Goal: Task Accomplishment & Management: Manage account settings

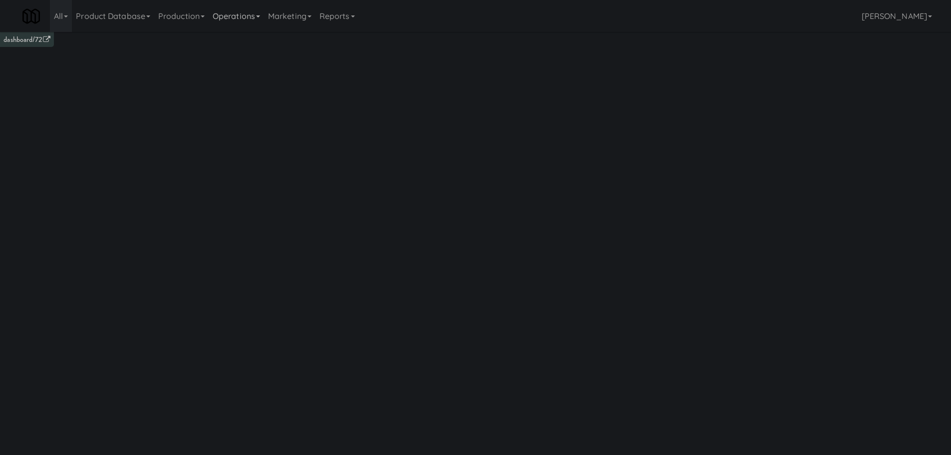
click at [251, 10] on link "Operations" at bounding box center [236, 16] width 55 height 32
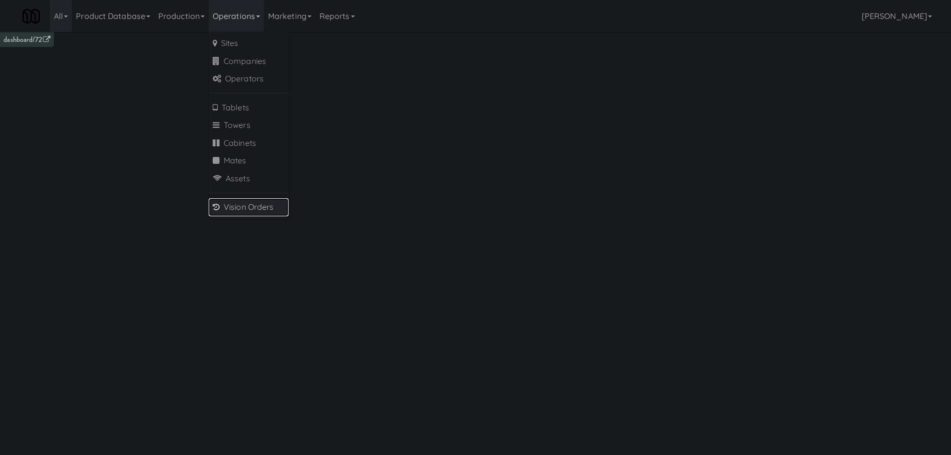
click at [245, 208] on link "Vision Orders" at bounding box center [249, 207] width 80 height 18
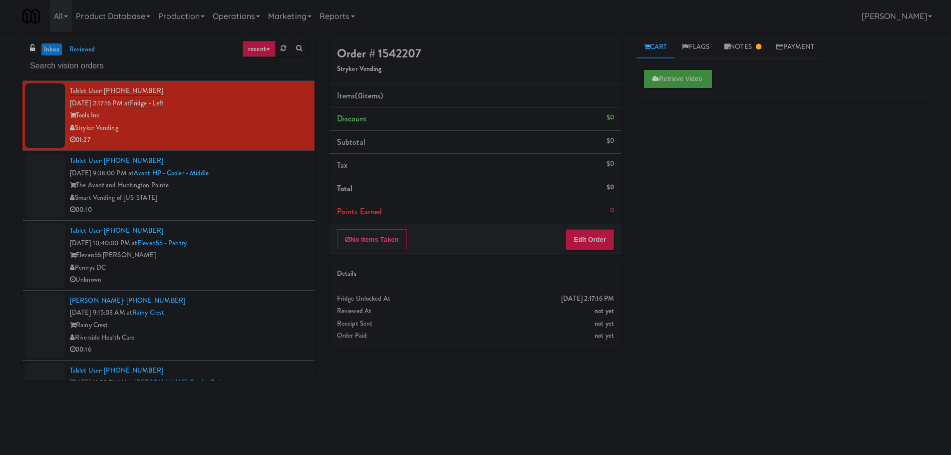
click at [249, 198] on div "Smart Vending of [US_STATE]" at bounding box center [188, 198] width 237 height 12
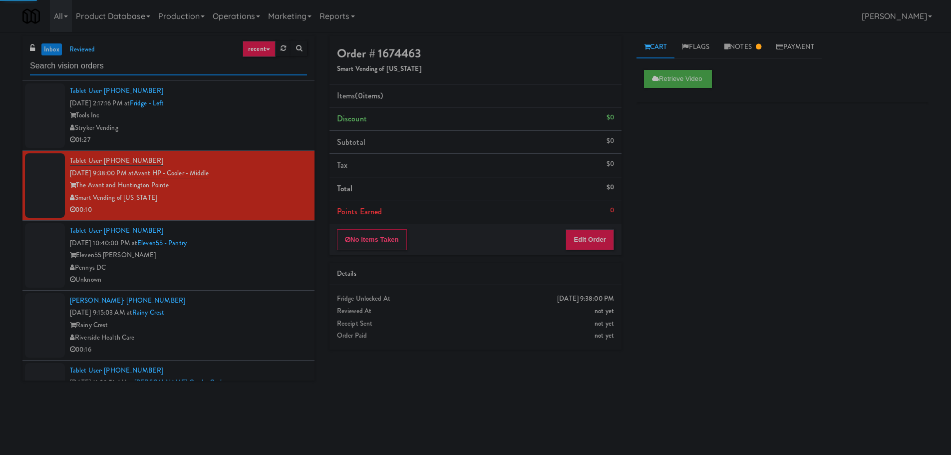
click at [138, 64] on input "text" at bounding box center [168, 66] width 277 height 18
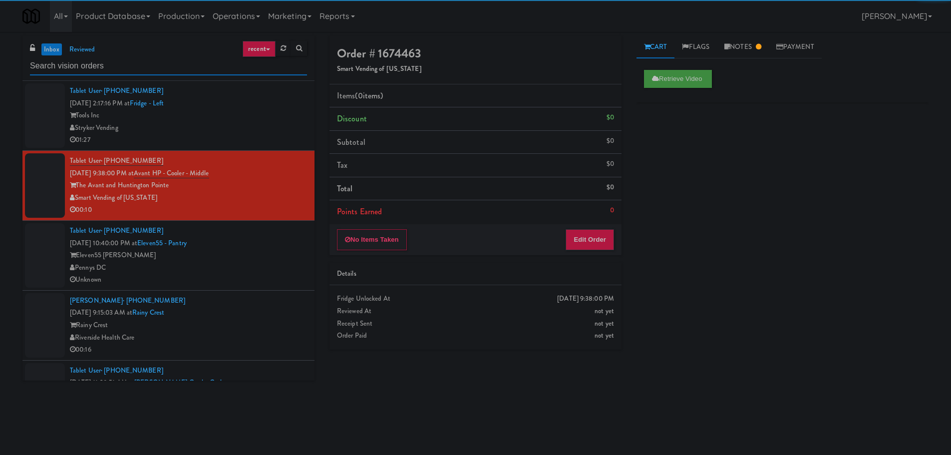
click at [138, 64] on input "text" at bounding box center [168, 66] width 277 height 18
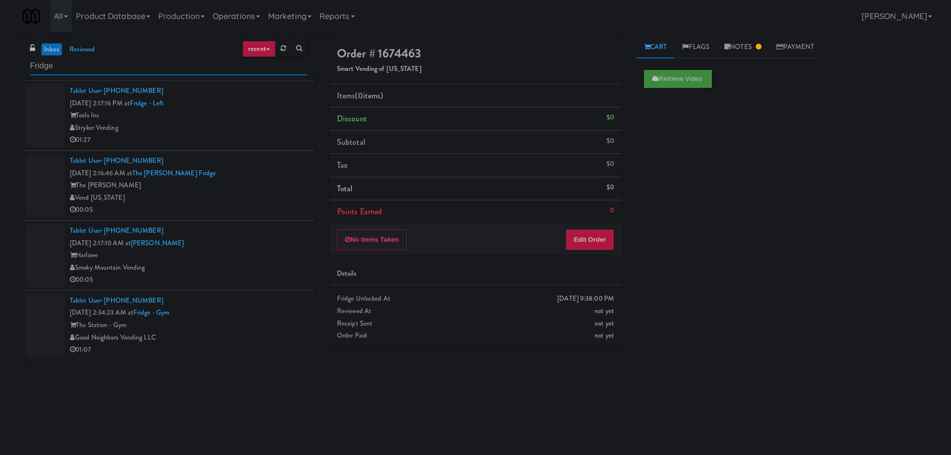
type input "Fridge"
click at [243, 165] on div "Tablet User · (720) 673-2969 Oct 6, 2025 2:16:46 AM at The Fitzgerald Fridge Th…" at bounding box center [188, 185] width 237 height 61
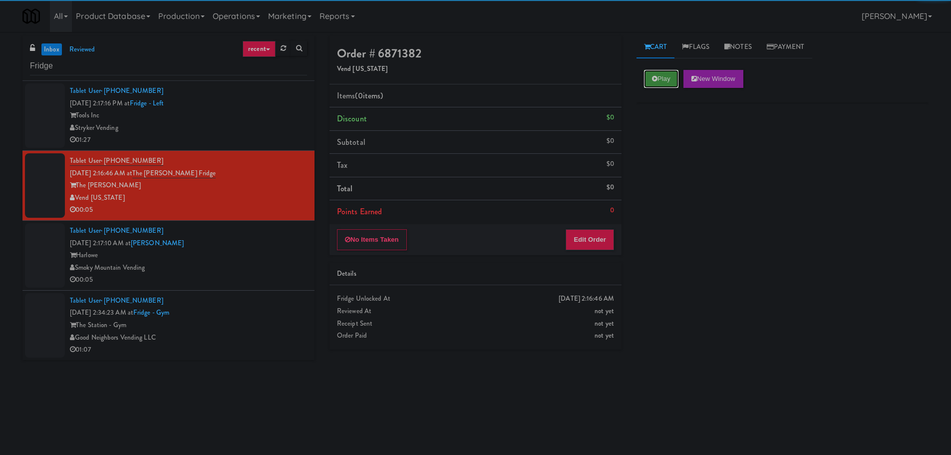
click at [646, 79] on button "Play" at bounding box center [661, 79] width 34 height 18
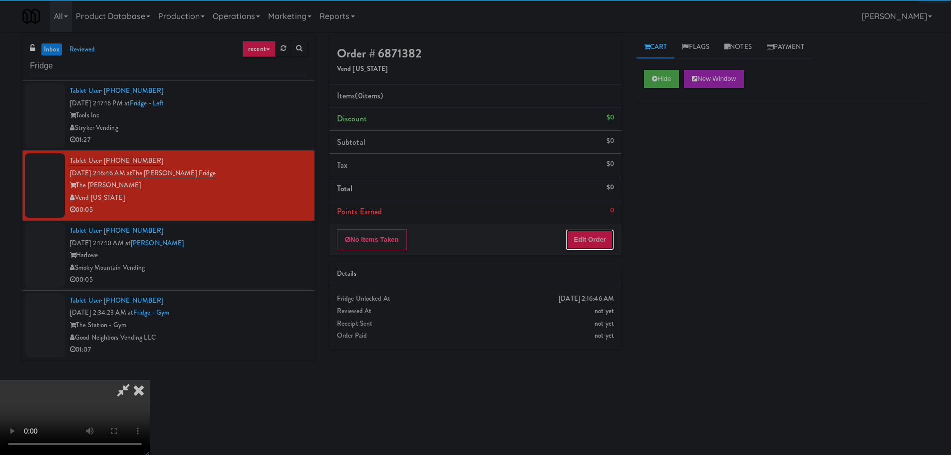
click at [596, 244] on button "Edit Order" at bounding box center [590, 239] width 48 height 21
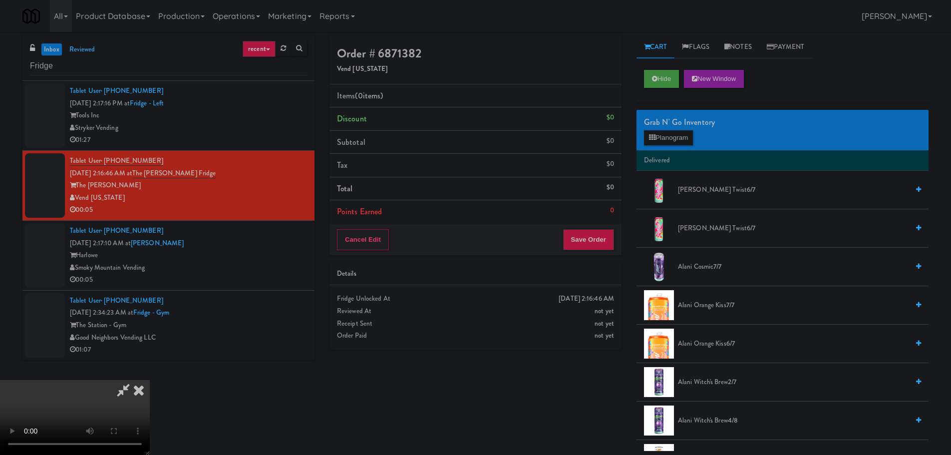
click at [150, 380] on video at bounding box center [75, 417] width 150 height 75
click at [662, 146] on div "Grab N' Go Inventory Planogram" at bounding box center [782, 130] width 292 height 40
click at [667, 141] on button "Planogram" at bounding box center [668, 137] width 49 height 15
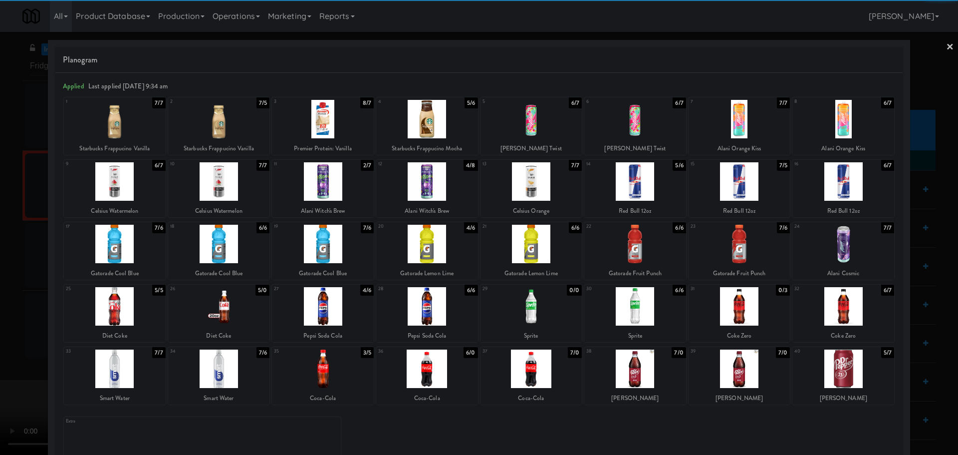
click at [634, 335] on div "Sprite" at bounding box center [635, 335] width 99 height 12
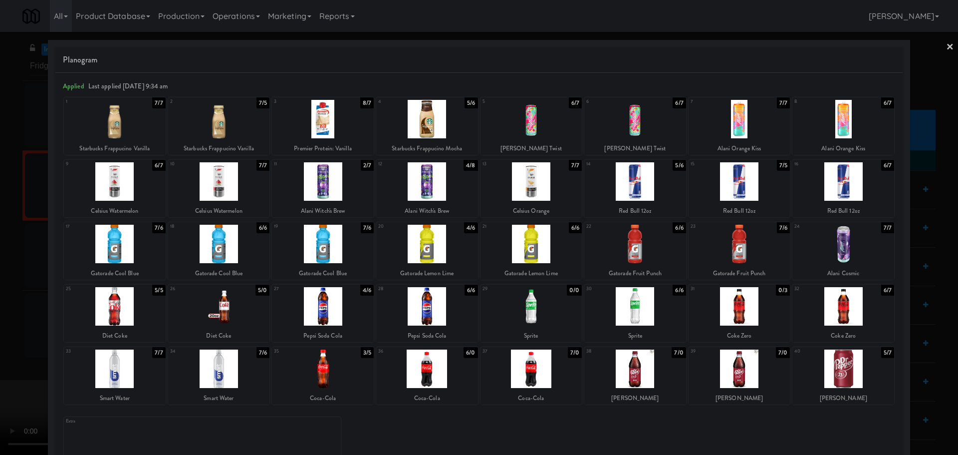
click at [639, 318] on div at bounding box center [636, 306] width 102 height 38
drag, startPoint x: 0, startPoint y: 371, endPoint x: 281, endPoint y: 261, distance: 301.4
click at [0, 371] on div at bounding box center [479, 227] width 958 height 455
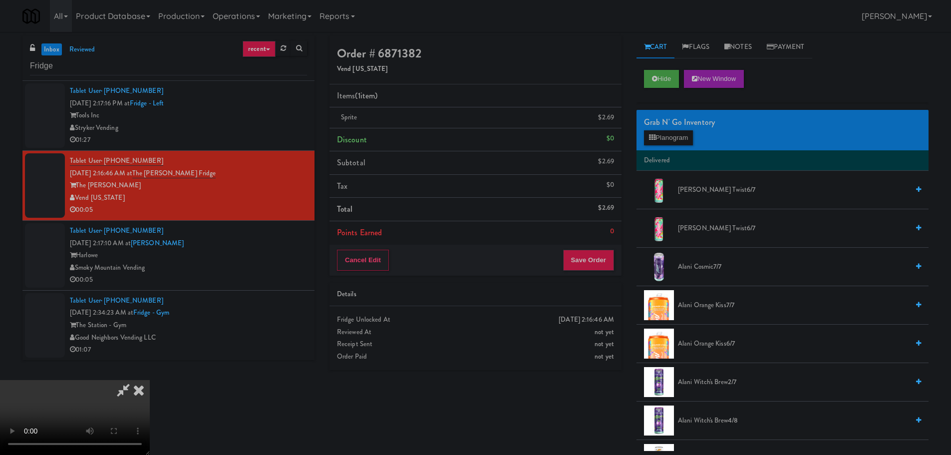
drag, startPoint x: 281, startPoint y: 261, endPoint x: 371, endPoint y: 236, distance: 94.1
click at [150, 380] on video at bounding box center [75, 417] width 150 height 75
click at [604, 265] on button "Save Order" at bounding box center [588, 260] width 51 height 21
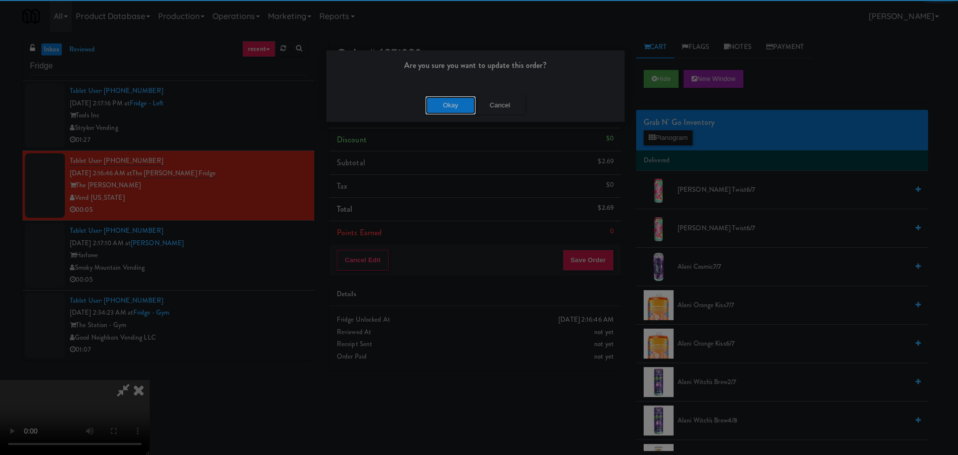
click at [459, 106] on button "Okay" at bounding box center [451, 105] width 50 height 18
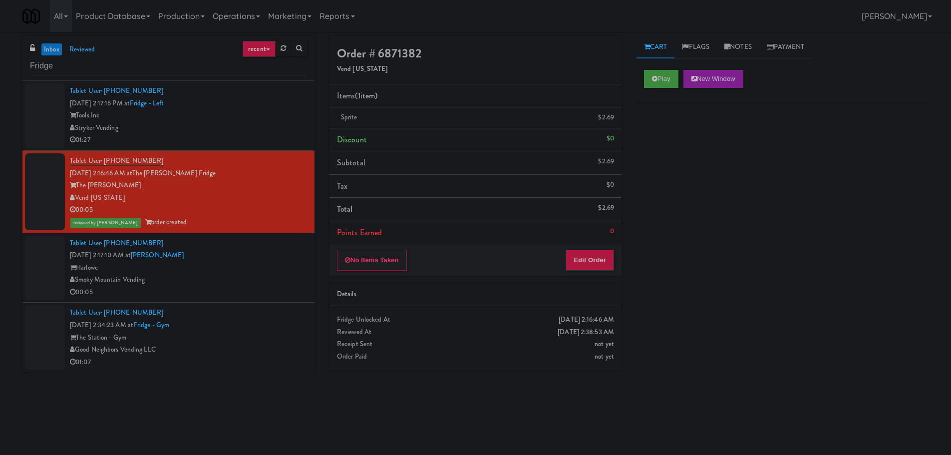
click at [262, 251] on div "Tablet User · (615) 648-6628 Oct 6, 2025 2:17:10 AM at Harlowe - Fridge Harlowe…" at bounding box center [188, 267] width 237 height 61
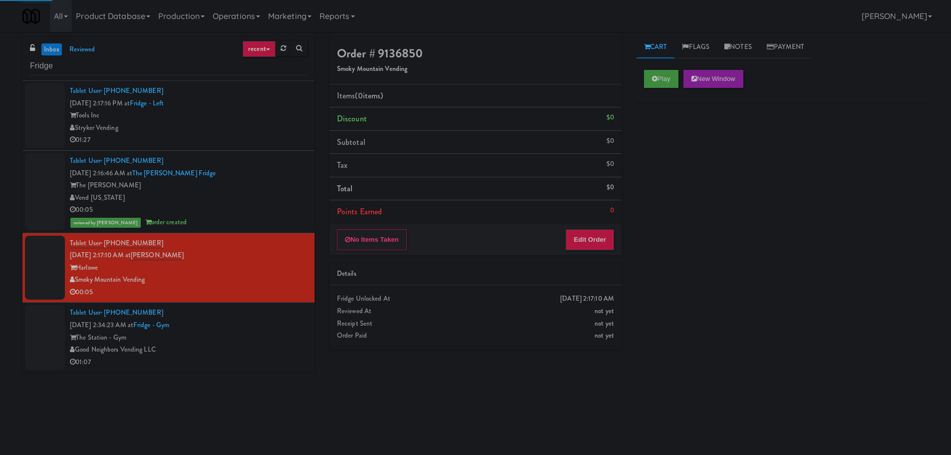
drag, startPoint x: 256, startPoint y: 335, endPoint x: 274, endPoint y: 268, distance: 69.3
click at [257, 335] on div "The Station - Gym" at bounding box center [188, 337] width 237 height 12
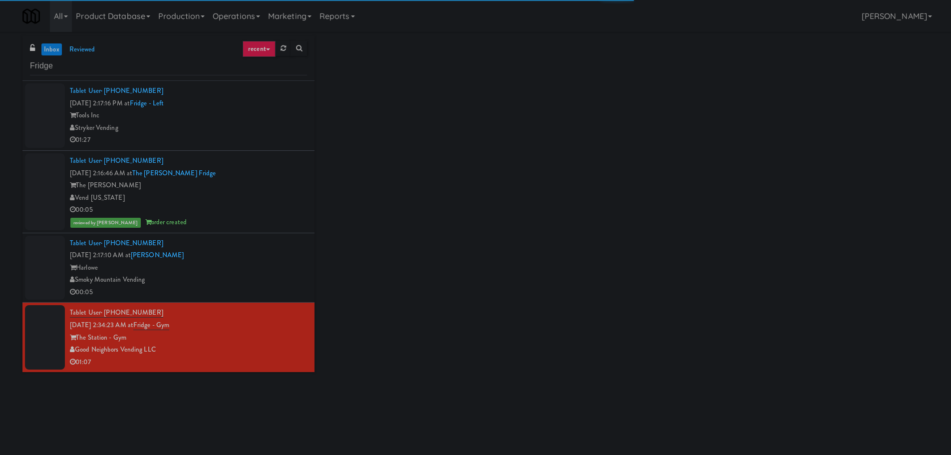
click at [274, 268] on div "Harlowe" at bounding box center [188, 268] width 237 height 12
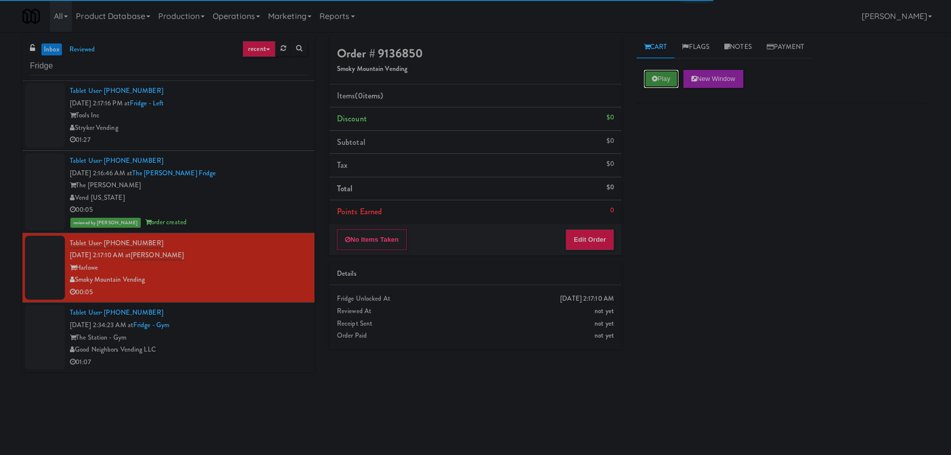
click at [659, 71] on button "Play" at bounding box center [661, 79] width 34 height 18
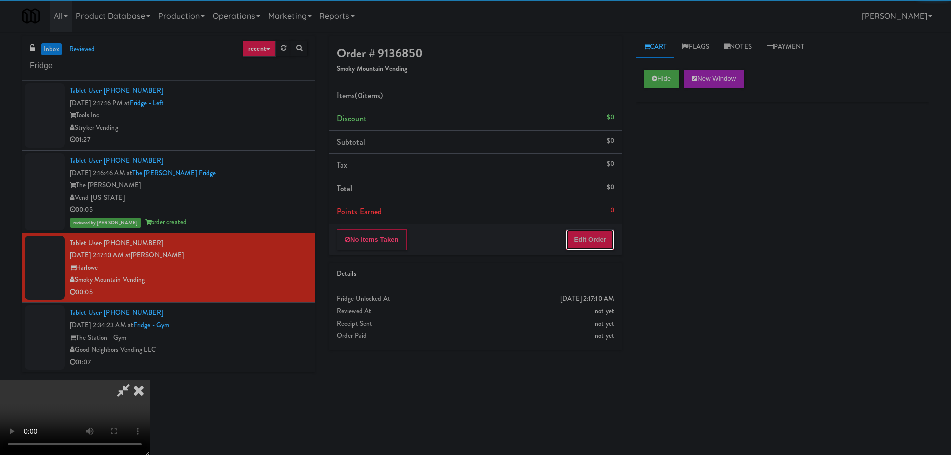
click at [594, 235] on button "Edit Order" at bounding box center [590, 239] width 48 height 21
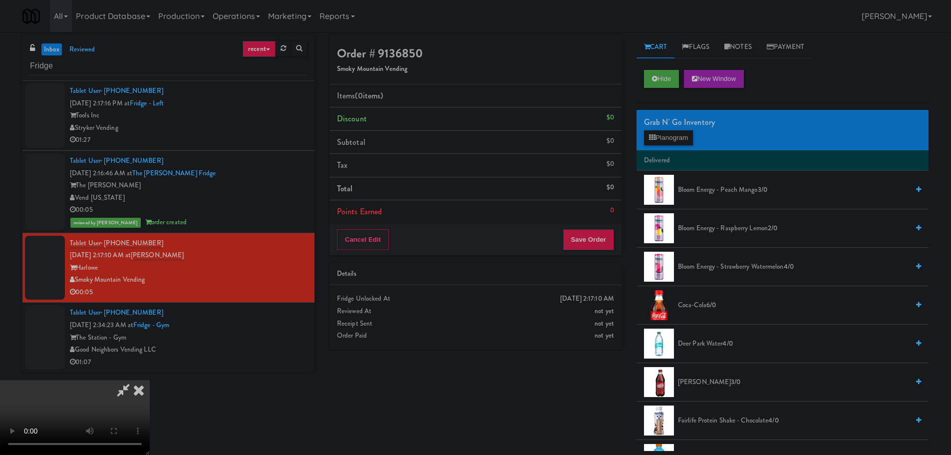
scroll to position [172, 0]
click at [150, 380] on video at bounding box center [75, 417] width 150 height 75
click at [679, 131] on button "Planogram" at bounding box center [668, 137] width 49 height 15
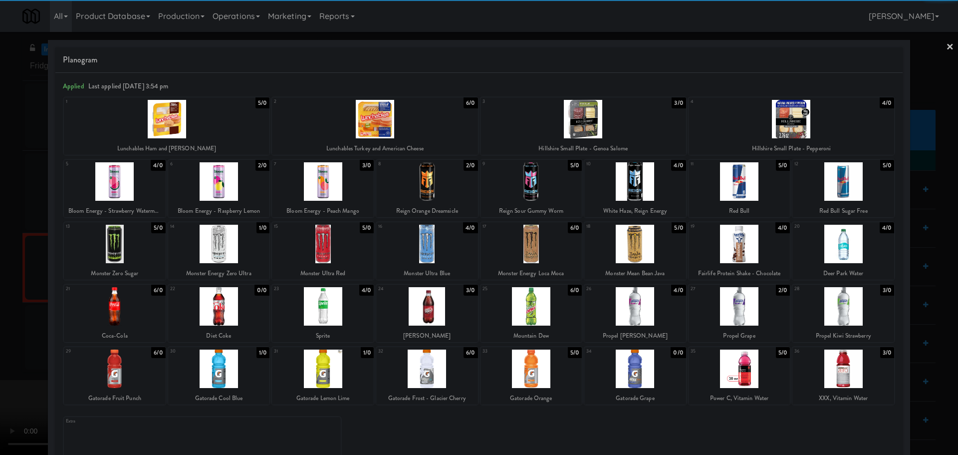
click at [241, 370] on div at bounding box center [219, 368] width 102 height 38
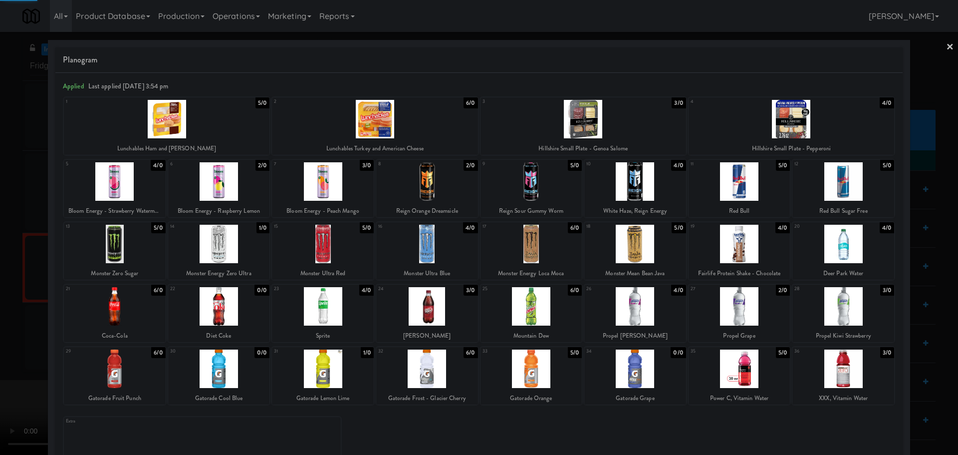
drag, startPoint x: 0, startPoint y: 395, endPoint x: 116, endPoint y: 343, distance: 126.7
click at [1, 394] on div at bounding box center [479, 227] width 958 height 455
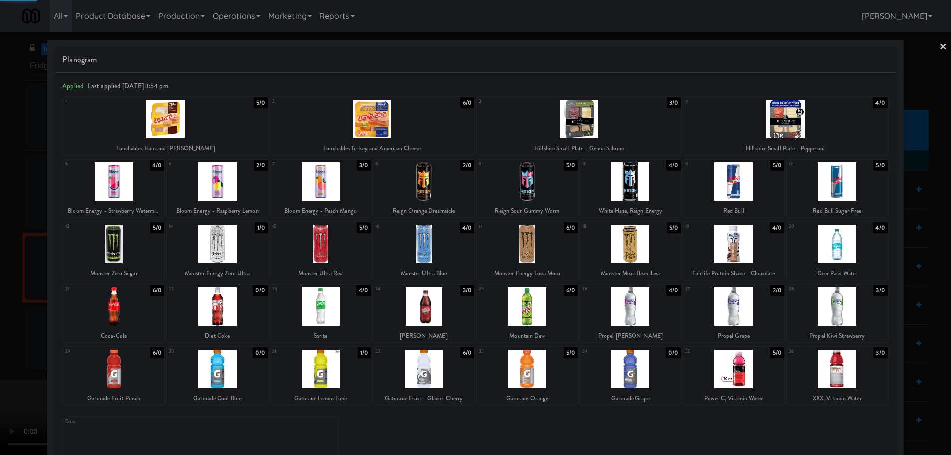
click at [150, 380] on video at bounding box center [75, 417] width 150 height 75
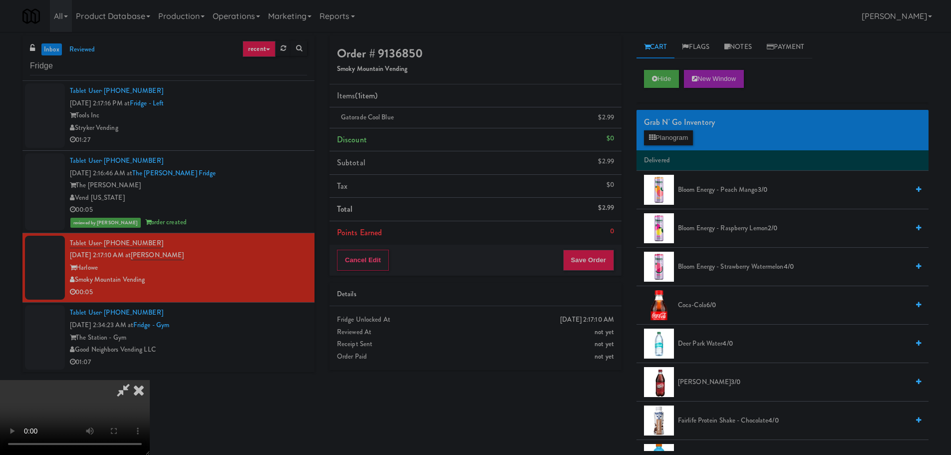
scroll to position [172, 0]
click at [603, 257] on button "Save Order" at bounding box center [588, 260] width 51 height 21
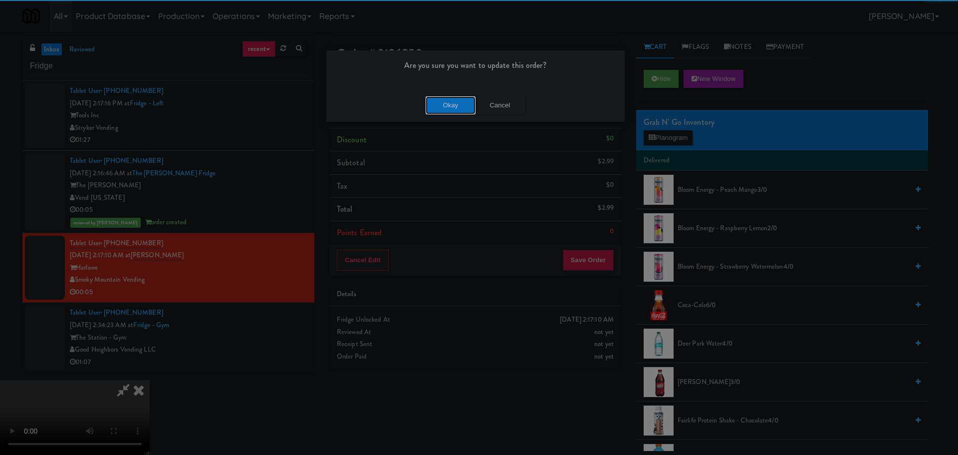
click at [457, 103] on button "Okay" at bounding box center [451, 105] width 50 height 18
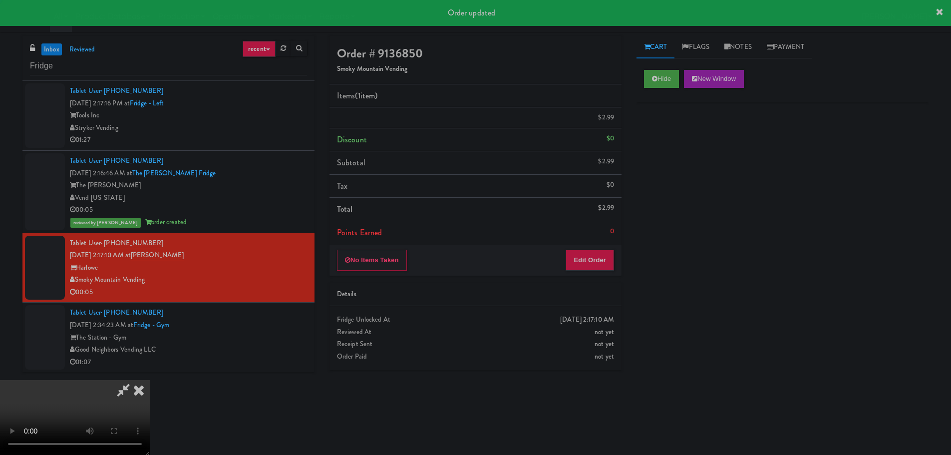
scroll to position [0, 0]
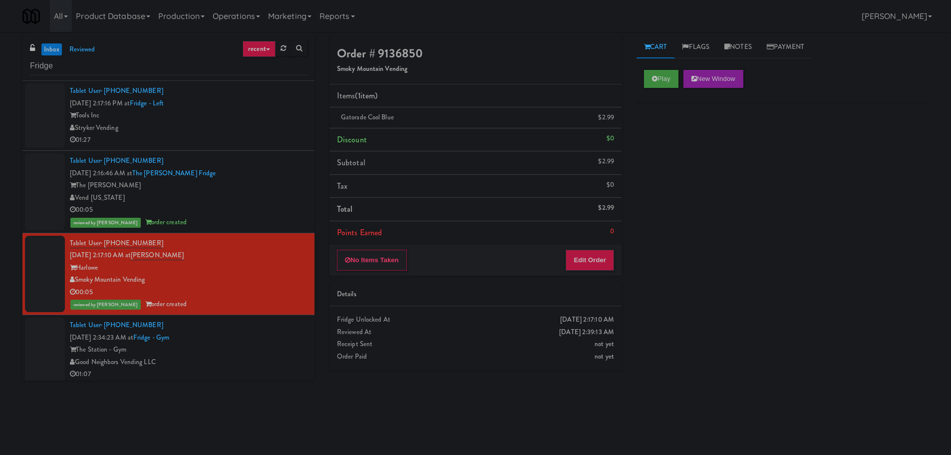
click at [254, 326] on div "Tablet User · (929) 329-8447 Oct 6, 2025 2:34:23 AM at Fridge - Gym The Station…" at bounding box center [188, 349] width 237 height 61
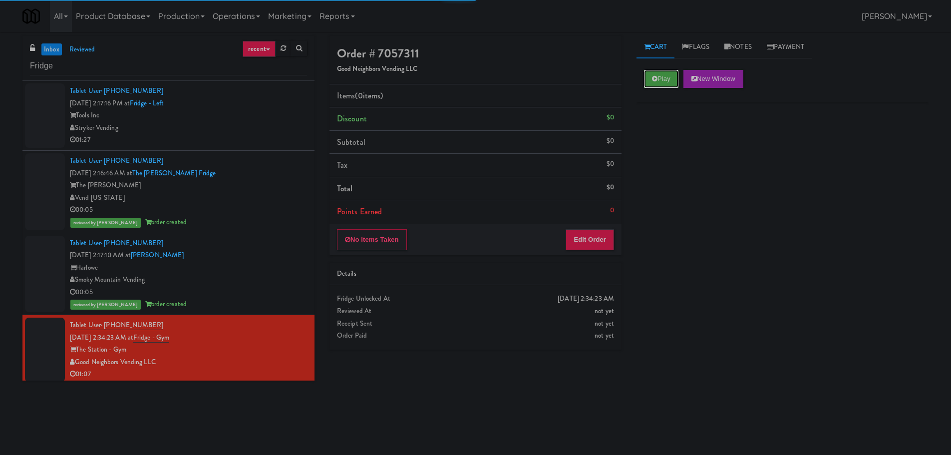
drag, startPoint x: 668, startPoint y: 84, endPoint x: 652, endPoint y: 113, distance: 33.1
click at [668, 82] on button "Play" at bounding box center [661, 79] width 34 height 18
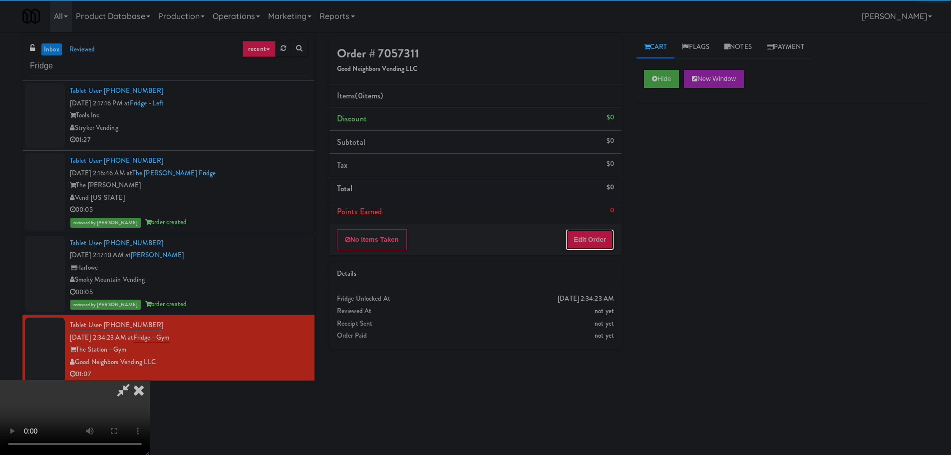
click at [596, 242] on button "Edit Order" at bounding box center [590, 239] width 48 height 21
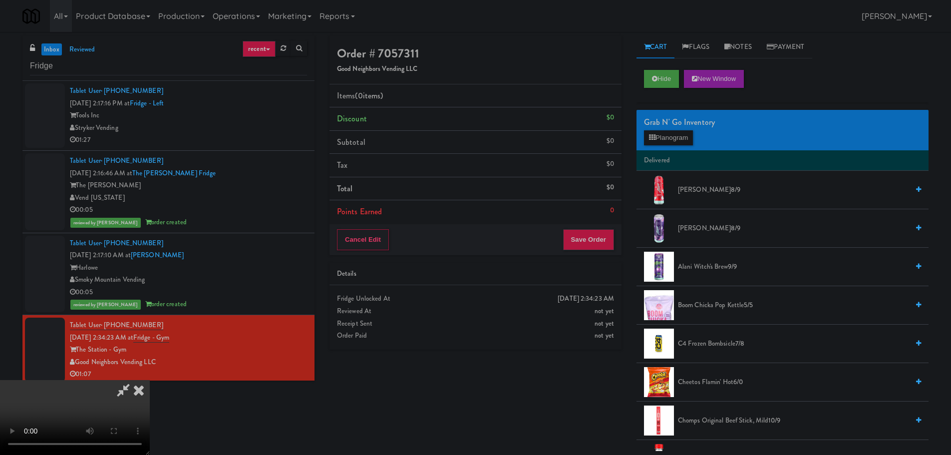
drag, startPoint x: 440, startPoint y: 262, endPoint x: 493, endPoint y: 262, distance: 52.4
click at [150, 380] on video at bounding box center [75, 417] width 150 height 75
click at [664, 134] on button "Planogram" at bounding box center [668, 137] width 49 height 15
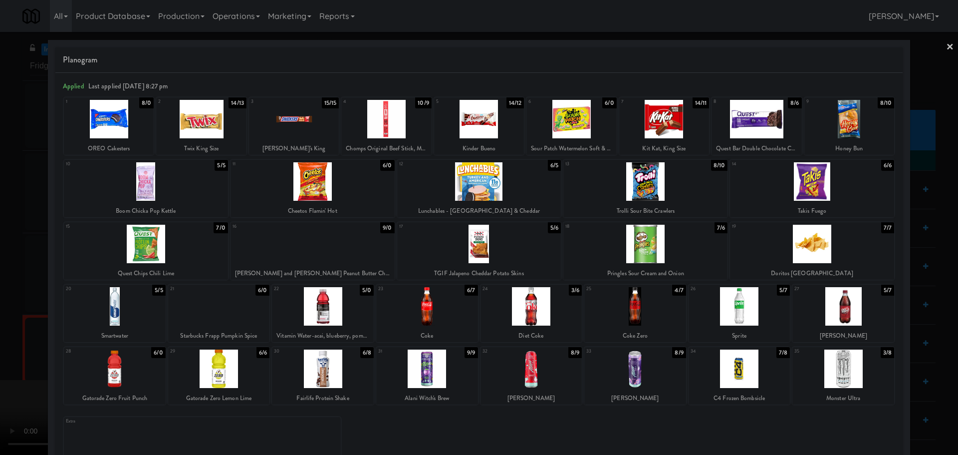
click at [828, 180] on div at bounding box center [812, 181] width 164 height 38
drag, startPoint x: 0, startPoint y: 347, endPoint x: 199, endPoint y: 383, distance: 201.8
click at [2, 352] on div at bounding box center [479, 227] width 958 height 455
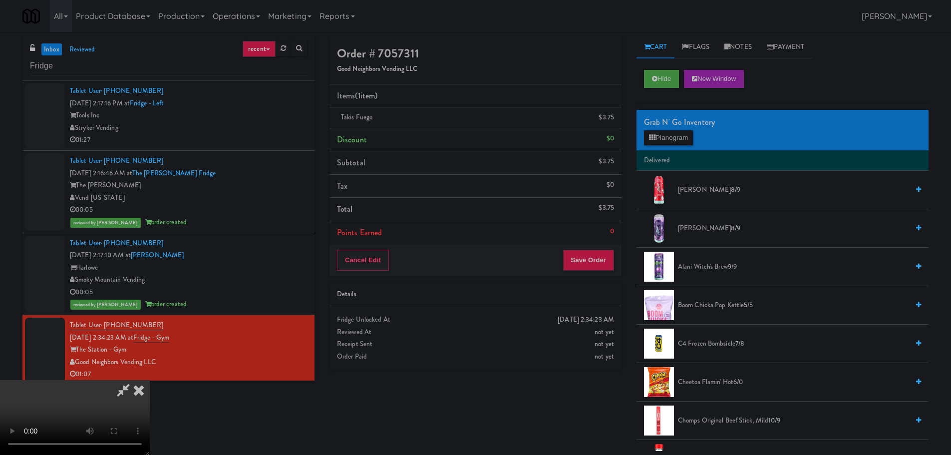
drag, startPoint x: 376, startPoint y: 304, endPoint x: 383, endPoint y: 303, distance: 6.5
click at [150, 380] on video at bounding box center [75, 417] width 150 height 75
drag, startPoint x: 432, startPoint y: 261, endPoint x: 445, endPoint y: 258, distance: 13.2
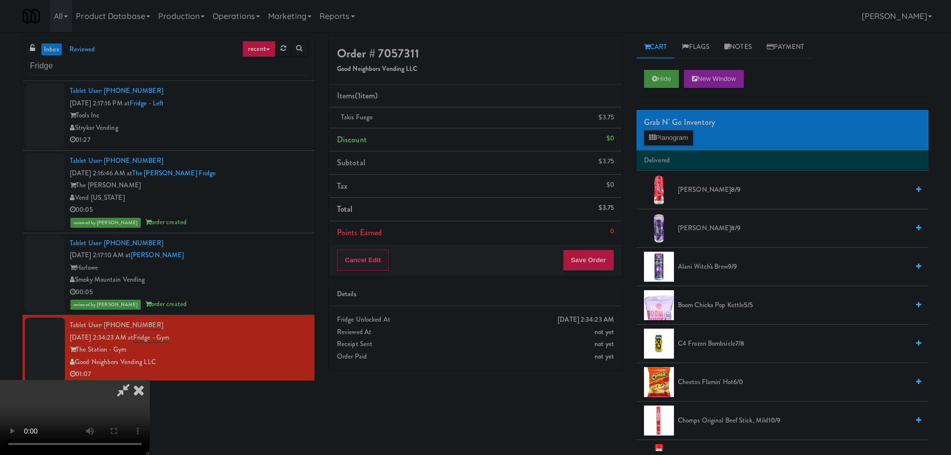
click at [150, 380] on video at bounding box center [75, 417] width 150 height 75
click at [677, 137] on button "Planogram" at bounding box center [668, 137] width 49 height 15
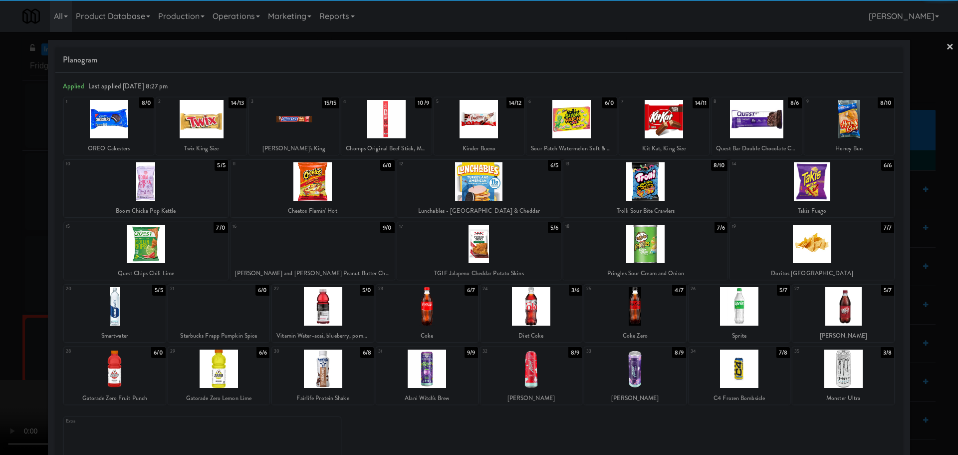
click at [341, 307] on div at bounding box center [323, 306] width 102 height 38
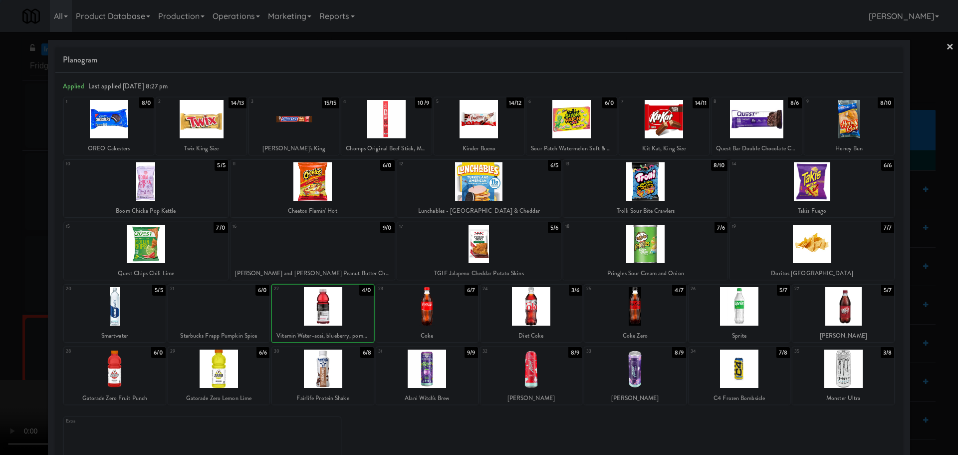
click at [0, 360] on div at bounding box center [479, 227] width 958 height 455
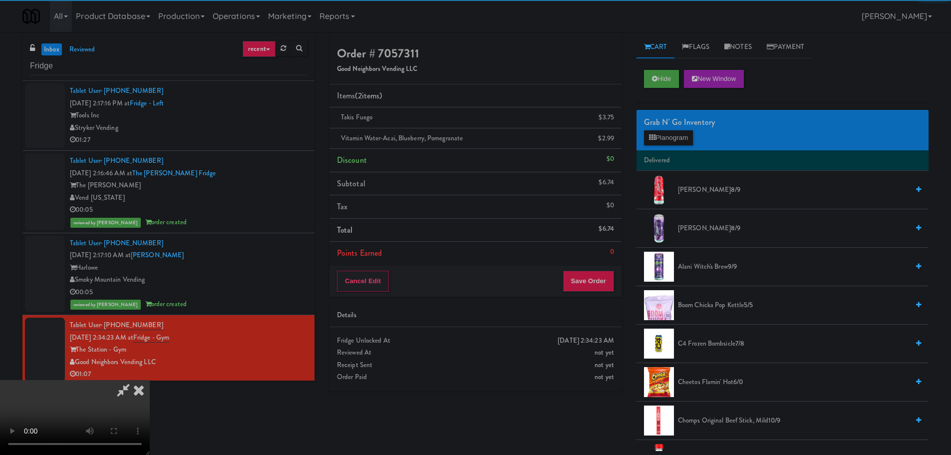
drag, startPoint x: 269, startPoint y: 269, endPoint x: 341, endPoint y: 271, distance: 72.4
click at [150, 380] on video at bounding box center [75, 417] width 150 height 75
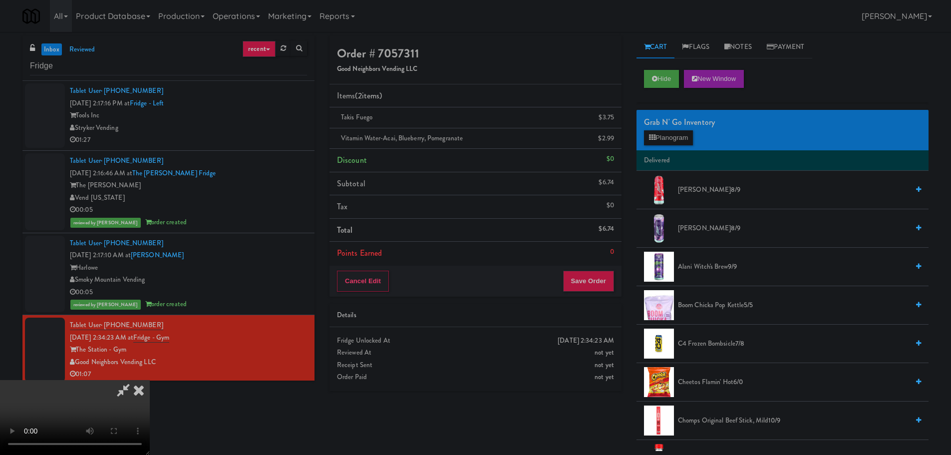
click at [150, 380] on video at bounding box center [75, 417] width 150 height 75
click at [657, 138] on button "Planogram" at bounding box center [668, 137] width 49 height 15
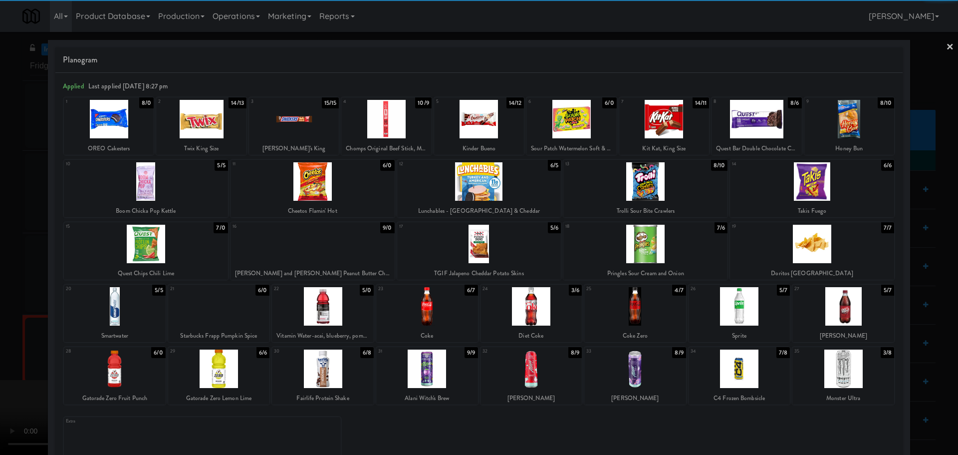
click at [117, 369] on div at bounding box center [115, 368] width 102 height 38
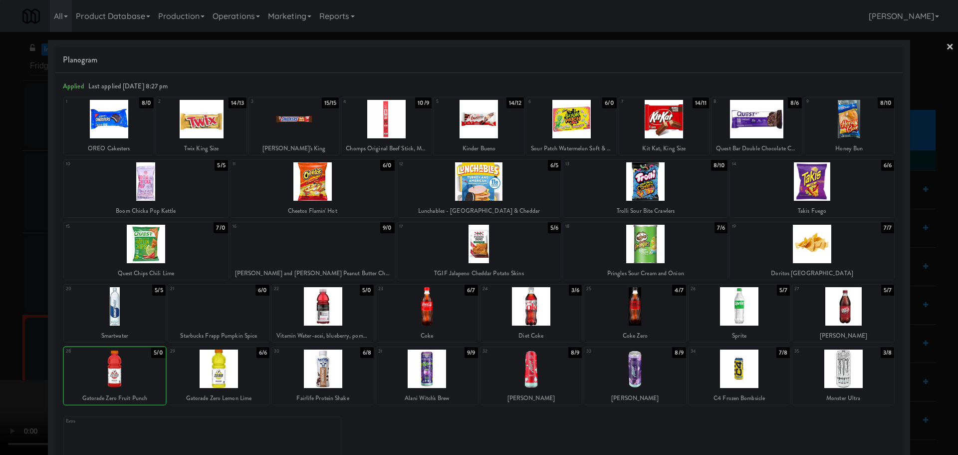
click at [0, 374] on div at bounding box center [479, 227] width 958 height 455
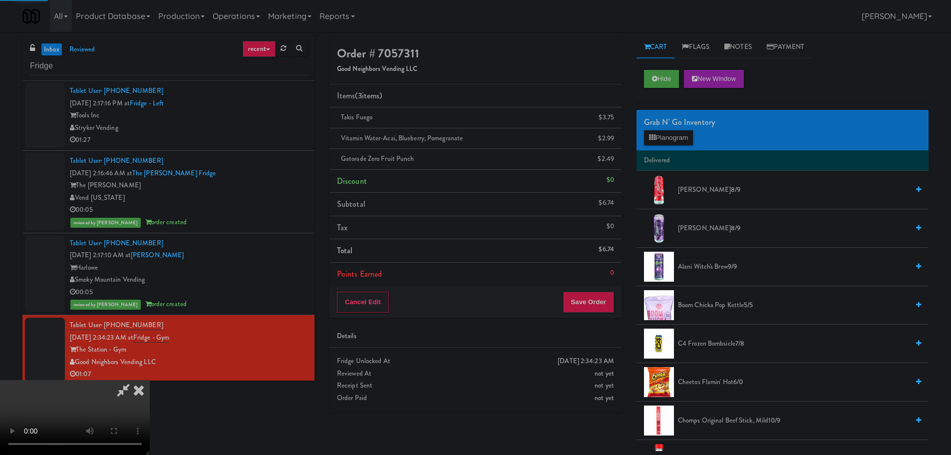
drag, startPoint x: 255, startPoint y: 292, endPoint x: 279, endPoint y: 288, distance: 23.8
click at [150, 380] on video at bounding box center [75, 417] width 150 height 75
click at [617, 120] on icon at bounding box center [614, 121] width 5 height 6
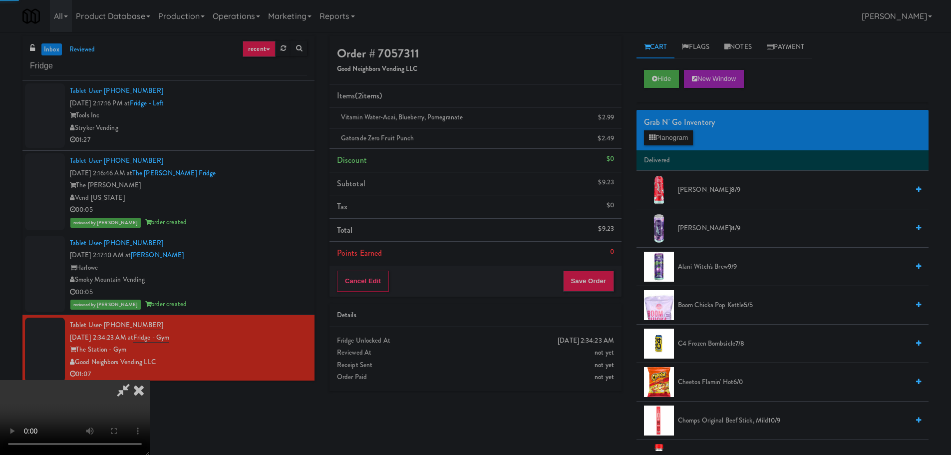
click at [150, 380] on video at bounding box center [75, 417] width 150 height 75
drag, startPoint x: 461, startPoint y: 283, endPoint x: 470, endPoint y: 285, distance: 8.8
click at [150, 380] on video at bounding box center [75, 417] width 150 height 75
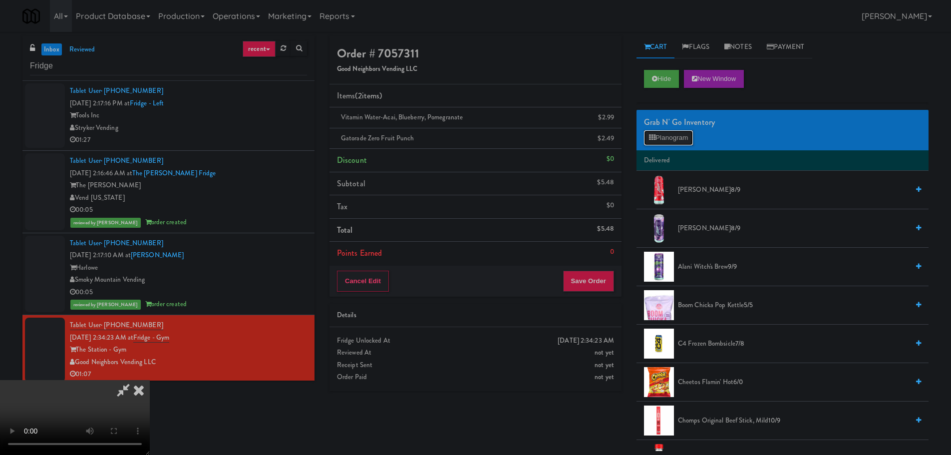
click at [667, 138] on button "Planogram" at bounding box center [668, 137] width 49 height 15
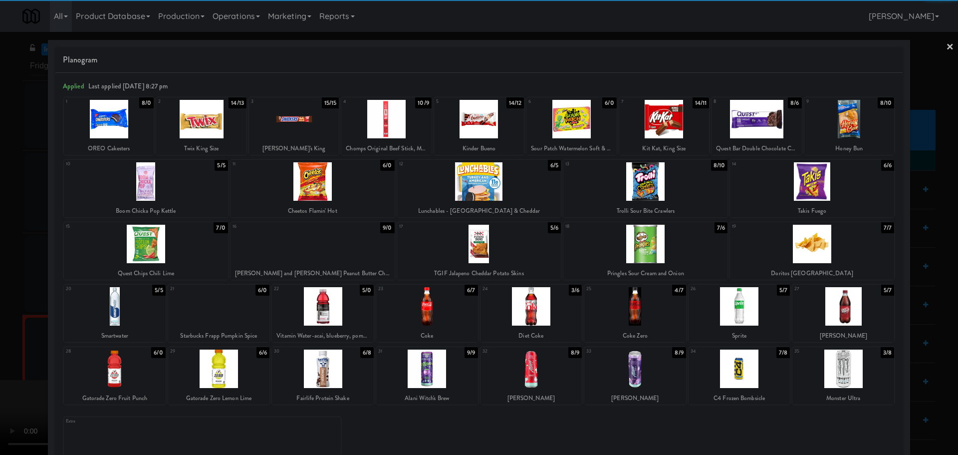
click at [603, 113] on div at bounding box center [572, 119] width 90 height 38
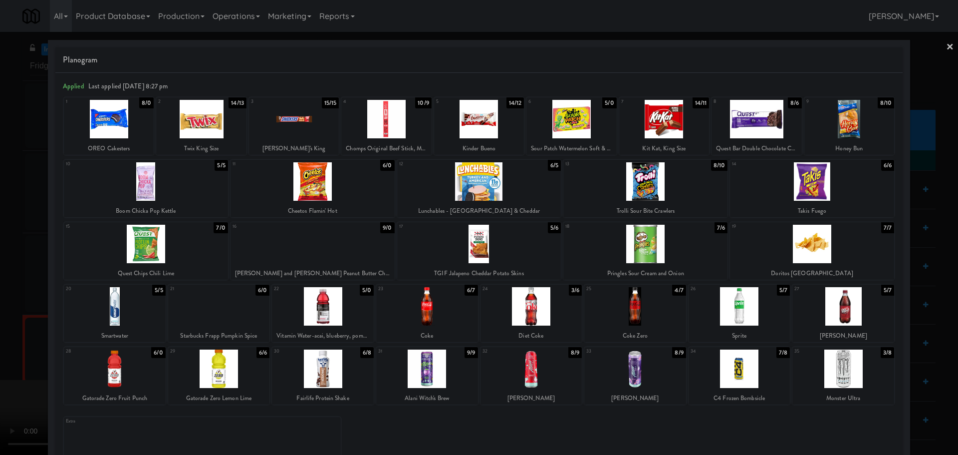
drag, startPoint x: 0, startPoint y: 280, endPoint x: 292, endPoint y: 239, distance: 294.3
click at [0, 280] on div at bounding box center [479, 227] width 958 height 455
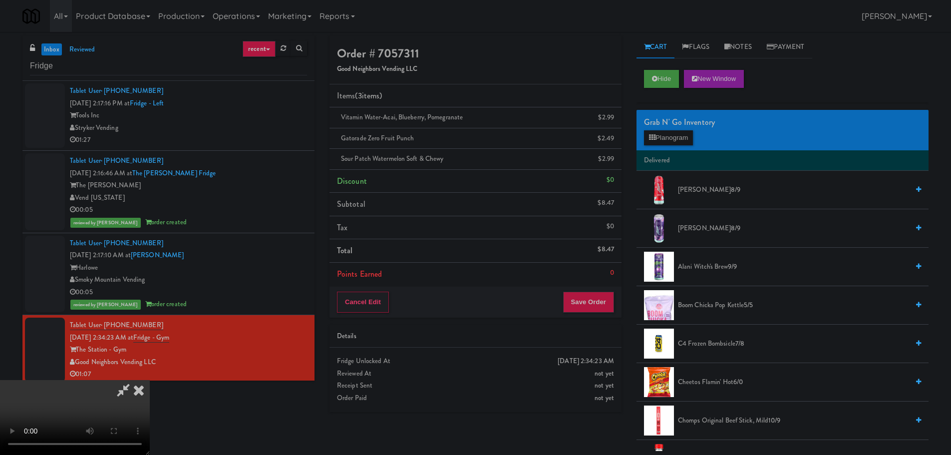
drag, startPoint x: 364, startPoint y: 235, endPoint x: 404, endPoint y: 232, distance: 40.1
click at [150, 380] on video at bounding box center [75, 417] width 150 height 75
click at [587, 310] on button "Save Order" at bounding box center [588, 302] width 51 height 21
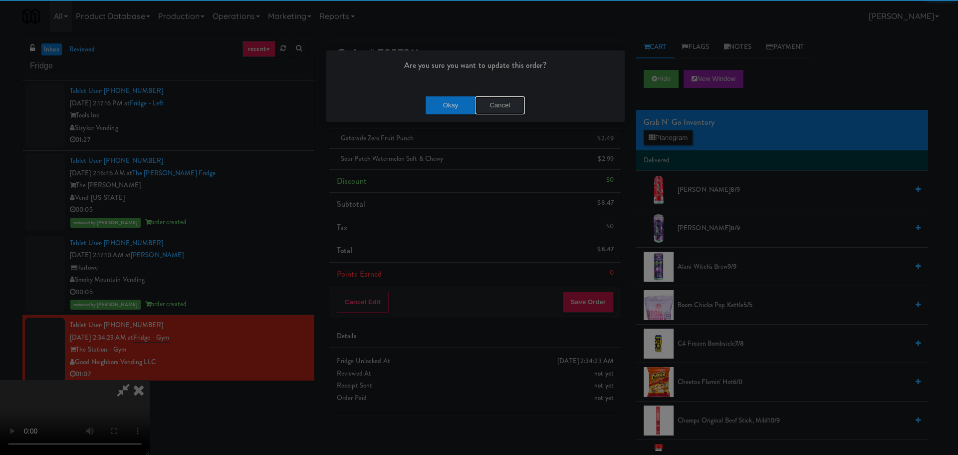
click at [486, 101] on button "Cancel" at bounding box center [500, 105] width 50 height 18
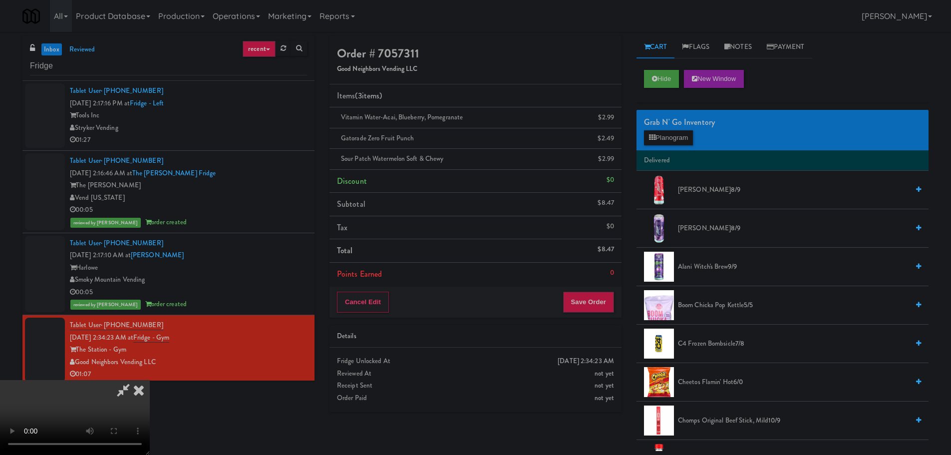
click at [150, 380] on video at bounding box center [75, 417] width 150 height 75
click at [584, 309] on button "Save Order" at bounding box center [588, 302] width 51 height 21
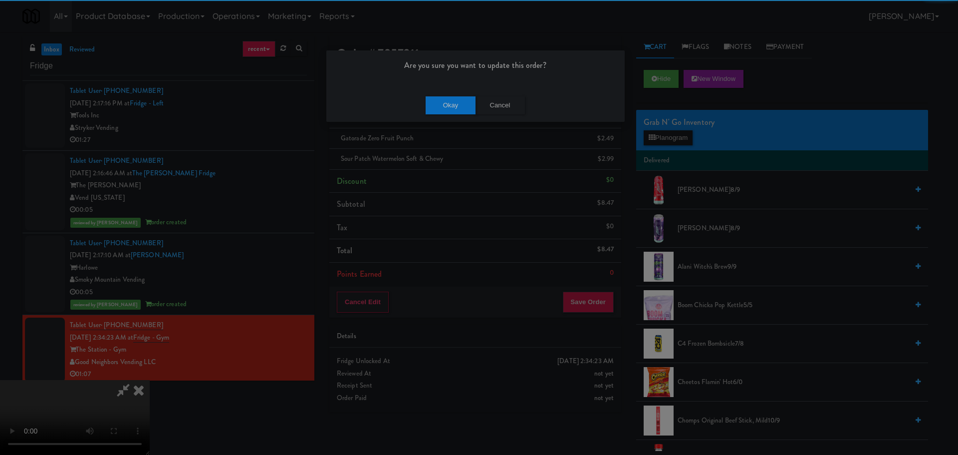
drag, startPoint x: 447, startPoint y: 91, endPoint x: 449, endPoint y: 102, distance: 11.3
click at [446, 91] on div "Okay Cancel" at bounding box center [475, 104] width 298 height 33
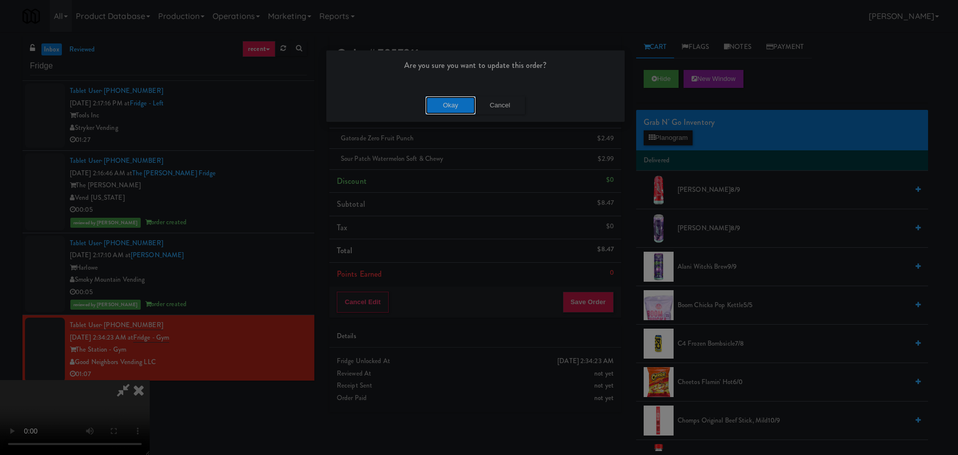
click at [449, 102] on button "Okay" at bounding box center [451, 105] width 50 height 18
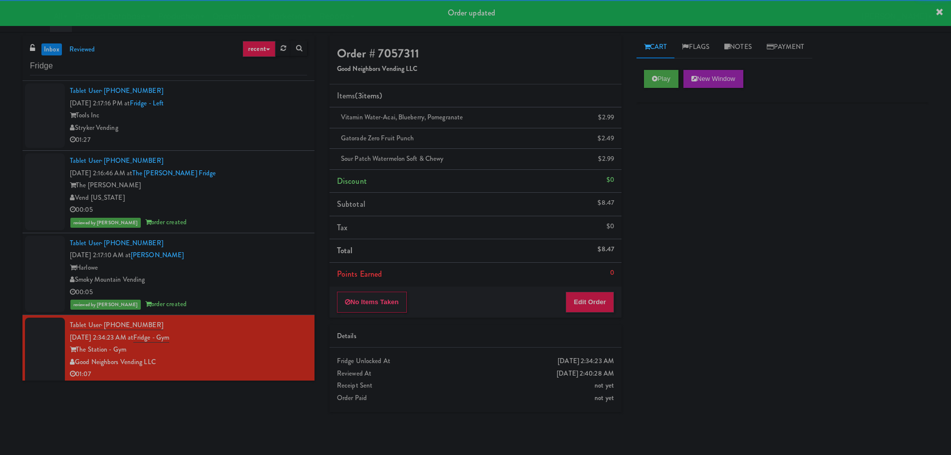
click at [261, 118] on div "Tools Inc" at bounding box center [188, 115] width 237 height 12
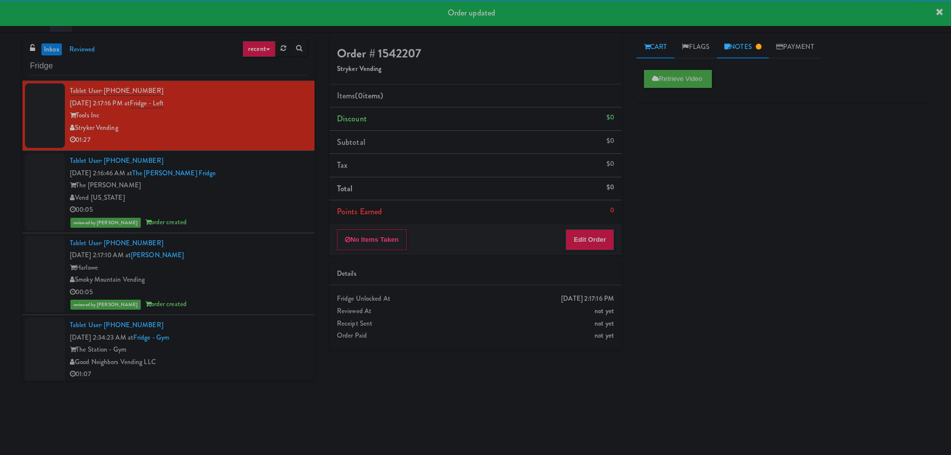
click at [746, 38] on link "Notes" at bounding box center [743, 47] width 52 height 22
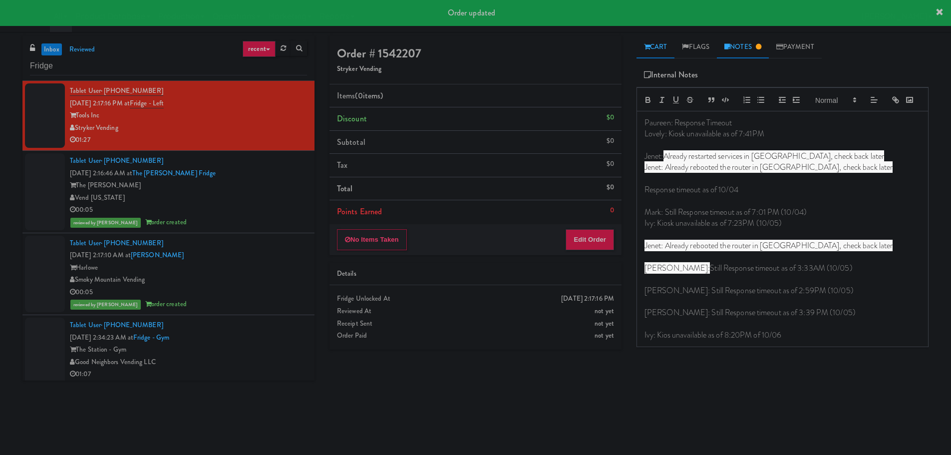
click at [667, 40] on link "Cart" at bounding box center [655, 47] width 38 height 22
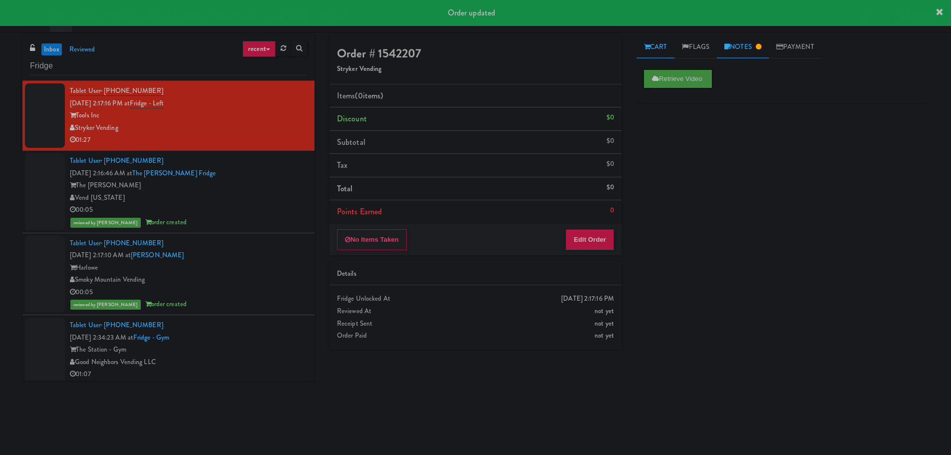
click at [737, 47] on link "Notes" at bounding box center [743, 47] width 52 height 22
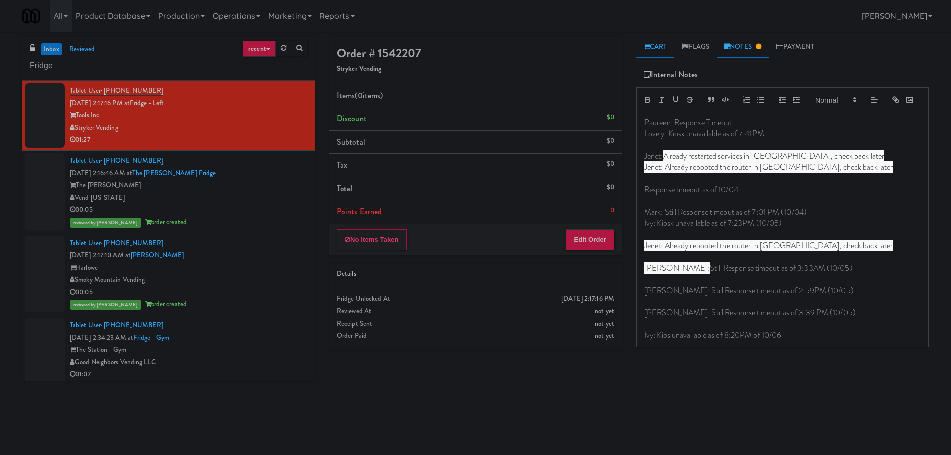
click at [640, 46] on link "Cart" at bounding box center [655, 47] width 38 height 22
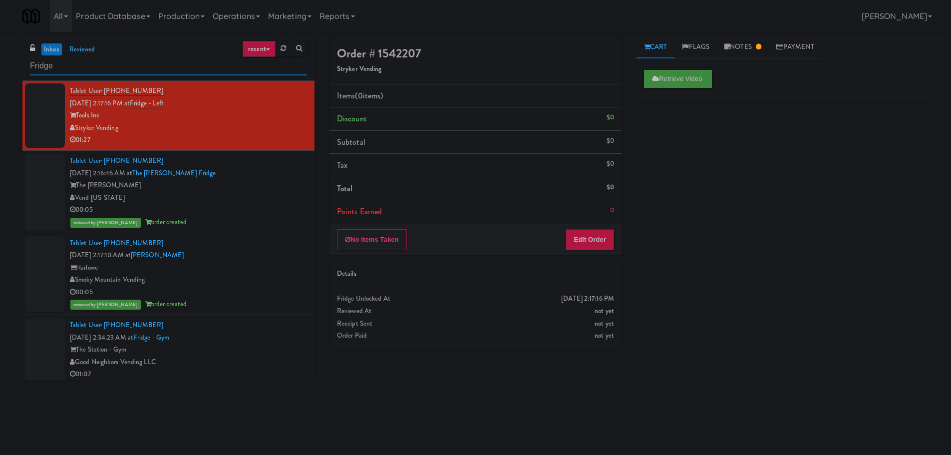
click at [133, 64] on input "Fridge" at bounding box center [168, 66] width 277 height 18
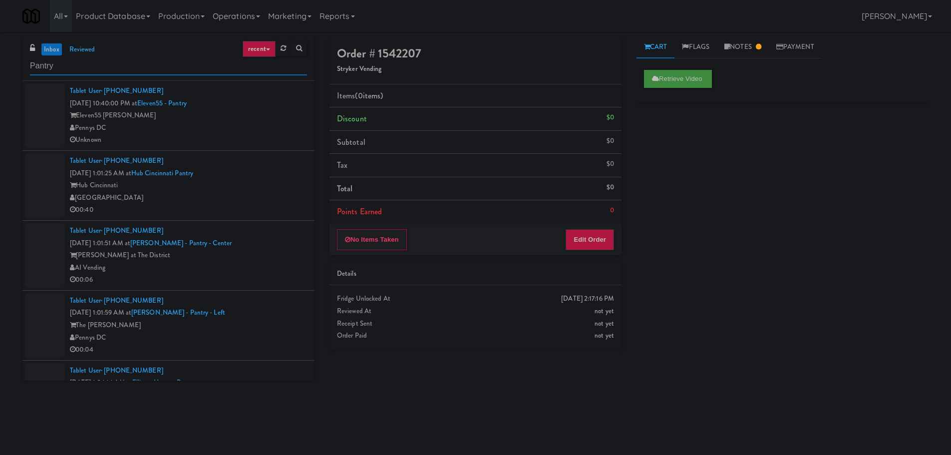
type input "Pantry"
click at [241, 246] on div "Tablet User · (404) 852-7115 Oct 6, 2025 1:01:51 AM at Keene - Pantry - Center …" at bounding box center [188, 255] width 237 height 61
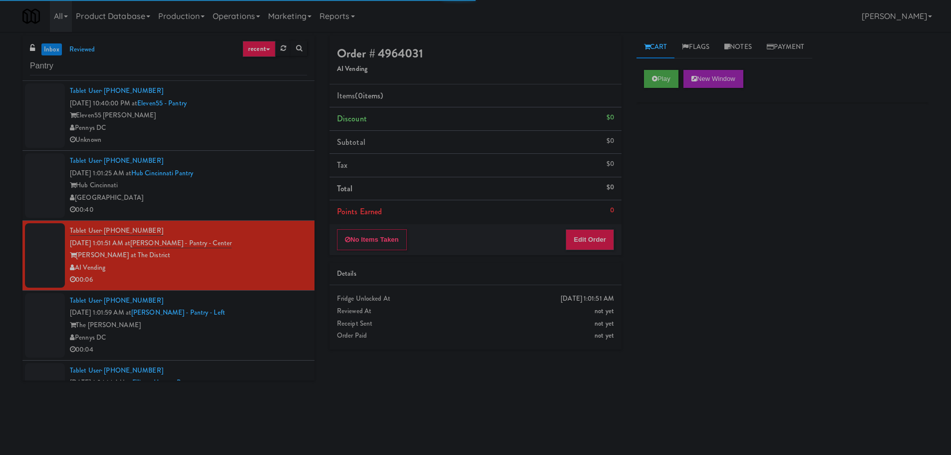
click at [254, 193] on div "[GEOGRAPHIC_DATA]" at bounding box center [188, 198] width 237 height 12
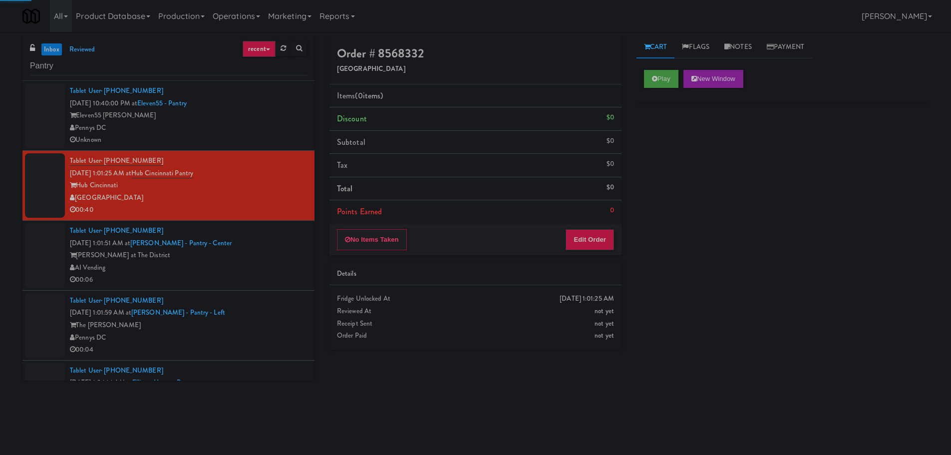
click at [266, 118] on div "Eleven55 Ripley" at bounding box center [188, 115] width 237 height 12
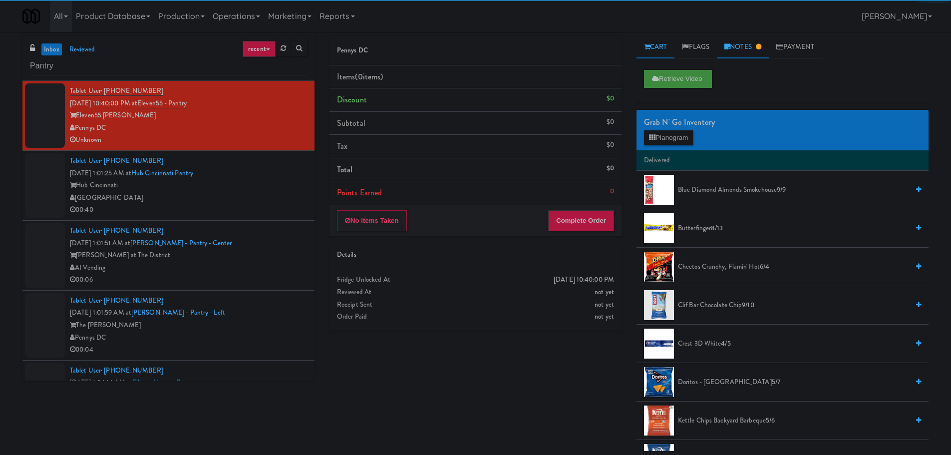
click at [755, 47] on link "Notes" at bounding box center [743, 47] width 52 height 22
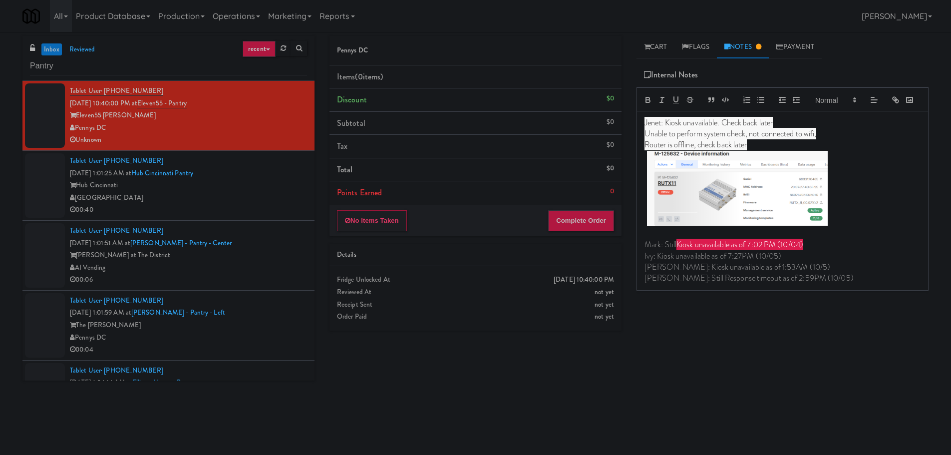
click at [232, 187] on div "Hub Cincinnati" at bounding box center [188, 185] width 237 height 12
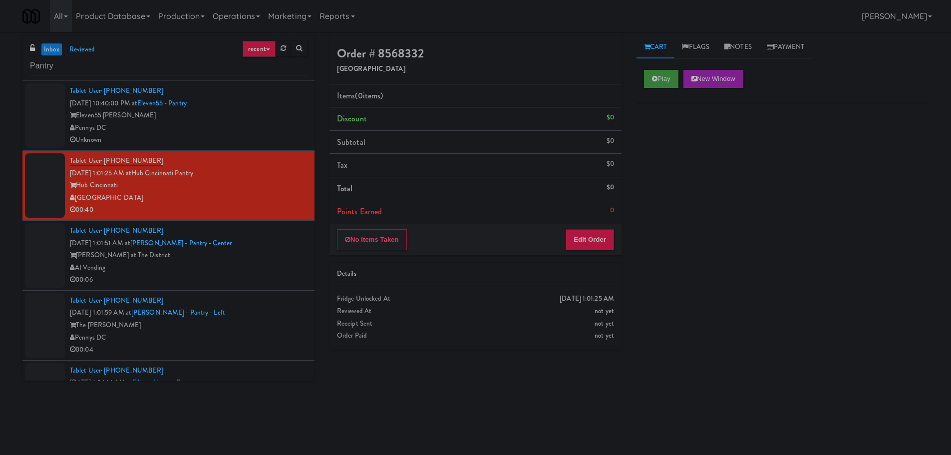
click at [666, 69] on div "Play New Window" at bounding box center [782, 82] width 292 height 40
click at [663, 87] on button "Play" at bounding box center [661, 79] width 34 height 18
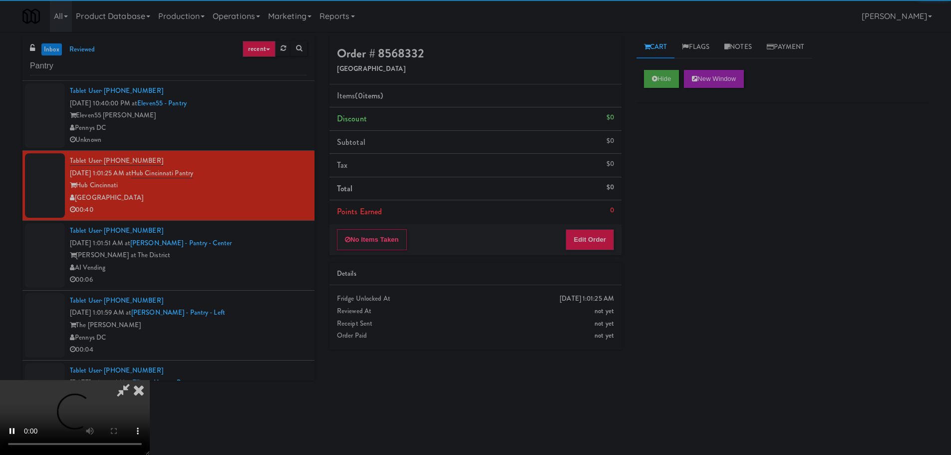
click at [582, 262] on div "Order # 8568332 Nourish Point Items (0 items ) Discount $0 Subtotal $0 Tax $0 T…" at bounding box center [475, 196] width 307 height 321
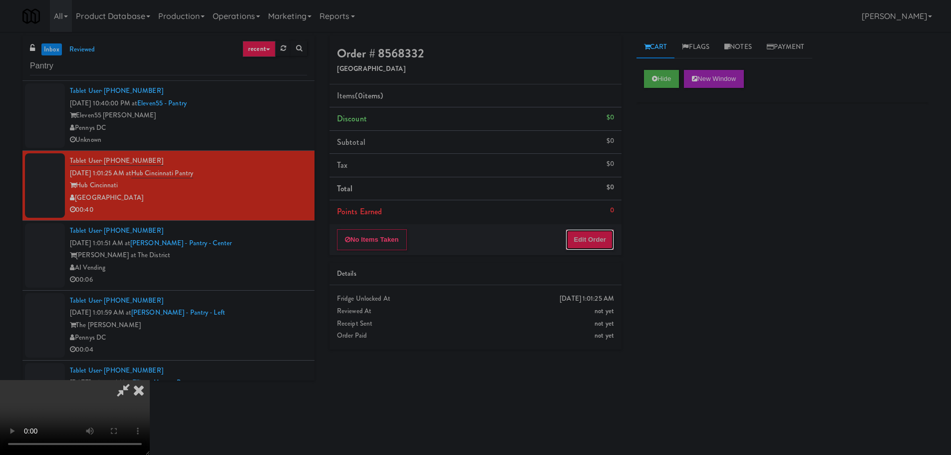
click at [590, 247] on button "Edit Order" at bounding box center [590, 239] width 48 height 21
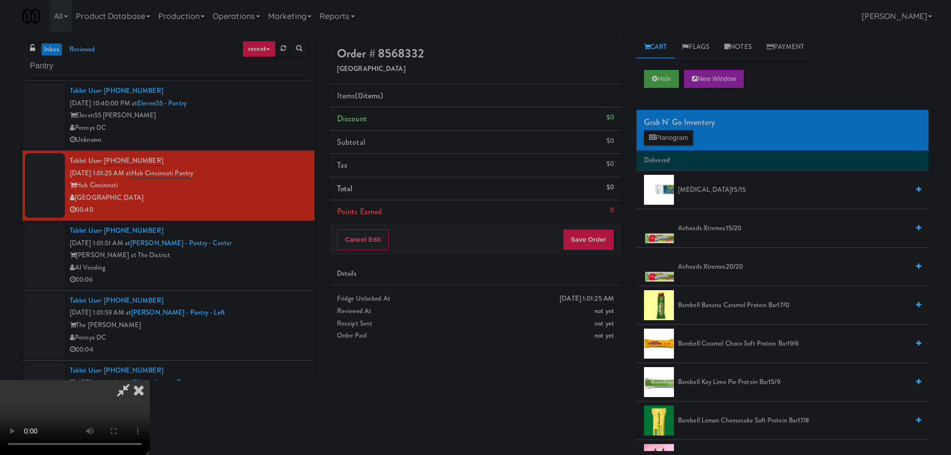
click at [150, 380] on video at bounding box center [75, 417] width 150 height 75
drag, startPoint x: 268, startPoint y: 329, endPoint x: 274, endPoint y: 326, distance: 6.7
click at [150, 380] on video at bounding box center [75, 417] width 150 height 75
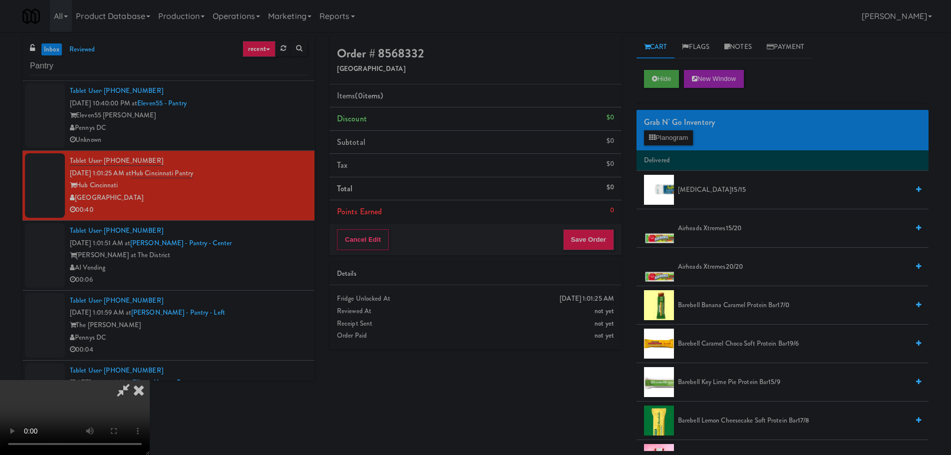
click at [150, 380] on video at bounding box center [75, 417] width 150 height 75
click at [664, 149] on div "Grab N' Go Inventory Planogram" at bounding box center [782, 130] width 292 height 40
click at [671, 133] on button "Planogram" at bounding box center [668, 137] width 49 height 15
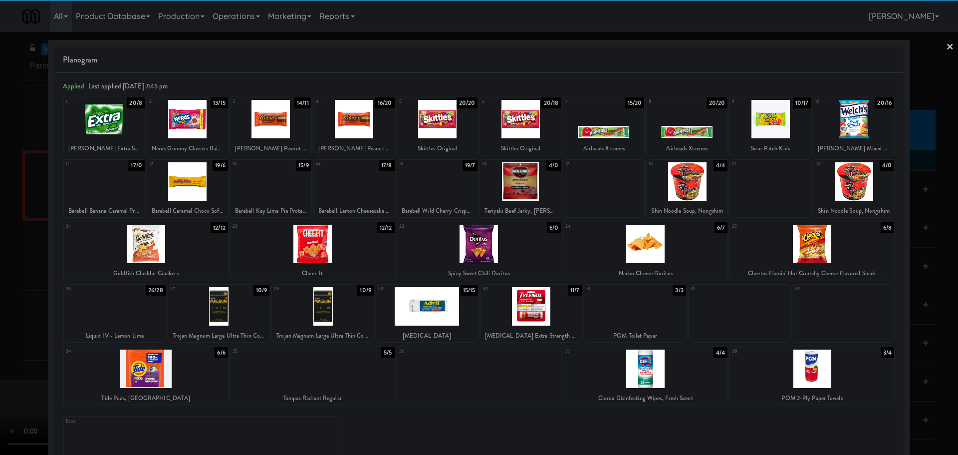
click at [514, 130] on div at bounding box center [520, 119] width 81 height 38
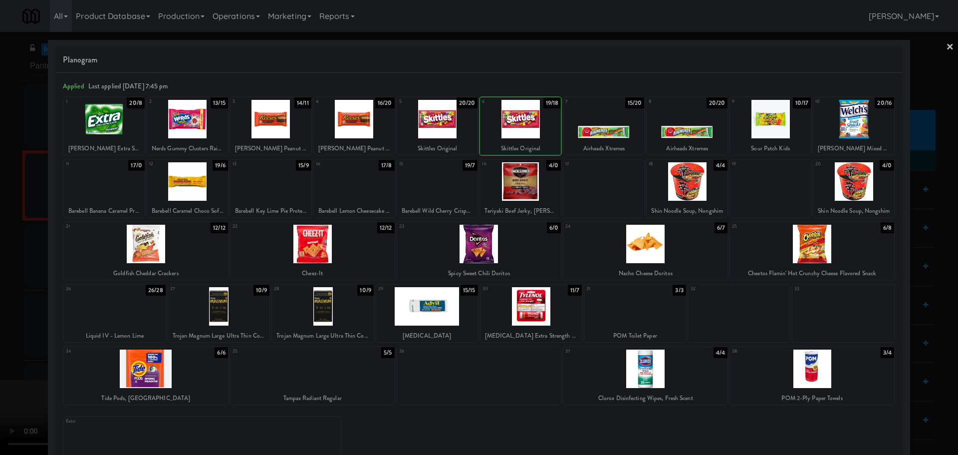
click at [2, 259] on div at bounding box center [479, 227] width 958 height 455
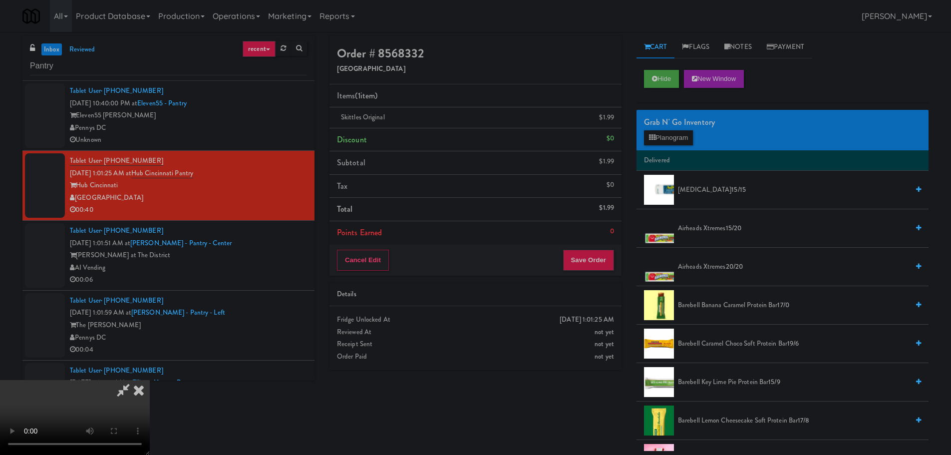
drag, startPoint x: 326, startPoint y: 230, endPoint x: 326, endPoint y: 223, distance: 6.5
click at [150, 380] on video at bounding box center [75, 417] width 150 height 75
click at [584, 266] on button "Save Order" at bounding box center [588, 260] width 51 height 21
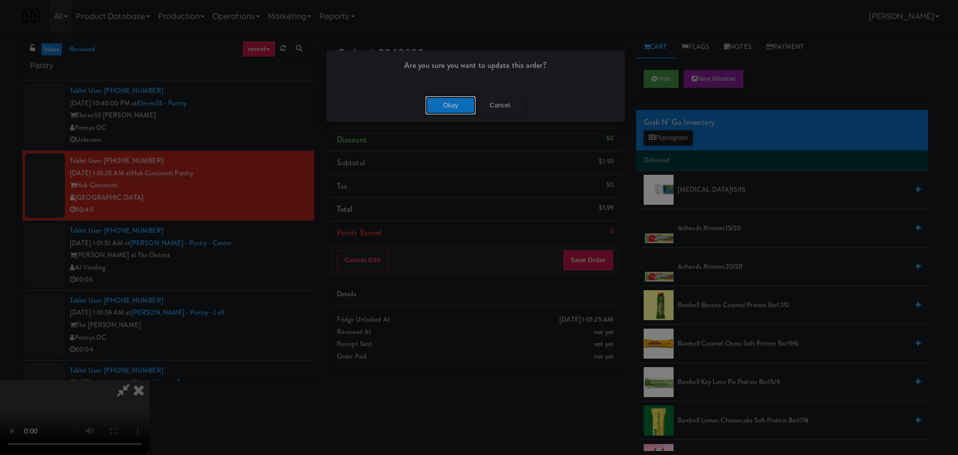
click at [454, 114] on button "Okay" at bounding box center [451, 105] width 50 height 18
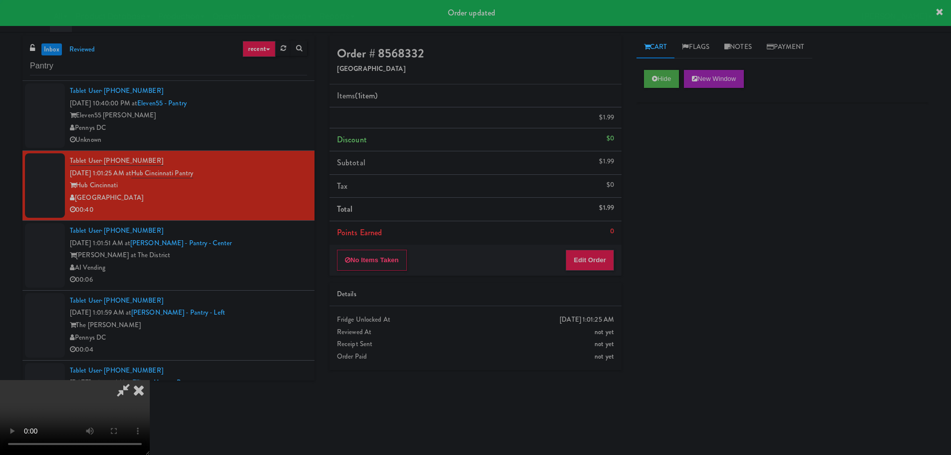
scroll to position [0, 0]
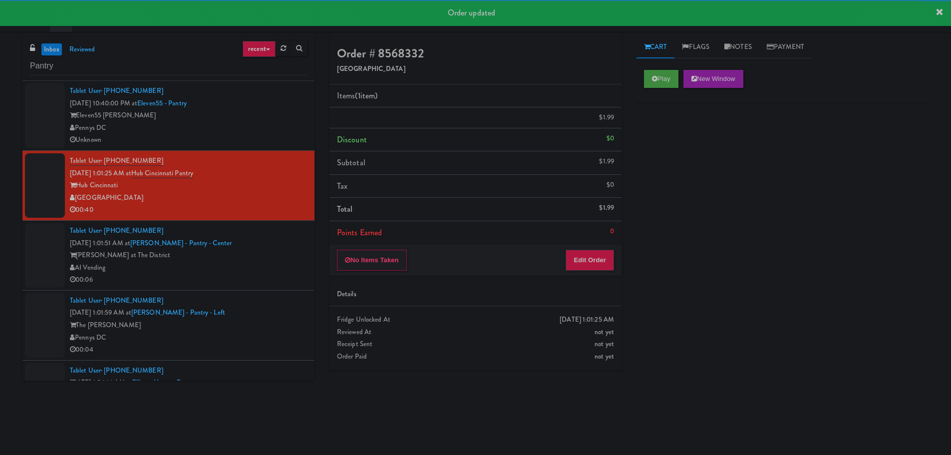
click at [265, 252] on div "Tablet User · (404) 852-7115 Oct 6, 2025 1:01:51 AM at Keene - Pantry - Center …" at bounding box center [188, 255] width 237 height 61
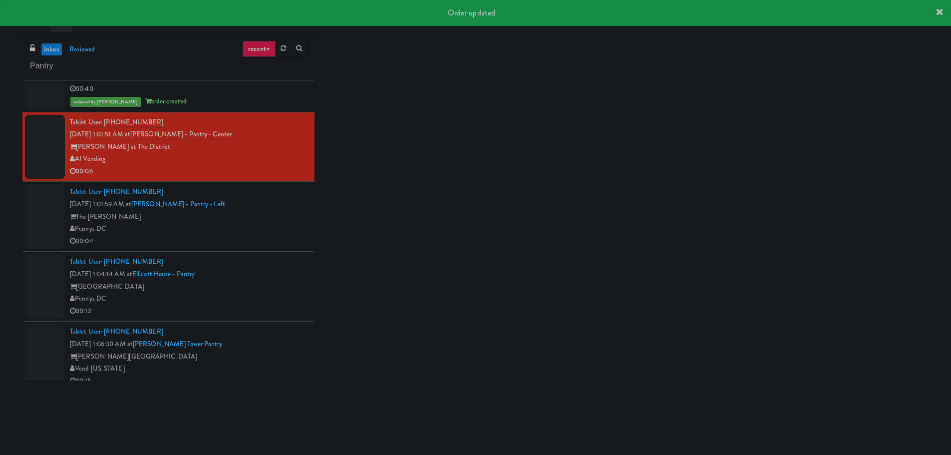
scroll to position [150, 0]
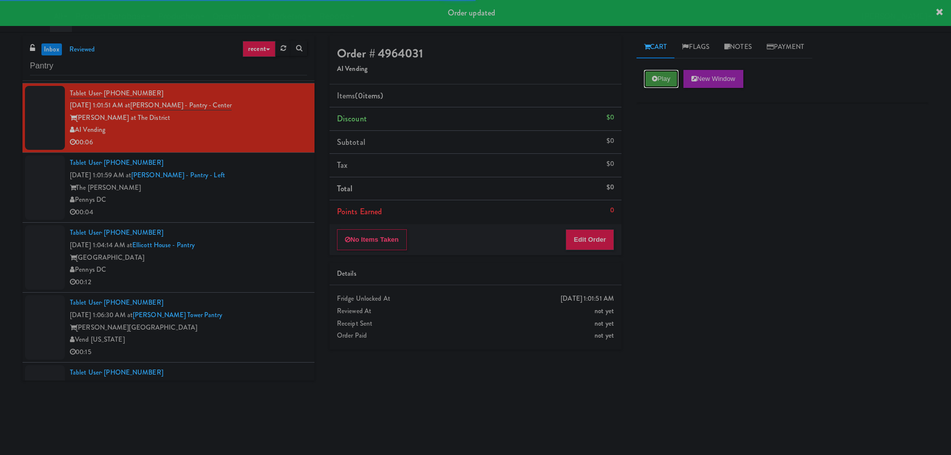
click at [653, 81] on icon at bounding box center [654, 78] width 5 height 6
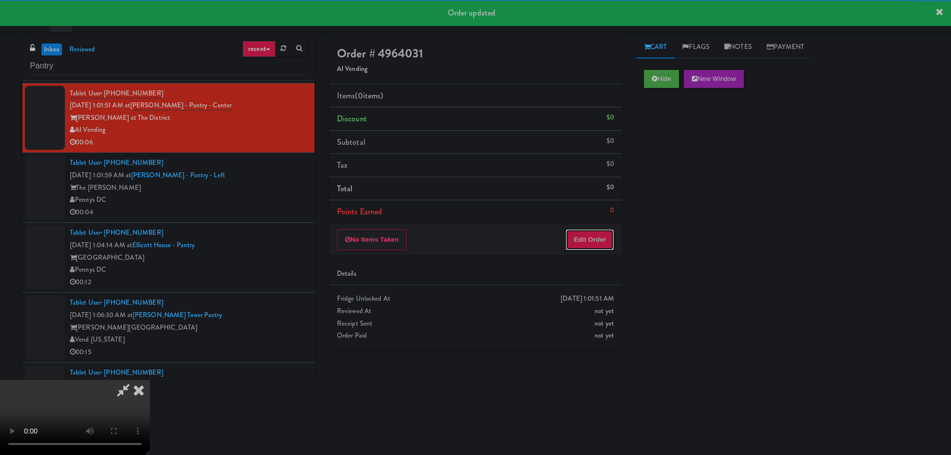
click at [570, 241] on button "Edit Order" at bounding box center [590, 239] width 48 height 21
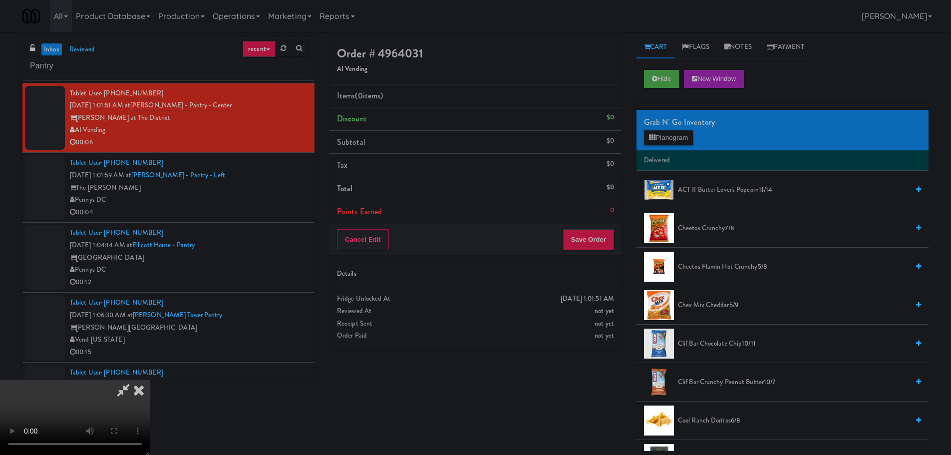
scroll to position [0, 0]
click at [150, 380] on video at bounding box center [75, 417] width 150 height 75
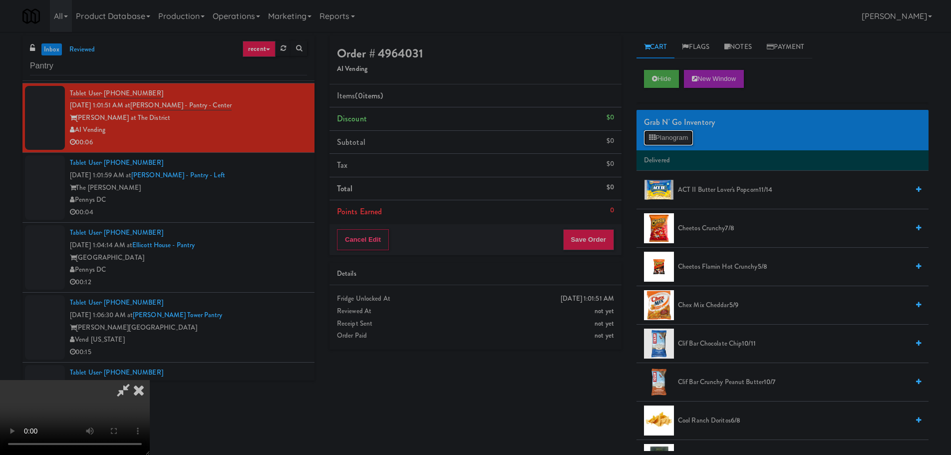
click at [660, 140] on button "Planogram" at bounding box center [668, 137] width 49 height 15
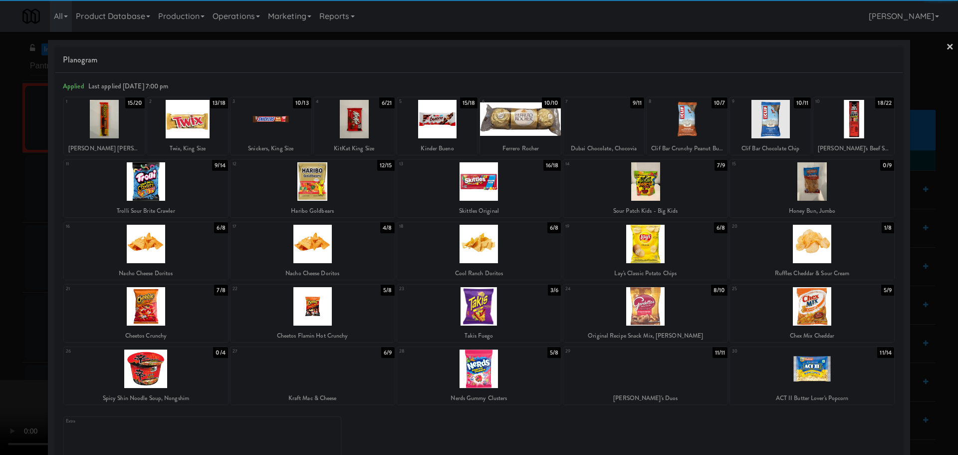
click at [819, 306] on div at bounding box center [812, 306] width 164 height 38
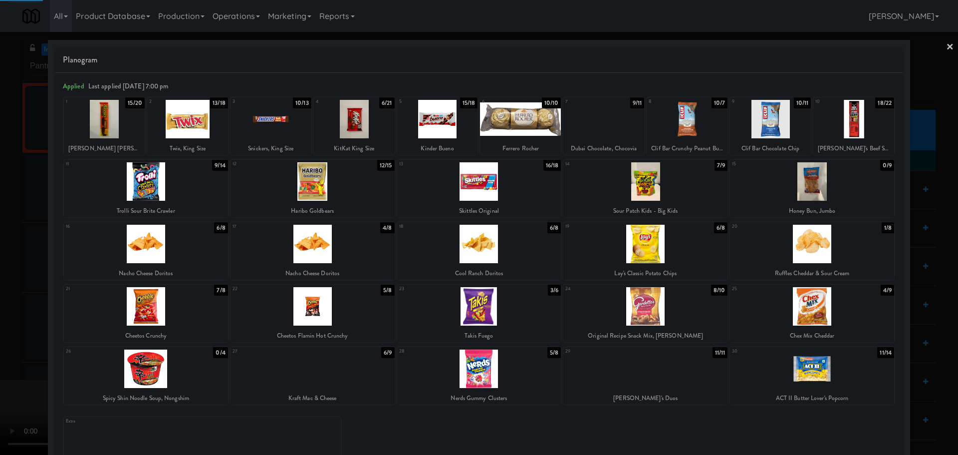
drag, startPoint x: 0, startPoint y: 293, endPoint x: 9, endPoint y: 292, distance: 9.0
click at [0, 294] on div at bounding box center [479, 227] width 958 height 455
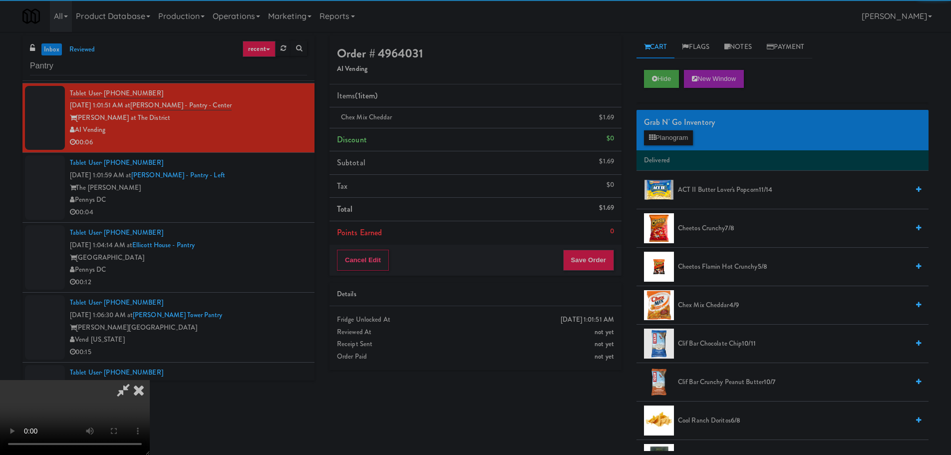
click at [150, 380] on video at bounding box center [75, 417] width 150 height 75
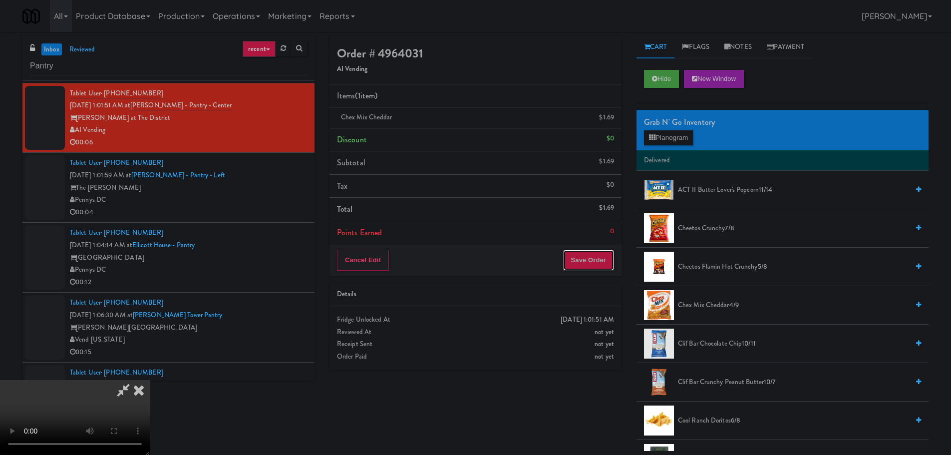
click at [581, 259] on button "Save Order" at bounding box center [588, 260] width 51 height 21
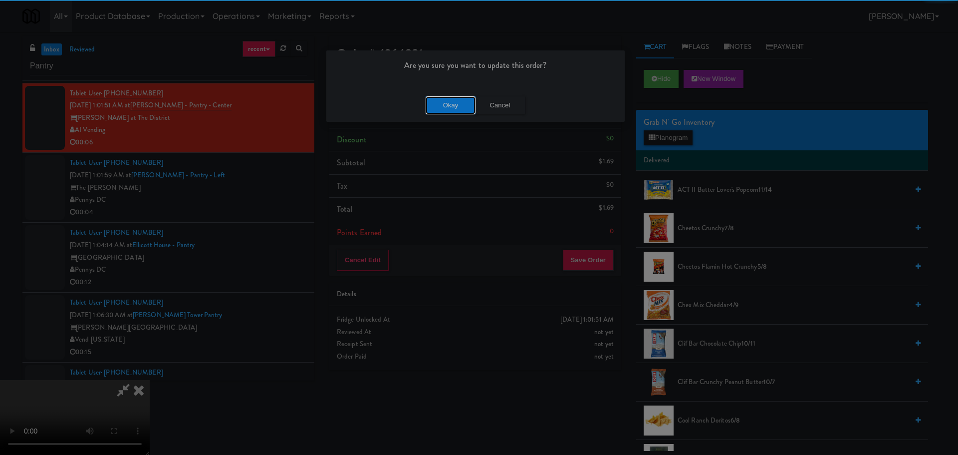
click at [447, 104] on button "Okay" at bounding box center [451, 105] width 50 height 18
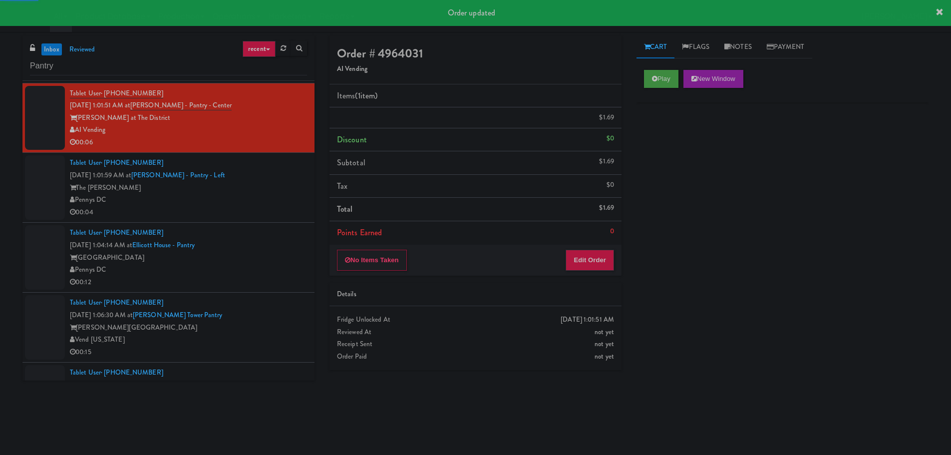
click at [244, 218] on div "00:04" at bounding box center [188, 212] width 237 height 12
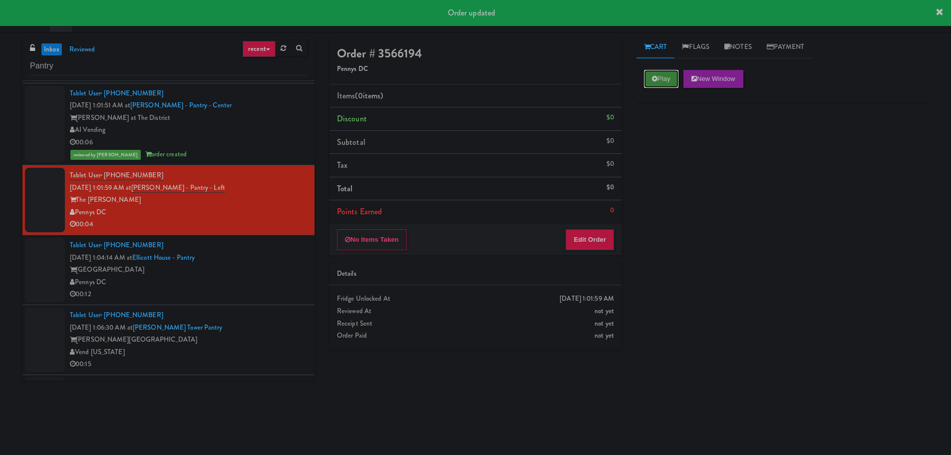
drag, startPoint x: 665, startPoint y: 69, endPoint x: 667, endPoint y: 83, distance: 14.1
click at [667, 70] on button "Play" at bounding box center [661, 79] width 34 height 18
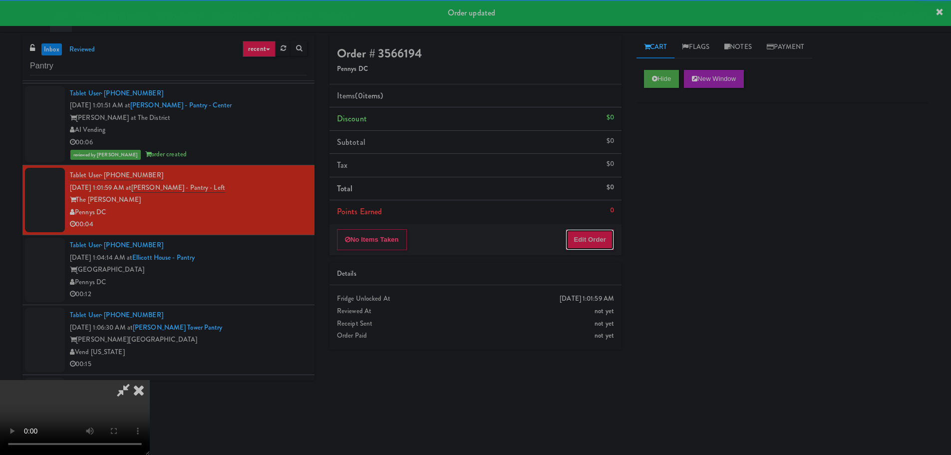
click at [592, 242] on button "Edit Order" at bounding box center [590, 239] width 48 height 21
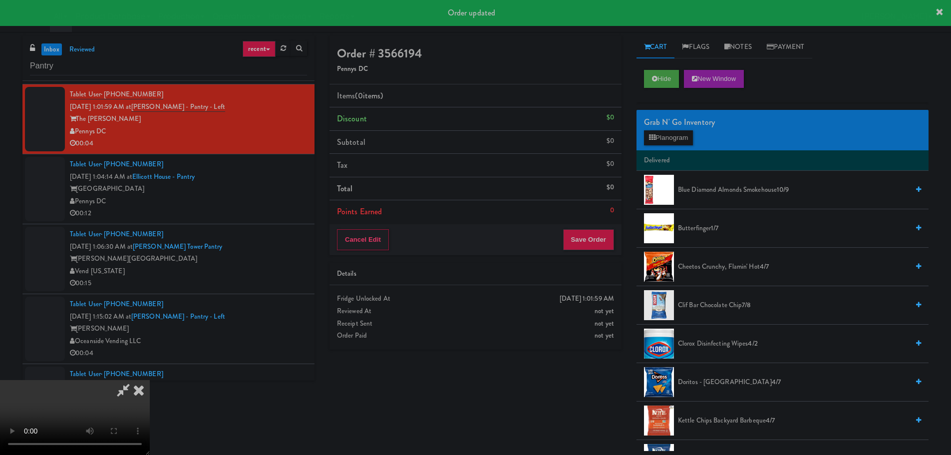
scroll to position [250, 0]
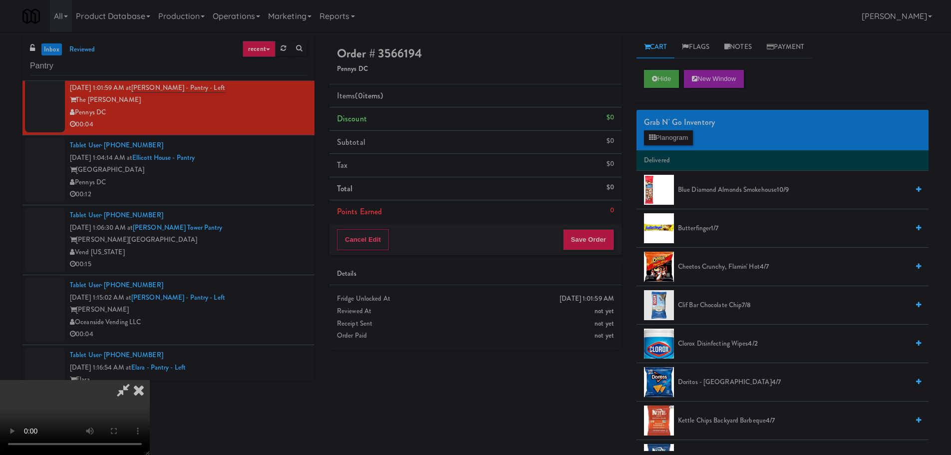
click at [150, 380] on video at bounding box center [75, 417] width 150 height 75
click at [656, 147] on div "Grab N' Go Inventory Planogram" at bounding box center [782, 130] width 292 height 40
click at [660, 139] on button "Planogram" at bounding box center [668, 137] width 49 height 15
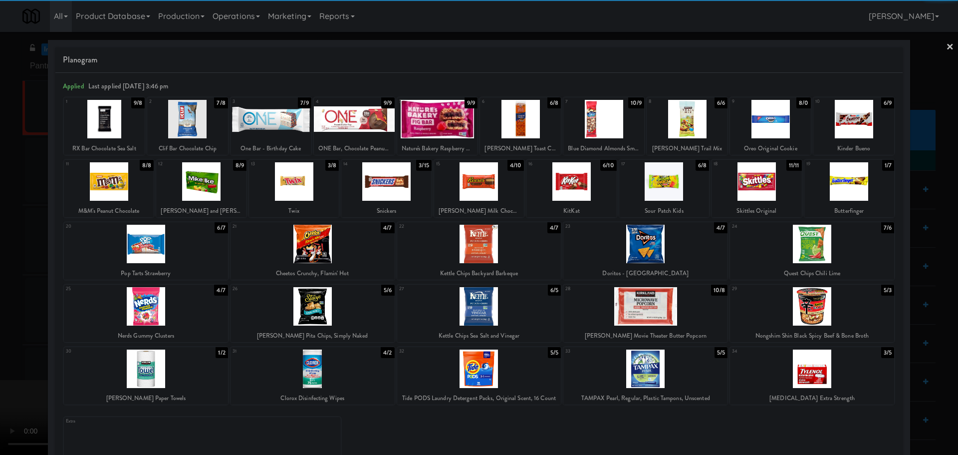
click at [477, 316] on div at bounding box center [479, 306] width 164 height 38
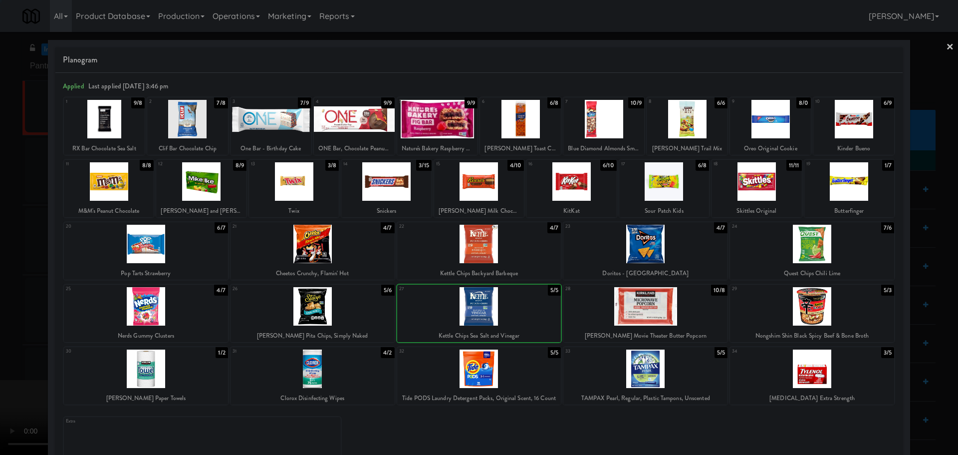
click at [0, 327] on div at bounding box center [479, 227] width 958 height 455
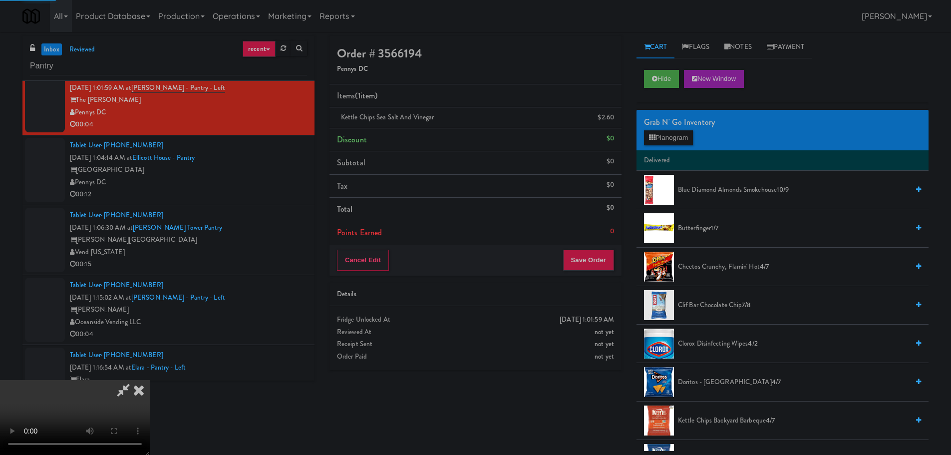
drag, startPoint x: 293, startPoint y: 256, endPoint x: 304, endPoint y: 254, distance: 11.2
click at [150, 380] on video at bounding box center [75, 417] width 150 height 75
click at [589, 259] on button "Save Order" at bounding box center [588, 260] width 51 height 21
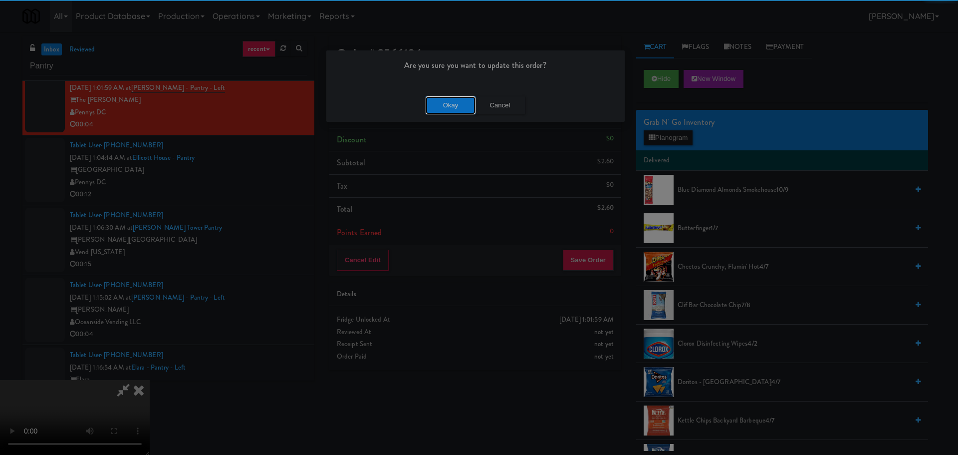
click at [466, 107] on button "Okay" at bounding box center [451, 105] width 50 height 18
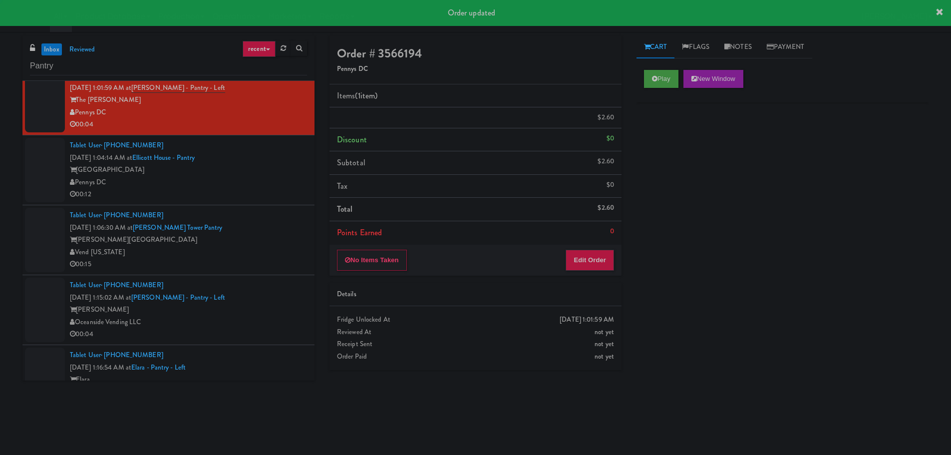
click at [254, 213] on div "Tablet User · (909) 815-6019 Oct 6, 2025 1:06:30 AM at Archer Tower Pantry Arch…" at bounding box center [188, 239] width 237 height 61
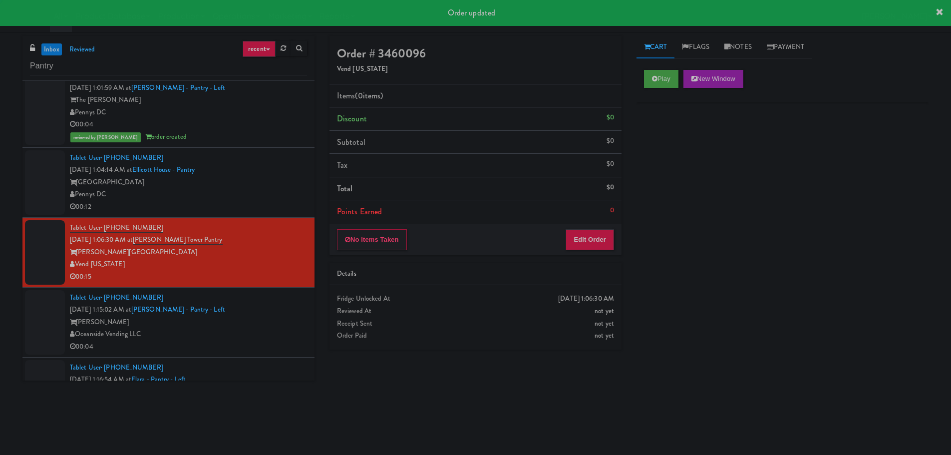
click at [265, 191] on div "Pennys DC" at bounding box center [188, 194] width 237 height 12
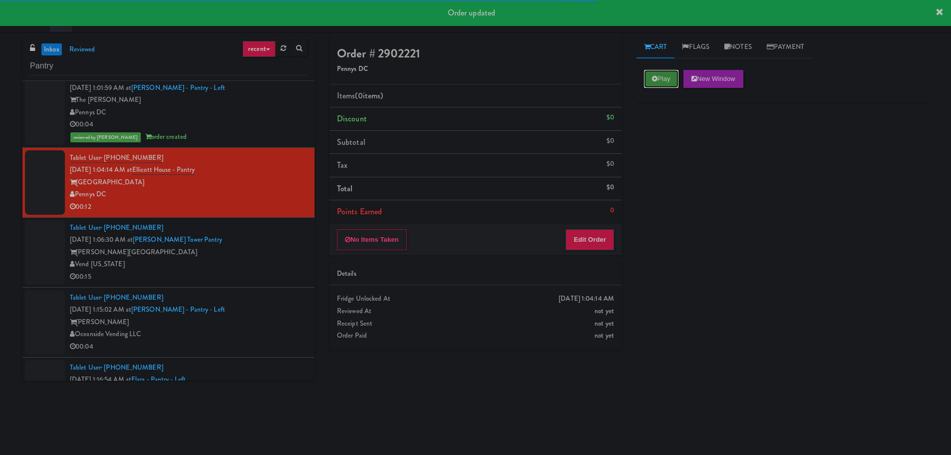
click at [648, 77] on button "Play" at bounding box center [661, 79] width 34 height 18
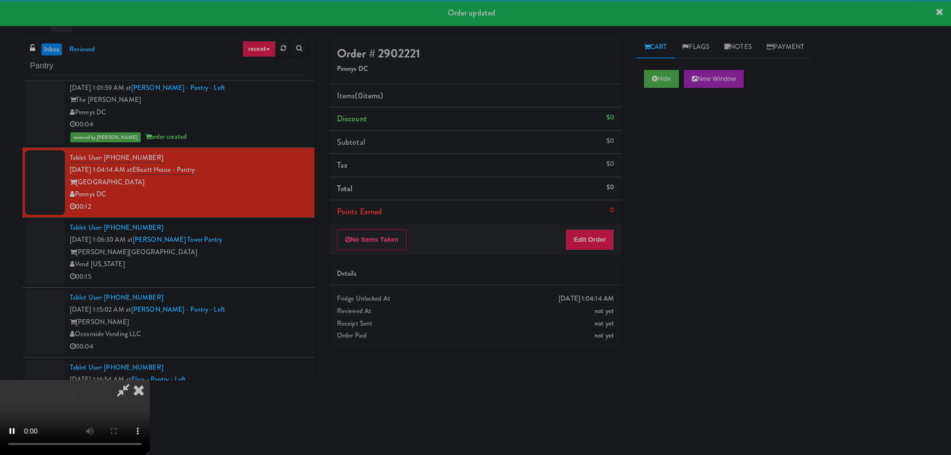
click at [591, 227] on div "No Items Taken Edit Order" at bounding box center [475, 239] width 292 height 31
click at [584, 242] on button "Edit Order" at bounding box center [590, 239] width 48 height 21
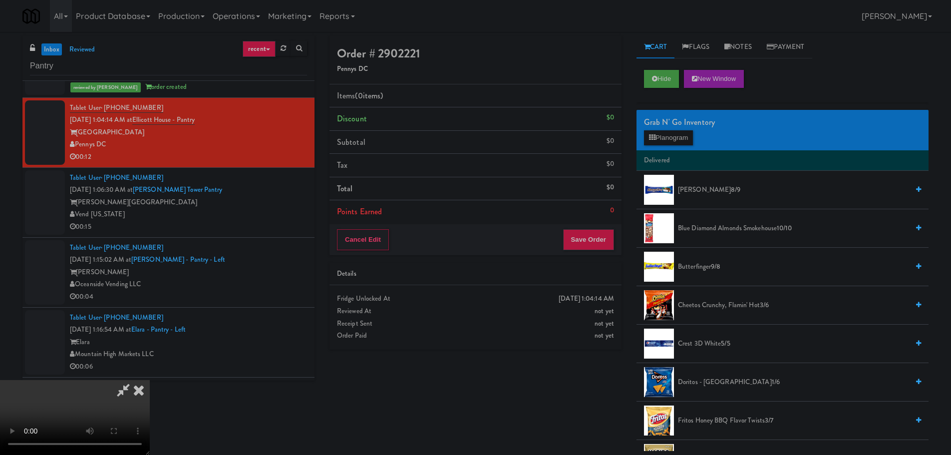
click at [150, 380] on video at bounding box center [75, 417] width 150 height 75
click at [655, 142] on button "Planogram" at bounding box center [668, 137] width 49 height 15
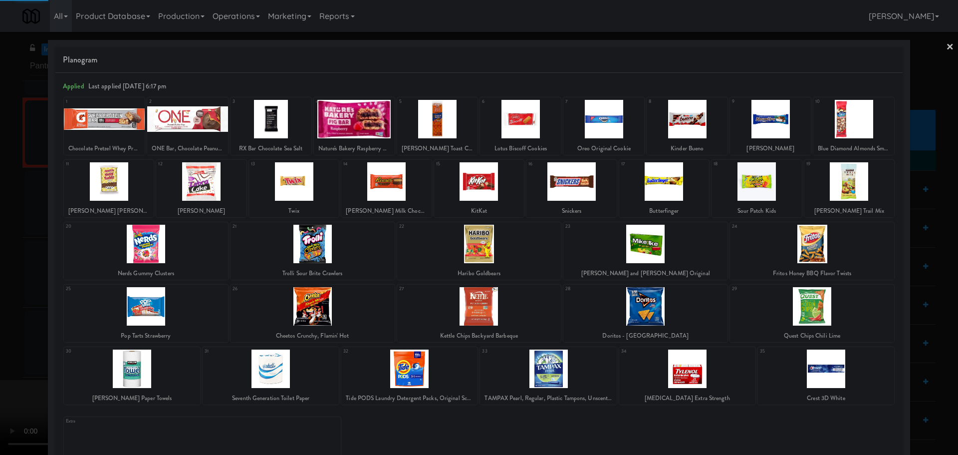
click at [157, 369] on div at bounding box center [132, 368] width 136 height 38
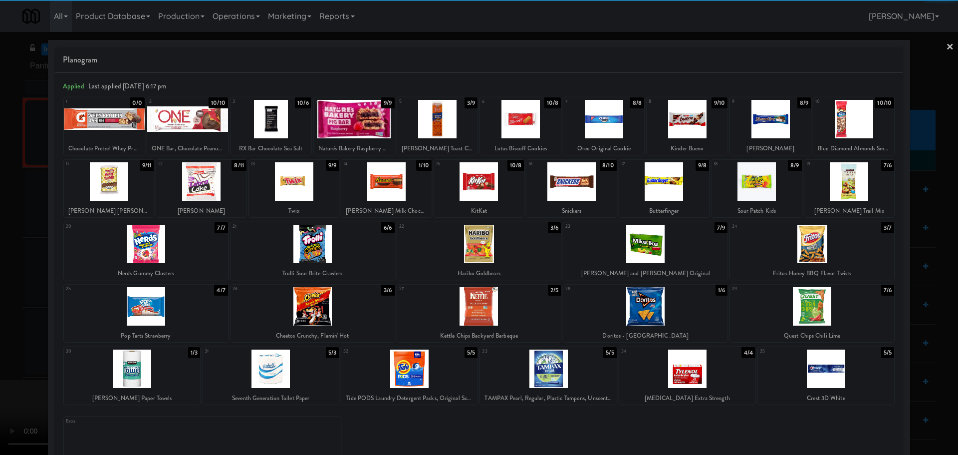
click at [156, 369] on div at bounding box center [132, 368] width 136 height 38
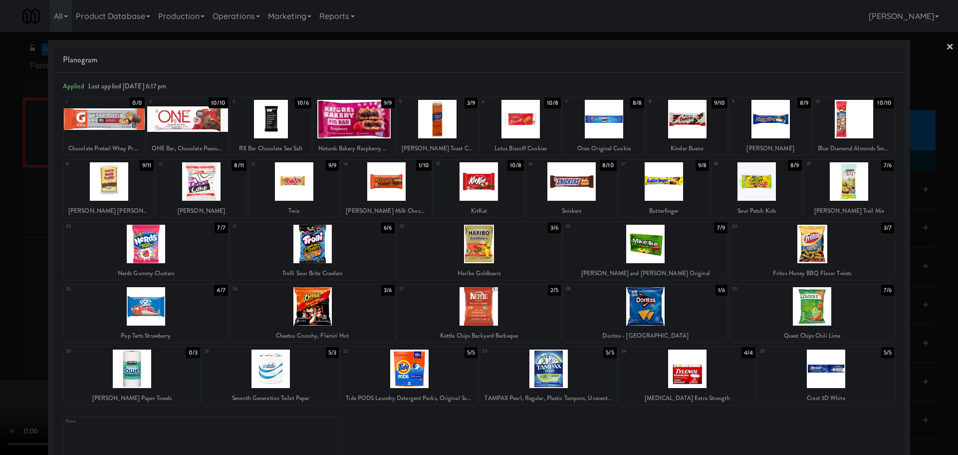
click at [0, 378] on div at bounding box center [479, 227] width 958 height 455
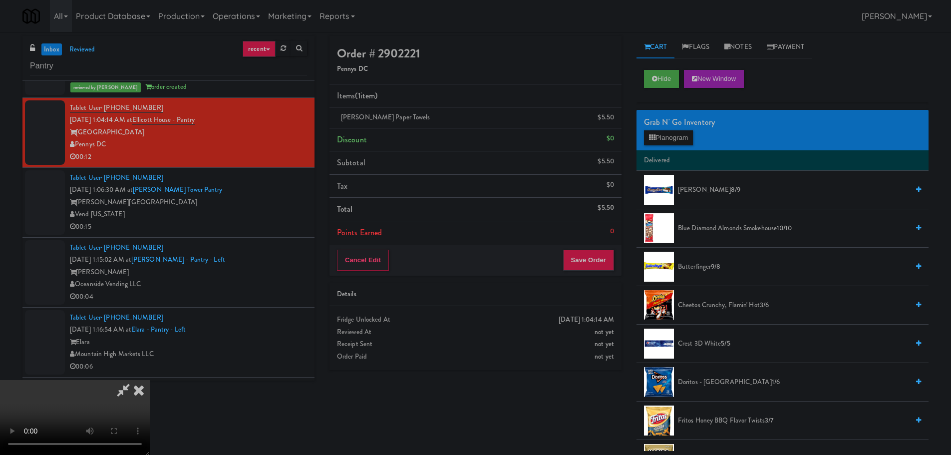
click at [135, 380] on icon at bounding box center [123, 390] width 23 height 20
click at [150, 380] on video at bounding box center [75, 417] width 150 height 75
click at [680, 140] on button "Planogram" at bounding box center [668, 137] width 49 height 15
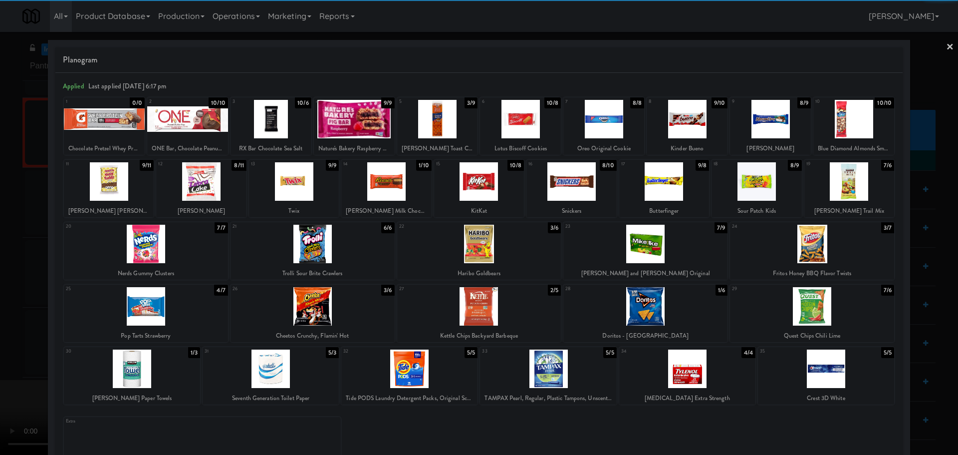
click at [296, 373] on div at bounding box center [271, 368] width 136 height 38
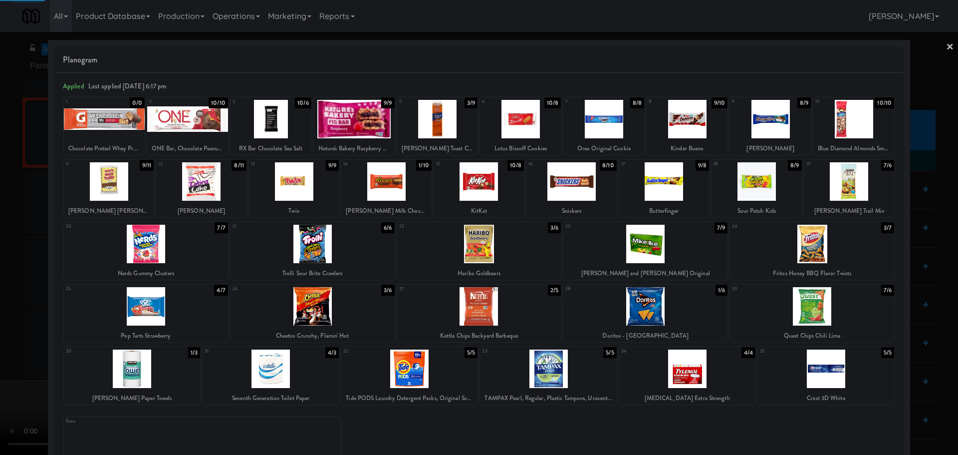
click at [0, 360] on div at bounding box center [479, 227] width 958 height 455
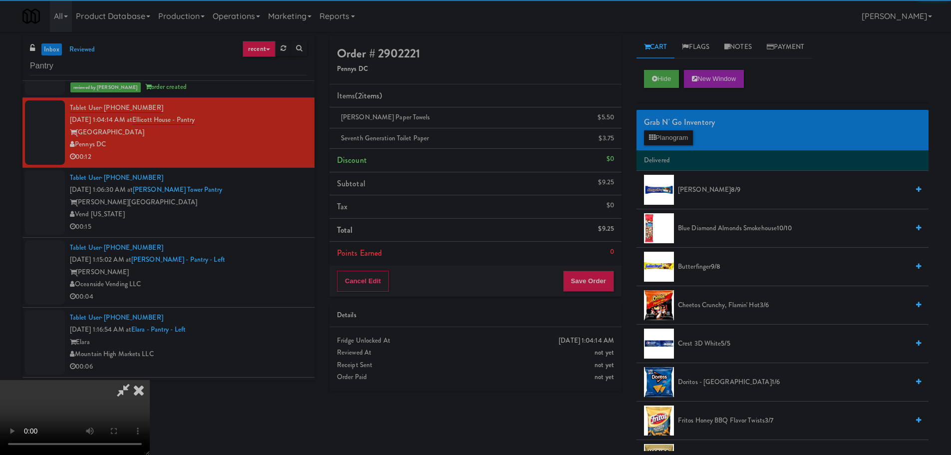
drag, startPoint x: 318, startPoint y: 262, endPoint x: 344, endPoint y: 256, distance: 27.1
click at [150, 380] on video at bounding box center [75, 417] width 150 height 75
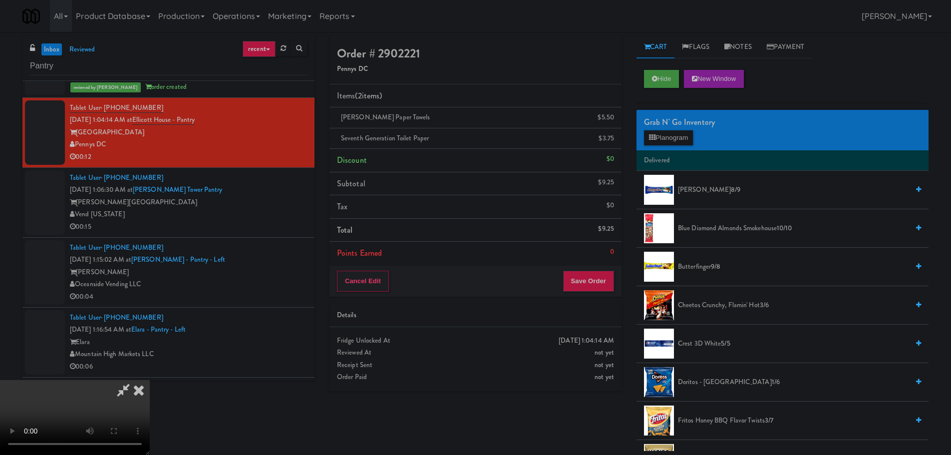
click at [150, 443] on video at bounding box center [75, 417] width 150 height 75
click at [150, 380] on video at bounding box center [75, 417] width 150 height 75
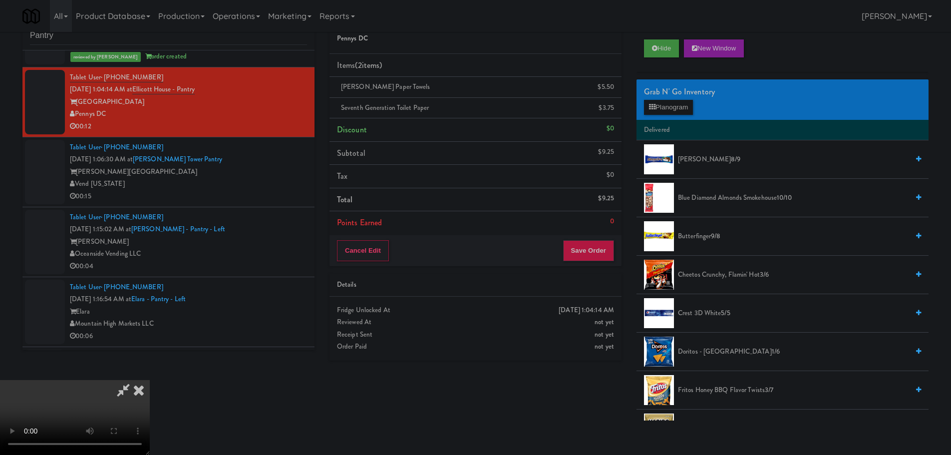
scroll to position [32, 0]
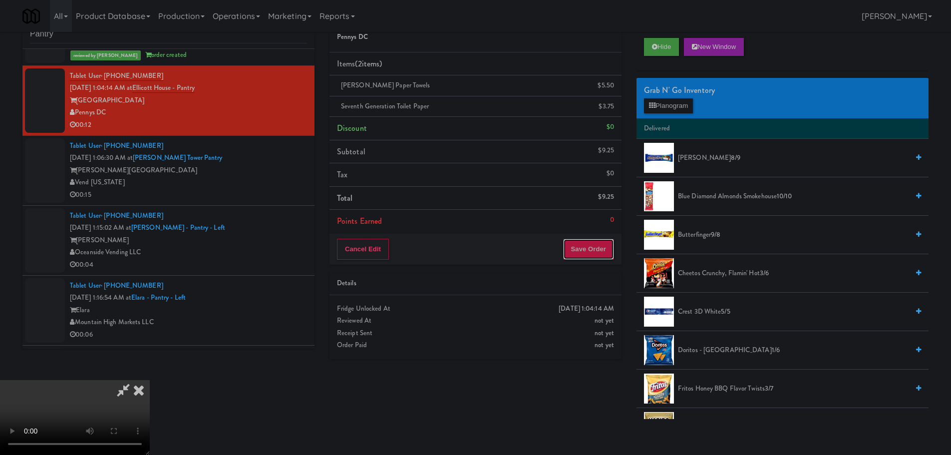
click at [603, 241] on button "Save Order" at bounding box center [588, 249] width 51 height 21
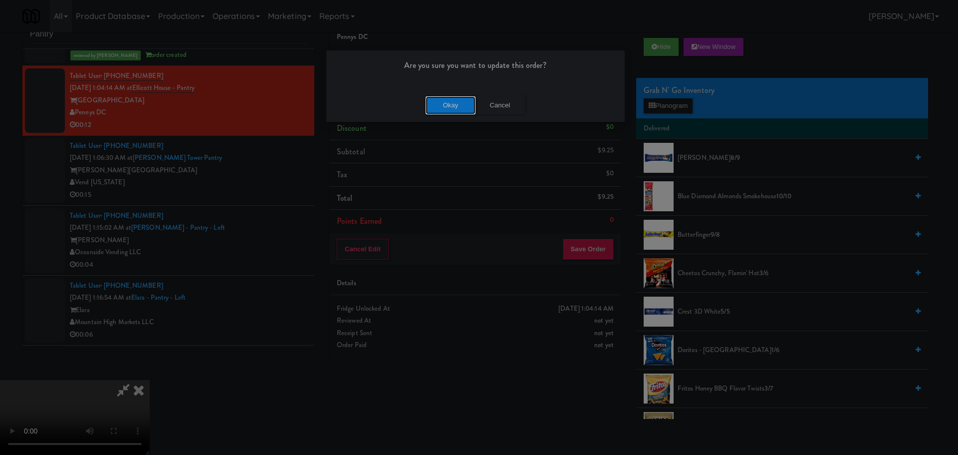
click at [443, 101] on button "Okay" at bounding box center [451, 105] width 50 height 18
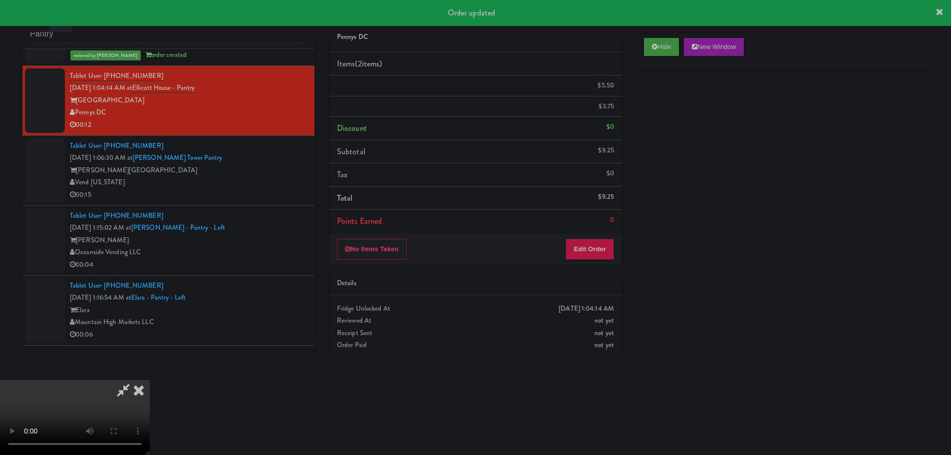
scroll to position [0, 0]
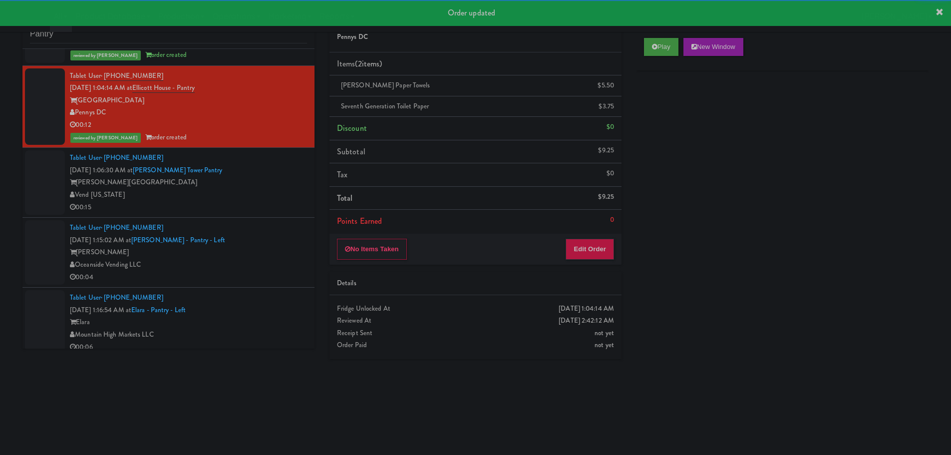
click at [264, 195] on div "Vend [US_STATE]" at bounding box center [188, 195] width 237 height 12
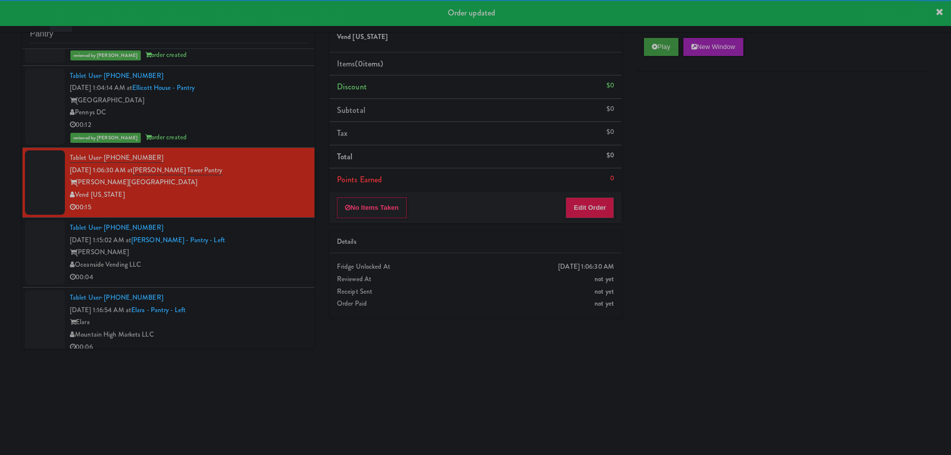
click at [657, 37] on div "Play New Window" at bounding box center [782, 50] width 292 height 40
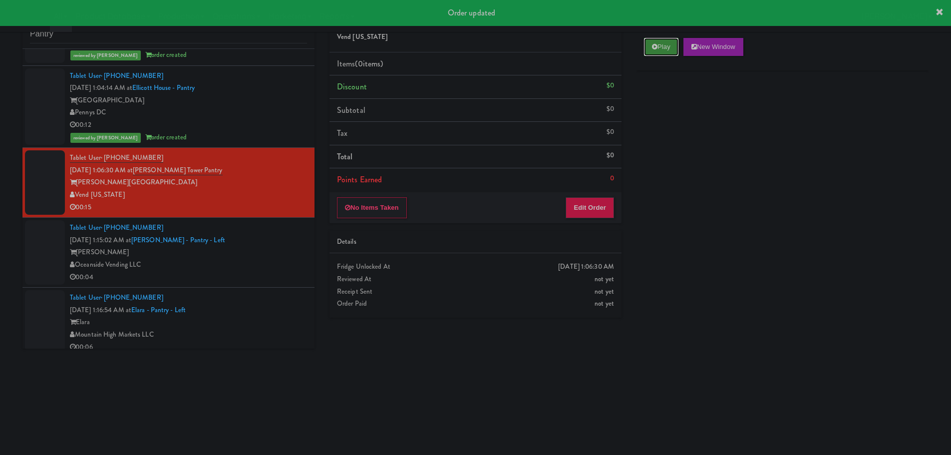
click at [657, 48] on icon at bounding box center [654, 46] width 5 height 6
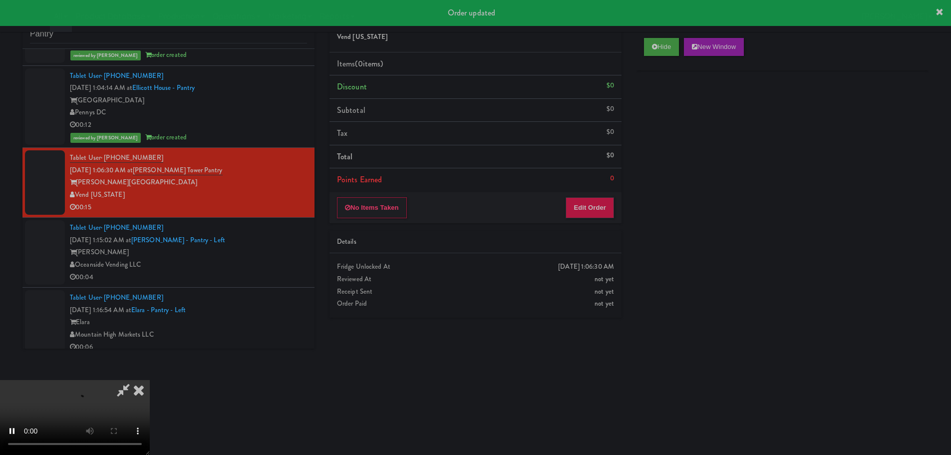
click at [605, 181] on li "Points Earned 0" at bounding box center [475, 179] width 292 height 23
click at [595, 197] on button "Edit Order" at bounding box center [590, 207] width 48 height 21
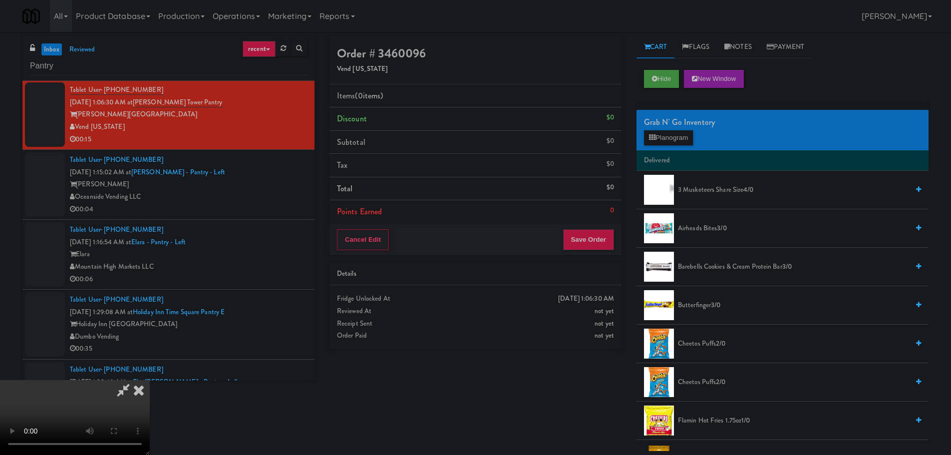
scroll to position [172, 0]
click at [150, 380] on video at bounding box center [75, 417] width 150 height 75
click at [669, 139] on button "Planogram" at bounding box center [668, 137] width 49 height 15
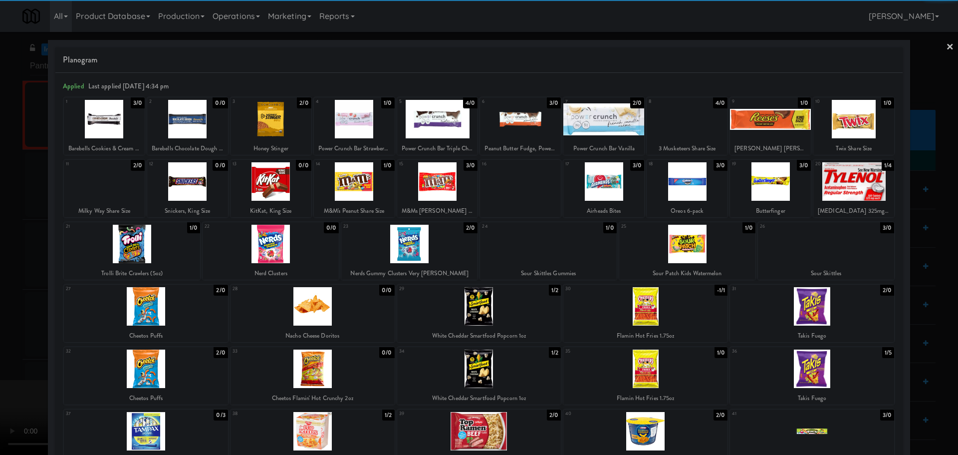
click at [772, 132] on div at bounding box center [770, 119] width 81 height 38
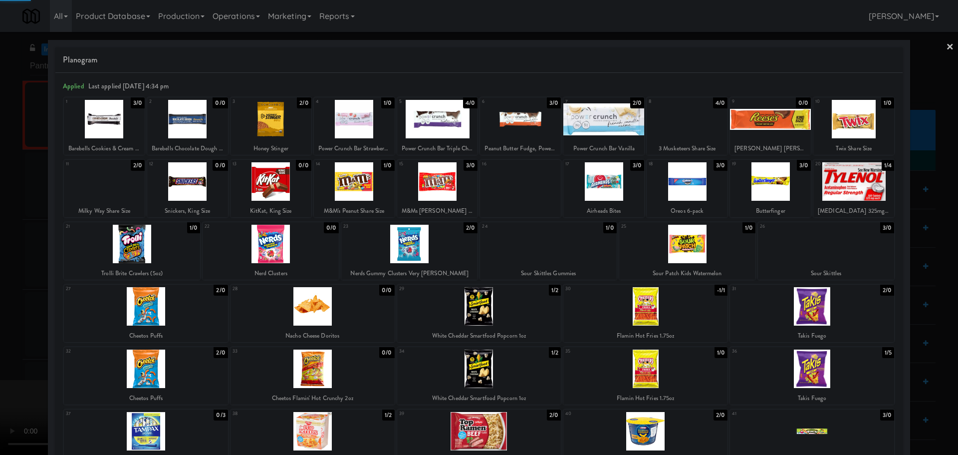
click at [0, 343] on div at bounding box center [479, 227] width 958 height 455
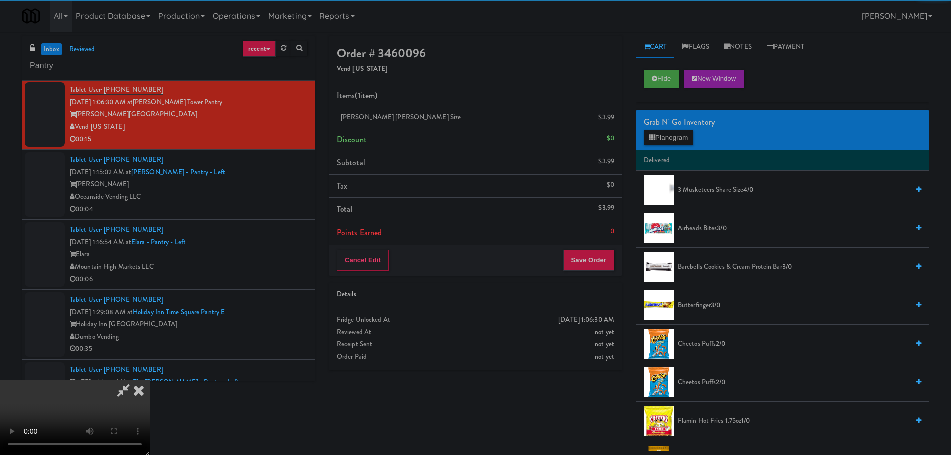
click at [150, 380] on video at bounding box center [75, 417] width 150 height 75
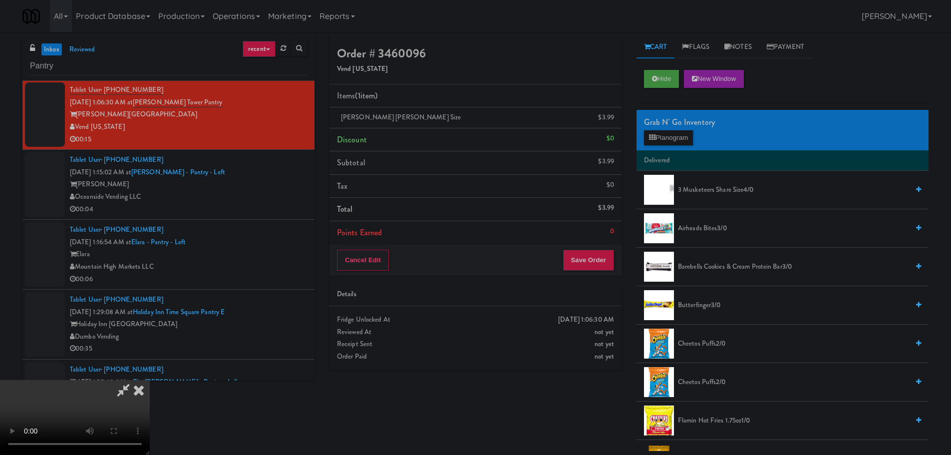
click at [150, 380] on video at bounding box center [75, 417] width 150 height 75
drag, startPoint x: 365, startPoint y: 228, endPoint x: 386, endPoint y: 231, distance: 21.2
click at [150, 380] on video at bounding box center [75, 417] width 150 height 75
click at [671, 131] on button "Planogram" at bounding box center [668, 137] width 49 height 15
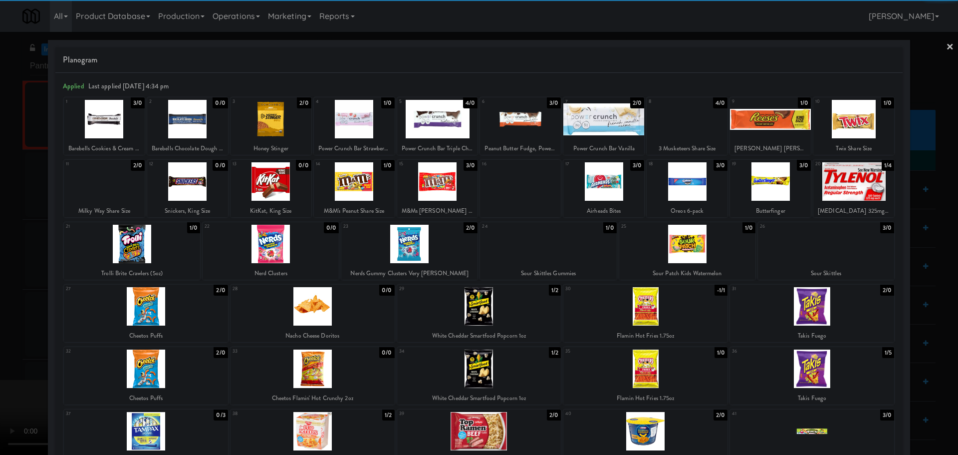
click at [436, 178] on div at bounding box center [437, 181] width 81 height 38
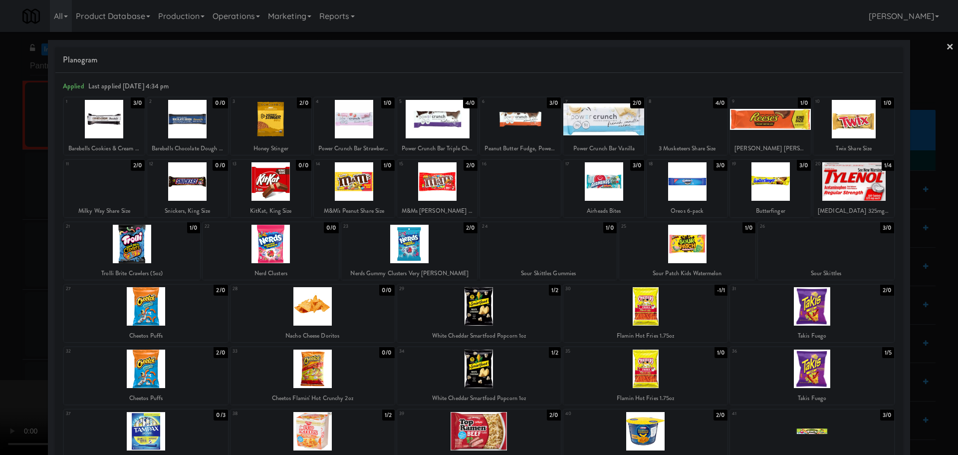
click at [0, 285] on div at bounding box center [479, 227] width 958 height 455
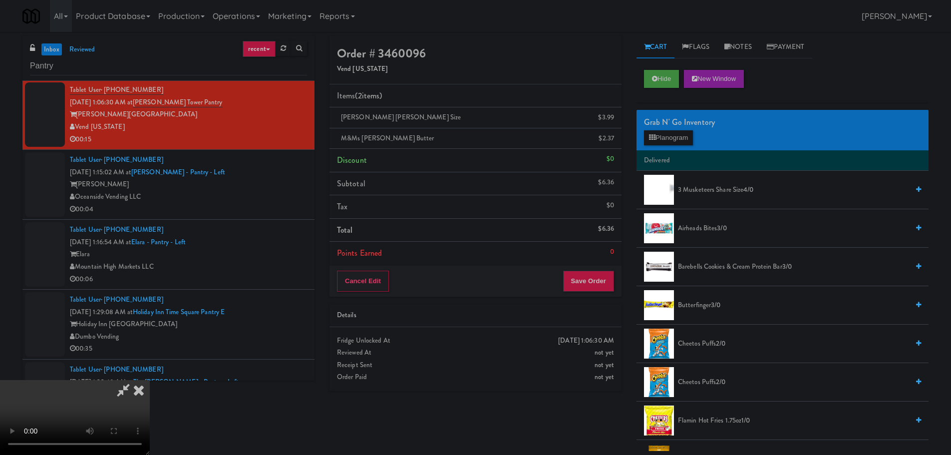
drag, startPoint x: 428, startPoint y: 216, endPoint x: 428, endPoint y: 223, distance: 7.0
click at [150, 380] on video at bounding box center [75, 417] width 150 height 75
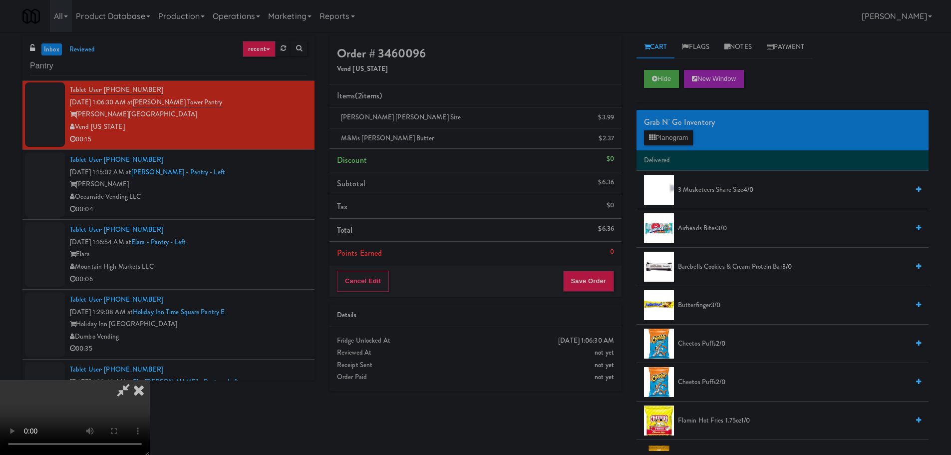
scroll to position [22, 0]
click at [150, 380] on video at bounding box center [75, 417] width 150 height 75
click at [150, 393] on video at bounding box center [75, 417] width 150 height 75
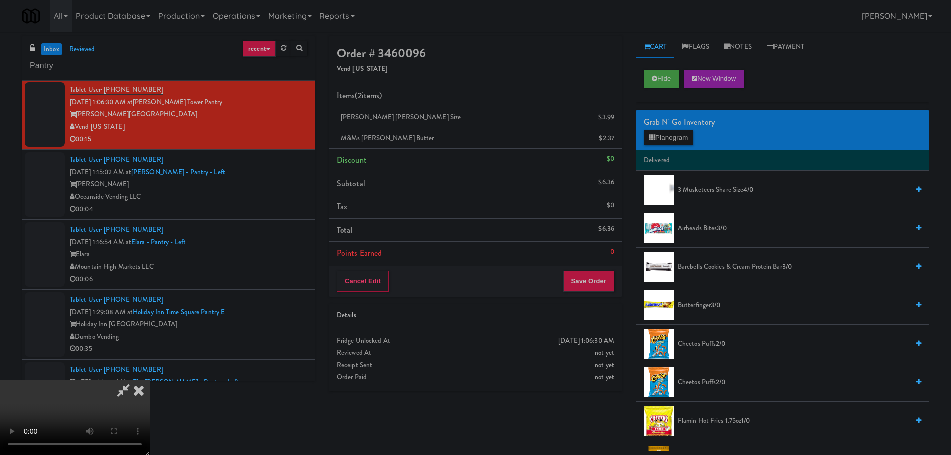
click at [150, 380] on video at bounding box center [75, 417] width 150 height 75
click at [659, 136] on button "Planogram" at bounding box center [668, 137] width 49 height 15
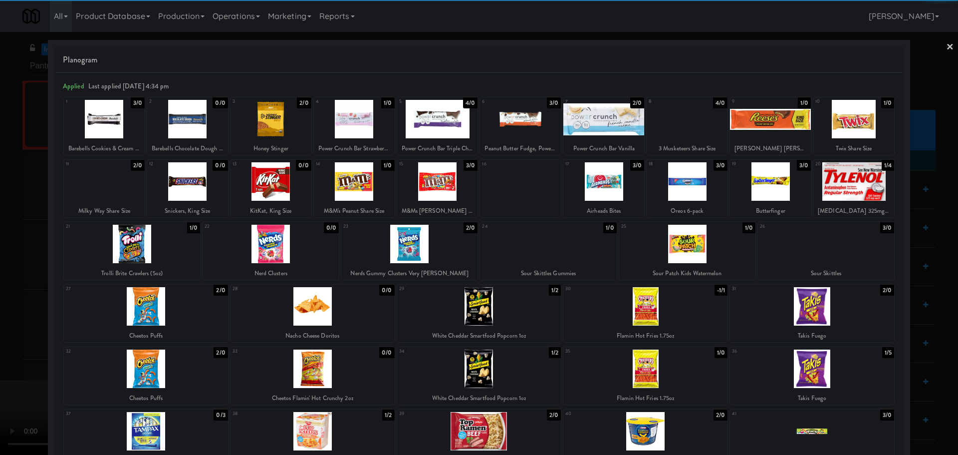
click at [672, 128] on div at bounding box center [687, 119] width 81 height 38
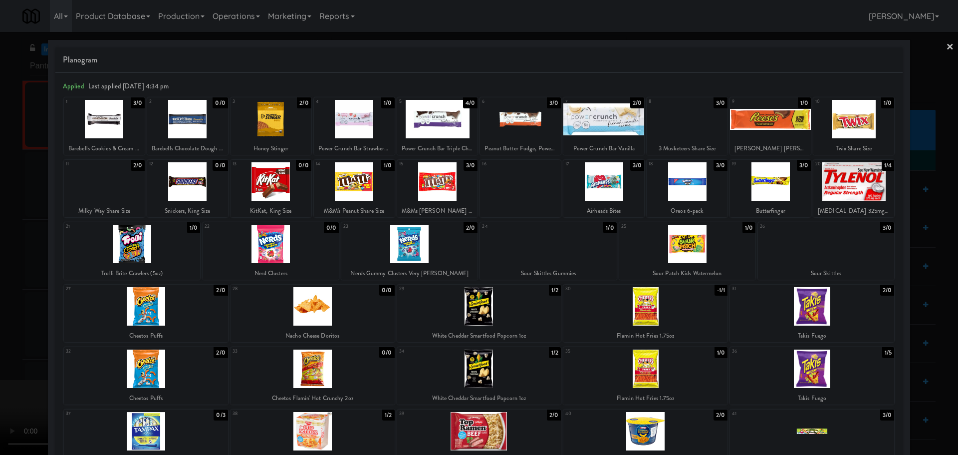
click at [0, 230] on div at bounding box center [479, 227] width 958 height 455
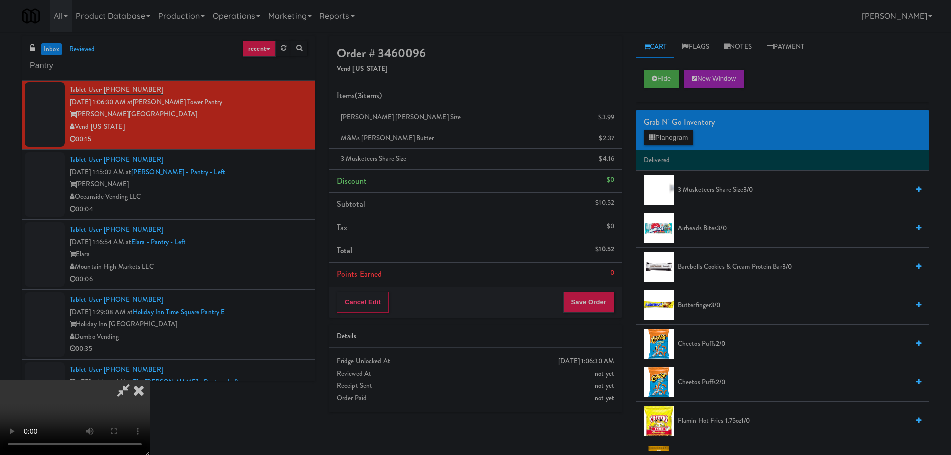
click at [150, 380] on video at bounding box center [75, 417] width 150 height 75
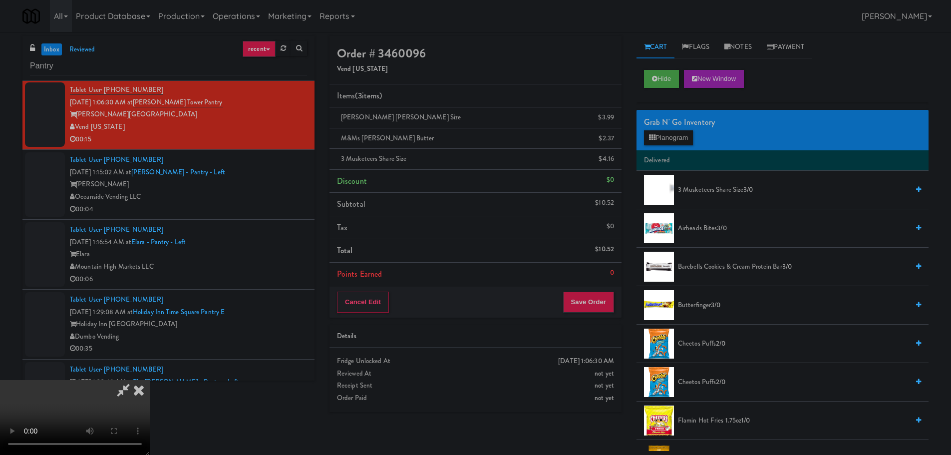
scroll to position [172, 0]
click at [585, 299] on button "Save Order" at bounding box center [588, 302] width 51 height 21
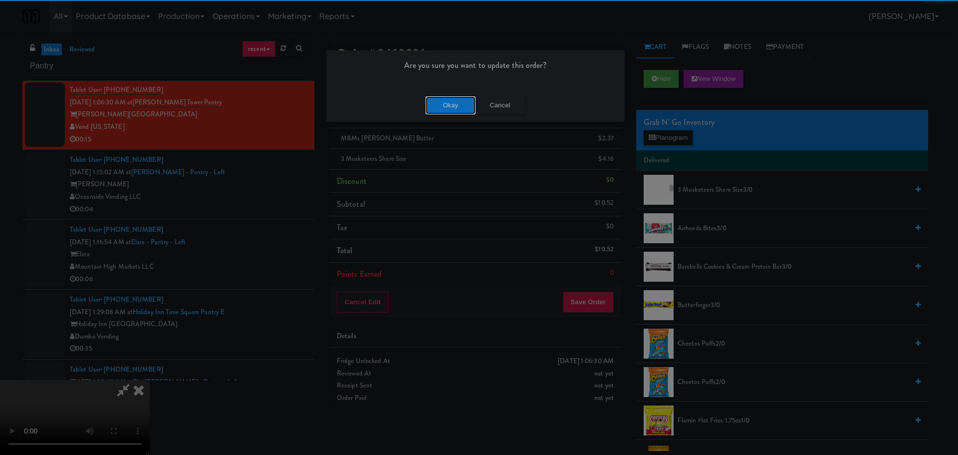
click at [456, 107] on button "Okay" at bounding box center [451, 105] width 50 height 18
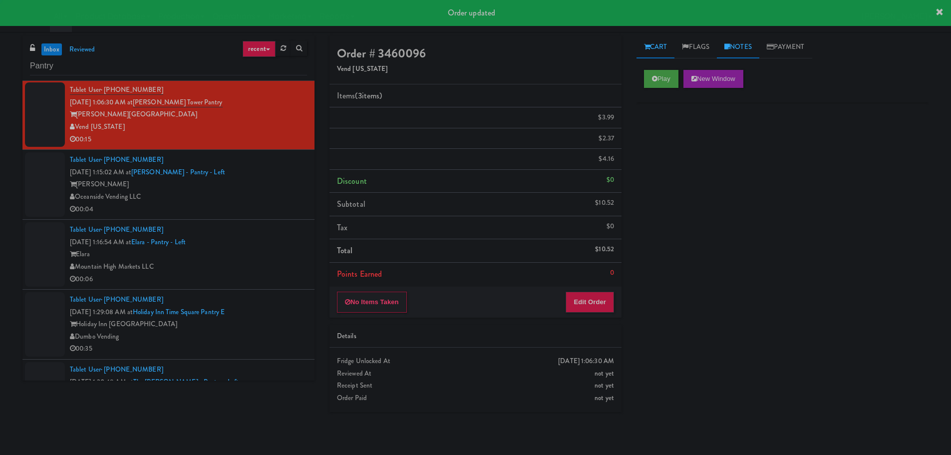
scroll to position [0, 0]
click at [746, 49] on link "Notes" at bounding box center [738, 47] width 42 height 22
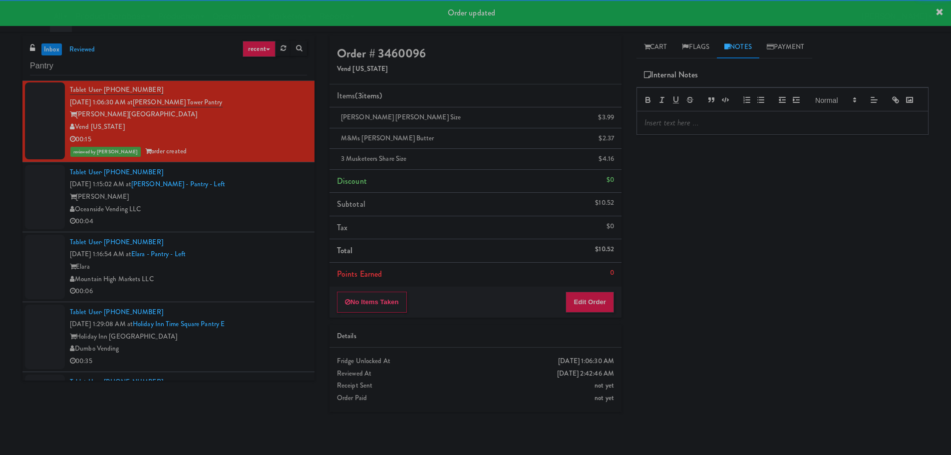
click at [669, 127] on div at bounding box center [782, 122] width 291 height 23
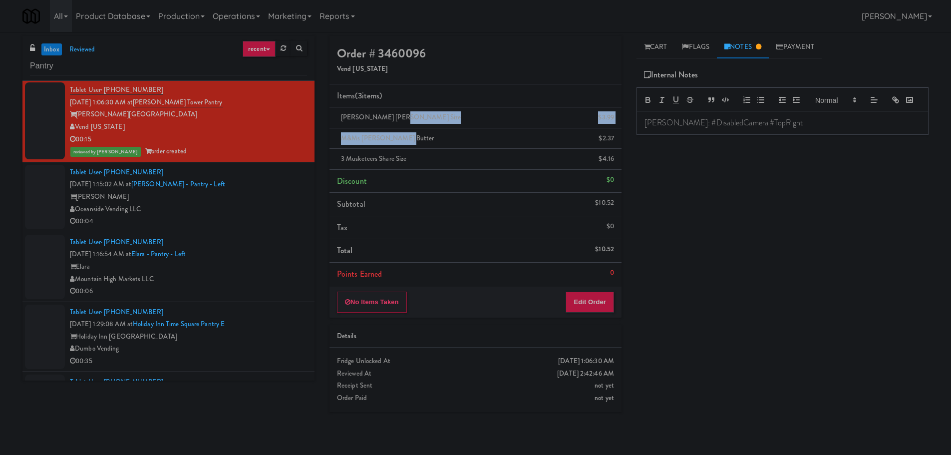
drag, startPoint x: 416, startPoint y: 143, endPoint x: 381, endPoint y: 166, distance: 42.1
click at [409, 149] on ul "Items (3 items ) Reese's King Size $3.99 M&Ms Peanut Butter $2.37 3 Musketeers …" at bounding box center [475, 184] width 292 height 201
click at [277, 209] on div "Oceanside Vending LLC" at bounding box center [188, 209] width 237 height 12
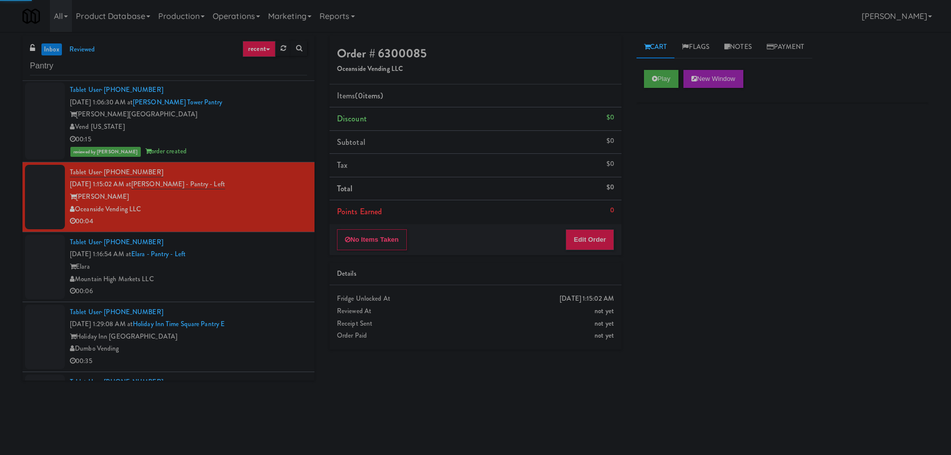
click at [672, 90] on div "Play New Window" at bounding box center [782, 82] width 292 height 40
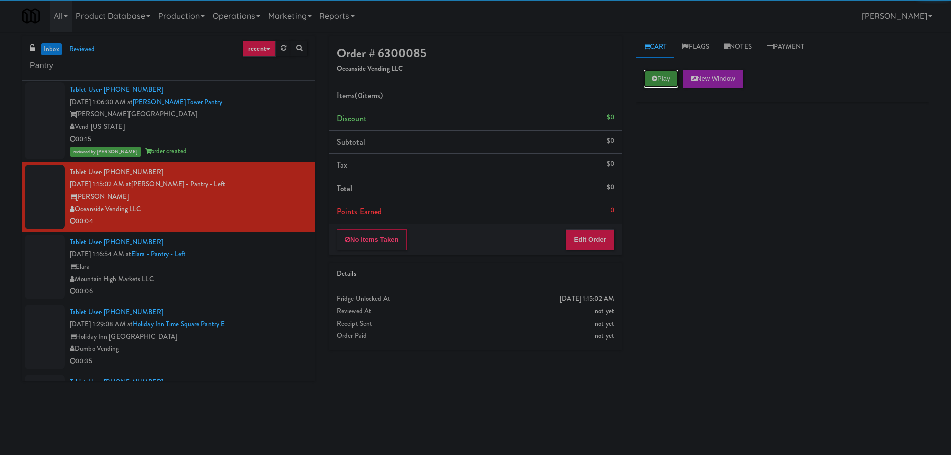
click at [664, 80] on button "Play" at bounding box center [661, 79] width 34 height 18
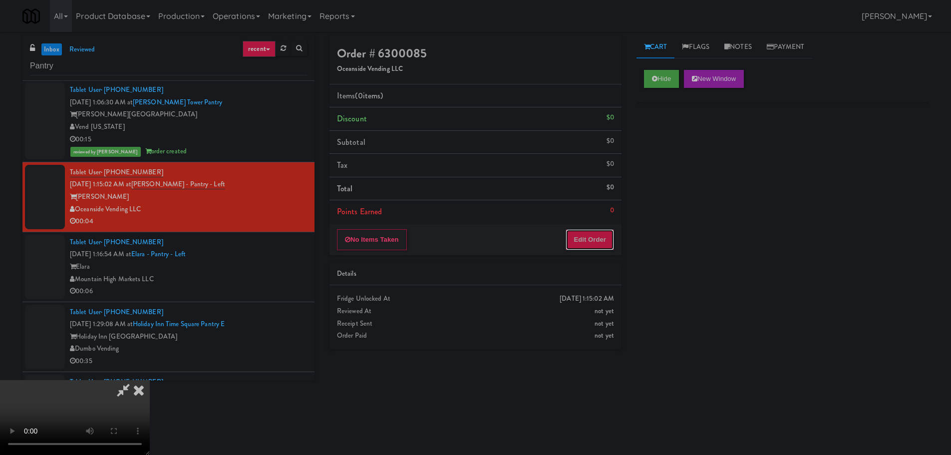
click at [600, 245] on button "Edit Order" at bounding box center [590, 239] width 48 height 21
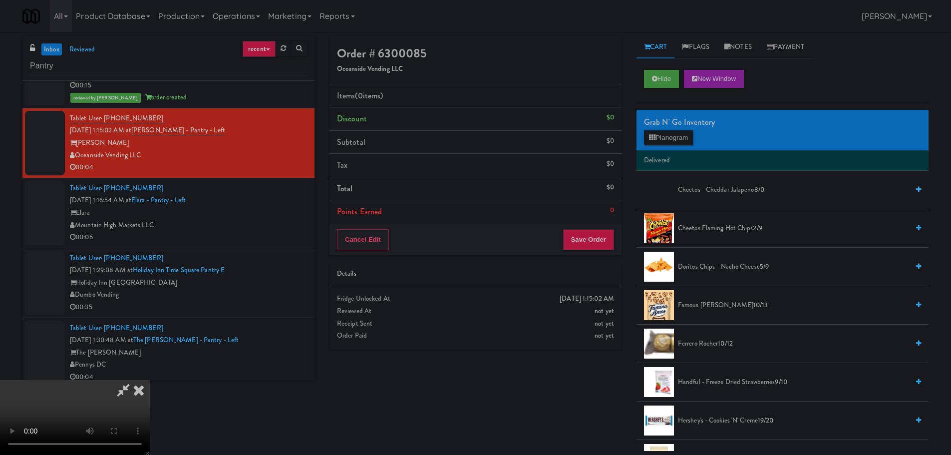
scroll to position [449, 0]
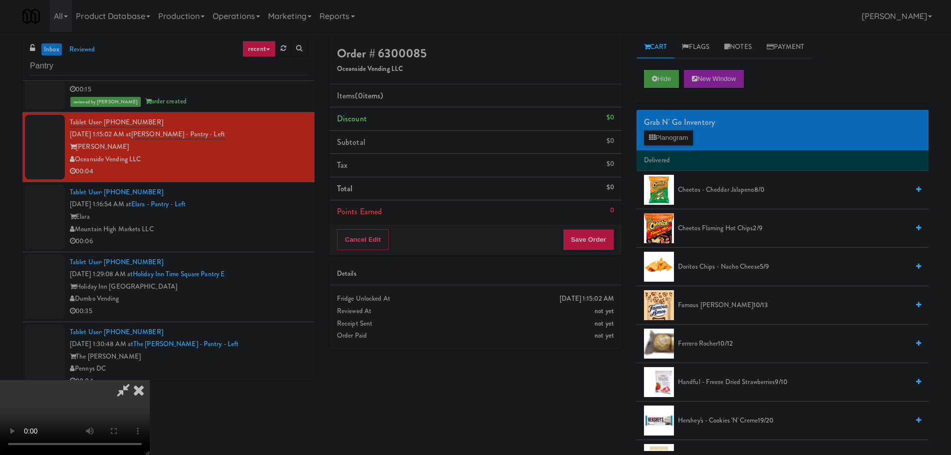
click at [150, 380] on video at bounding box center [75, 417] width 150 height 75
click at [686, 135] on button "Planogram" at bounding box center [668, 137] width 49 height 15
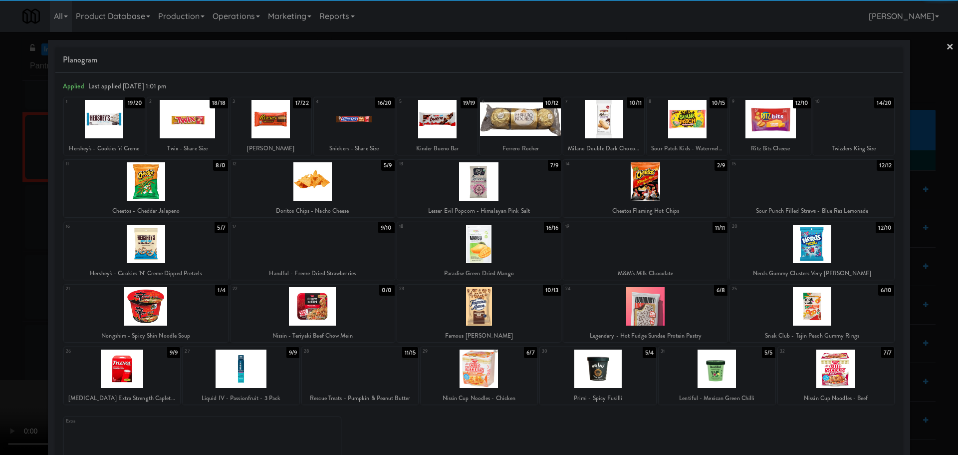
click at [818, 184] on div at bounding box center [812, 181] width 164 height 38
click at [3, 309] on div at bounding box center [479, 227] width 958 height 455
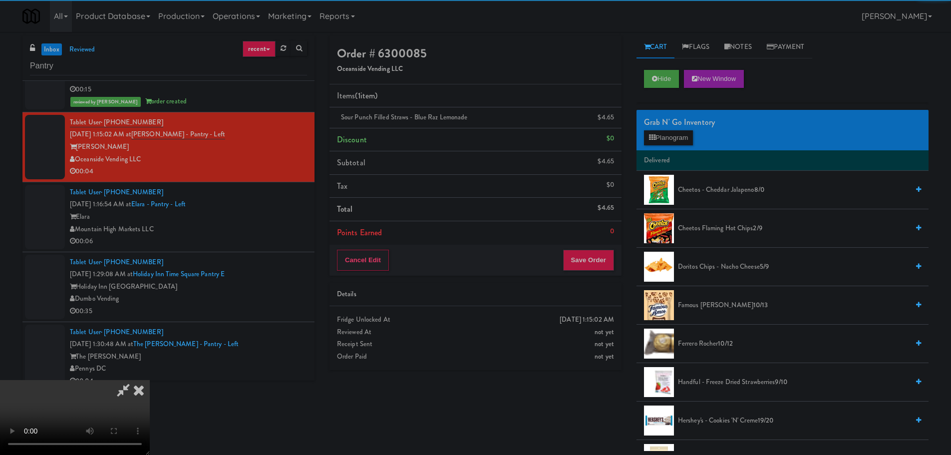
click at [150, 380] on video at bounding box center [75, 417] width 150 height 75
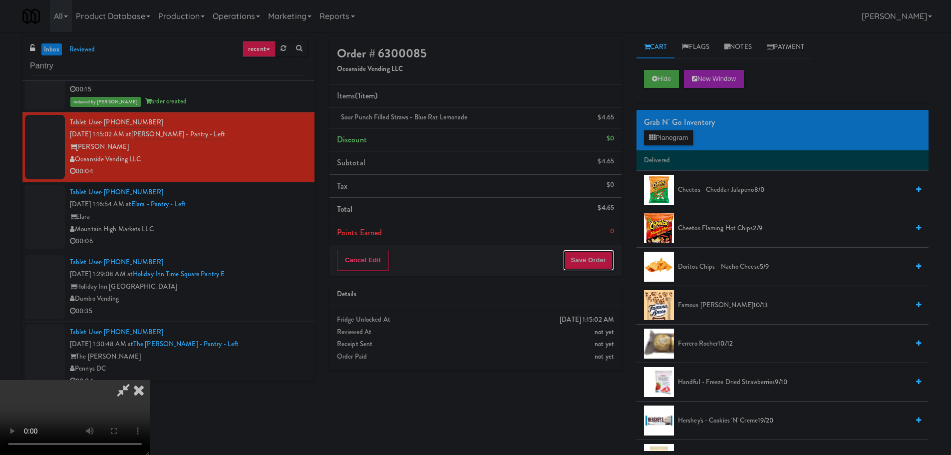
click at [604, 254] on button "Save Order" at bounding box center [588, 260] width 51 height 21
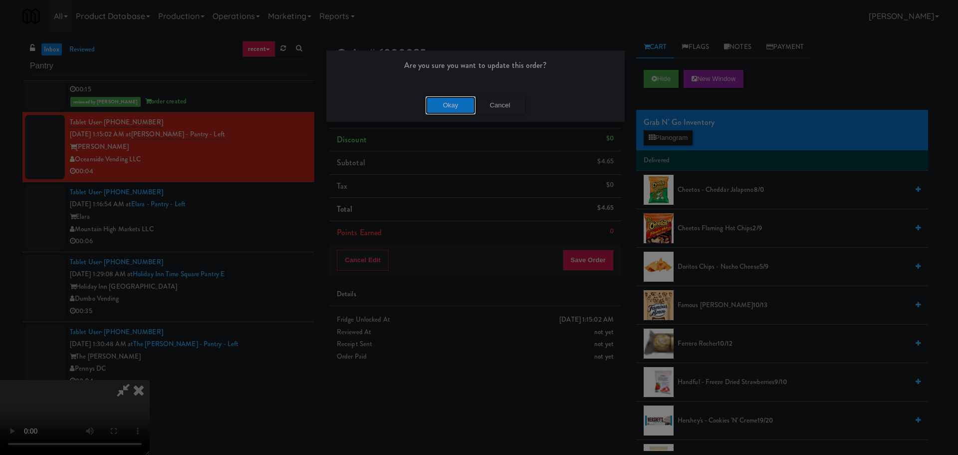
click at [439, 100] on button "Okay" at bounding box center [451, 105] width 50 height 18
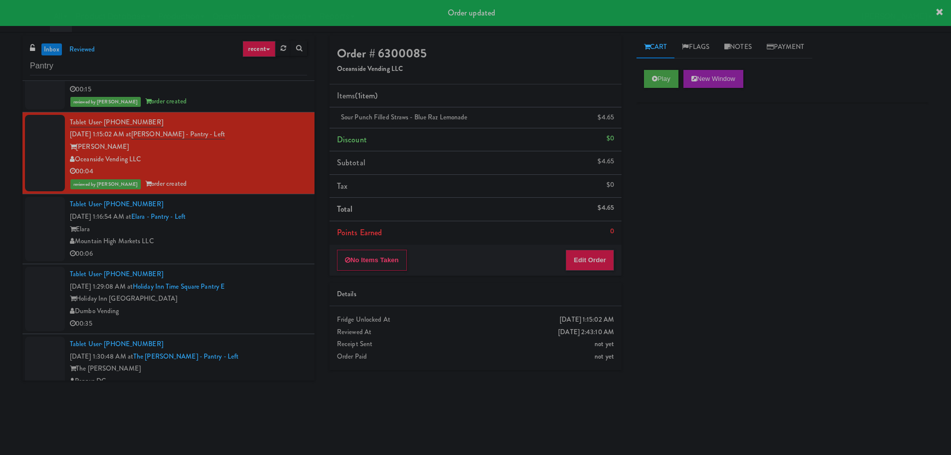
click at [231, 219] on div "Tablet User · (858) 472-4163 Oct 6, 2025 1:16:54 AM at Elara - Pantry - Left El…" at bounding box center [188, 228] width 237 height 61
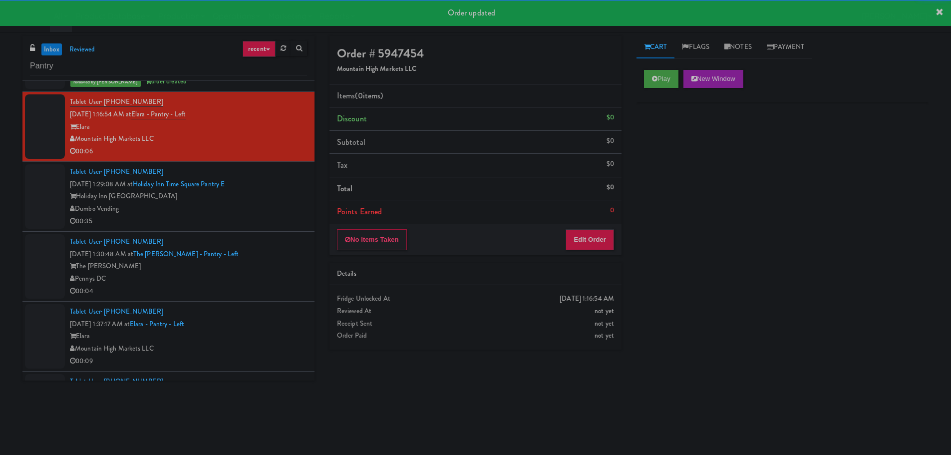
scroll to position [549, 0]
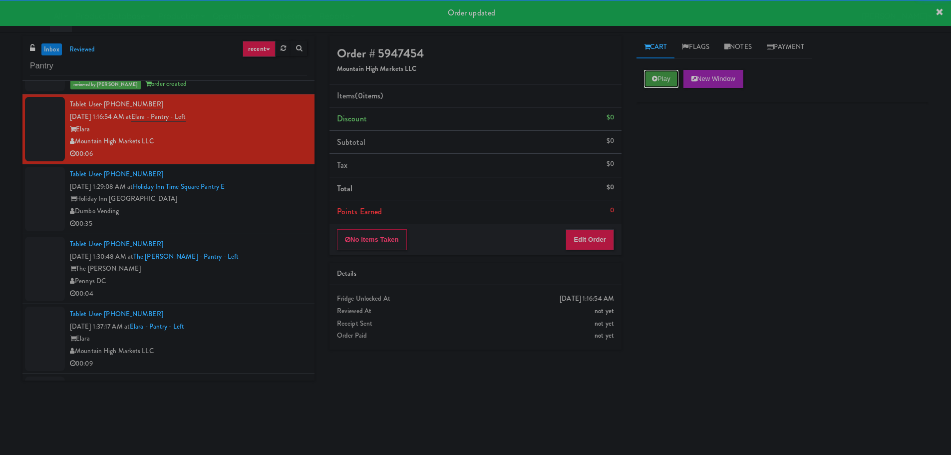
click at [674, 80] on button "Play" at bounding box center [661, 79] width 34 height 18
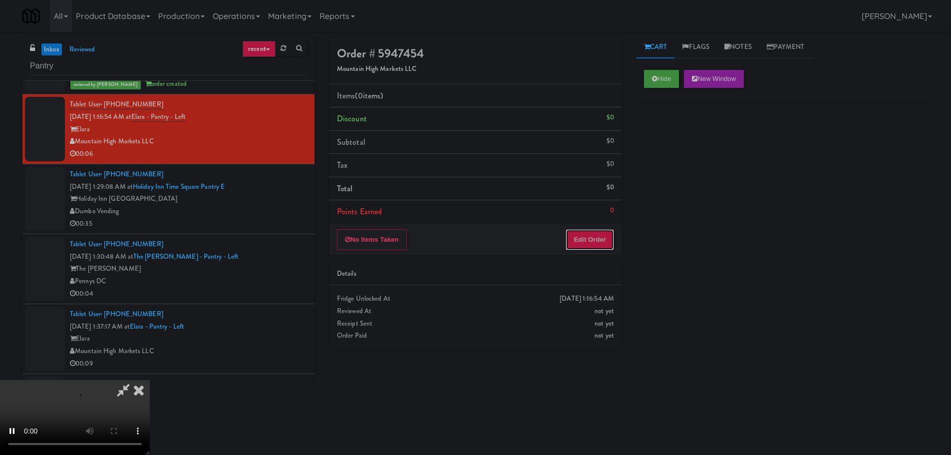
click at [588, 249] on button "Edit Order" at bounding box center [590, 239] width 48 height 21
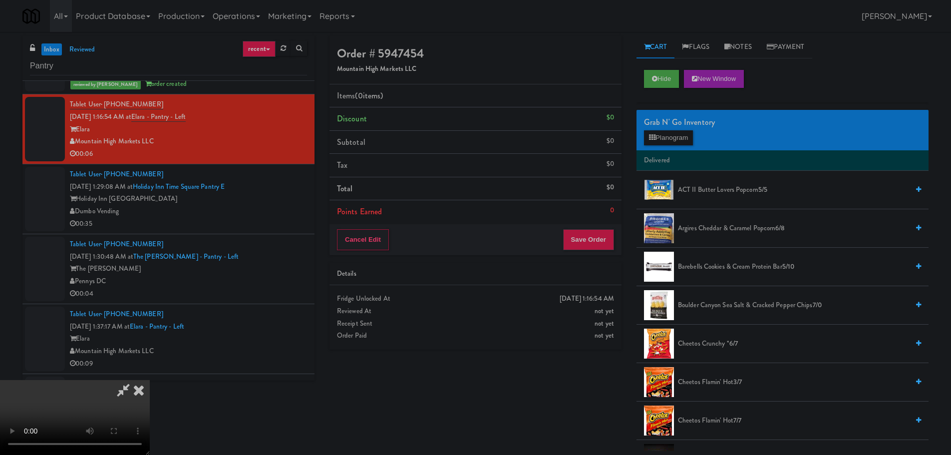
click at [150, 380] on video at bounding box center [75, 417] width 150 height 75
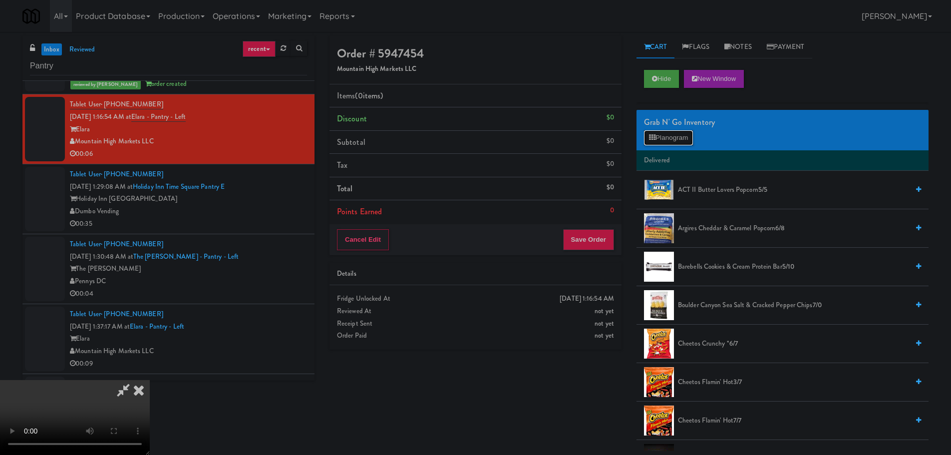
click at [666, 138] on button "Planogram" at bounding box center [668, 137] width 49 height 15
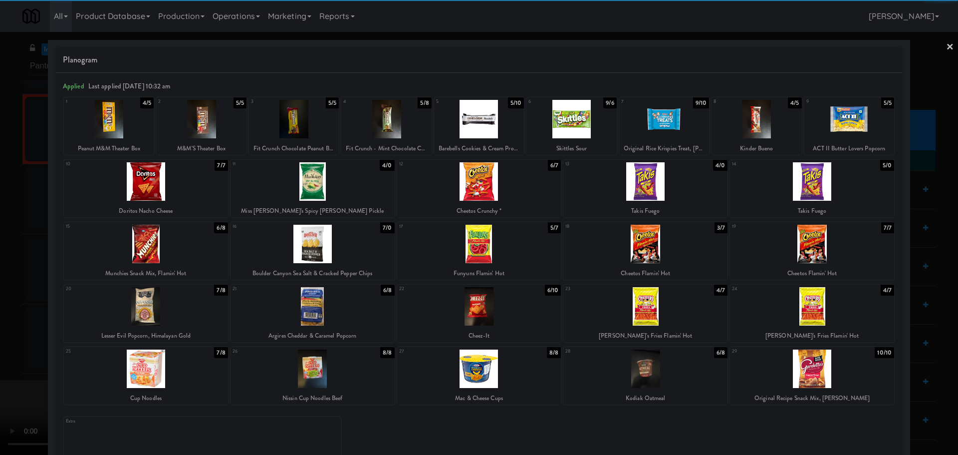
click at [485, 383] on div at bounding box center [479, 368] width 164 height 38
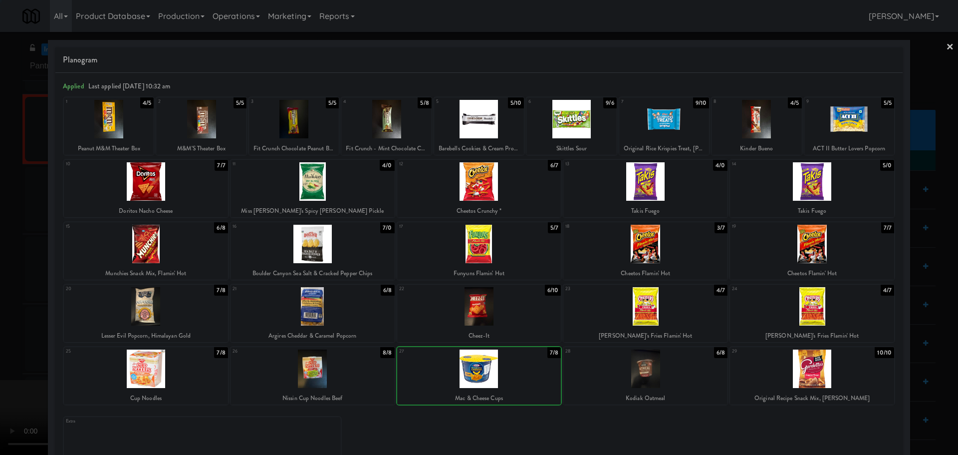
click at [516, 371] on div at bounding box center [479, 368] width 164 height 38
click at [0, 372] on div at bounding box center [479, 227] width 958 height 455
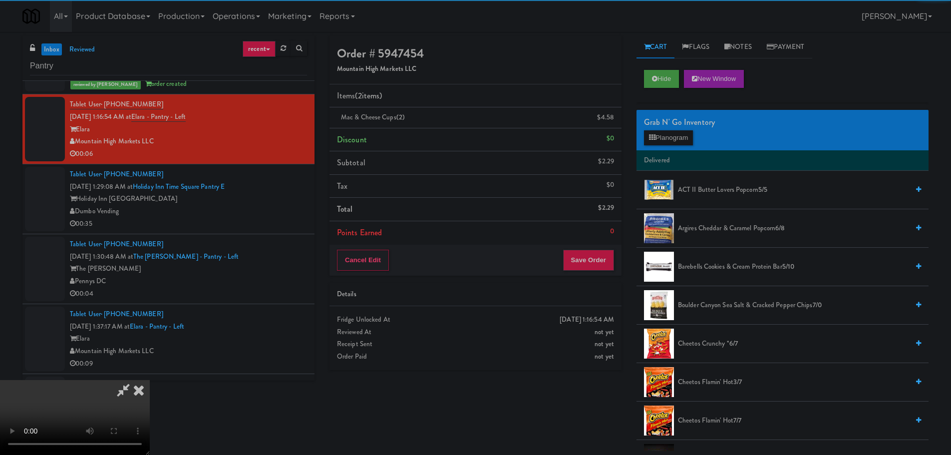
click at [150, 380] on video at bounding box center [75, 417] width 150 height 75
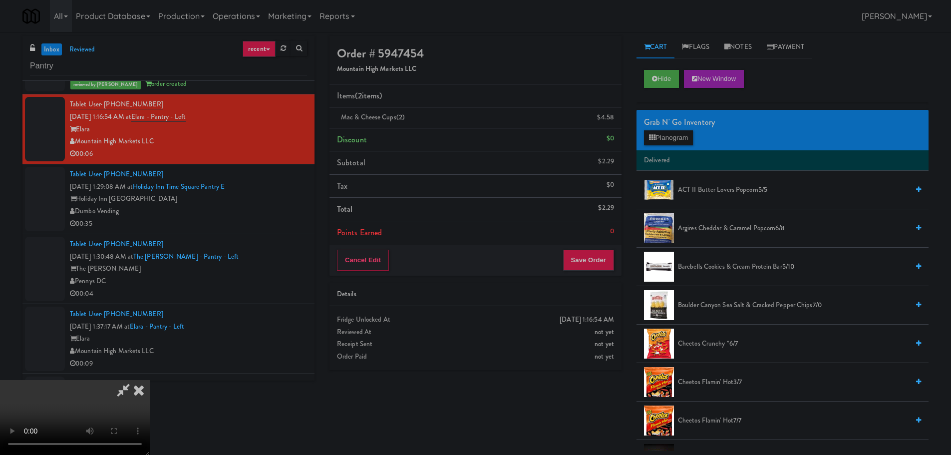
drag, startPoint x: 413, startPoint y: 300, endPoint x: 418, endPoint y: 308, distance: 9.3
click at [150, 380] on video at bounding box center [75, 417] width 150 height 75
click at [593, 276] on div "Cancel Edit Save Order" at bounding box center [475, 260] width 292 height 31
click at [595, 267] on button "Save Order" at bounding box center [588, 260] width 51 height 21
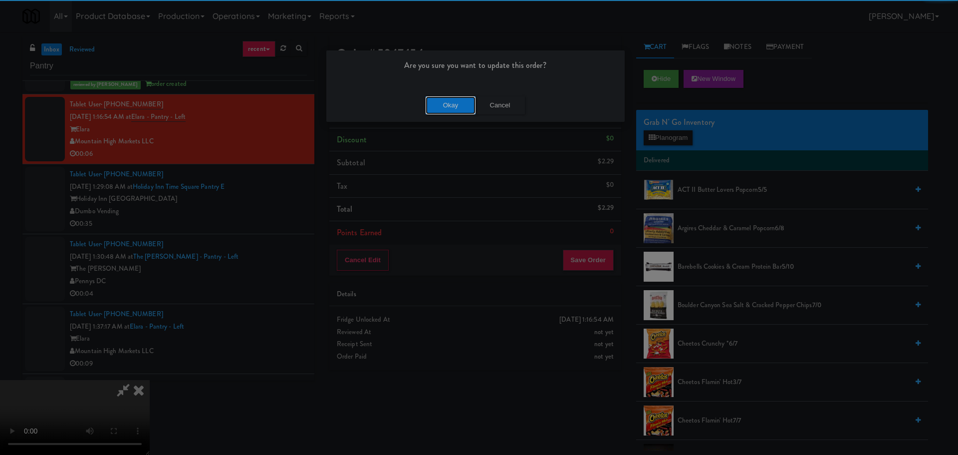
click at [448, 97] on button "Okay" at bounding box center [451, 105] width 50 height 18
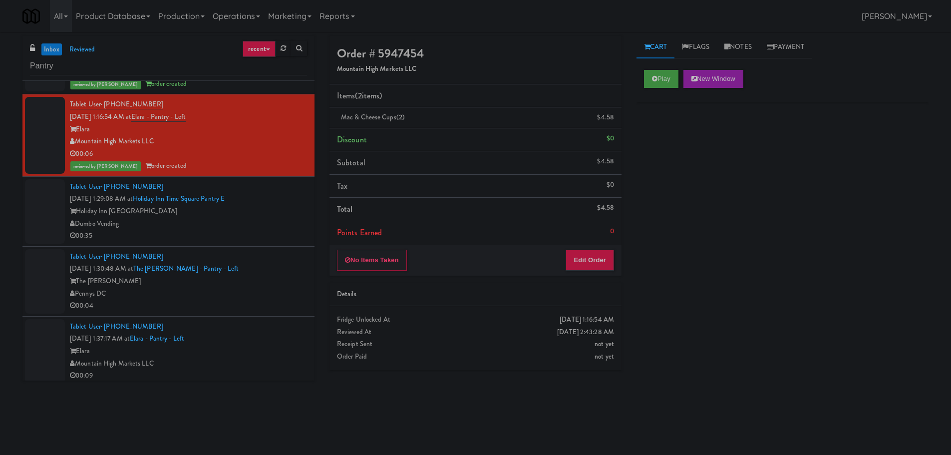
click at [253, 225] on div "Dumbo Vending" at bounding box center [188, 224] width 237 height 12
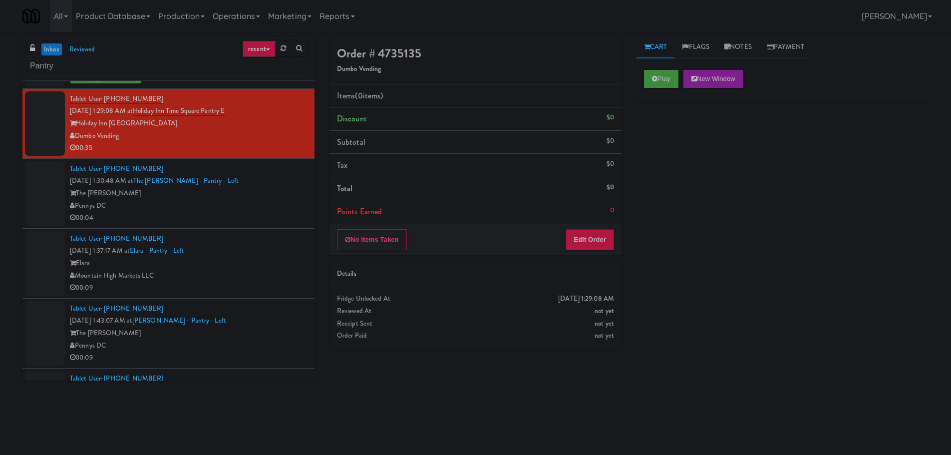
scroll to position [649, 0]
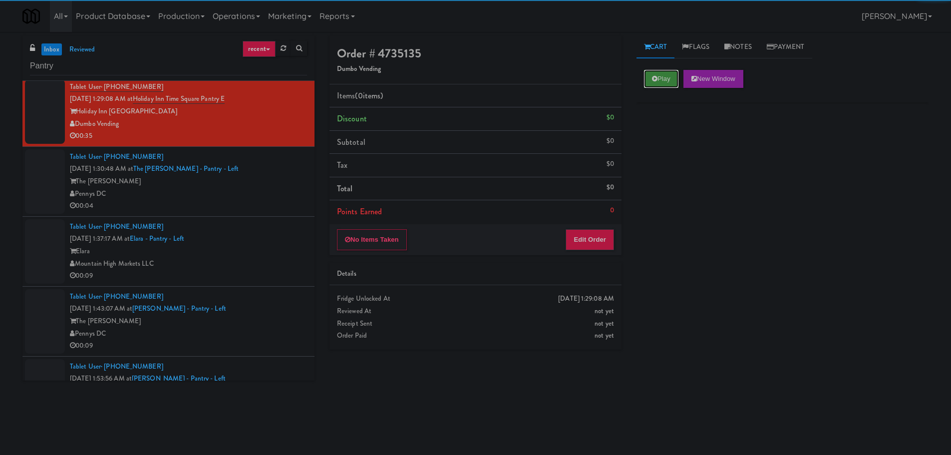
click at [649, 74] on button "Play" at bounding box center [661, 79] width 34 height 18
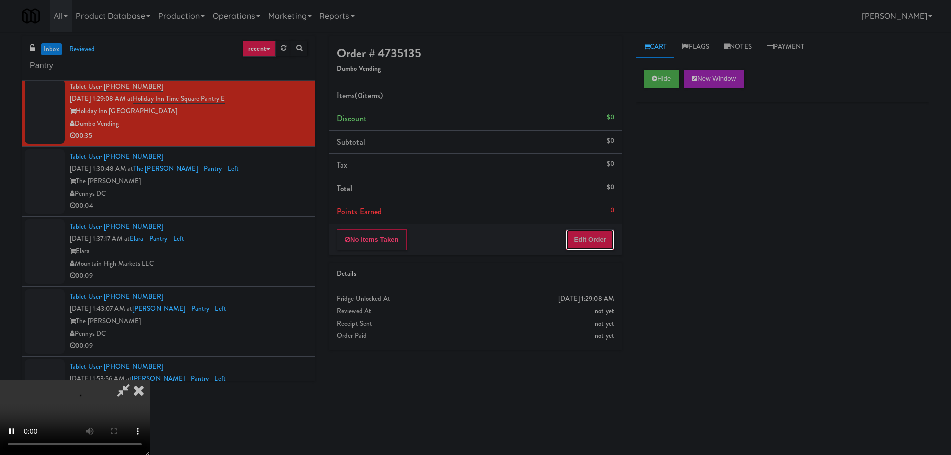
click at [609, 233] on button "Edit Order" at bounding box center [590, 239] width 48 height 21
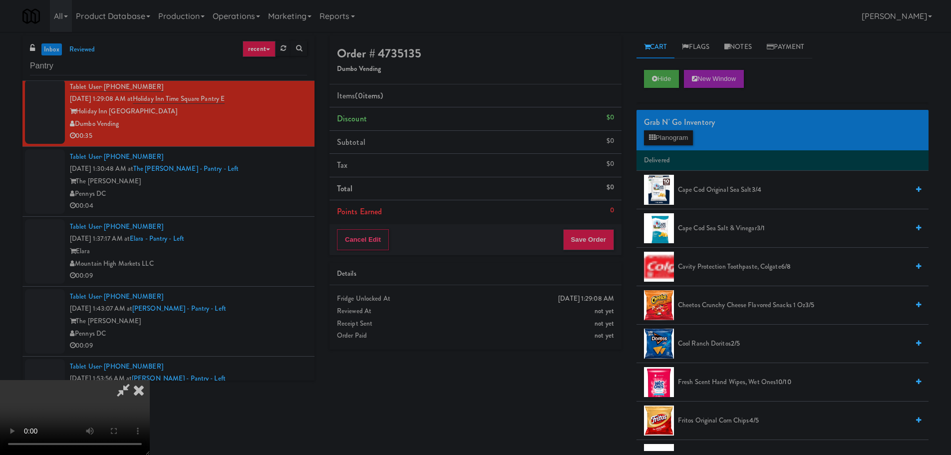
scroll to position [0, 0]
click at [150, 380] on video at bounding box center [75, 417] width 150 height 75
click at [689, 129] on div "Grab N' Go Inventory" at bounding box center [782, 122] width 277 height 15
click at [673, 140] on button "Planogram" at bounding box center [668, 137] width 49 height 15
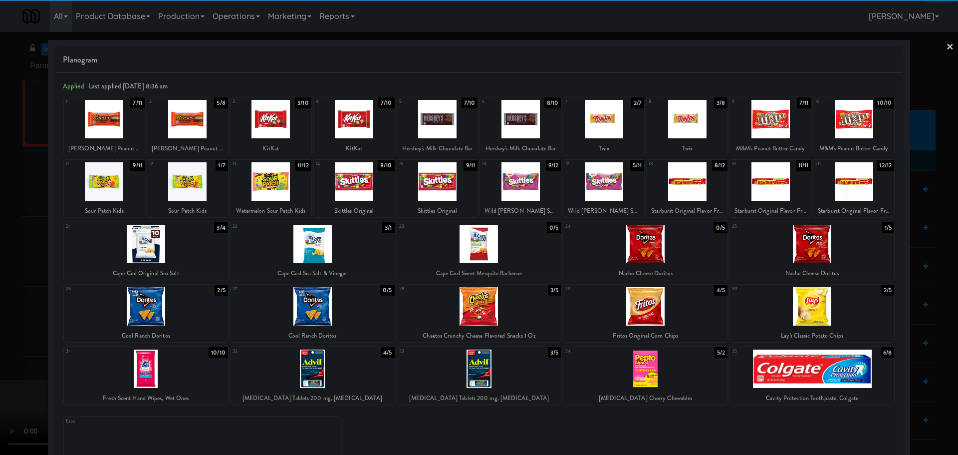
click at [314, 245] on div at bounding box center [313, 244] width 164 height 38
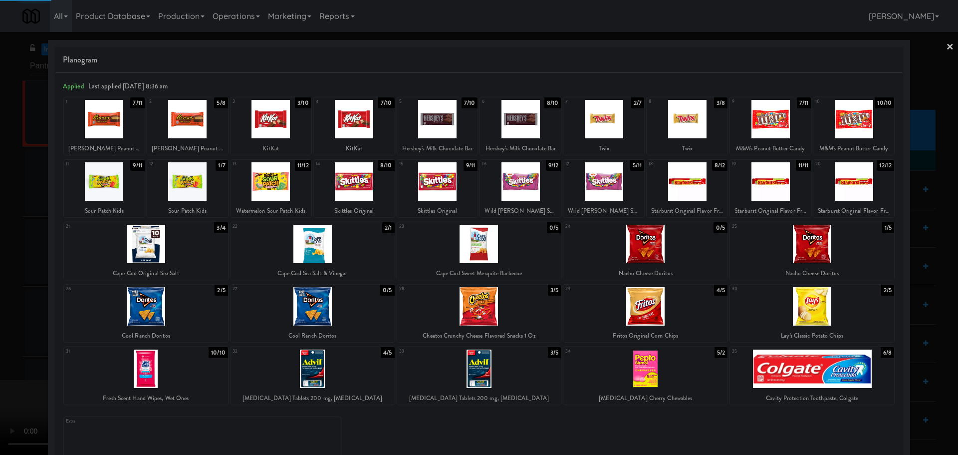
drag, startPoint x: 0, startPoint y: 275, endPoint x: 121, endPoint y: 266, distance: 121.1
click at [1, 275] on div at bounding box center [479, 227] width 958 height 455
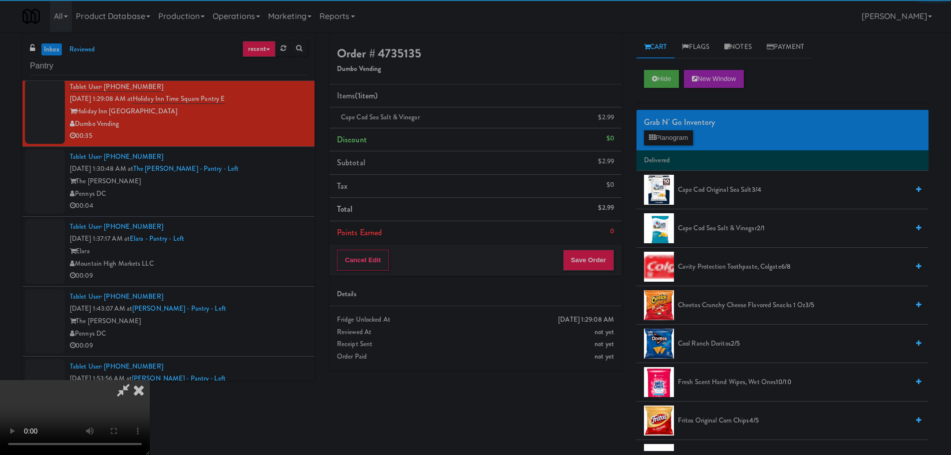
click at [150, 380] on video at bounding box center [75, 417] width 150 height 75
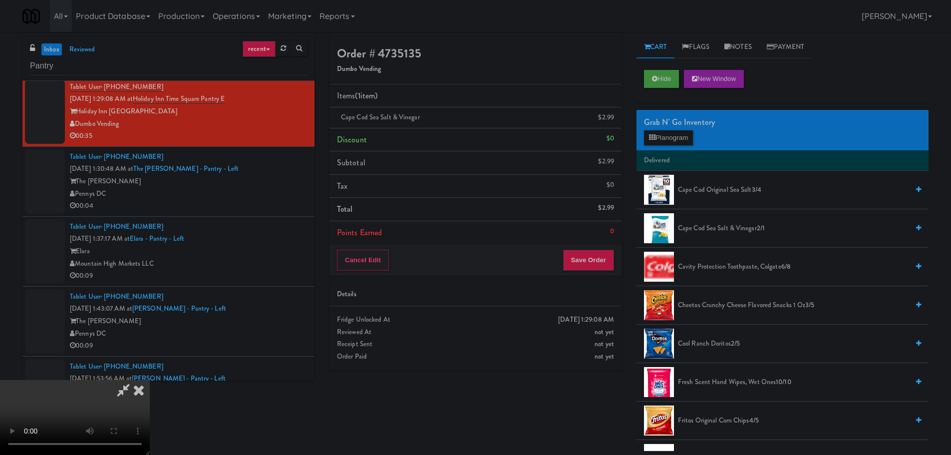
drag, startPoint x: 443, startPoint y: 228, endPoint x: 459, endPoint y: 224, distance: 16.0
click at [150, 380] on video at bounding box center [75, 417] width 150 height 75
click at [688, 132] on button "Planogram" at bounding box center [668, 137] width 49 height 15
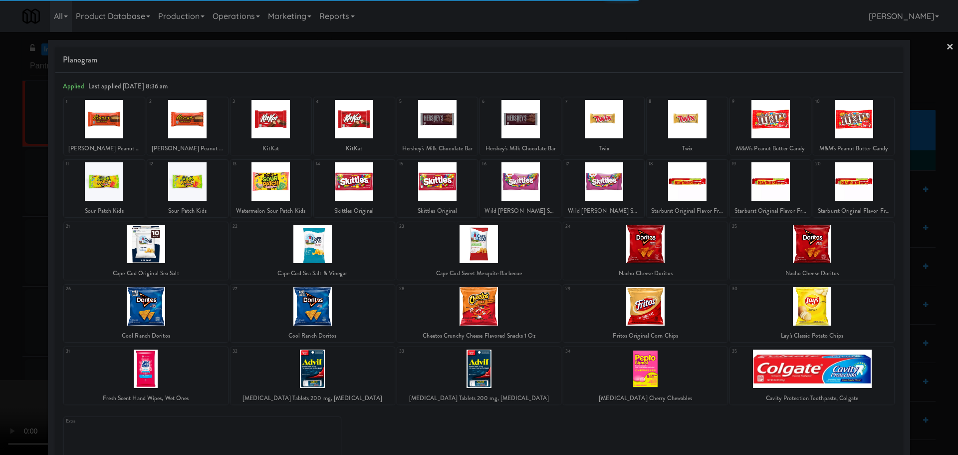
click at [345, 246] on div at bounding box center [313, 244] width 164 height 38
click at [0, 255] on div at bounding box center [479, 227] width 958 height 455
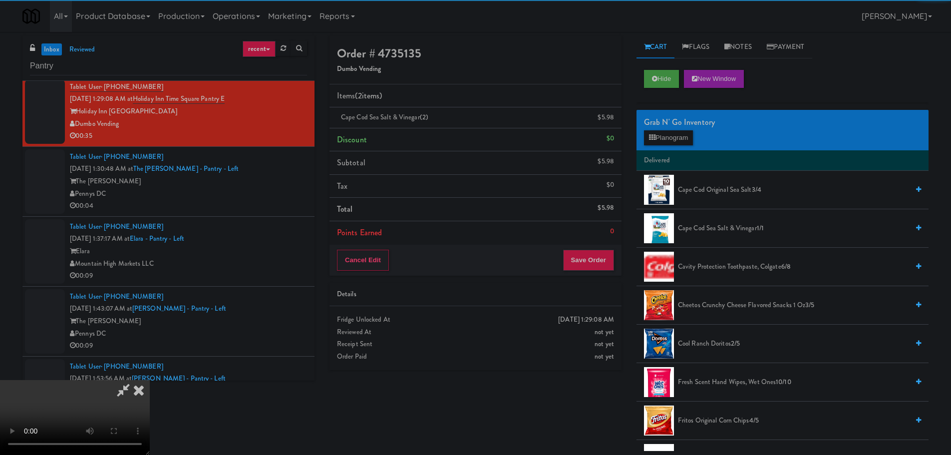
drag, startPoint x: 343, startPoint y: 225, endPoint x: 386, endPoint y: 217, distance: 44.2
click at [150, 380] on video at bounding box center [75, 417] width 150 height 75
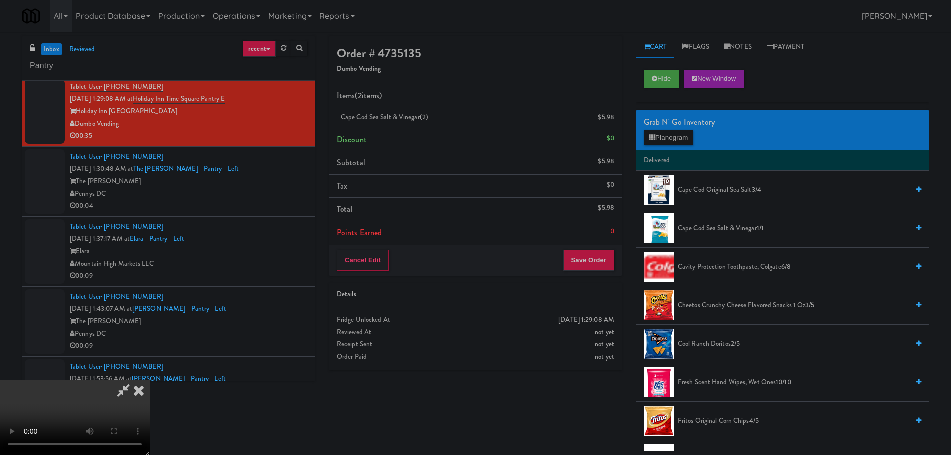
click at [150, 380] on video at bounding box center [75, 417] width 150 height 75
click at [680, 130] on button "Planogram" at bounding box center [668, 137] width 49 height 15
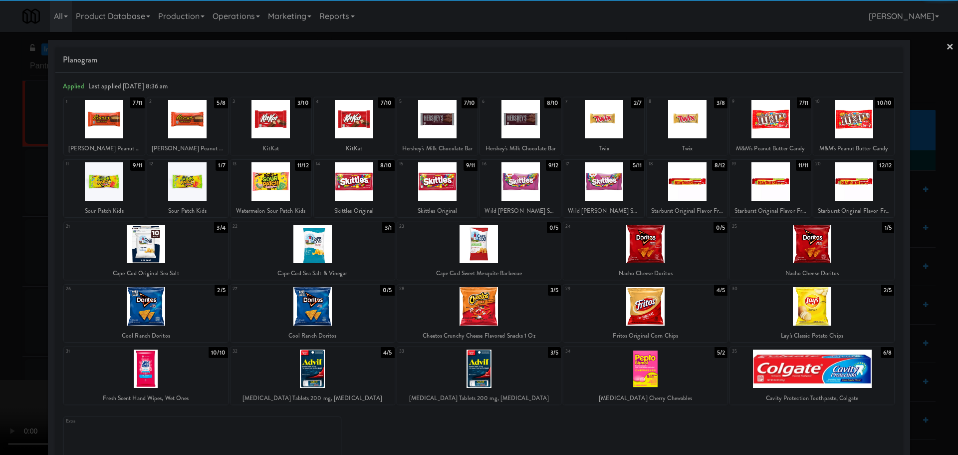
click at [864, 121] on div at bounding box center [854, 119] width 81 height 38
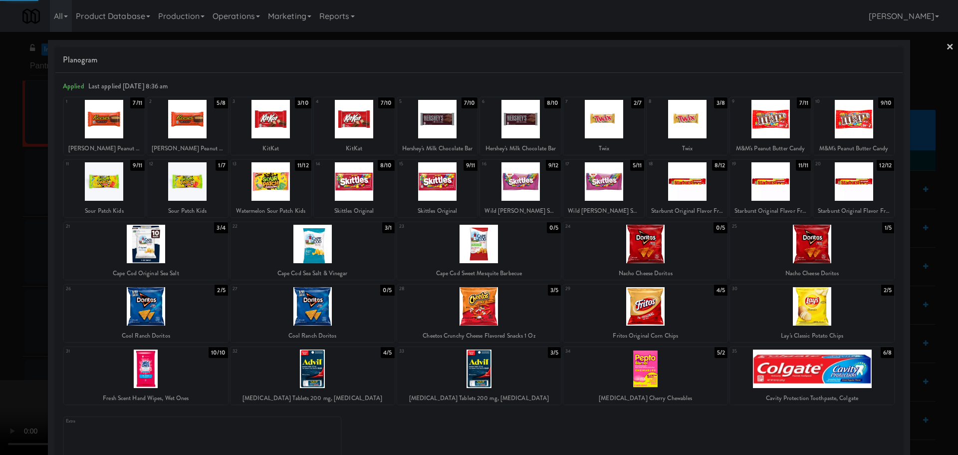
click at [0, 260] on div at bounding box center [479, 227] width 958 height 455
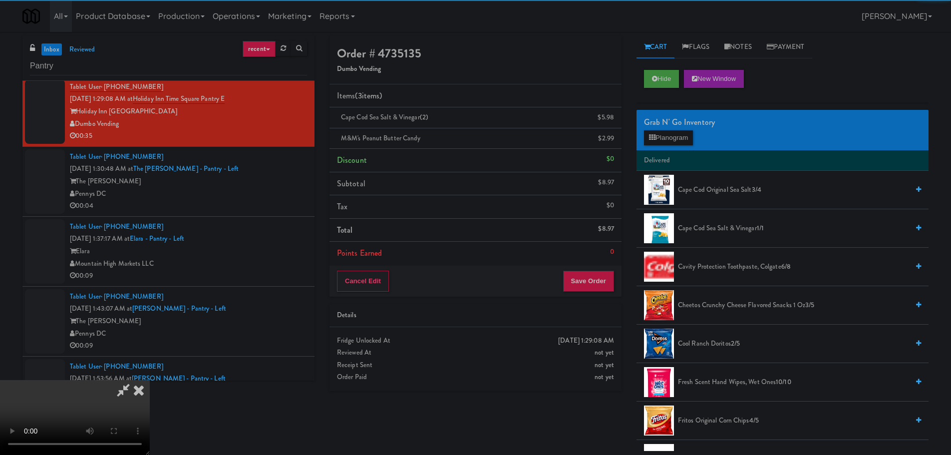
drag, startPoint x: 310, startPoint y: 232, endPoint x: 400, endPoint y: 214, distance: 91.6
click at [150, 380] on video at bounding box center [75, 417] width 150 height 75
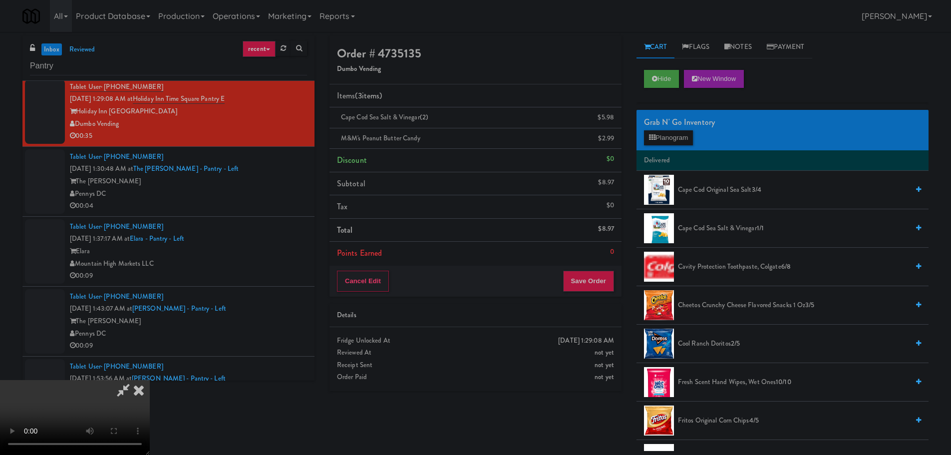
scroll to position [22, 0]
click at [150, 380] on video at bounding box center [75, 417] width 150 height 75
click at [612, 137] on link at bounding box center [612, 142] width 9 height 12
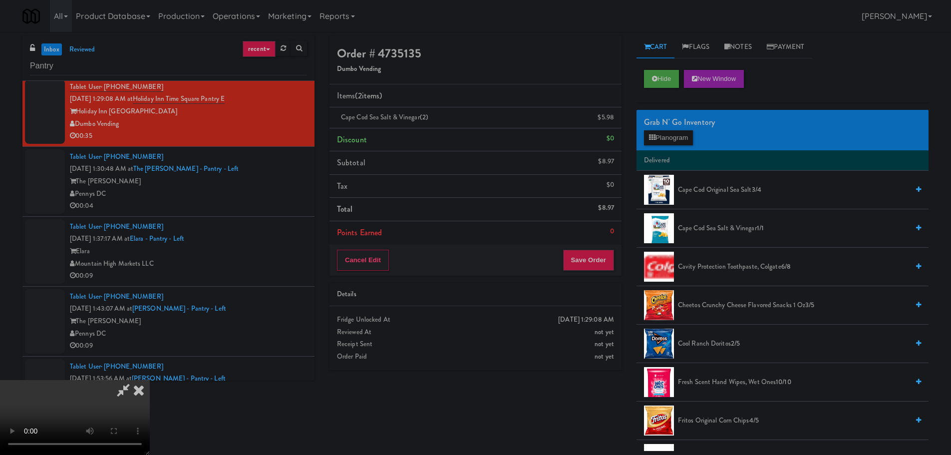
click at [150, 380] on video at bounding box center [75, 417] width 150 height 75
drag, startPoint x: 480, startPoint y: 191, endPoint x: 487, endPoint y: 192, distance: 7.0
click at [150, 380] on video at bounding box center [75, 417] width 150 height 75
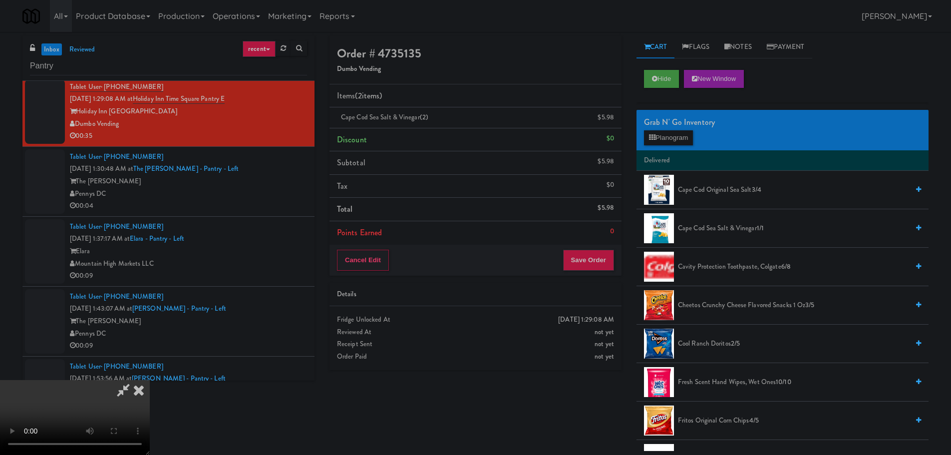
click at [654, 128] on div "Grab N' Go Inventory" at bounding box center [782, 122] width 277 height 15
click at [660, 131] on button "Planogram" at bounding box center [668, 137] width 49 height 15
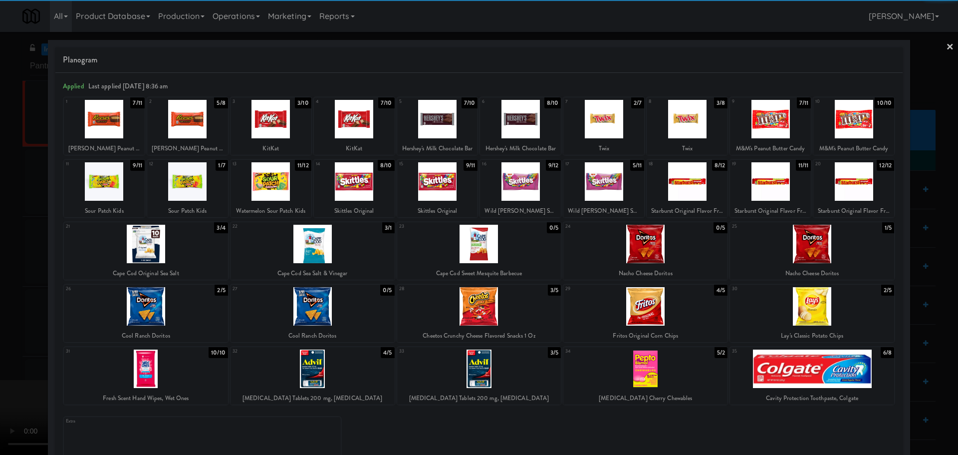
click at [755, 122] on div at bounding box center [770, 119] width 81 height 38
click at [0, 257] on div at bounding box center [479, 227] width 958 height 455
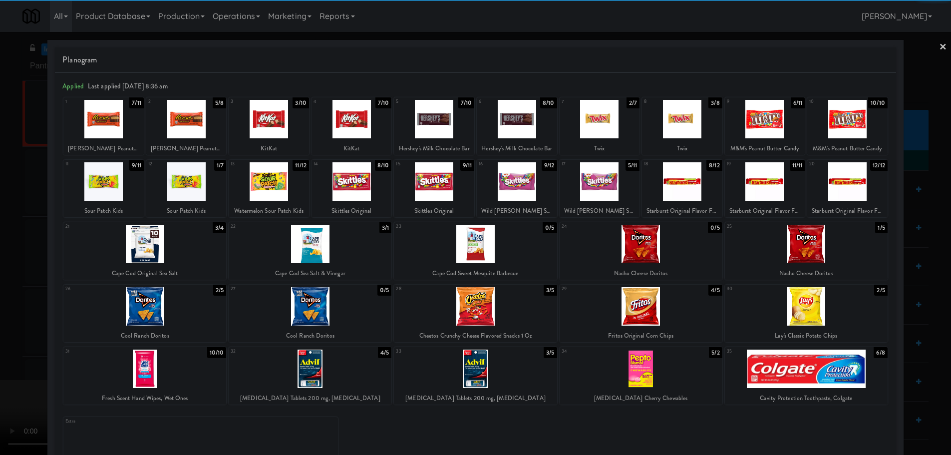
drag, startPoint x: 354, startPoint y: 175, endPoint x: 368, endPoint y: 177, distance: 13.6
click at [150, 380] on video at bounding box center [75, 417] width 150 height 75
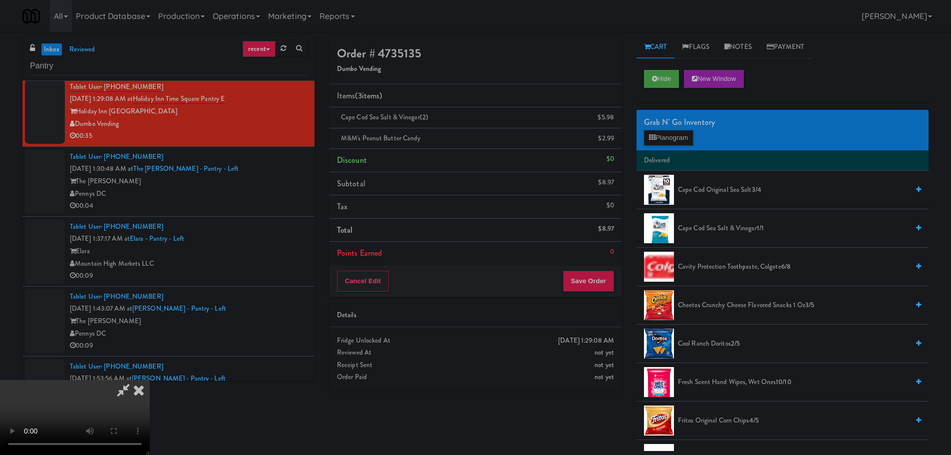
scroll to position [172, 0]
click at [599, 277] on button "Save Order" at bounding box center [588, 281] width 51 height 21
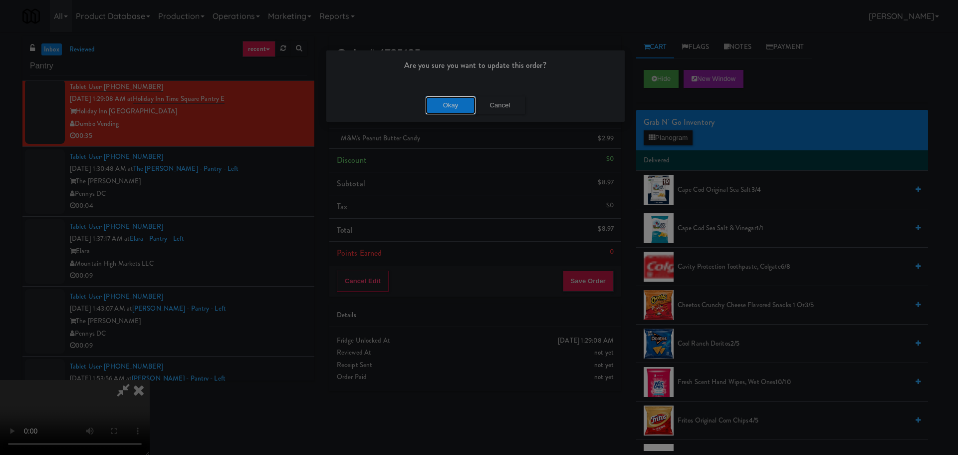
click at [458, 105] on button "Okay" at bounding box center [451, 105] width 50 height 18
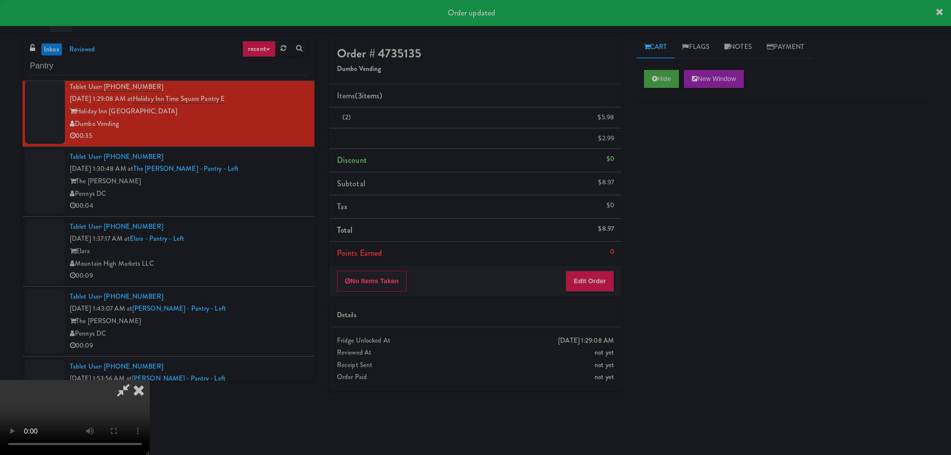
scroll to position [0, 0]
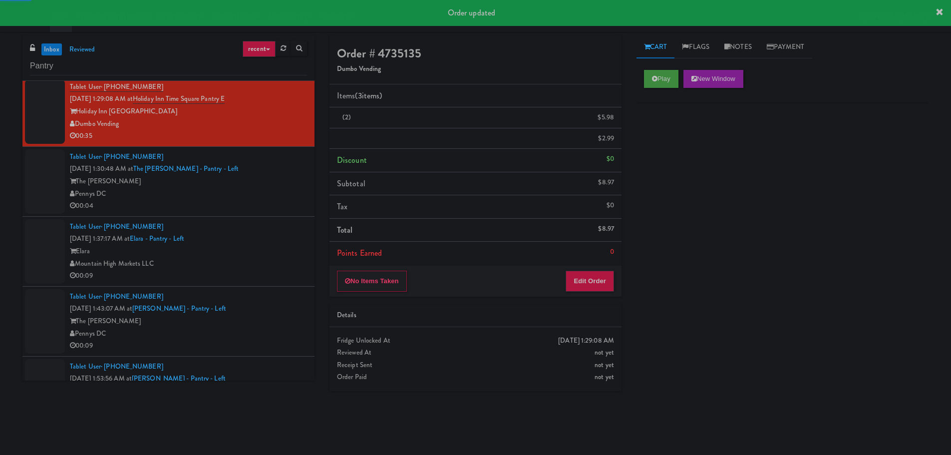
click at [263, 207] on div "00:04" at bounding box center [188, 206] width 237 height 12
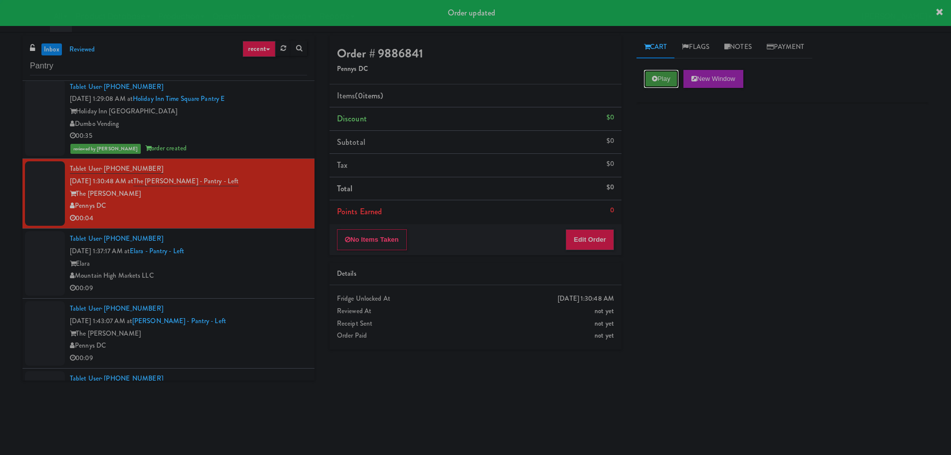
click at [658, 86] on button "Play" at bounding box center [661, 79] width 34 height 18
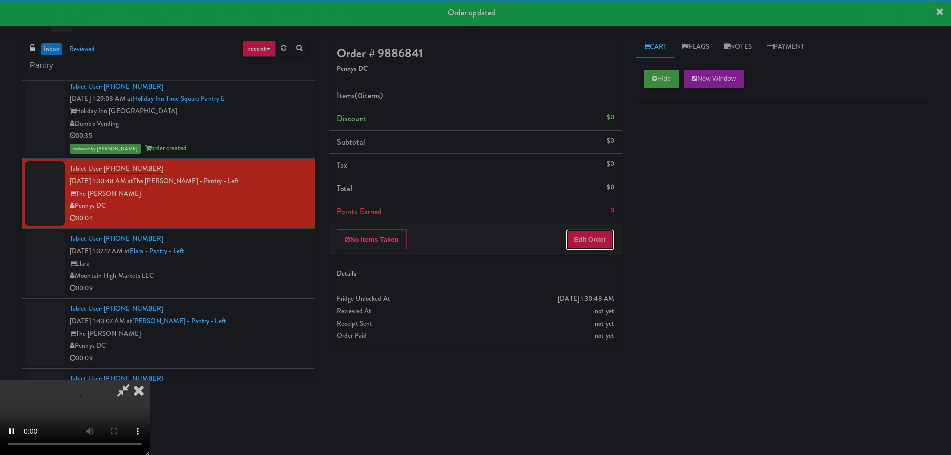
click at [585, 230] on button "Edit Order" at bounding box center [590, 239] width 48 height 21
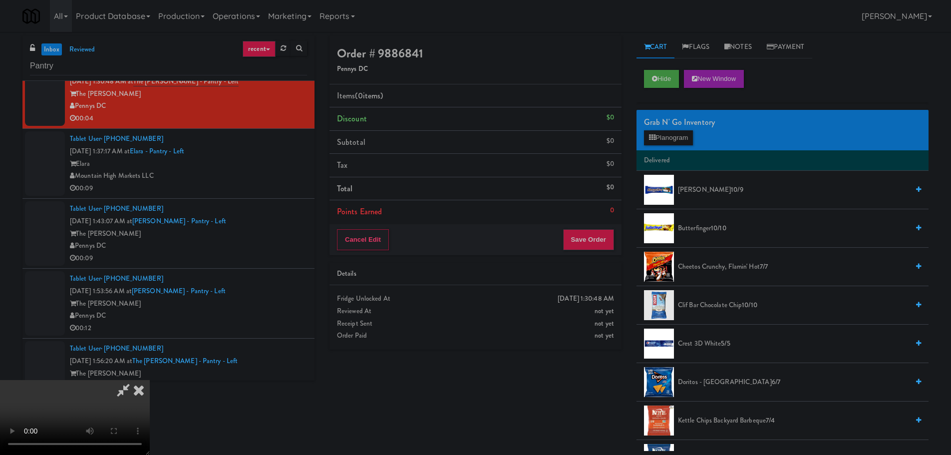
click at [150, 380] on video at bounding box center [75, 417] width 150 height 75
click at [646, 138] on button "Planogram" at bounding box center [668, 137] width 49 height 15
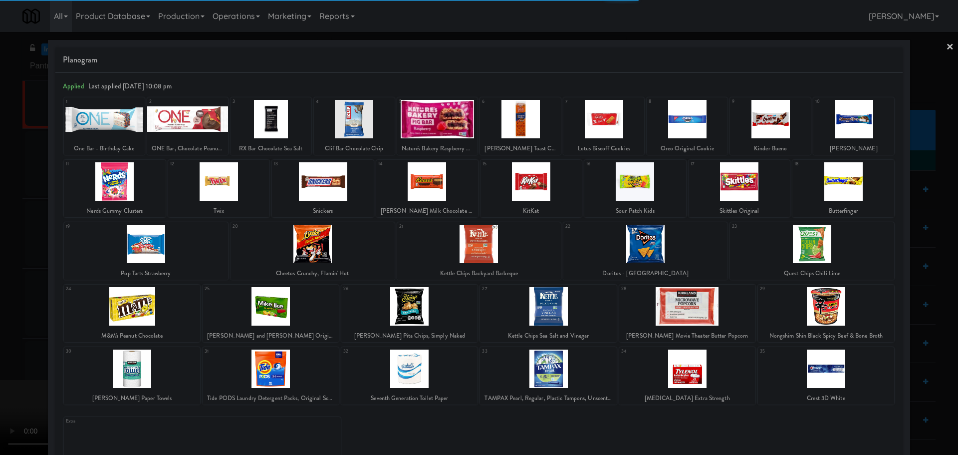
click at [773, 126] on div at bounding box center [770, 119] width 81 height 38
click at [775, 123] on div at bounding box center [770, 119] width 81 height 38
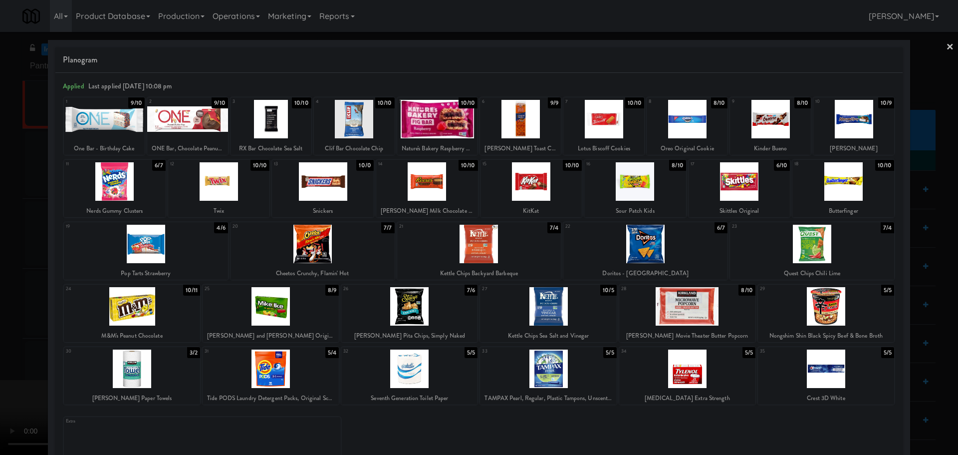
drag, startPoint x: 0, startPoint y: 325, endPoint x: 235, endPoint y: 269, distance: 241.8
click at [0, 328] on div at bounding box center [479, 227] width 958 height 455
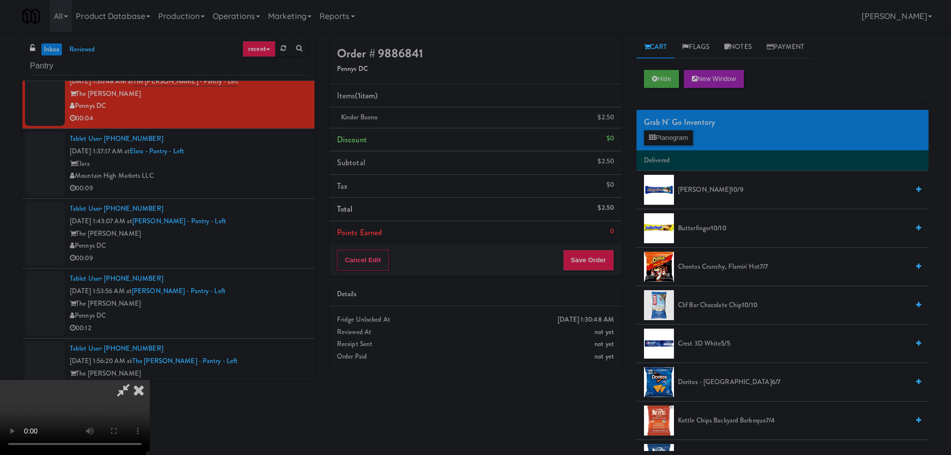
click at [135, 380] on icon at bounding box center [123, 390] width 23 height 20
click at [150, 380] on video at bounding box center [75, 417] width 150 height 75
click at [593, 260] on button "Save Order" at bounding box center [588, 260] width 51 height 21
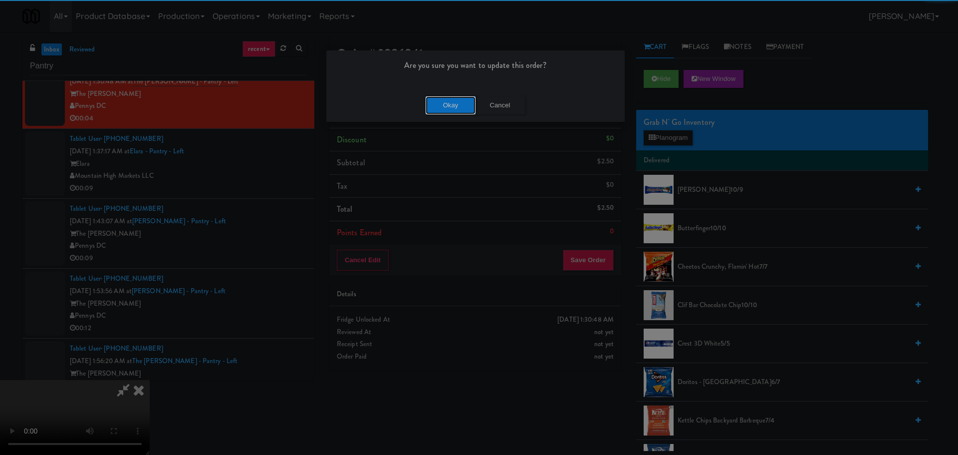
click at [434, 102] on button "Okay" at bounding box center [451, 105] width 50 height 18
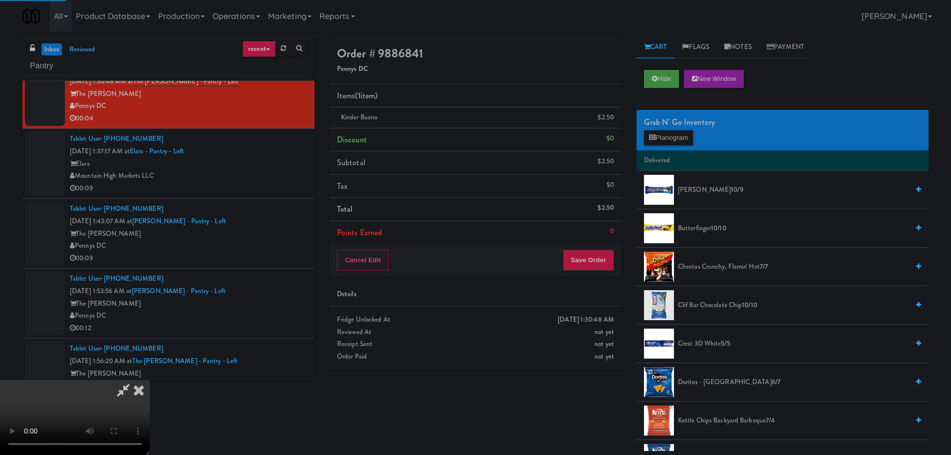
scroll to position [0, 0]
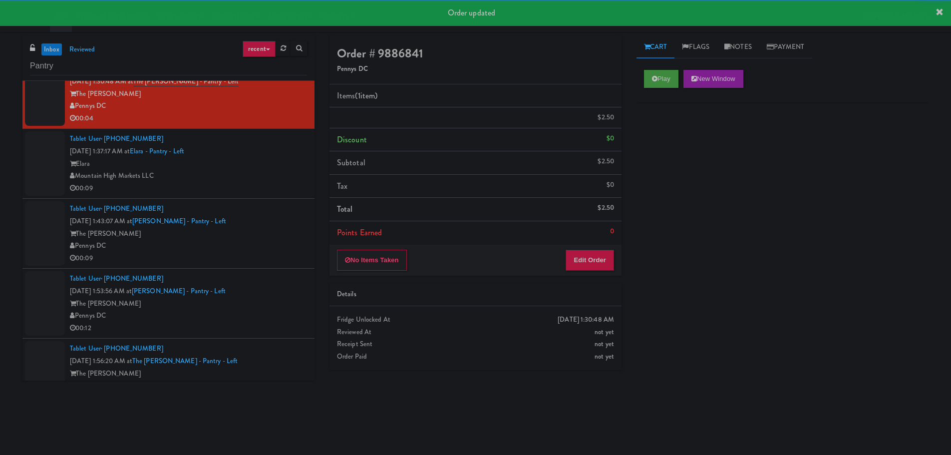
click at [280, 201] on li "Tablet User · (703) 639-7085 Oct 6, 2025 1:43:07 AM at Hale - Pantry - Left The…" at bounding box center [168, 234] width 292 height 70
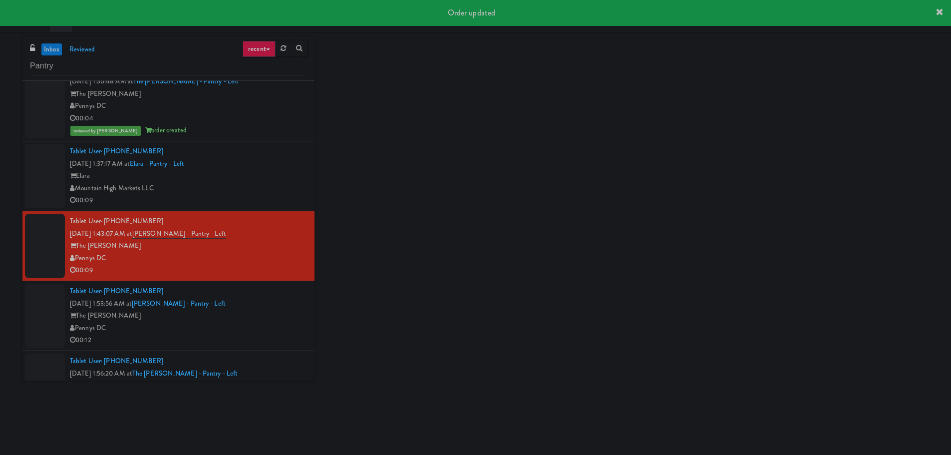
click at [280, 179] on div "Elara" at bounding box center [188, 176] width 237 height 12
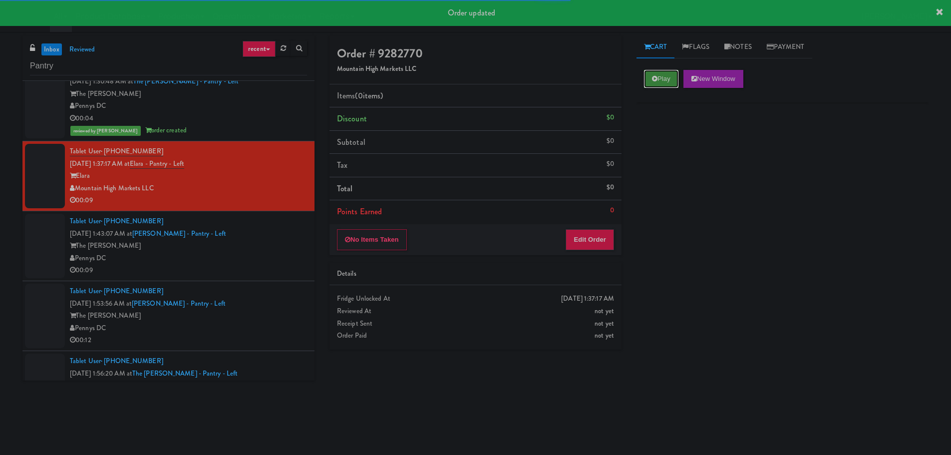
click at [678, 76] on button "Play" at bounding box center [661, 79] width 34 height 18
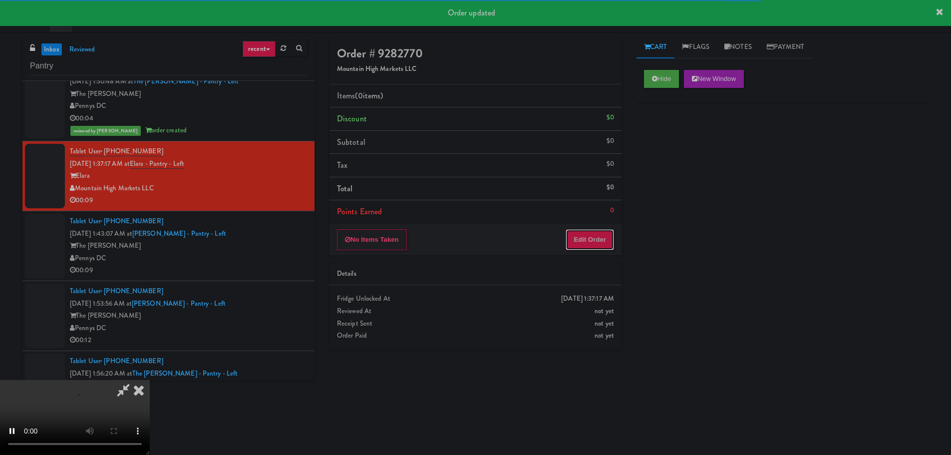
click at [596, 237] on button "Edit Order" at bounding box center [590, 239] width 48 height 21
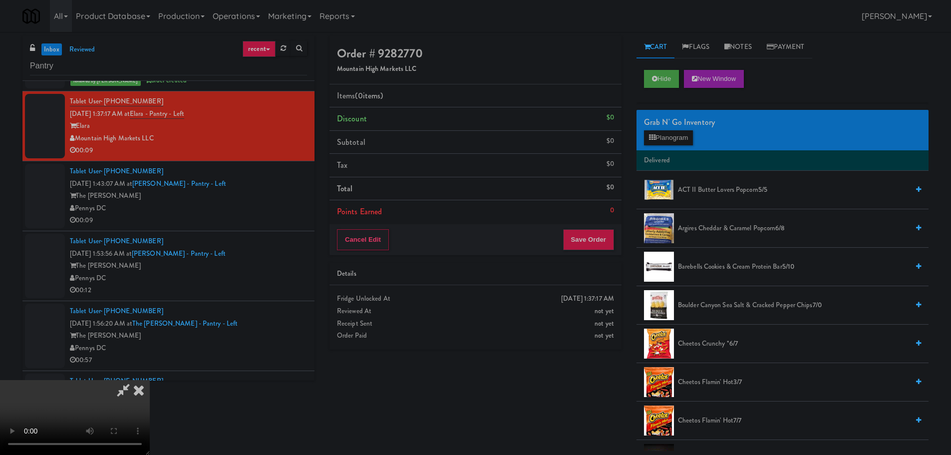
click at [150, 380] on video at bounding box center [75, 417] width 150 height 75
click at [662, 143] on button "Planogram" at bounding box center [668, 137] width 49 height 15
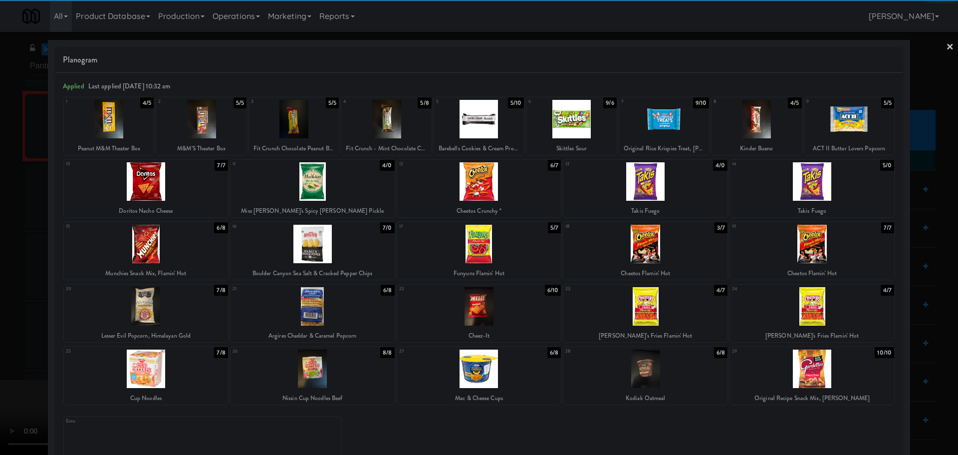
click at [664, 185] on div at bounding box center [646, 181] width 164 height 38
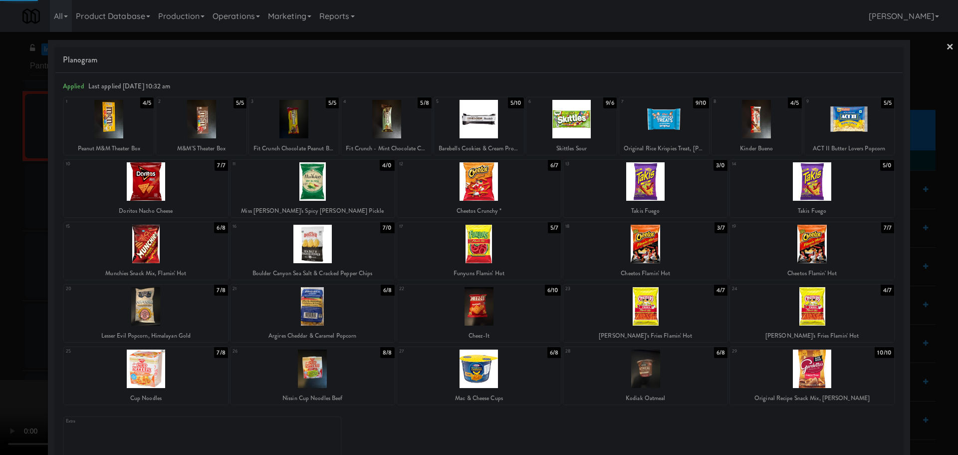
drag, startPoint x: 0, startPoint y: 377, endPoint x: 20, endPoint y: 376, distance: 20.5
click at [0, 380] on div at bounding box center [479, 227] width 958 height 455
click at [150, 380] on video at bounding box center [75, 417] width 150 height 75
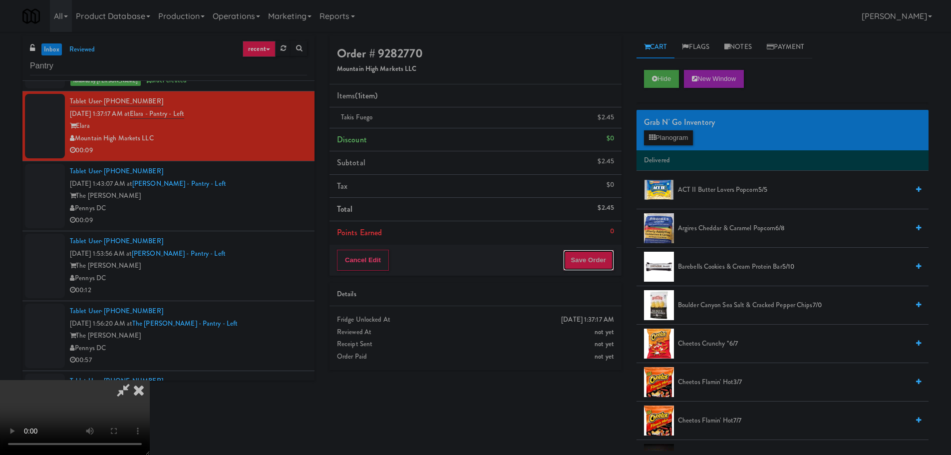
click at [604, 257] on button "Save Order" at bounding box center [588, 260] width 51 height 21
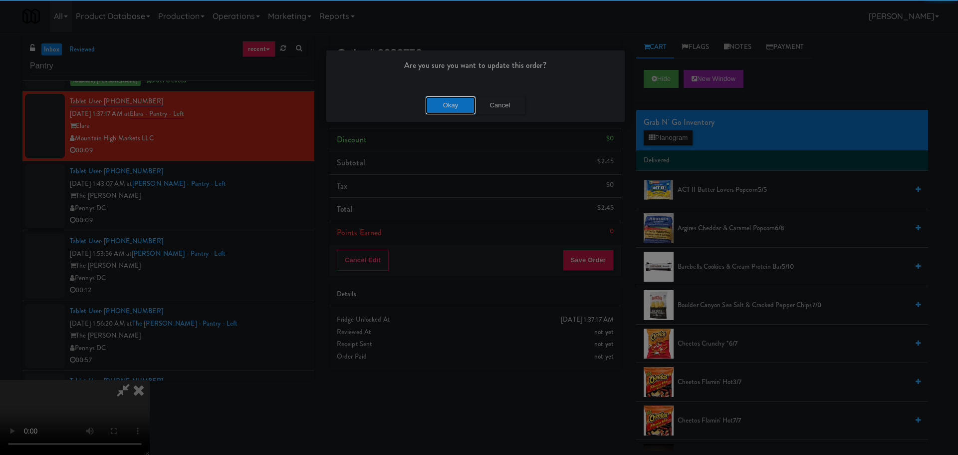
click at [437, 113] on button "Okay" at bounding box center [451, 105] width 50 height 18
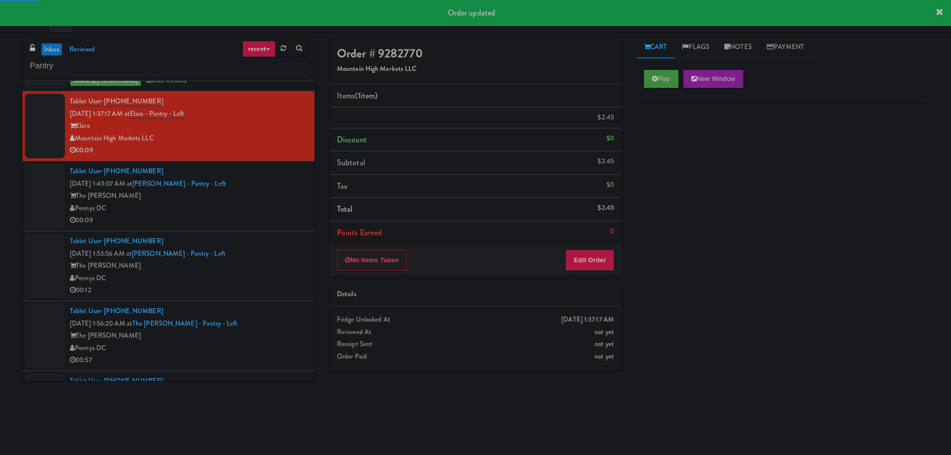
click at [248, 186] on div "Tablet User · (703) 639-7085 Oct 6, 2025 1:43:07 AM at Hale - Pantry - Left The…" at bounding box center [188, 195] width 237 height 61
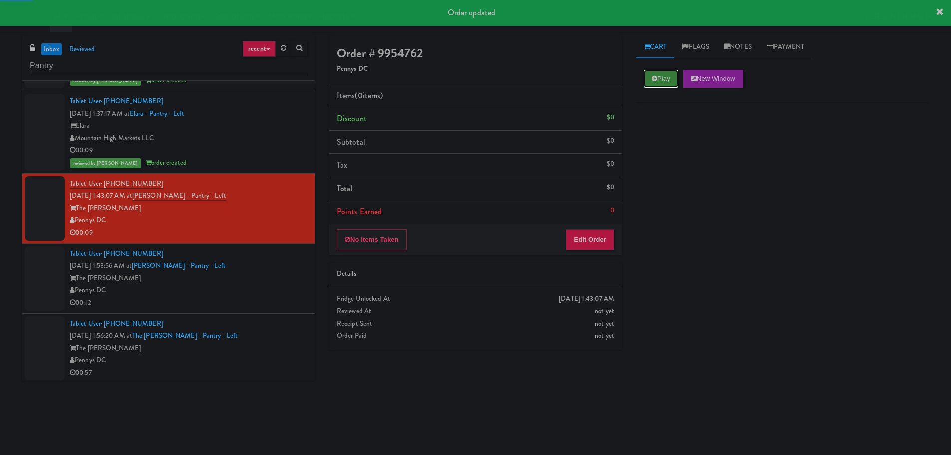
click at [666, 82] on button "Play" at bounding box center [661, 79] width 34 height 18
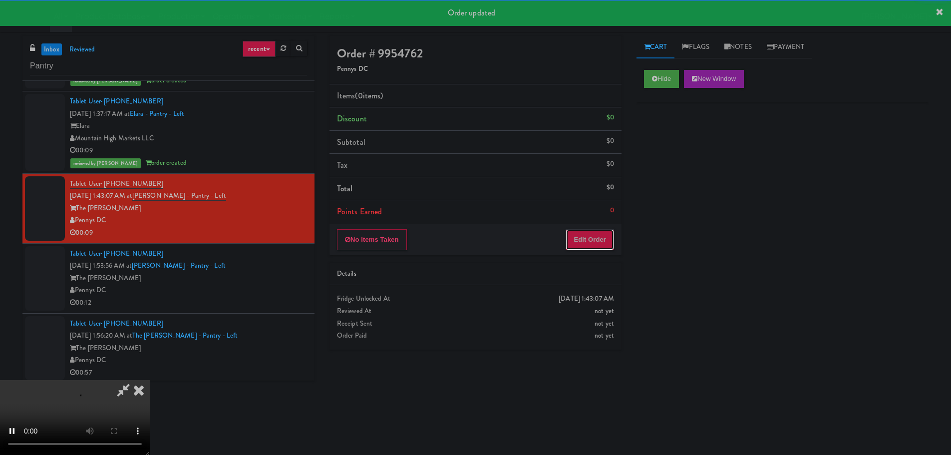
click at [585, 230] on button "Edit Order" at bounding box center [590, 239] width 48 height 21
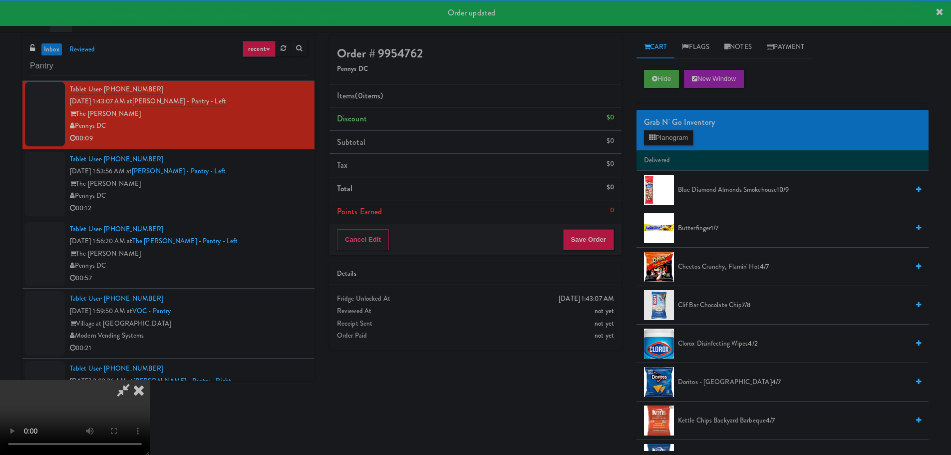
scroll to position [898, 0]
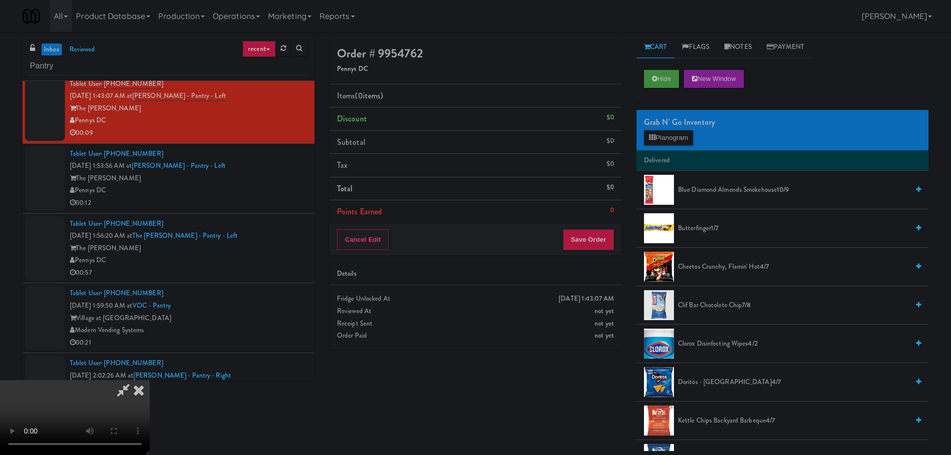
click at [150, 380] on video at bounding box center [75, 417] width 150 height 75
click at [656, 135] on button "Planogram" at bounding box center [668, 137] width 49 height 15
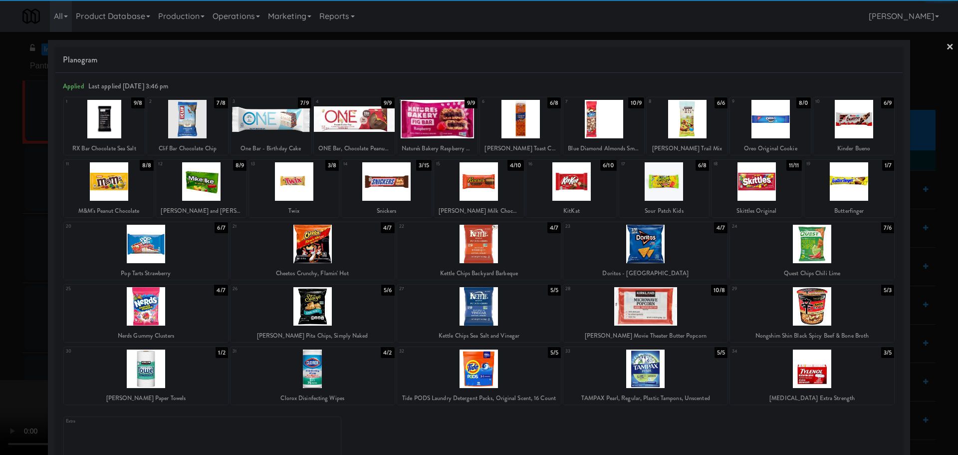
click at [658, 245] on div at bounding box center [646, 244] width 164 height 38
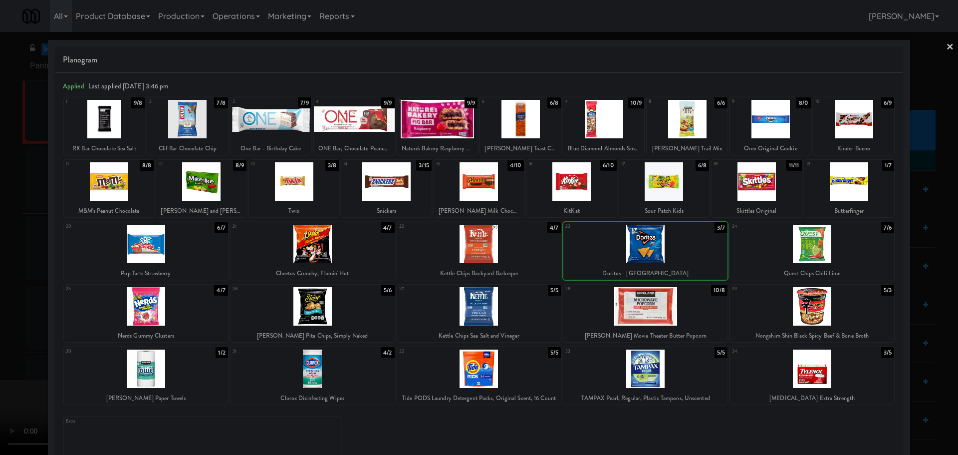
click at [0, 316] on div at bounding box center [479, 227] width 958 height 455
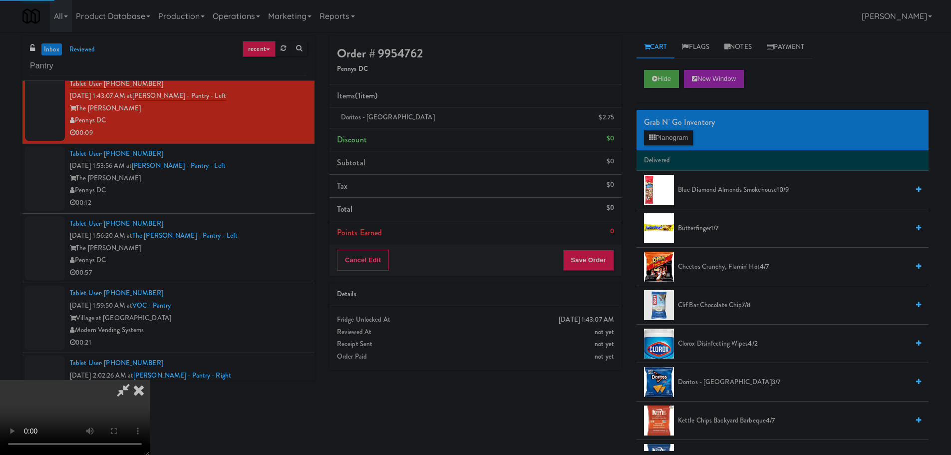
drag, startPoint x: 354, startPoint y: 266, endPoint x: 400, endPoint y: 251, distance: 47.7
click at [150, 380] on video at bounding box center [75, 417] width 150 height 75
drag, startPoint x: 477, startPoint y: 265, endPoint x: 577, endPoint y: 205, distance: 116.7
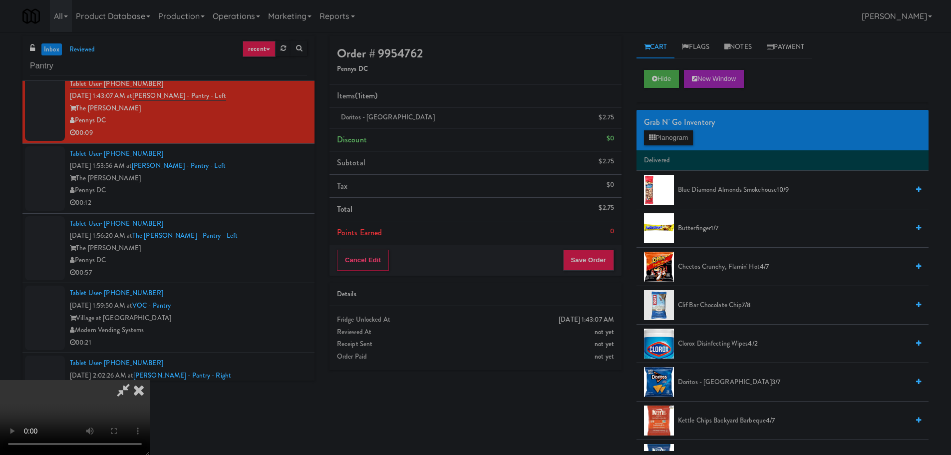
click at [150, 380] on video at bounding box center [75, 417] width 150 height 75
click at [677, 146] on div "Grab N' Go Inventory Planogram" at bounding box center [782, 130] width 292 height 40
click at [680, 140] on button "Planogram" at bounding box center [668, 137] width 49 height 15
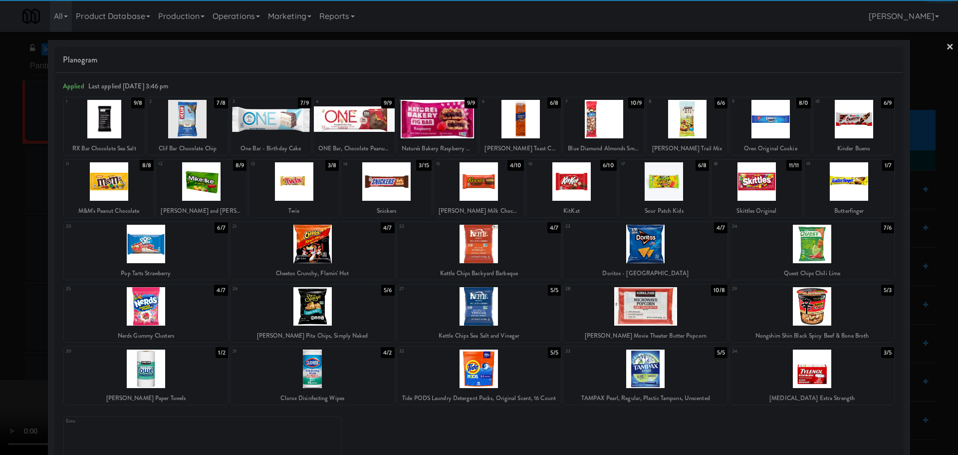
click at [659, 244] on div at bounding box center [646, 244] width 164 height 38
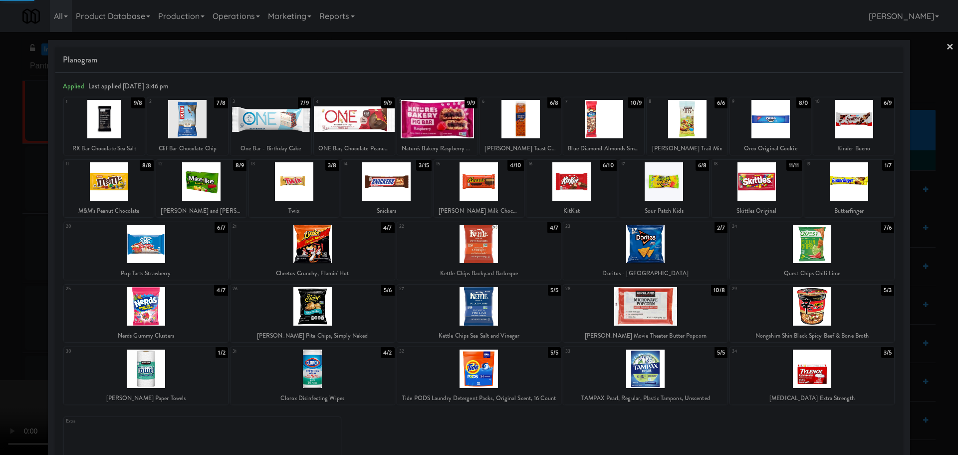
drag, startPoint x: 0, startPoint y: 302, endPoint x: 232, endPoint y: 254, distance: 236.6
click at [1, 302] on div at bounding box center [479, 227] width 958 height 455
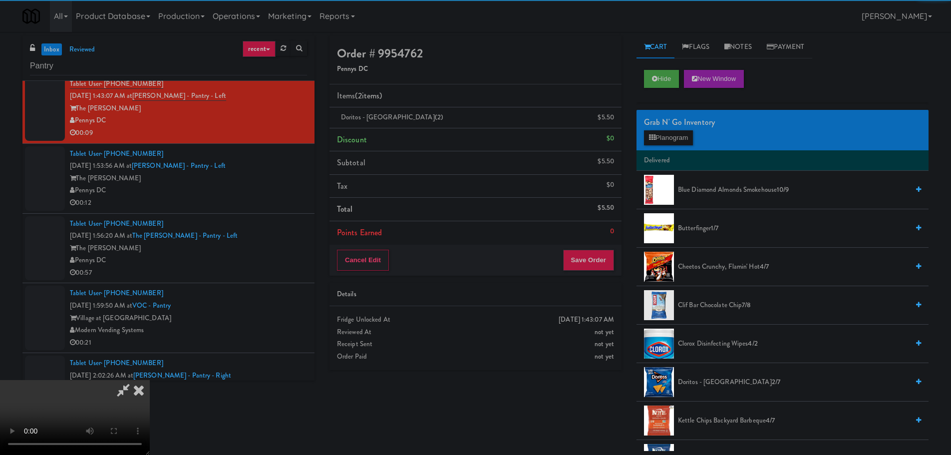
click at [150, 380] on video at bounding box center [75, 417] width 150 height 75
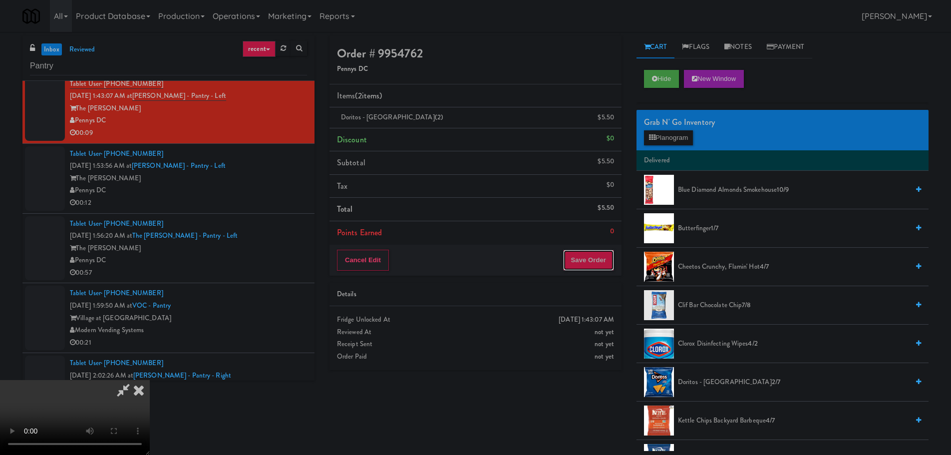
click at [593, 270] on button "Save Order" at bounding box center [588, 260] width 51 height 21
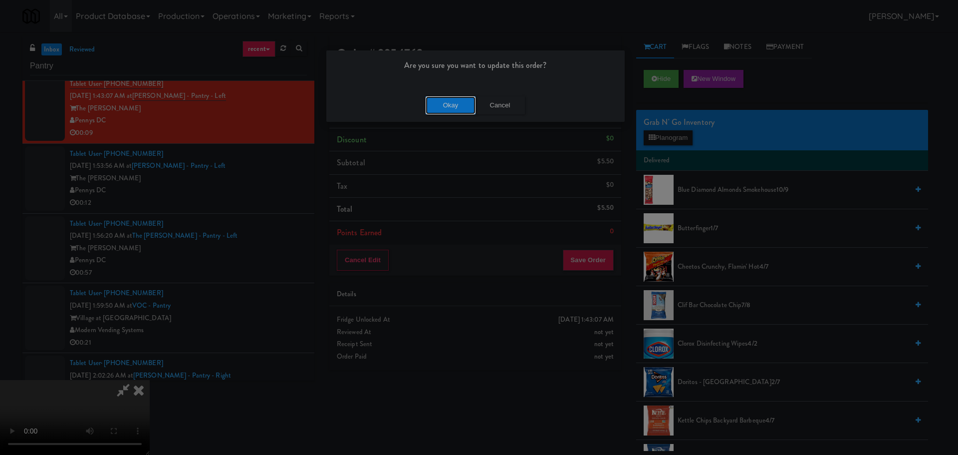
click at [438, 105] on button "Okay" at bounding box center [451, 105] width 50 height 18
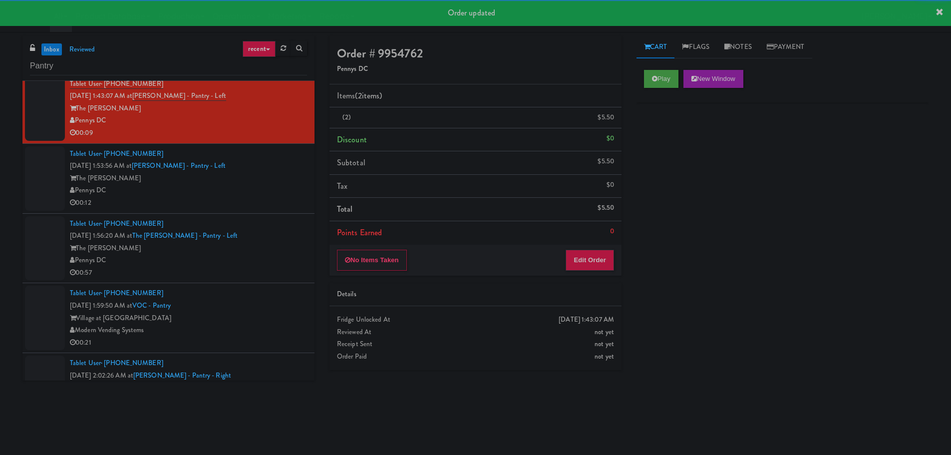
click at [258, 210] on li "Tablet User · (571) 414-7642 Oct 6, 2025 1:53:56 AM at Hale - Pantry - Left The…" at bounding box center [168, 179] width 292 height 70
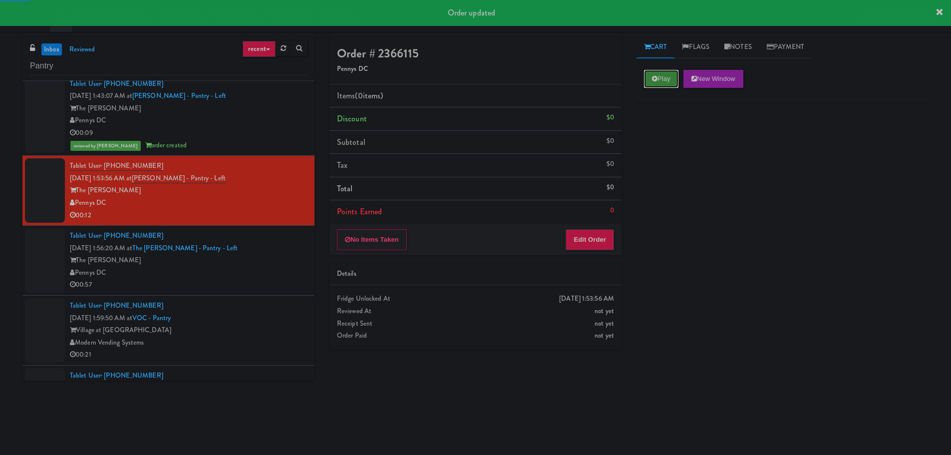
click at [646, 84] on button "Play" at bounding box center [661, 79] width 34 height 18
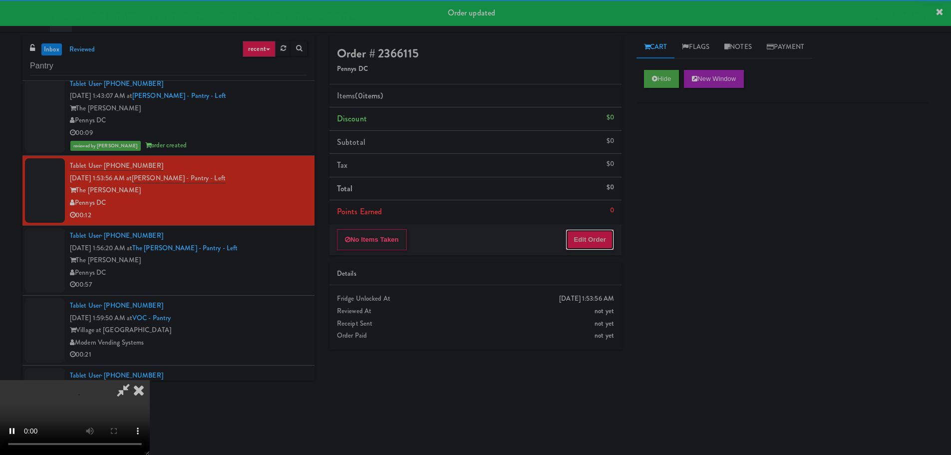
click at [569, 249] on button "Edit Order" at bounding box center [590, 239] width 48 height 21
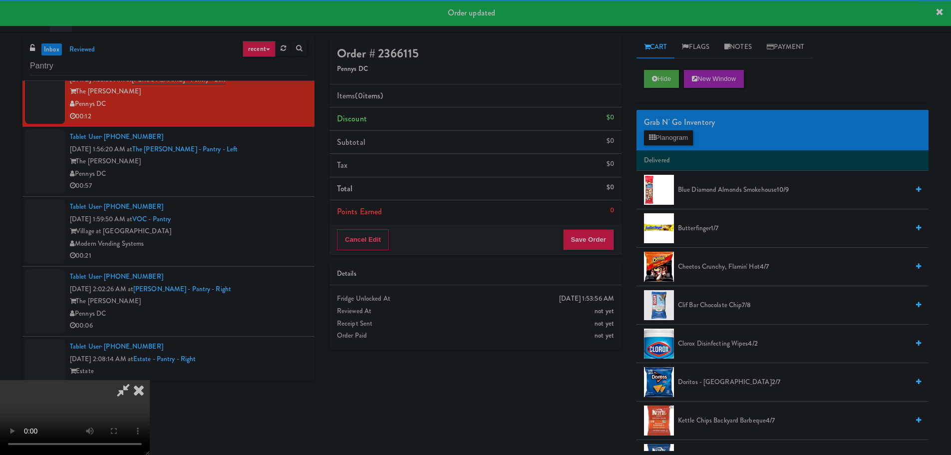
scroll to position [998, 0]
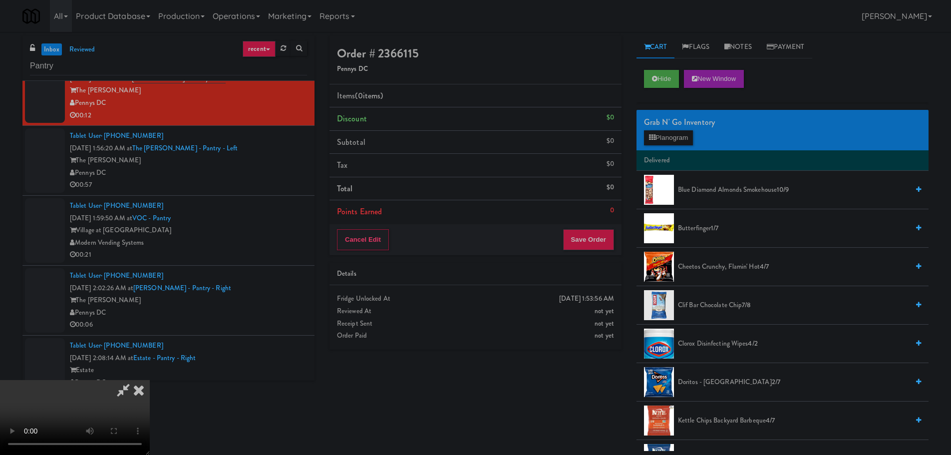
click at [150, 380] on video at bounding box center [75, 417] width 150 height 75
click at [658, 138] on button "Planogram" at bounding box center [668, 137] width 49 height 15
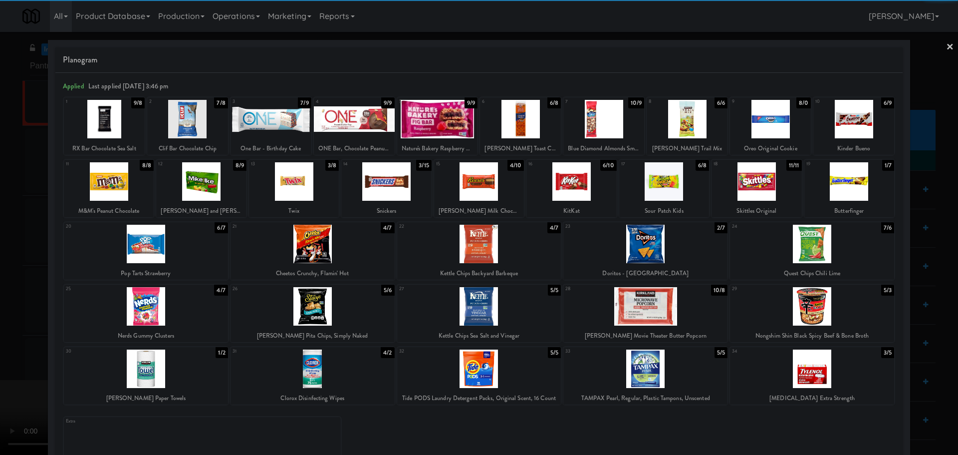
click at [143, 312] on div at bounding box center [146, 306] width 164 height 38
click at [469, 311] on div at bounding box center [479, 306] width 164 height 38
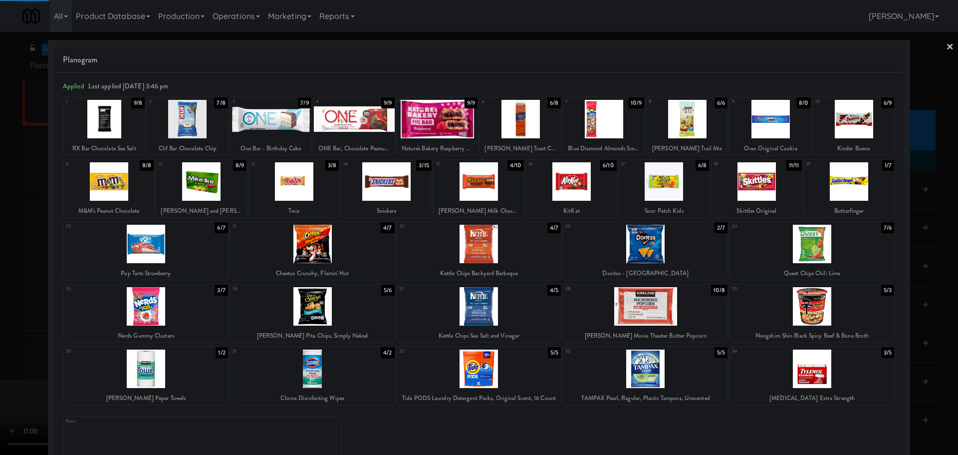
click at [0, 424] on div at bounding box center [479, 227] width 958 height 455
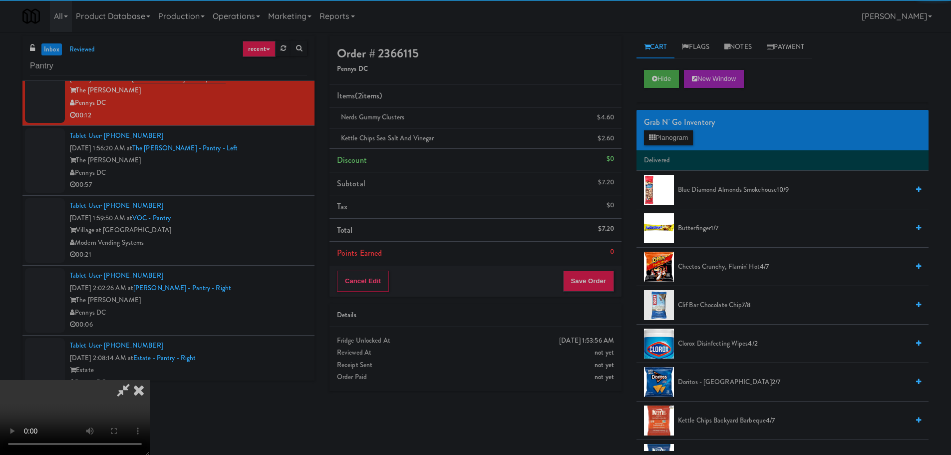
click at [150, 380] on video at bounding box center [75, 417] width 150 height 75
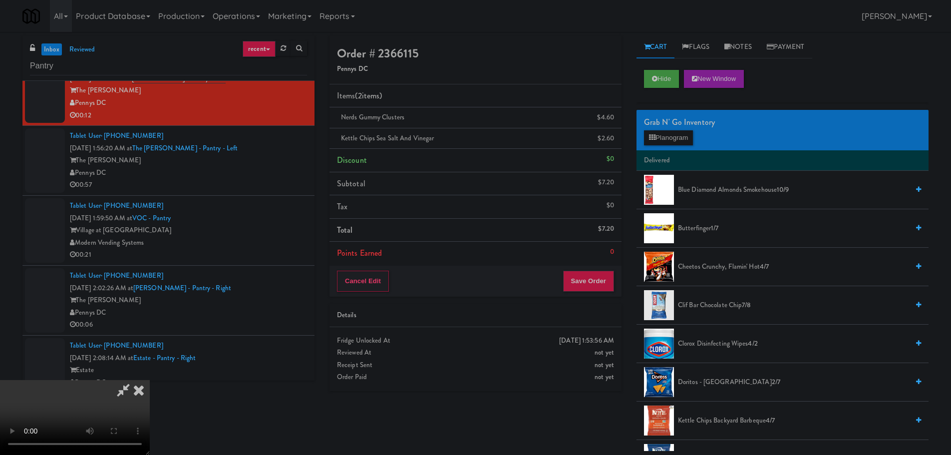
click at [150, 380] on video at bounding box center [75, 417] width 150 height 75
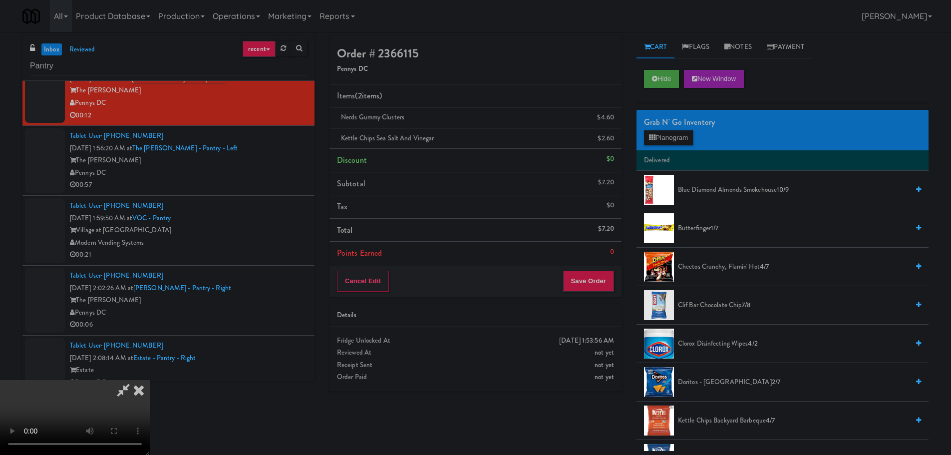
click at [150, 380] on video at bounding box center [75, 417] width 150 height 75
click at [589, 285] on button "Save Order" at bounding box center [588, 281] width 51 height 21
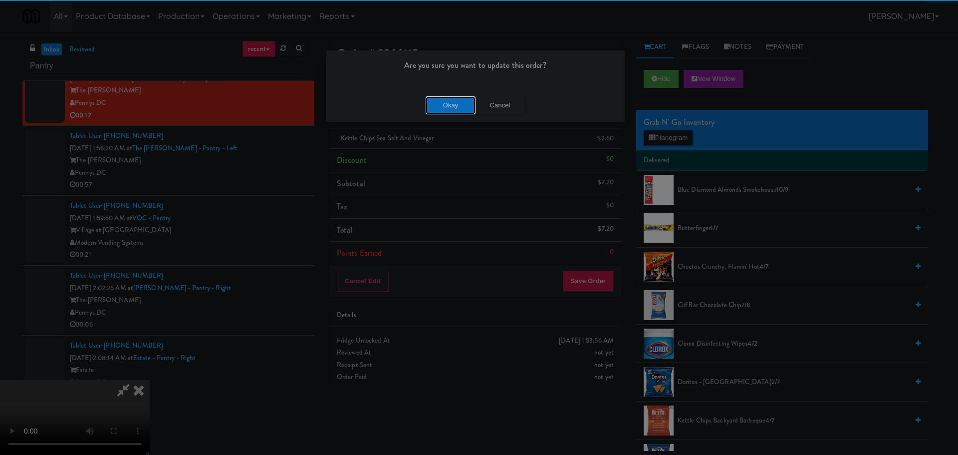
click at [461, 109] on button "Okay" at bounding box center [451, 105] width 50 height 18
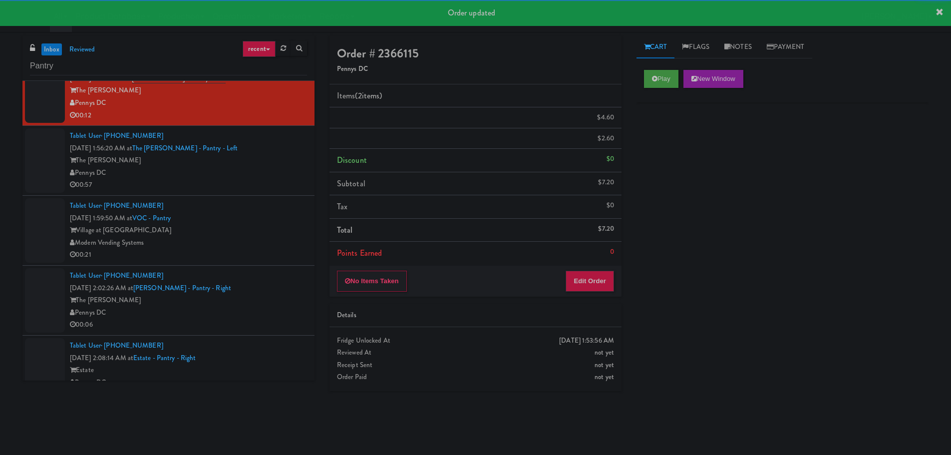
click at [261, 196] on li "Tablet User · (813) 300-1336 Oct 6, 2025 1:59:50 AM at VOC - Pantry Village at …" at bounding box center [168, 231] width 292 height 70
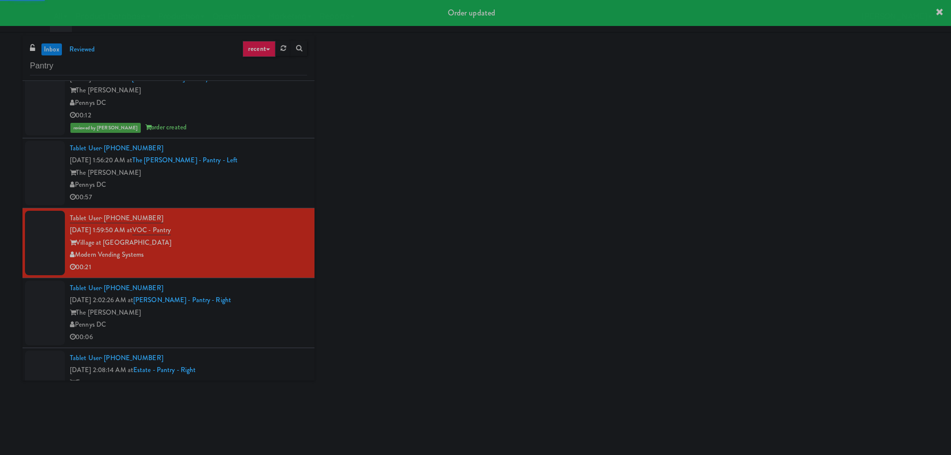
click at [261, 193] on div "00:57" at bounding box center [188, 197] width 237 height 12
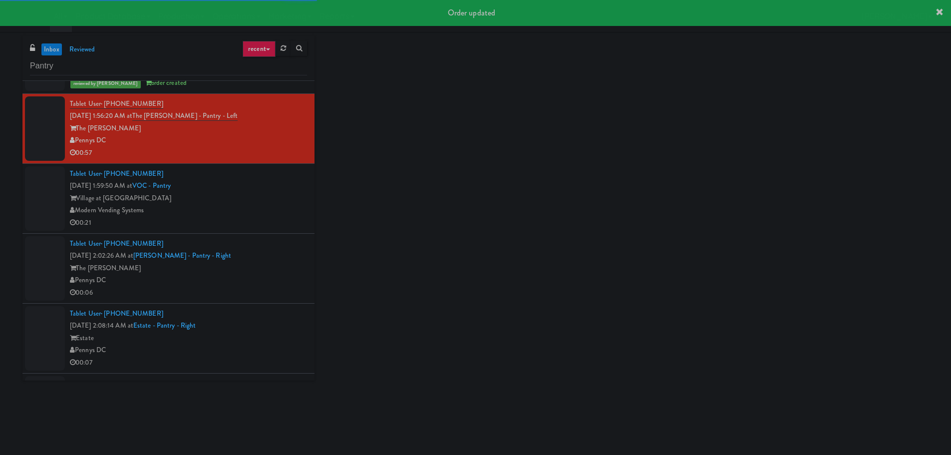
scroll to position [1048, 0]
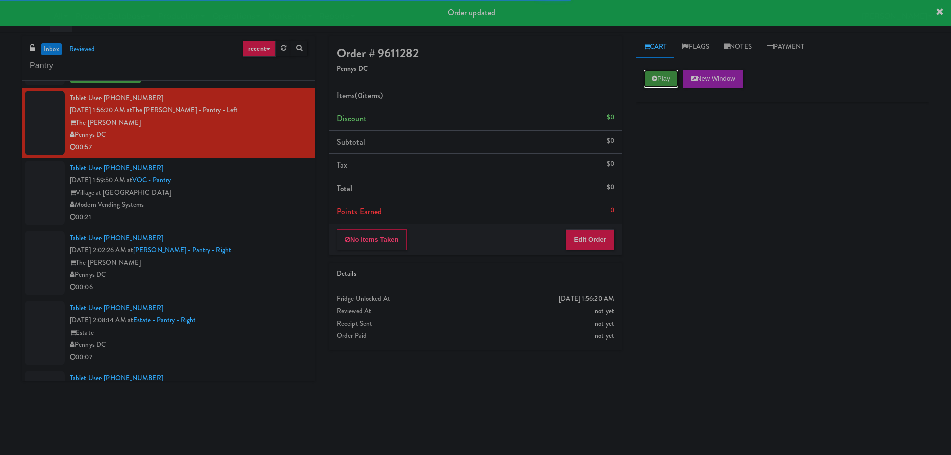
click at [661, 79] on button "Play" at bounding box center [661, 79] width 34 height 18
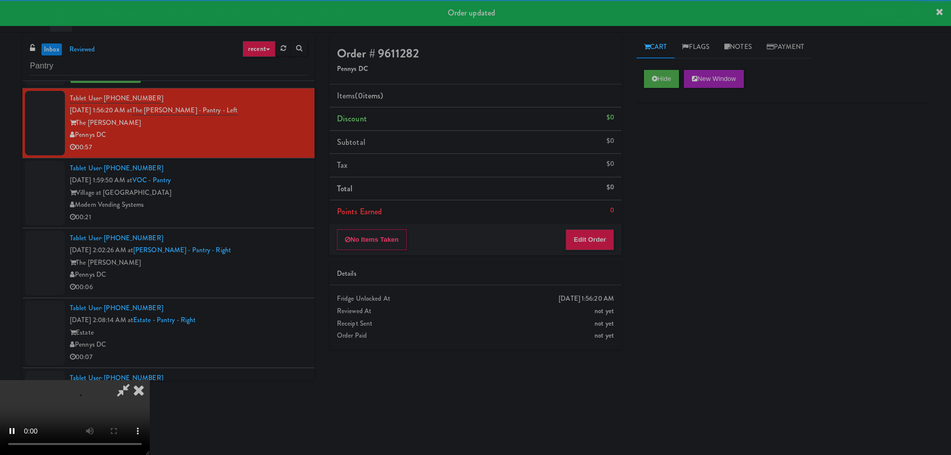
click at [603, 223] on li "Points Earned 0" at bounding box center [475, 211] width 292 height 23
click at [600, 229] on button "Edit Order" at bounding box center [590, 239] width 48 height 21
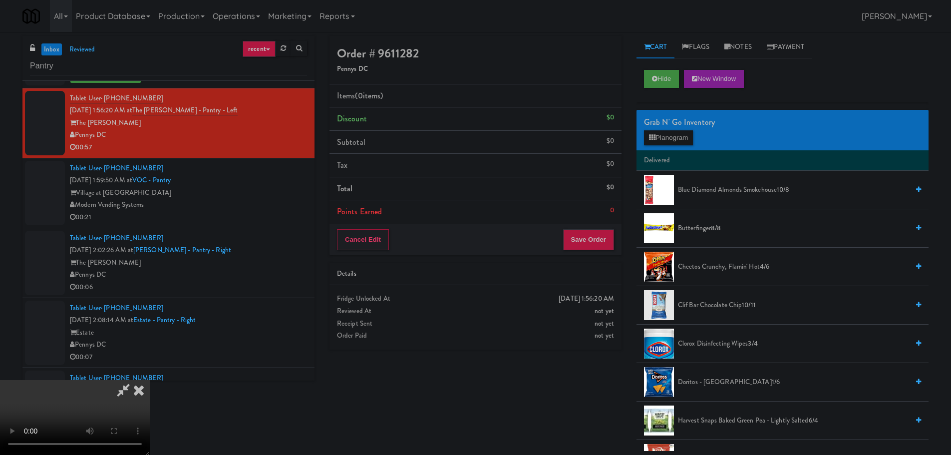
scroll to position [172, 0]
click at [150, 380] on video at bounding box center [75, 417] width 150 height 75
click at [659, 139] on button "Planogram" at bounding box center [668, 137] width 49 height 15
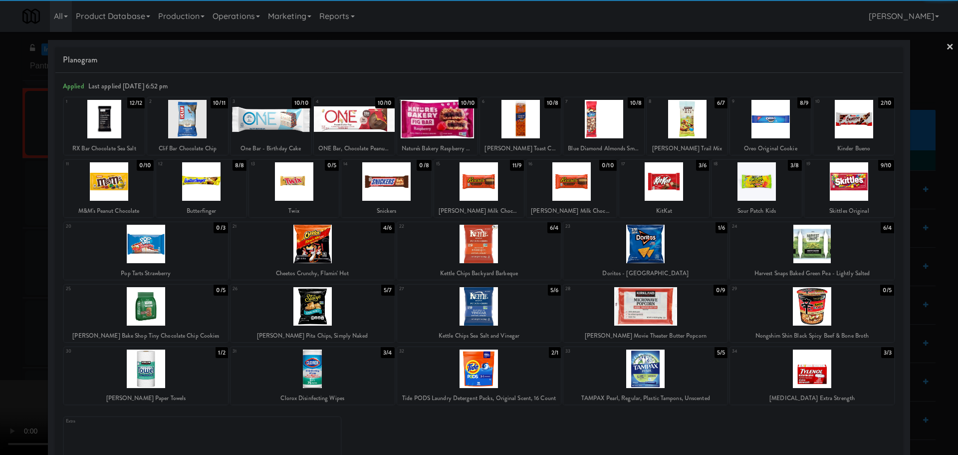
click at [204, 188] on div at bounding box center [201, 181] width 90 height 38
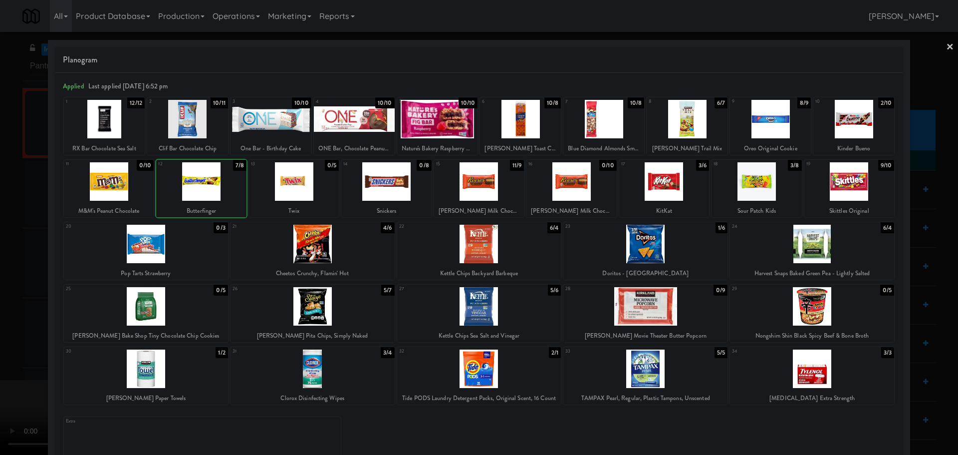
drag, startPoint x: 0, startPoint y: 279, endPoint x: 249, endPoint y: 361, distance: 262.0
click at [0, 279] on div at bounding box center [479, 227] width 958 height 455
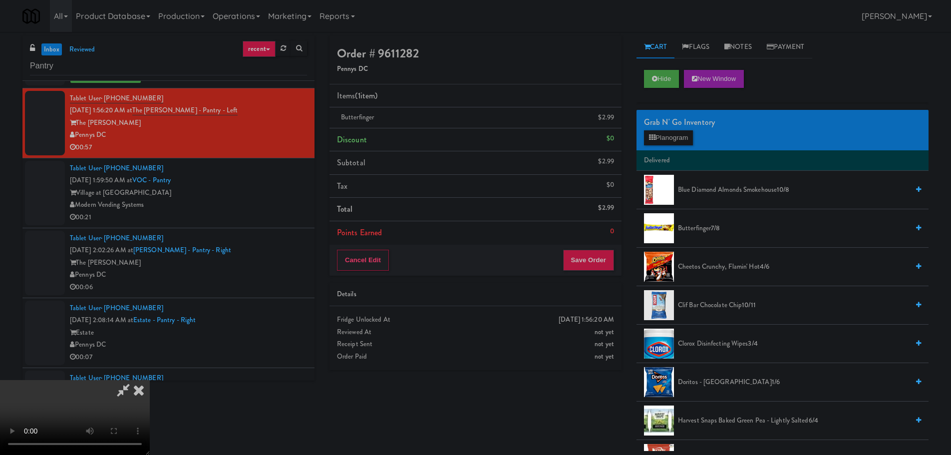
click at [150, 380] on video at bounding box center [75, 417] width 150 height 75
click at [591, 262] on button "Save Order" at bounding box center [588, 260] width 51 height 21
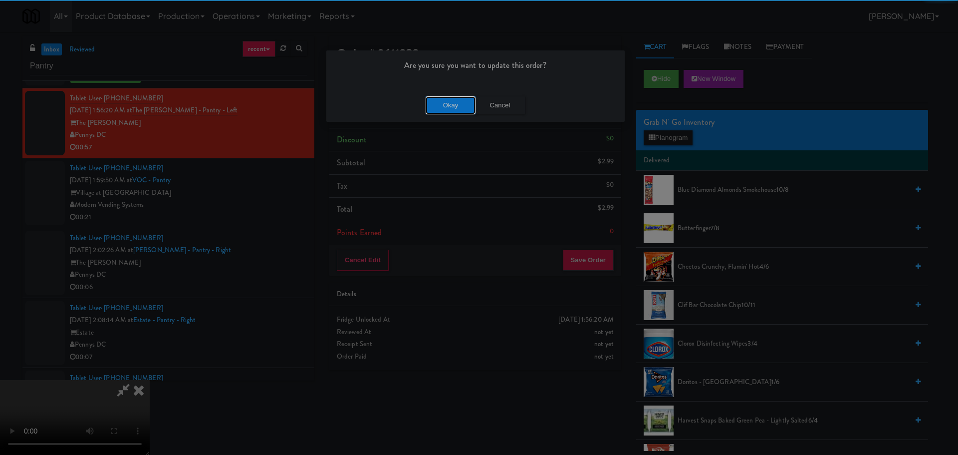
click at [442, 106] on button "Okay" at bounding box center [451, 105] width 50 height 18
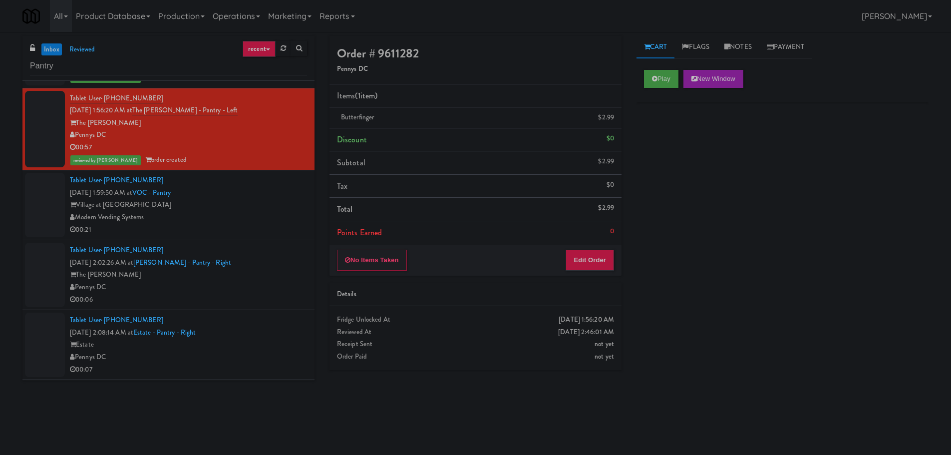
scroll to position [0, 0]
click at [258, 211] on div "Modern Vending Systems" at bounding box center [188, 217] width 237 height 12
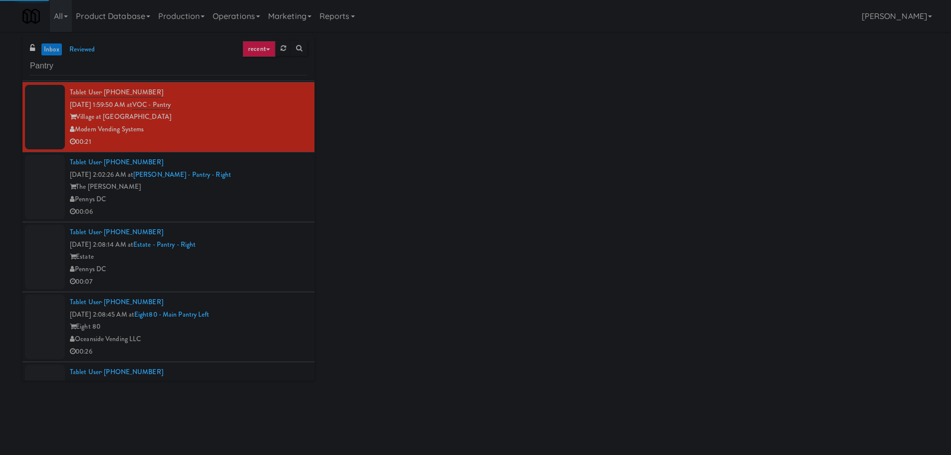
scroll to position [1148, 0]
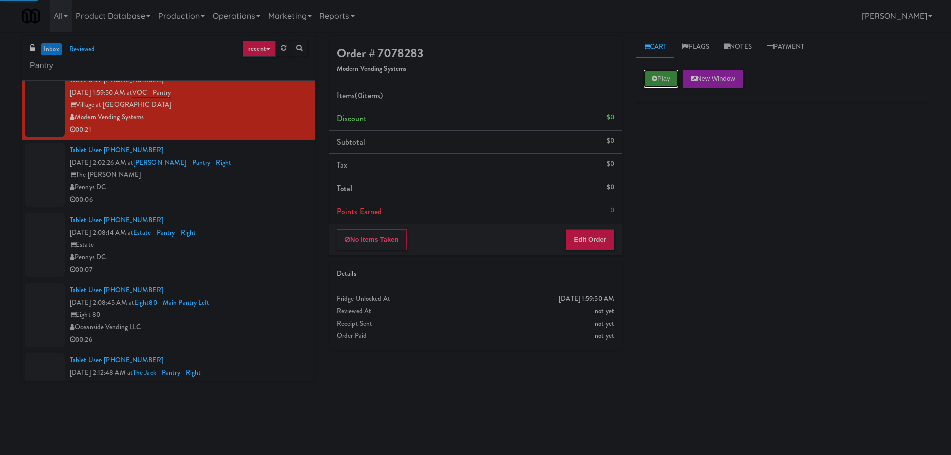
click at [665, 82] on button "Play" at bounding box center [661, 79] width 34 height 18
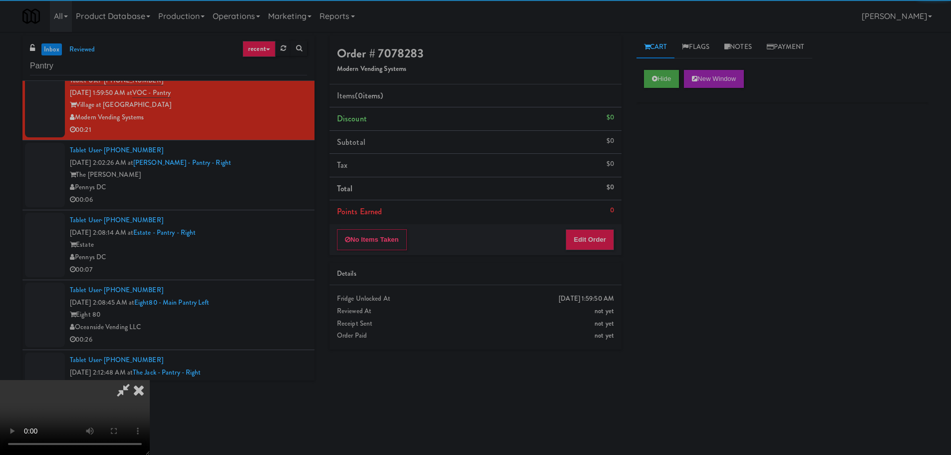
click at [602, 228] on div "No Items Taken Edit Order" at bounding box center [475, 239] width 292 height 31
click at [605, 234] on button "Edit Order" at bounding box center [590, 239] width 48 height 21
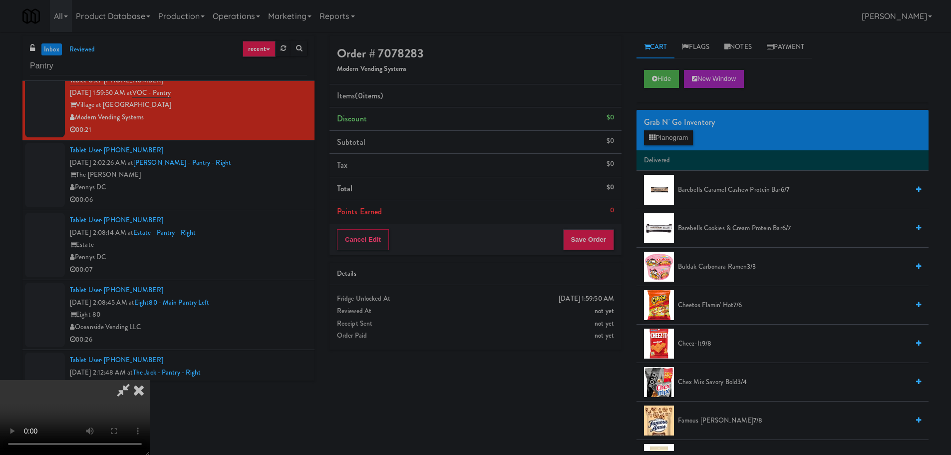
click at [150, 380] on video at bounding box center [75, 417] width 150 height 75
click at [656, 140] on button "Planogram" at bounding box center [668, 137] width 49 height 15
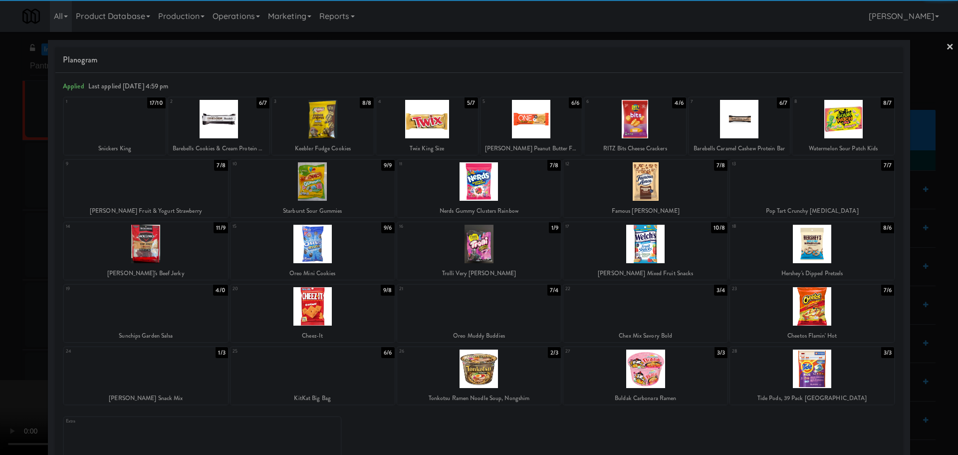
click at [329, 369] on div at bounding box center [313, 368] width 164 height 38
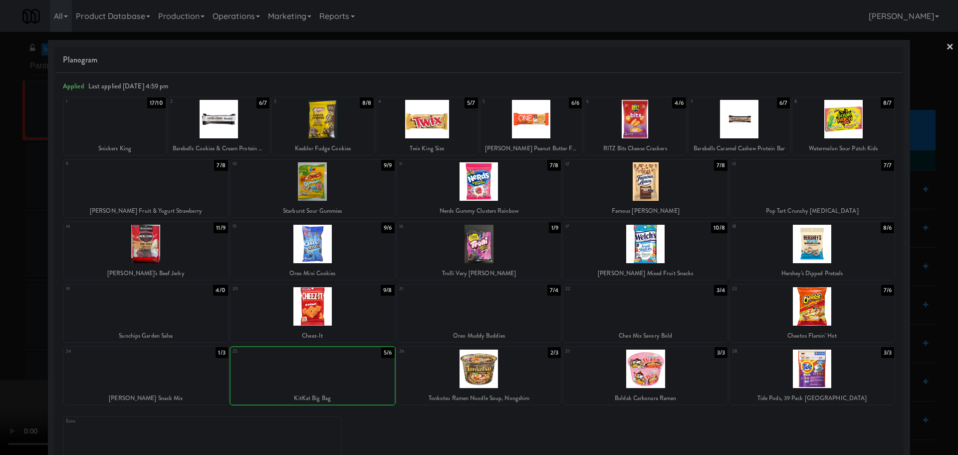
click at [8, 352] on div at bounding box center [479, 227] width 958 height 455
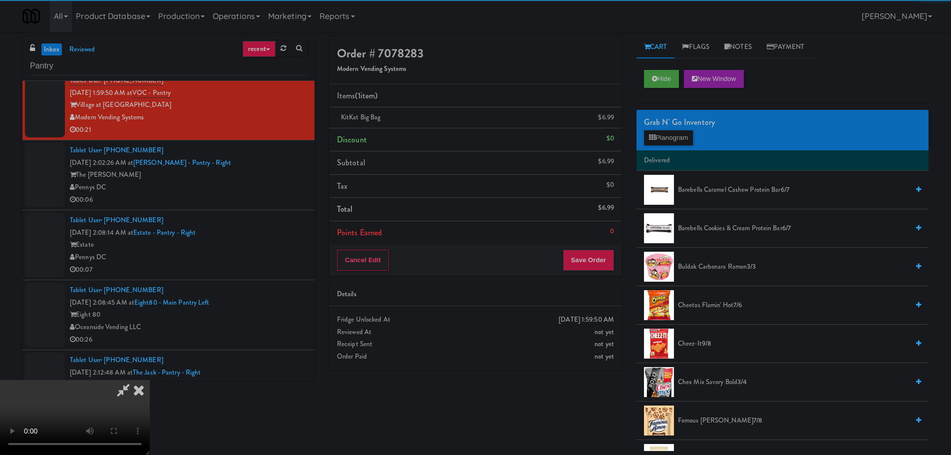
click at [150, 380] on video at bounding box center [75, 417] width 150 height 75
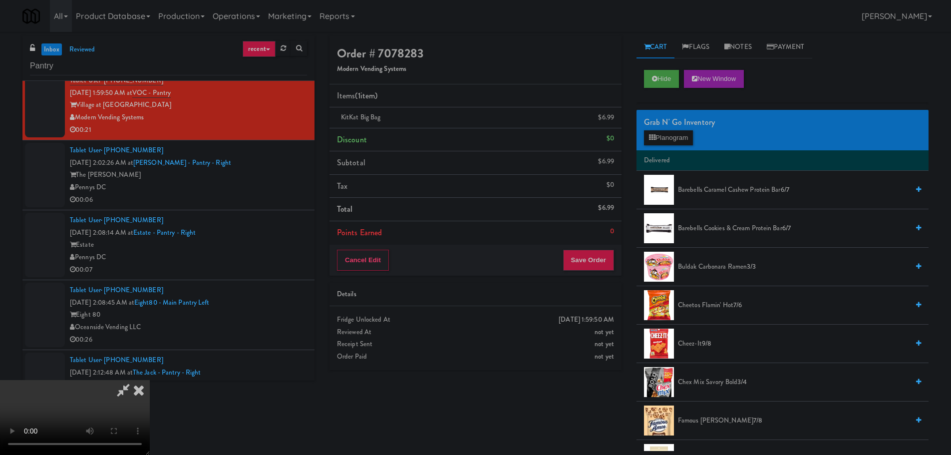
click at [150, 380] on video at bounding box center [75, 417] width 150 height 75
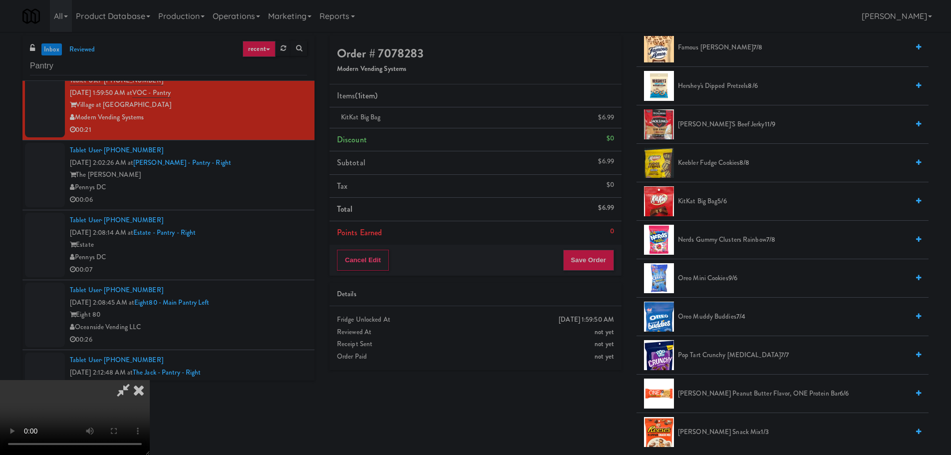
scroll to position [549, 0]
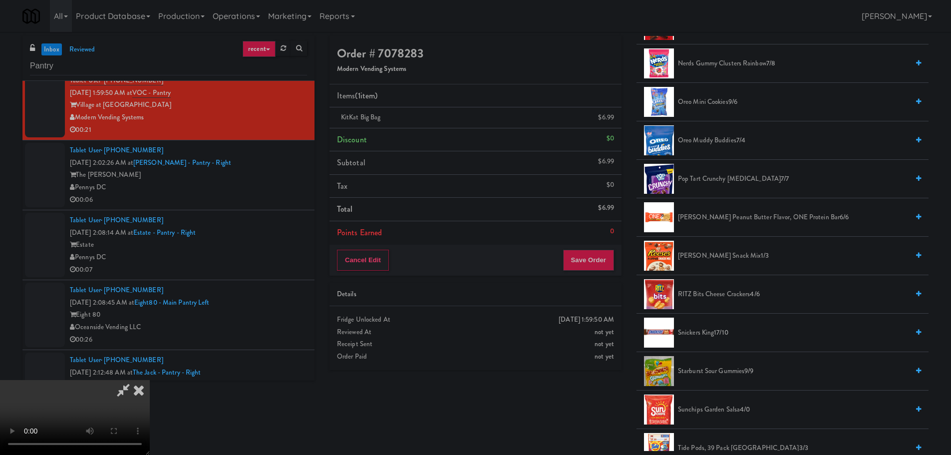
click at [737, 60] on span "Nerds Gummy Clusters Rainbow 7/8" at bounding box center [793, 63] width 231 height 12
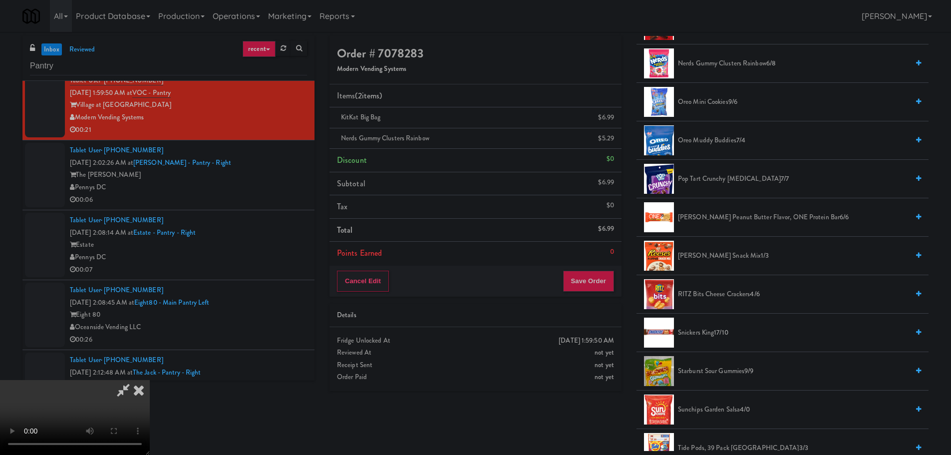
click at [150, 380] on video at bounding box center [75, 417] width 150 height 75
click at [576, 279] on button "Save Order" at bounding box center [588, 281] width 51 height 21
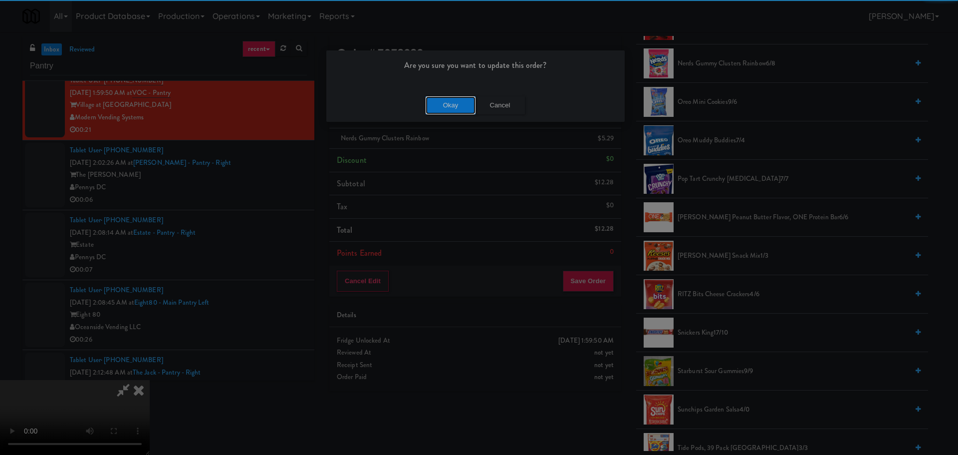
click at [453, 112] on button "Okay" at bounding box center [451, 105] width 50 height 18
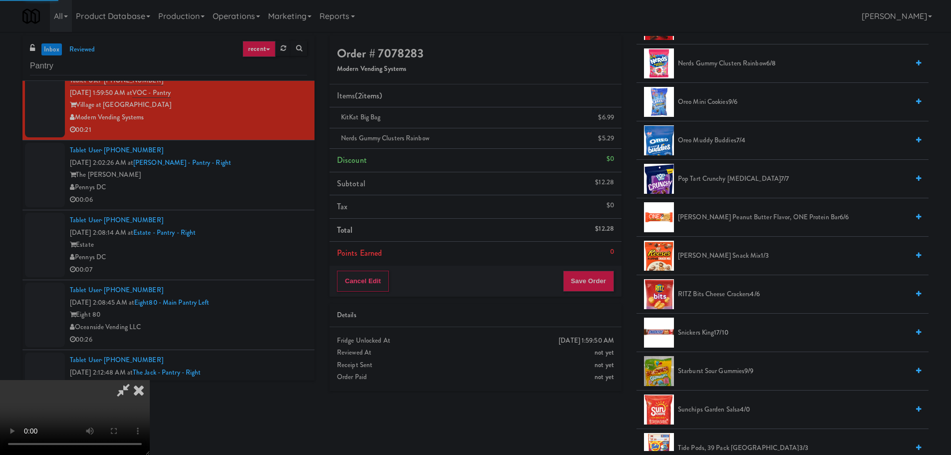
scroll to position [0, 0]
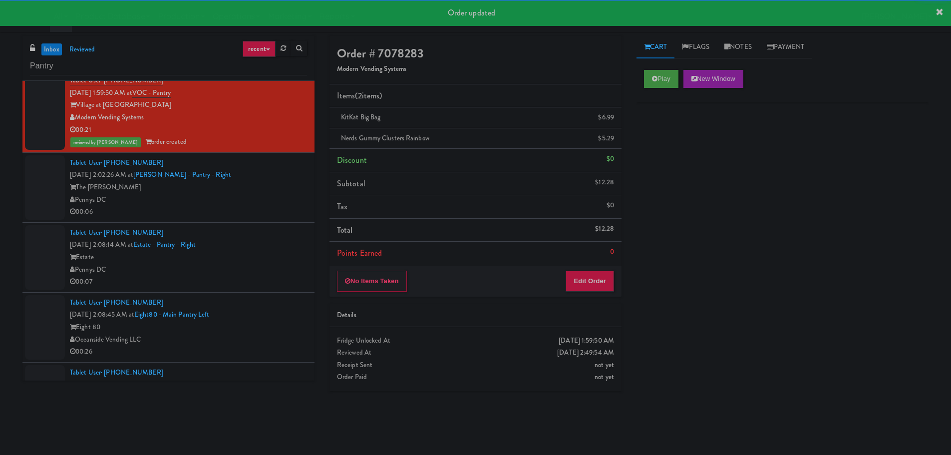
click at [276, 202] on div "Pennys DC" at bounding box center [188, 200] width 237 height 12
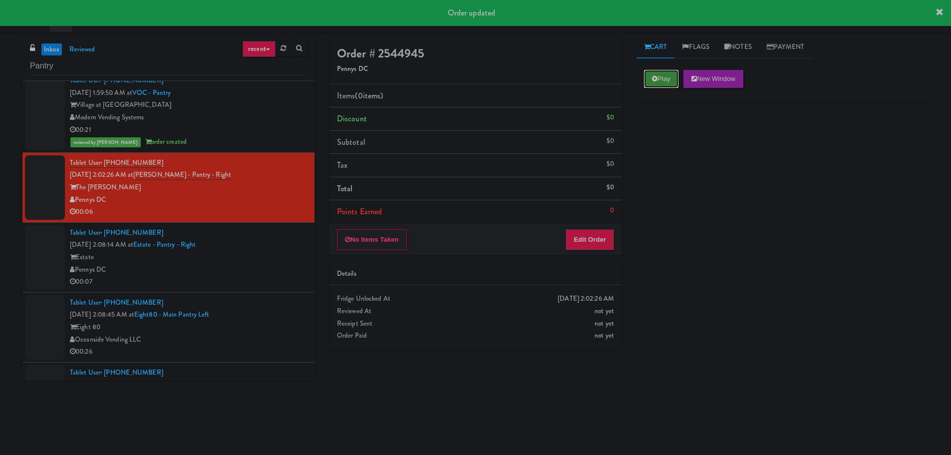
click at [665, 72] on button "Play" at bounding box center [661, 79] width 34 height 18
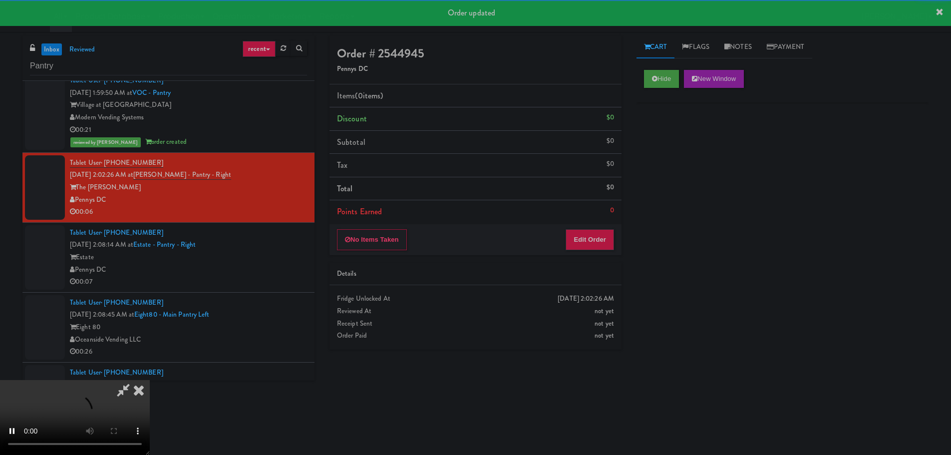
click at [587, 258] on div "Order # 2544945 Pennys DC Items (0 items ) Discount $0 Subtotal $0 Tax $0 Total…" at bounding box center [475, 196] width 307 height 321
click at [591, 243] on button "Edit Order" at bounding box center [590, 239] width 48 height 21
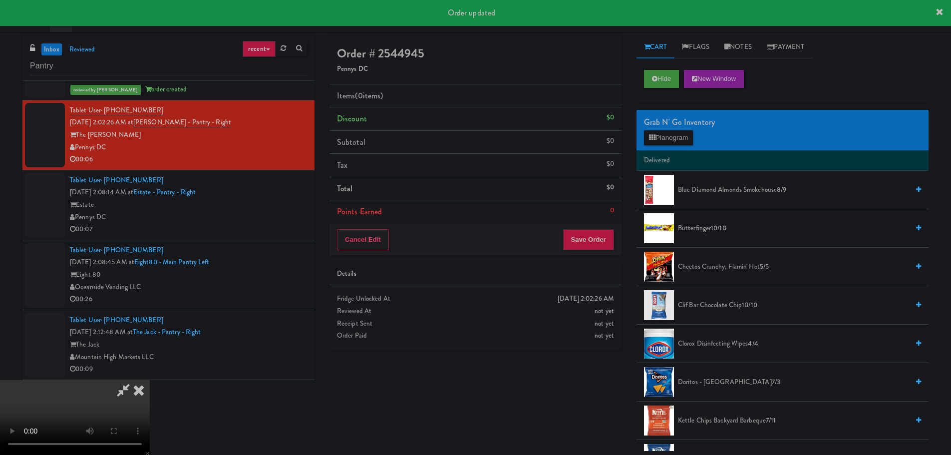
scroll to position [1198, 0]
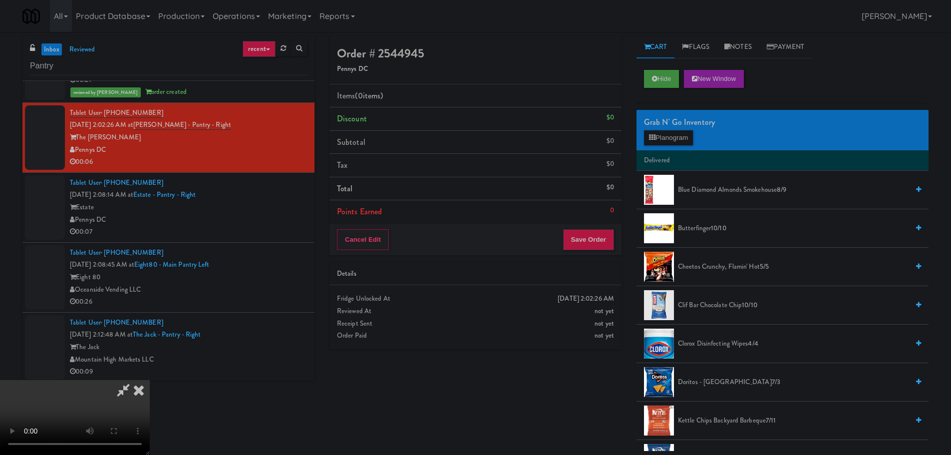
click at [150, 380] on video at bounding box center [75, 417] width 150 height 75
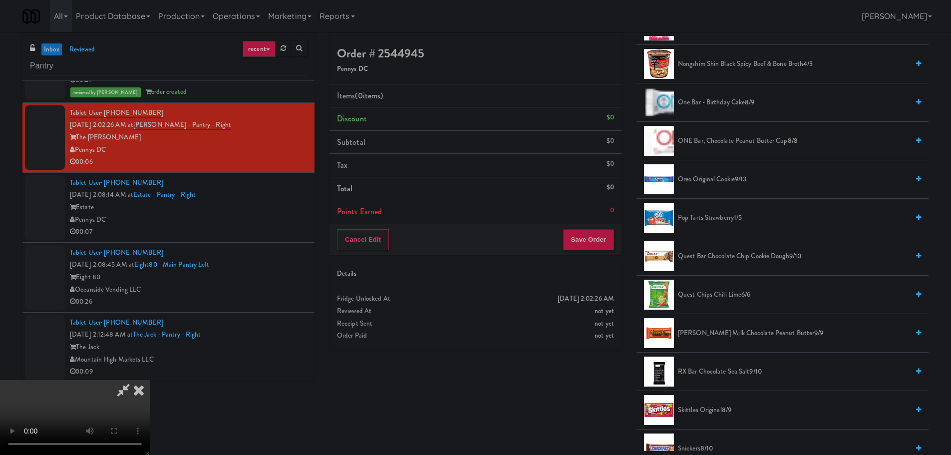
scroll to position [1048, 0]
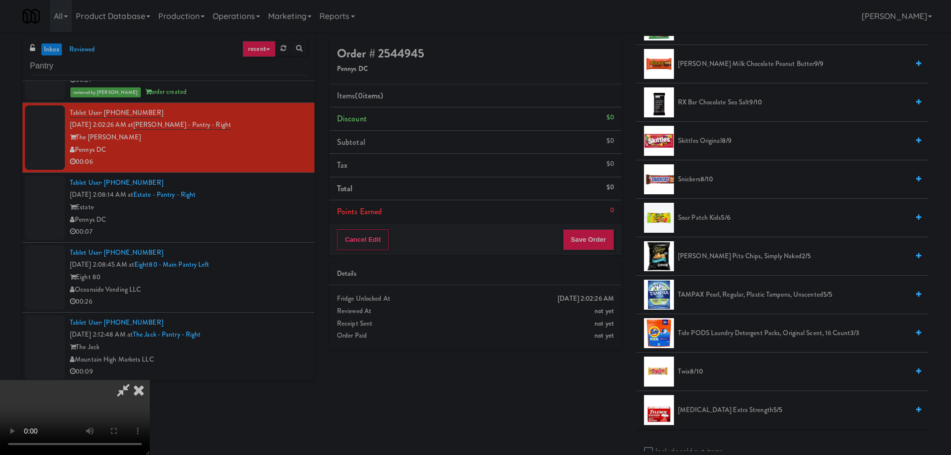
click at [697, 374] on span "8/10" at bounding box center [696, 370] width 12 height 9
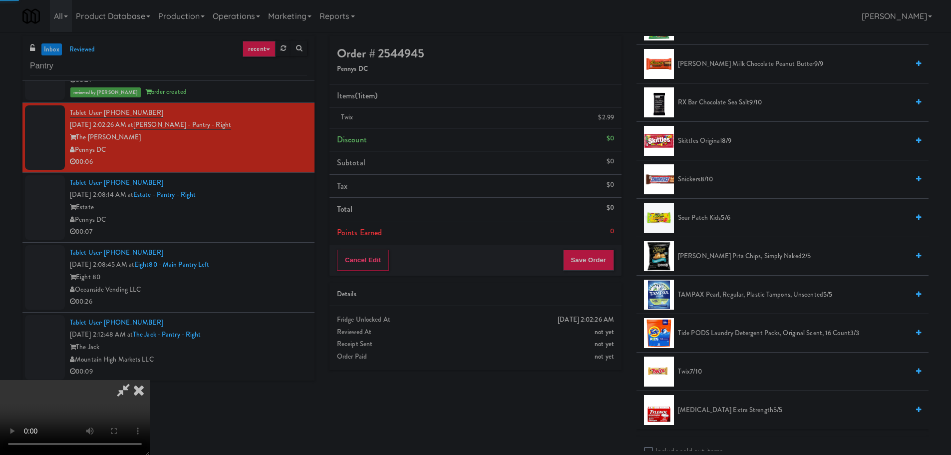
drag, startPoint x: 435, startPoint y: 339, endPoint x: 449, endPoint y: 332, distance: 15.9
click at [150, 380] on video at bounding box center [75, 417] width 150 height 75
click at [578, 277] on div "Order # 2544945 Pennys DC Items (1 item ) Twix $2.99 Discount $0 Subtotal $2.99…" at bounding box center [475, 206] width 307 height 341
click at [584, 266] on button "Save Order" at bounding box center [588, 260] width 51 height 21
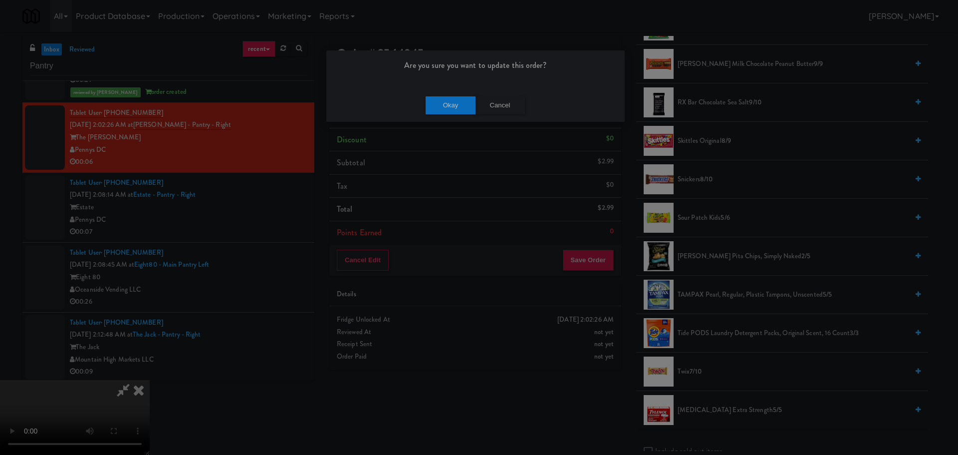
click at [448, 113] on div "Okay Cancel" at bounding box center [475, 104] width 298 height 33
click at [449, 111] on button "Okay" at bounding box center [451, 105] width 50 height 18
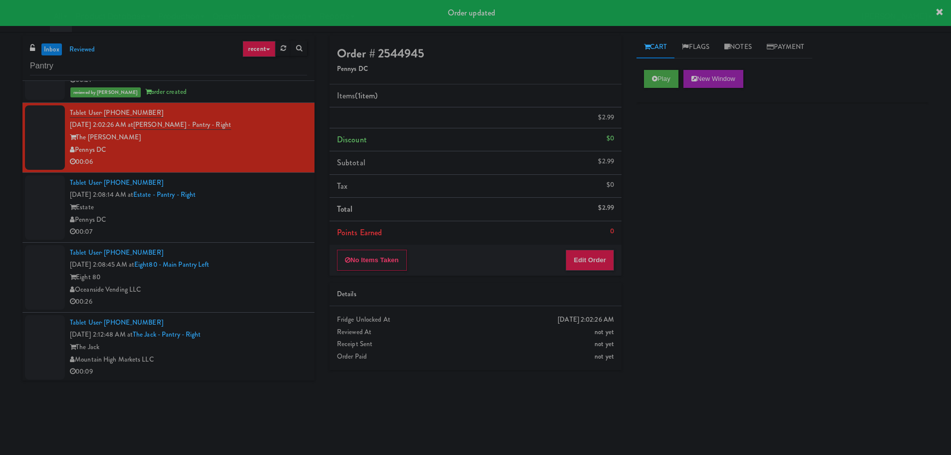
scroll to position [0, 0]
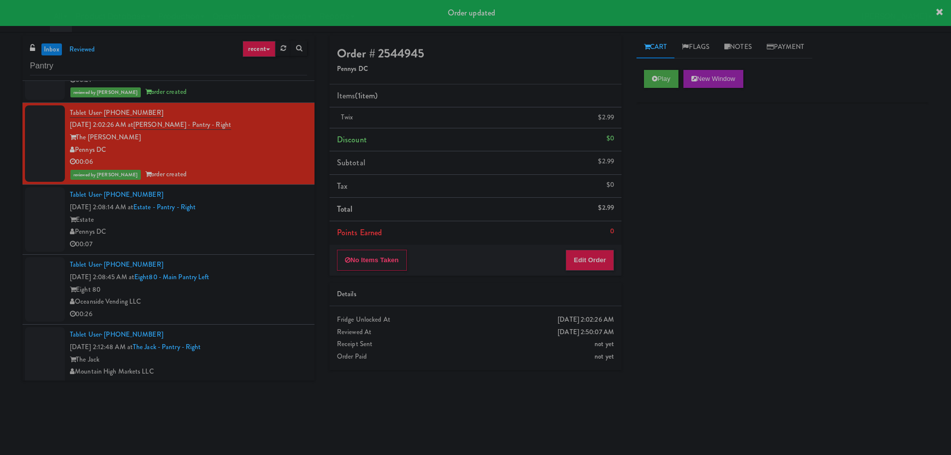
click at [252, 221] on div "Estate" at bounding box center [188, 220] width 237 height 12
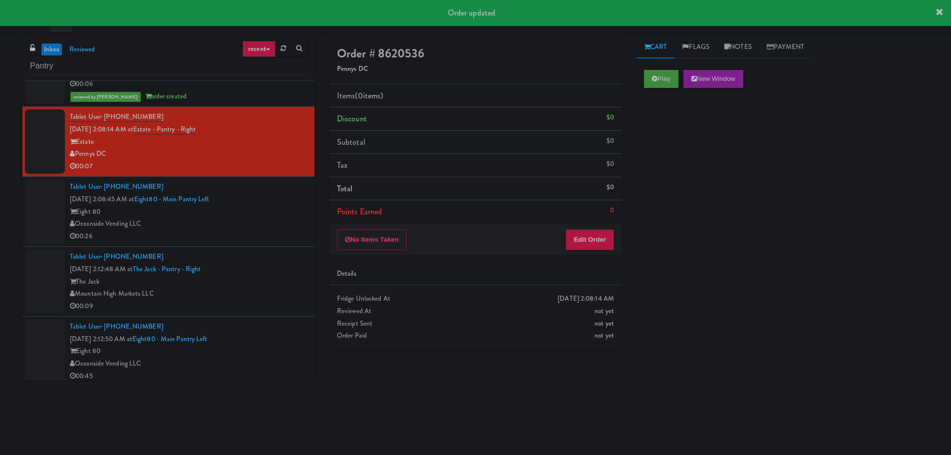
scroll to position [1298, 0]
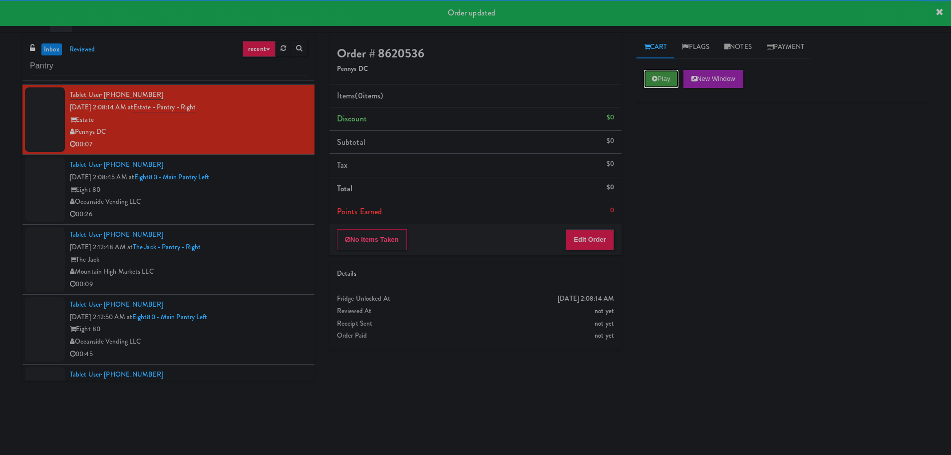
click at [644, 78] on button "Play" at bounding box center [661, 79] width 34 height 18
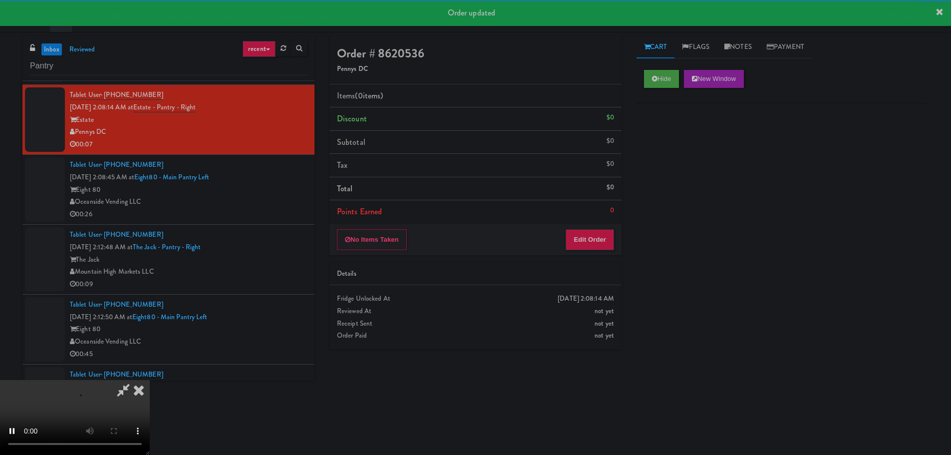
click at [604, 227] on div "No Items Taken Edit Order" at bounding box center [475, 239] width 292 height 31
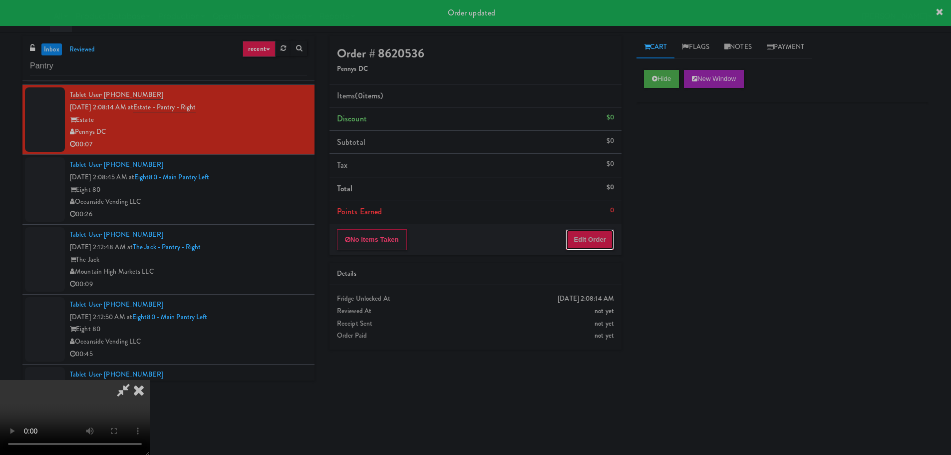
click at [602, 232] on button "Edit Order" at bounding box center [590, 239] width 48 height 21
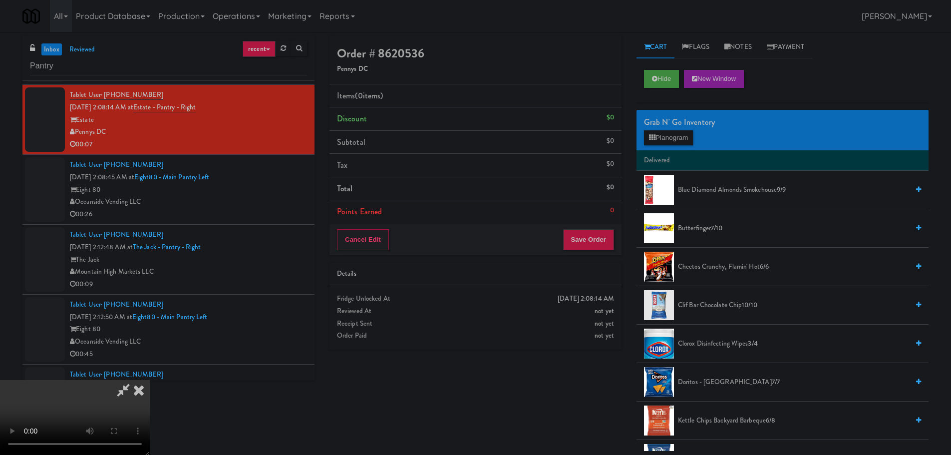
scroll to position [0, 0]
click at [150, 380] on video at bounding box center [75, 417] width 150 height 75
drag, startPoint x: 502, startPoint y: 217, endPoint x: 506, endPoint y: 223, distance: 6.8
click at [150, 380] on video at bounding box center [75, 417] width 150 height 75
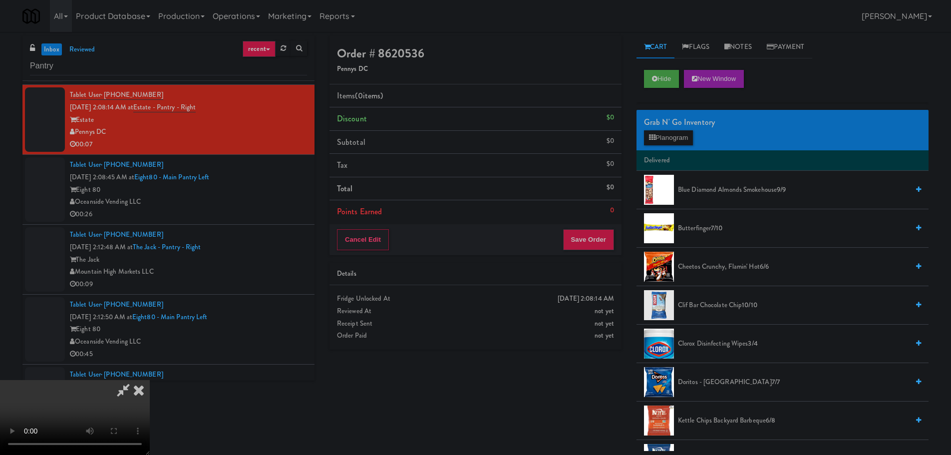
click at [150, 380] on video at bounding box center [75, 417] width 150 height 75
click at [663, 141] on button "Planogram" at bounding box center [668, 137] width 49 height 15
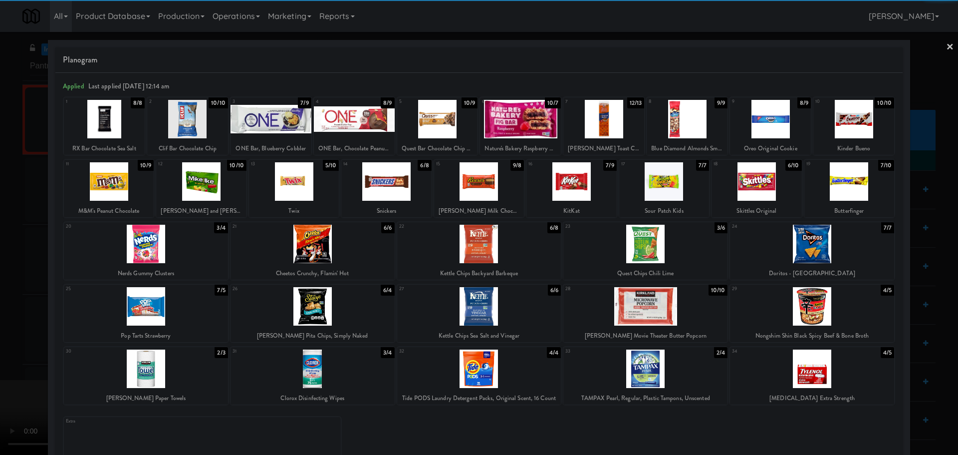
click at [757, 180] on div at bounding box center [757, 181] width 90 height 38
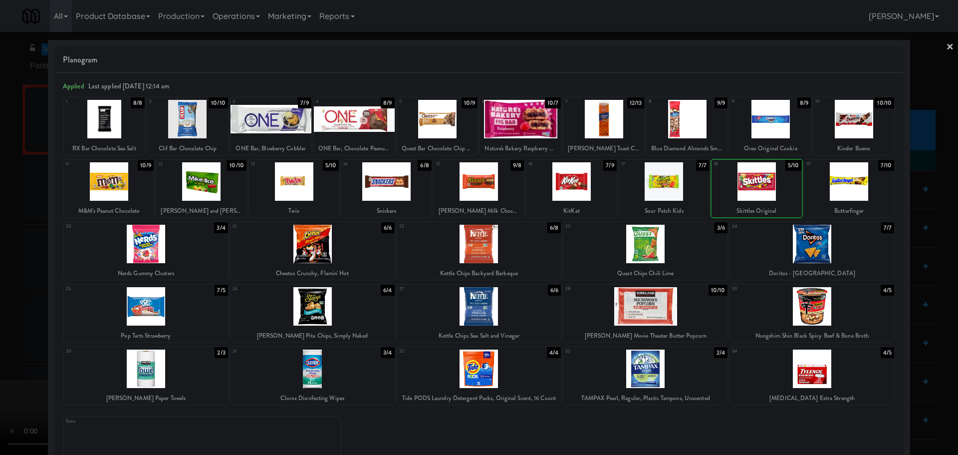
click at [760, 186] on div at bounding box center [757, 181] width 90 height 38
drag, startPoint x: 0, startPoint y: 200, endPoint x: 32, endPoint y: 211, distance: 34.1
click at [0, 203] on div at bounding box center [479, 227] width 958 height 455
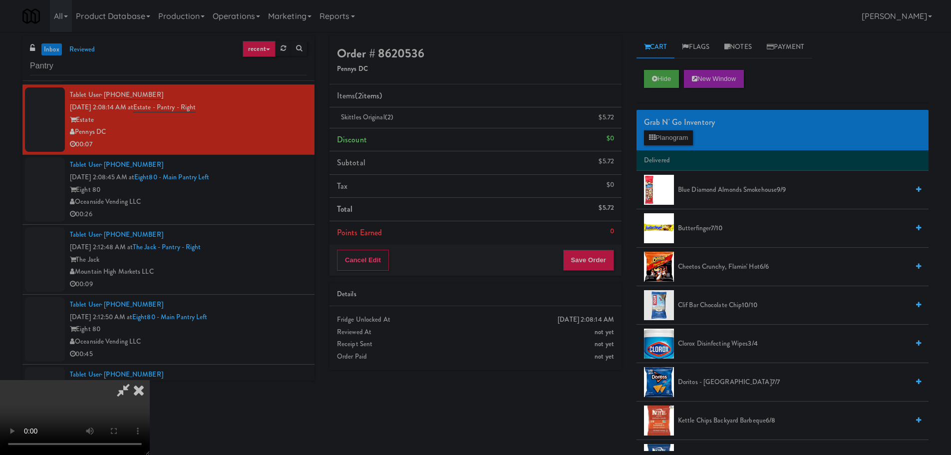
scroll to position [12, 0]
drag, startPoint x: 294, startPoint y: 371, endPoint x: 308, endPoint y: 363, distance: 16.8
click at [150, 380] on video at bounding box center [75, 417] width 150 height 75
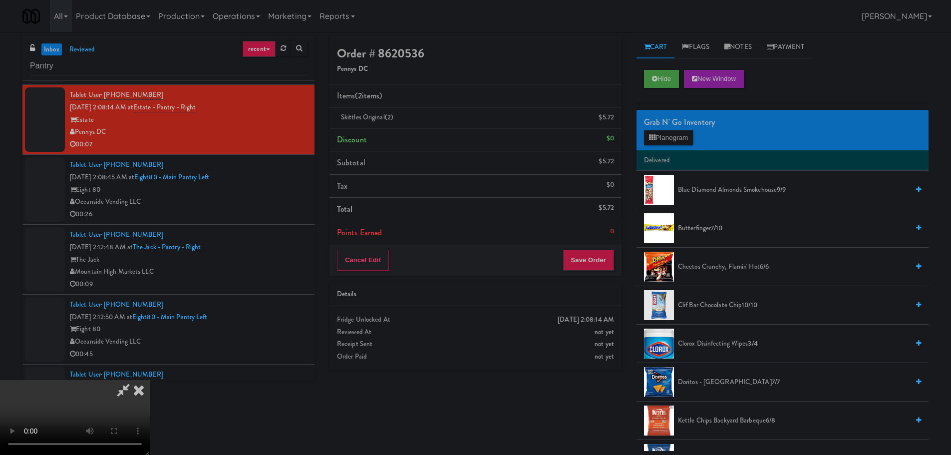
click at [150, 380] on video at bounding box center [75, 417] width 150 height 75
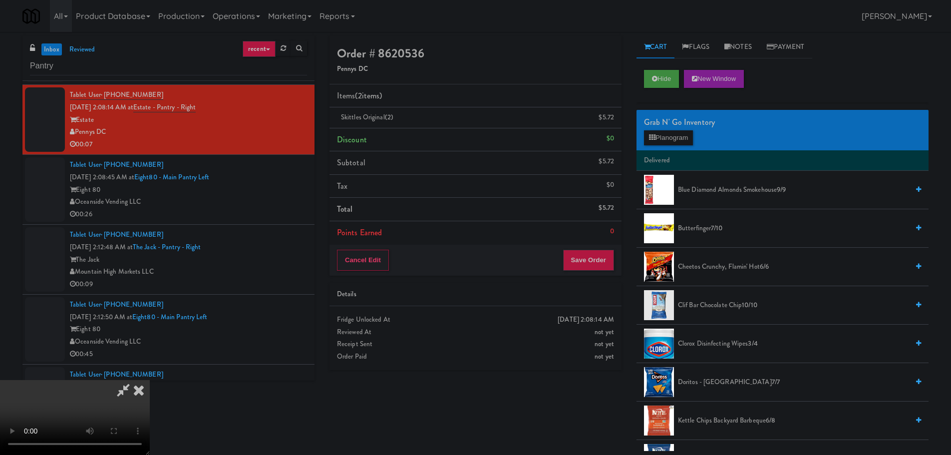
click at [150, 380] on video at bounding box center [75, 417] width 150 height 75
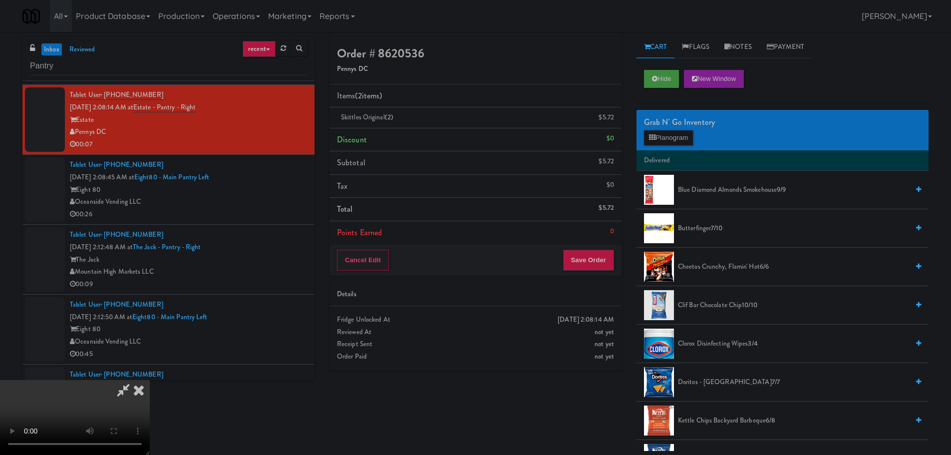
click at [150, 380] on video at bounding box center [75, 417] width 150 height 75
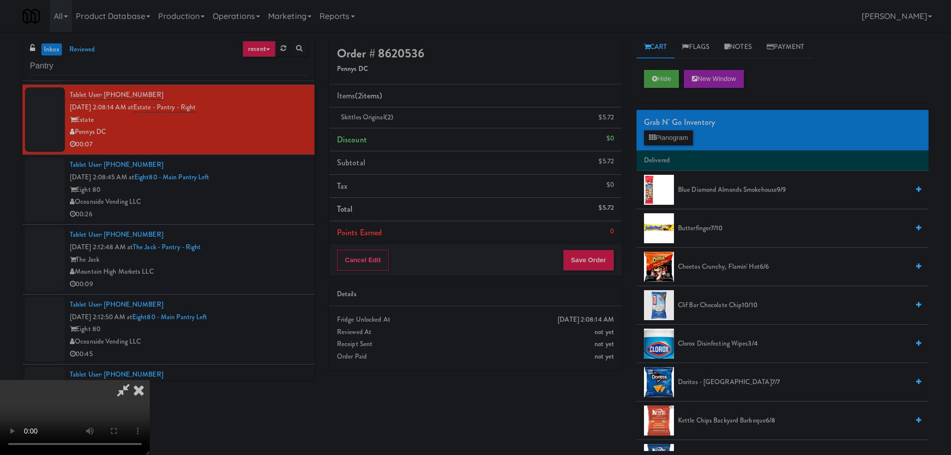
click at [150, 380] on video at bounding box center [75, 417] width 150 height 75
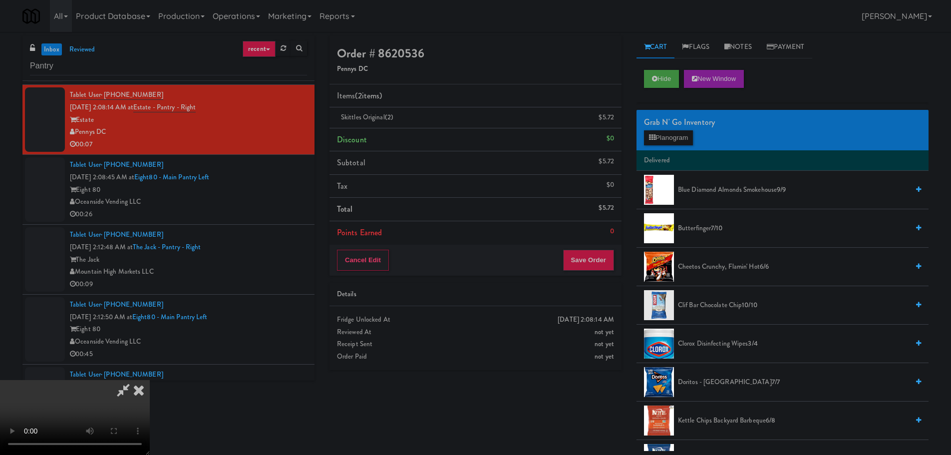
click at [150, 380] on video at bounding box center [75, 417] width 150 height 75
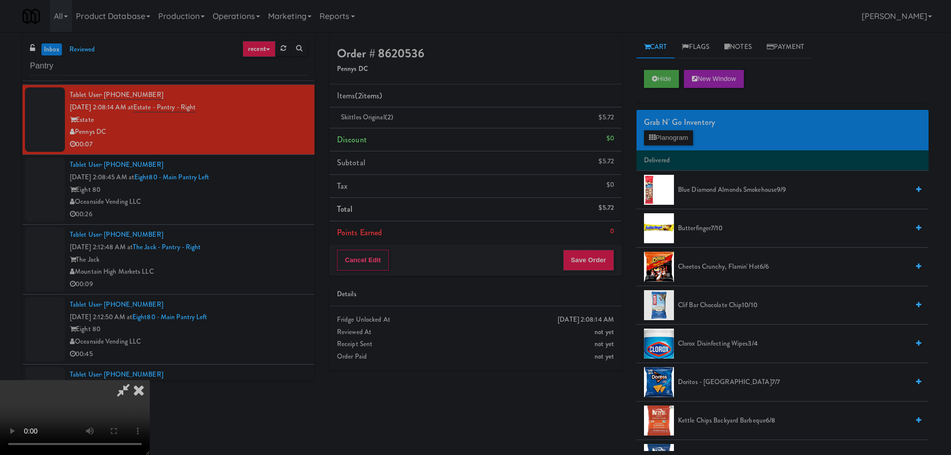
click at [150, 380] on video at bounding box center [75, 417] width 150 height 75
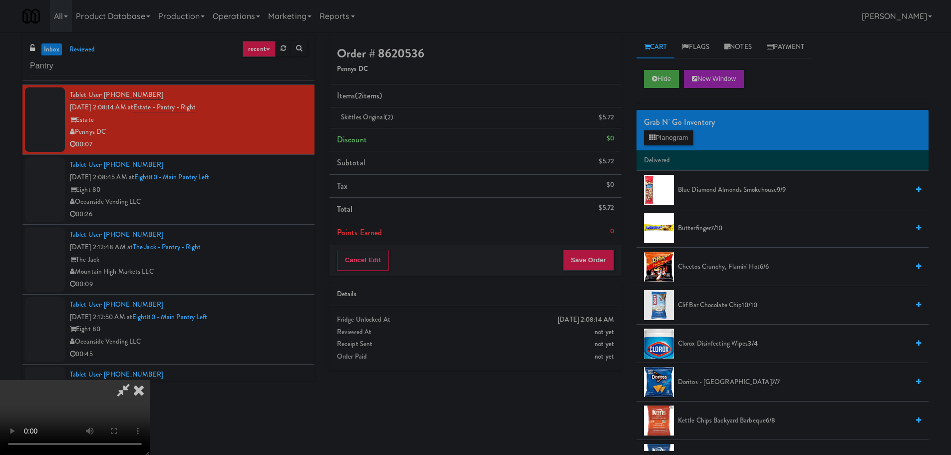
scroll to position [172, 0]
click at [150, 380] on video at bounding box center [75, 417] width 150 height 75
drag, startPoint x: 335, startPoint y: 310, endPoint x: 333, endPoint y: 328, distance: 18.1
click at [150, 380] on video at bounding box center [75, 417] width 150 height 75
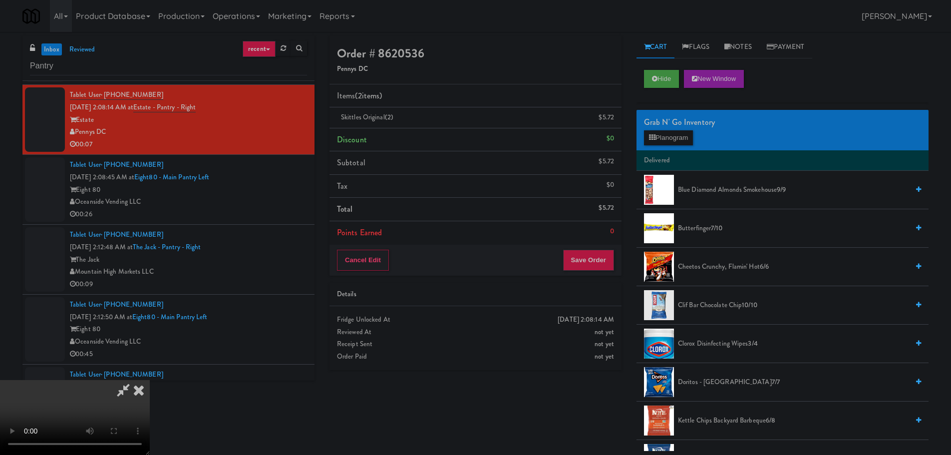
scroll to position [22, 0]
click at [150, 380] on video at bounding box center [75, 417] width 150 height 75
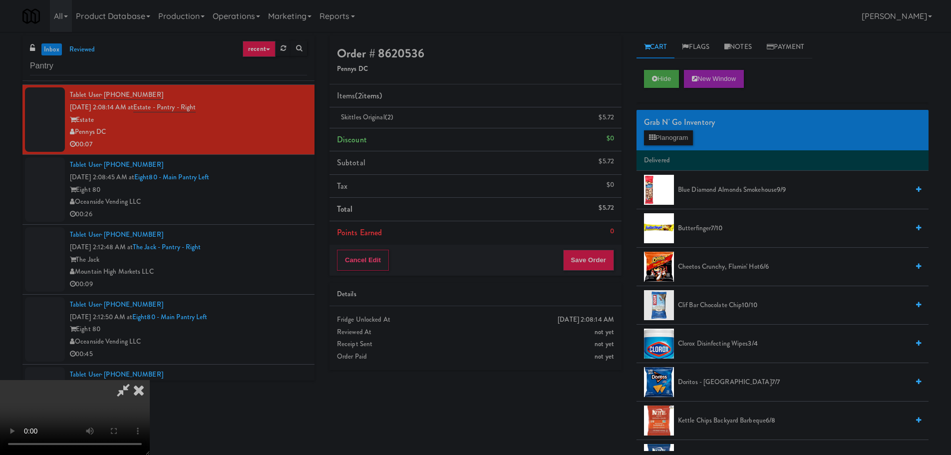
click at [150, 380] on video at bounding box center [75, 417] width 150 height 75
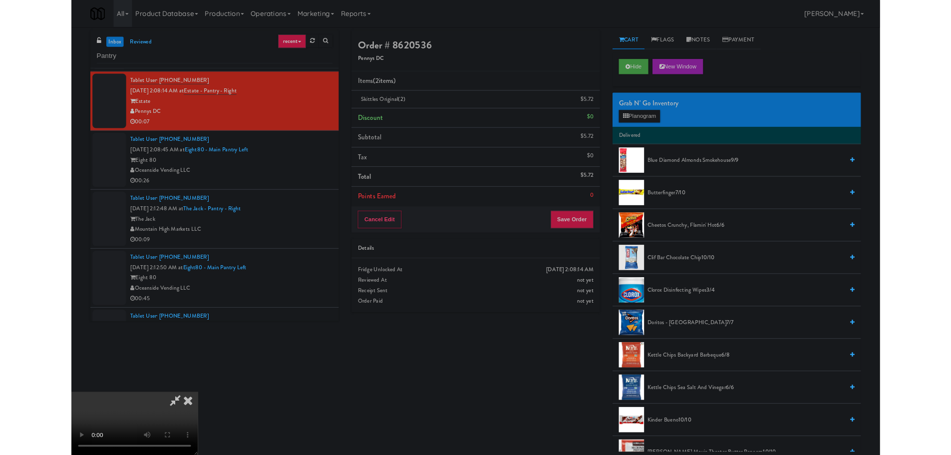
scroll to position [0, 0]
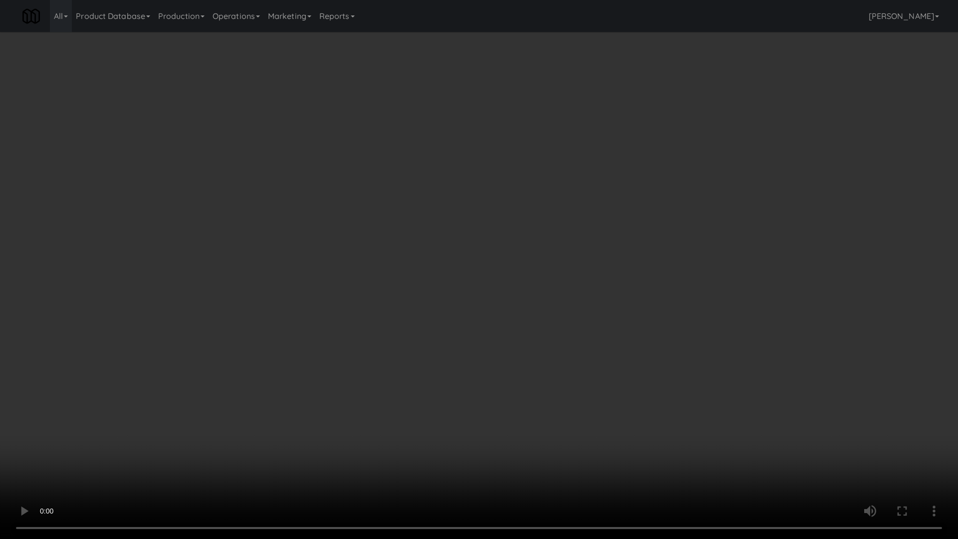
click at [487, 376] on video at bounding box center [479, 269] width 958 height 539
click at [484, 378] on video at bounding box center [479, 269] width 958 height 539
click at [482, 378] on video at bounding box center [479, 269] width 958 height 539
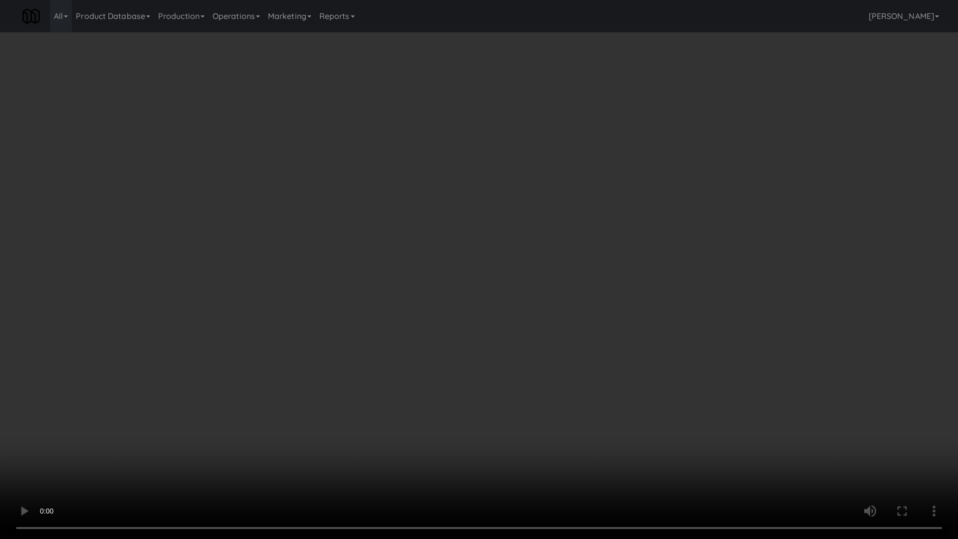
click at [482, 378] on video at bounding box center [479, 269] width 958 height 539
click at [481, 379] on video at bounding box center [479, 269] width 958 height 539
click at [480, 379] on video at bounding box center [479, 269] width 958 height 539
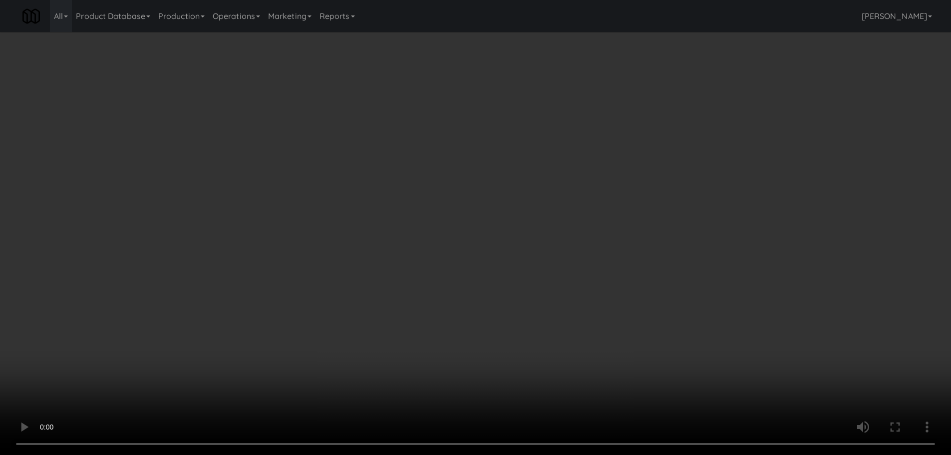
click at [448, 316] on video at bounding box center [475, 227] width 951 height 455
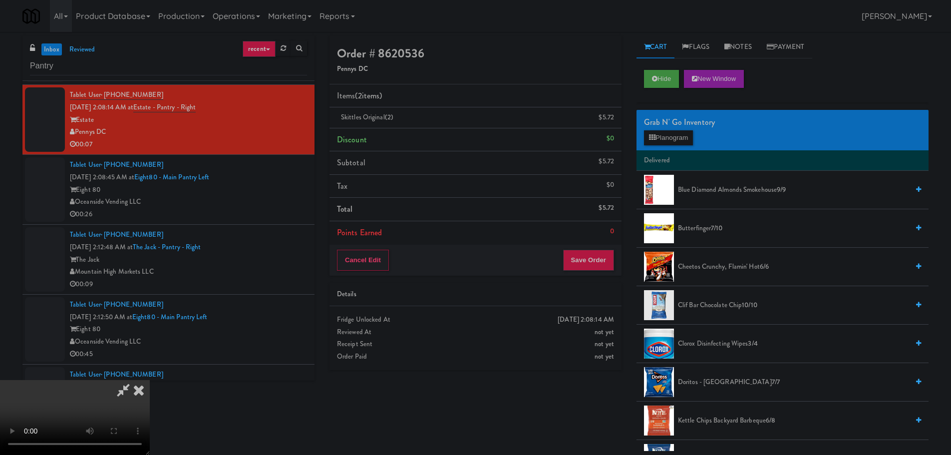
scroll to position [172, 0]
click at [606, 261] on button "Save Order" at bounding box center [588, 260] width 51 height 21
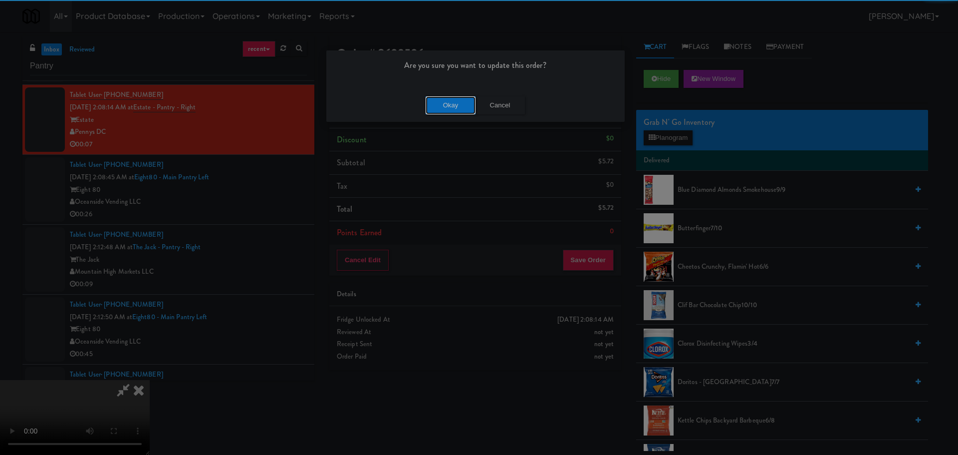
click at [456, 110] on button "Okay" at bounding box center [451, 105] width 50 height 18
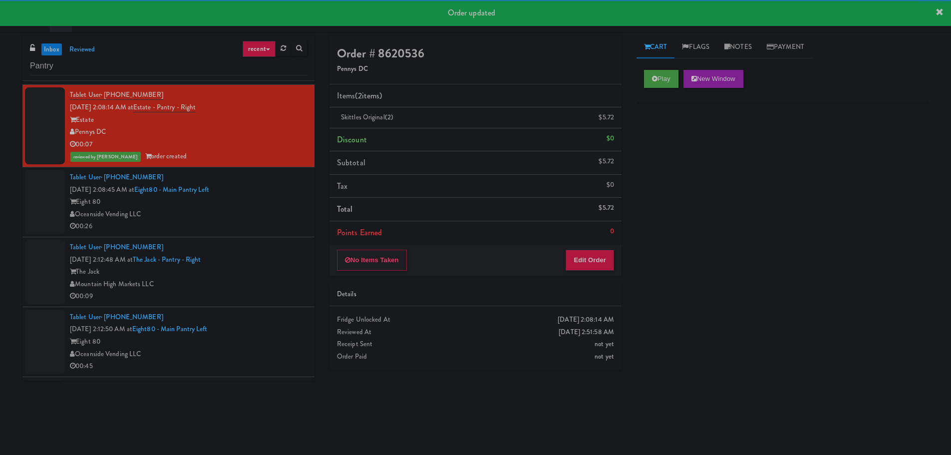
scroll to position [0, 0]
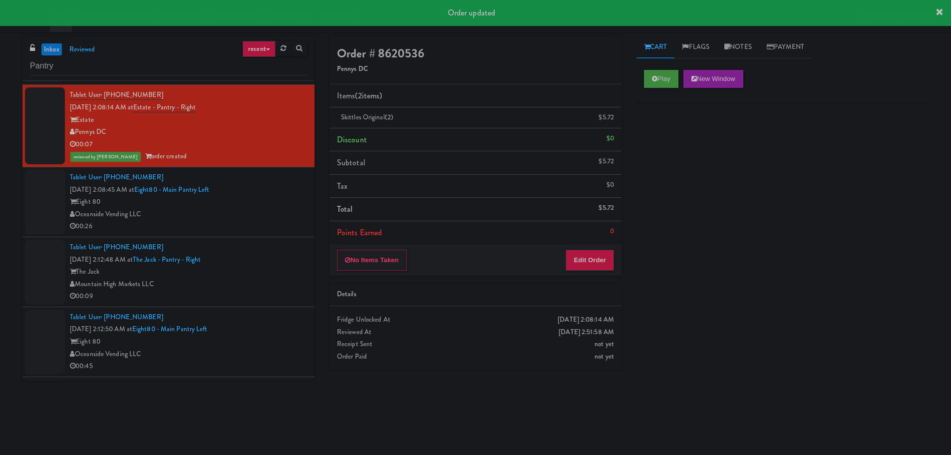
click at [268, 226] on div "00:26" at bounding box center [188, 226] width 237 height 12
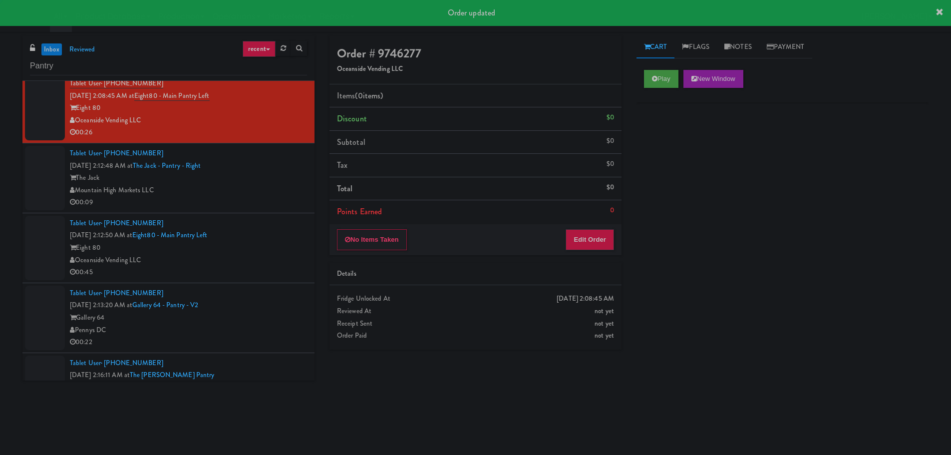
scroll to position [1398, 0]
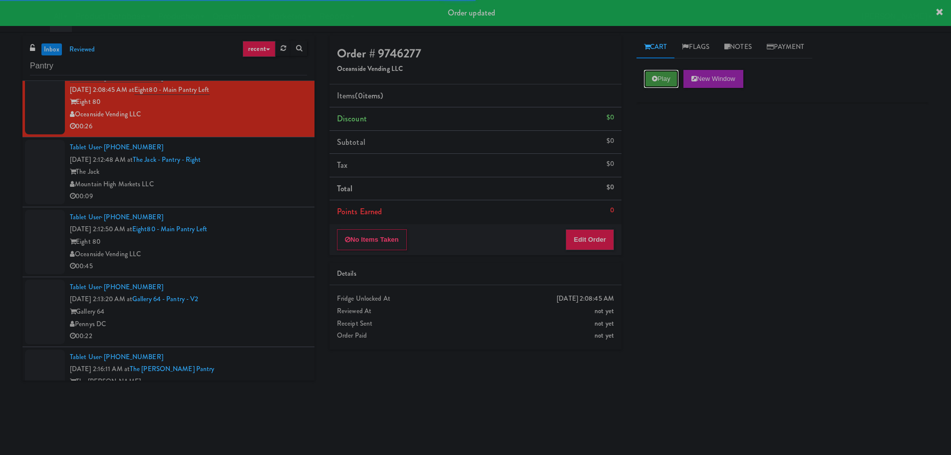
click at [649, 76] on button "Play" at bounding box center [661, 79] width 34 height 18
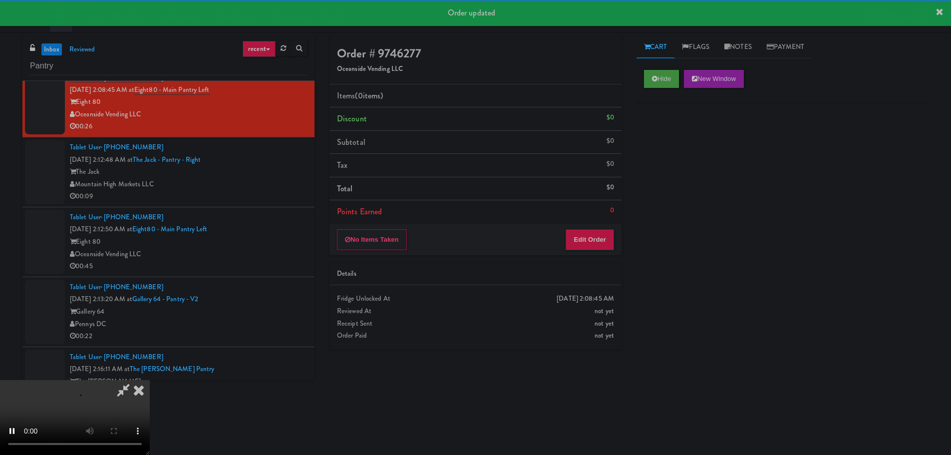
click at [582, 219] on li "Points Earned 0" at bounding box center [475, 211] width 292 height 23
click at [583, 225] on div "No Items Taken Edit Order" at bounding box center [475, 239] width 292 height 31
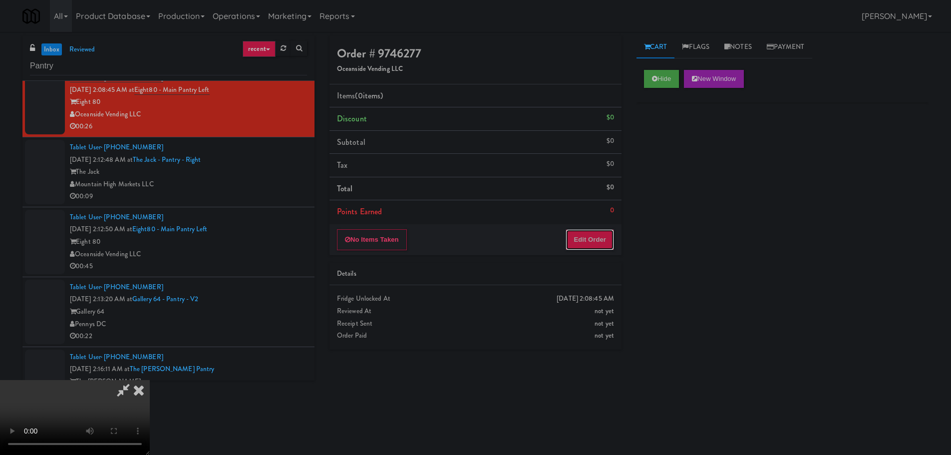
click at [585, 237] on button "Edit Order" at bounding box center [590, 239] width 48 height 21
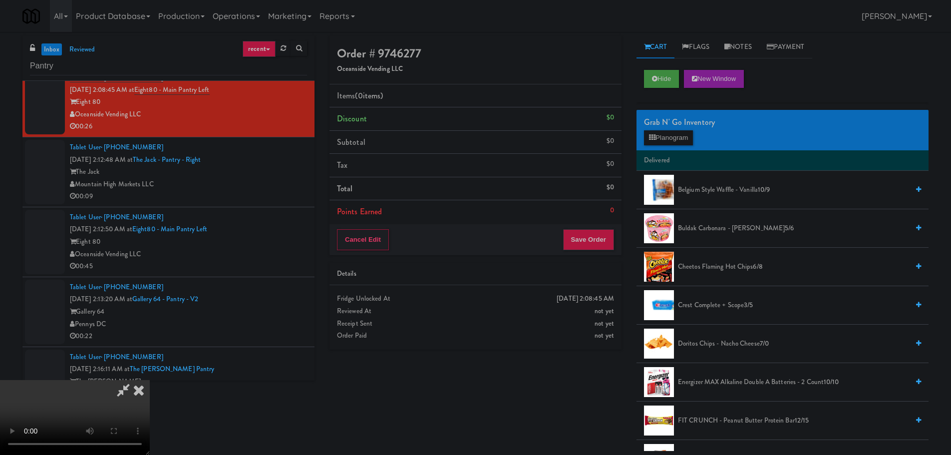
scroll to position [0, 0]
drag, startPoint x: 462, startPoint y: 294, endPoint x: 495, endPoint y: 288, distance: 33.5
click at [150, 380] on video at bounding box center [75, 417] width 150 height 75
click at [673, 127] on div "Grab N' Go Inventory" at bounding box center [782, 122] width 277 height 15
click at [676, 136] on button "Planogram" at bounding box center [668, 137] width 49 height 15
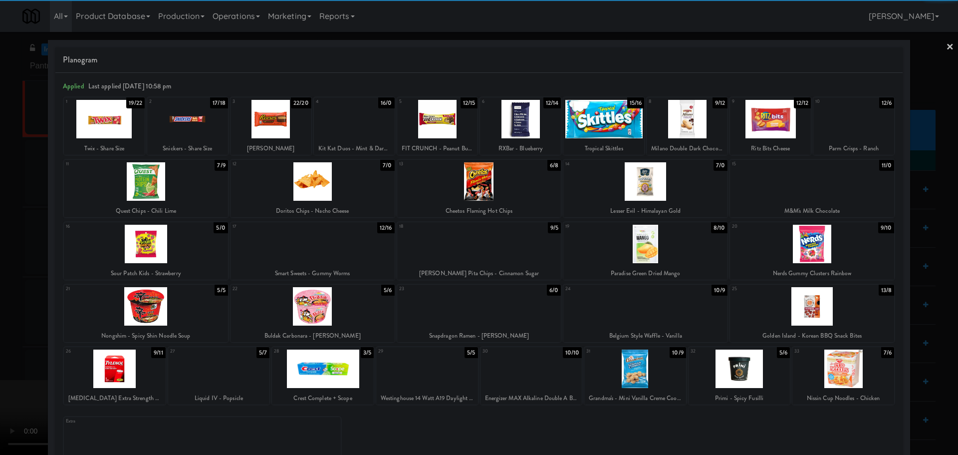
click at [652, 184] on div at bounding box center [646, 181] width 164 height 38
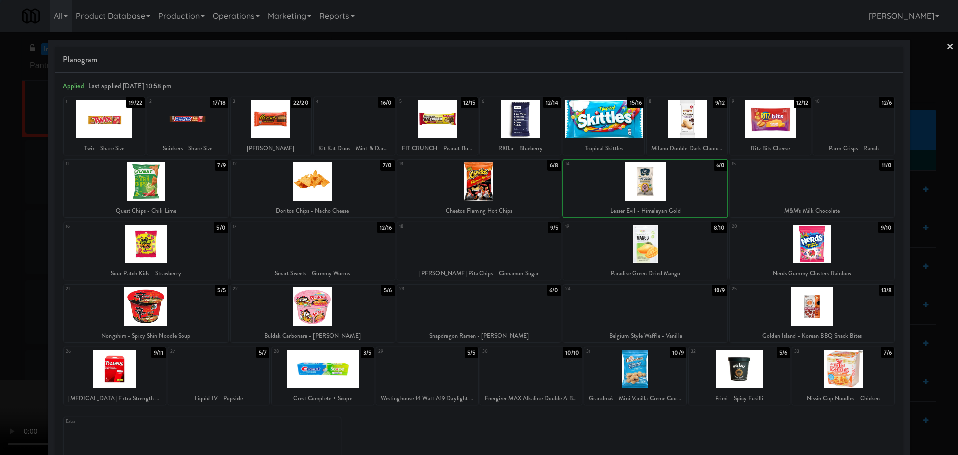
drag, startPoint x: 0, startPoint y: 265, endPoint x: 126, endPoint y: 259, distance: 126.4
click at [2, 283] on div at bounding box center [479, 227] width 958 height 455
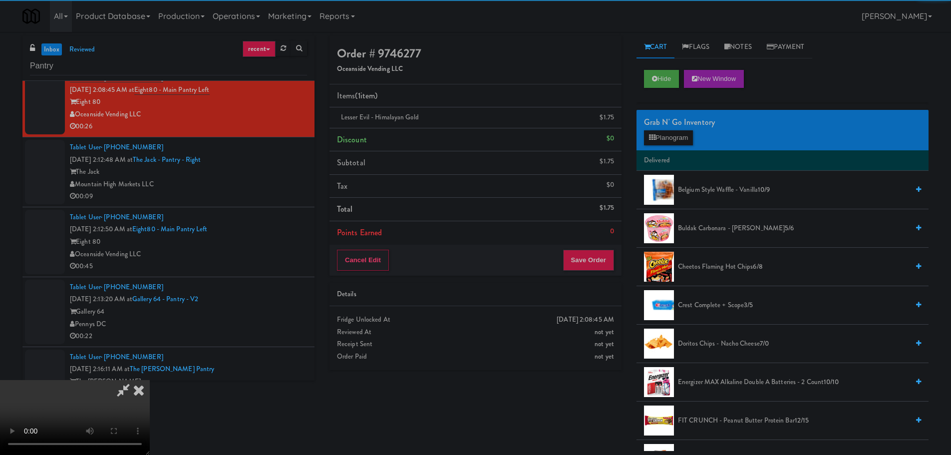
click at [150, 380] on video at bounding box center [75, 417] width 150 height 75
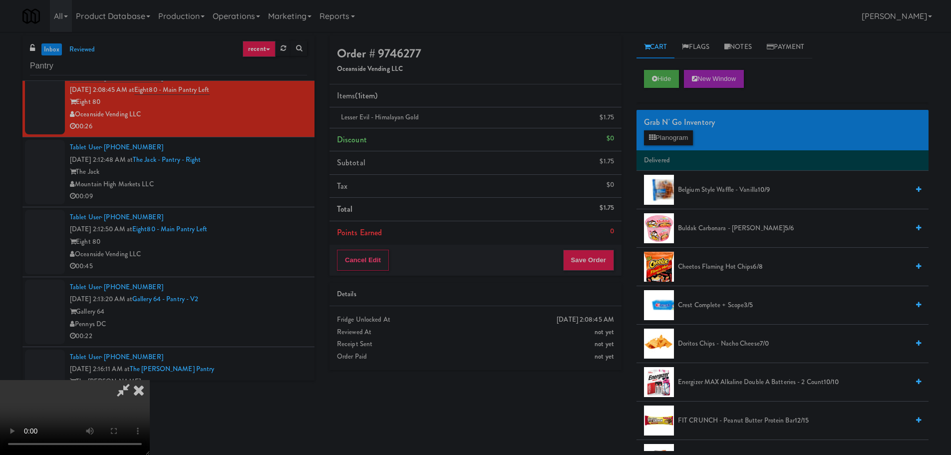
scroll to position [72, 0]
click at [150, 380] on video at bounding box center [75, 417] width 150 height 75
click at [610, 121] on link at bounding box center [612, 121] width 9 height 12
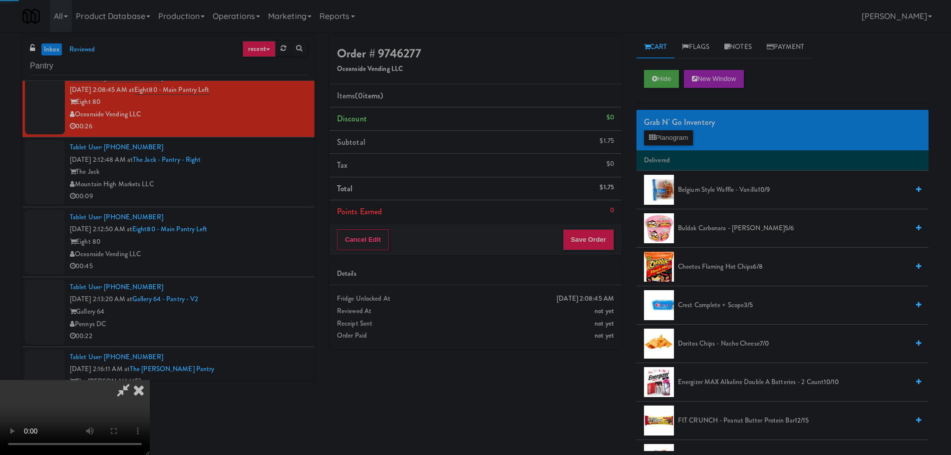
click at [150, 380] on video at bounding box center [75, 417] width 150 height 75
drag, startPoint x: 466, startPoint y: 251, endPoint x: 480, endPoint y: 248, distance: 14.2
click at [150, 380] on video at bounding box center [75, 417] width 150 height 75
click at [719, 260] on li "Cheetos Flaming Hot Chips 6/8" at bounding box center [782, 267] width 292 height 38
click at [718, 267] on span "Cheetos Flaming Hot Chips 6/8" at bounding box center [793, 267] width 231 height 12
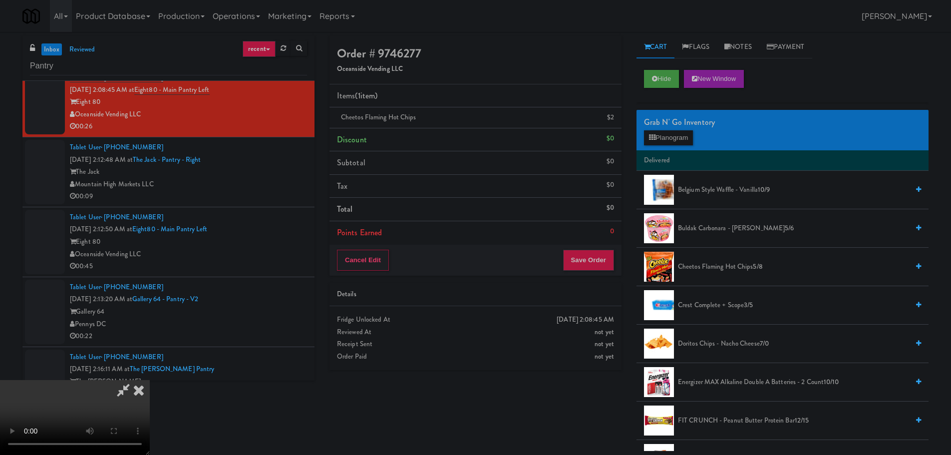
click at [150, 380] on video at bounding box center [75, 417] width 150 height 75
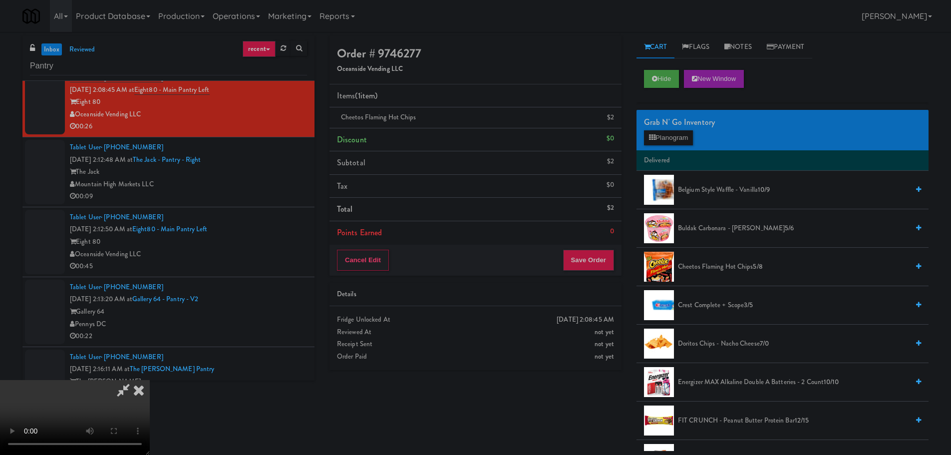
click at [150, 380] on video at bounding box center [75, 417] width 150 height 75
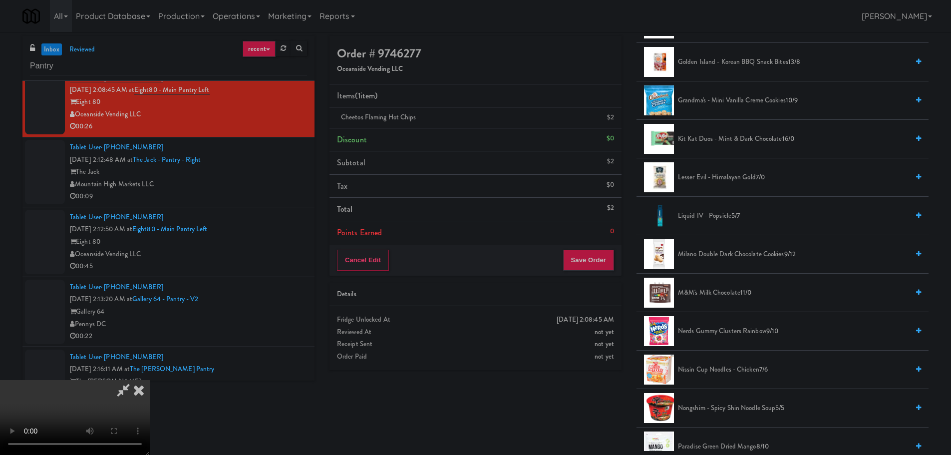
scroll to position [399, 0]
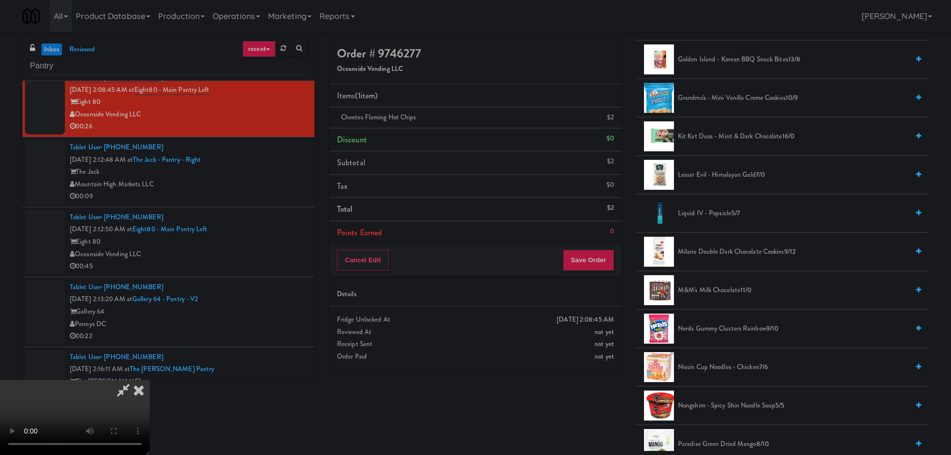
click at [755, 250] on span "Milano Double Dark Chocolate Cookies 9/12" at bounding box center [793, 252] width 231 height 12
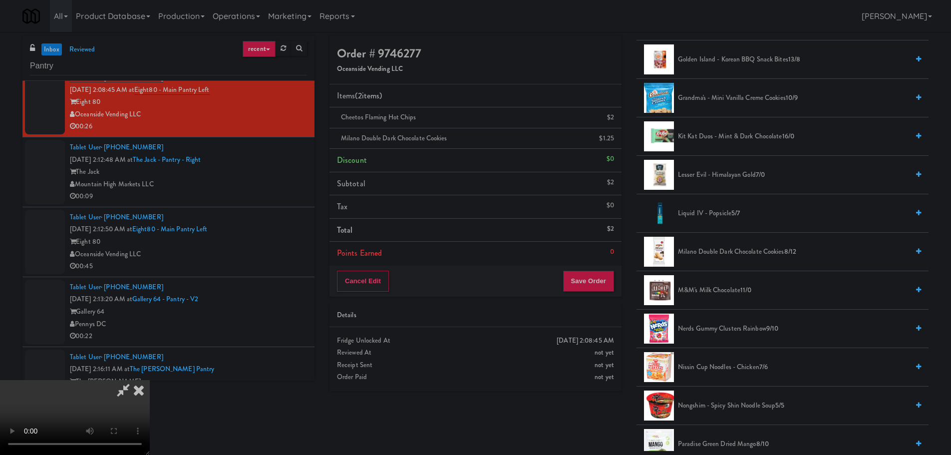
drag, startPoint x: 403, startPoint y: 222, endPoint x: 412, endPoint y: 222, distance: 8.5
click at [150, 380] on video at bounding box center [75, 417] width 150 height 75
click at [587, 286] on button "Save Order" at bounding box center [588, 281] width 51 height 21
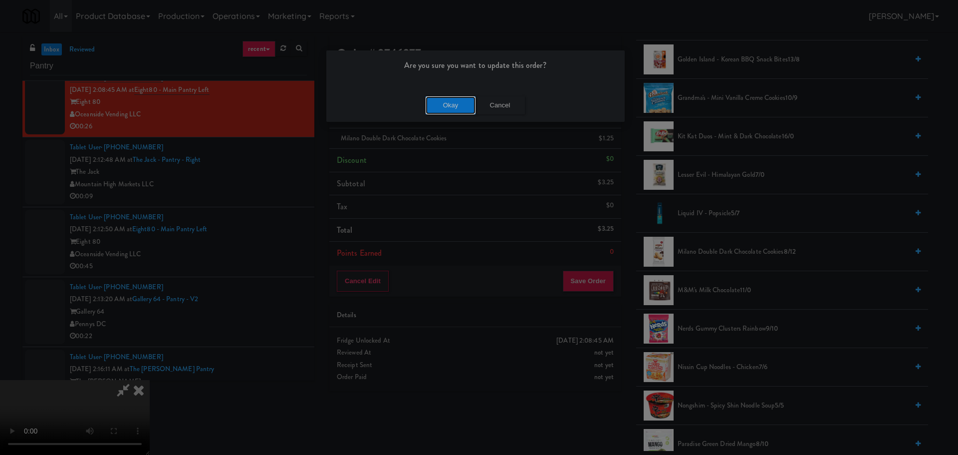
click at [446, 110] on button "Okay" at bounding box center [451, 105] width 50 height 18
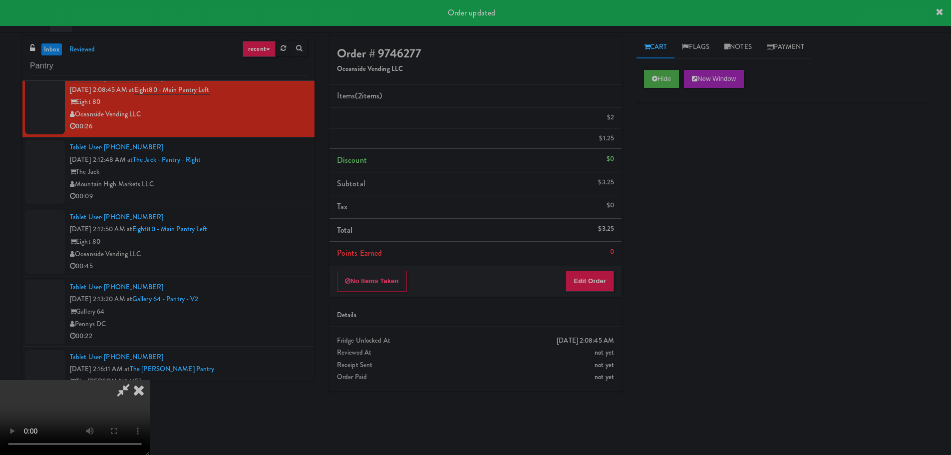
scroll to position [0, 0]
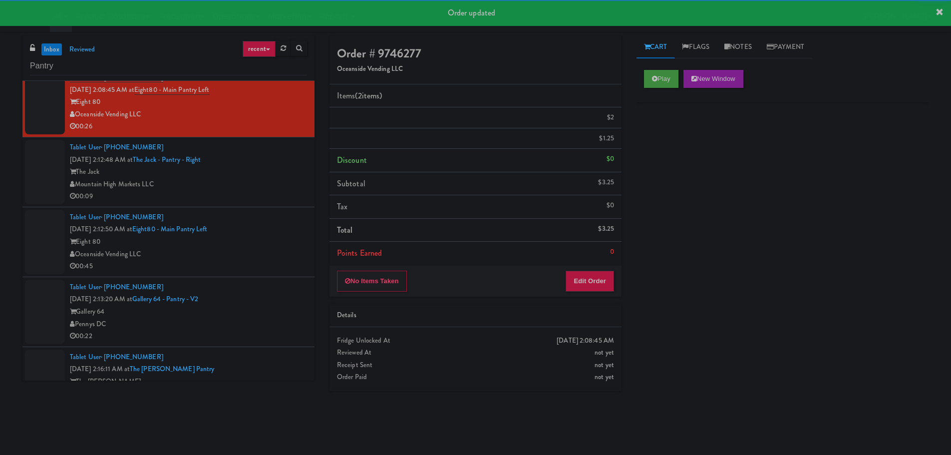
click at [257, 196] on div "00:09" at bounding box center [188, 196] width 237 height 12
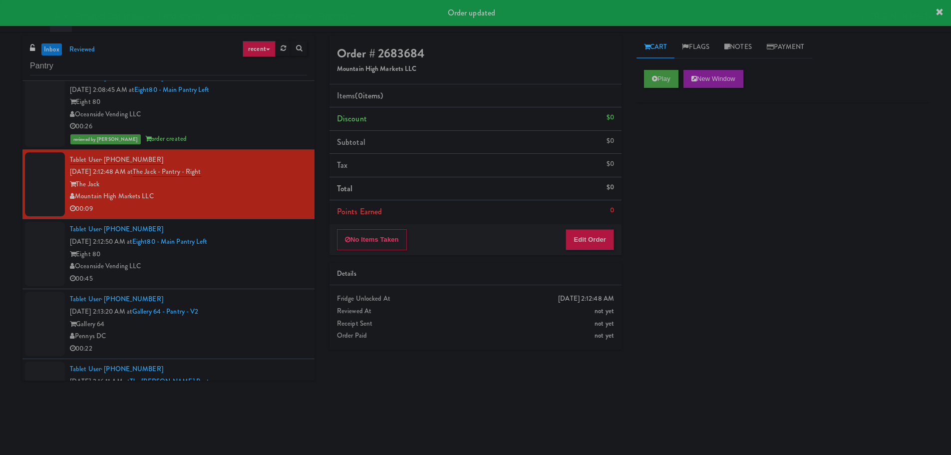
click at [662, 93] on div "Play New Window" at bounding box center [782, 82] width 292 height 40
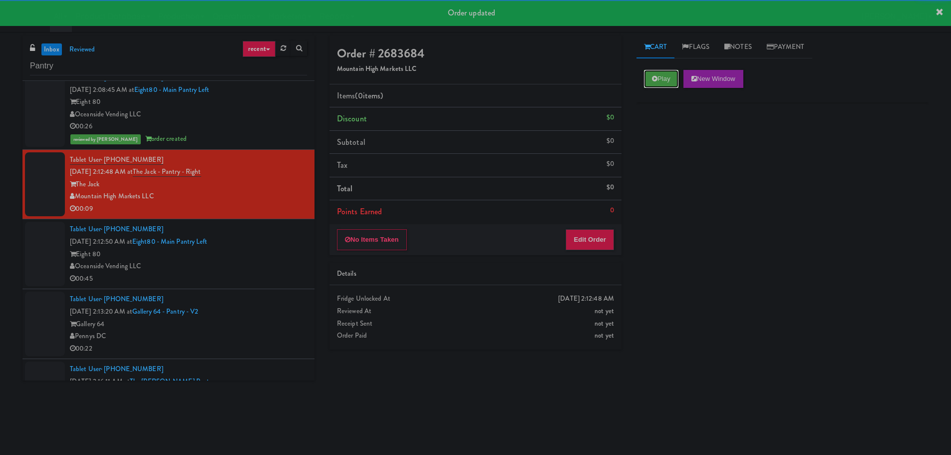
drag, startPoint x: 660, startPoint y: 87, endPoint x: 631, endPoint y: 157, distance: 76.3
click at [660, 86] on button "Play" at bounding box center [661, 79] width 34 height 18
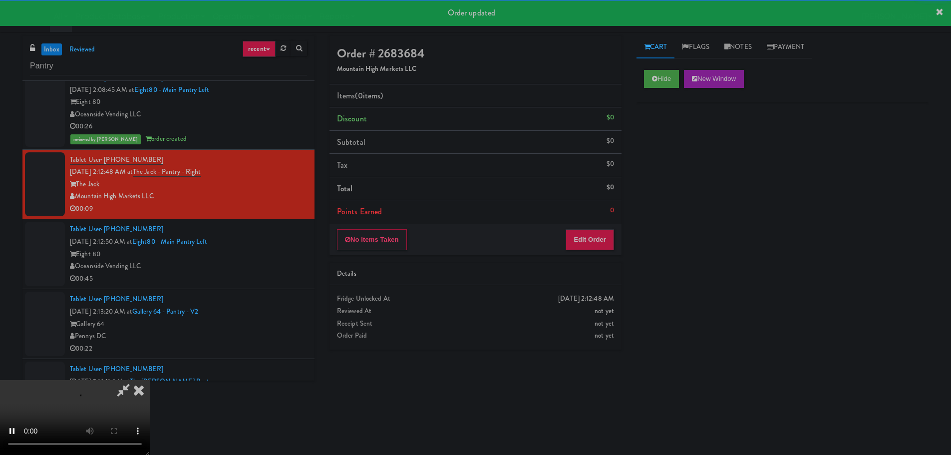
click at [592, 223] on div "Items (0 items ) Discount $0 Subtotal $0 Tax $0 Total $0 Points Earned 0" at bounding box center [475, 154] width 292 height 140
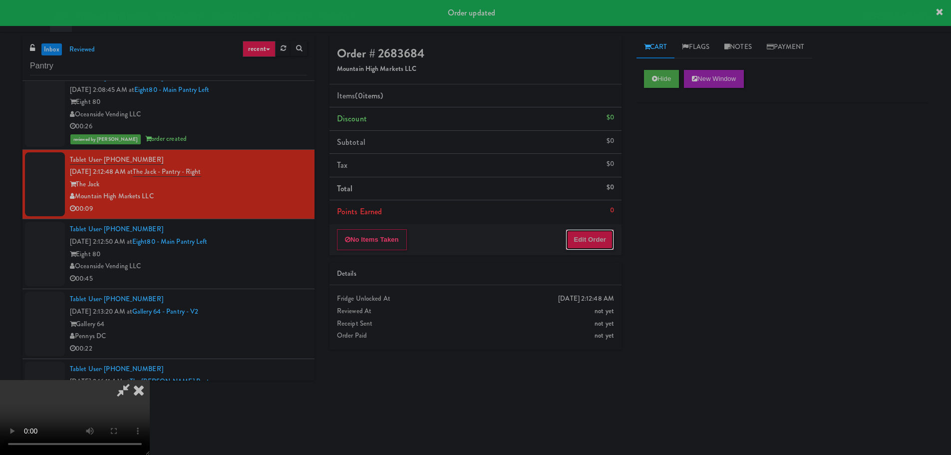
click at [586, 236] on button "Edit Order" at bounding box center [590, 239] width 48 height 21
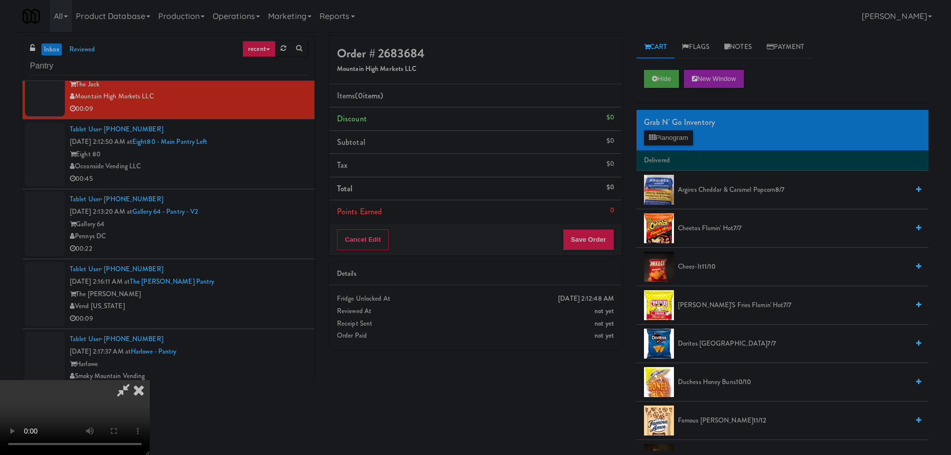
drag, startPoint x: 450, startPoint y: 261, endPoint x: 474, endPoint y: 254, distance: 24.6
click at [150, 380] on video at bounding box center [75, 417] width 150 height 75
click at [679, 145] on button "Planogram" at bounding box center [668, 137] width 49 height 15
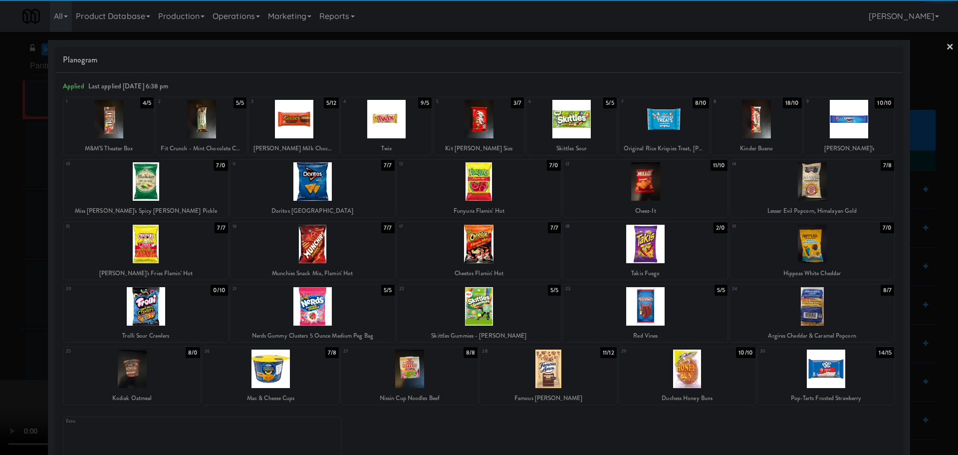
click at [630, 240] on div at bounding box center [646, 244] width 164 height 38
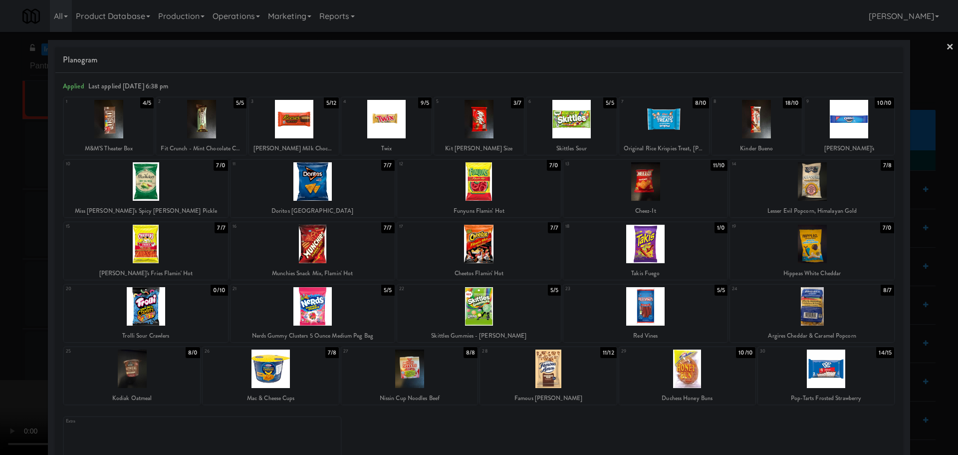
drag, startPoint x: 0, startPoint y: 313, endPoint x: 115, endPoint y: 310, distance: 115.4
click at [0, 314] on div at bounding box center [479, 227] width 958 height 455
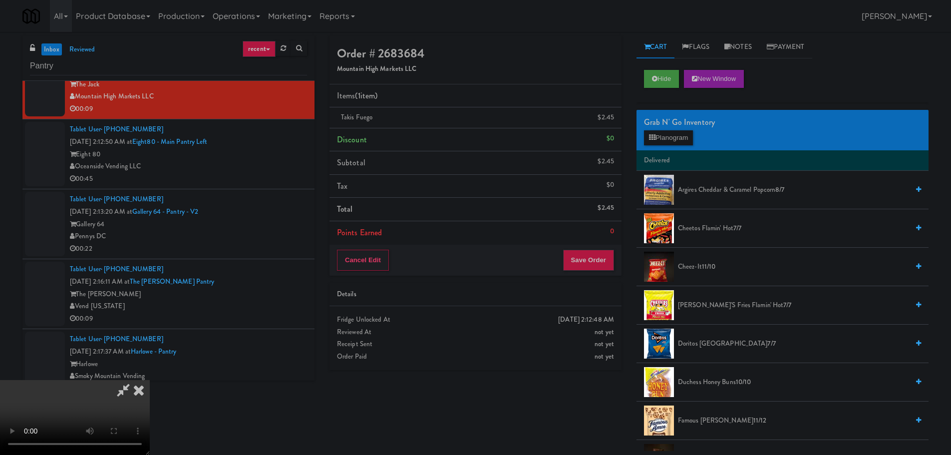
click at [150, 380] on video at bounding box center [75, 417] width 150 height 75
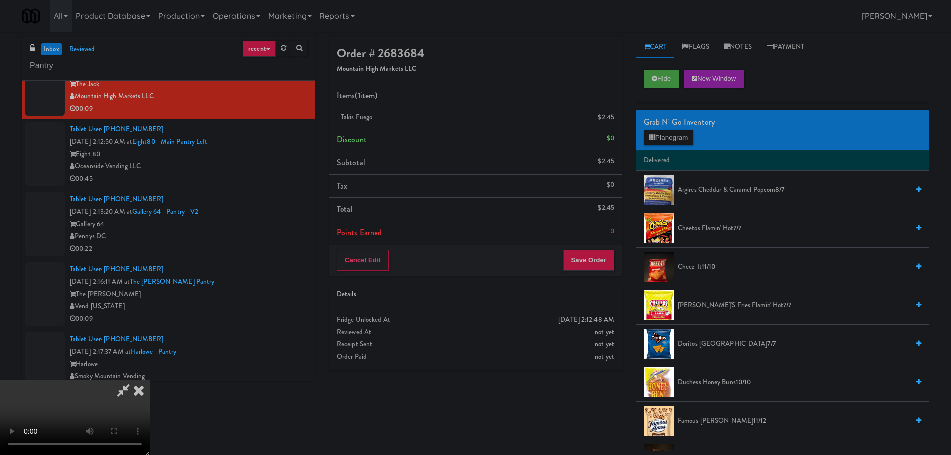
click at [150, 380] on video at bounding box center [75, 417] width 150 height 75
drag, startPoint x: 268, startPoint y: 337, endPoint x: 270, endPoint y: 323, distance: 14.1
click at [150, 380] on video at bounding box center [75, 417] width 150 height 75
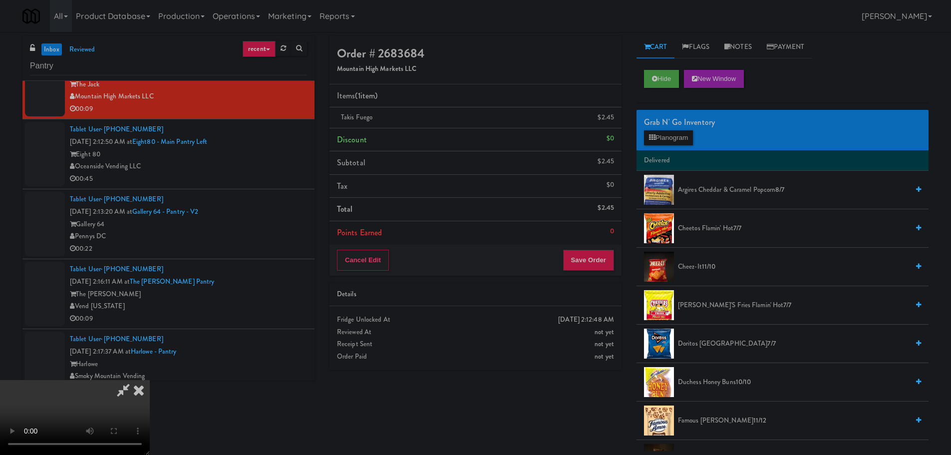
click at [150, 380] on video at bounding box center [75, 417] width 150 height 75
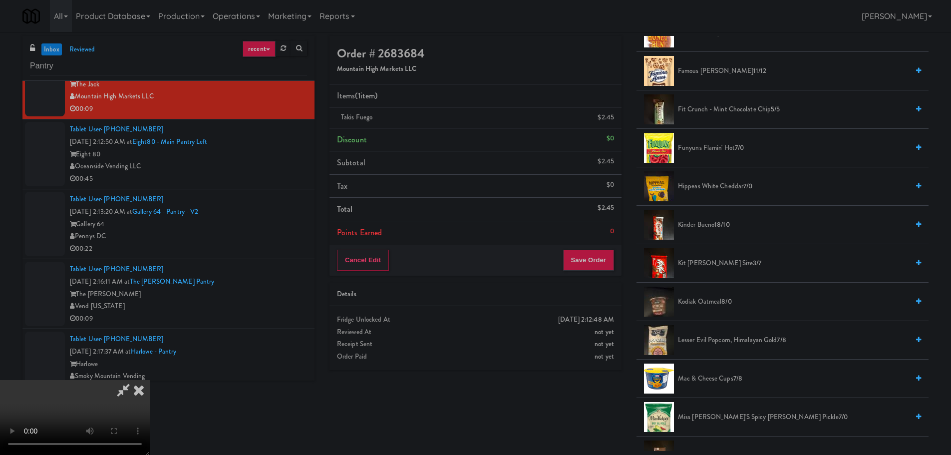
click at [700, 228] on span "Kinder Bueno 18/10" at bounding box center [793, 225] width 231 height 12
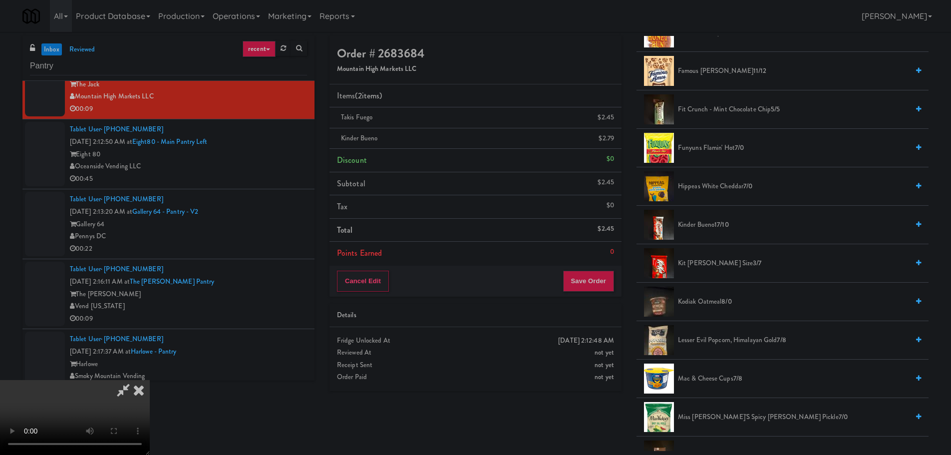
click at [150, 380] on video at bounding box center [75, 417] width 150 height 75
drag, startPoint x: 615, startPoint y: 261, endPoint x: 607, endPoint y: 272, distance: 13.3
click at [614, 263] on li "Points Earned 0" at bounding box center [475, 253] width 292 height 23
click at [601, 276] on button "Save Order" at bounding box center [588, 281] width 51 height 21
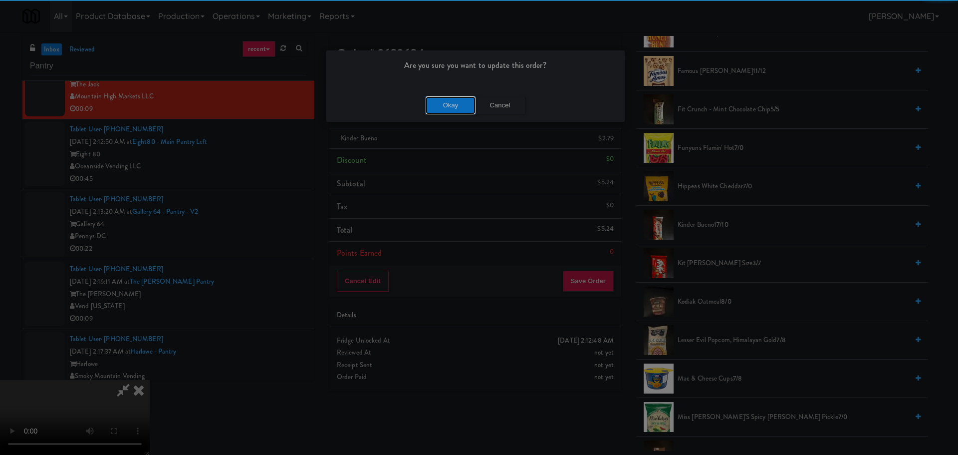
click at [452, 111] on button "Okay" at bounding box center [451, 105] width 50 height 18
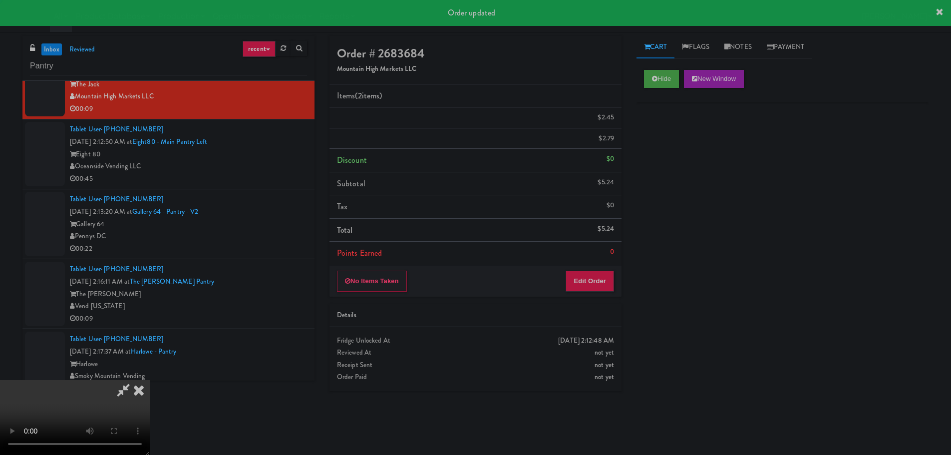
scroll to position [0, 0]
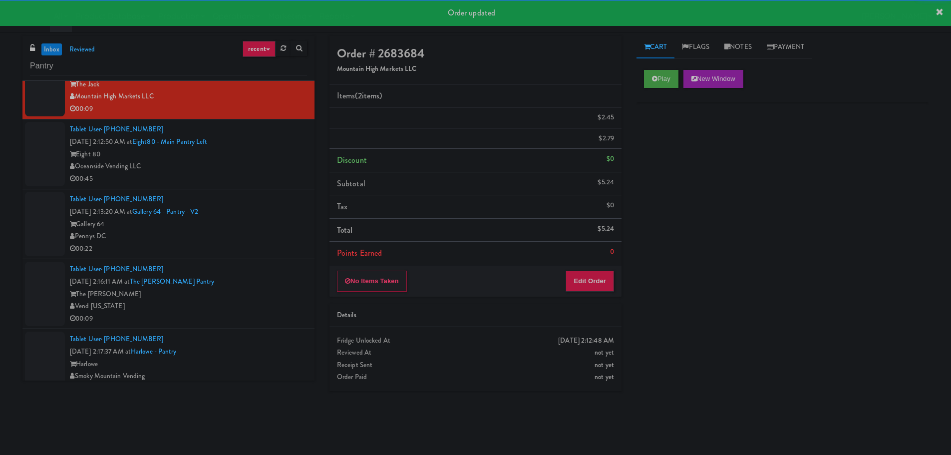
click at [276, 175] on div "Tablet User · (949) 903-4229 Oct 6, 2025 2:12:50 AM at Eight80 - Main Pantry Le…" at bounding box center [188, 153] width 237 height 61
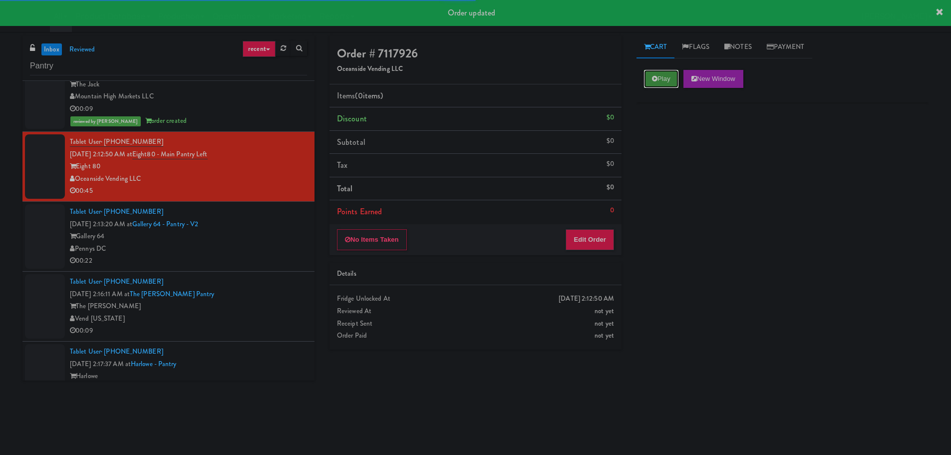
click at [671, 70] on button "Play" at bounding box center [661, 79] width 34 height 18
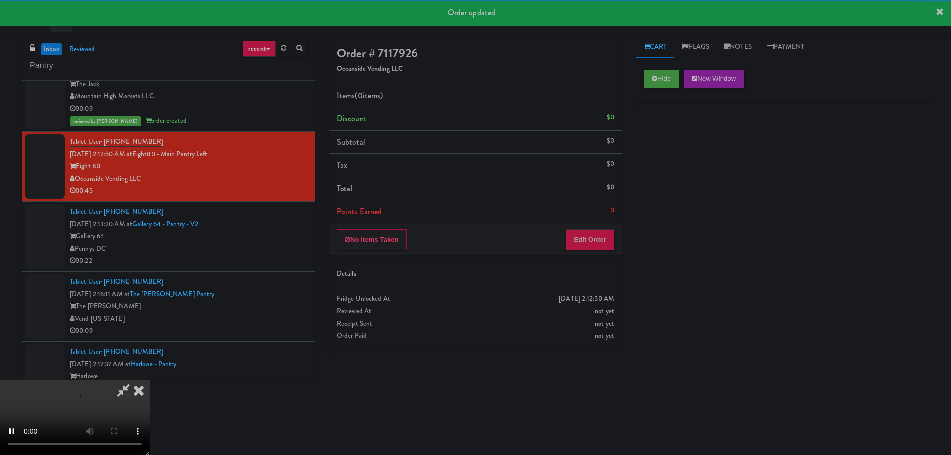
drag, startPoint x: 585, startPoint y: 217, endPoint x: 591, endPoint y: 239, distance: 22.8
click at [587, 219] on li "Points Earned 0" at bounding box center [475, 211] width 292 height 23
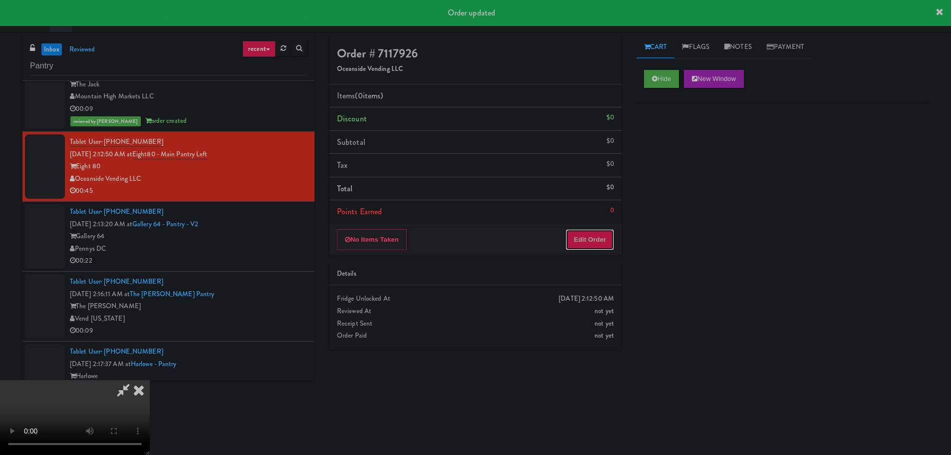
click at [591, 239] on button "Edit Order" at bounding box center [590, 239] width 48 height 21
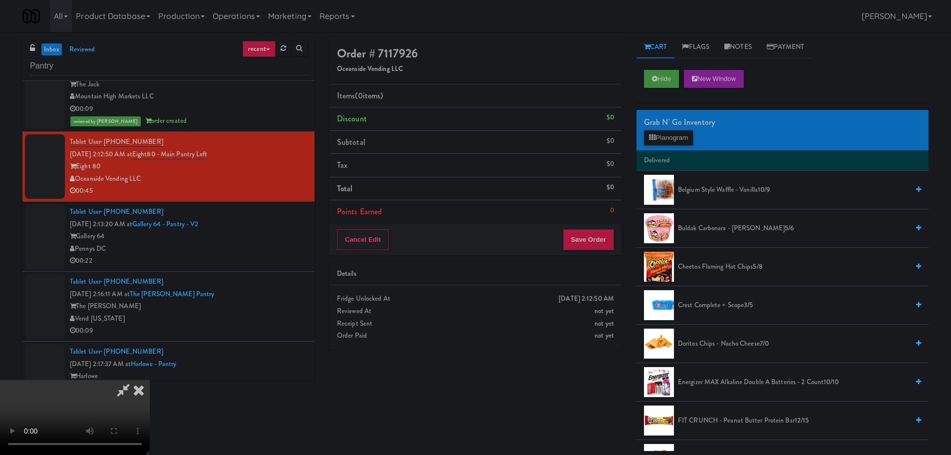
scroll to position [172, 0]
click at [150, 415] on video at bounding box center [75, 417] width 150 height 75
drag, startPoint x: 459, startPoint y: 303, endPoint x: 445, endPoint y: 291, distance: 18.0
click at [150, 380] on video at bounding box center [75, 417] width 150 height 75
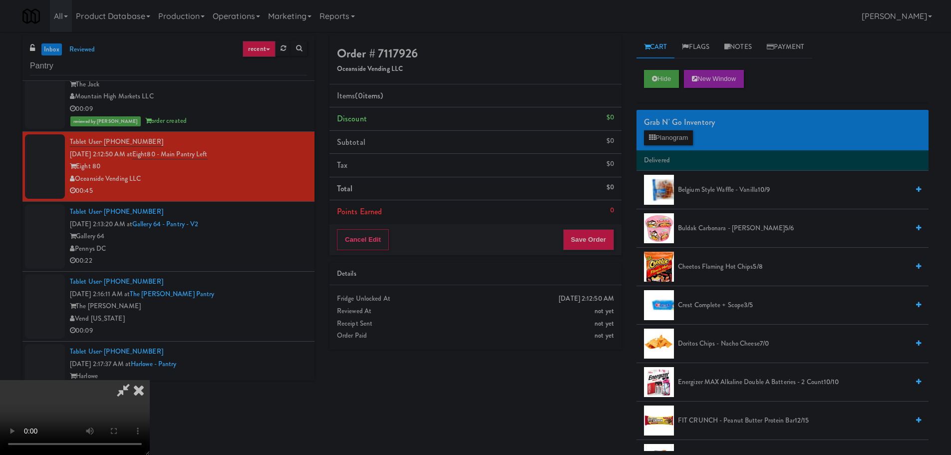
drag, startPoint x: 371, startPoint y: 218, endPoint x: 468, endPoint y: 199, distance: 98.6
click at [150, 380] on video at bounding box center [75, 417] width 150 height 75
click at [655, 137] on button "Planogram" at bounding box center [668, 137] width 49 height 15
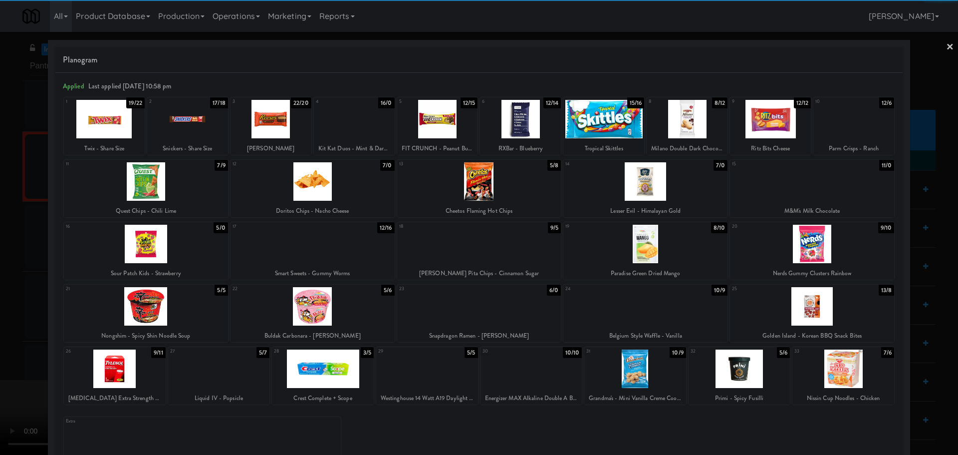
click at [676, 117] on div at bounding box center [687, 119] width 81 height 38
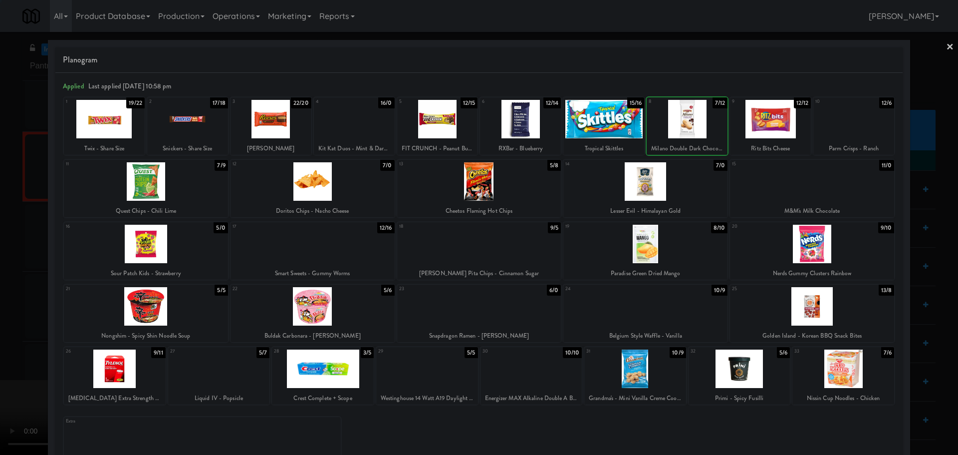
drag, startPoint x: 0, startPoint y: 224, endPoint x: 87, endPoint y: 210, distance: 88.5
click at [1, 224] on div at bounding box center [479, 227] width 958 height 455
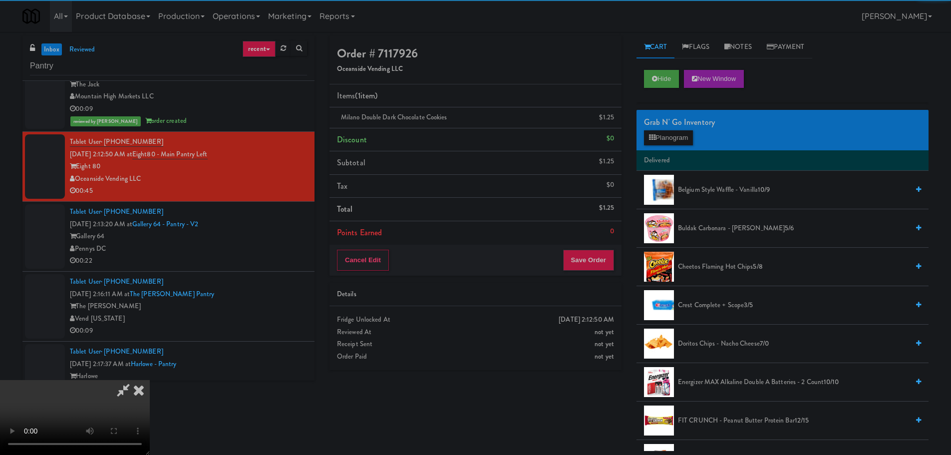
drag, startPoint x: 247, startPoint y: 192, endPoint x: 281, endPoint y: 190, distance: 34.0
click at [150, 380] on video at bounding box center [75, 417] width 150 height 75
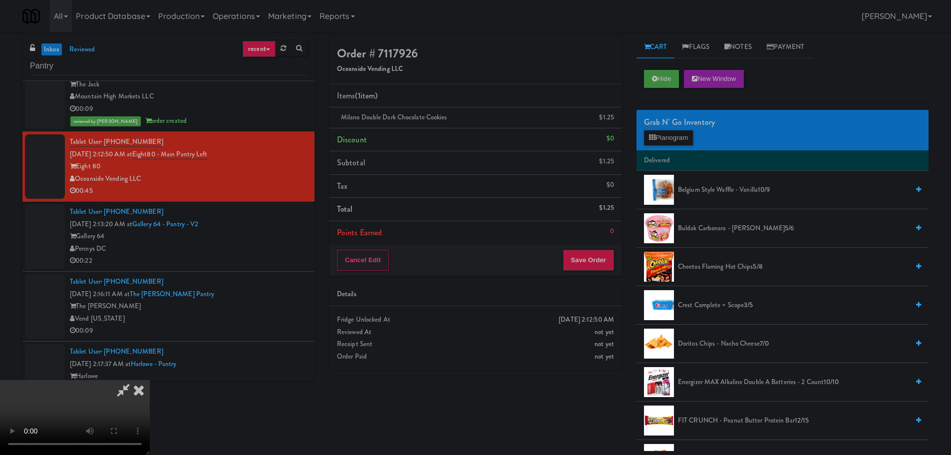
click at [150, 380] on video at bounding box center [75, 417] width 150 height 75
click at [652, 133] on button "Planogram" at bounding box center [668, 137] width 49 height 15
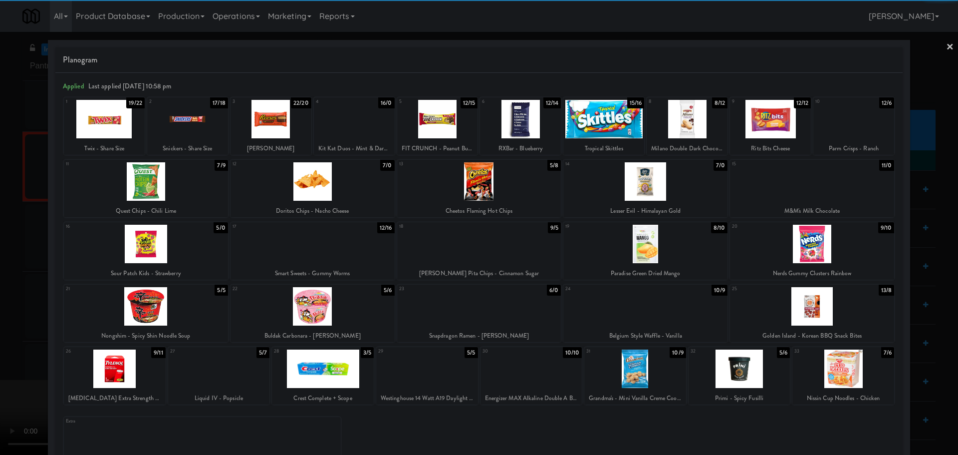
click at [694, 122] on div at bounding box center [687, 119] width 81 height 38
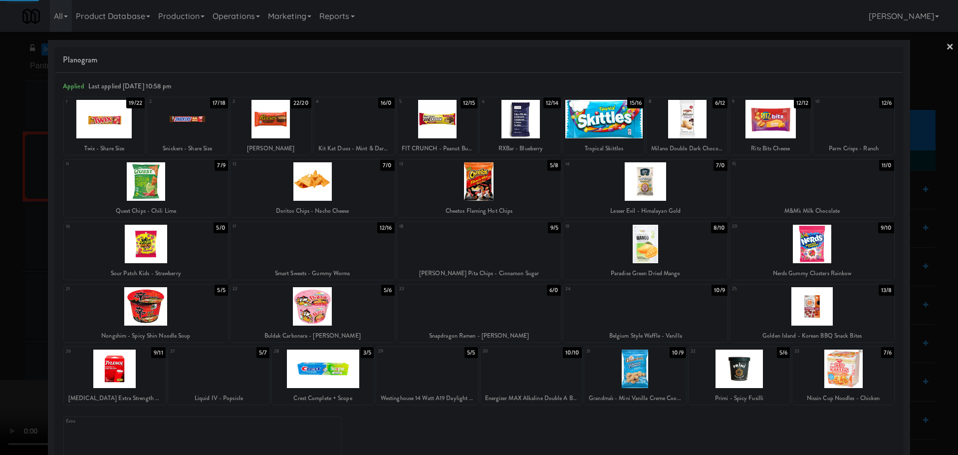
click at [0, 218] on div at bounding box center [479, 227] width 958 height 455
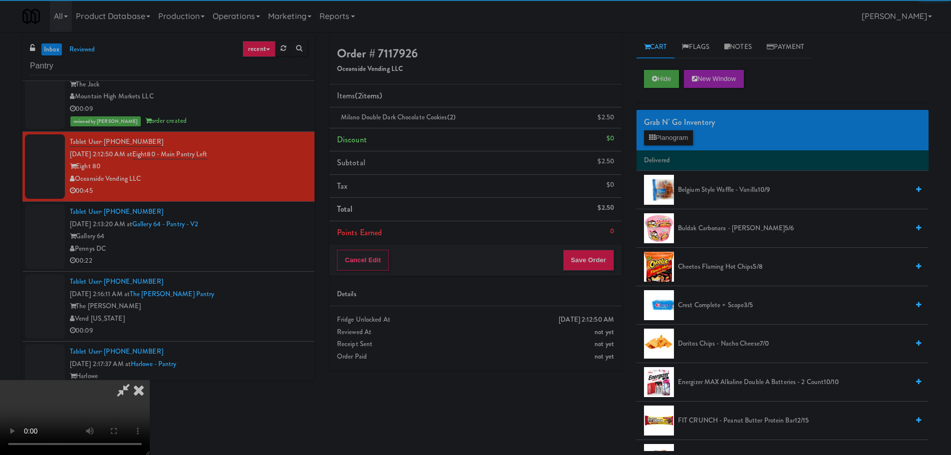
drag, startPoint x: 345, startPoint y: 183, endPoint x: 422, endPoint y: 183, distance: 76.9
click at [150, 380] on video at bounding box center [75, 417] width 150 height 75
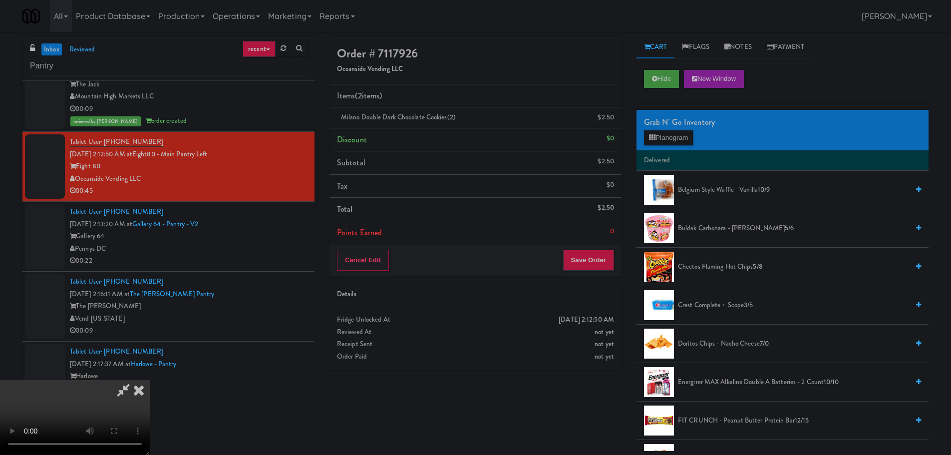
click at [150, 380] on video at bounding box center [75, 417] width 150 height 75
click at [700, 269] on span "Cheetos Flaming Hot Chips 5/8" at bounding box center [793, 267] width 231 height 12
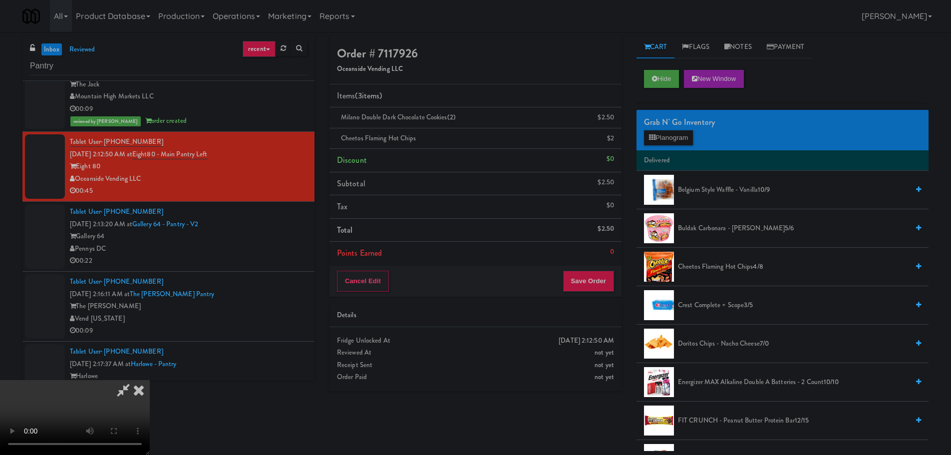
click at [150, 380] on video at bounding box center [75, 417] width 150 height 75
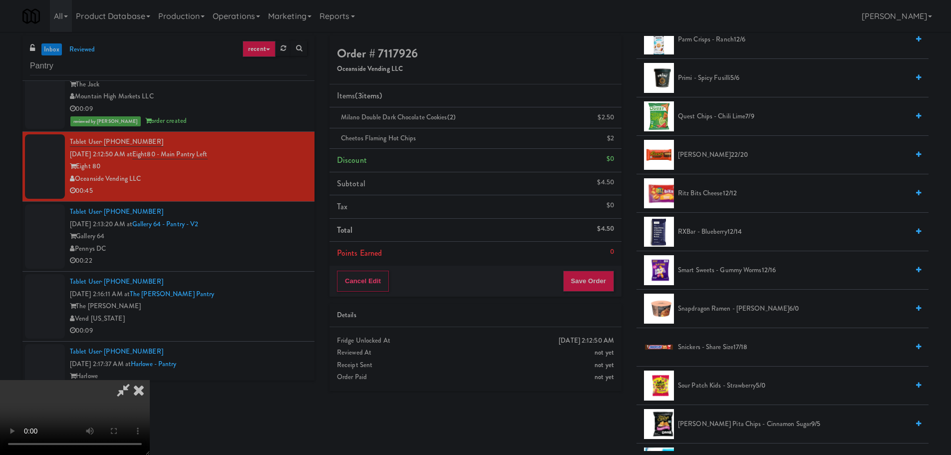
scroll to position [998, 0]
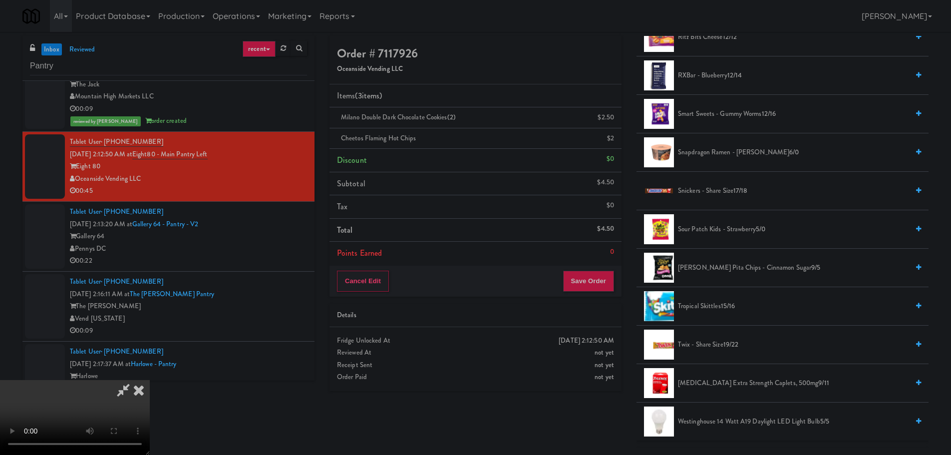
click at [707, 305] on span "Tropical Skittles 15/16" at bounding box center [793, 306] width 231 height 12
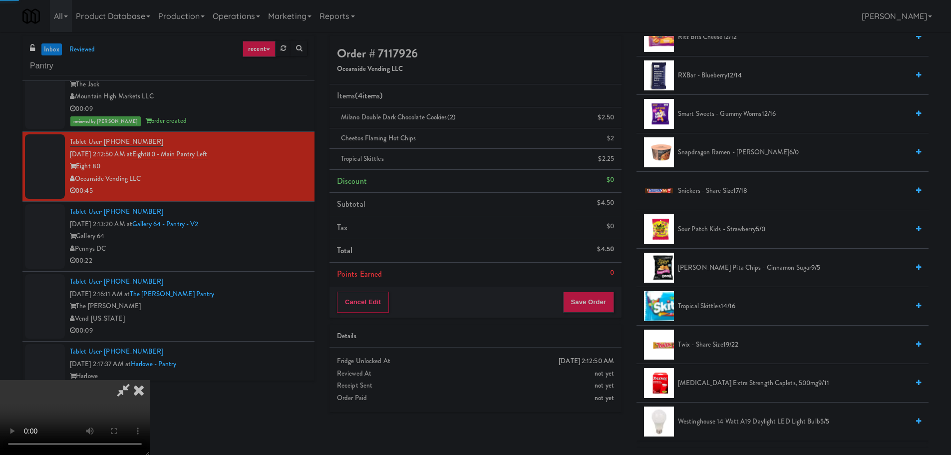
click at [150, 380] on video at bounding box center [75, 417] width 150 height 75
drag, startPoint x: 482, startPoint y: 235, endPoint x: 506, endPoint y: 236, distance: 24.5
click at [150, 380] on video at bounding box center [75, 417] width 150 height 75
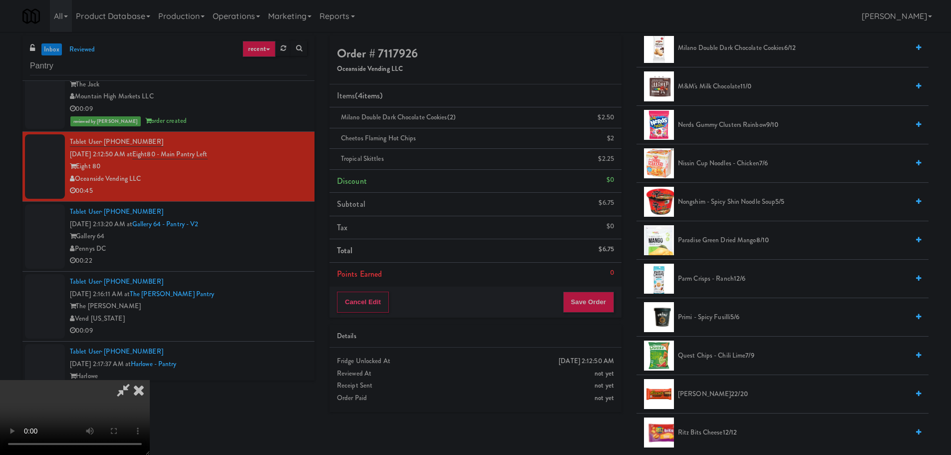
scroll to position [399, 0]
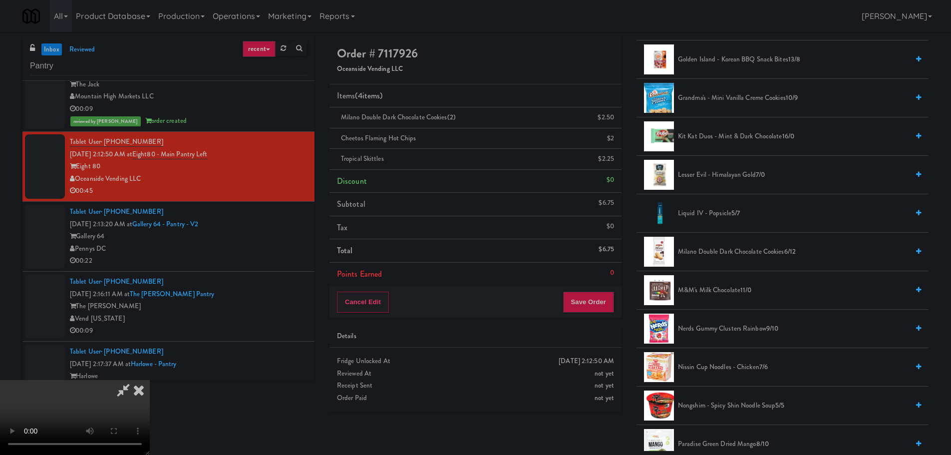
click at [717, 244] on li "Milano Double Dark Chocolate Cookies 6/12" at bounding box center [782, 252] width 292 height 38
click at [716, 249] on span "Milano Double Dark Chocolate Cookies 6/12" at bounding box center [793, 252] width 231 height 12
click at [150, 380] on video at bounding box center [75, 417] width 150 height 75
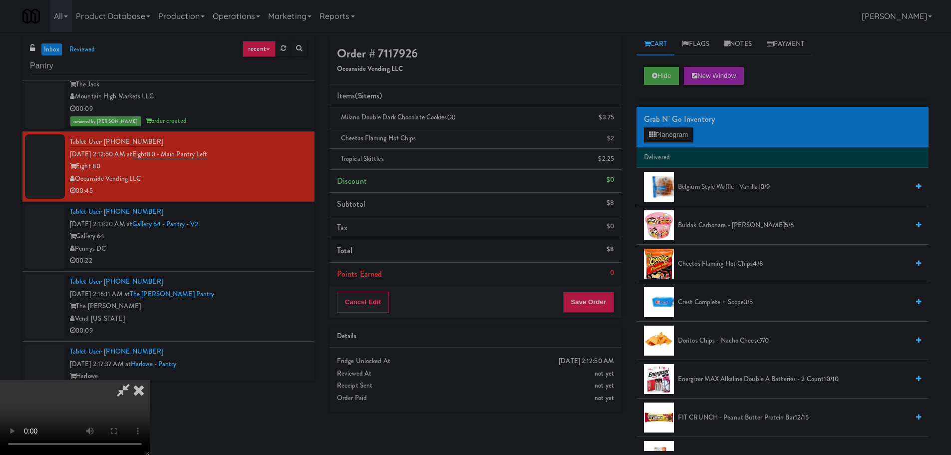
scroll to position [0, 0]
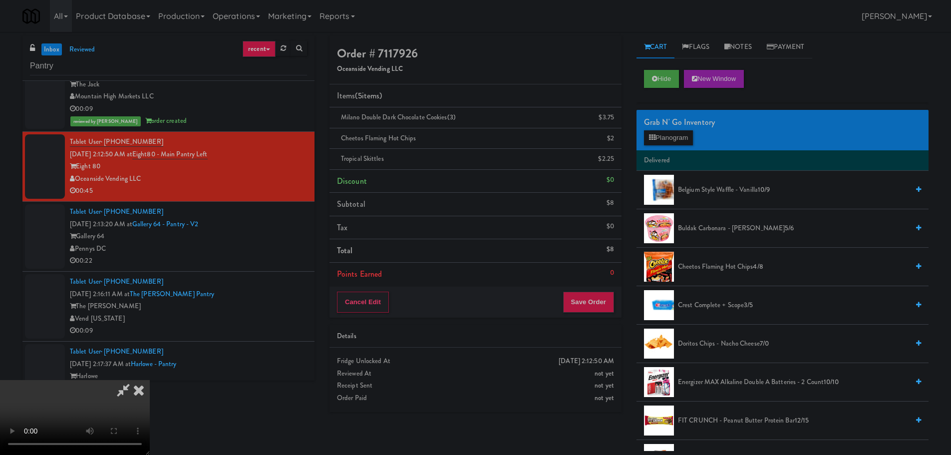
click at [715, 268] on span "Cheetos Flaming Hot Chips 4/8" at bounding box center [793, 267] width 231 height 12
click at [150, 380] on video at bounding box center [75, 417] width 150 height 75
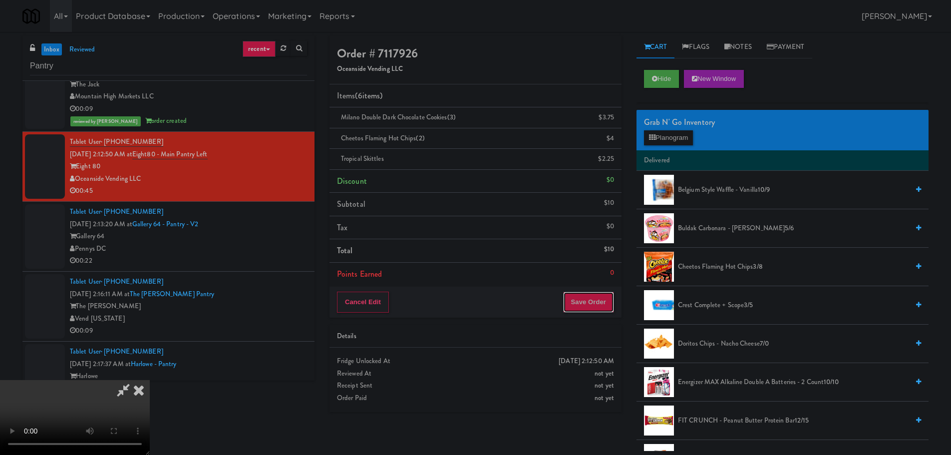
click at [586, 296] on button "Save Order" at bounding box center [588, 302] width 51 height 21
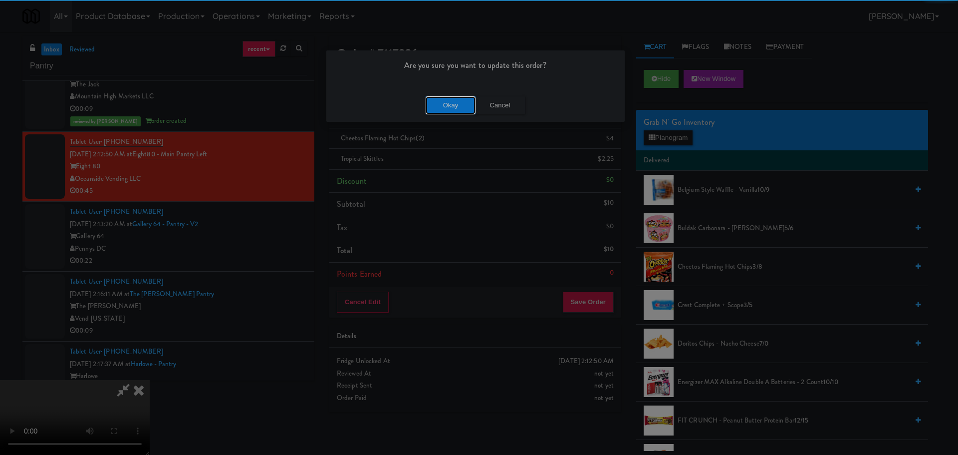
click at [444, 104] on button "Okay" at bounding box center [451, 105] width 50 height 18
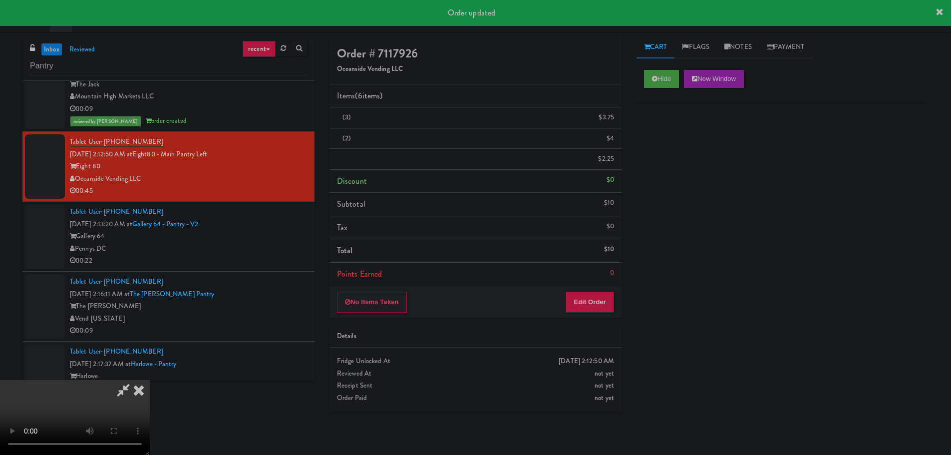
scroll to position [0, 0]
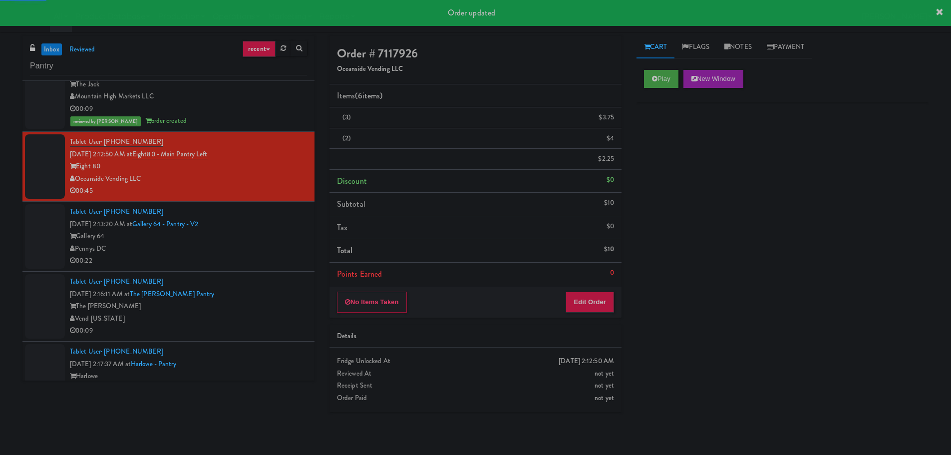
click at [245, 245] on div "Pennys DC" at bounding box center [188, 249] width 237 height 12
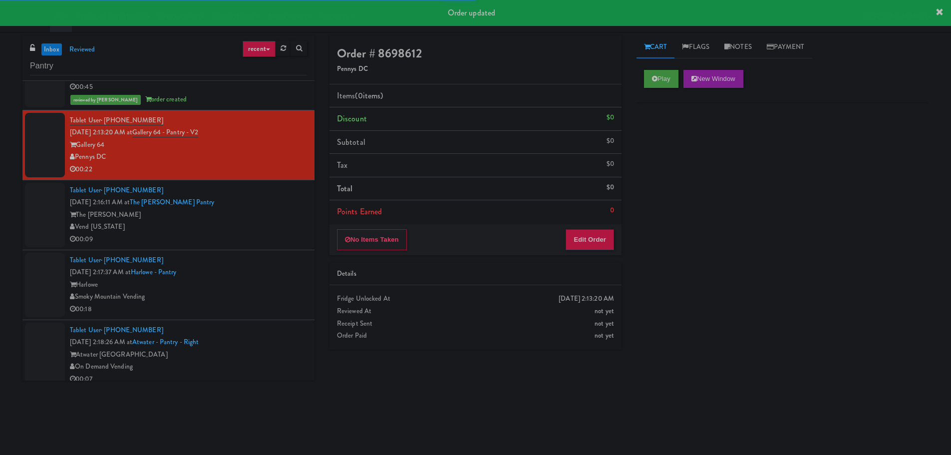
scroll to position [1597, 0]
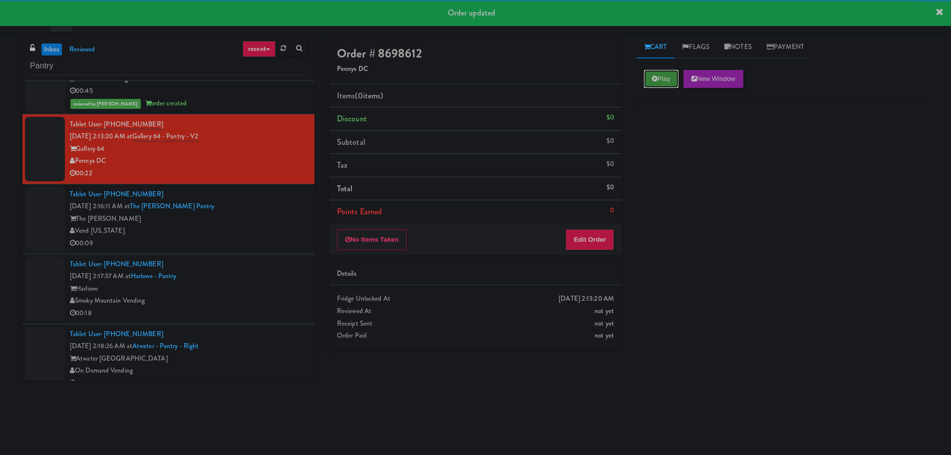
click at [656, 80] on icon at bounding box center [654, 78] width 5 height 6
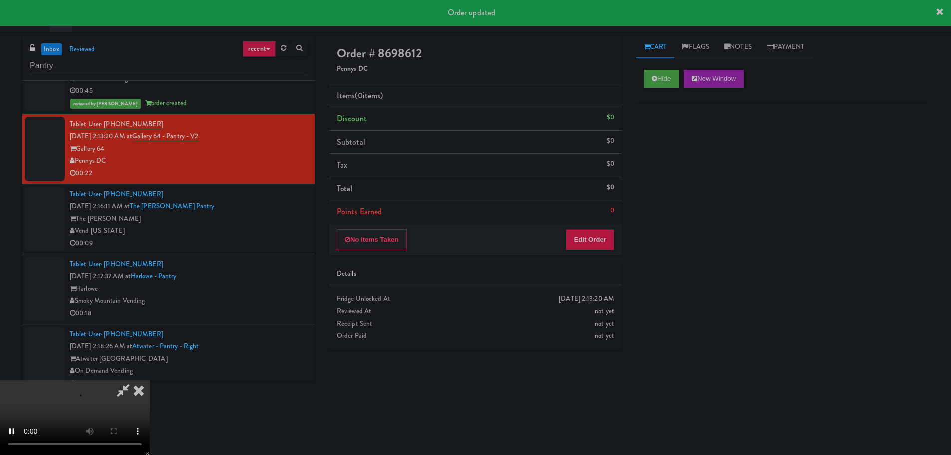
click at [584, 260] on div "Order # 8698612 Pennys DC Items (0 items ) Discount $0 Subtotal $0 Tax $0 Total…" at bounding box center [475, 196] width 307 height 321
click at [580, 244] on button "Edit Order" at bounding box center [590, 239] width 48 height 21
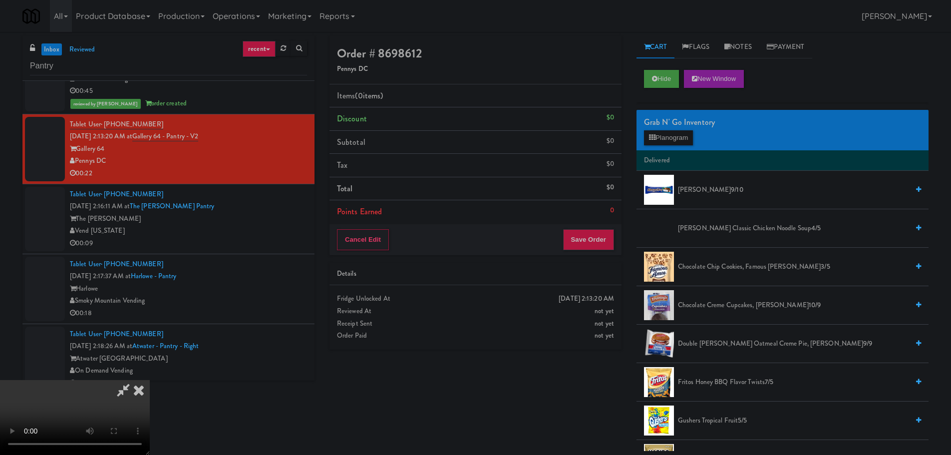
scroll to position [172, 0]
click at [150, 380] on video at bounding box center [75, 417] width 150 height 75
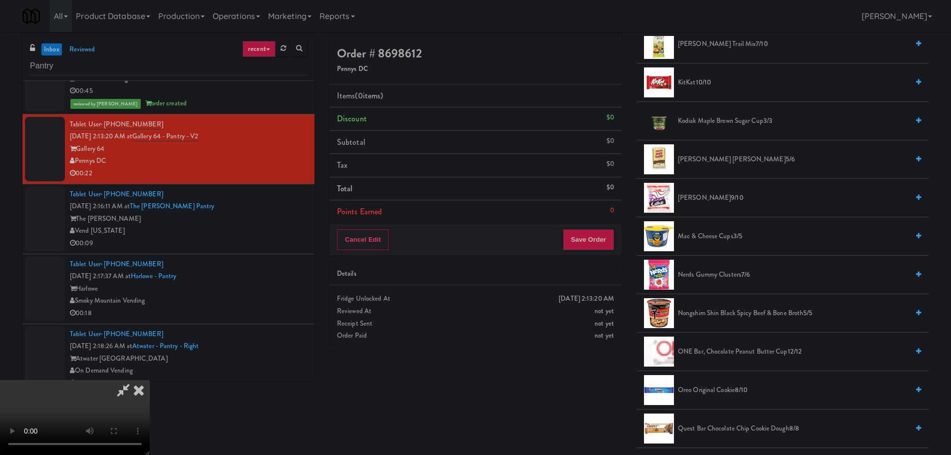
scroll to position [599, 0]
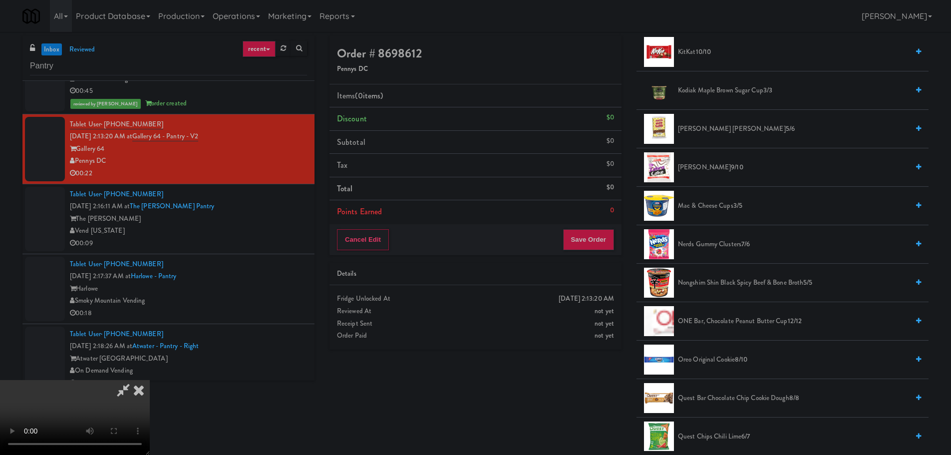
click at [715, 247] on span "Nerds Gummy Clusters 7/6" at bounding box center [793, 244] width 231 height 12
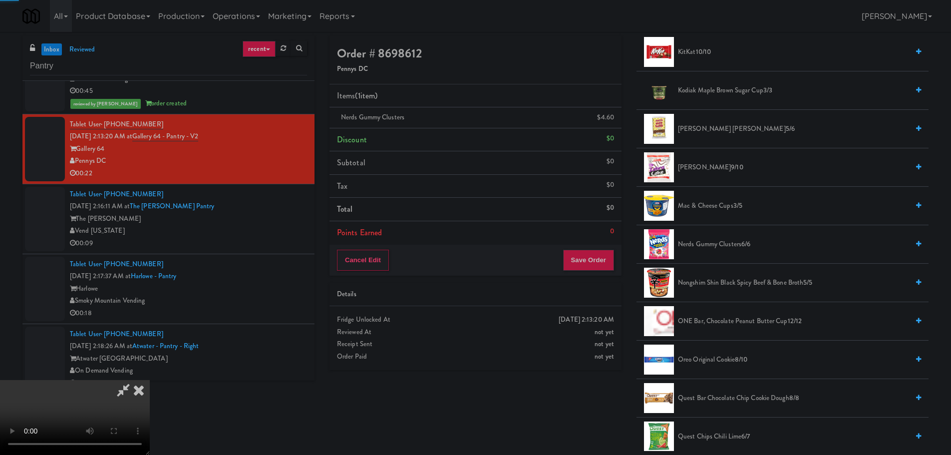
click at [150, 380] on video at bounding box center [75, 417] width 150 height 75
click at [575, 272] on div "Cancel Edit Save Order" at bounding box center [475, 260] width 292 height 31
click at [582, 269] on button "Save Order" at bounding box center [588, 260] width 51 height 21
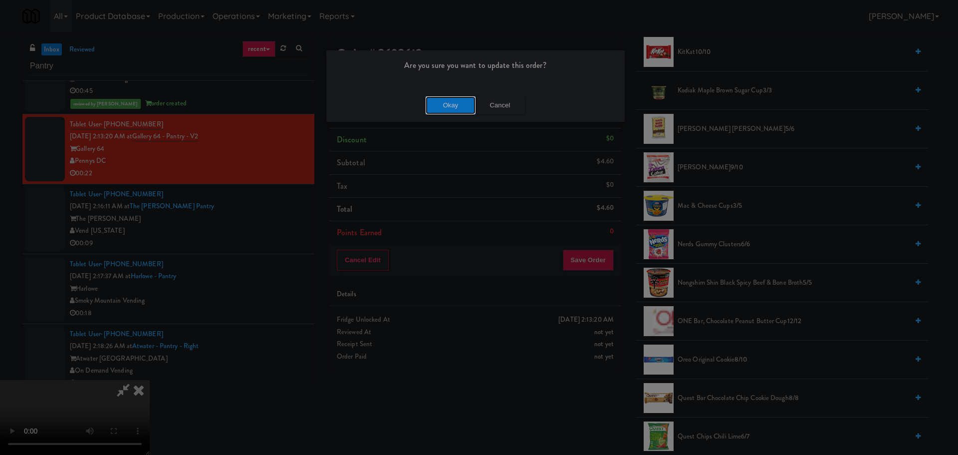
click at [441, 110] on button "Okay" at bounding box center [451, 105] width 50 height 18
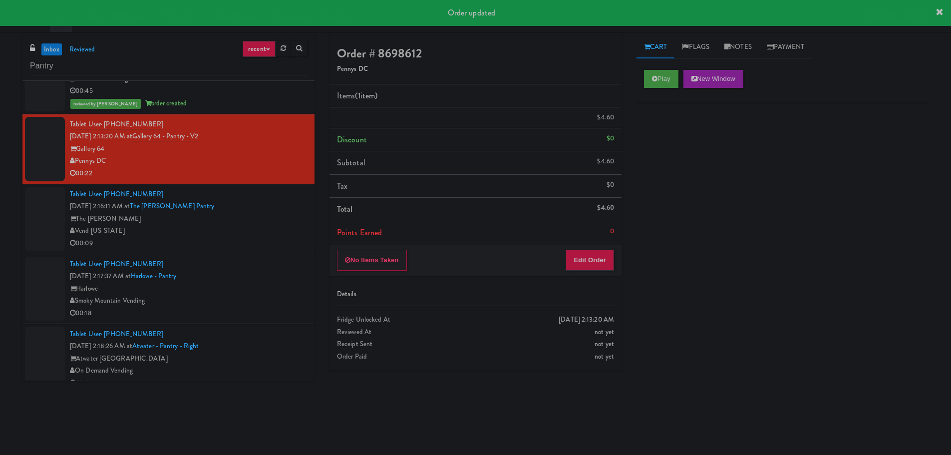
scroll to position [0, 0]
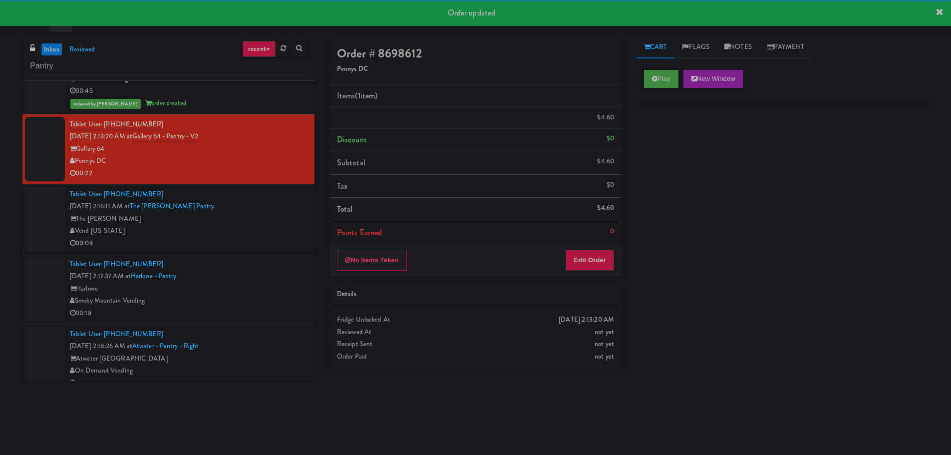
click at [246, 217] on div "The Fitzgerald" at bounding box center [188, 219] width 237 height 12
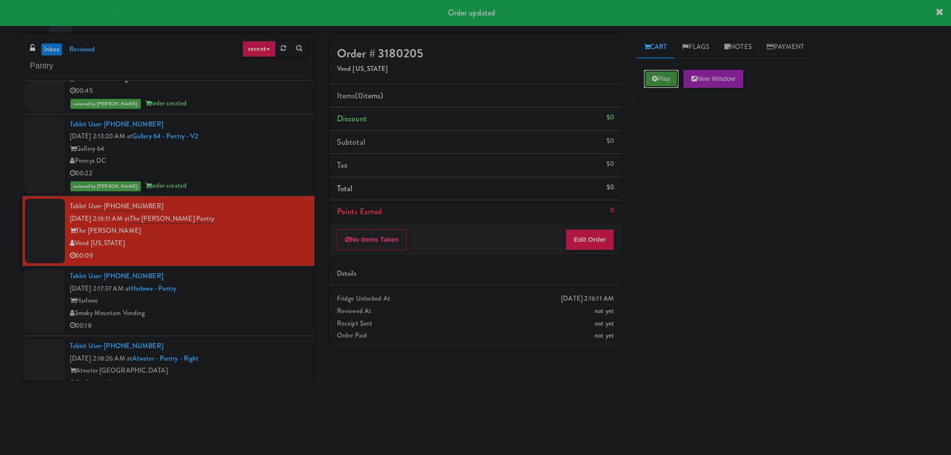
click at [655, 78] on icon at bounding box center [654, 78] width 5 height 6
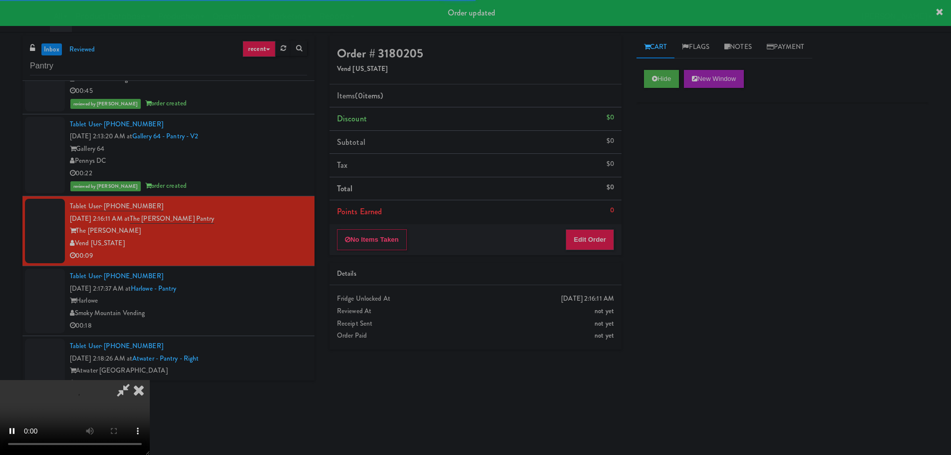
click at [564, 254] on div "No Items Taken Edit Order" at bounding box center [475, 239] width 292 height 31
click at [578, 237] on button "Edit Order" at bounding box center [590, 239] width 48 height 21
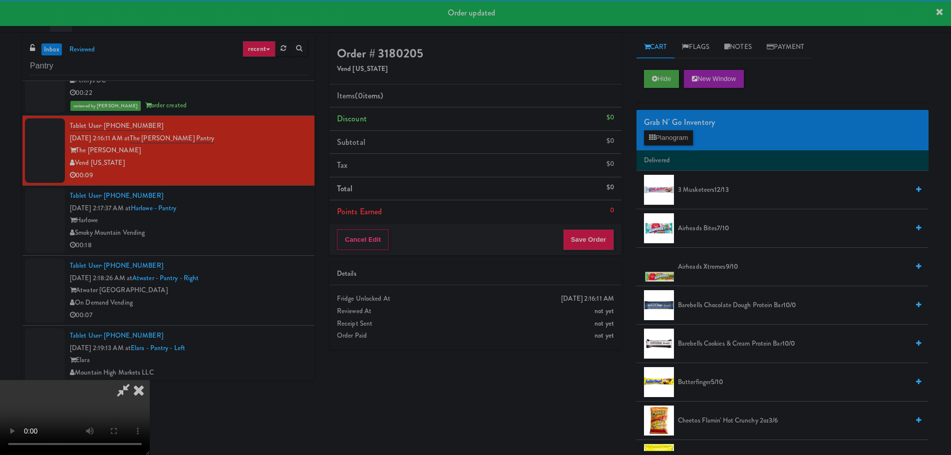
scroll to position [1697, 0]
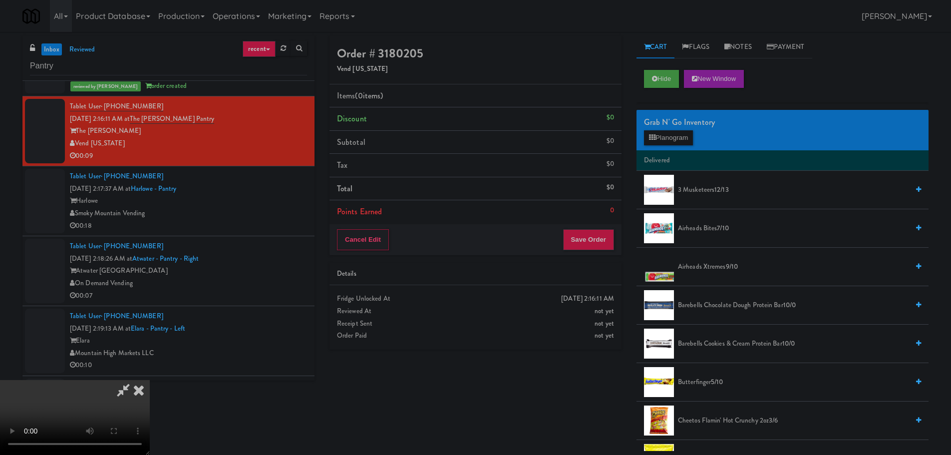
drag, startPoint x: 349, startPoint y: 285, endPoint x: 360, endPoint y: 294, distance: 13.9
click at [150, 380] on video at bounding box center [75, 417] width 150 height 75
drag, startPoint x: 461, startPoint y: 297, endPoint x: 466, endPoint y: 293, distance: 6.4
click at [150, 380] on video at bounding box center [75, 417] width 150 height 75
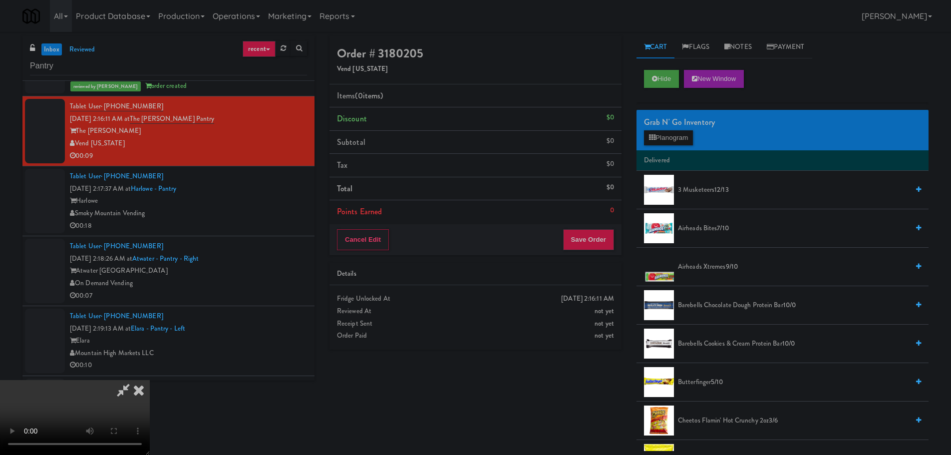
click at [150, 380] on video at bounding box center [75, 417] width 150 height 75
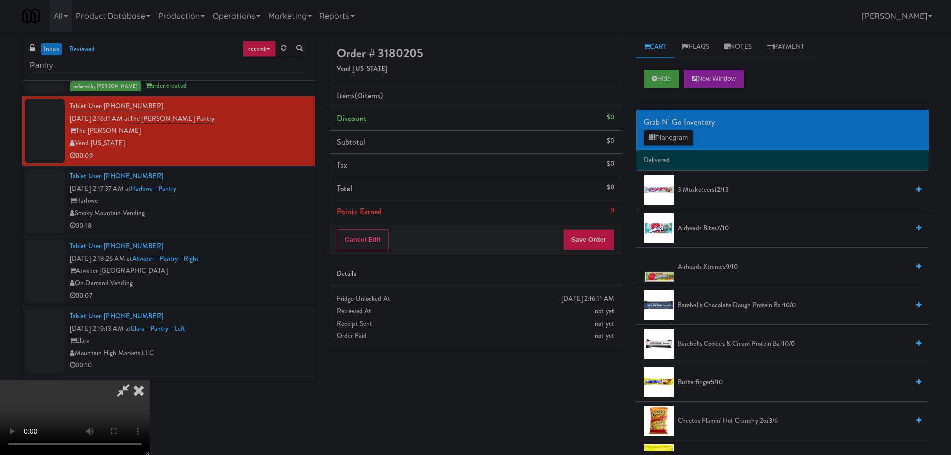
click at [150, 380] on video at bounding box center [75, 417] width 150 height 75
click at [661, 135] on button "Planogram" at bounding box center [668, 137] width 49 height 15
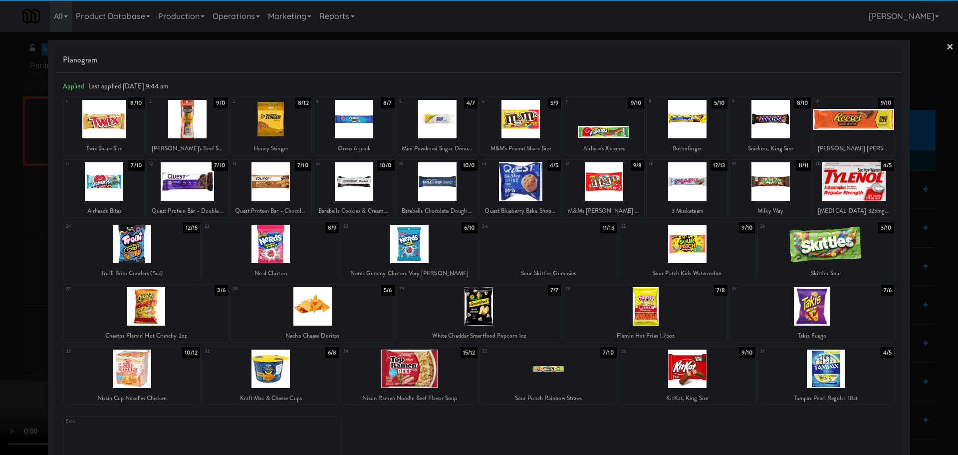
click at [204, 126] on div at bounding box center [187, 119] width 81 height 38
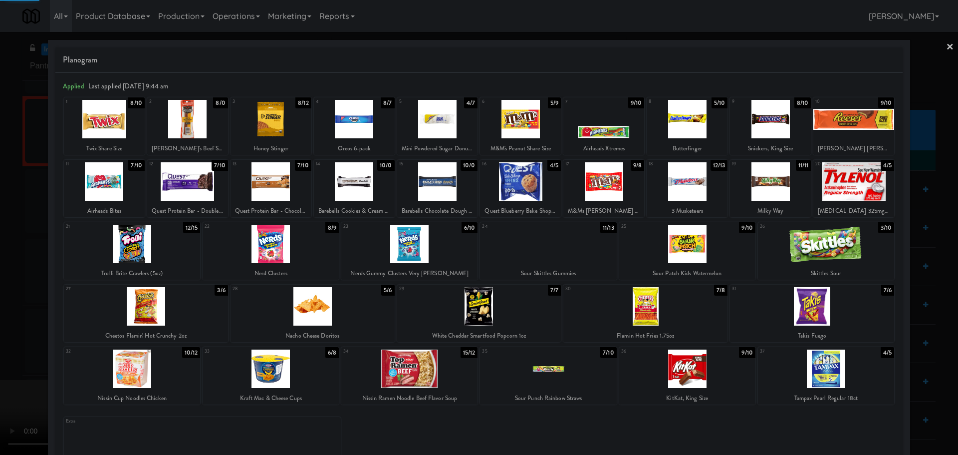
drag, startPoint x: 0, startPoint y: 213, endPoint x: 31, endPoint y: 211, distance: 31.5
click at [0, 214] on div at bounding box center [479, 227] width 958 height 455
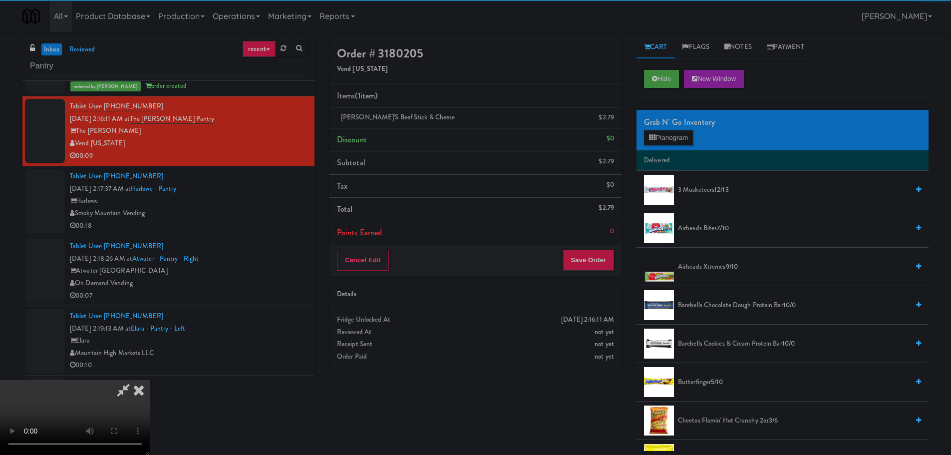
drag, startPoint x: 248, startPoint y: 195, endPoint x: 281, endPoint y: 195, distance: 32.9
click at [150, 380] on video at bounding box center [75, 417] width 150 height 75
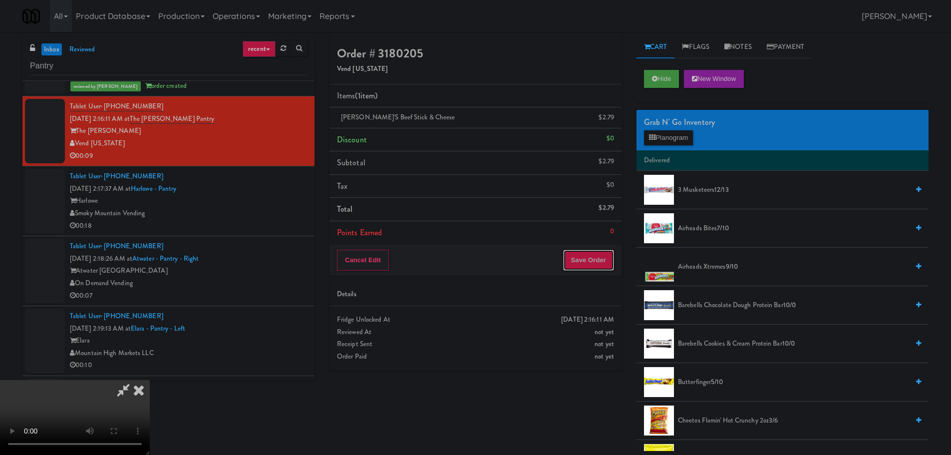
click at [586, 261] on button "Save Order" at bounding box center [588, 260] width 51 height 21
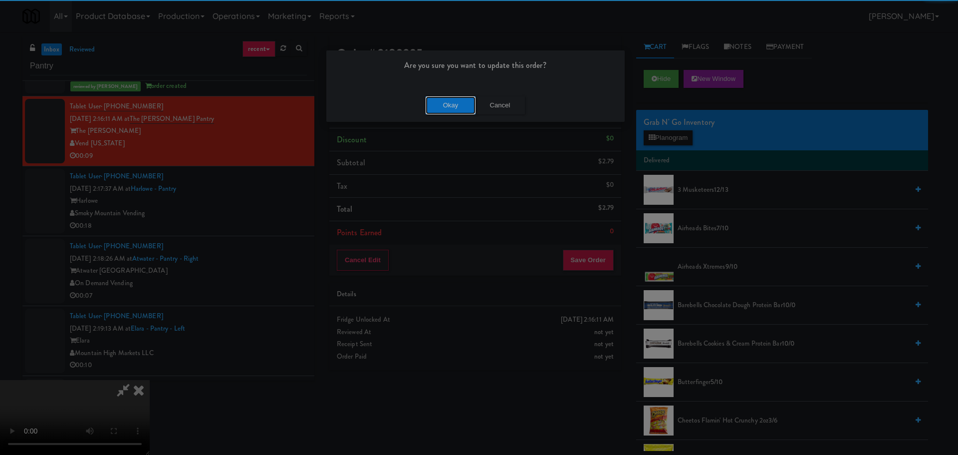
click at [439, 96] on button "Okay" at bounding box center [451, 105] width 50 height 18
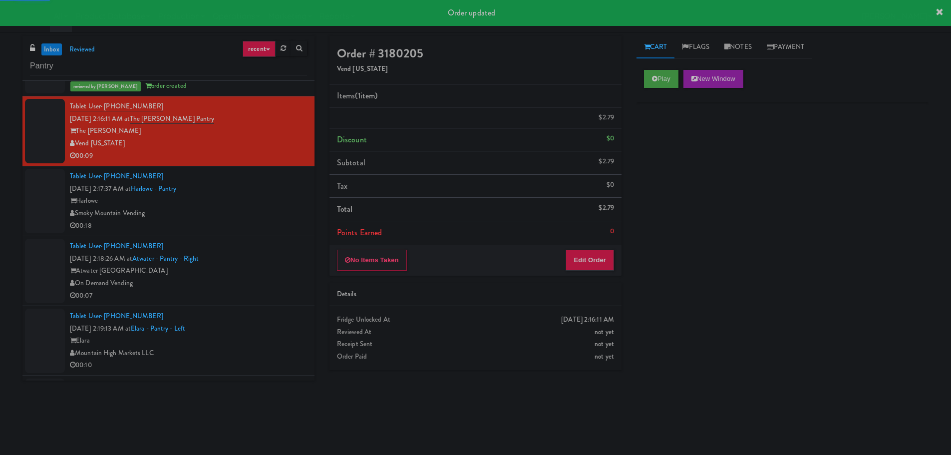
click at [267, 216] on div "Smoky Mountain Vending" at bounding box center [188, 213] width 237 height 12
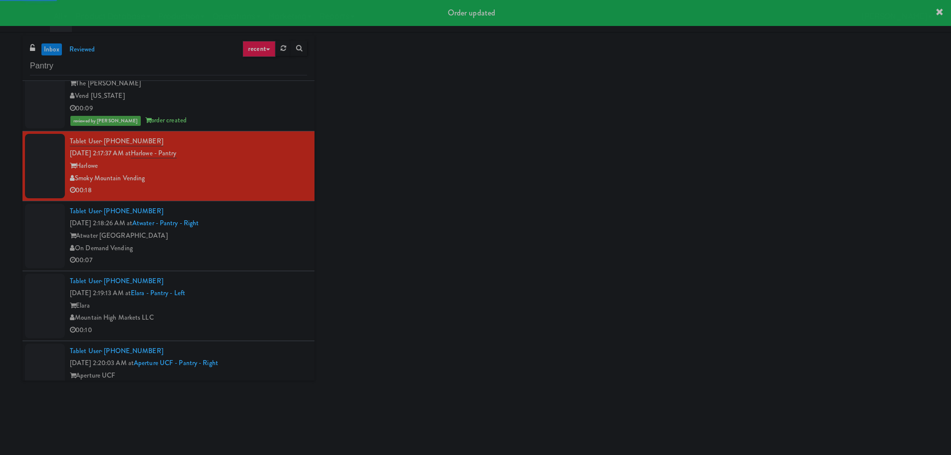
scroll to position [1747, 0]
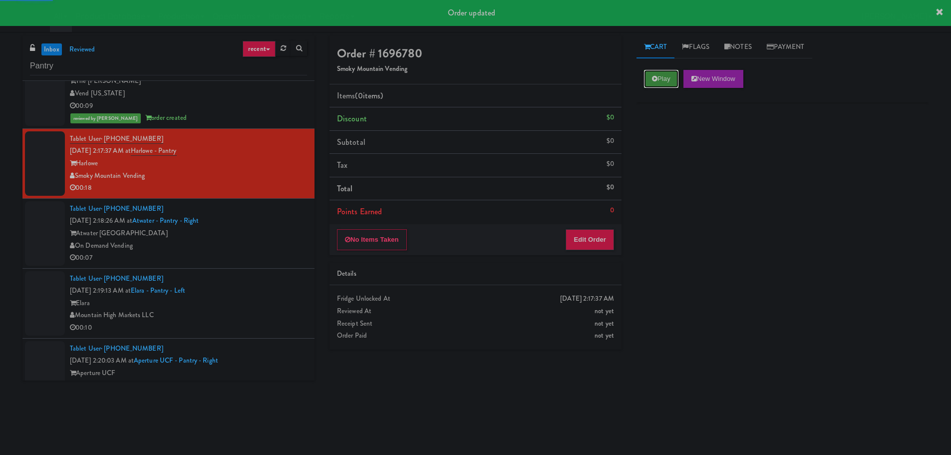
click at [672, 76] on button "Play" at bounding box center [661, 79] width 34 height 18
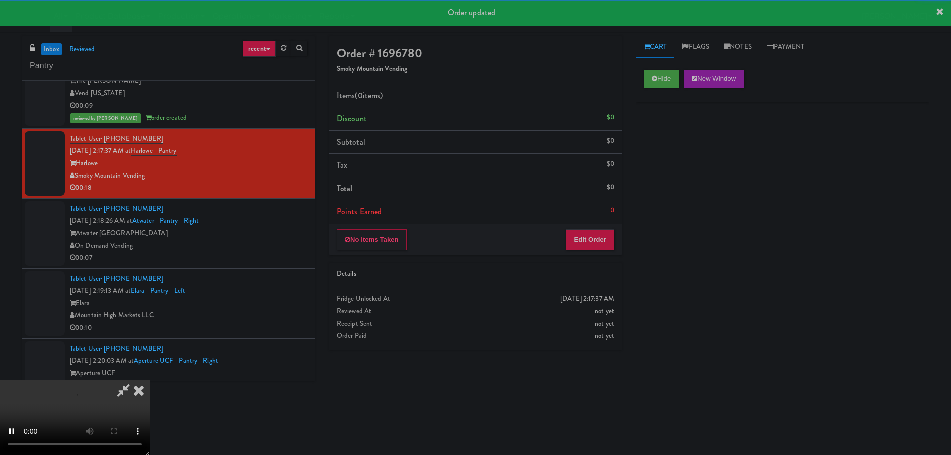
click at [584, 223] on div "Items (0 items ) Discount $0 Subtotal $0 Tax $0 Total $0 Points Earned 0" at bounding box center [475, 154] width 292 height 140
click at [583, 236] on button "Edit Order" at bounding box center [590, 239] width 48 height 21
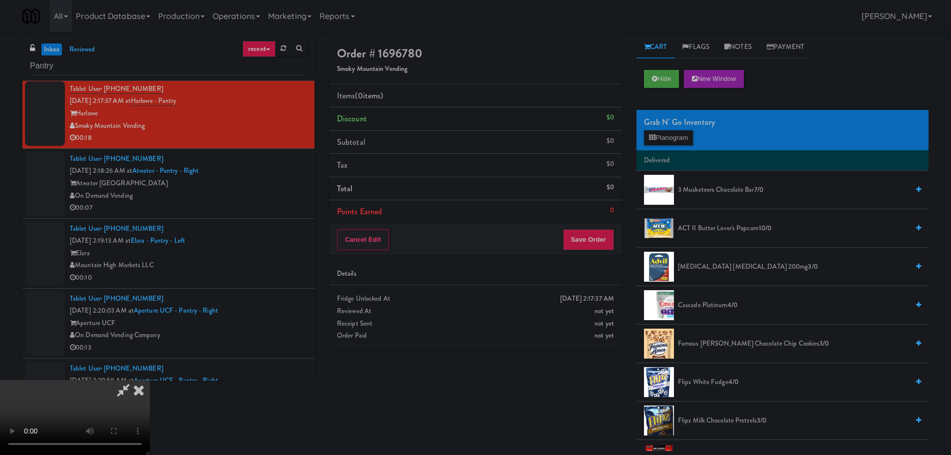
scroll to position [0, 0]
click at [150, 380] on video at bounding box center [75, 417] width 150 height 75
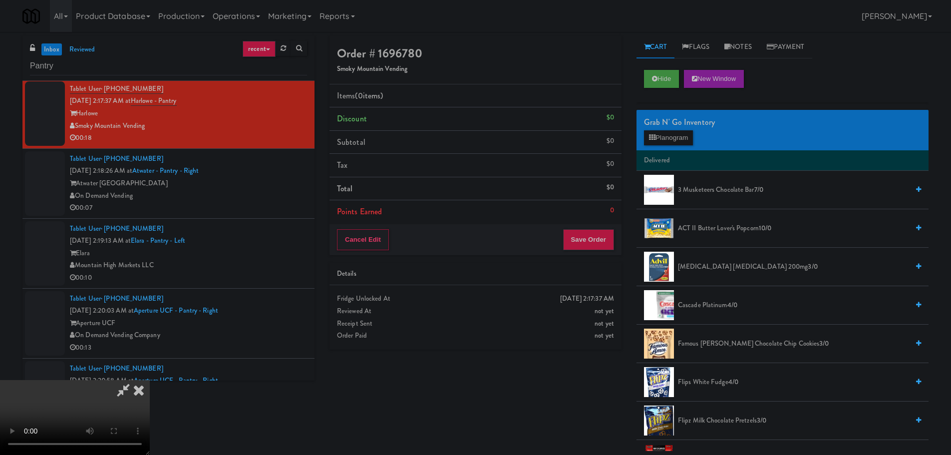
drag, startPoint x: 296, startPoint y: 236, endPoint x: 304, endPoint y: 236, distance: 8.5
click at [150, 380] on video at bounding box center [75, 417] width 150 height 75
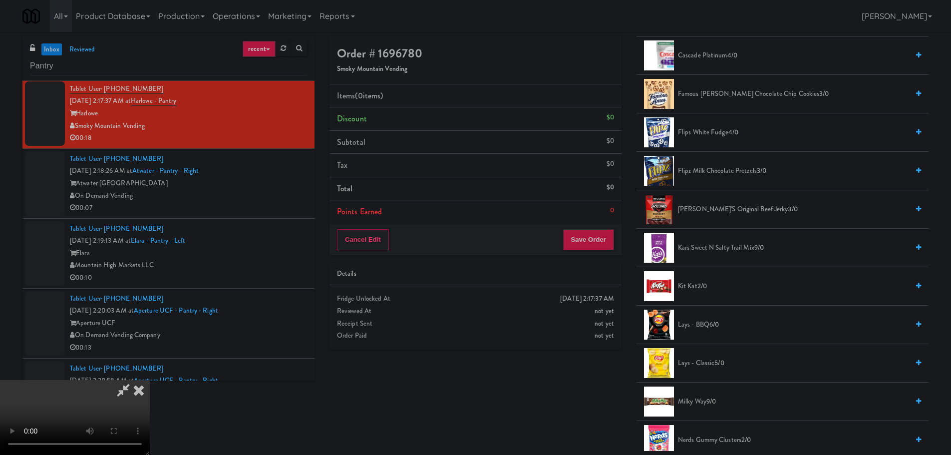
click at [700, 287] on span "2/0" at bounding box center [701, 285] width 9 height 9
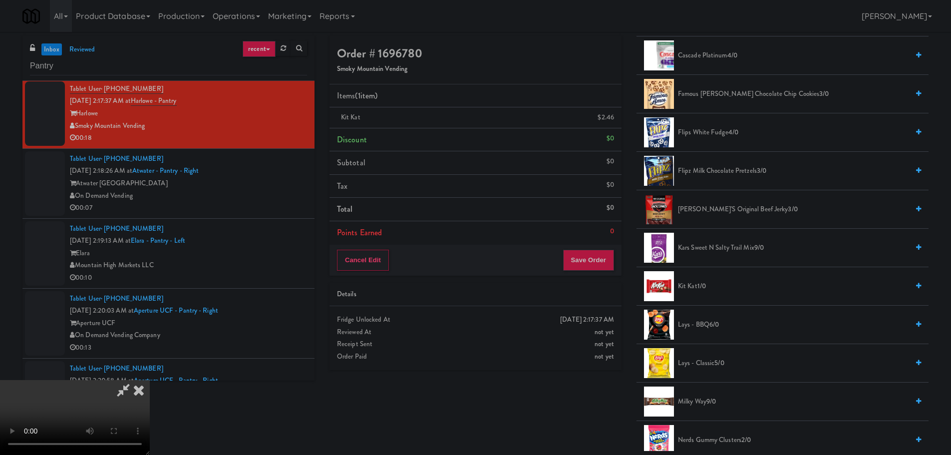
click at [150, 380] on video at bounding box center [75, 417] width 150 height 75
click at [150, 442] on video at bounding box center [75, 417] width 150 height 75
click at [150, 380] on video at bounding box center [75, 417] width 150 height 75
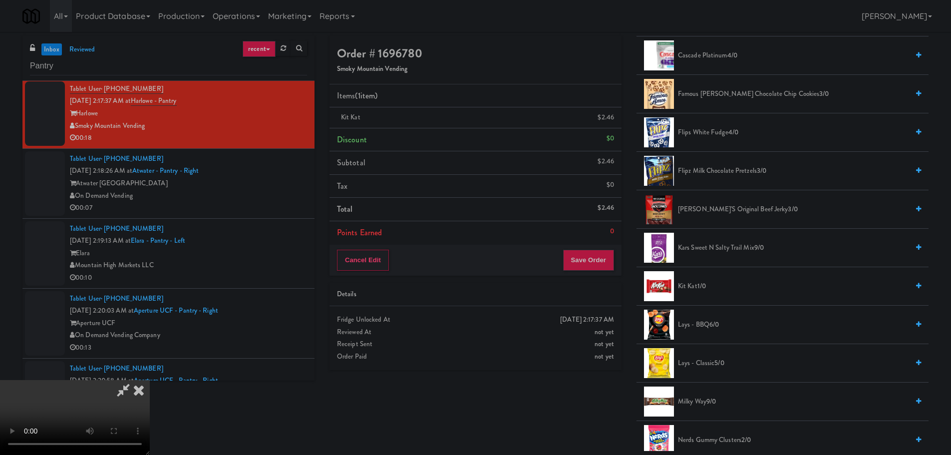
click at [150, 380] on video at bounding box center [75, 417] width 150 height 75
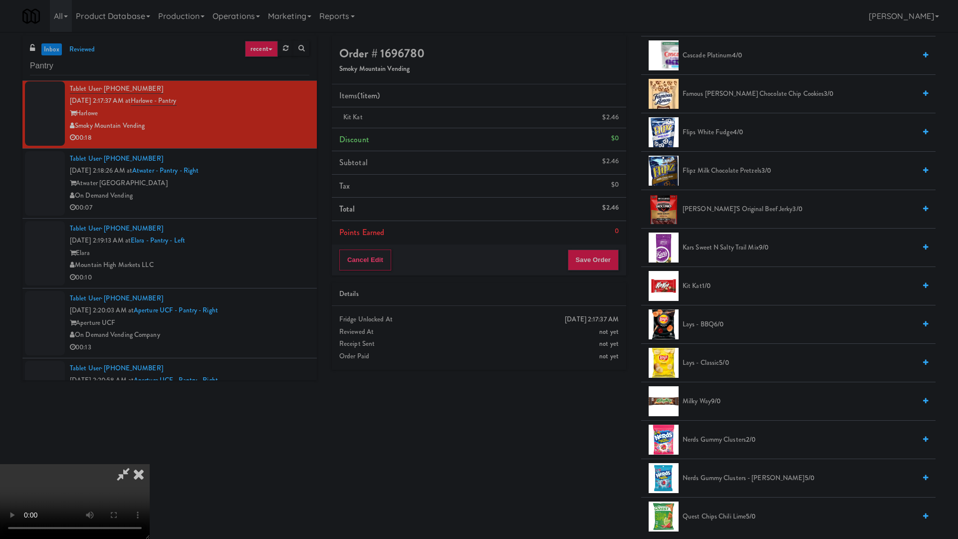
click at [150, 454] on video at bounding box center [75, 501] width 150 height 75
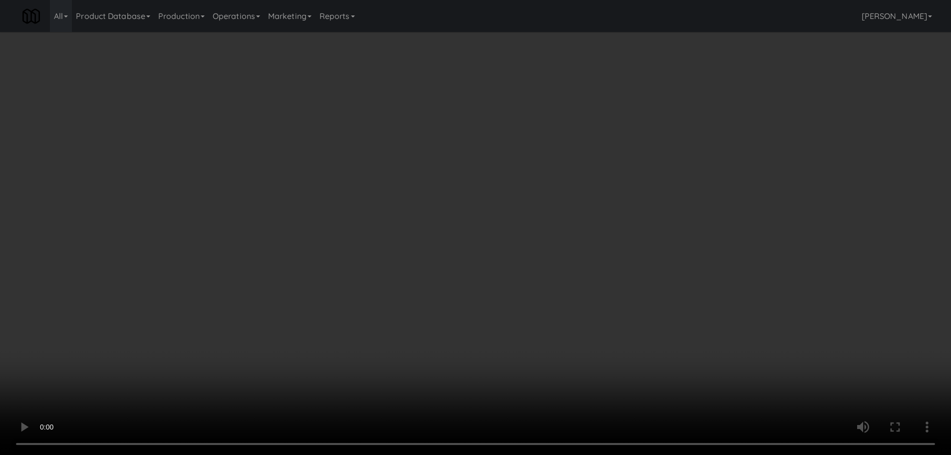
scroll to position [22, 0]
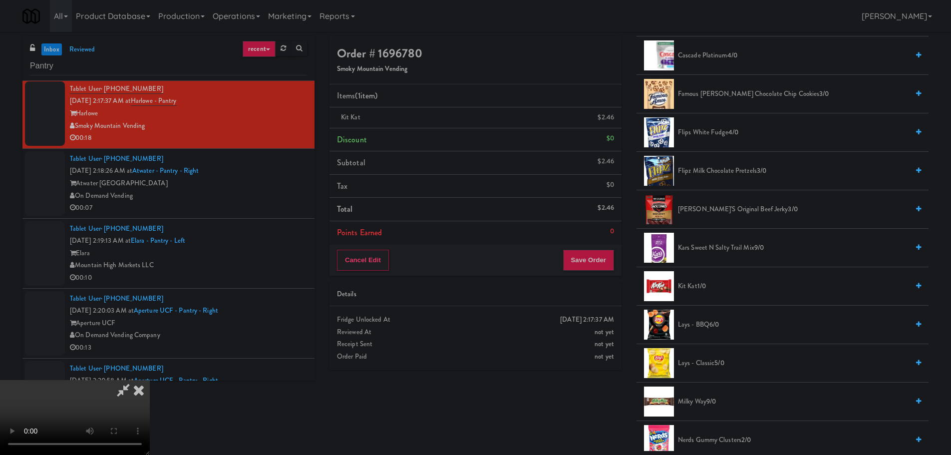
click at [150, 380] on video at bounding box center [75, 417] width 150 height 75
click at [584, 261] on button "Save Order" at bounding box center [588, 260] width 51 height 21
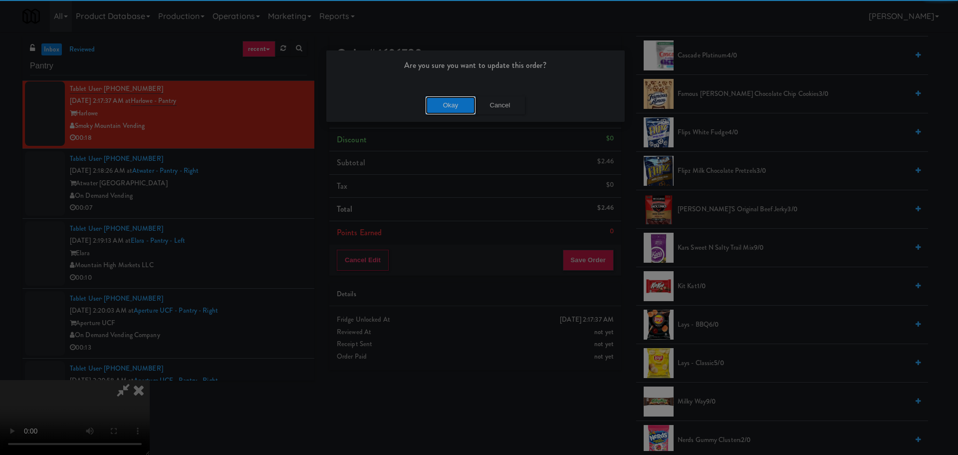
click at [445, 100] on button "Okay" at bounding box center [451, 105] width 50 height 18
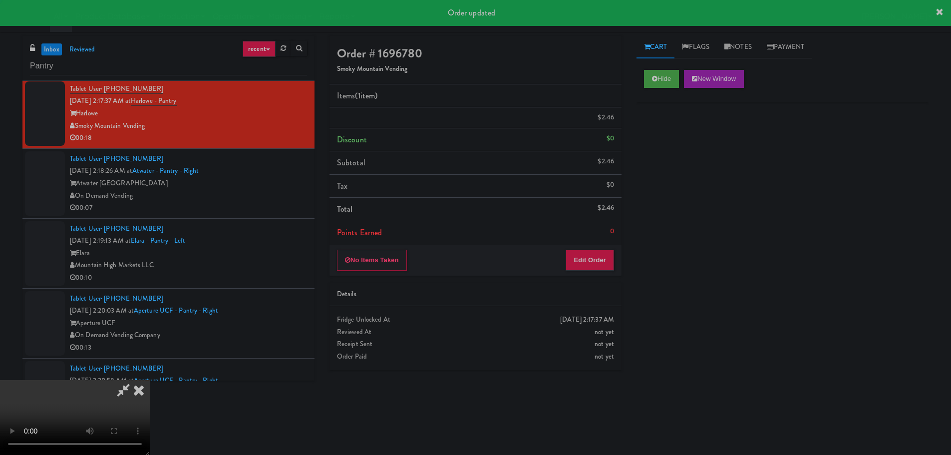
scroll to position [0, 0]
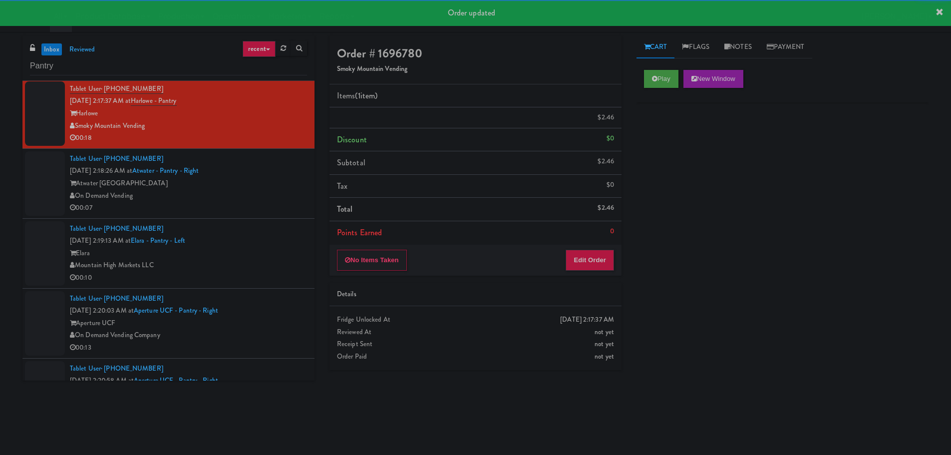
click at [259, 199] on div "Tablet User · (601) 209-7328 Oct 6, 2025 2:18:26 AM at Atwater - Pantry - Right…" at bounding box center [188, 183] width 237 height 61
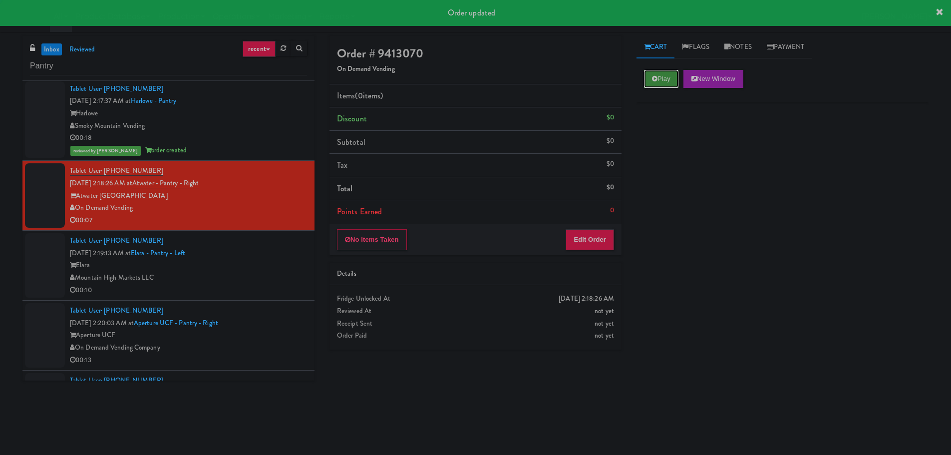
click at [670, 81] on button "Play" at bounding box center [661, 79] width 34 height 18
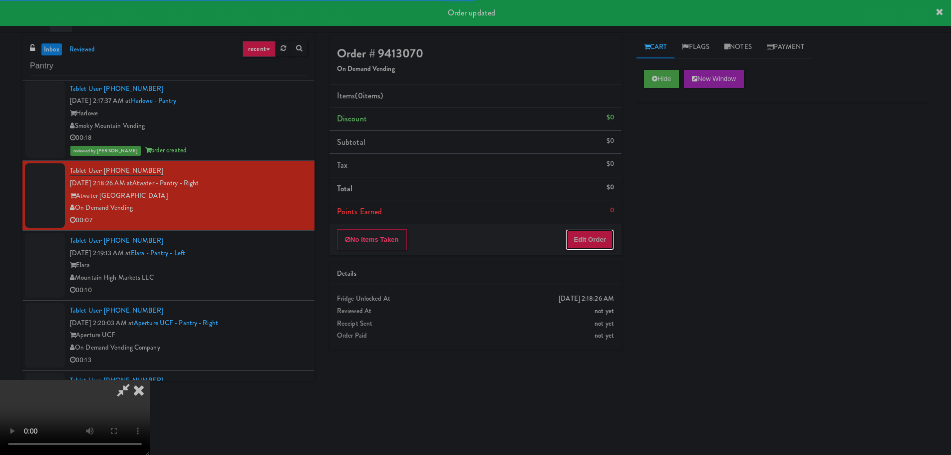
click at [585, 241] on button "Edit Order" at bounding box center [590, 239] width 48 height 21
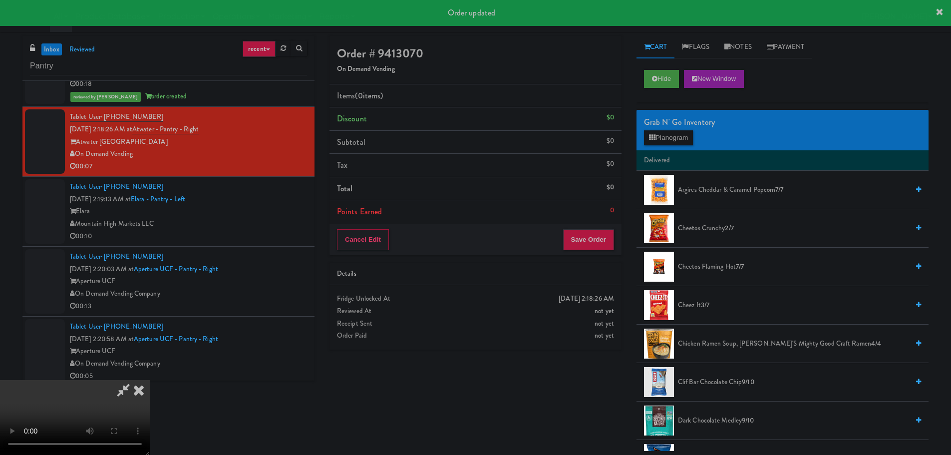
scroll to position [1847, 0]
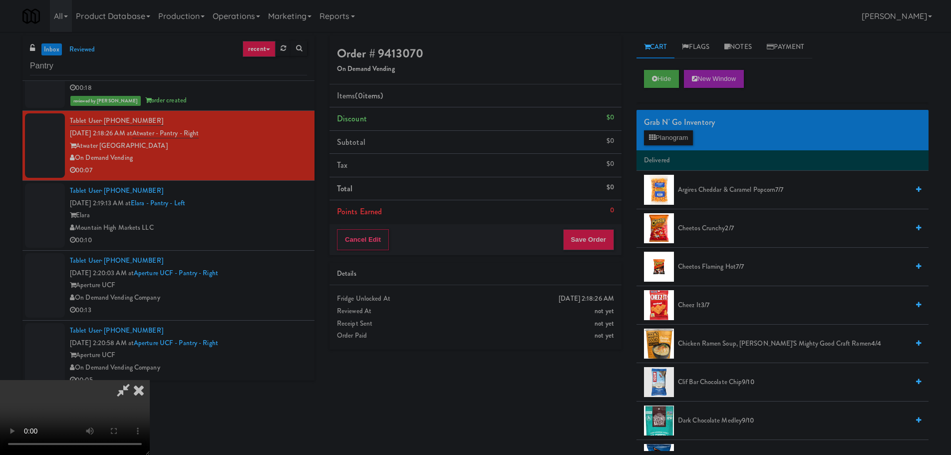
drag, startPoint x: 365, startPoint y: 255, endPoint x: 494, endPoint y: 219, distance: 133.7
click at [150, 380] on video at bounding box center [75, 417] width 150 height 75
click at [665, 138] on button "Planogram" at bounding box center [668, 137] width 49 height 15
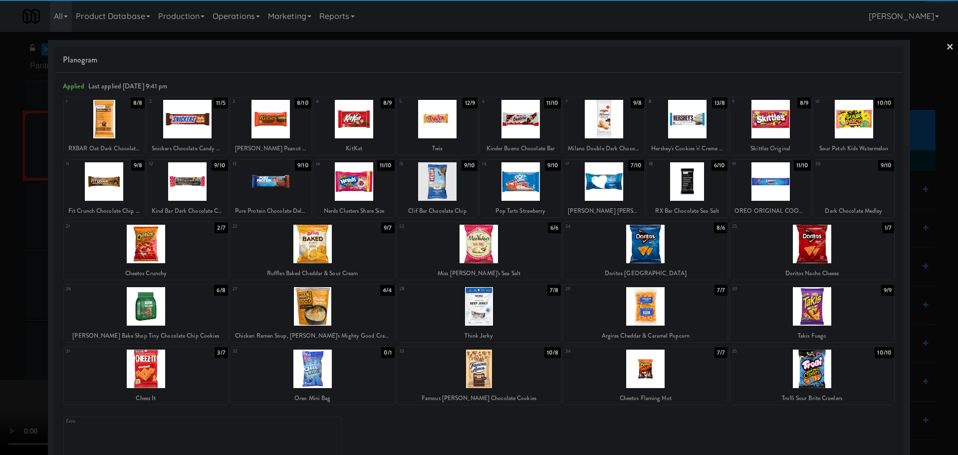
click at [650, 250] on div at bounding box center [646, 244] width 164 height 38
click at [0, 300] on div at bounding box center [479, 227] width 958 height 455
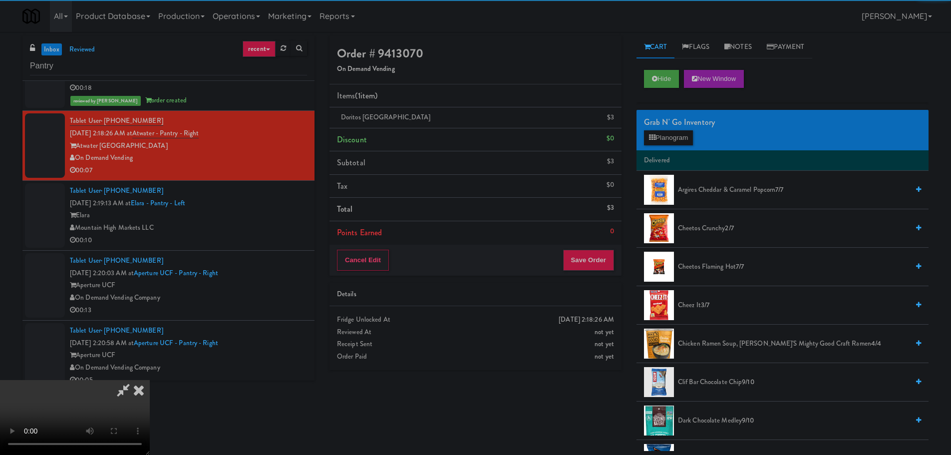
click at [150, 380] on video at bounding box center [75, 417] width 150 height 75
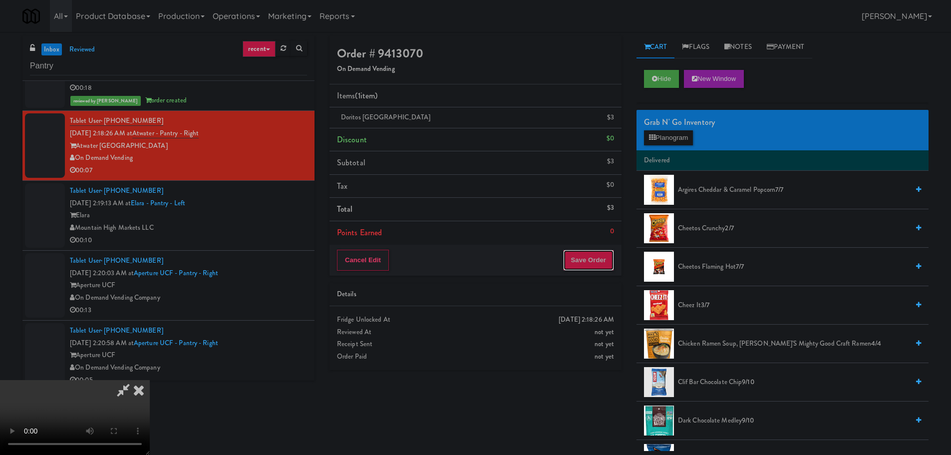
click at [598, 264] on button "Save Order" at bounding box center [588, 260] width 51 height 21
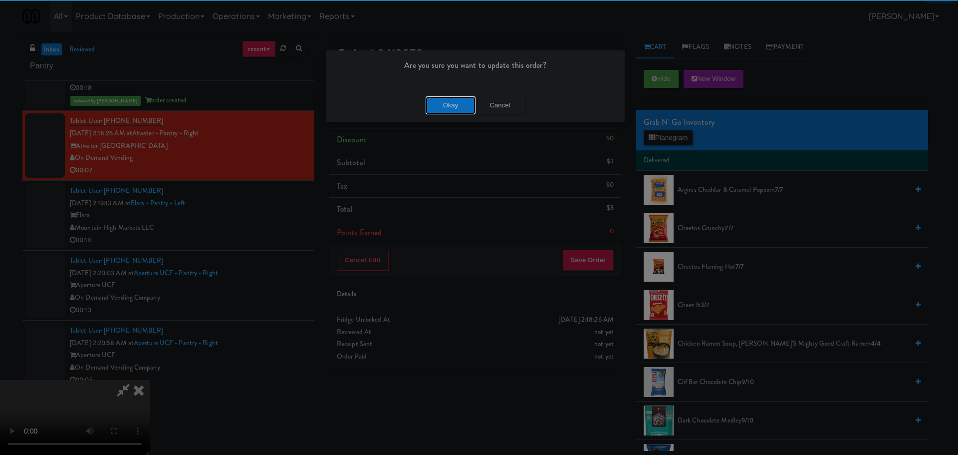
click at [436, 113] on button "Okay" at bounding box center [451, 105] width 50 height 18
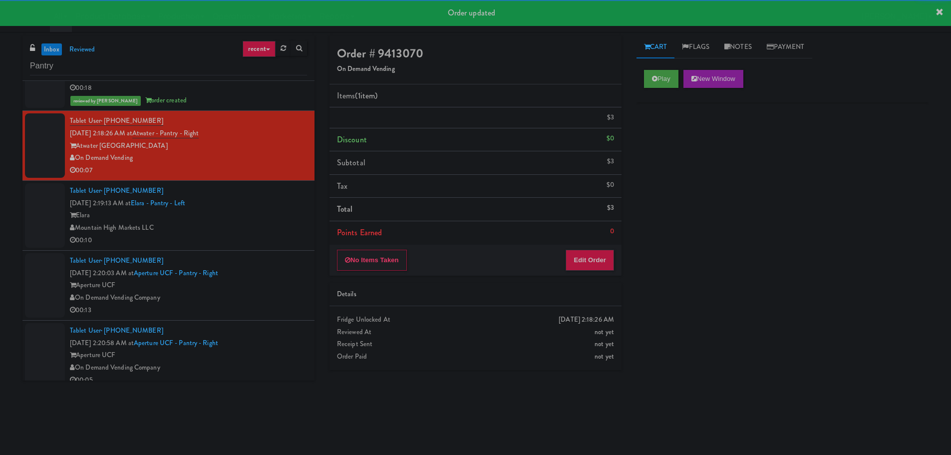
click at [267, 212] on div "Elara" at bounding box center [188, 215] width 237 height 12
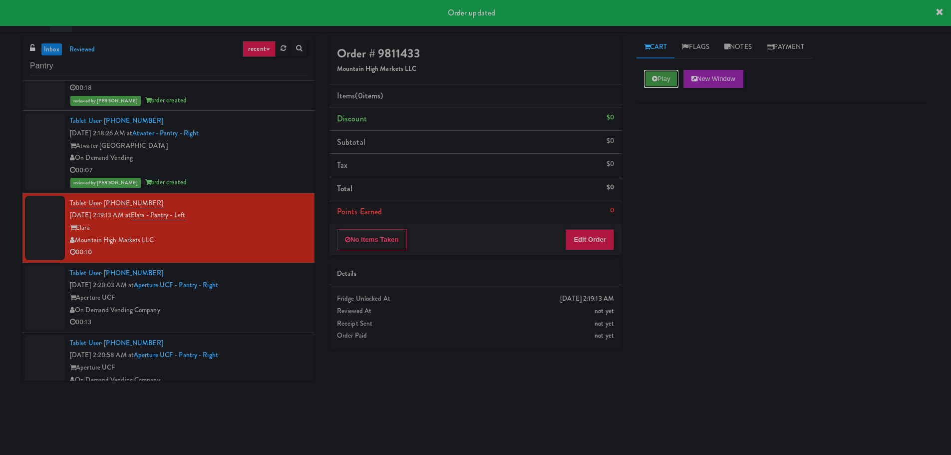
click at [657, 80] on button "Play" at bounding box center [661, 79] width 34 height 18
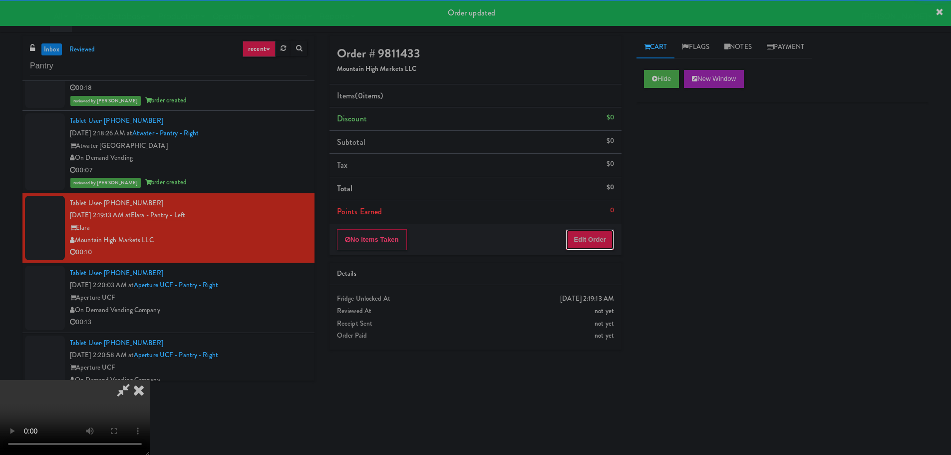
click at [589, 234] on button "Edit Order" at bounding box center [590, 239] width 48 height 21
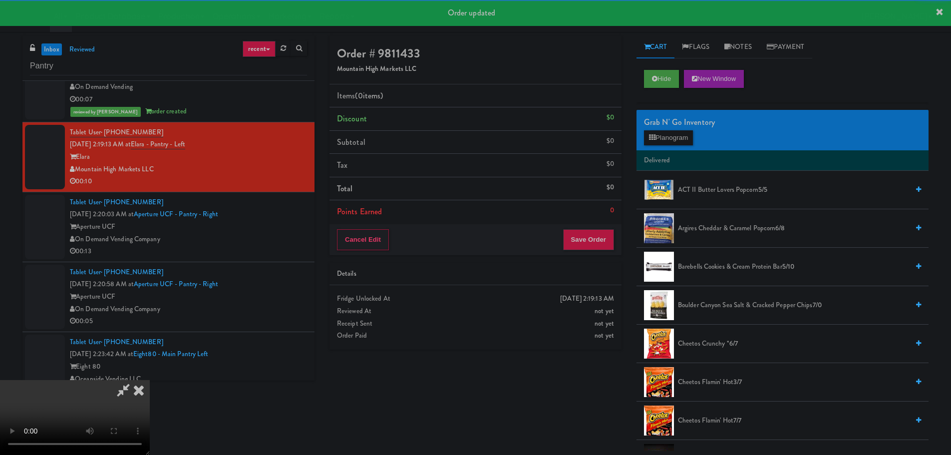
scroll to position [1947, 0]
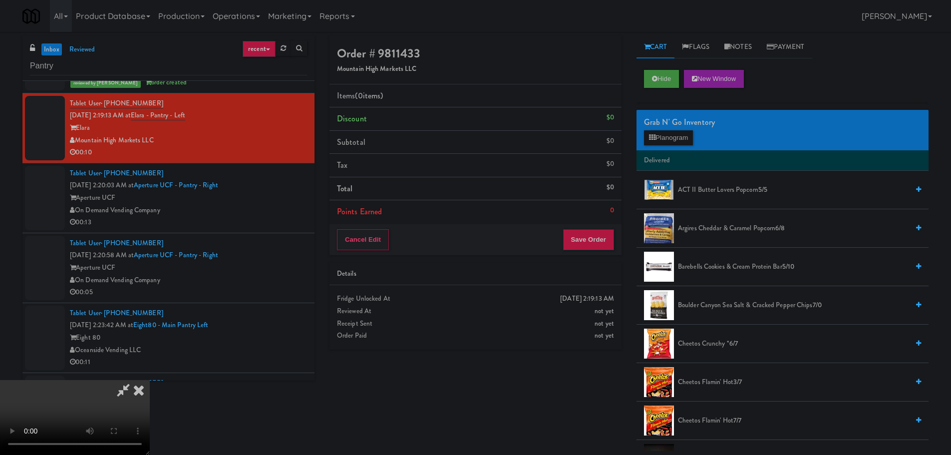
click at [150, 380] on video at bounding box center [75, 417] width 150 height 75
drag, startPoint x: 380, startPoint y: 287, endPoint x: 361, endPoint y: 302, distance: 24.8
click at [150, 380] on video at bounding box center [75, 417] width 150 height 75
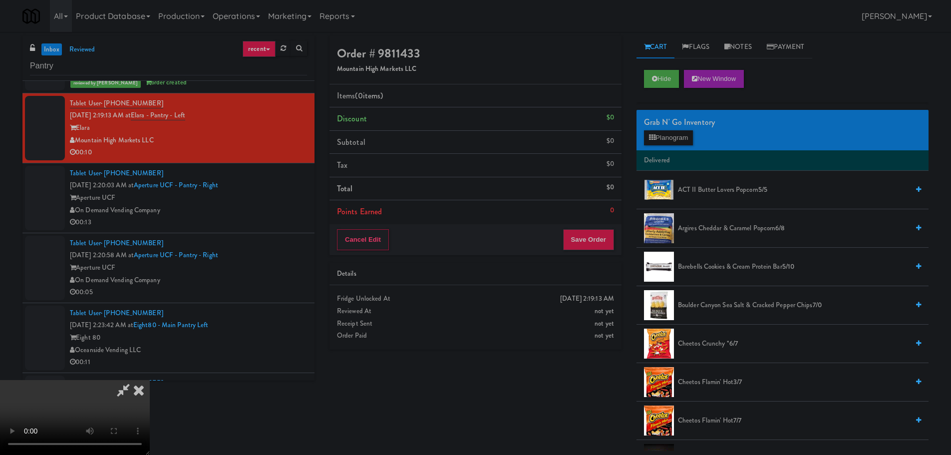
drag, startPoint x: 352, startPoint y: 314, endPoint x: 403, endPoint y: 322, distance: 52.0
click at [150, 380] on video at bounding box center [75, 417] width 150 height 75
click at [665, 131] on button "Planogram" at bounding box center [668, 137] width 49 height 15
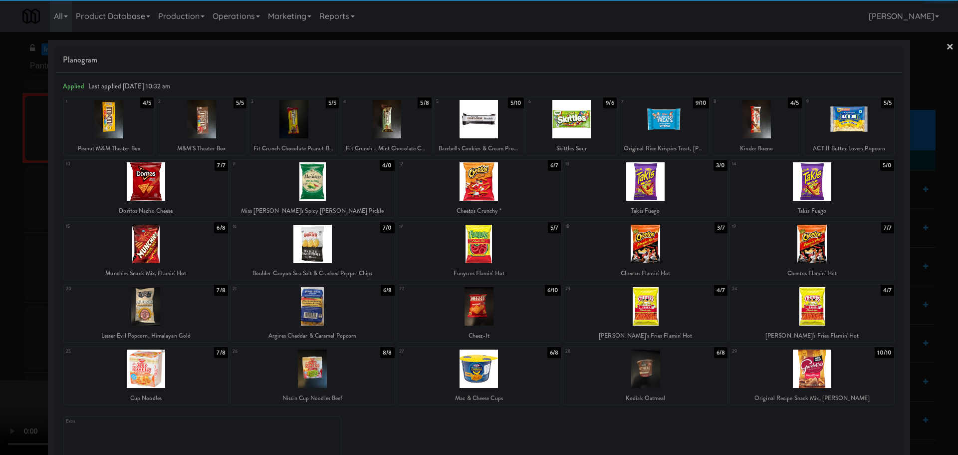
click at [496, 365] on div at bounding box center [479, 368] width 164 height 38
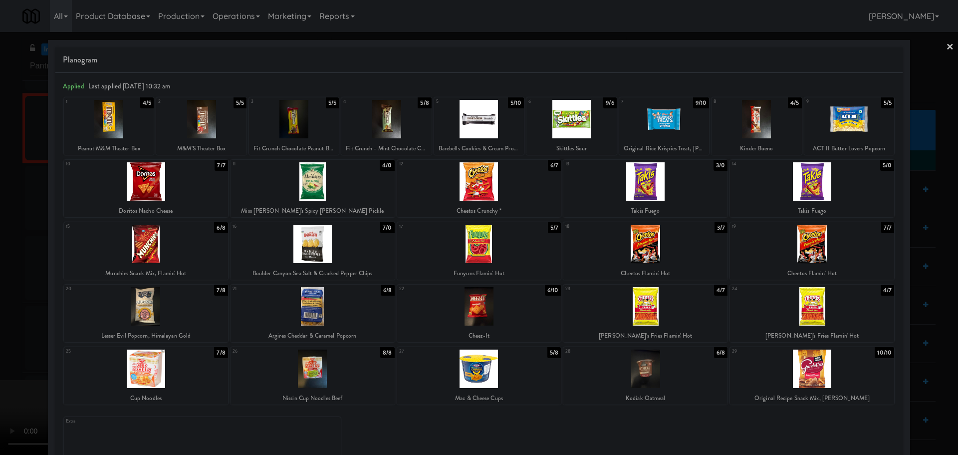
click at [0, 370] on div at bounding box center [479, 227] width 958 height 455
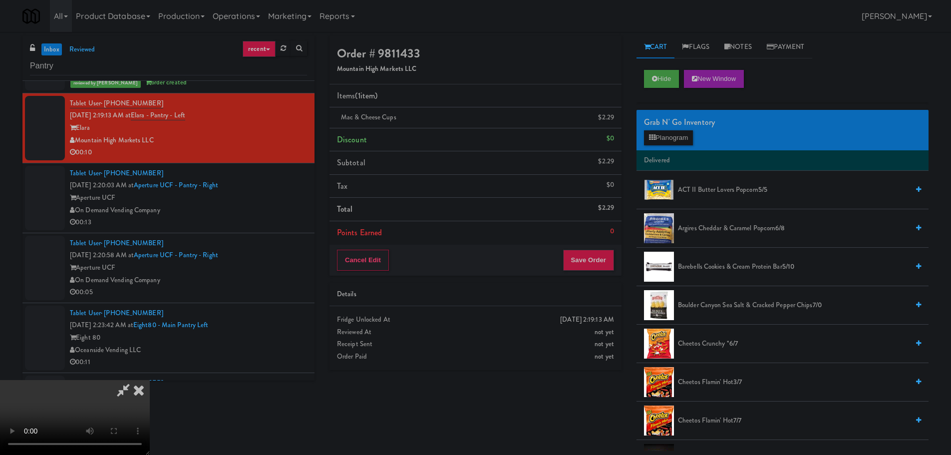
click at [150, 380] on video at bounding box center [75, 417] width 150 height 75
drag, startPoint x: 269, startPoint y: 332, endPoint x: 253, endPoint y: 314, distance: 24.0
click at [150, 380] on video at bounding box center [75, 417] width 150 height 75
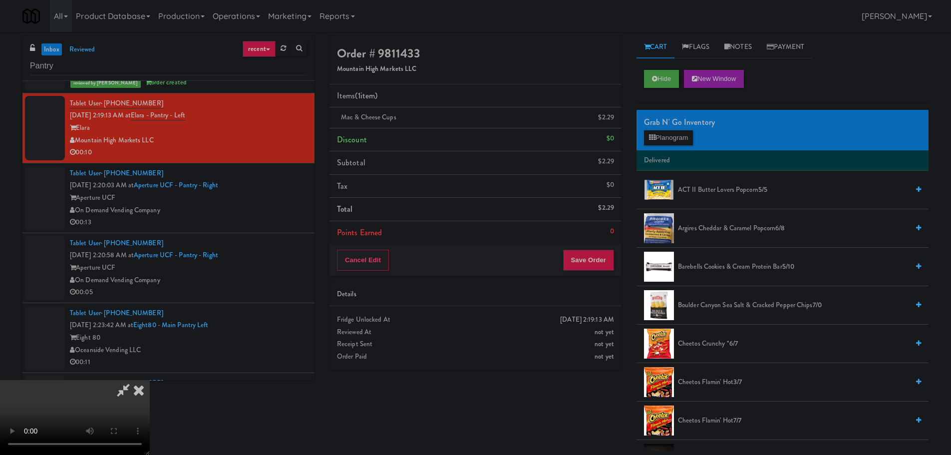
click at [150, 380] on video at bounding box center [75, 417] width 150 height 75
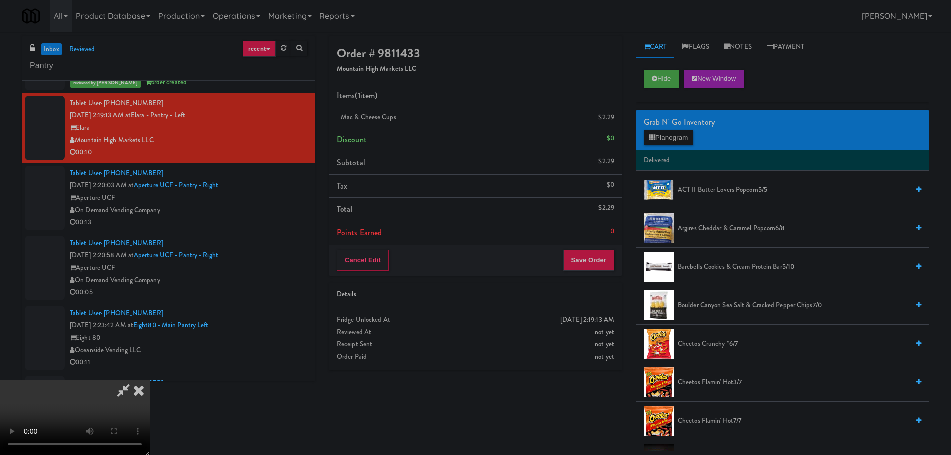
click at [150, 380] on video at bounding box center [75, 417] width 150 height 75
drag, startPoint x: 377, startPoint y: 303, endPoint x: 260, endPoint y: 406, distance: 155.7
click at [150, 380] on video at bounding box center [75, 417] width 150 height 75
drag, startPoint x: 309, startPoint y: 339, endPoint x: 327, endPoint y: 320, distance: 26.8
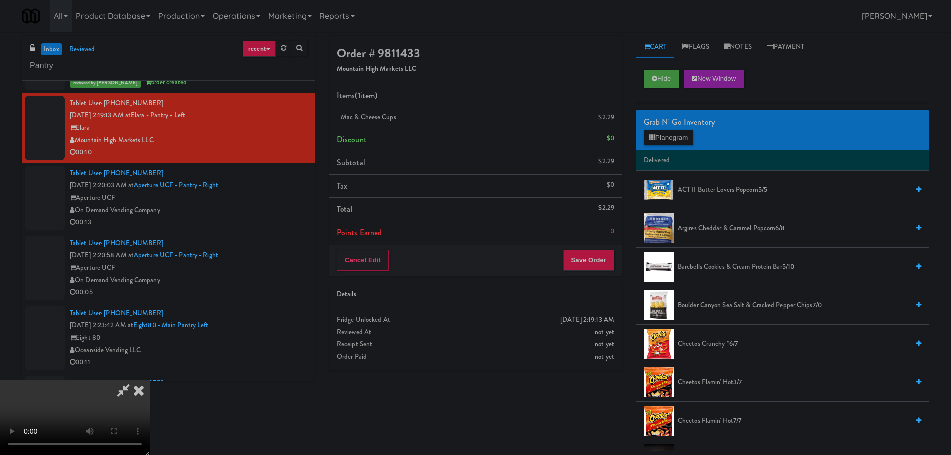
click at [150, 380] on video at bounding box center [75, 417] width 150 height 75
drag, startPoint x: 415, startPoint y: 250, endPoint x: 417, endPoint y: 256, distance: 7.0
click at [150, 380] on video at bounding box center [75, 417] width 150 height 75
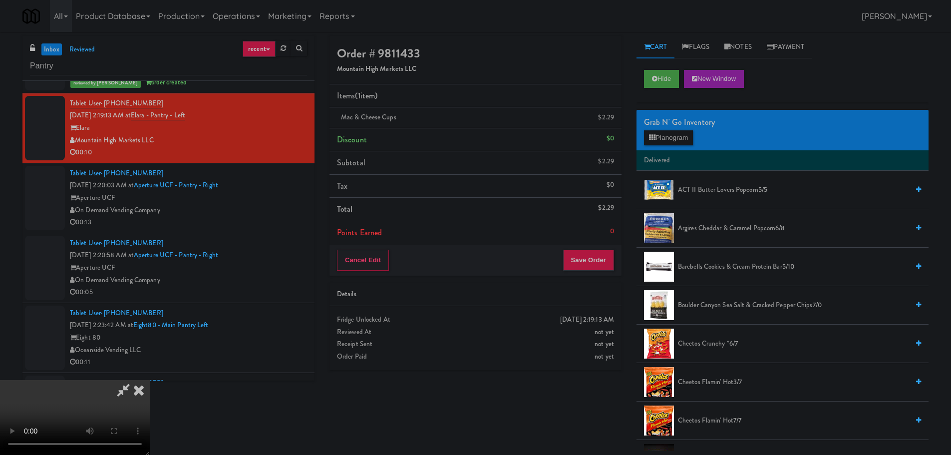
click at [150, 380] on video at bounding box center [75, 417] width 150 height 75
click at [667, 136] on button "Planogram" at bounding box center [668, 137] width 49 height 15
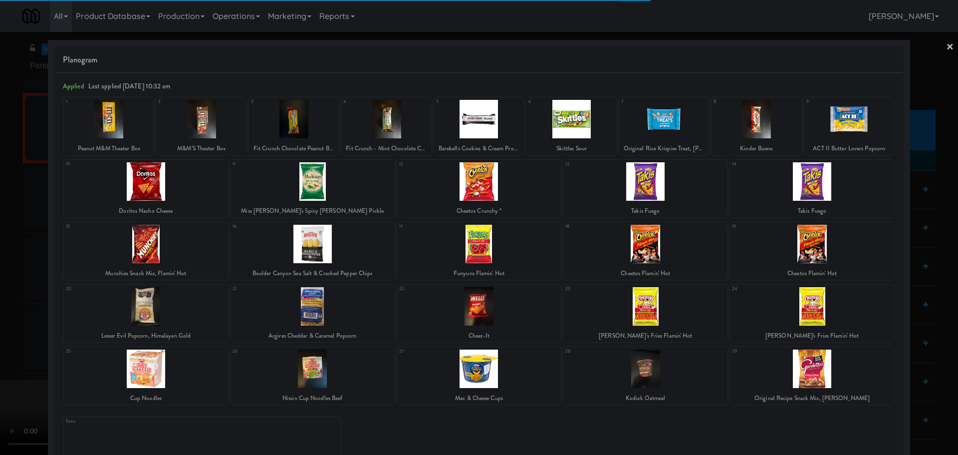
click at [176, 187] on div at bounding box center [146, 181] width 164 height 38
click at [168, 186] on div at bounding box center [146, 181] width 164 height 38
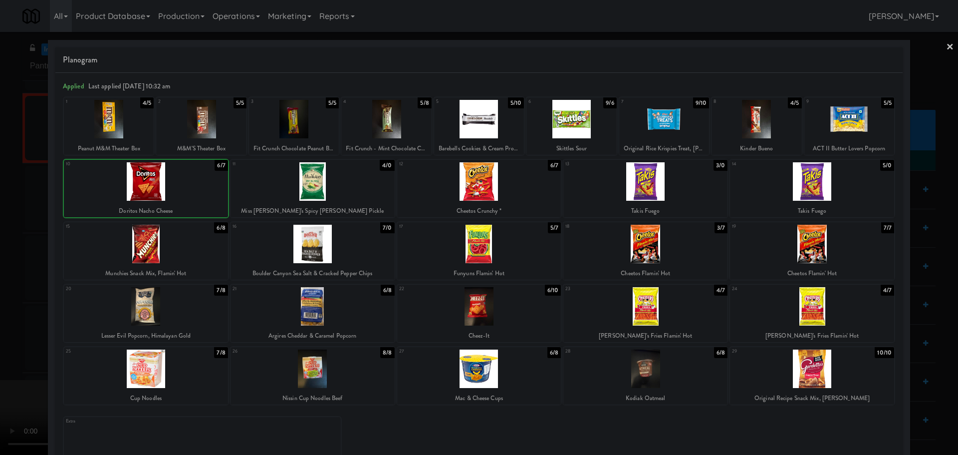
click at [0, 241] on div at bounding box center [479, 227] width 958 height 455
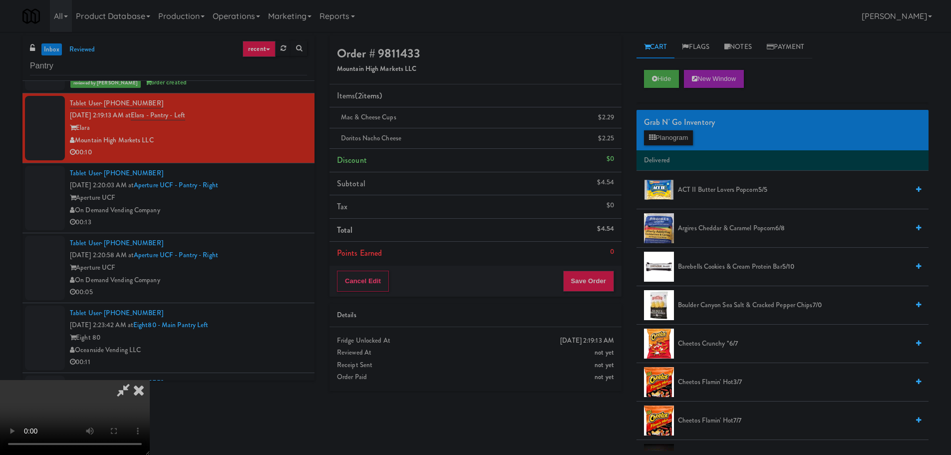
click at [150, 380] on video at bounding box center [75, 417] width 150 height 75
click at [585, 278] on button "Save Order" at bounding box center [588, 281] width 51 height 21
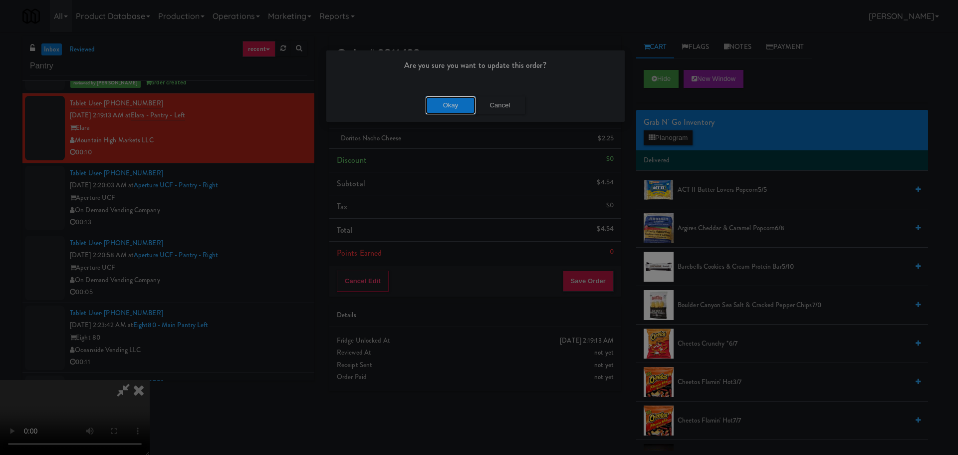
click at [464, 106] on button "Okay" at bounding box center [451, 105] width 50 height 18
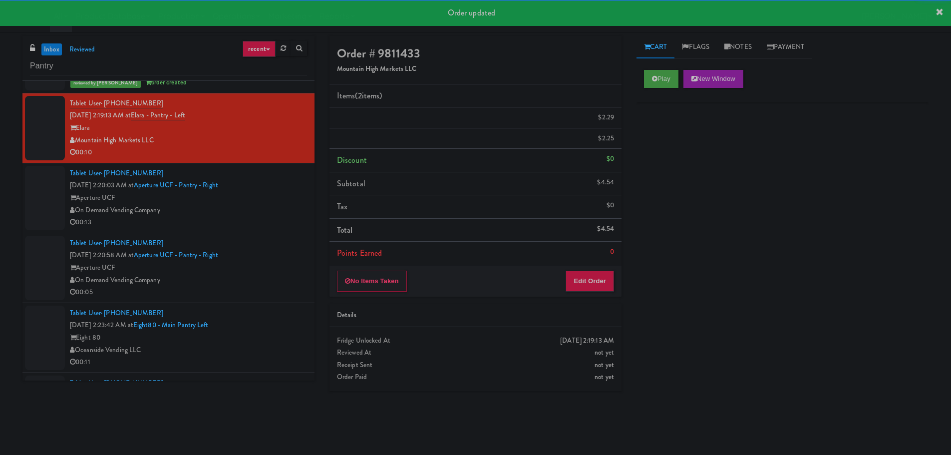
click at [242, 214] on div "On Demand Vending Company" at bounding box center [188, 210] width 237 height 12
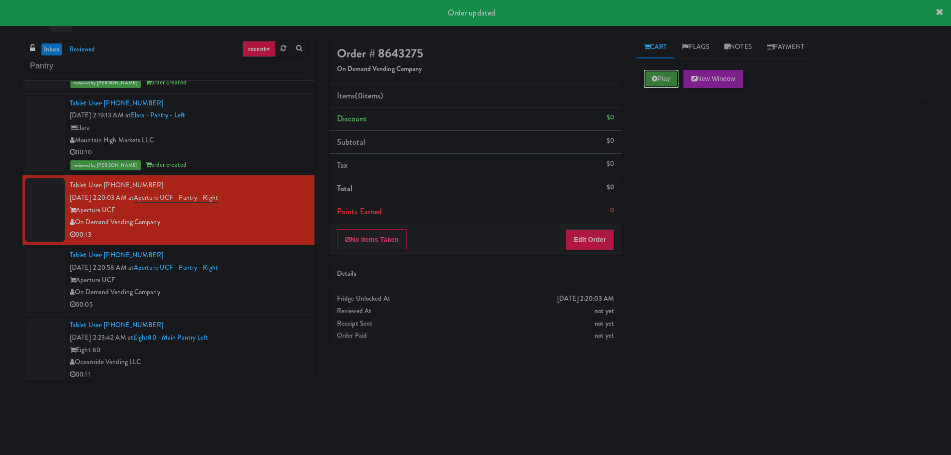
click at [658, 74] on button "Play" at bounding box center [661, 79] width 34 height 18
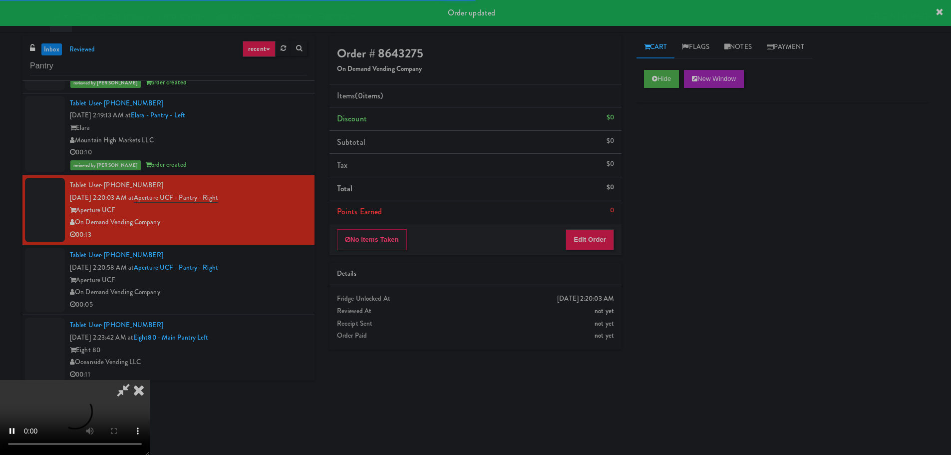
click at [562, 276] on div "Details" at bounding box center [475, 274] width 277 height 12
click at [580, 250] on button "Edit Order" at bounding box center [590, 239] width 48 height 21
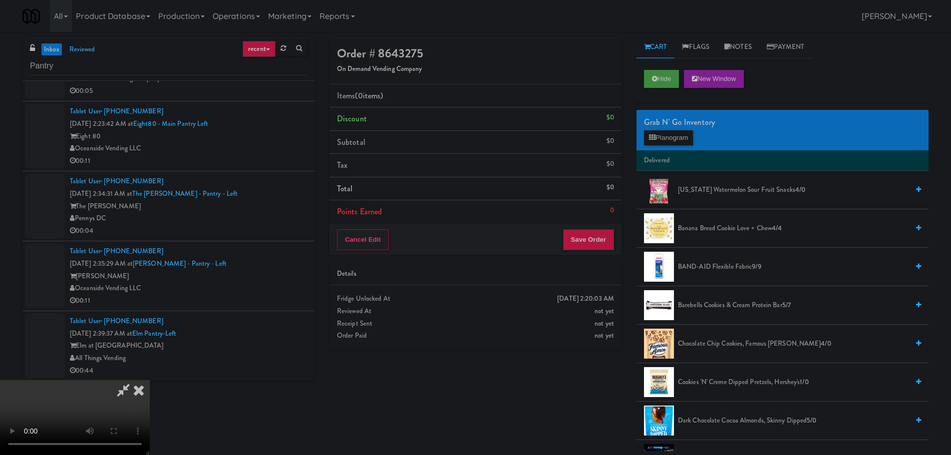
click at [150, 380] on video at bounding box center [75, 417] width 150 height 75
click at [666, 141] on button "Planogram" at bounding box center [668, 137] width 49 height 15
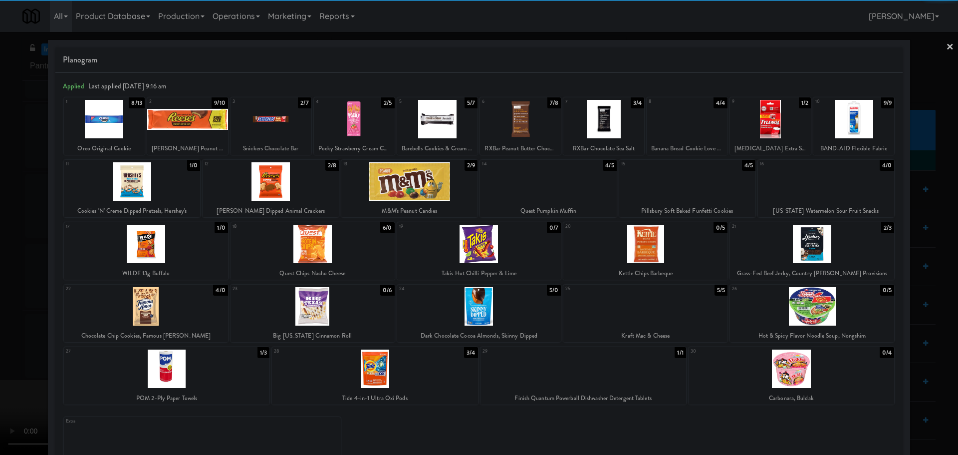
click at [195, 127] on div at bounding box center [187, 119] width 81 height 38
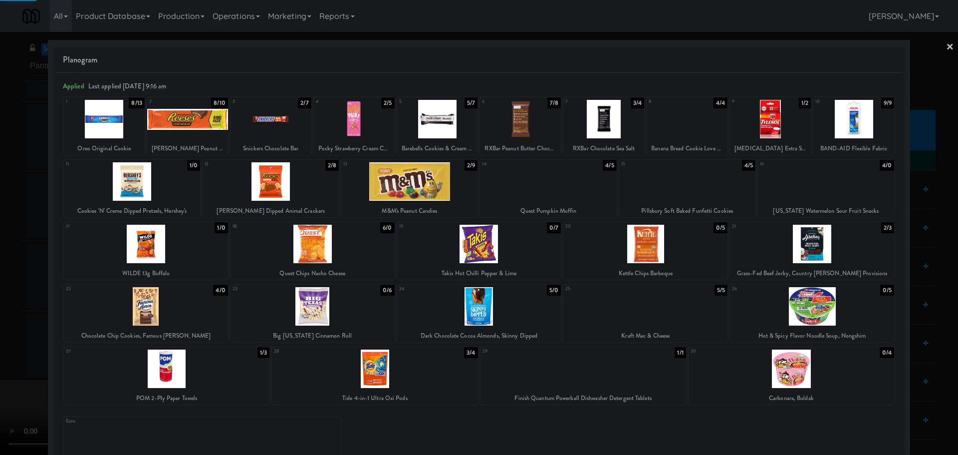
click at [0, 239] on div at bounding box center [479, 227] width 958 height 455
drag, startPoint x: 264, startPoint y: 232, endPoint x: 296, endPoint y: 233, distance: 33.0
click at [150, 380] on video at bounding box center [75, 417] width 150 height 75
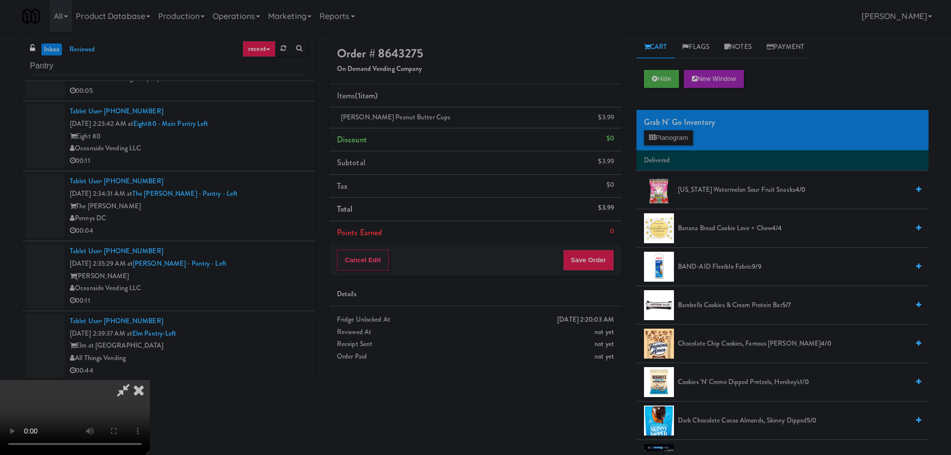
scroll to position [172, 0]
click at [594, 258] on button "Save Order" at bounding box center [588, 260] width 51 height 21
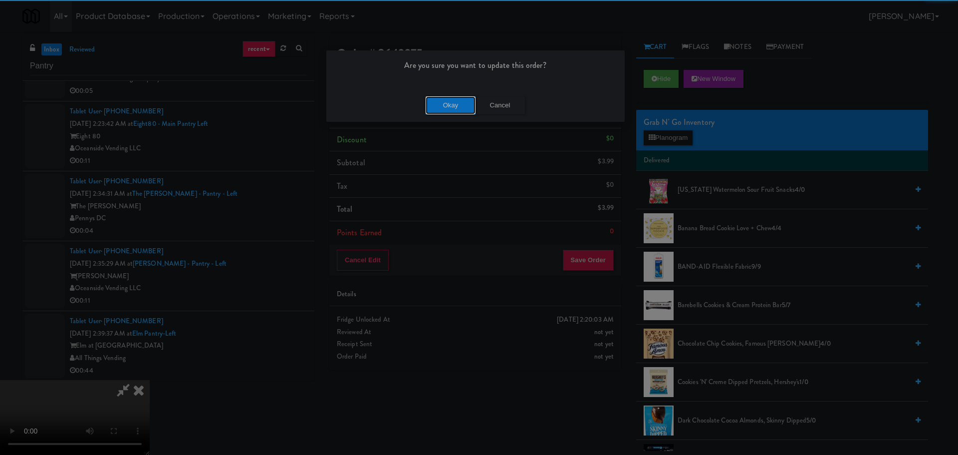
click at [456, 102] on button "Okay" at bounding box center [451, 105] width 50 height 18
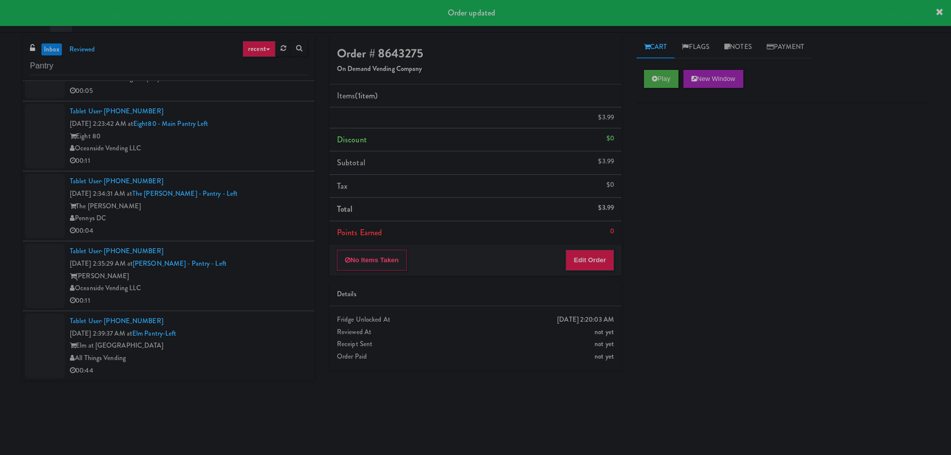
scroll to position [0, 0]
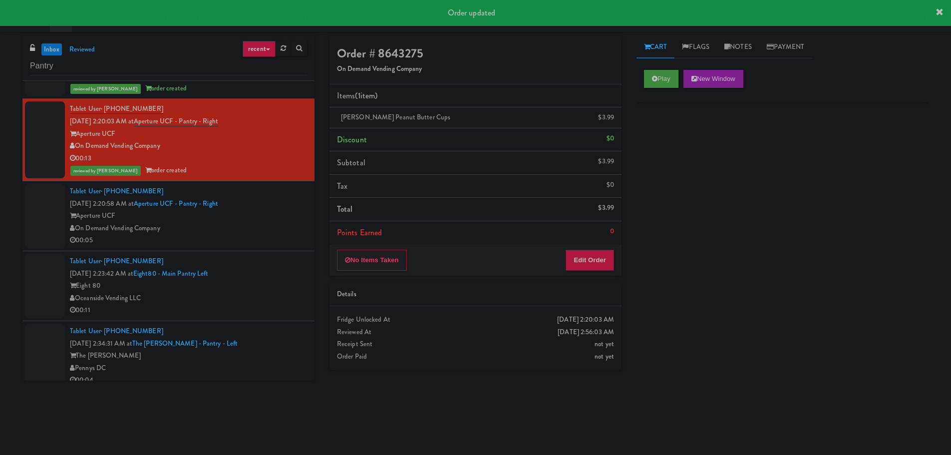
click at [268, 224] on div "On Demand Vending Company" at bounding box center [188, 228] width 237 height 12
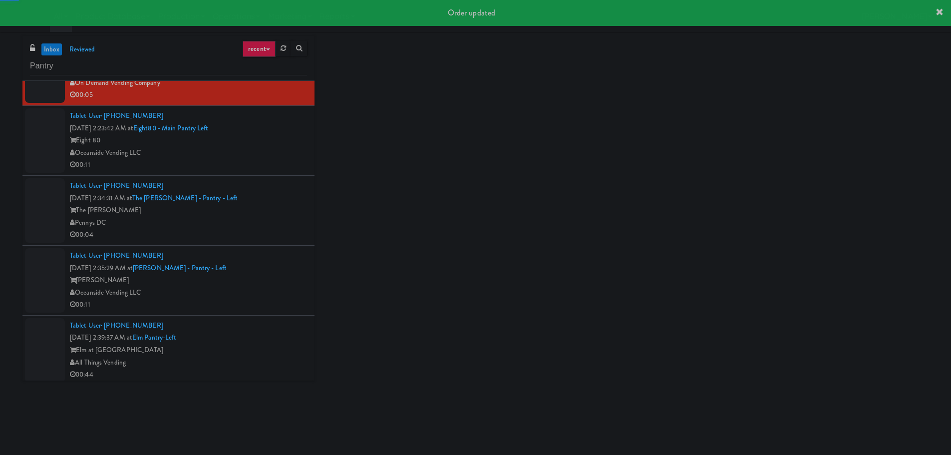
scroll to position [2173, 0]
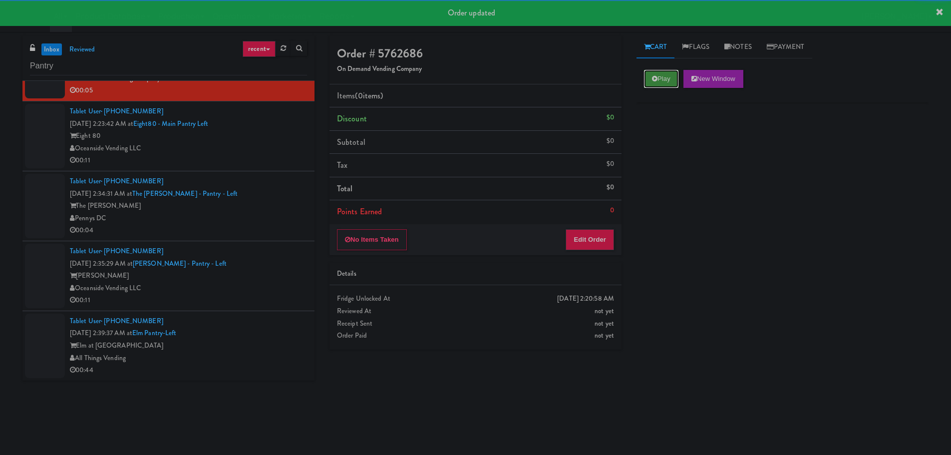
click at [670, 80] on button "Play" at bounding box center [661, 79] width 34 height 18
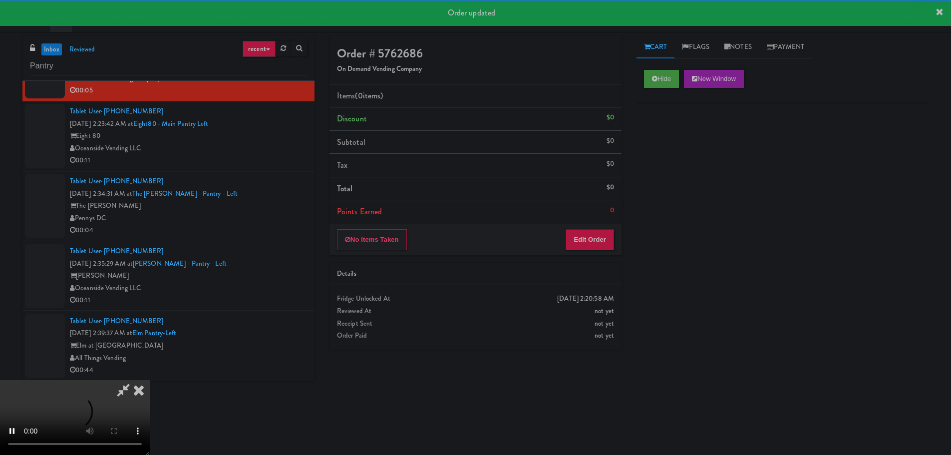
click at [607, 216] on li "Points Earned 0" at bounding box center [475, 211] width 292 height 23
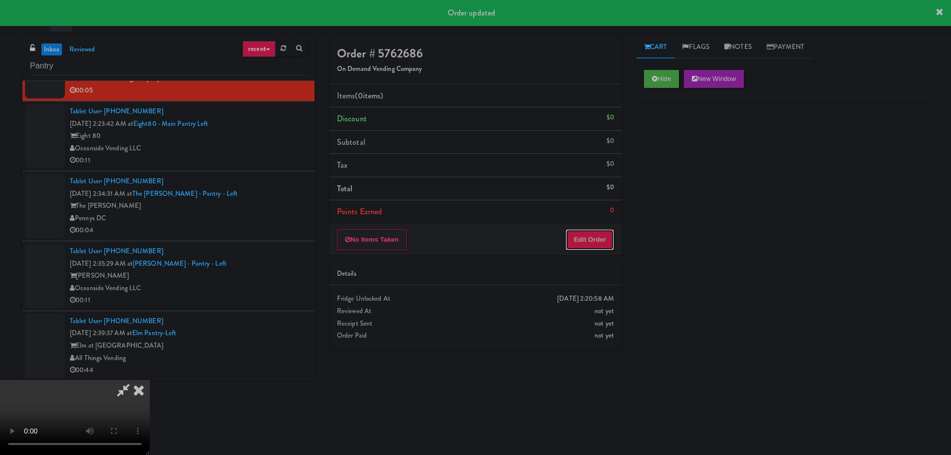
click at [595, 240] on button "Edit Order" at bounding box center [590, 239] width 48 height 21
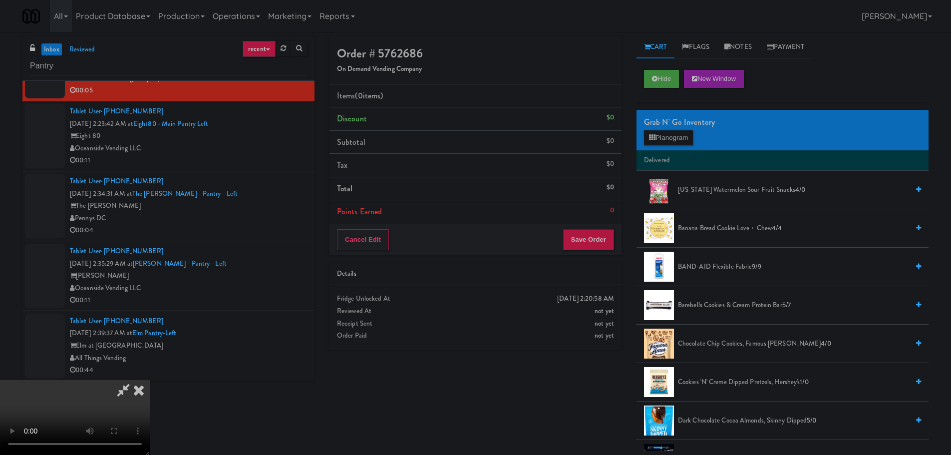
scroll to position [0, 0]
click at [150, 380] on video at bounding box center [75, 417] width 150 height 75
click at [675, 135] on button "Planogram" at bounding box center [668, 137] width 49 height 15
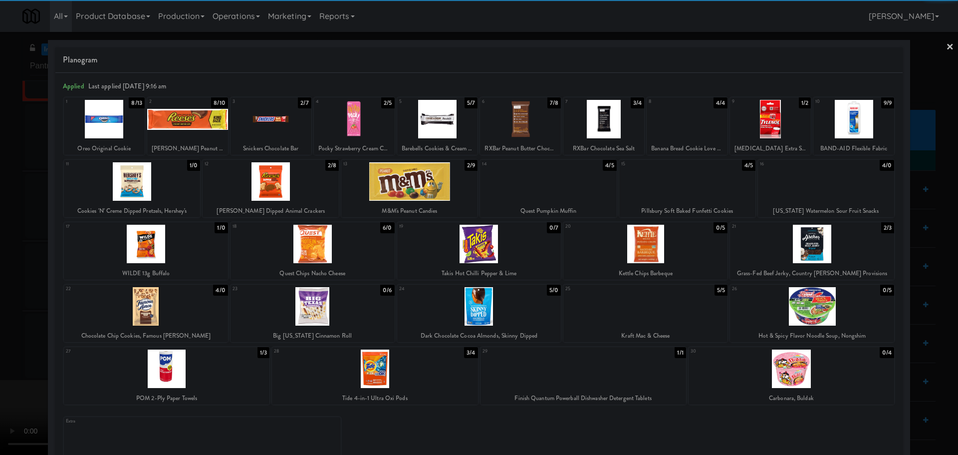
click at [297, 190] on div at bounding box center [271, 181] width 136 height 38
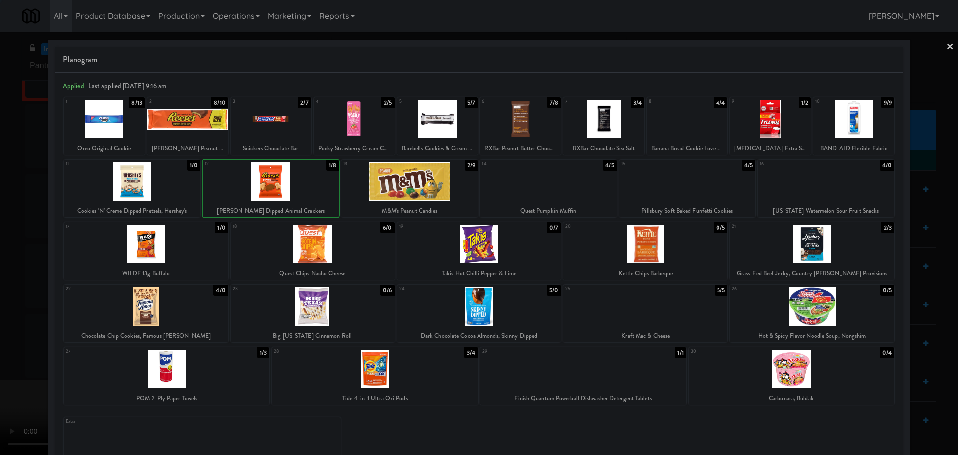
click at [0, 280] on div at bounding box center [479, 227] width 958 height 455
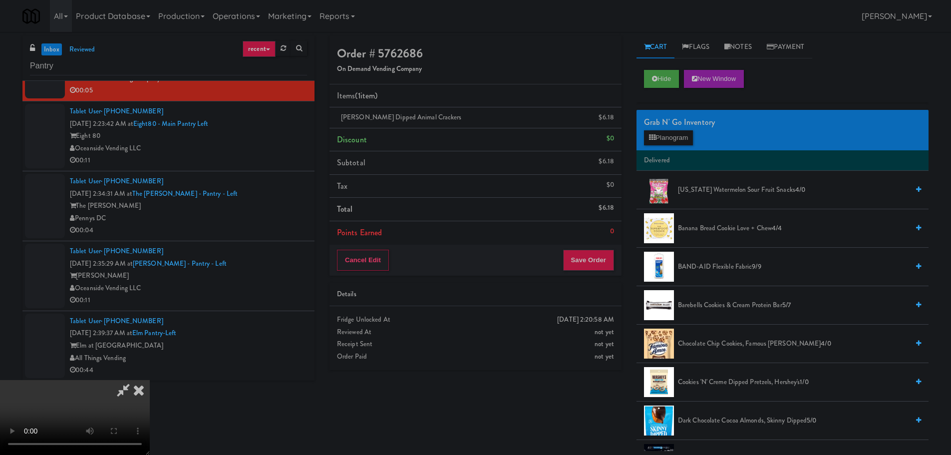
scroll to position [72, 0]
click at [150, 380] on video at bounding box center [75, 417] width 150 height 75
click at [604, 266] on button "Save Order" at bounding box center [588, 260] width 51 height 21
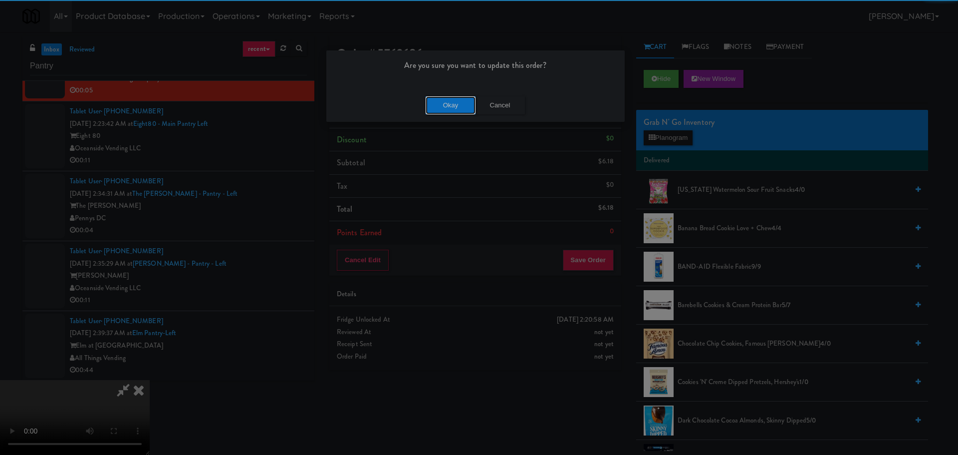
click at [455, 100] on button "Okay" at bounding box center [451, 105] width 50 height 18
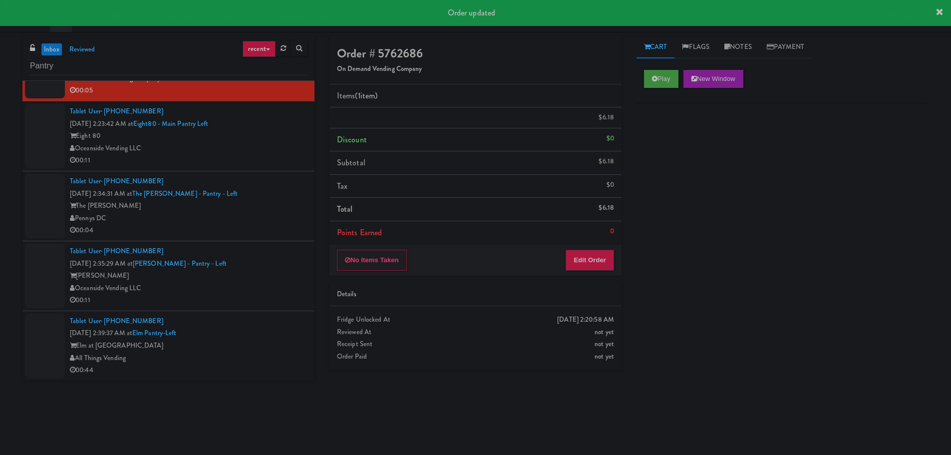
scroll to position [0, 0]
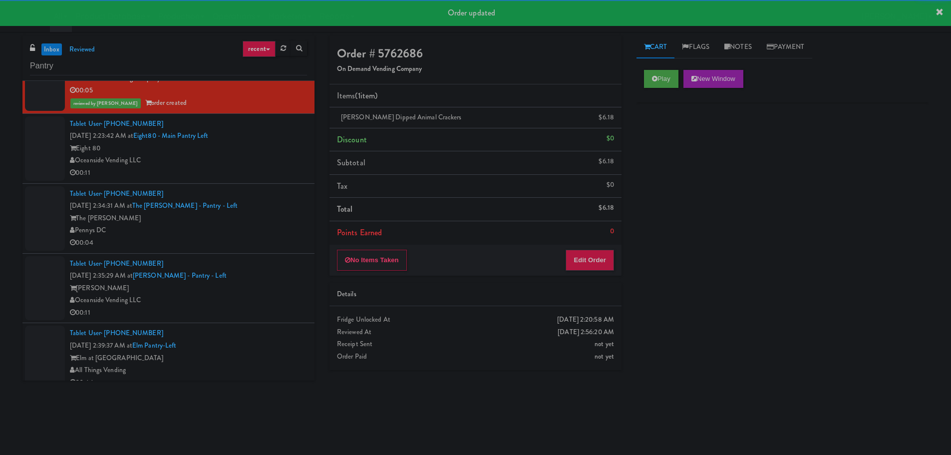
click at [268, 162] on div "Oceanside Vending LLC" at bounding box center [188, 160] width 237 height 12
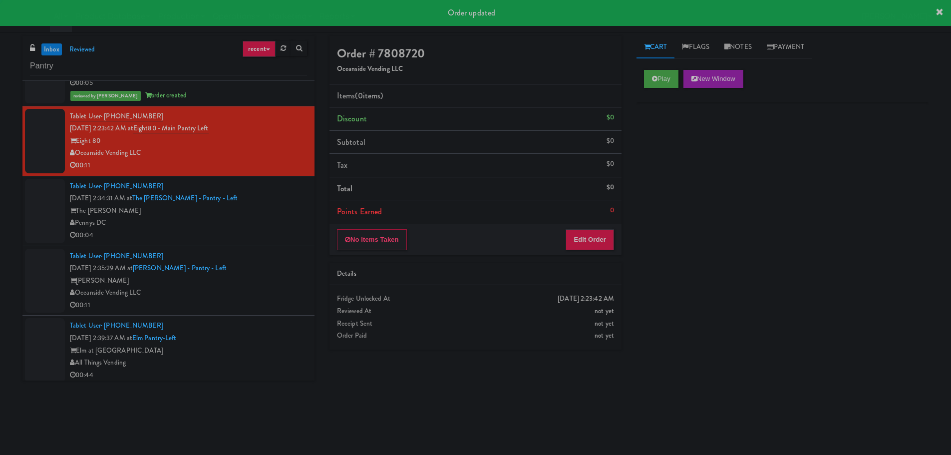
scroll to position [2185, 0]
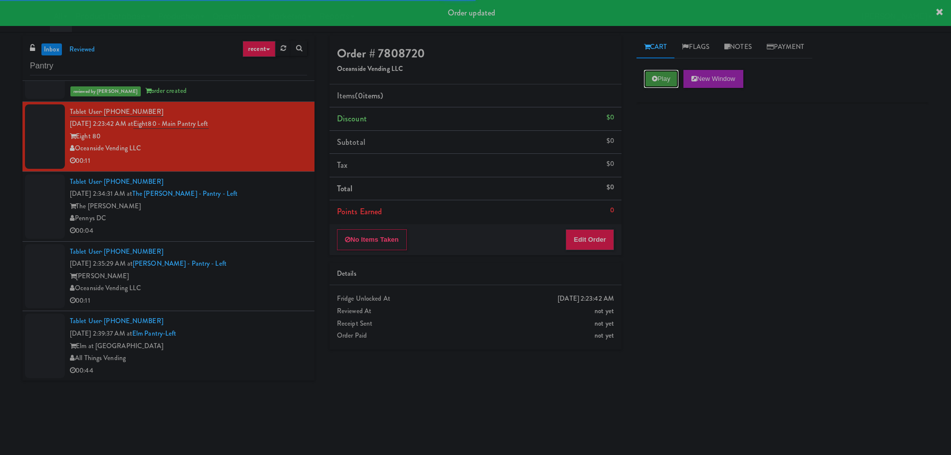
click at [656, 75] on icon at bounding box center [654, 78] width 5 height 6
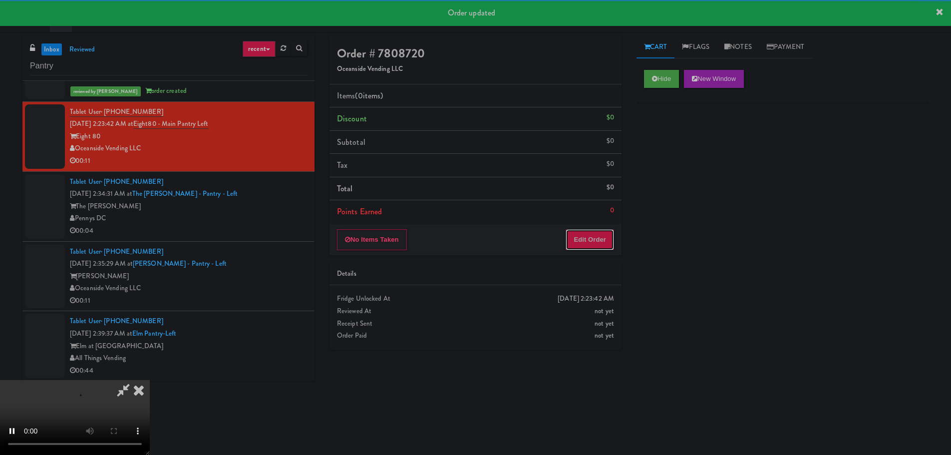
click at [580, 241] on button "Edit Order" at bounding box center [590, 239] width 48 height 21
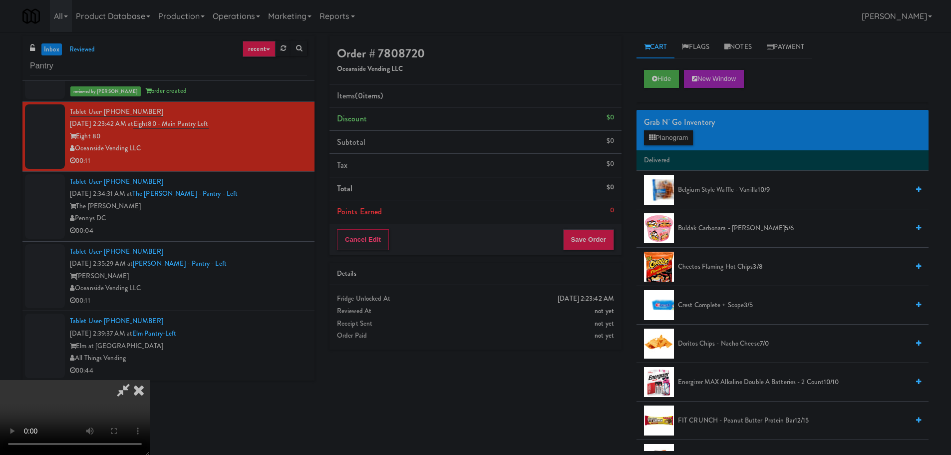
scroll to position [0, 0]
click at [150, 380] on video at bounding box center [75, 417] width 150 height 75
click at [669, 129] on div "Grab N' Go Inventory Planogram" at bounding box center [782, 130] width 292 height 40
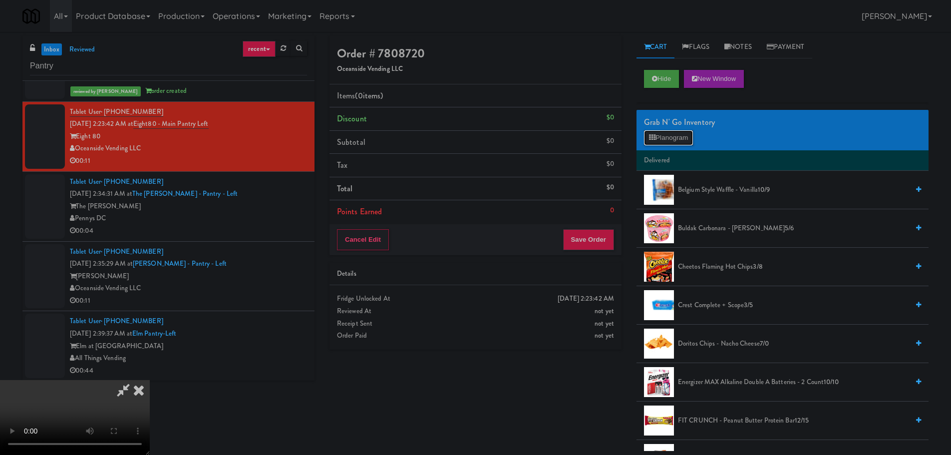
click at [670, 133] on button "Planogram" at bounding box center [668, 137] width 49 height 15
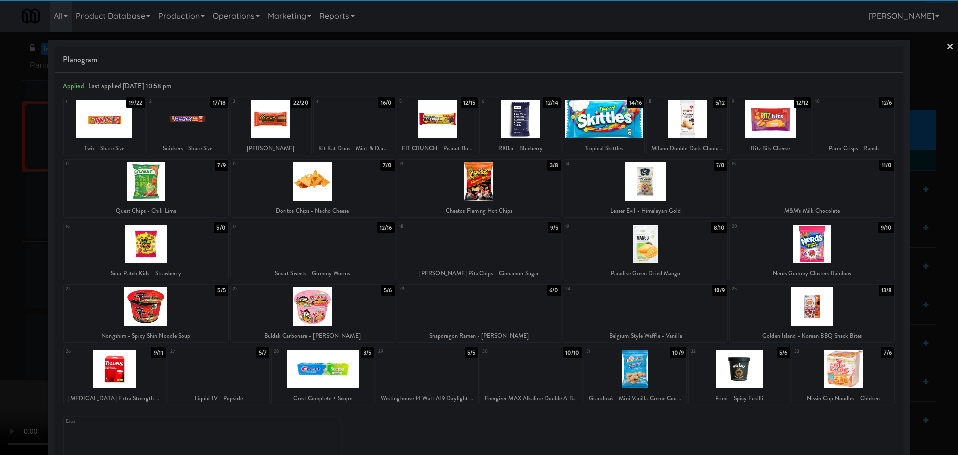
click at [519, 182] on div at bounding box center [479, 181] width 164 height 38
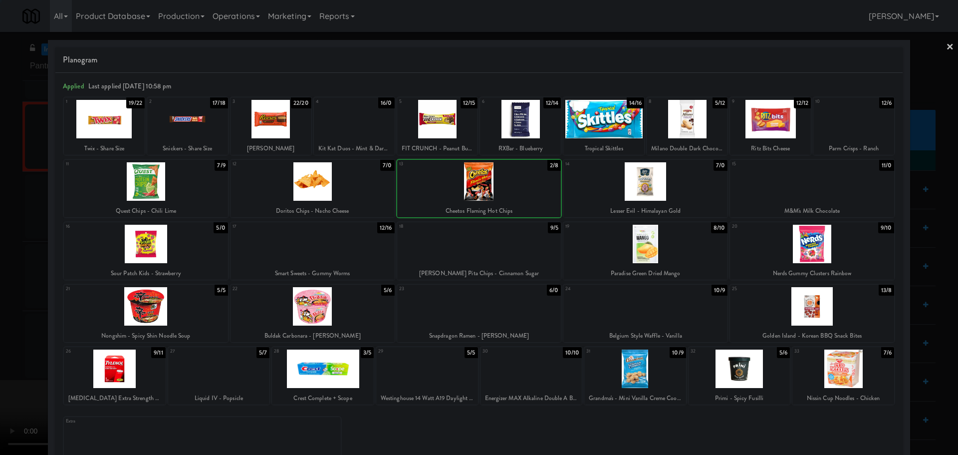
click at [0, 233] on div at bounding box center [479, 227] width 958 height 455
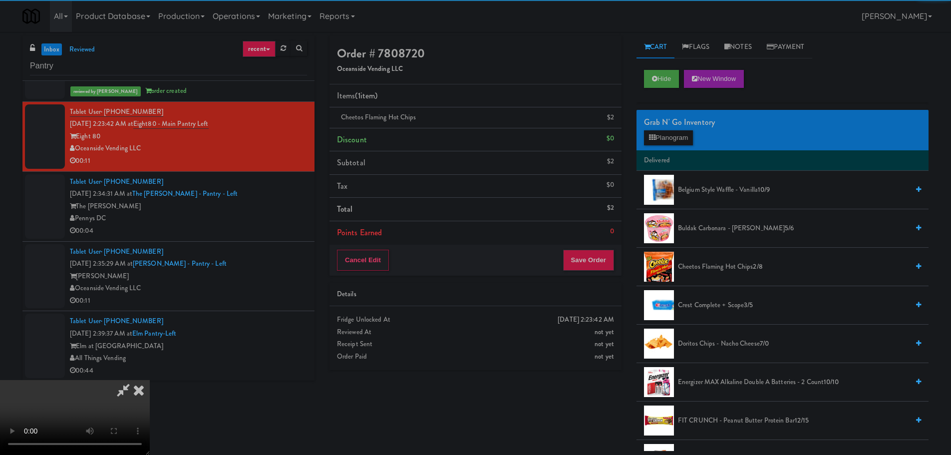
drag, startPoint x: 392, startPoint y: 200, endPoint x: 461, endPoint y: 205, distance: 68.5
click at [150, 380] on video at bounding box center [75, 417] width 150 height 75
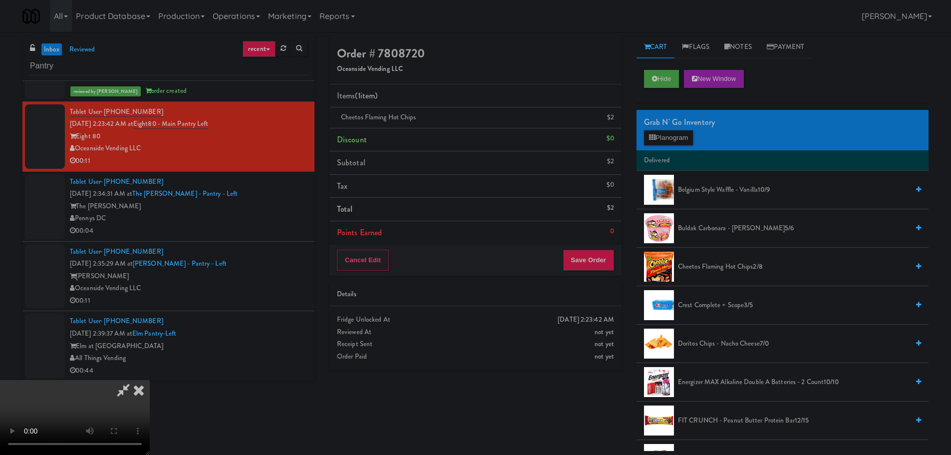
click at [150, 380] on video at bounding box center [75, 417] width 150 height 75
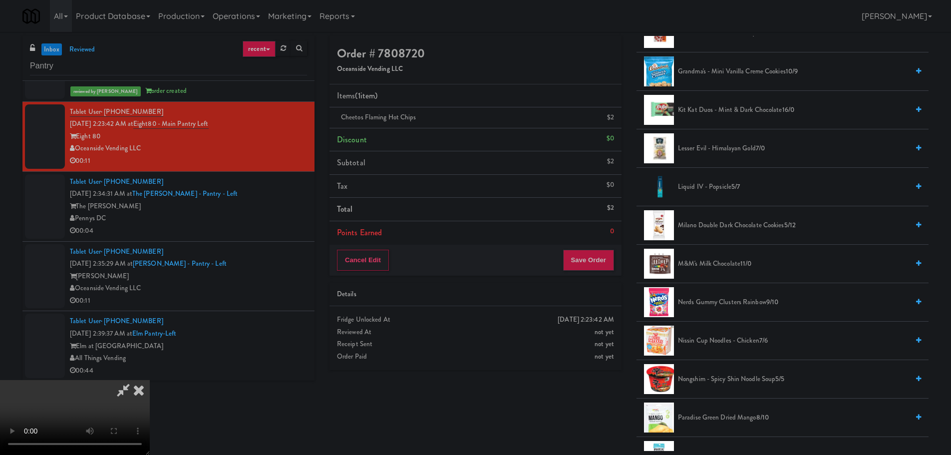
scroll to position [449, 0]
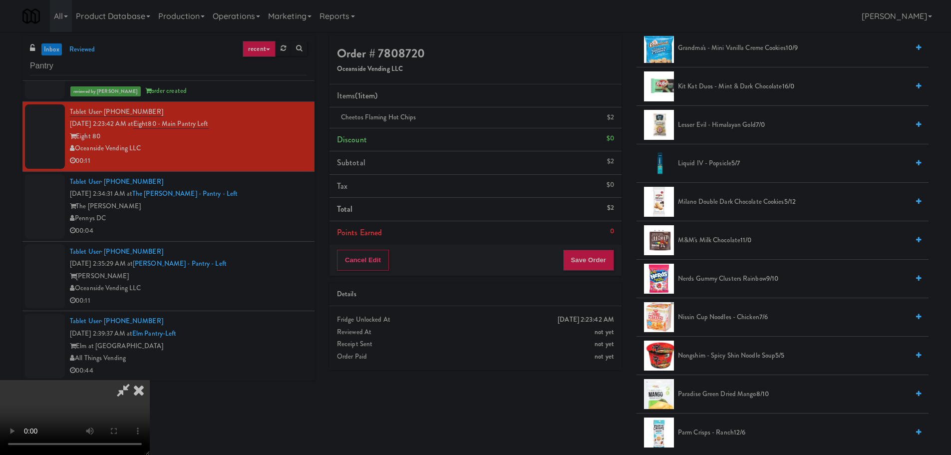
click at [742, 202] on span "Milano Double Dark Chocolate Cookies 5/12" at bounding box center [793, 202] width 231 height 12
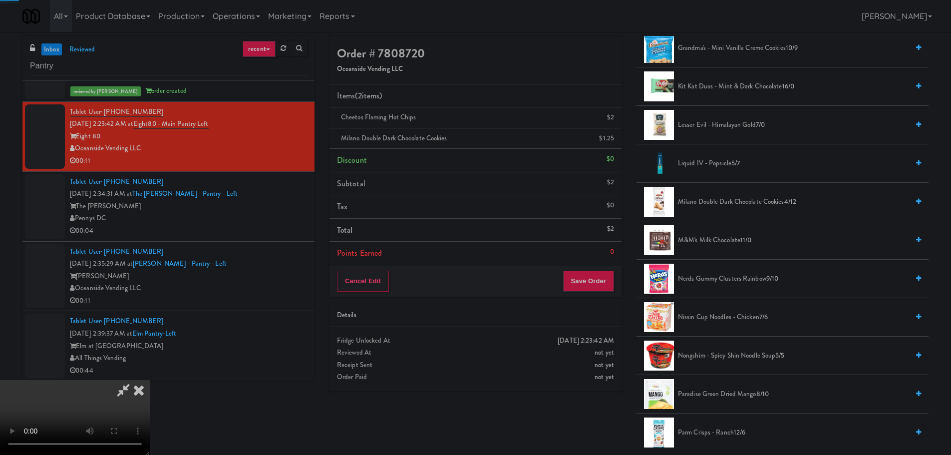
click at [150, 380] on video at bounding box center [75, 417] width 150 height 75
click at [612, 283] on button "Save Order" at bounding box center [588, 281] width 51 height 21
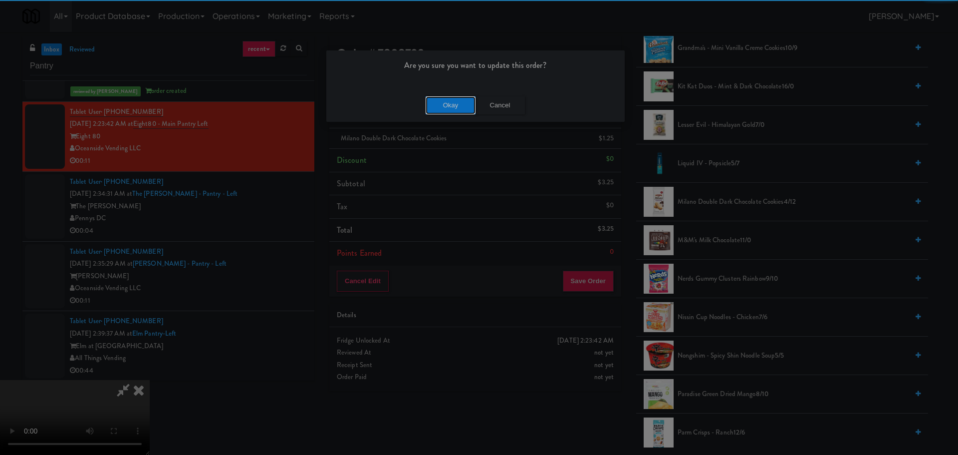
click at [448, 104] on button "Okay" at bounding box center [451, 105] width 50 height 18
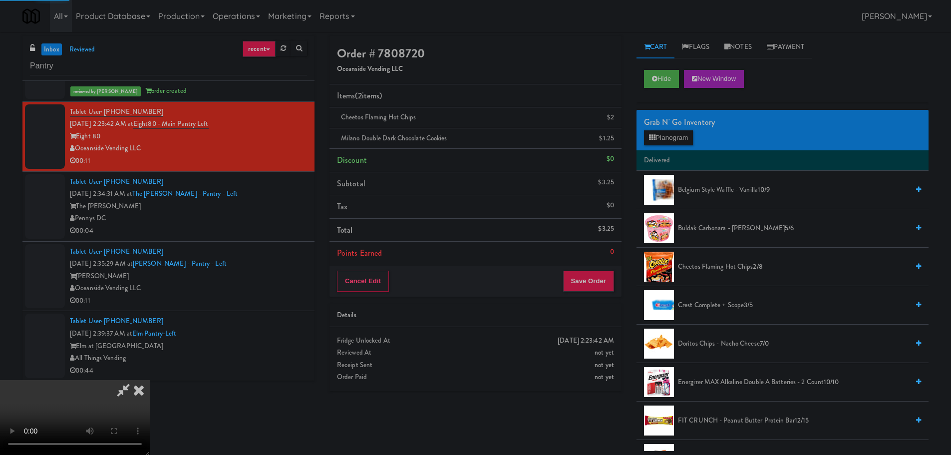
scroll to position [0, 0]
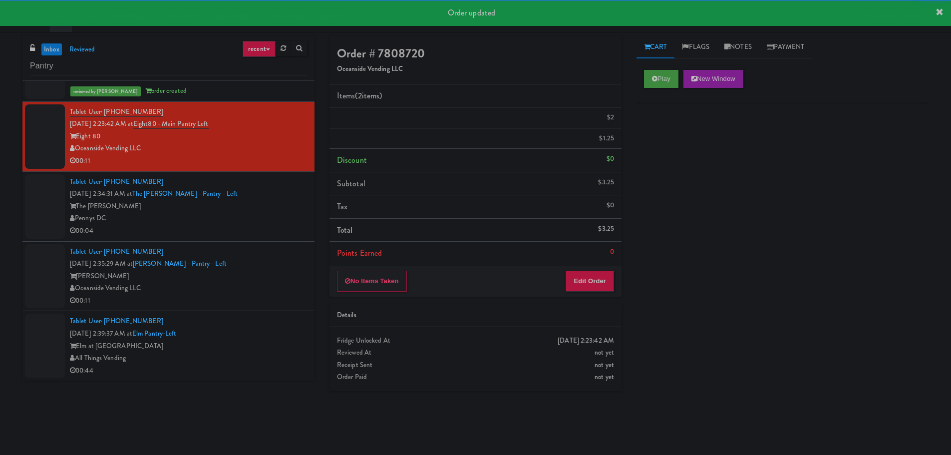
click at [255, 224] on div "Pennys DC" at bounding box center [188, 218] width 237 height 12
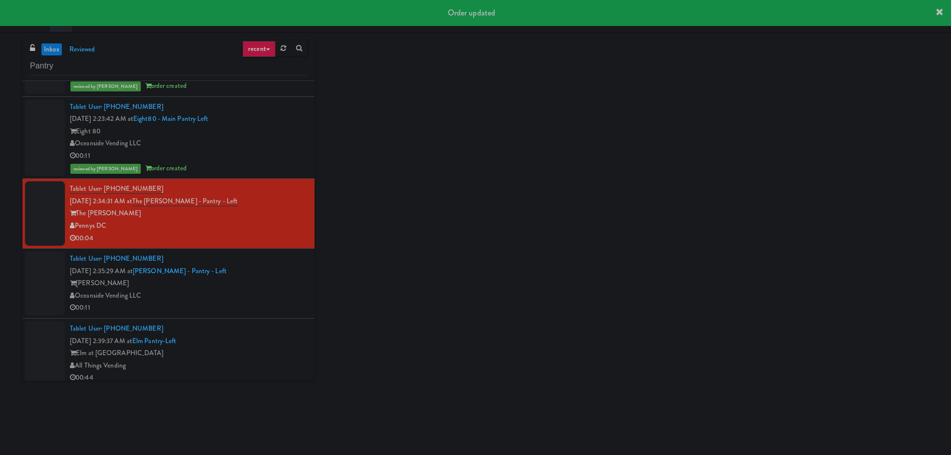
scroll to position [2197, 0]
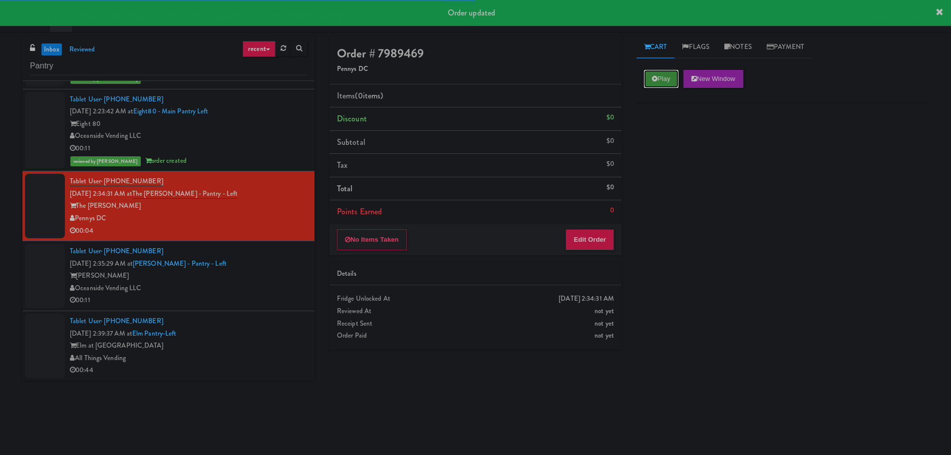
click at [648, 86] on button "Play" at bounding box center [661, 79] width 34 height 18
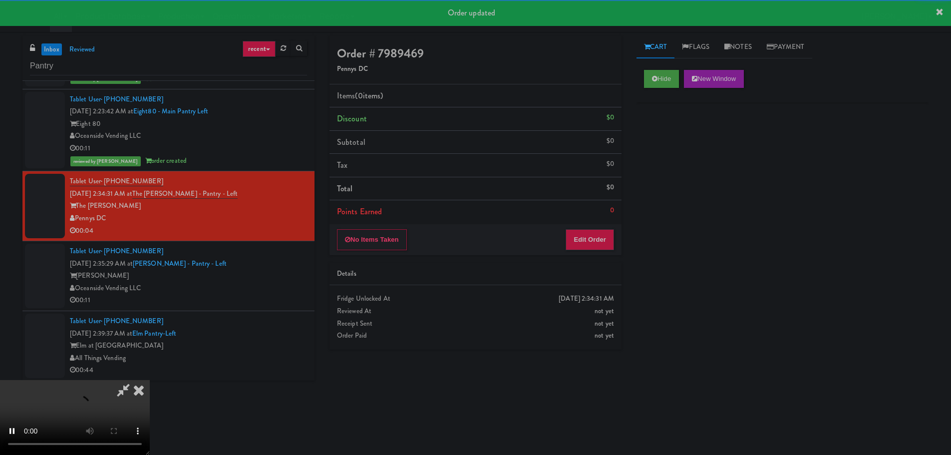
click at [594, 226] on div "No Items Taken Edit Order" at bounding box center [475, 239] width 292 height 31
click at [587, 237] on button "Edit Order" at bounding box center [590, 239] width 48 height 21
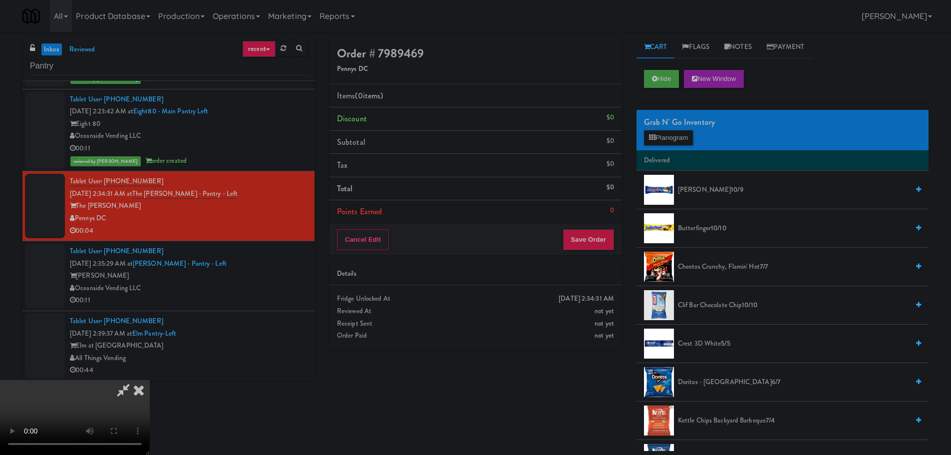
scroll to position [0, 0]
click at [150, 380] on video at bounding box center [75, 417] width 150 height 75
click at [697, 269] on span "Cheetos Crunchy, Flamin' Hot 7/7" at bounding box center [793, 267] width 231 height 12
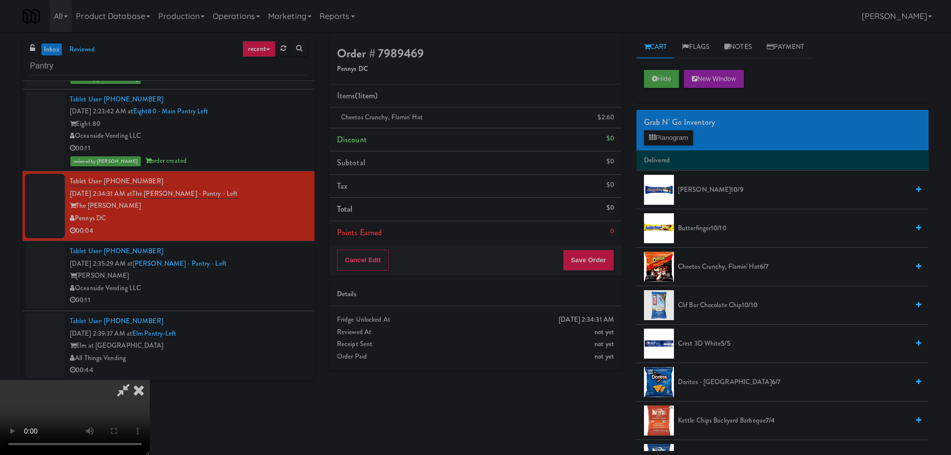
click at [711, 269] on span "Cheetos Crunchy, Flamin' Hot 6/7" at bounding box center [793, 267] width 231 height 12
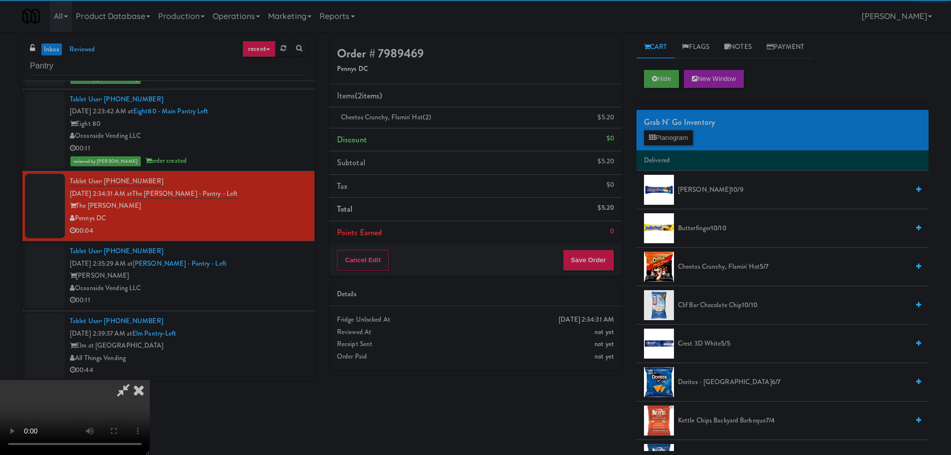
click at [150, 380] on video at bounding box center [75, 417] width 150 height 75
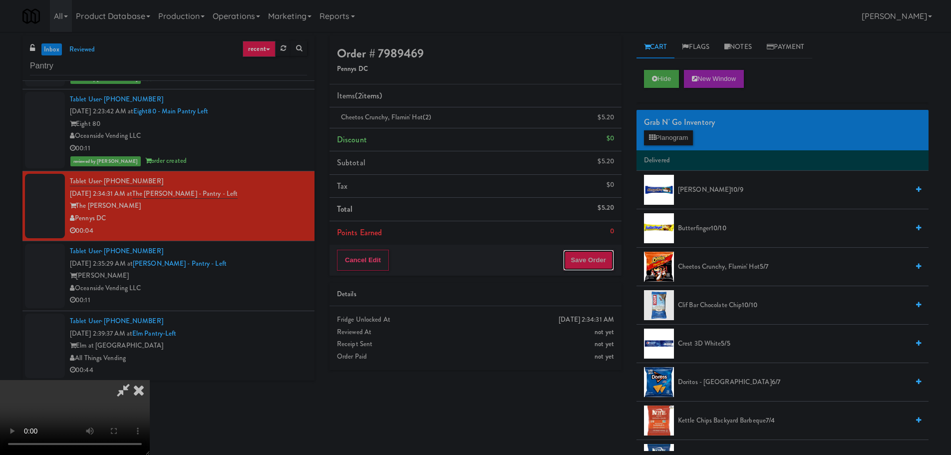
click at [580, 255] on button "Save Order" at bounding box center [588, 260] width 51 height 21
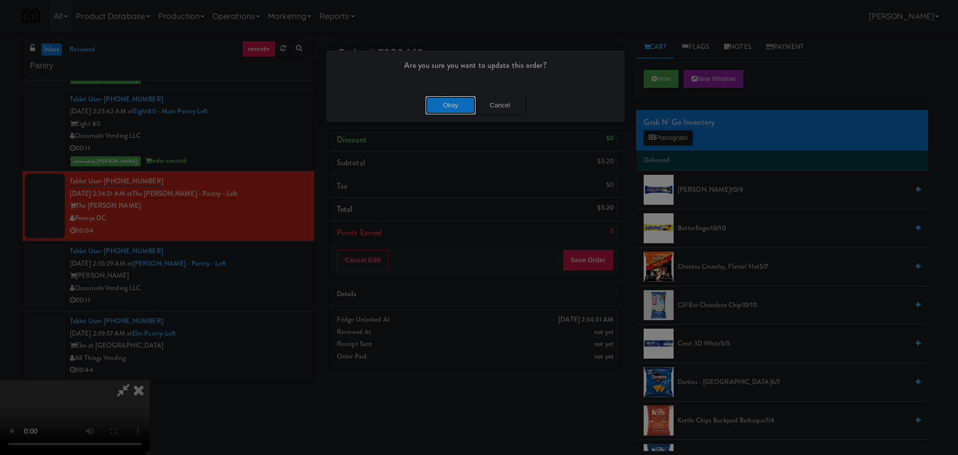
click at [453, 112] on button "Okay" at bounding box center [451, 105] width 50 height 18
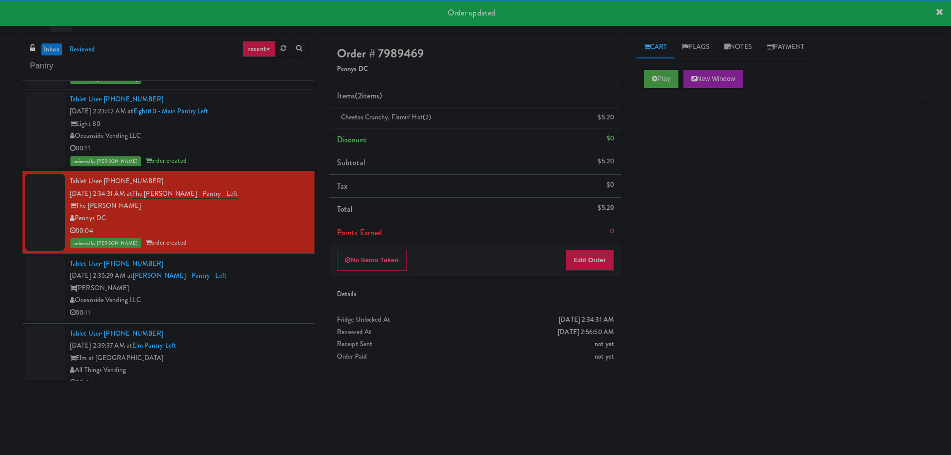
click at [260, 285] on div "Rafferty" at bounding box center [188, 288] width 237 height 12
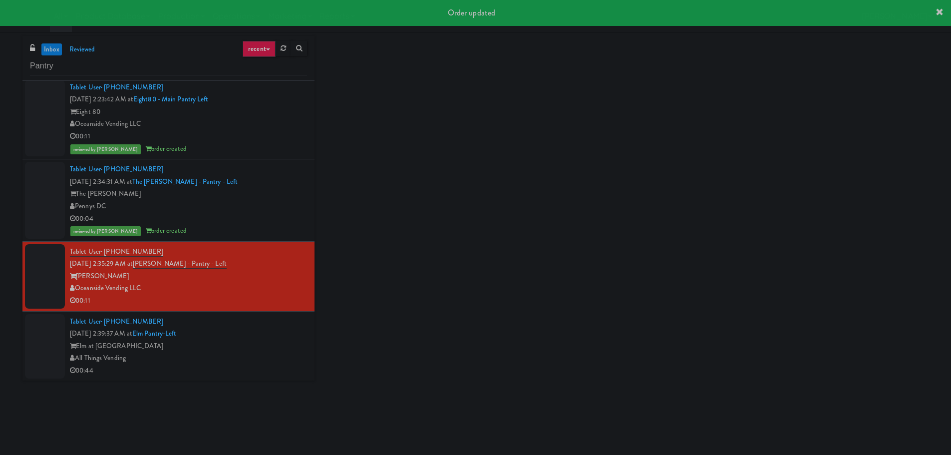
scroll to position [2210, 0]
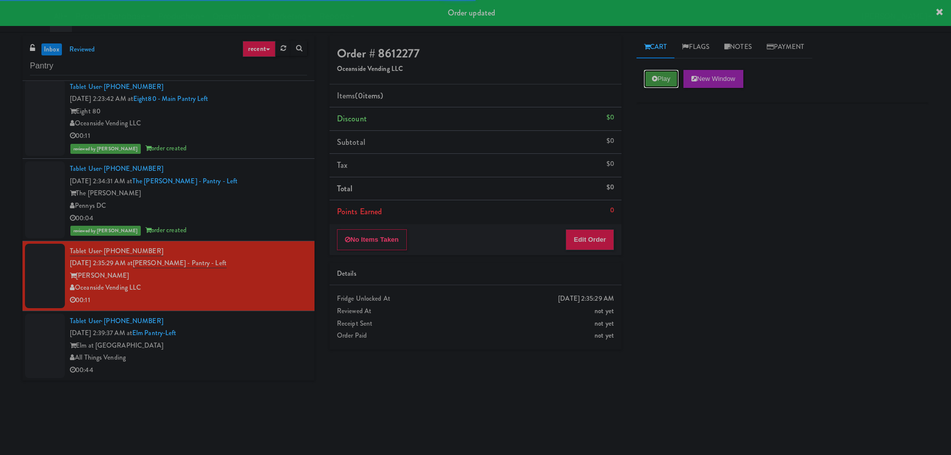
click at [651, 82] on button "Play" at bounding box center [661, 79] width 34 height 18
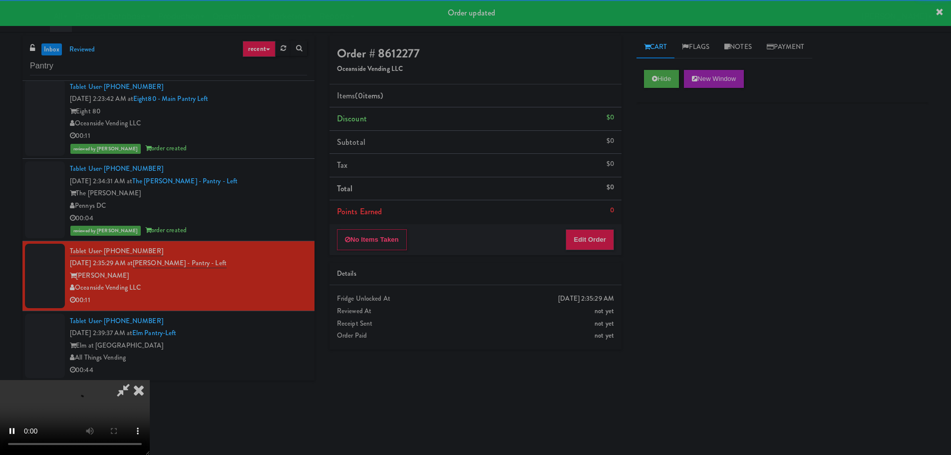
click at [594, 264] on div "Details" at bounding box center [475, 274] width 292 height 23
click at [597, 240] on button "Edit Order" at bounding box center [590, 239] width 48 height 21
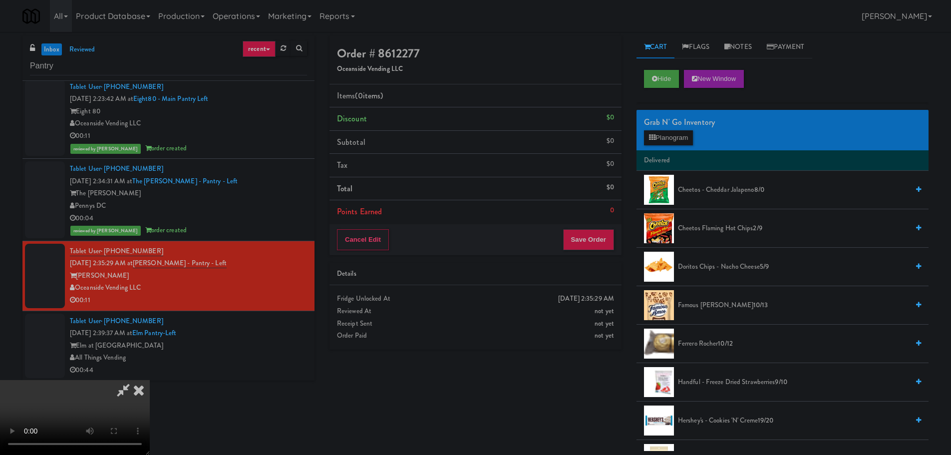
click at [150, 380] on video at bounding box center [75, 417] width 150 height 75
click at [663, 139] on button "Planogram" at bounding box center [668, 137] width 49 height 15
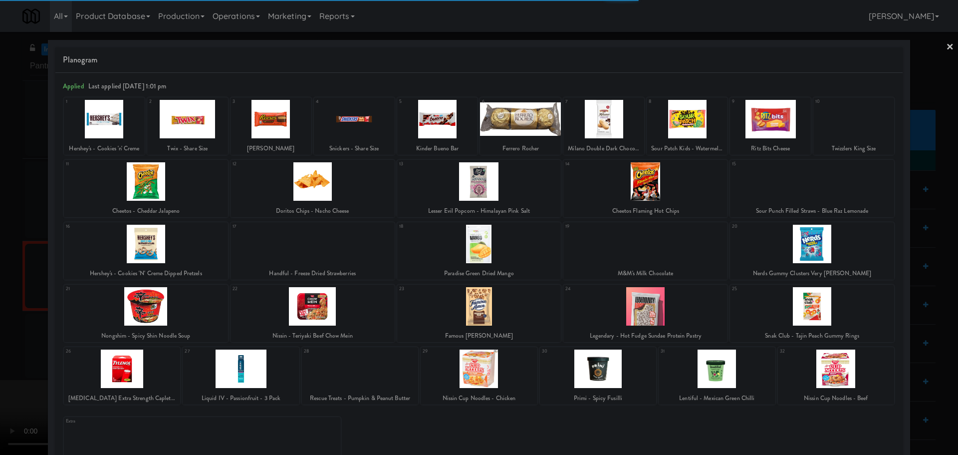
click at [285, 121] on div at bounding box center [271, 119] width 81 height 38
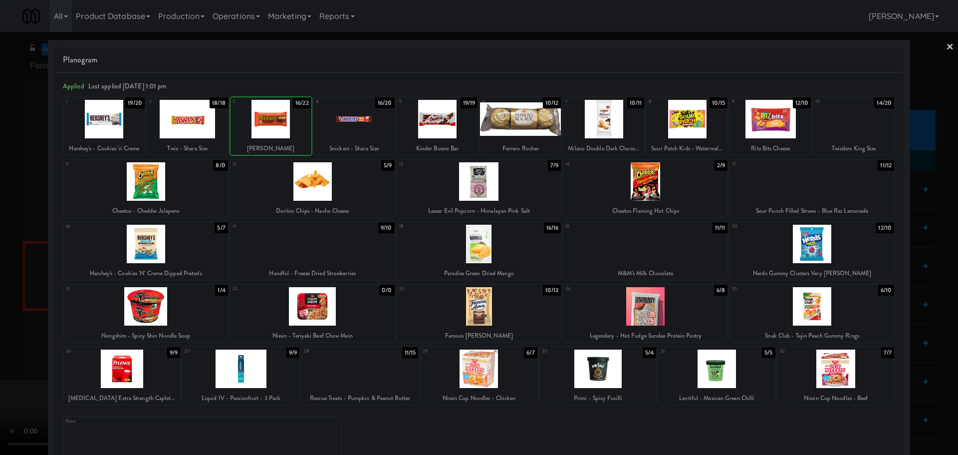
click at [1, 232] on div at bounding box center [479, 227] width 958 height 455
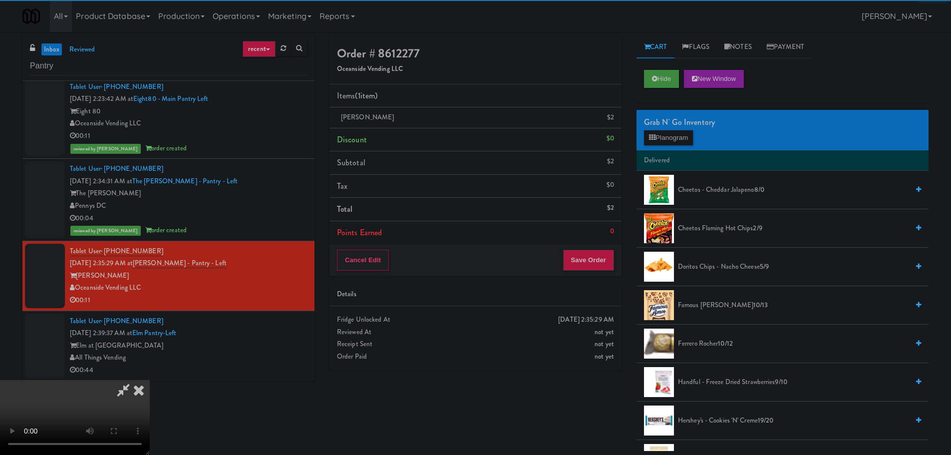
click at [150, 380] on video at bounding box center [75, 417] width 150 height 75
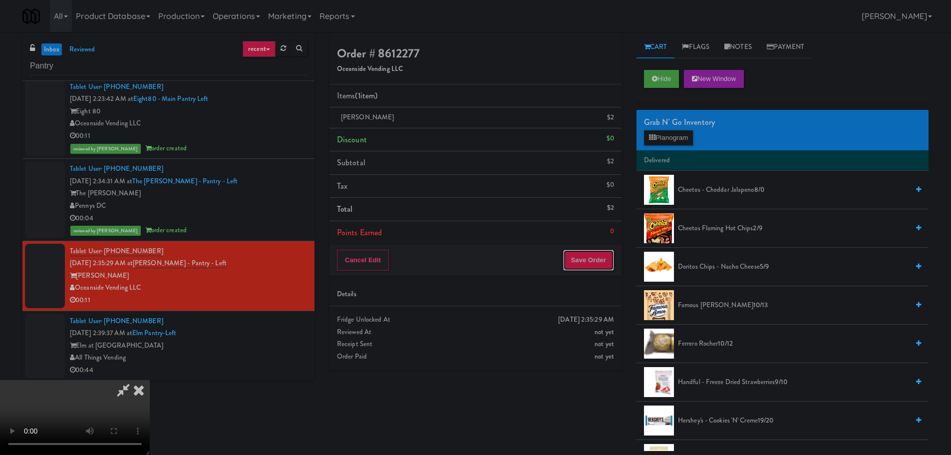
click at [589, 253] on button "Save Order" at bounding box center [588, 260] width 51 height 21
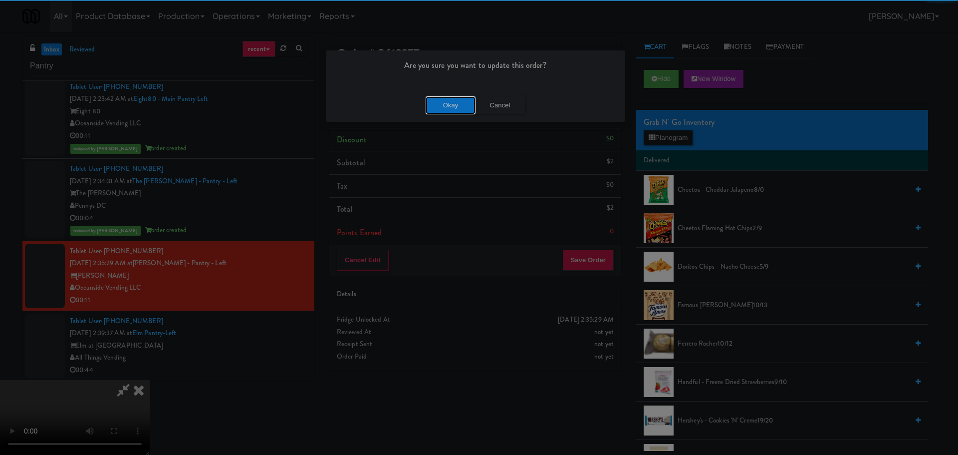
click at [448, 99] on button "Okay" at bounding box center [451, 105] width 50 height 18
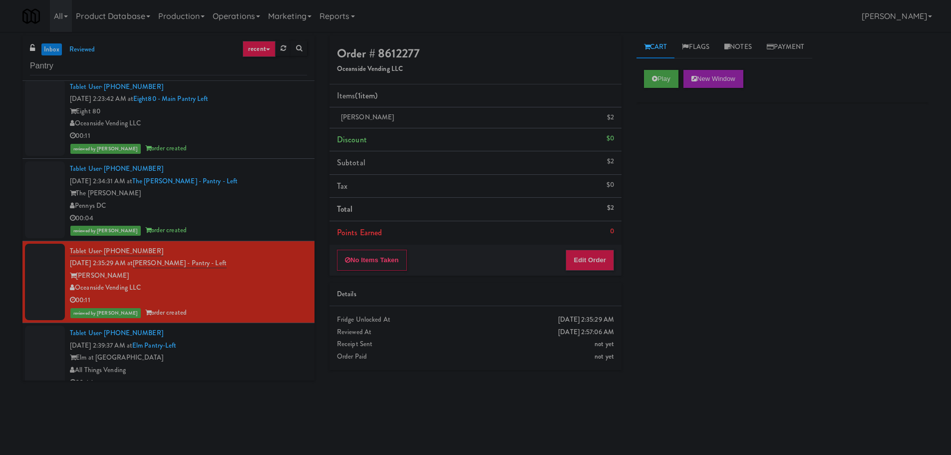
click at [263, 352] on div "Elm at Panorama" at bounding box center [188, 357] width 237 height 12
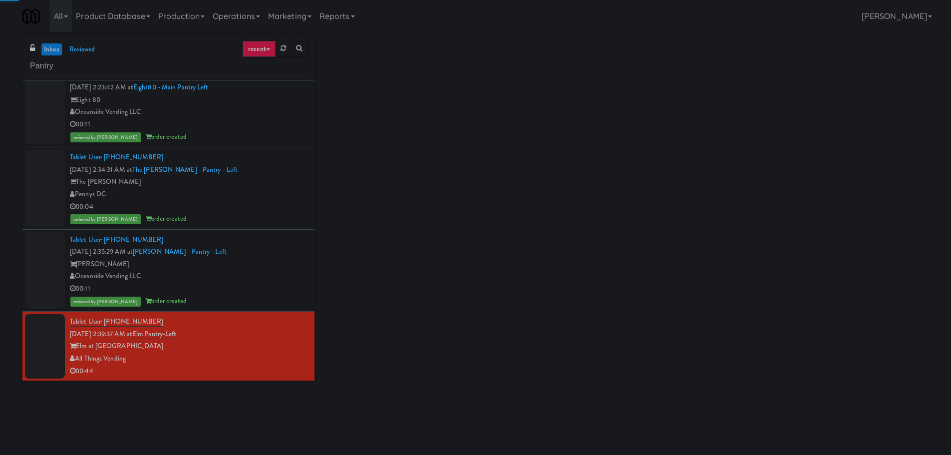
scroll to position [2222, 0]
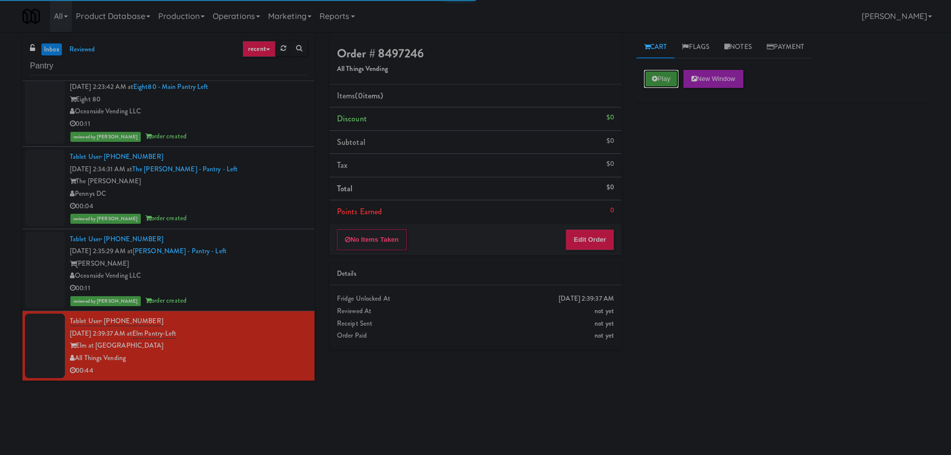
click at [661, 80] on button "Play" at bounding box center [661, 79] width 34 height 18
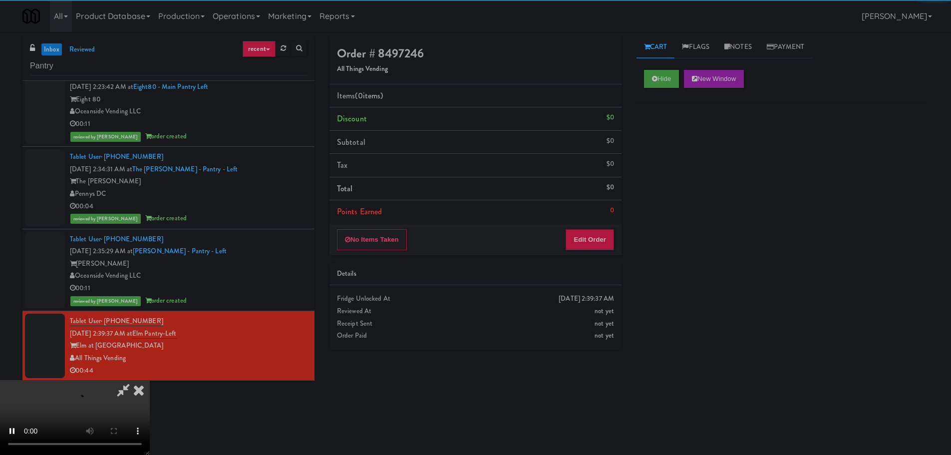
click at [600, 255] on div "Order # 8497246 All Things Vending Items (0 items ) Discount $0 Subtotal $0 Tax…" at bounding box center [475, 196] width 307 height 321
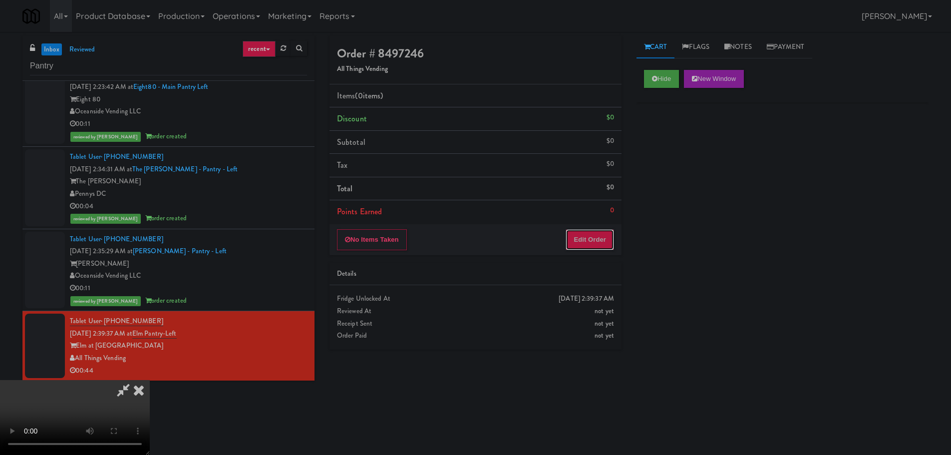
click at [601, 240] on button "Edit Order" at bounding box center [590, 239] width 48 height 21
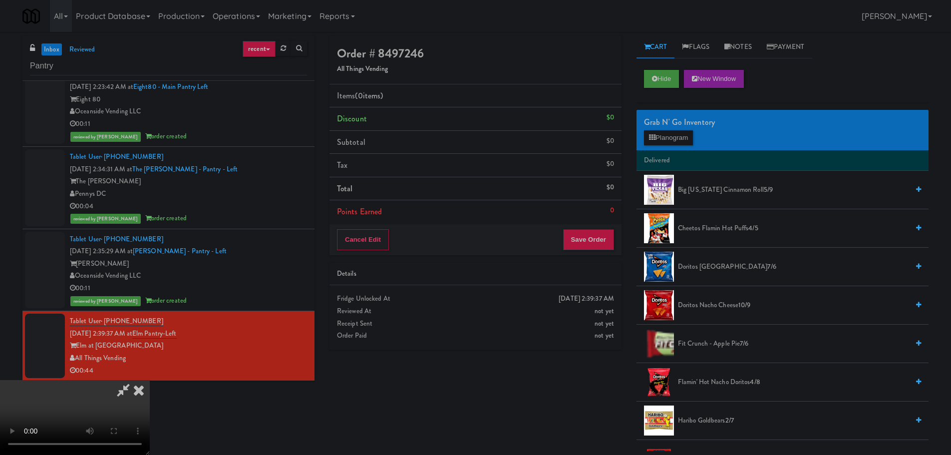
scroll to position [0, 0]
click at [150, 380] on video at bounding box center [75, 417] width 150 height 75
click at [666, 140] on button "Planogram" at bounding box center [668, 137] width 49 height 15
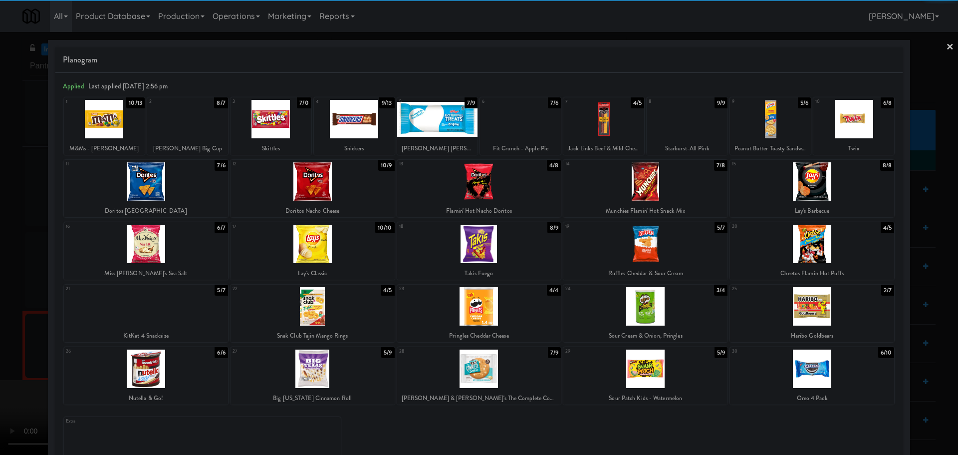
click at [189, 304] on div at bounding box center [146, 306] width 164 height 38
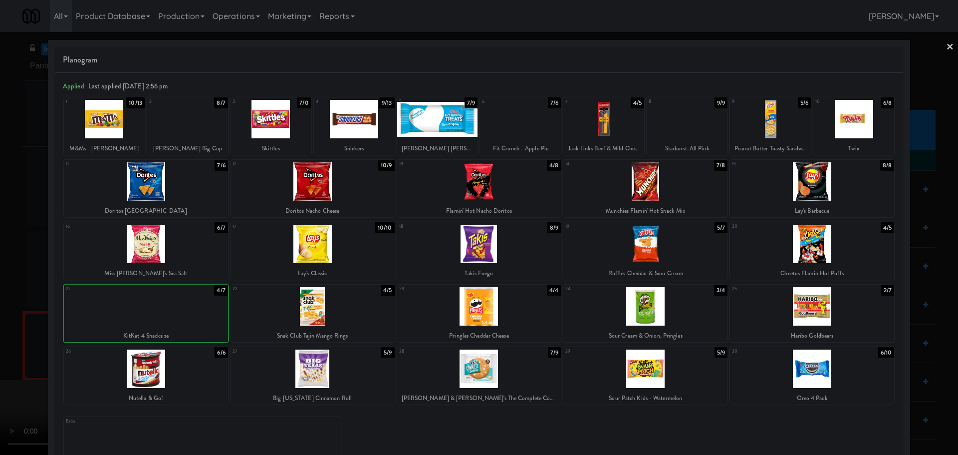
drag, startPoint x: 0, startPoint y: 342, endPoint x: 48, endPoint y: 334, distance: 48.5
click at [2, 342] on div at bounding box center [479, 227] width 958 height 455
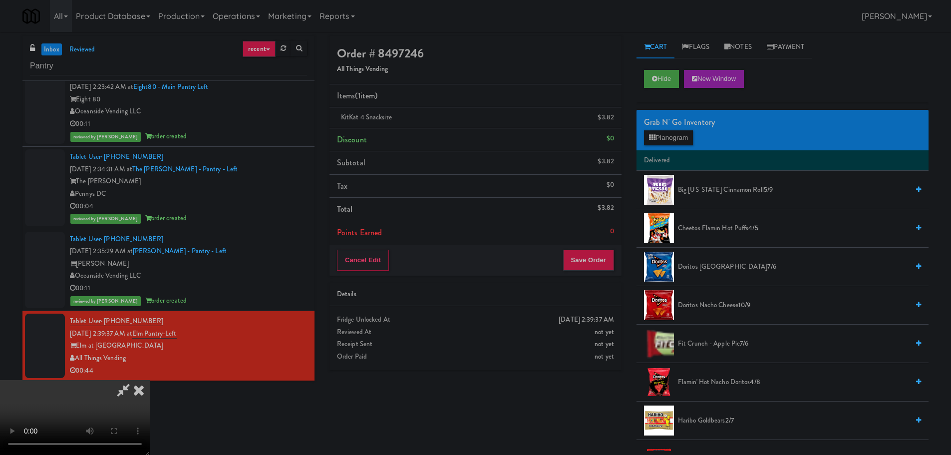
drag, startPoint x: 295, startPoint y: 274, endPoint x: 323, endPoint y: 270, distance: 28.2
click at [150, 380] on video at bounding box center [75, 417] width 150 height 75
click at [662, 139] on button "Planogram" at bounding box center [668, 137] width 49 height 15
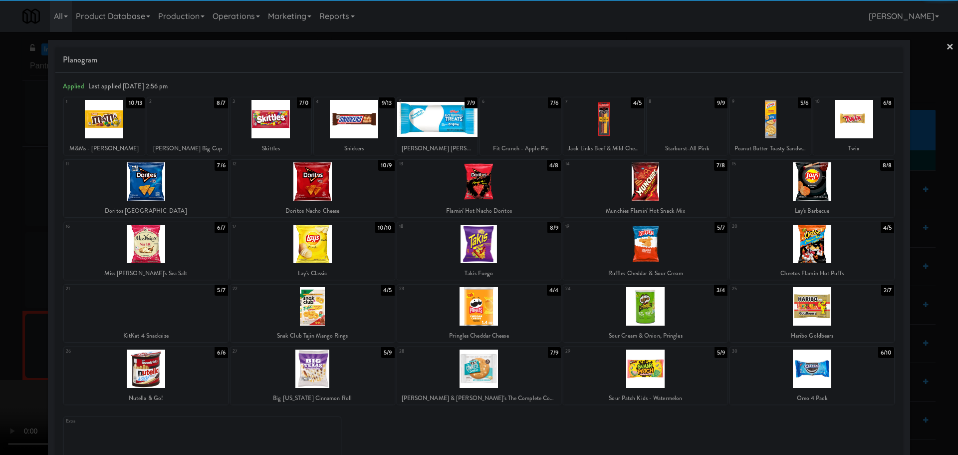
click at [517, 366] on div at bounding box center [479, 368] width 164 height 38
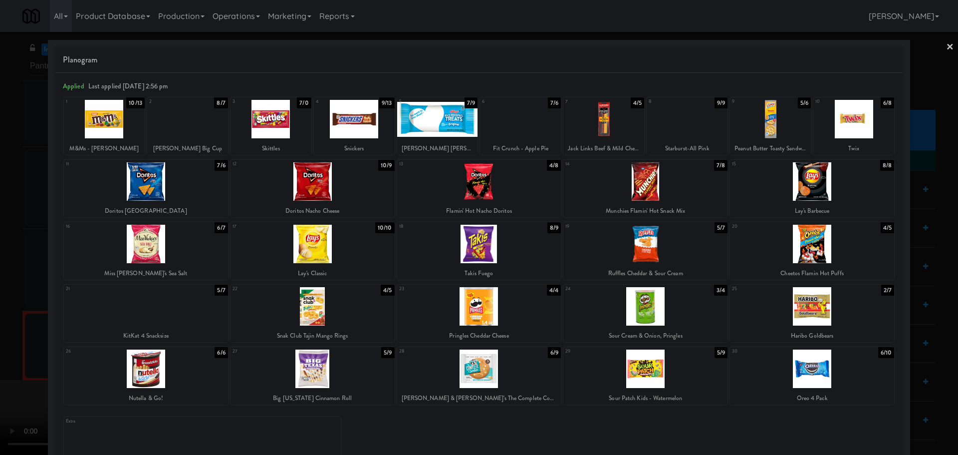
drag, startPoint x: 0, startPoint y: 361, endPoint x: 57, endPoint y: 348, distance: 58.5
click at [0, 364] on div at bounding box center [479, 227] width 958 height 455
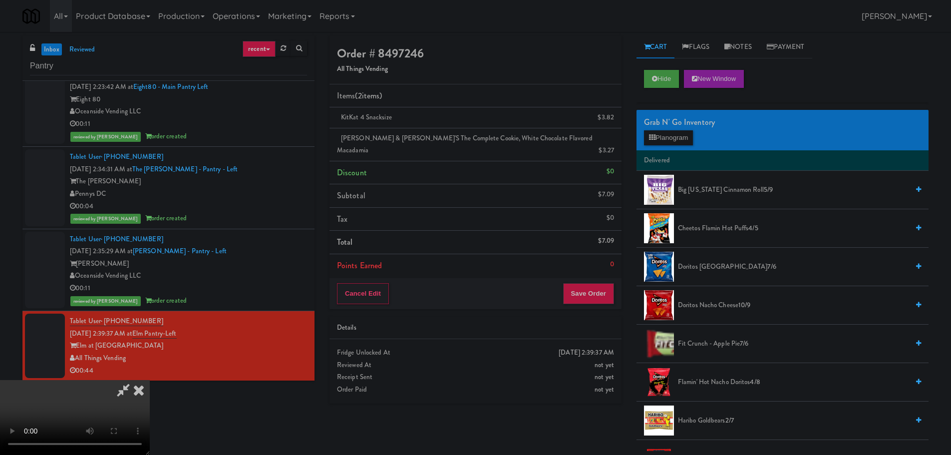
click at [150, 380] on video at bounding box center [75, 417] width 150 height 75
click at [658, 144] on button "Planogram" at bounding box center [668, 137] width 49 height 15
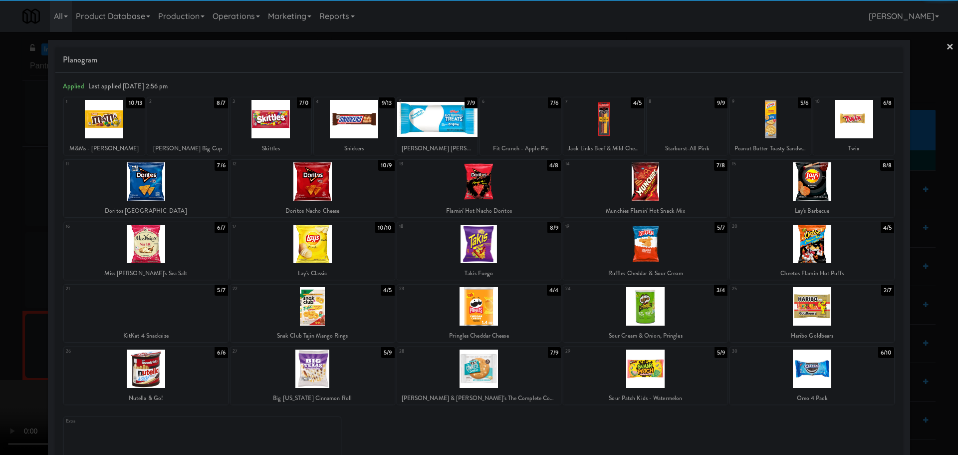
click at [665, 374] on div at bounding box center [646, 368] width 164 height 38
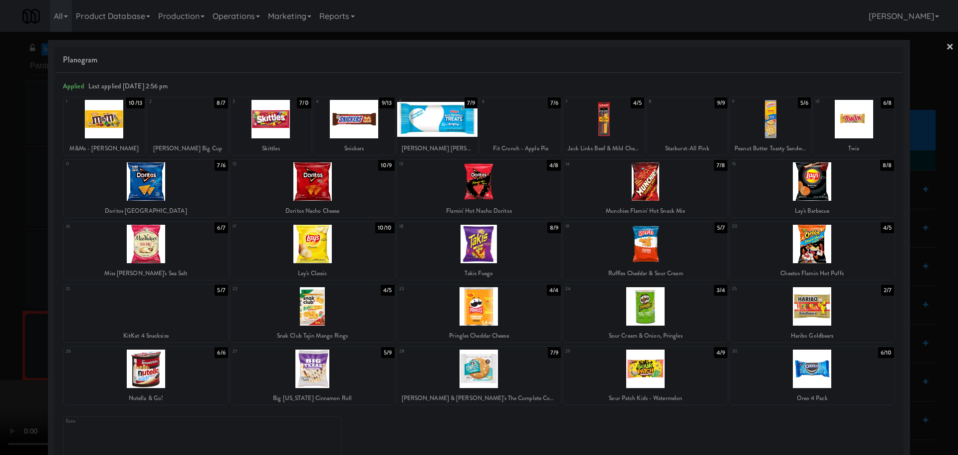
drag, startPoint x: 5, startPoint y: 358, endPoint x: 125, endPoint y: 318, distance: 125.8
click at [9, 358] on div at bounding box center [479, 227] width 958 height 455
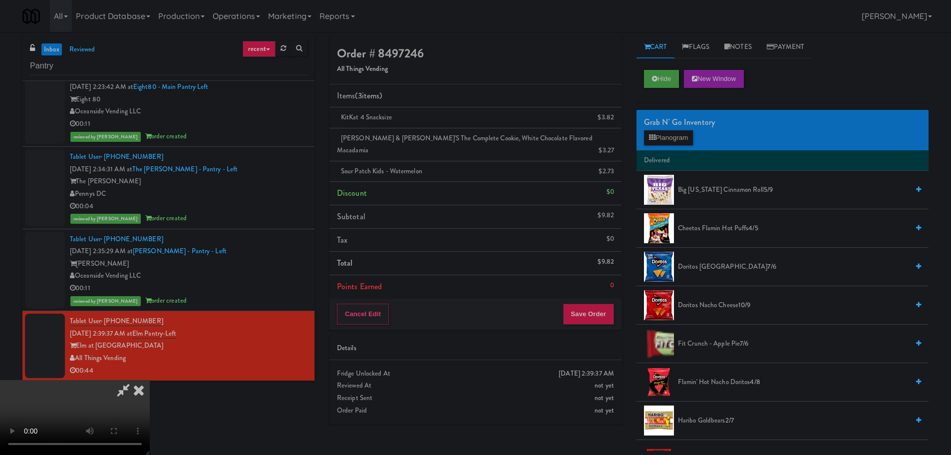
click at [150, 380] on video at bounding box center [75, 417] width 150 height 75
click at [581, 298] on div "Cancel Edit Save Order" at bounding box center [475, 313] width 292 height 31
click at [583, 303] on button "Save Order" at bounding box center [588, 313] width 51 height 21
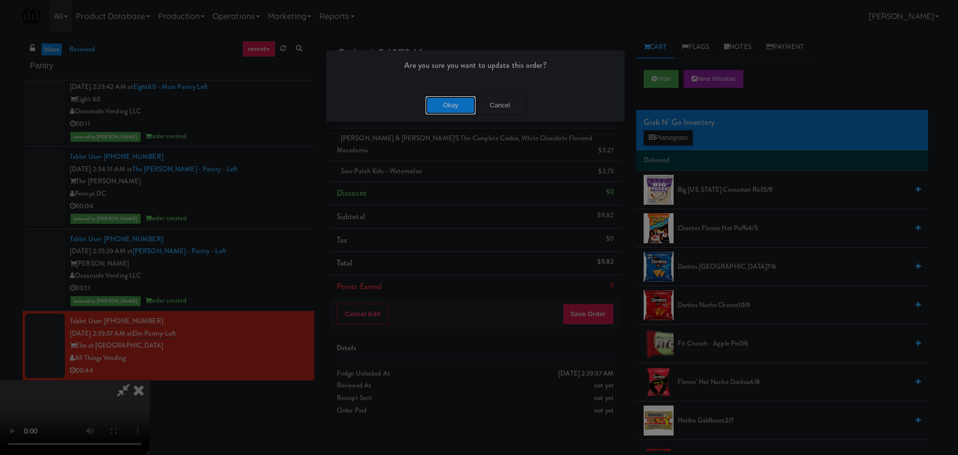
click at [444, 103] on button "Okay" at bounding box center [451, 105] width 50 height 18
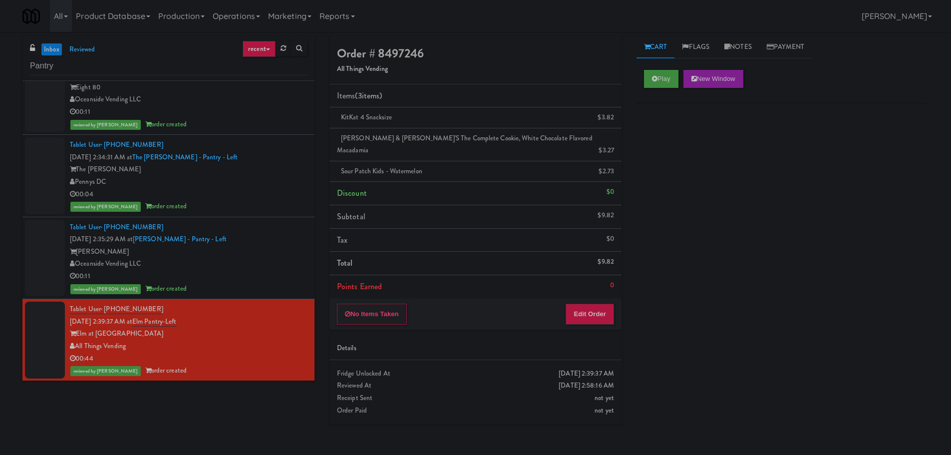
scroll to position [2234, 0]
click at [159, 63] on input "Pantry" at bounding box center [168, 66] width 277 height 18
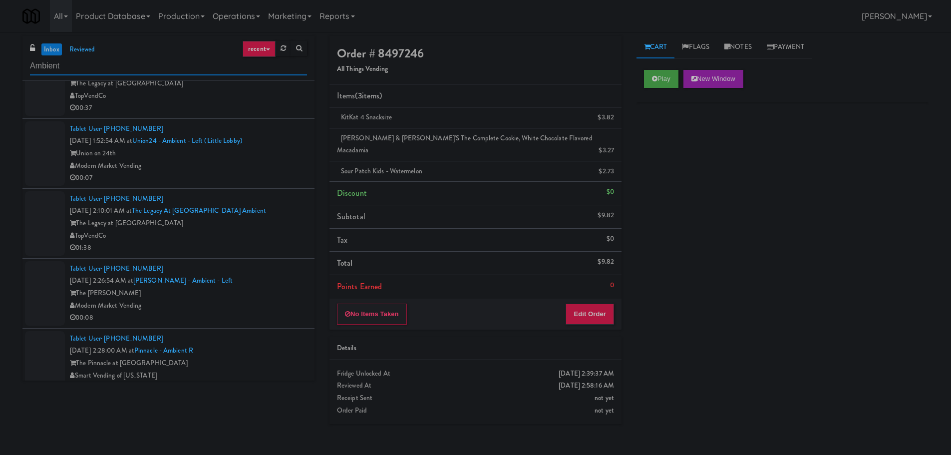
scroll to position [0, 0]
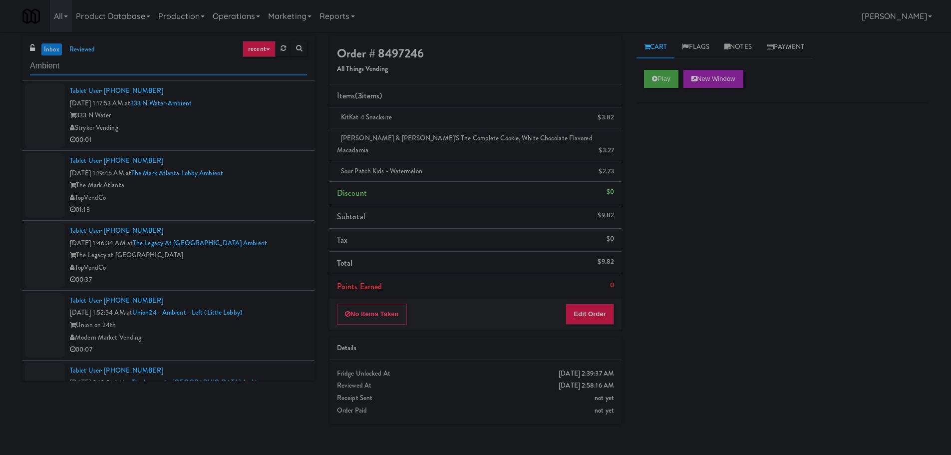
type input "Ambient"
click at [269, 114] on div "333 N Water" at bounding box center [188, 115] width 237 height 12
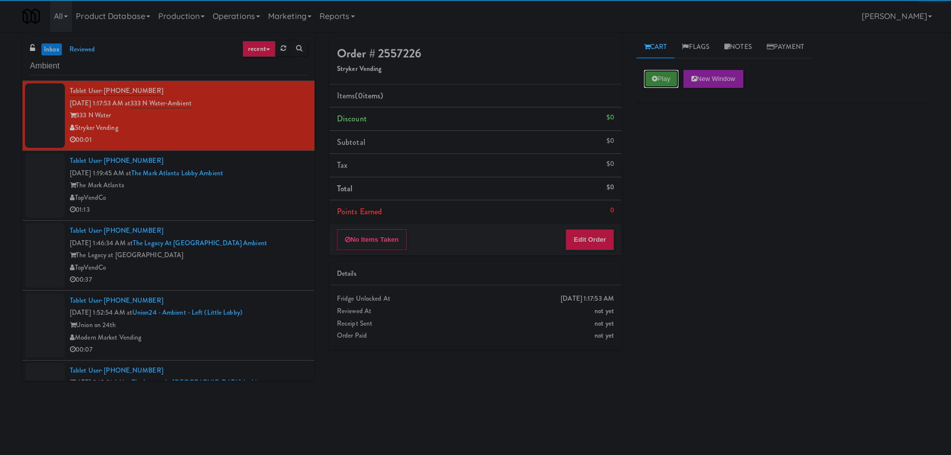
click at [659, 80] on button "Play" at bounding box center [661, 79] width 34 height 18
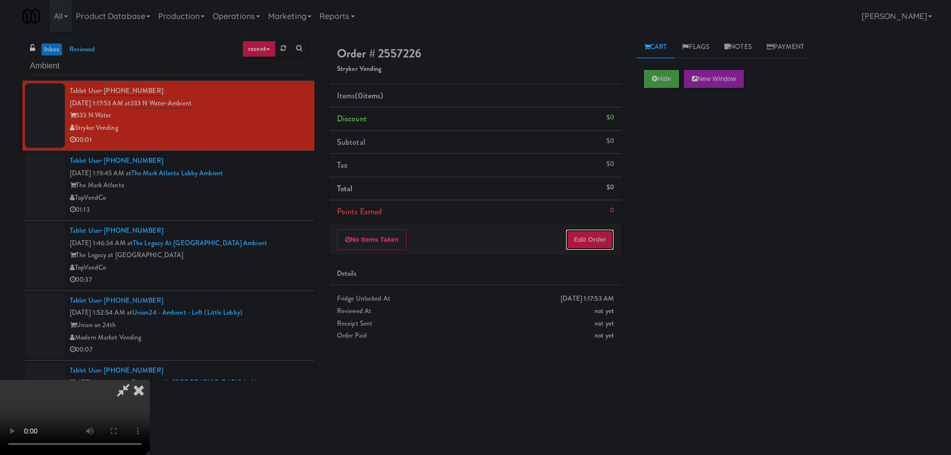
click at [592, 244] on button "Edit Order" at bounding box center [590, 239] width 48 height 21
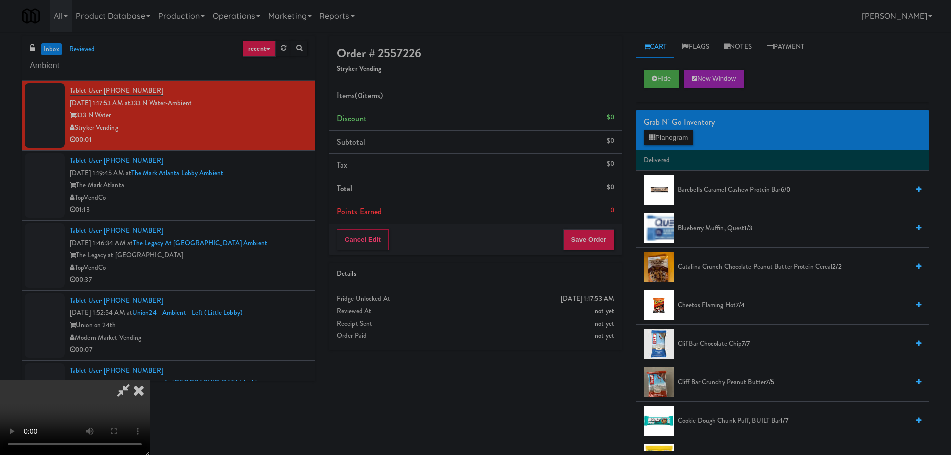
click at [150, 380] on icon at bounding box center [139, 390] width 22 height 20
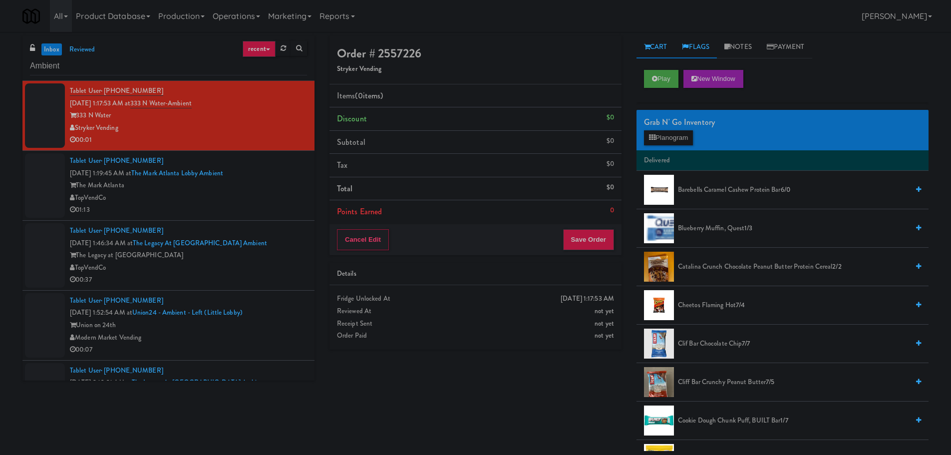
click at [708, 52] on link "Flags" at bounding box center [695, 47] width 42 height 22
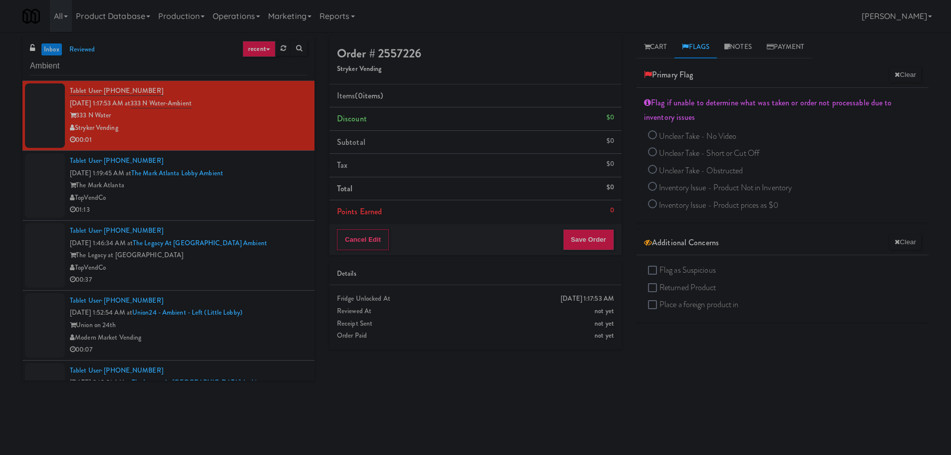
click at [688, 158] on span "Unclear Take - Short or Cut Off" at bounding box center [709, 152] width 100 height 11
click at [657, 158] on input "Unclear Take - Short or Cut Off" at bounding box center [652, 153] width 9 height 9
radio input "true"
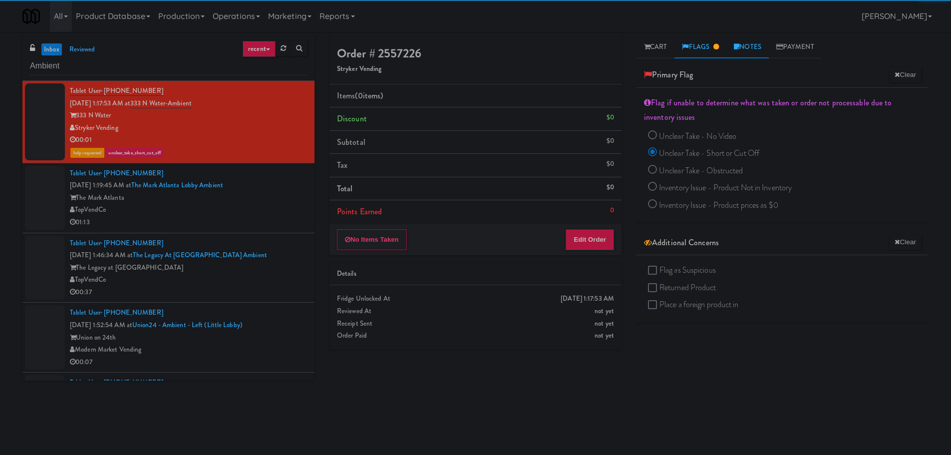
click at [745, 42] on link "Notes" at bounding box center [747, 47] width 42 height 22
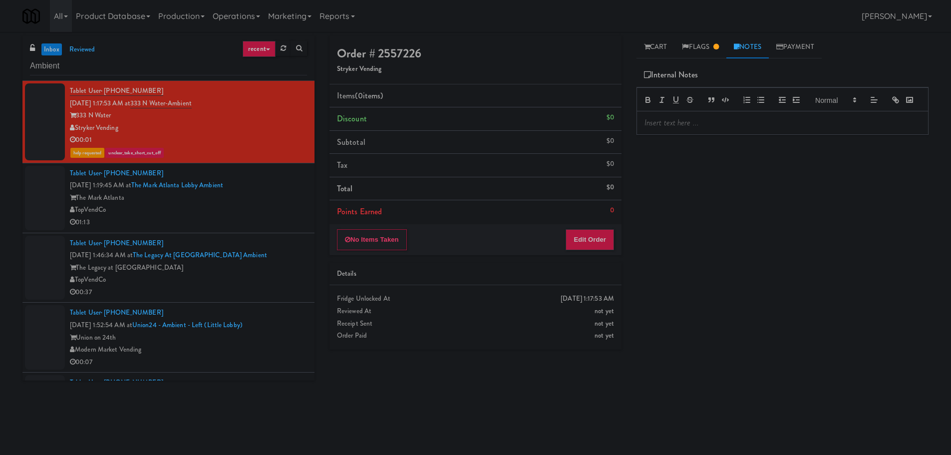
click at [689, 128] on p at bounding box center [782, 122] width 276 height 11
click at [275, 218] on div "01:13" at bounding box center [188, 222] width 237 height 12
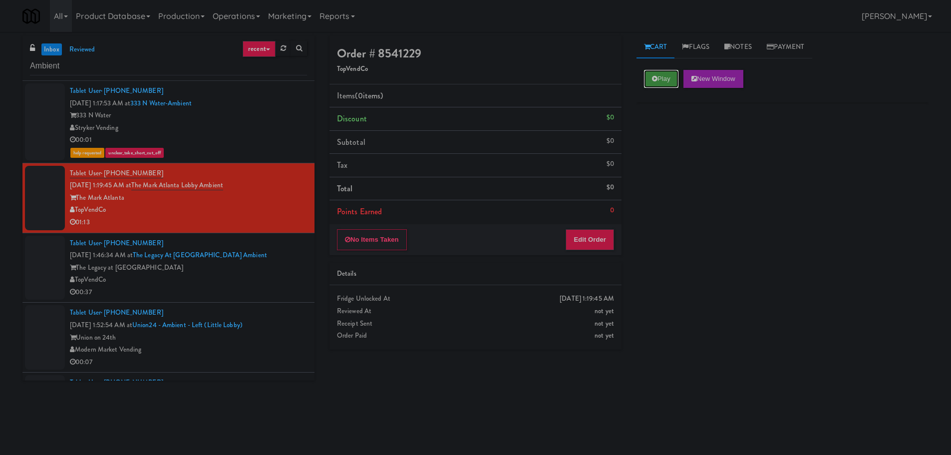
click at [669, 81] on button "Play" at bounding box center [661, 79] width 34 height 18
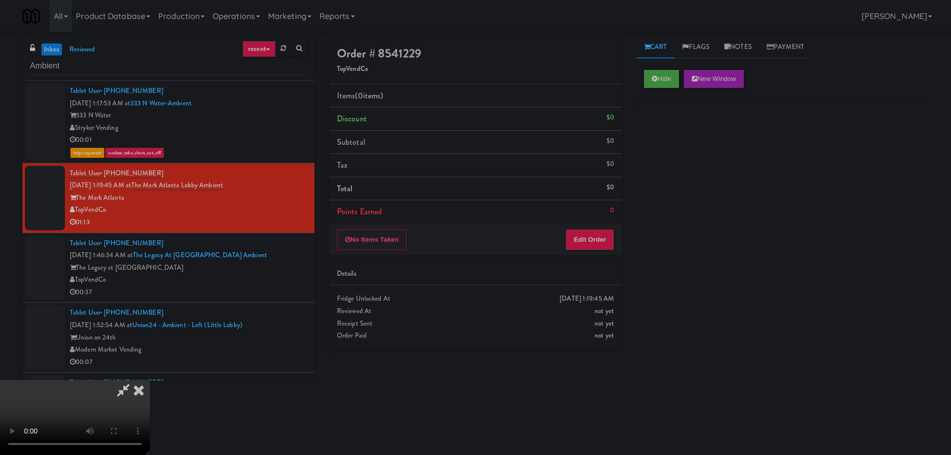
click at [589, 222] on li "Points Earned 0" at bounding box center [475, 211] width 292 height 23
click at [586, 232] on button "Edit Order" at bounding box center [590, 239] width 48 height 21
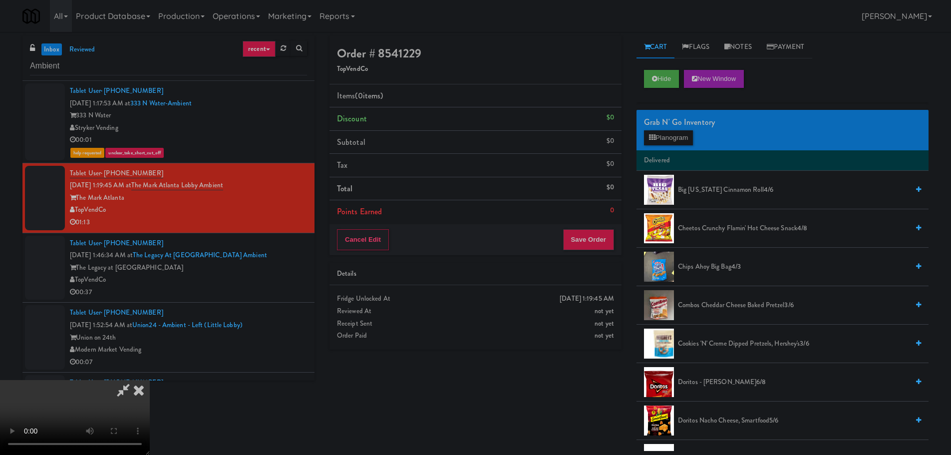
click at [150, 380] on video at bounding box center [75, 417] width 150 height 75
click at [671, 135] on button "Planogram" at bounding box center [668, 137] width 49 height 15
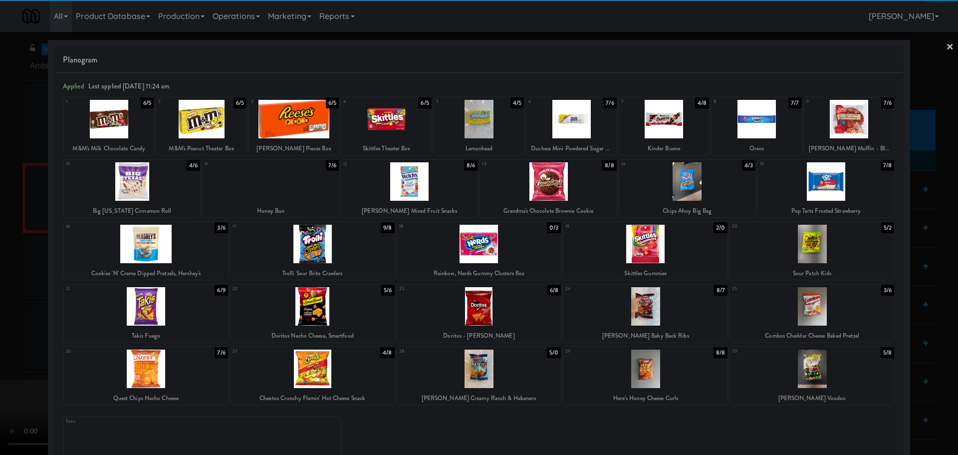
click at [279, 188] on div at bounding box center [271, 181] width 136 height 38
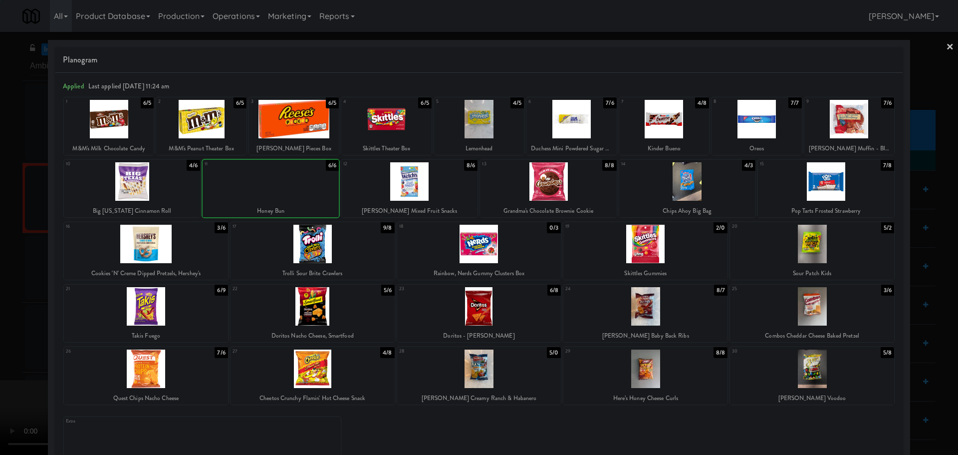
drag, startPoint x: 0, startPoint y: 232, endPoint x: 78, endPoint y: 231, distance: 78.4
click at [0, 234] on div at bounding box center [479, 227] width 958 height 455
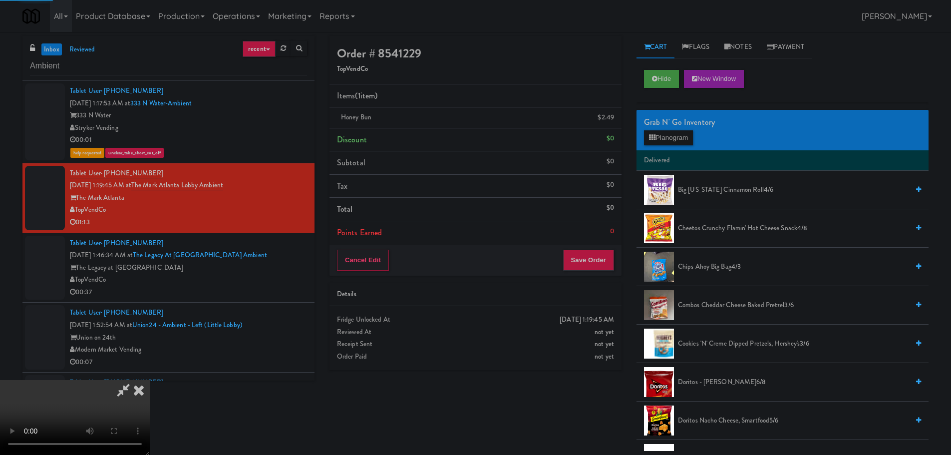
click at [150, 380] on video at bounding box center [75, 417] width 150 height 75
drag, startPoint x: 384, startPoint y: 237, endPoint x: 378, endPoint y: 239, distance: 6.7
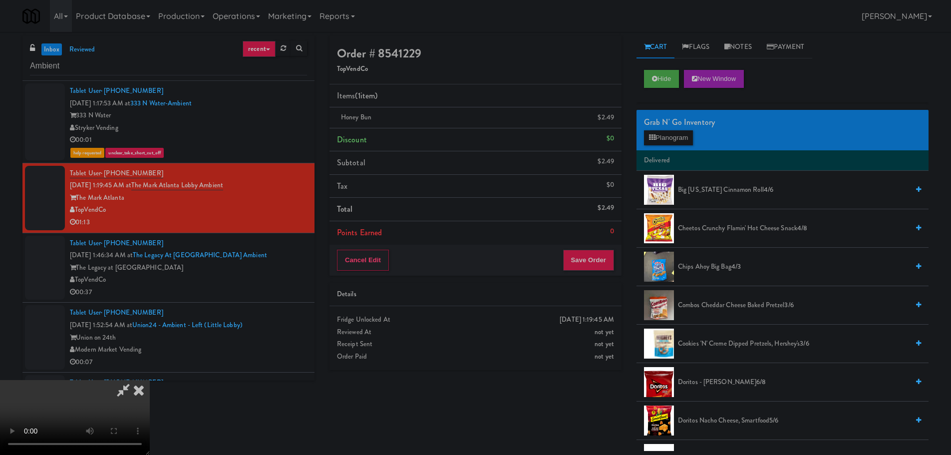
click at [150, 380] on video at bounding box center [75, 417] width 150 height 75
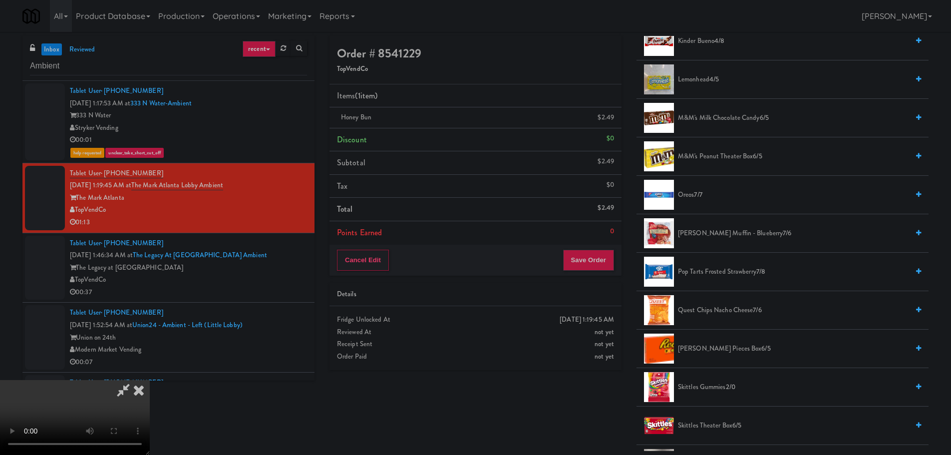
scroll to position [799, 0]
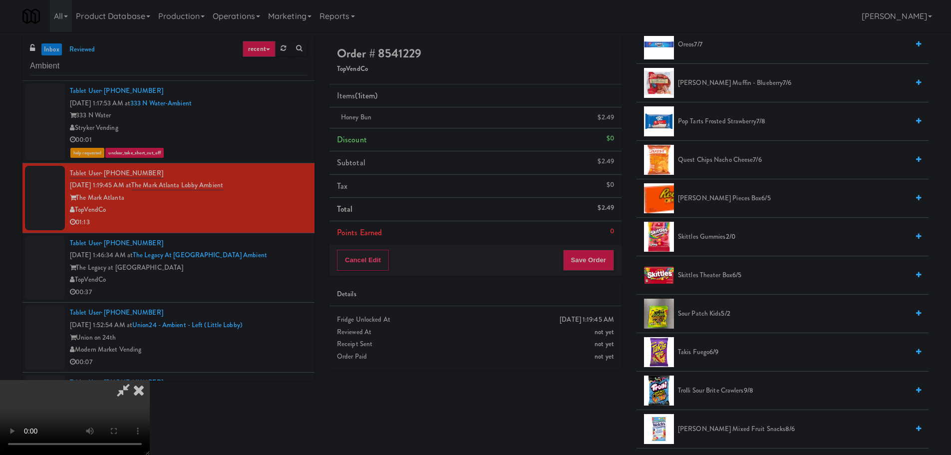
click at [703, 198] on span "Reese's Pieces Box 6/5" at bounding box center [793, 198] width 231 height 12
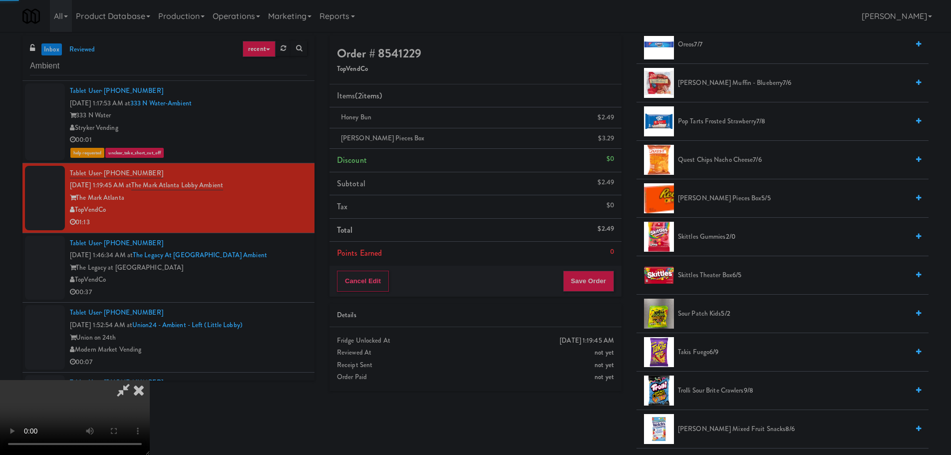
click at [150, 380] on video at bounding box center [75, 417] width 150 height 75
click at [615, 139] on icon at bounding box center [614, 142] width 5 height 6
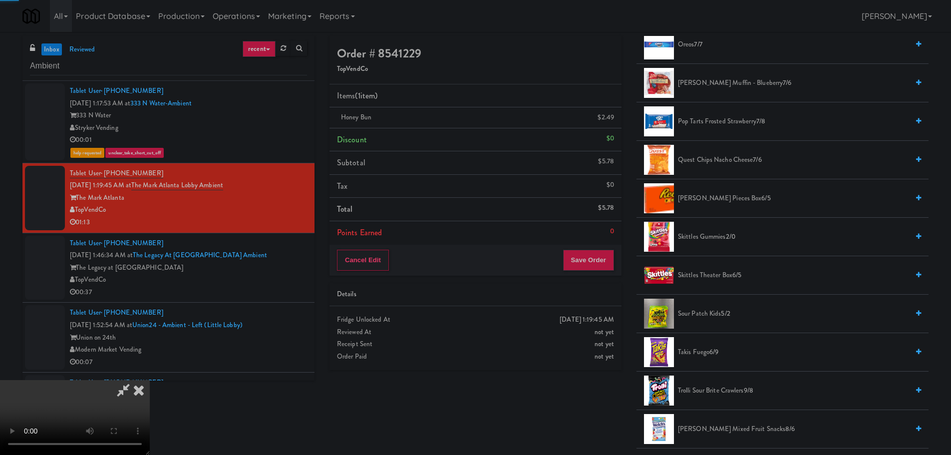
drag, startPoint x: 401, startPoint y: 199, endPoint x: 409, endPoint y: 197, distance: 8.6
click at [150, 380] on video at bounding box center [75, 417] width 150 height 75
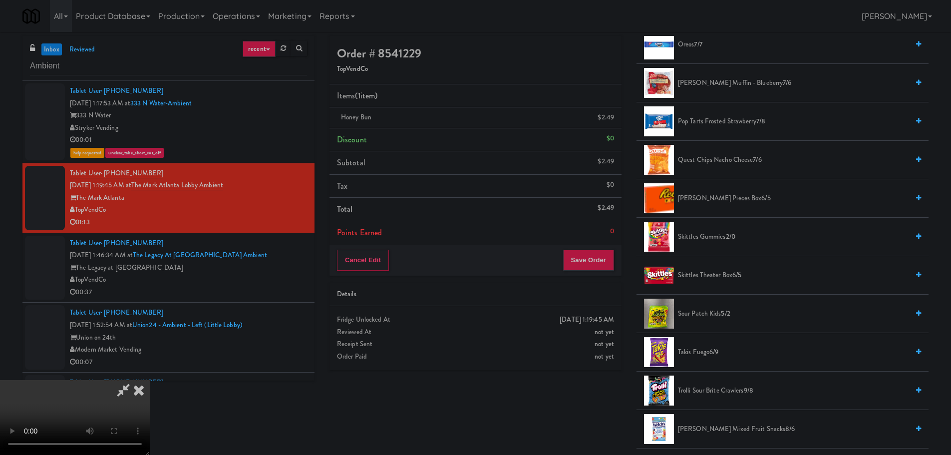
click at [150, 380] on video at bounding box center [75, 417] width 150 height 75
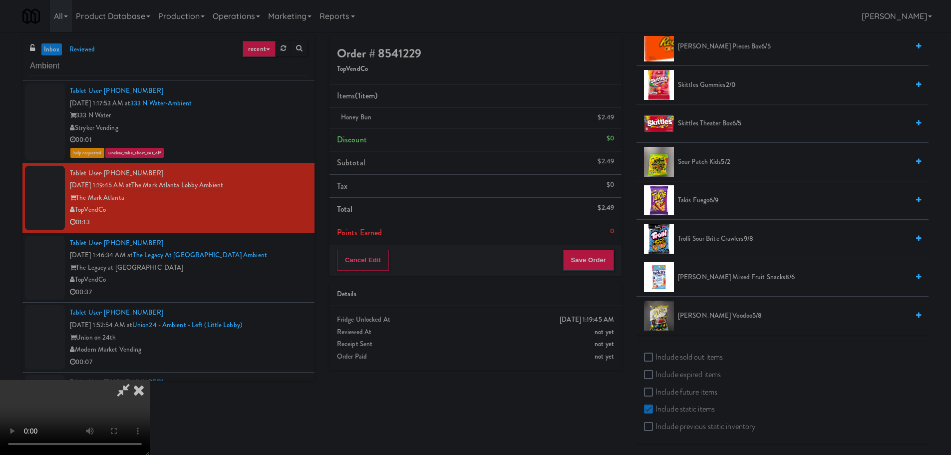
click at [704, 279] on span "Welch's Mixed Fruit Snacks 8/6" at bounding box center [793, 277] width 231 height 12
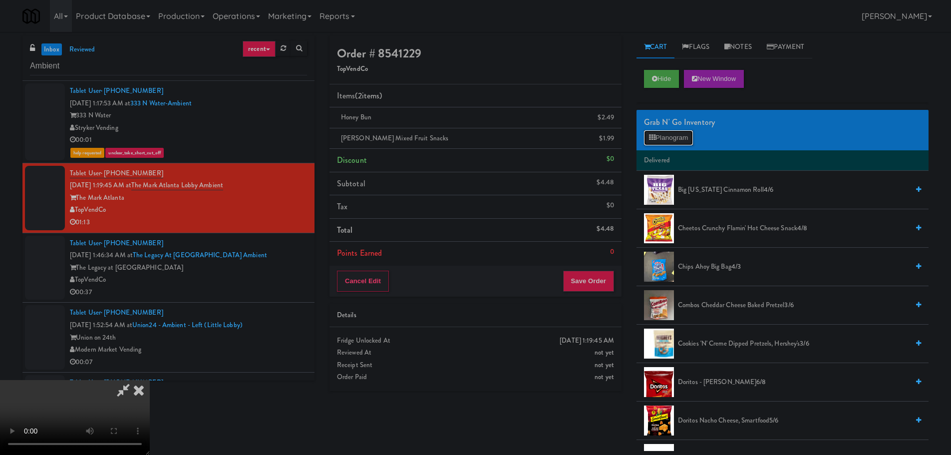
click at [661, 132] on button "Planogram" at bounding box center [668, 137] width 49 height 15
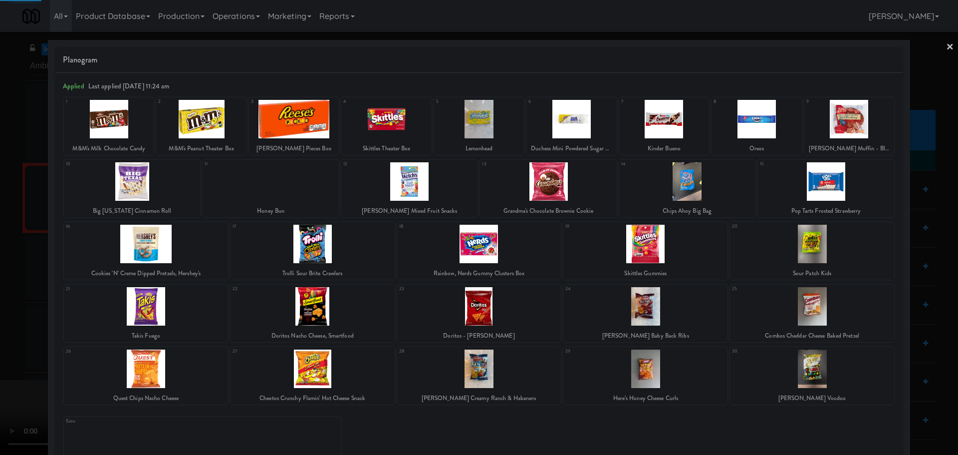
click at [4, 231] on div at bounding box center [479, 227] width 958 height 455
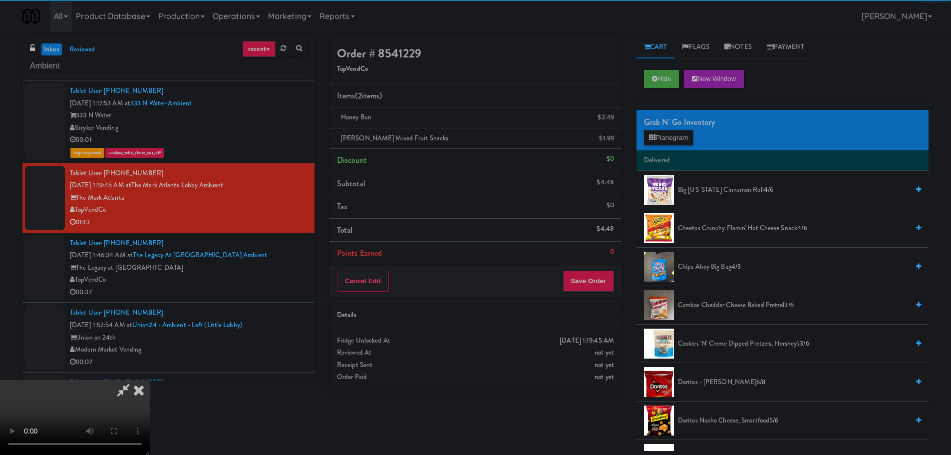
click at [150, 380] on video at bounding box center [75, 417] width 150 height 75
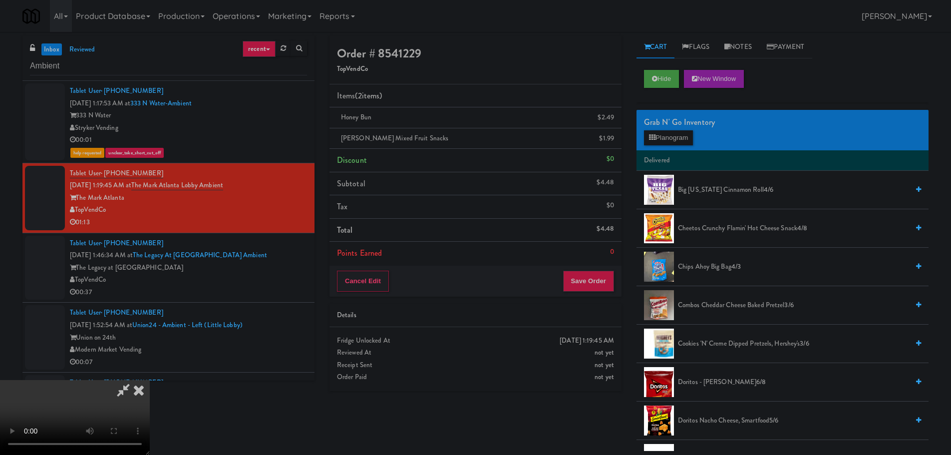
scroll to position [172, 0]
click at [577, 274] on button "Save Order" at bounding box center [588, 281] width 51 height 21
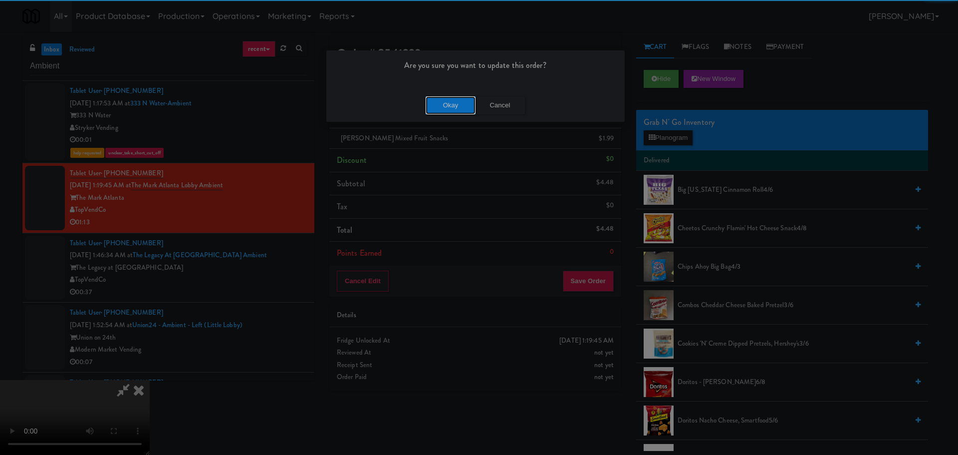
click at [458, 105] on button "Okay" at bounding box center [451, 105] width 50 height 18
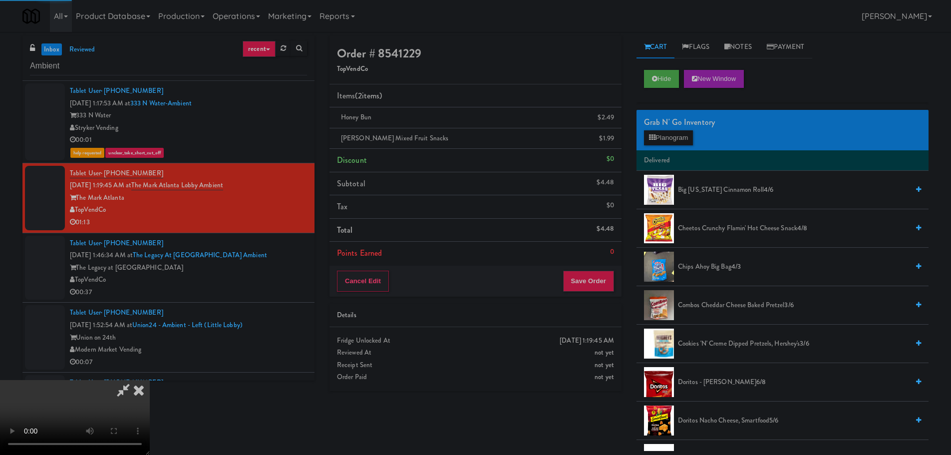
scroll to position [0, 0]
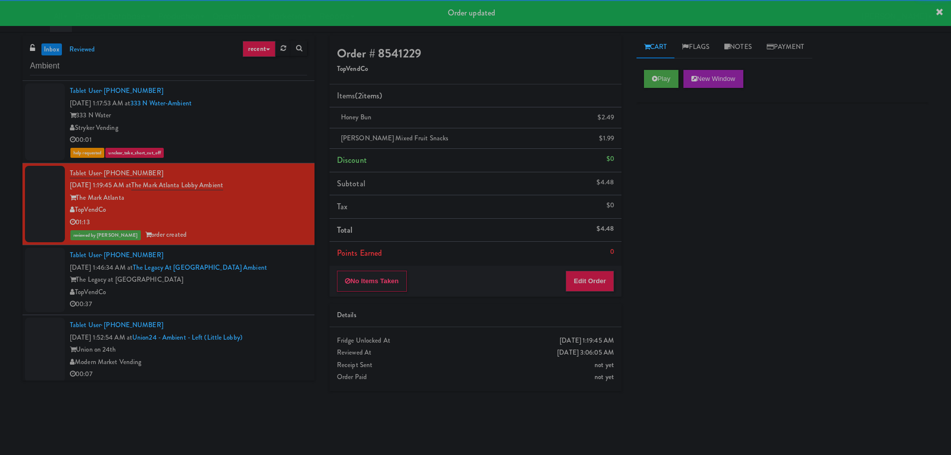
click at [284, 269] on div "Tablet User · (470) 495-2793 Oct 6, 2025 1:46:34 AM at The Legacy at Centennial…" at bounding box center [188, 279] width 237 height 61
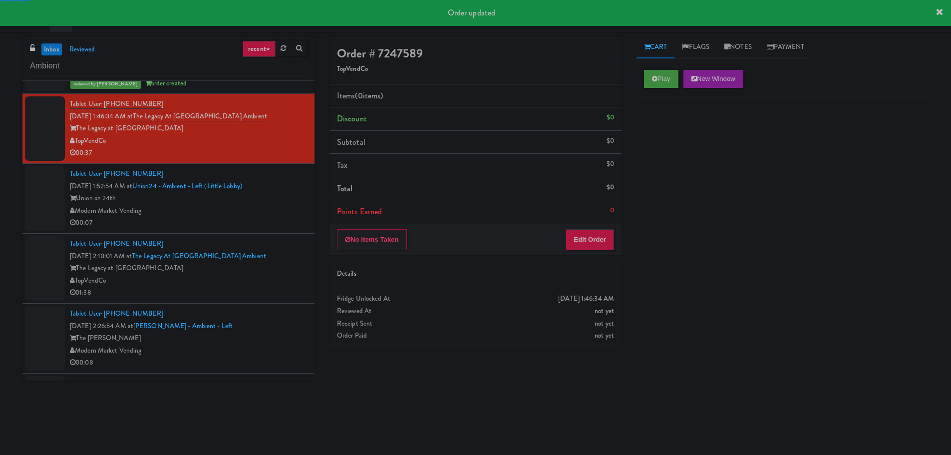
scroll to position [150, 0]
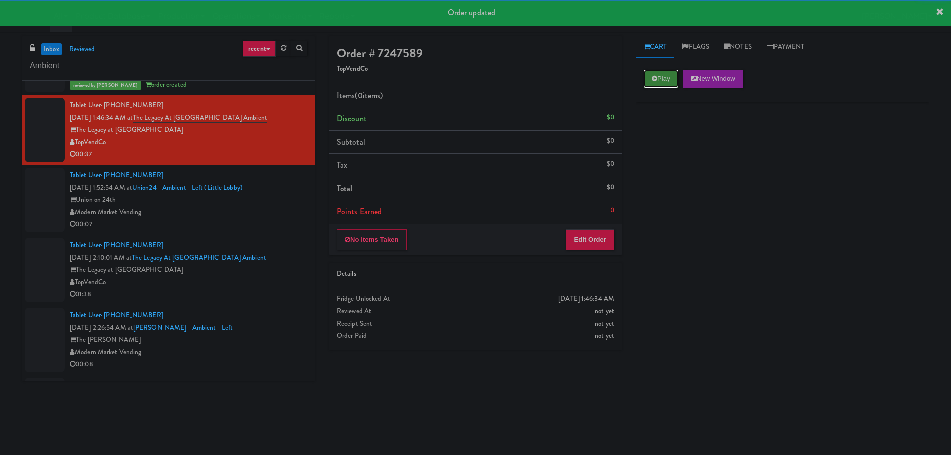
click at [654, 78] on icon at bounding box center [654, 78] width 5 height 6
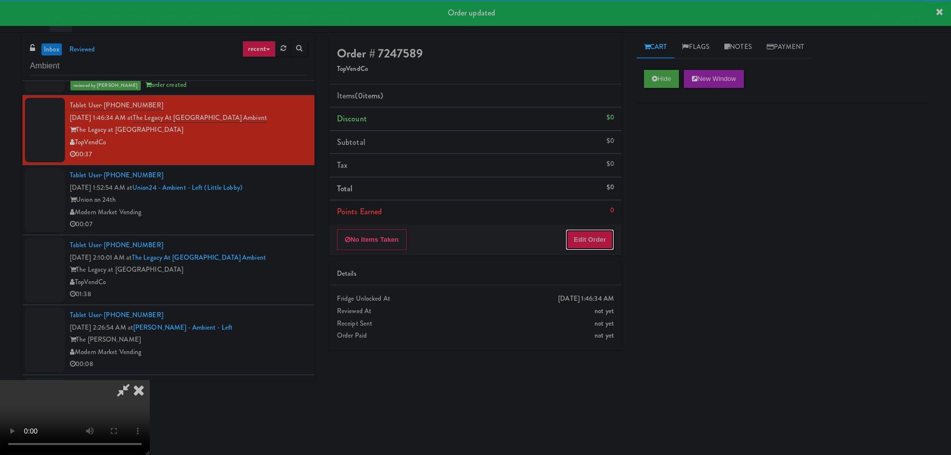
click at [583, 237] on button "Edit Order" at bounding box center [590, 239] width 48 height 21
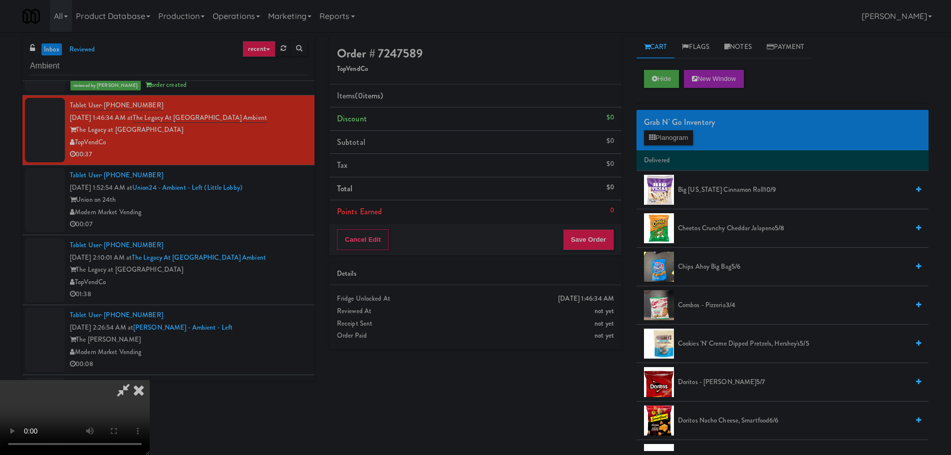
scroll to position [0, 0]
click at [150, 380] on video at bounding box center [75, 417] width 150 height 75
click at [673, 137] on button "Planogram" at bounding box center [668, 137] width 49 height 15
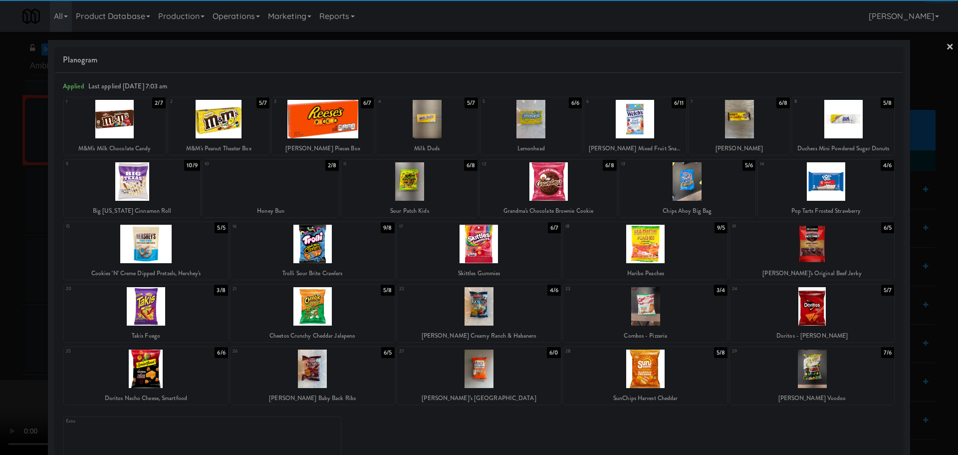
click at [850, 122] on div at bounding box center [844, 119] width 102 height 38
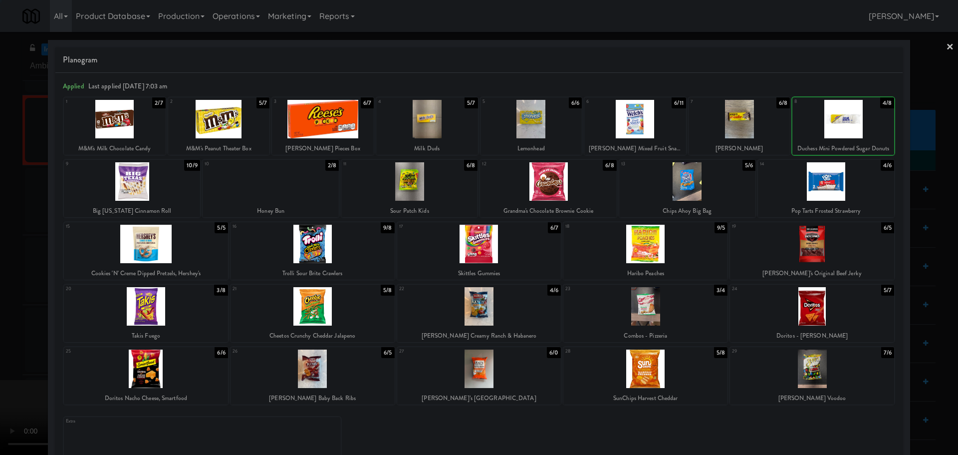
drag, startPoint x: 0, startPoint y: 286, endPoint x: 4, endPoint y: 290, distance: 5.6
click at [0, 288] on div at bounding box center [479, 227] width 958 height 455
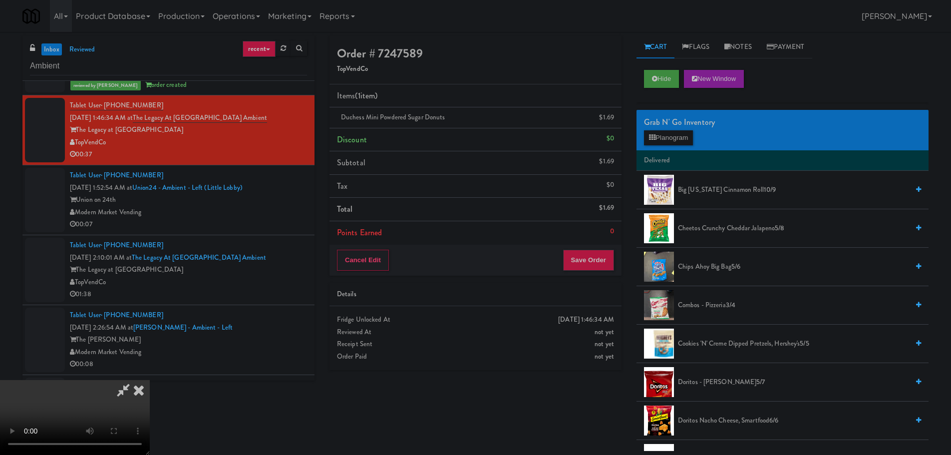
scroll to position [172, 0]
drag, startPoint x: 323, startPoint y: 328, endPoint x: 326, endPoint y: 323, distance: 6.0
click at [150, 380] on video at bounding box center [75, 417] width 150 height 75
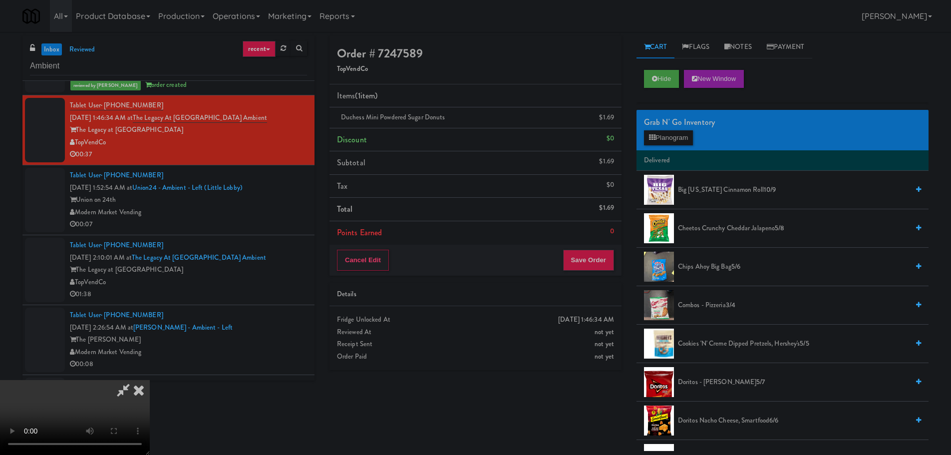
click at [150, 380] on video at bounding box center [75, 417] width 150 height 75
click at [693, 135] on button "Planogram" at bounding box center [668, 137] width 49 height 15
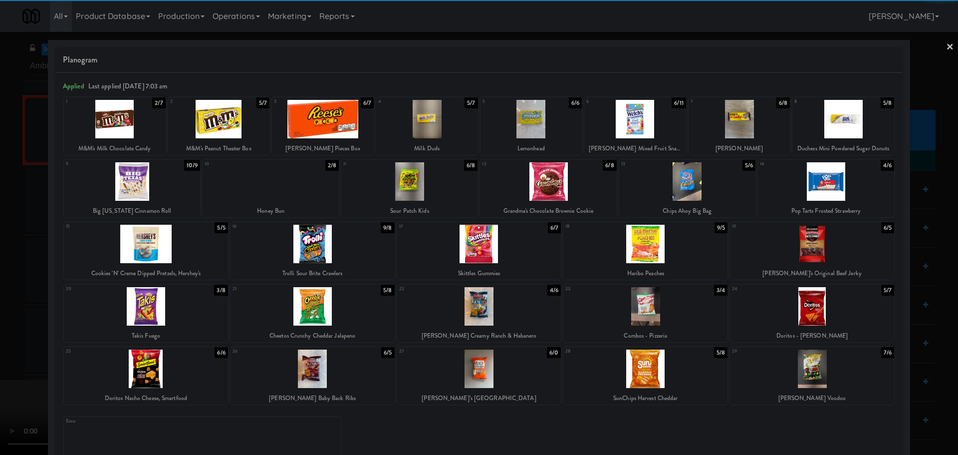
click at [706, 185] on div at bounding box center [687, 181] width 136 height 38
drag, startPoint x: 0, startPoint y: 299, endPoint x: 132, endPoint y: 267, distance: 135.8
click at [0, 310] on div at bounding box center [479, 227] width 958 height 455
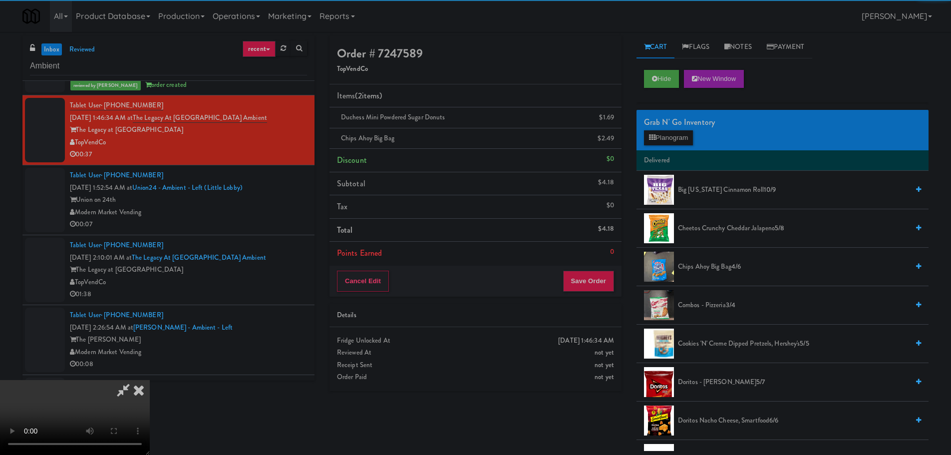
drag, startPoint x: 268, startPoint y: 252, endPoint x: 286, endPoint y: 252, distance: 18.5
click at [150, 380] on video at bounding box center [75, 417] width 150 height 75
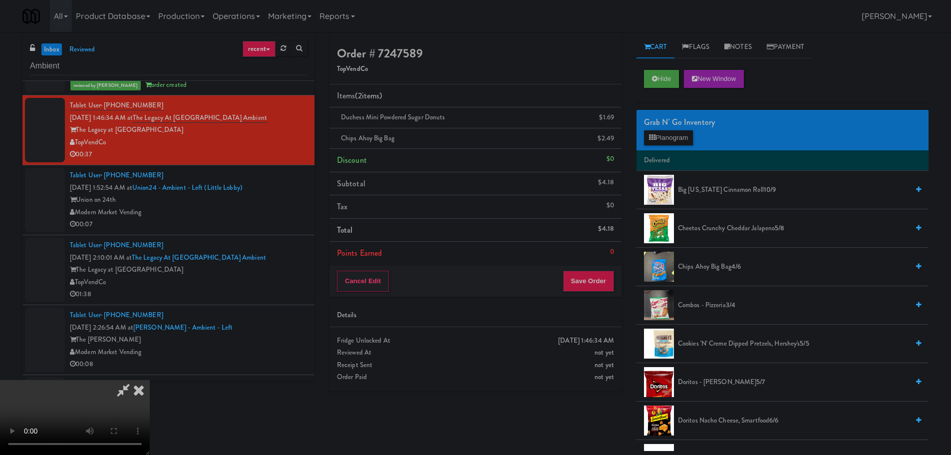
scroll to position [172, 0]
click at [590, 279] on button "Save Order" at bounding box center [588, 281] width 51 height 21
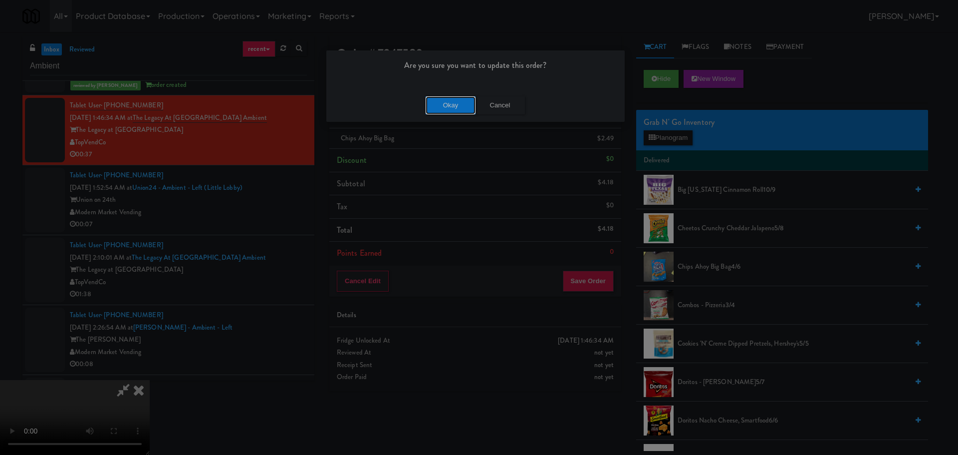
click at [440, 109] on button "Okay" at bounding box center [451, 105] width 50 height 18
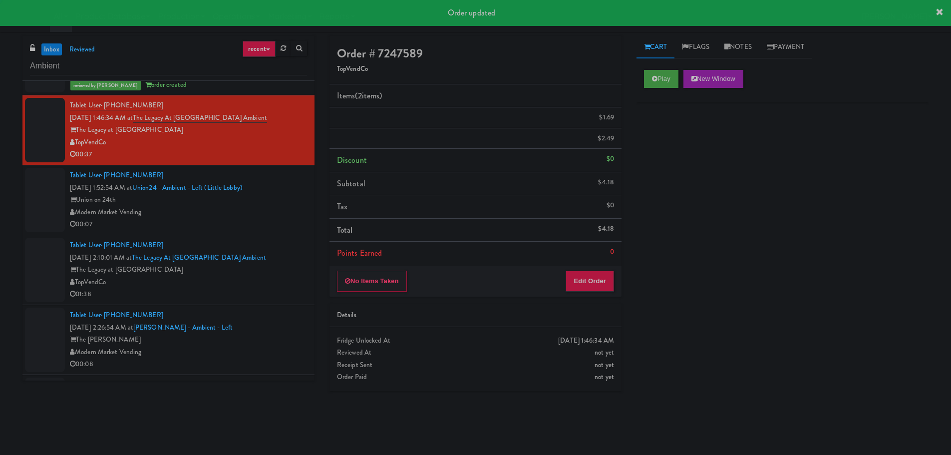
scroll to position [0, 0]
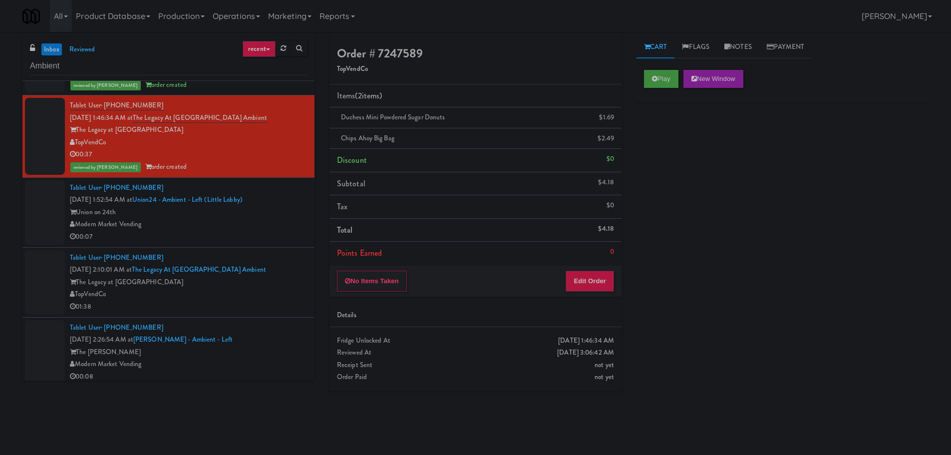
click at [238, 225] on div "Modern Market Vending" at bounding box center [188, 224] width 237 height 12
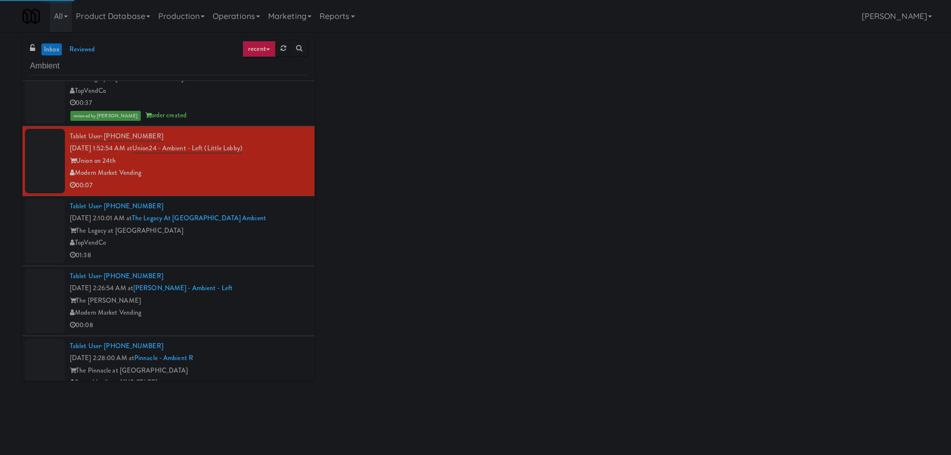
scroll to position [200, 0]
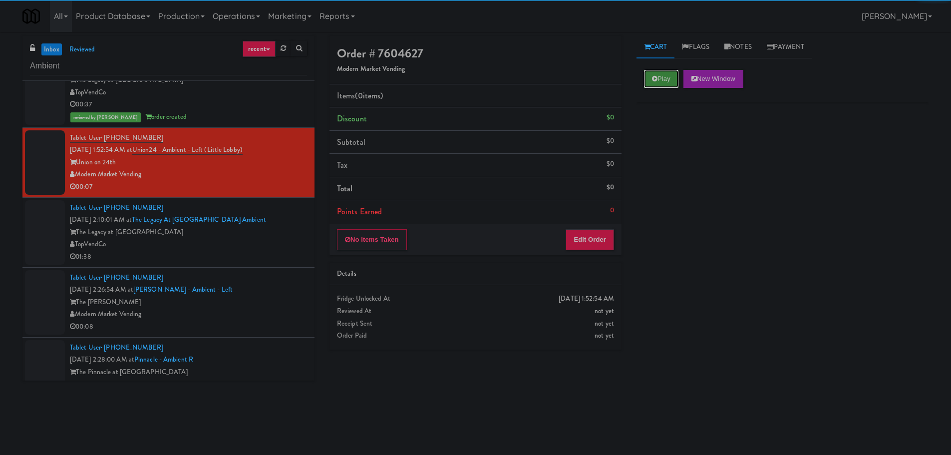
click at [665, 73] on button "Play" at bounding box center [661, 79] width 34 height 18
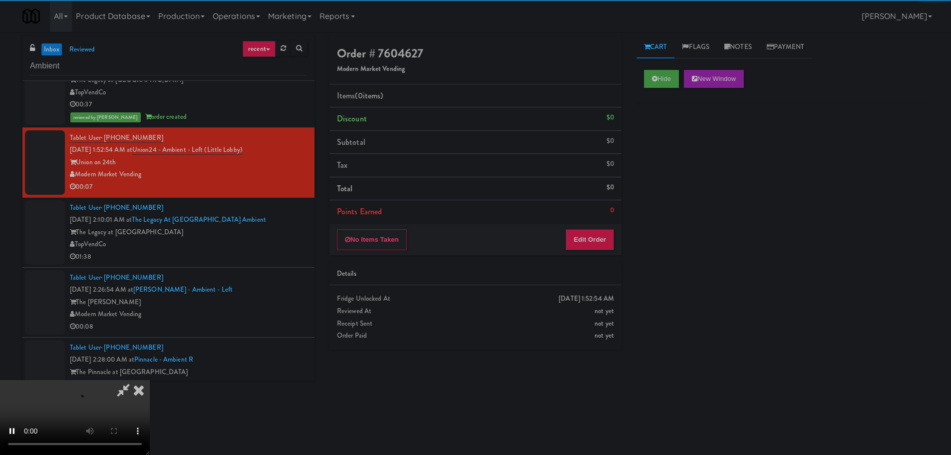
click at [596, 204] on li "Points Earned 0" at bounding box center [475, 211] width 292 height 23
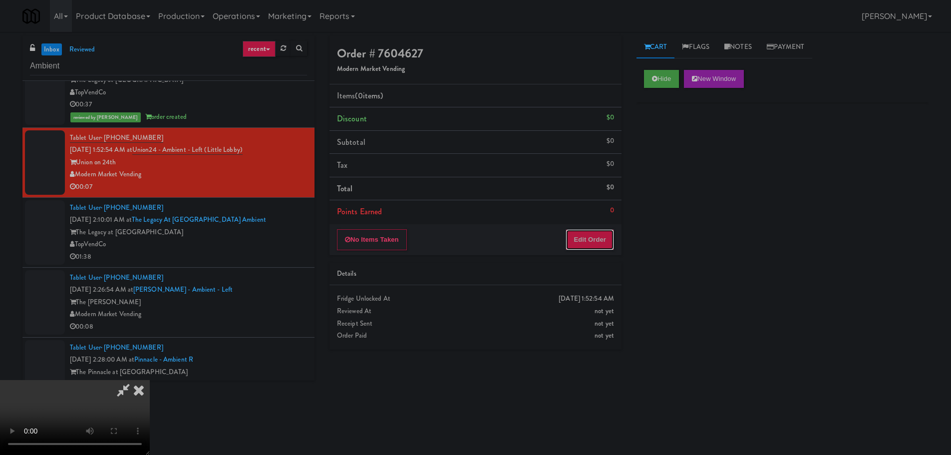
click at [580, 231] on button "Edit Order" at bounding box center [590, 239] width 48 height 21
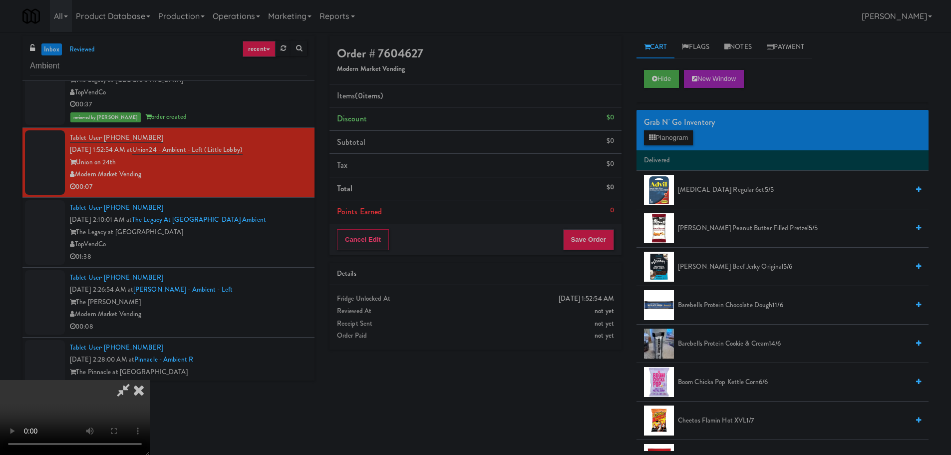
click at [150, 380] on video at bounding box center [75, 417] width 150 height 75
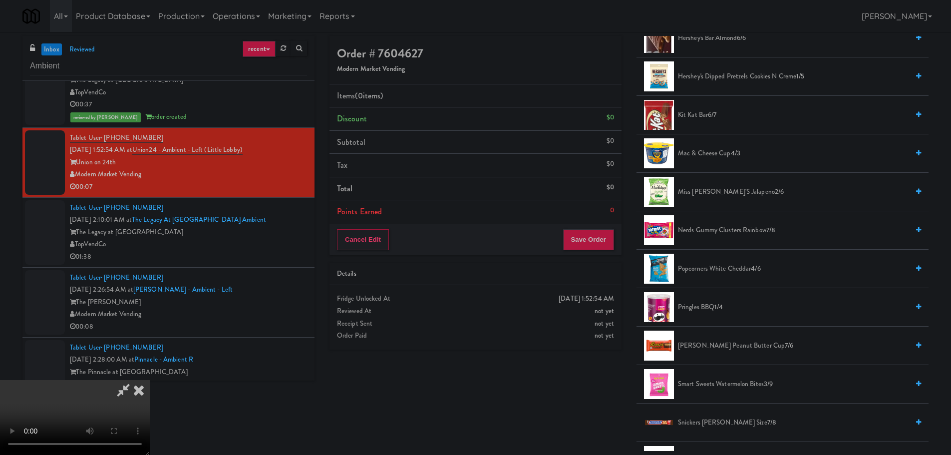
scroll to position [749, 0]
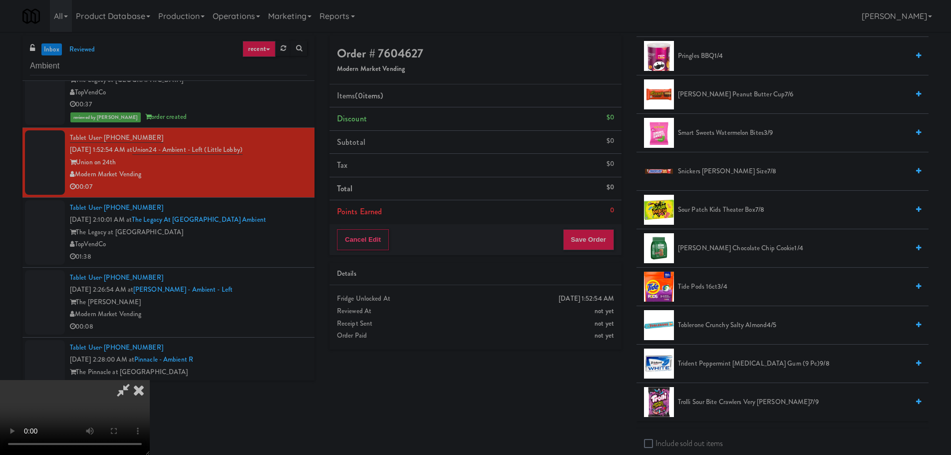
click at [693, 172] on span "Snickers Bar King Size 7/8" at bounding box center [793, 171] width 231 height 12
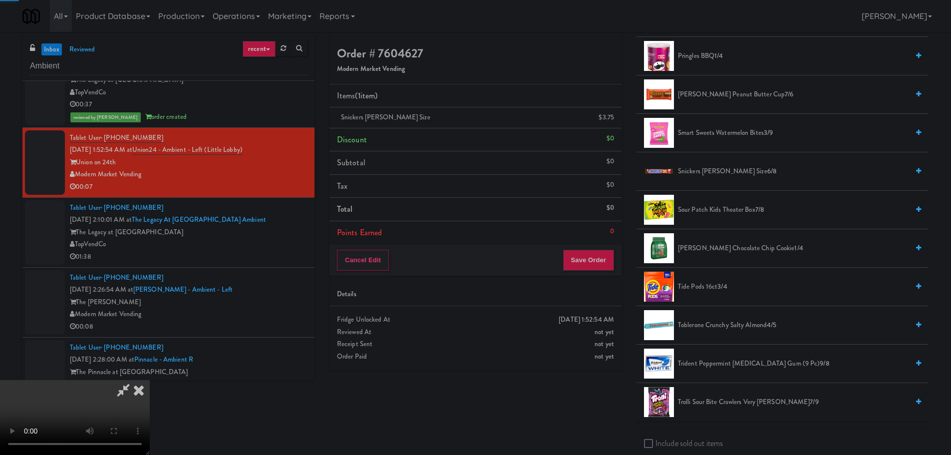
click at [150, 380] on video at bounding box center [75, 417] width 150 height 75
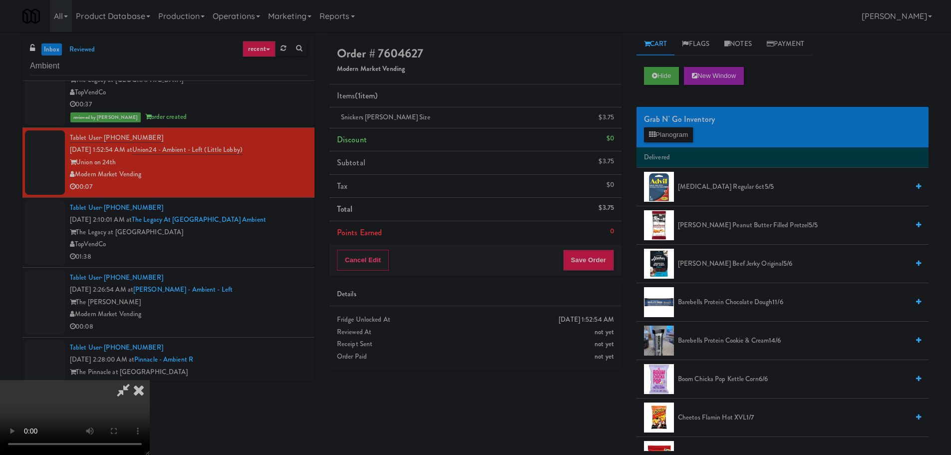
scroll to position [0, 0]
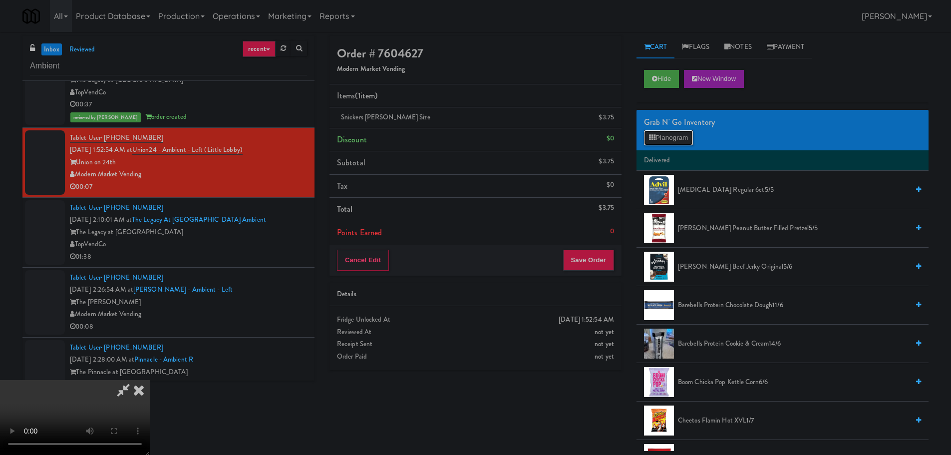
click at [654, 136] on icon at bounding box center [652, 137] width 6 height 6
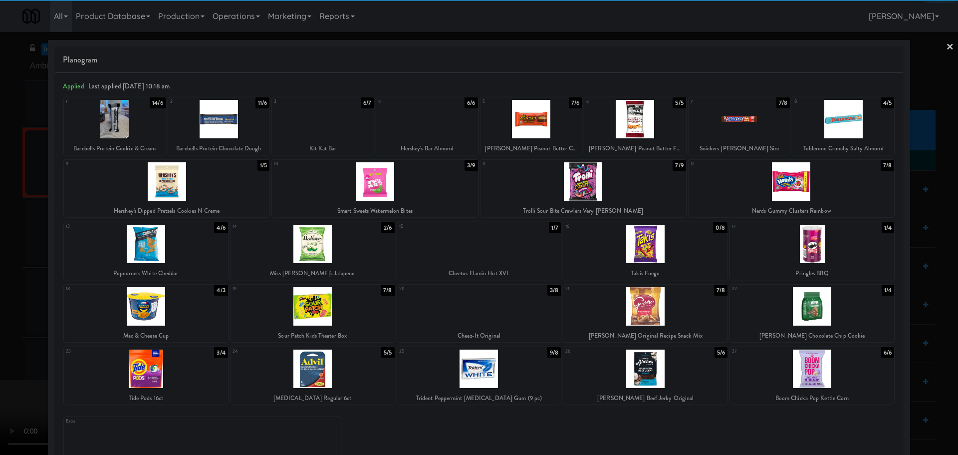
click at [635, 131] on div at bounding box center [636, 119] width 102 height 38
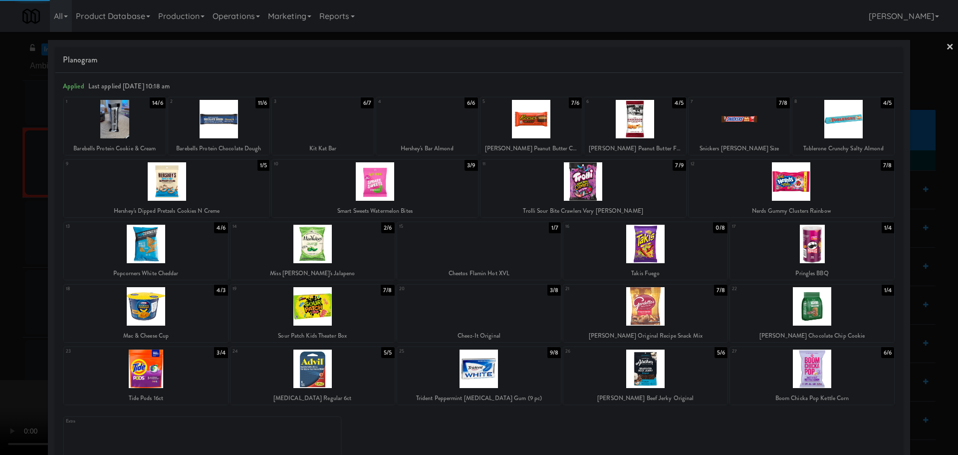
drag, startPoint x: 0, startPoint y: 320, endPoint x: 221, endPoint y: 274, distance: 225.4
click at [0, 320] on div at bounding box center [479, 227] width 958 height 455
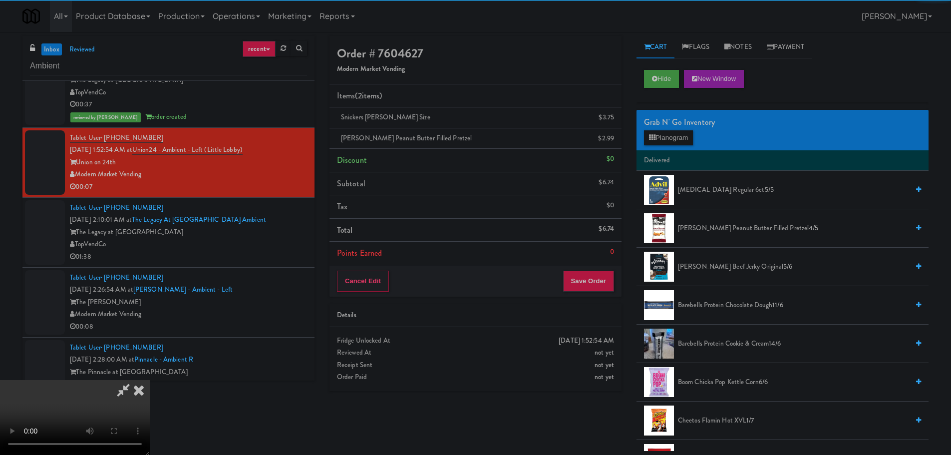
click at [150, 380] on video at bounding box center [75, 417] width 150 height 75
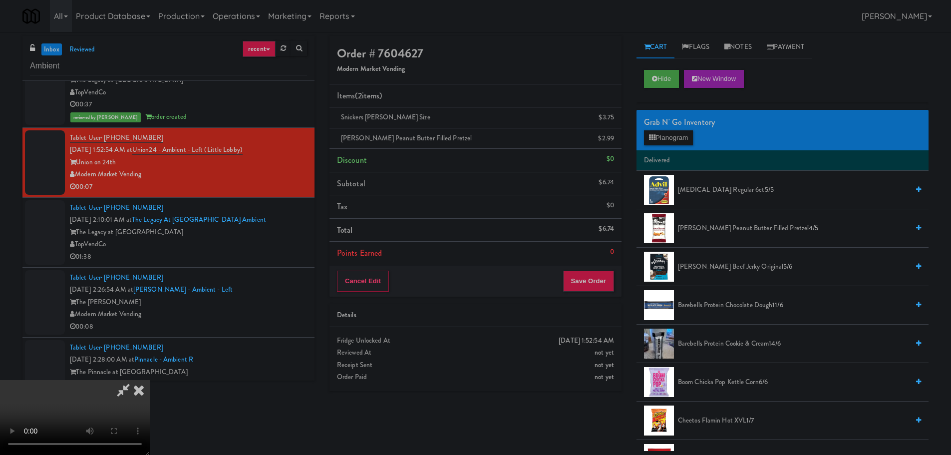
click at [150, 380] on video at bounding box center [75, 417] width 150 height 75
click at [614, 277] on div "Cancel Edit Save Order" at bounding box center [475, 281] width 292 height 31
click at [601, 282] on button "Save Order" at bounding box center [588, 281] width 51 height 21
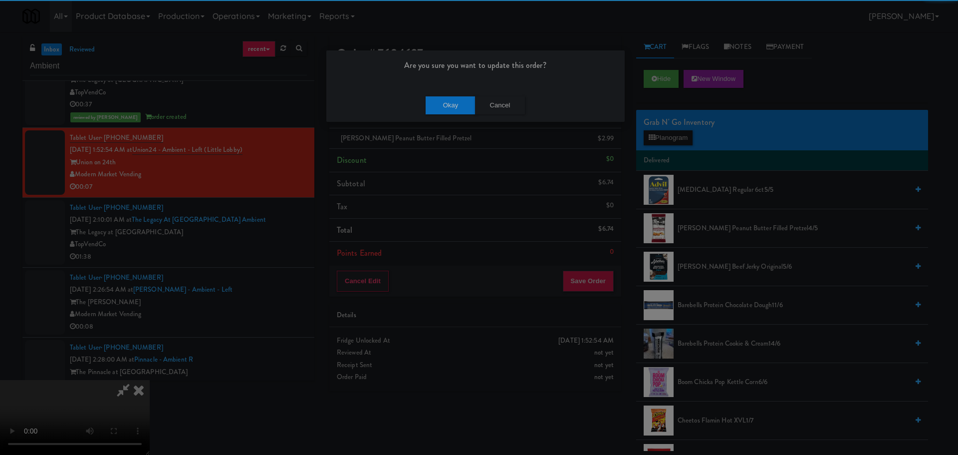
click at [420, 109] on div "Okay Cancel" at bounding box center [475, 104] width 298 height 33
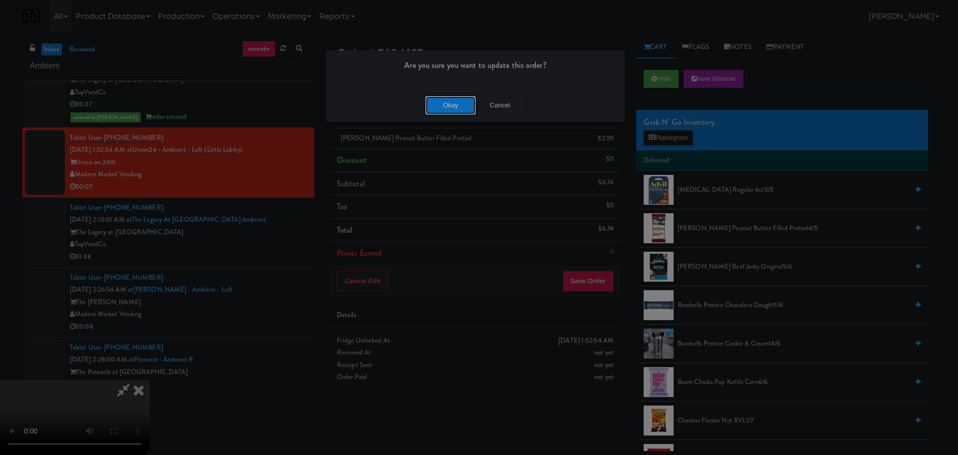
click at [433, 106] on button "Okay" at bounding box center [451, 105] width 50 height 18
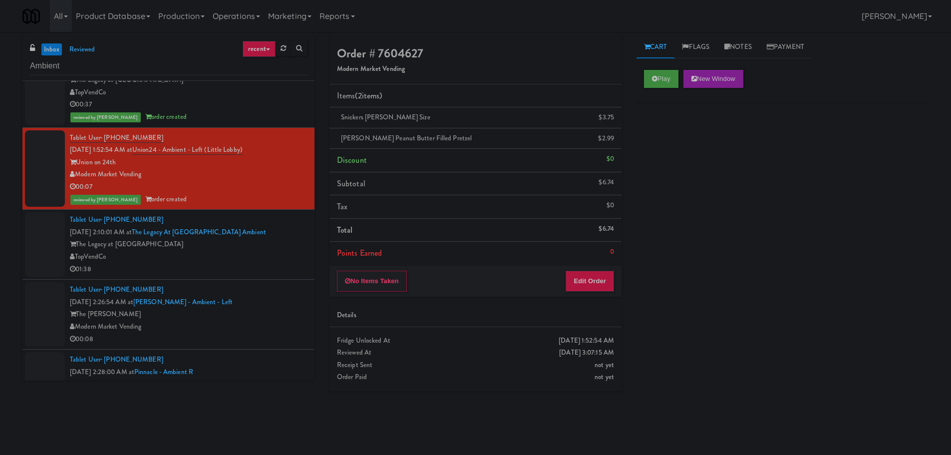
click at [253, 249] on div "The Legacy at Centennial" at bounding box center [188, 244] width 237 height 12
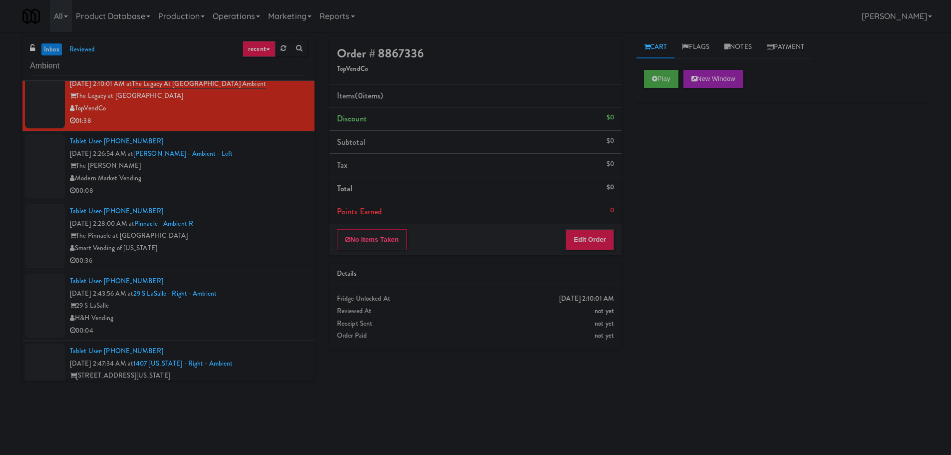
scroll to position [349, 0]
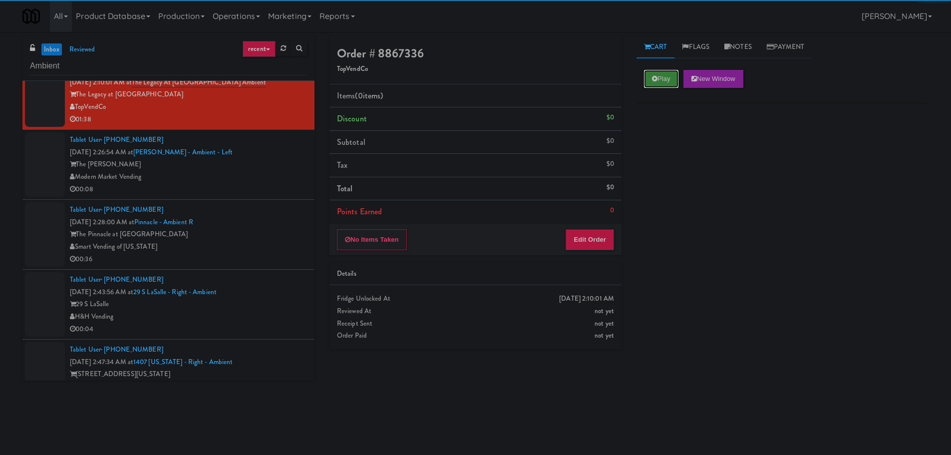
click at [674, 79] on button "Play" at bounding box center [661, 79] width 34 height 18
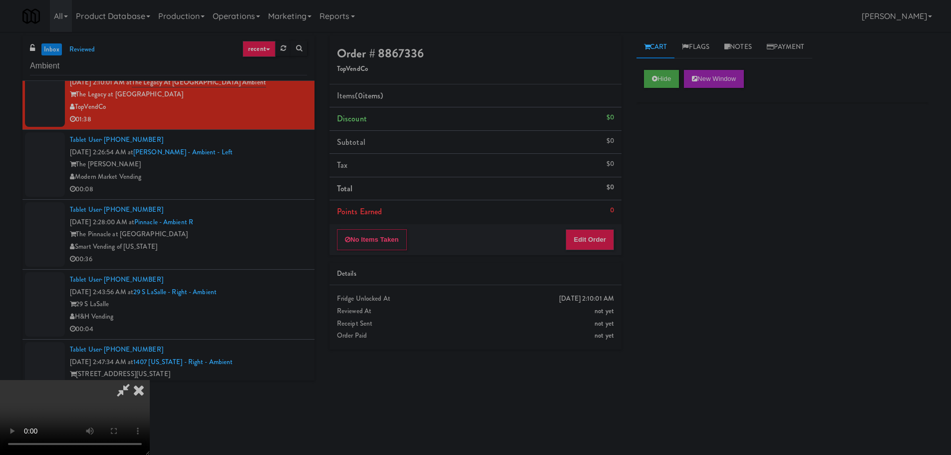
click at [576, 251] on div "No Items Taken Edit Order" at bounding box center [475, 239] width 292 height 31
click at [579, 242] on button "Edit Order" at bounding box center [590, 239] width 48 height 21
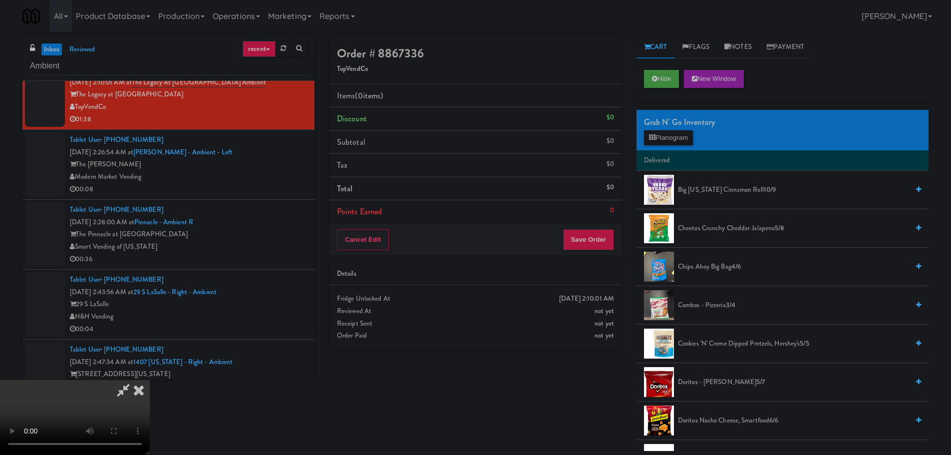
scroll to position [0, 0]
drag, startPoint x: 408, startPoint y: 225, endPoint x: 421, endPoint y: 225, distance: 13.0
click at [150, 380] on video at bounding box center [75, 417] width 150 height 75
click at [684, 139] on button "Planogram" at bounding box center [668, 137] width 49 height 15
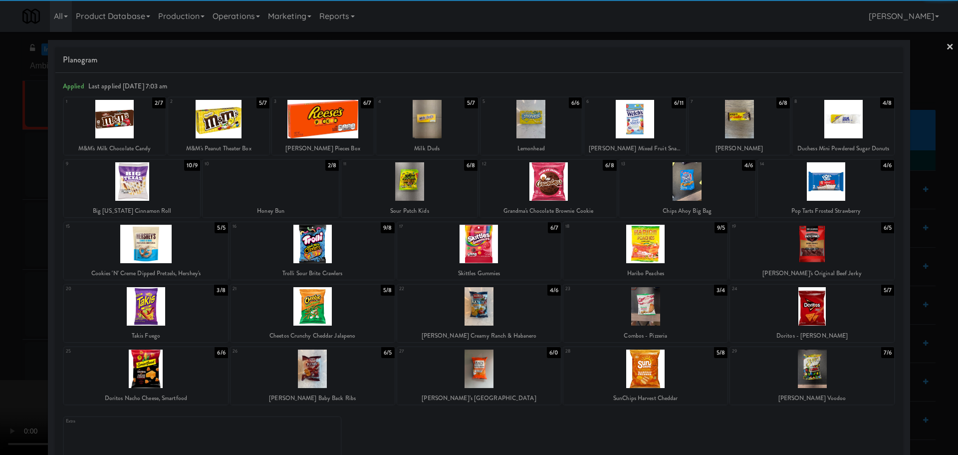
click at [282, 181] on div at bounding box center [271, 181] width 136 height 38
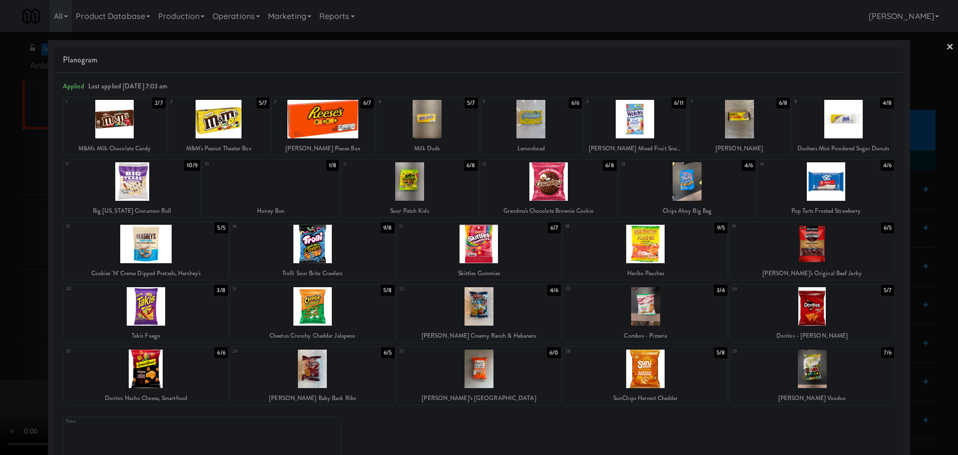
drag, startPoint x: 0, startPoint y: 224, endPoint x: 95, endPoint y: 215, distance: 95.3
click at [1, 226] on div at bounding box center [479, 227] width 958 height 455
click at [150, 380] on video at bounding box center [75, 417] width 150 height 75
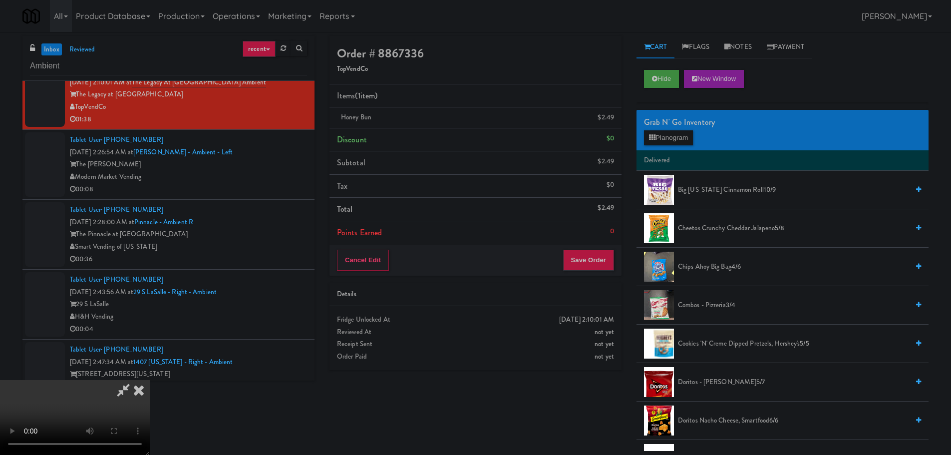
click at [150, 380] on video at bounding box center [75, 417] width 150 height 75
click at [673, 133] on button "Planogram" at bounding box center [668, 137] width 49 height 15
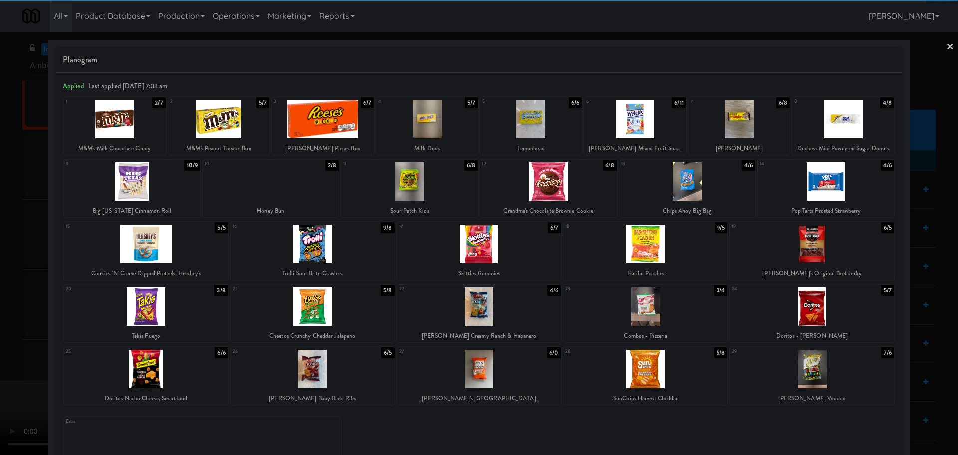
click at [740, 128] on div at bounding box center [740, 119] width 102 height 38
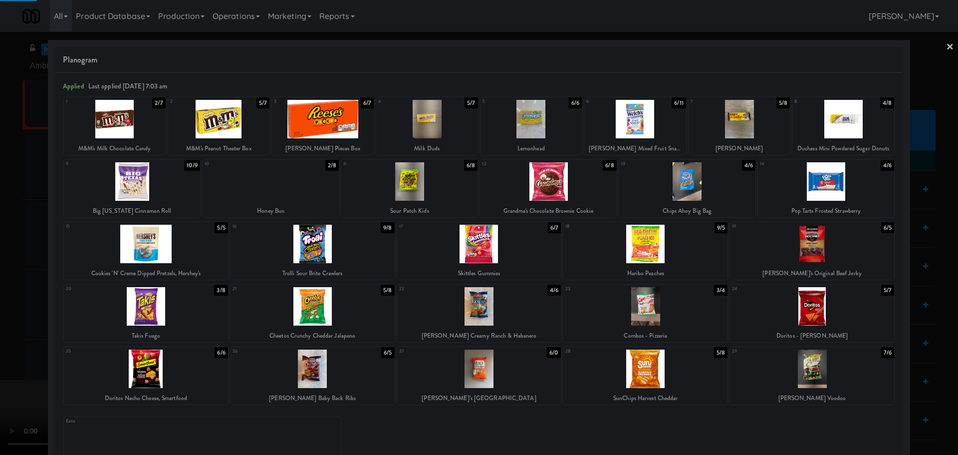
click at [0, 275] on div at bounding box center [479, 227] width 958 height 455
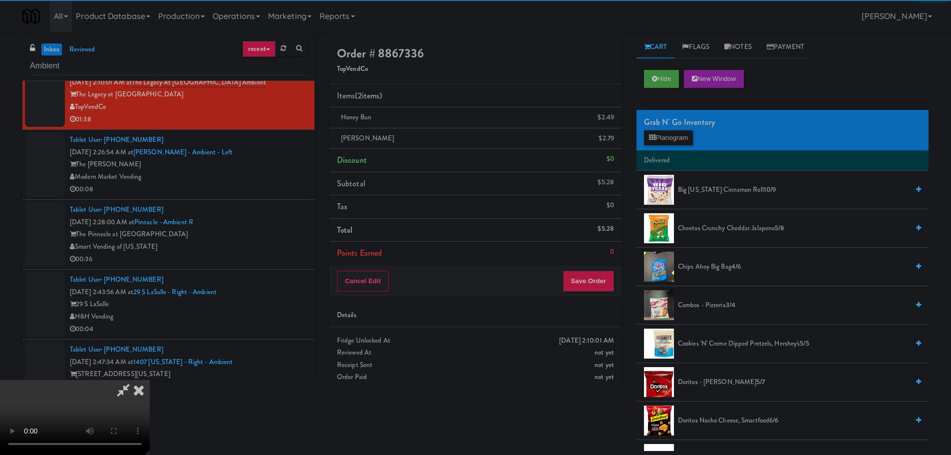
drag, startPoint x: 221, startPoint y: 241, endPoint x: 250, endPoint y: 234, distance: 29.8
click at [150, 380] on video at bounding box center [75, 417] width 150 height 75
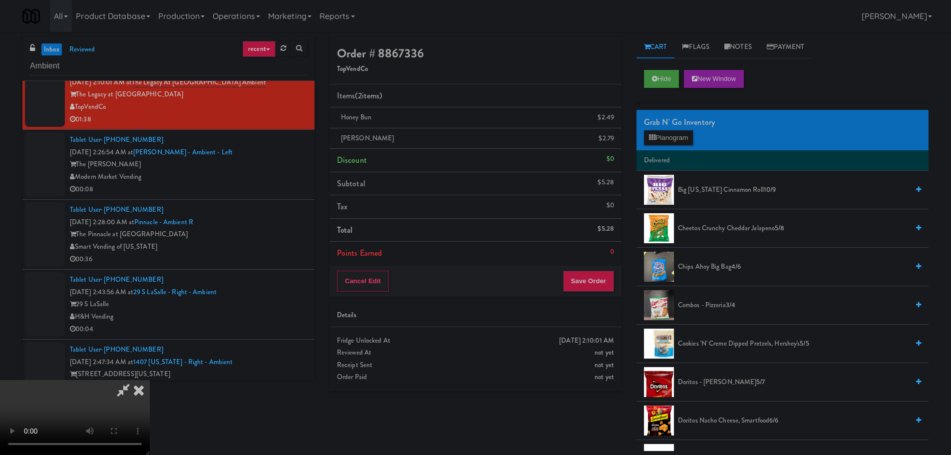
scroll to position [172, 0]
click at [595, 290] on button "Save Order" at bounding box center [588, 281] width 51 height 21
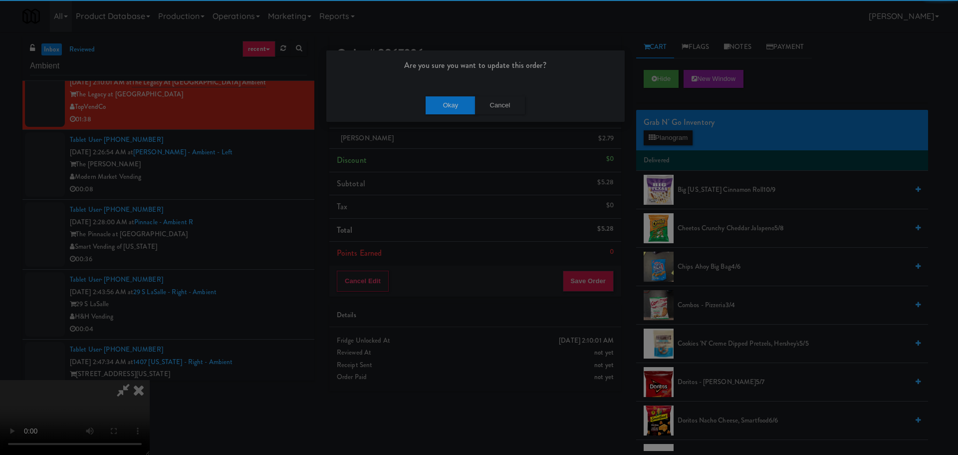
click at [464, 116] on div "Okay Cancel" at bounding box center [475, 104] width 298 height 33
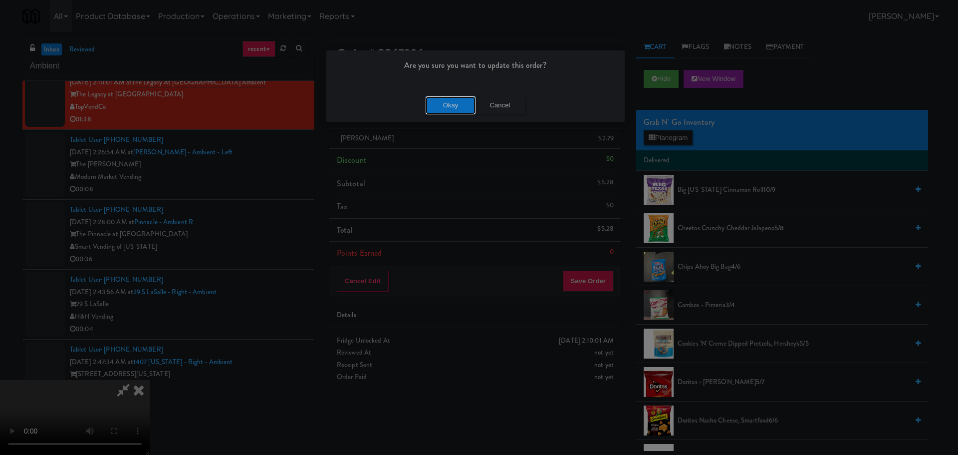
click at [463, 112] on button "Okay" at bounding box center [451, 105] width 50 height 18
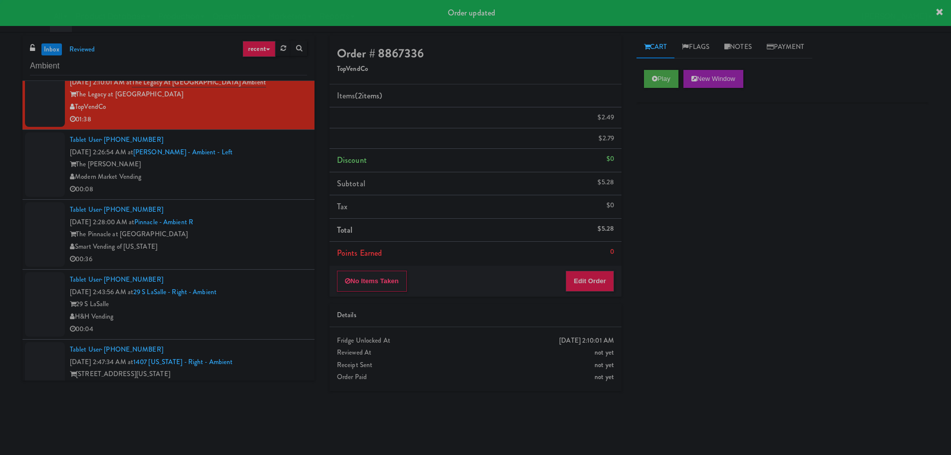
scroll to position [0, 0]
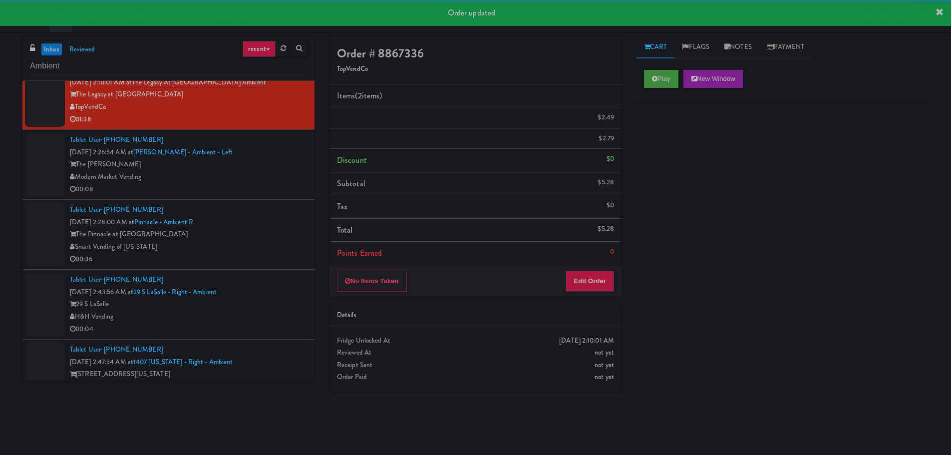
click at [261, 200] on ul "Tablet User · (262) 822-0772 Oct 6, 2025 1:17:53 AM at 333 N Water-Ambient 333 …" at bounding box center [168, 174] width 292 height 887
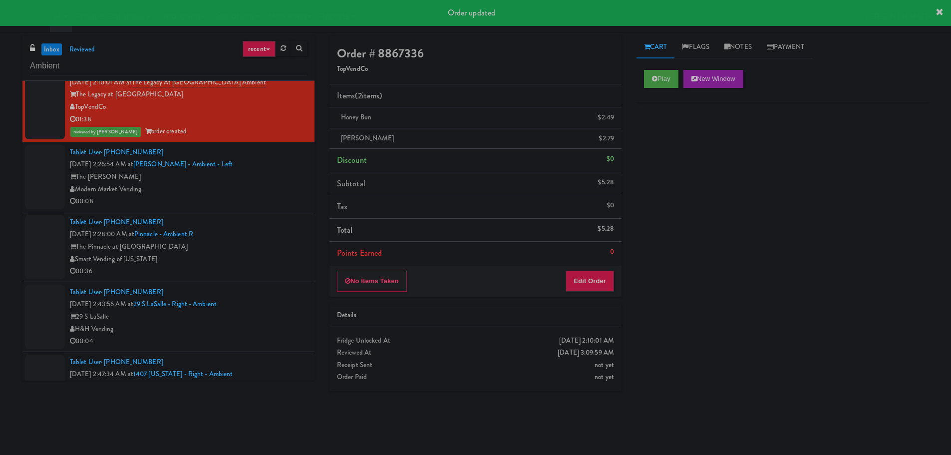
click at [241, 198] on div "00:08" at bounding box center [188, 201] width 237 height 12
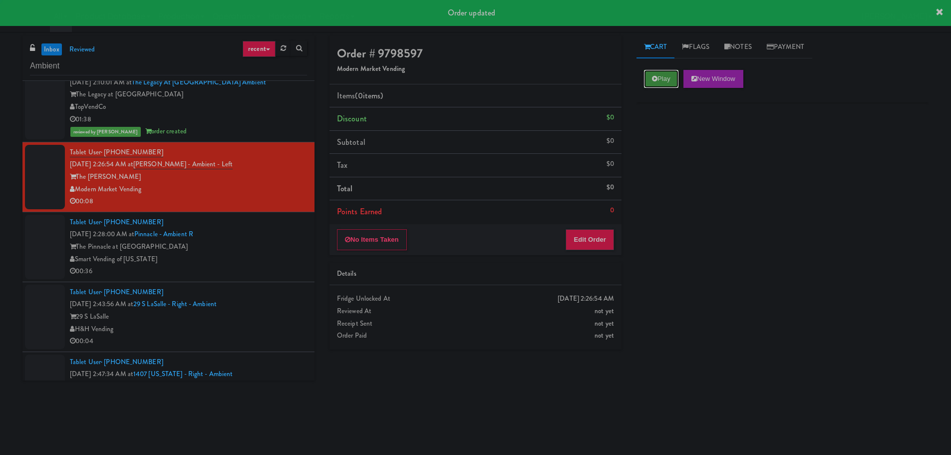
click at [657, 80] on button "Play" at bounding box center [661, 79] width 34 height 18
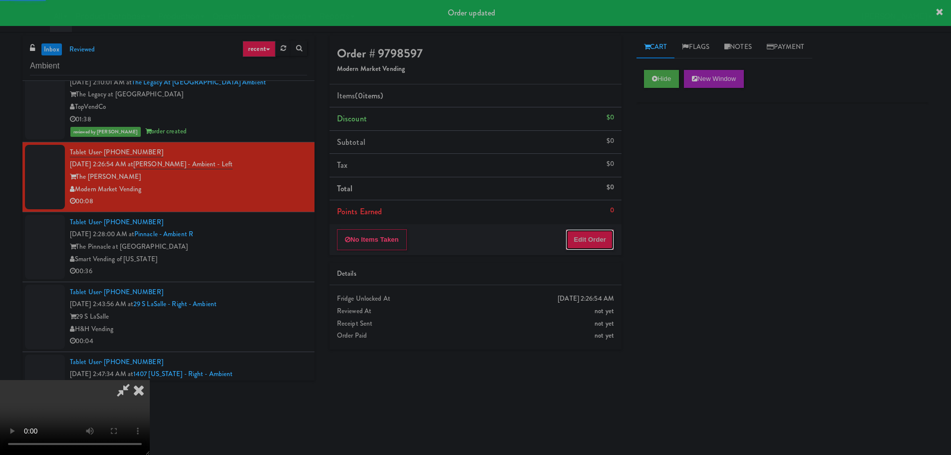
click at [583, 247] on button "Edit Order" at bounding box center [590, 239] width 48 height 21
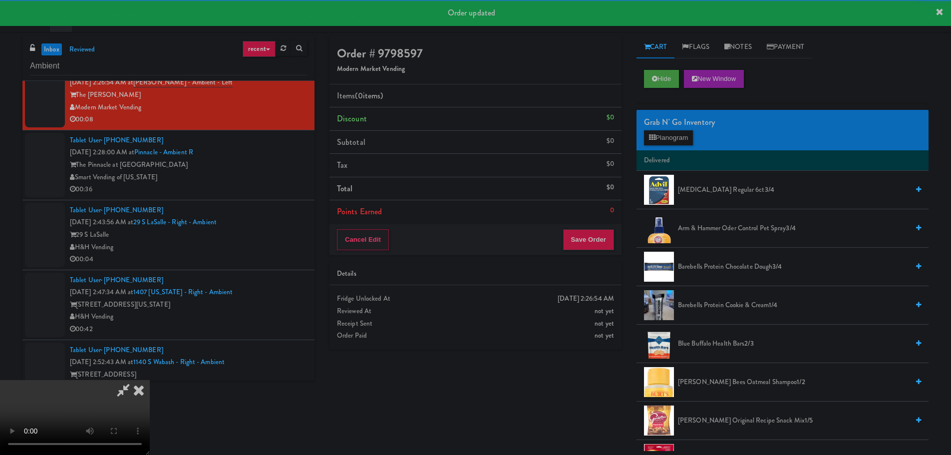
scroll to position [399, 0]
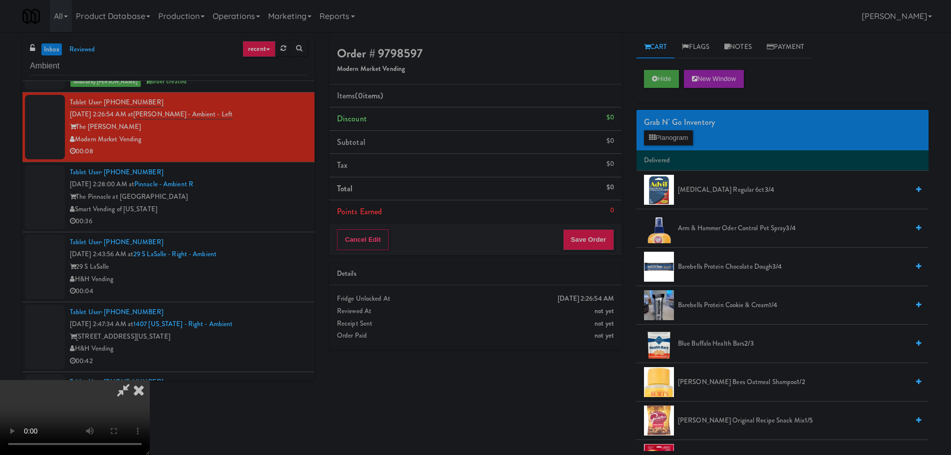
drag, startPoint x: 462, startPoint y: 261, endPoint x: 484, endPoint y: 254, distance: 23.0
click at [150, 380] on video at bounding box center [75, 417] width 150 height 75
click at [661, 150] on li "Delivered" at bounding box center [782, 160] width 292 height 21
click at [665, 142] on button "Planogram" at bounding box center [668, 137] width 49 height 15
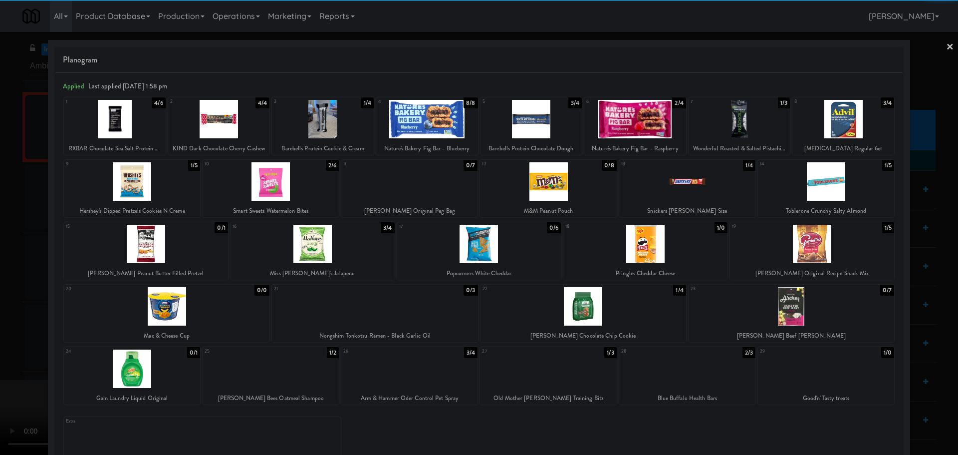
click at [290, 184] on div at bounding box center [271, 181] width 136 height 38
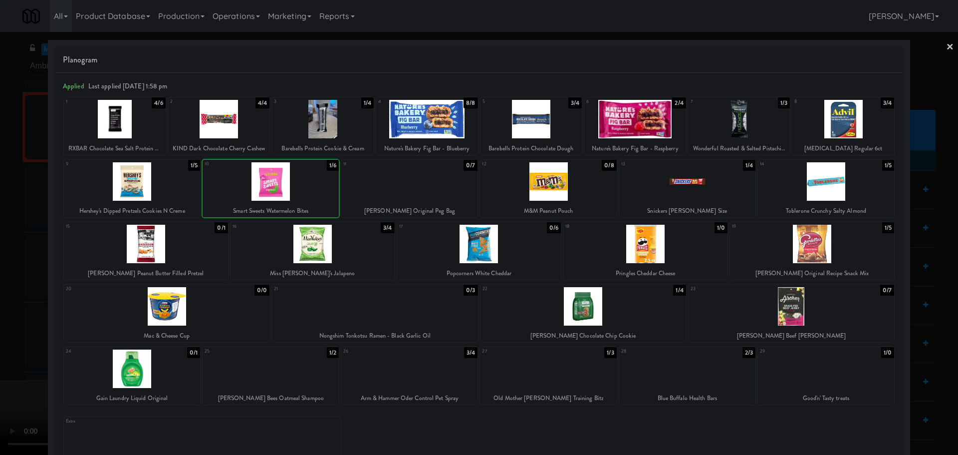
click at [0, 256] on div at bounding box center [479, 227] width 958 height 455
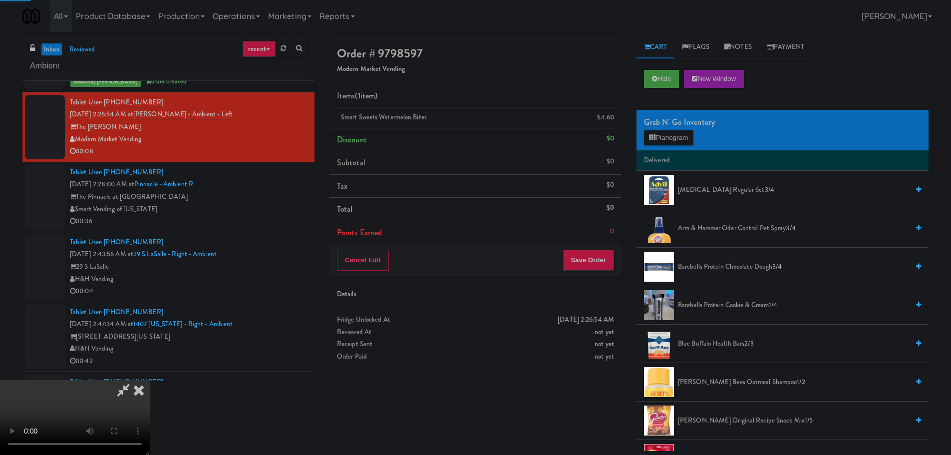
click at [150, 380] on video at bounding box center [75, 417] width 150 height 75
click at [673, 135] on button "Planogram" at bounding box center [668, 137] width 49 height 15
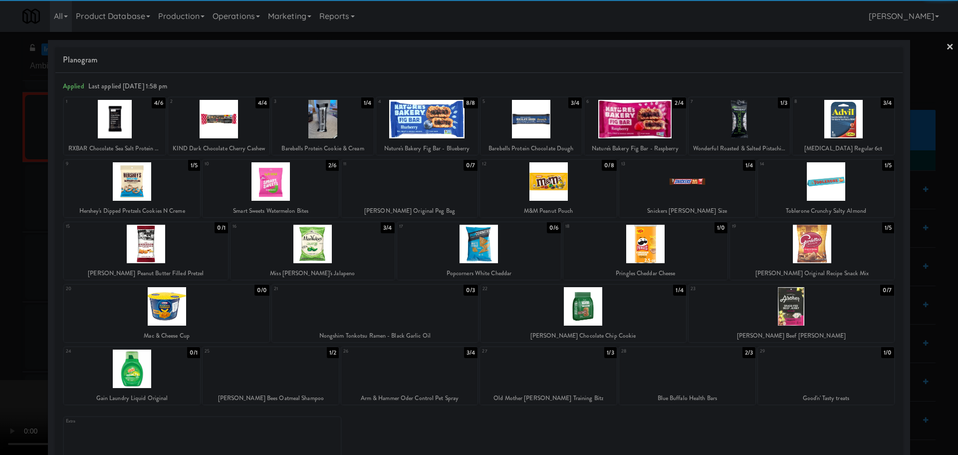
click at [595, 312] on div at bounding box center [584, 306] width 206 height 38
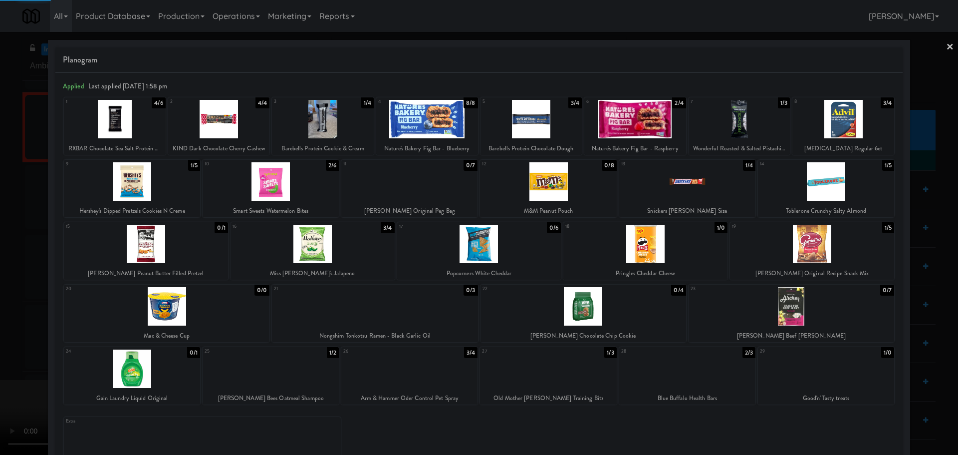
drag, startPoint x: 0, startPoint y: 304, endPoint x: 333, endPoint y: 242, distance: 338.7
click at [4, 304] on div at bounding box center [479, 227] width 958 height 455
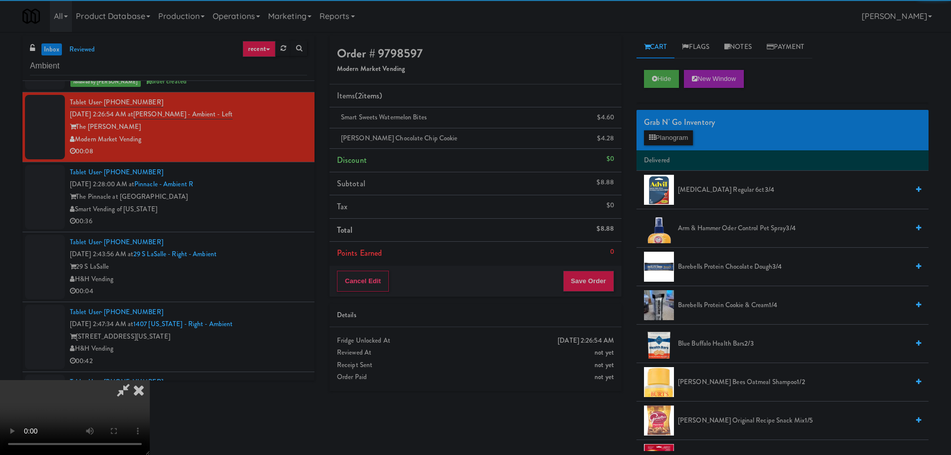
drag, startPoint x: 333, startPoint y: 242, endPoint x: 388, endPoint y: 230, distance: 55.7
click at [150, 380] on video at bounding box center [75, 417] width 150 height 75
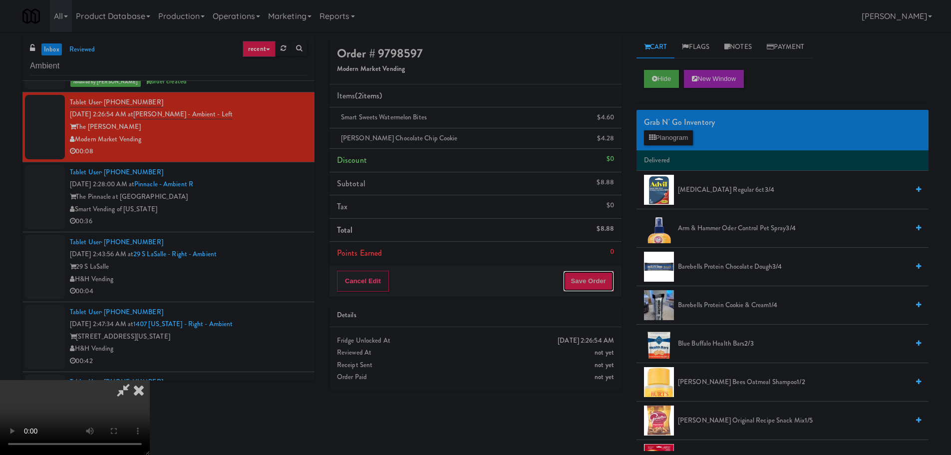
click at [581, 286] on button "Save Order" at bounding box center [588, 281] width 51 height 21
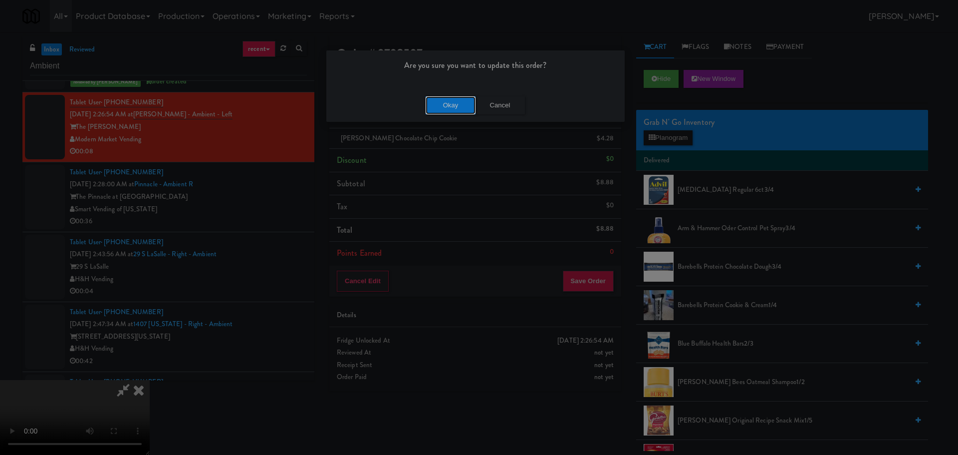
click at [450, 110] on button "Okay" at bounding box center [451, 105] width 50 height 18
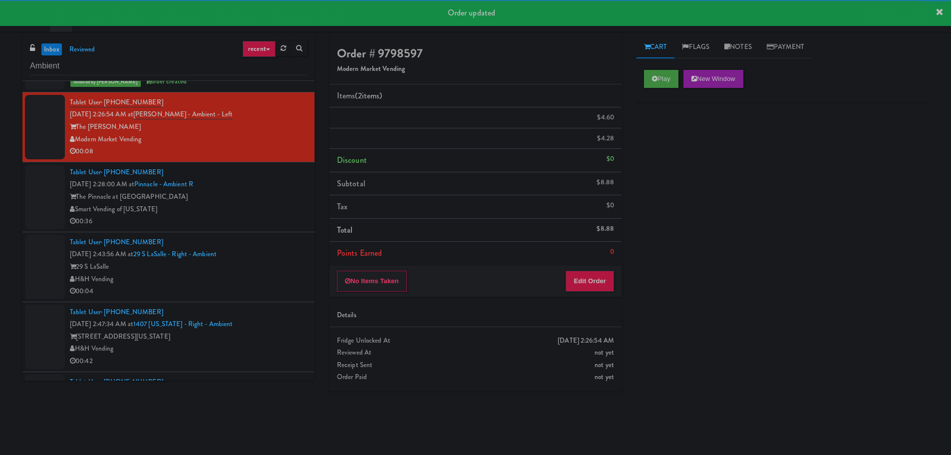
click at [278, 226] on div "00:36" at bounding box center [188, 221] width 237 height 12
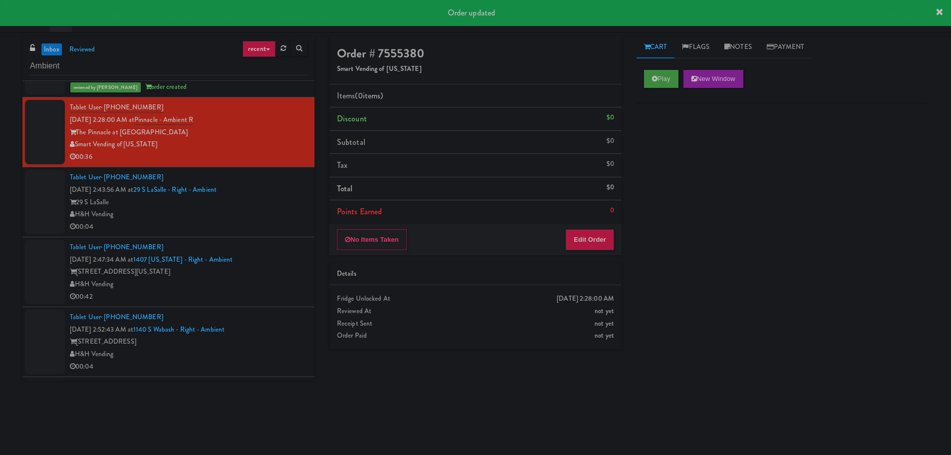
scroll to position [499, 0]
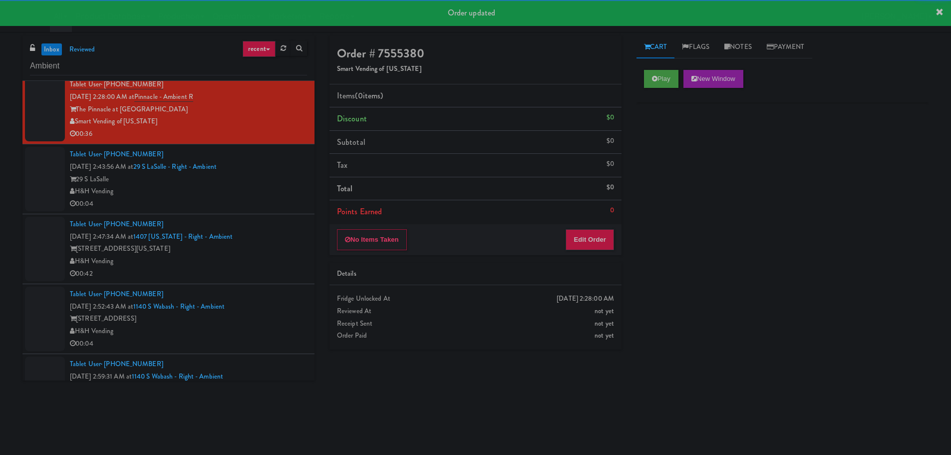
click at [266, 191] on div "H&H Vending" at bounding box center [188, 191] width 237 height 12
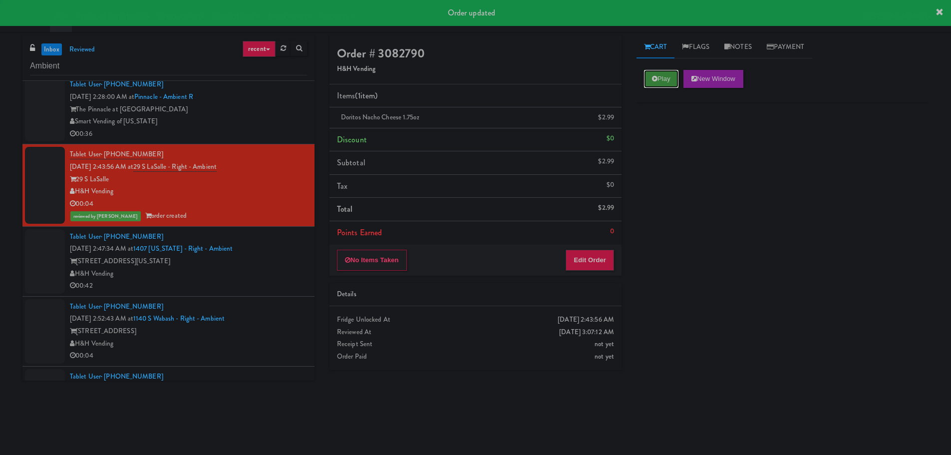
click at [656, 81] on icon at bounding box center [654, 78] width 5 height 6
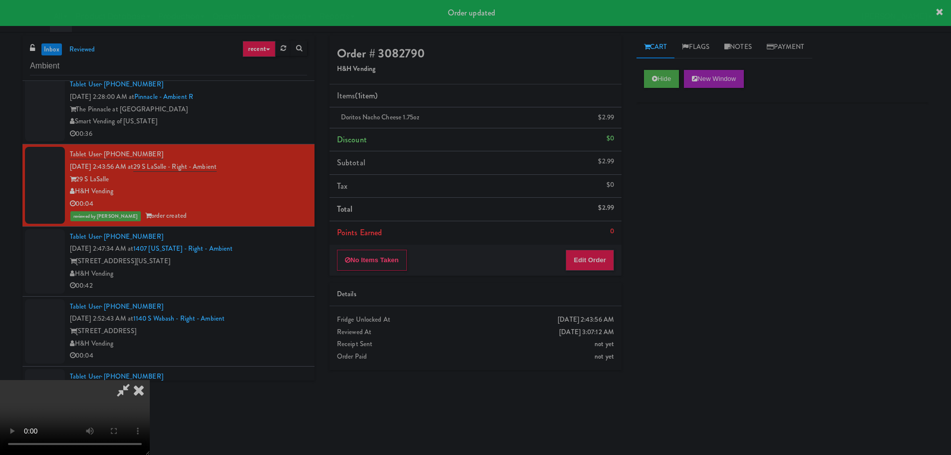
click at [144, 383] on icon at bounding box center [139, 390] width 22 height 20
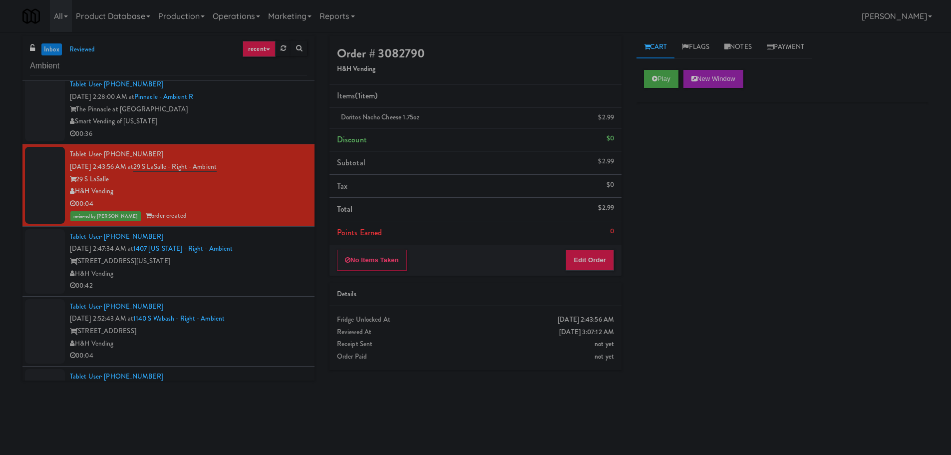
click at [244, 286] on div "00:42" at bounding box center [188, 286] width 237 height 12
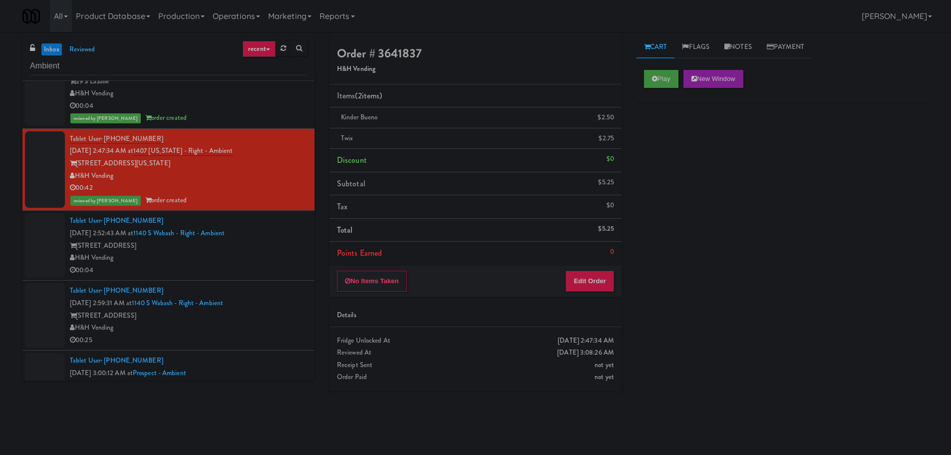
scroll to position [624, 0]
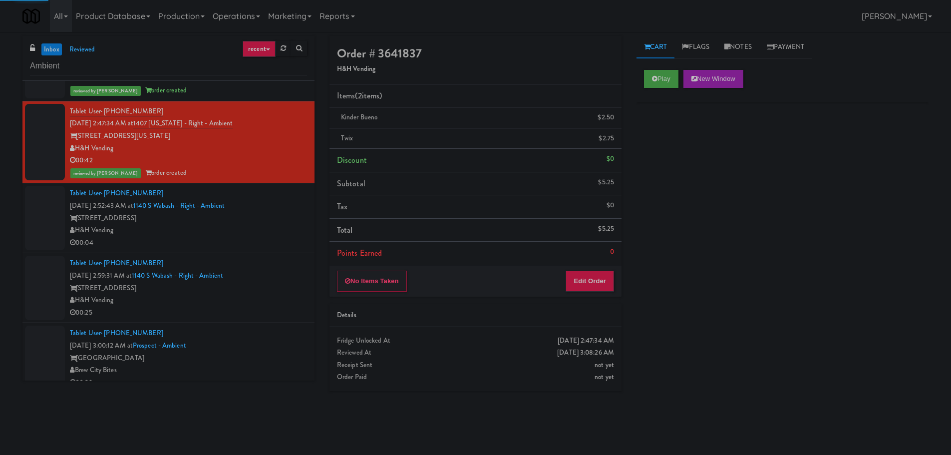
click at [277, 241] on div "00:04" at bounding box center [188, 243] width 237 height 12
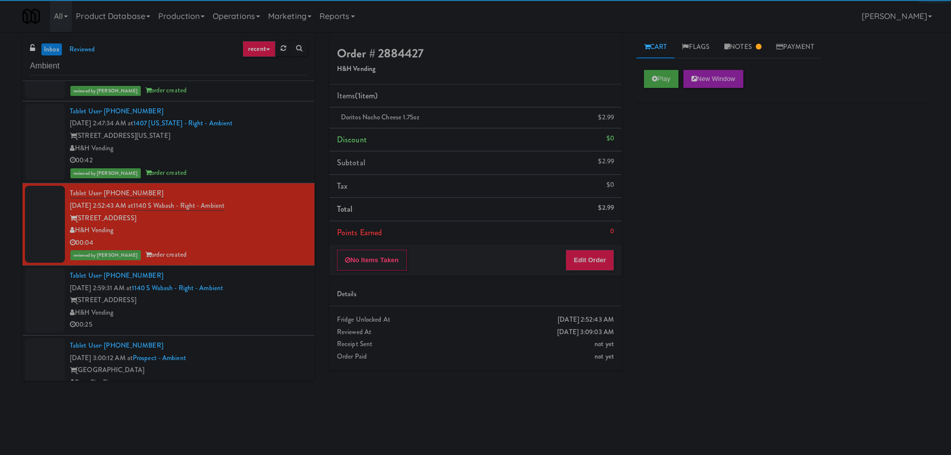
click at [276, 307] on div "H&H Vending" at bounding box center [188, 312] width 237 height 12
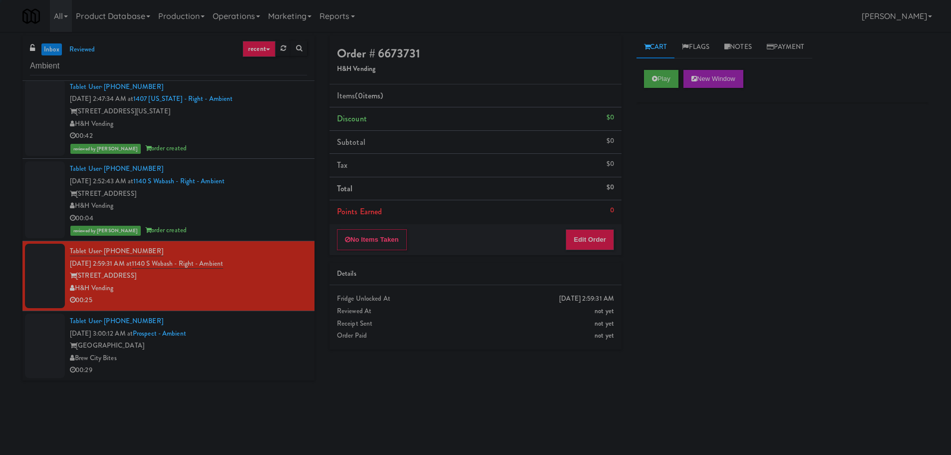
click at [274, 333] on div "Tablet User · (512) 200-6879 Oct 6, 2025 3:00:12 AM at Prospect - Ambient Prosp…" at bounding box center [188, 345] width 237 height 61
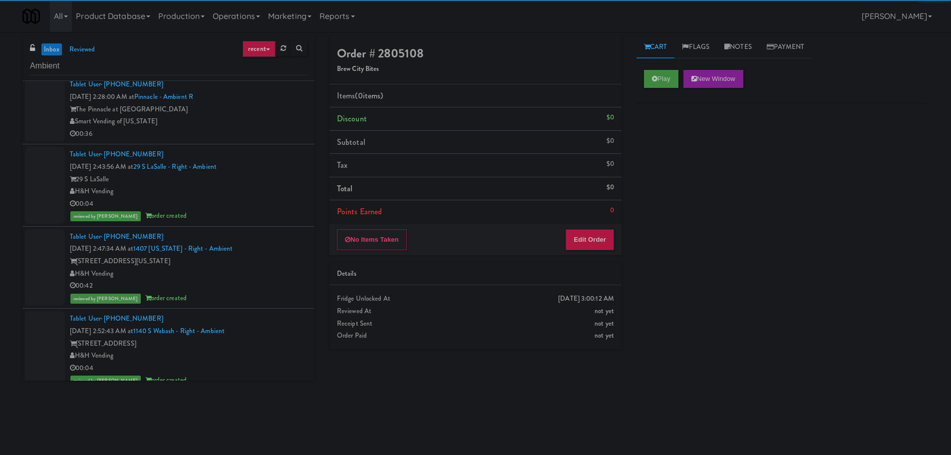
click at [277, 135] on div "00:36" at bounding box center [188, 134] width 237 height 12
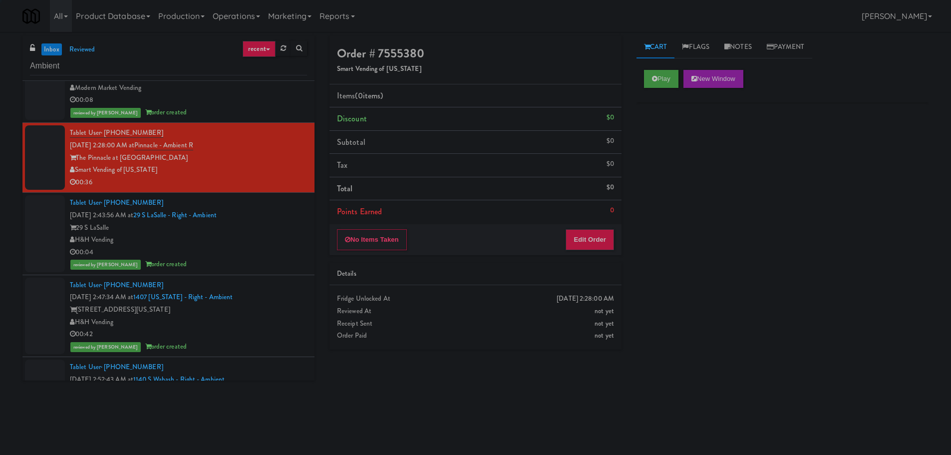
scroll to position [449, 0]
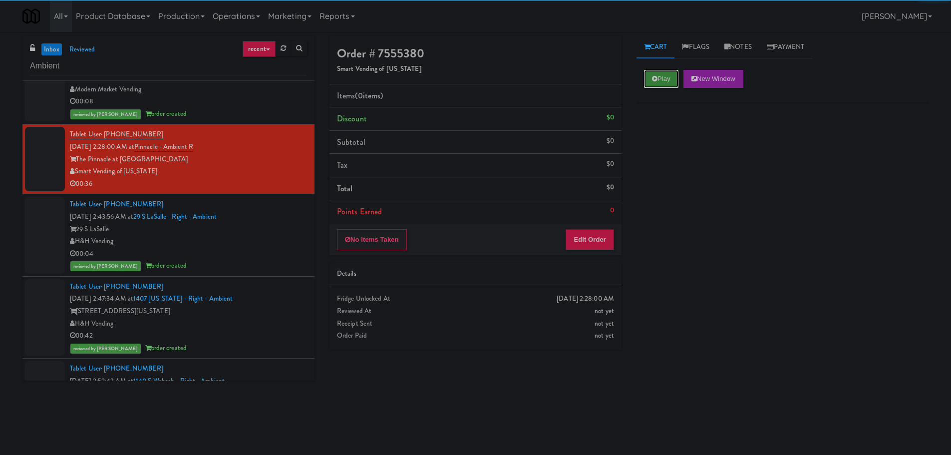
click at [668, 78] on button "Play" at bounding box center [661, 79] width 34 height 18
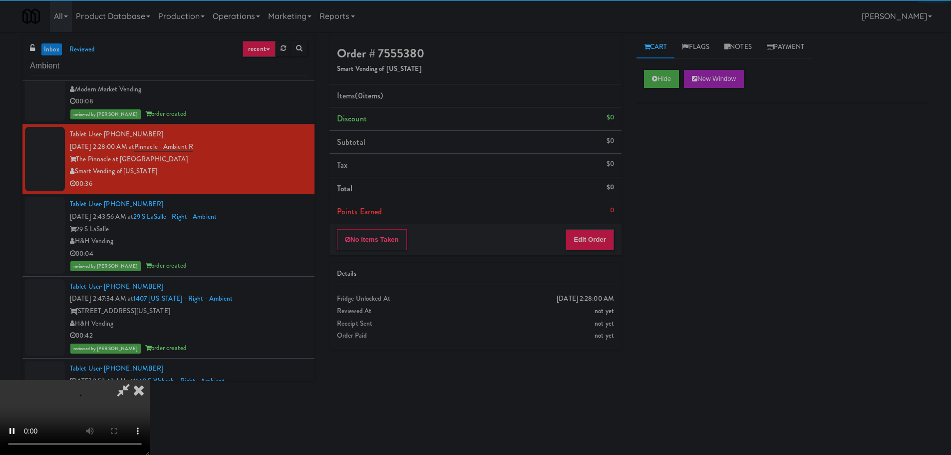
click at [589, 264] on div "Details" at bounding box center [475, 274] width 292 height 23
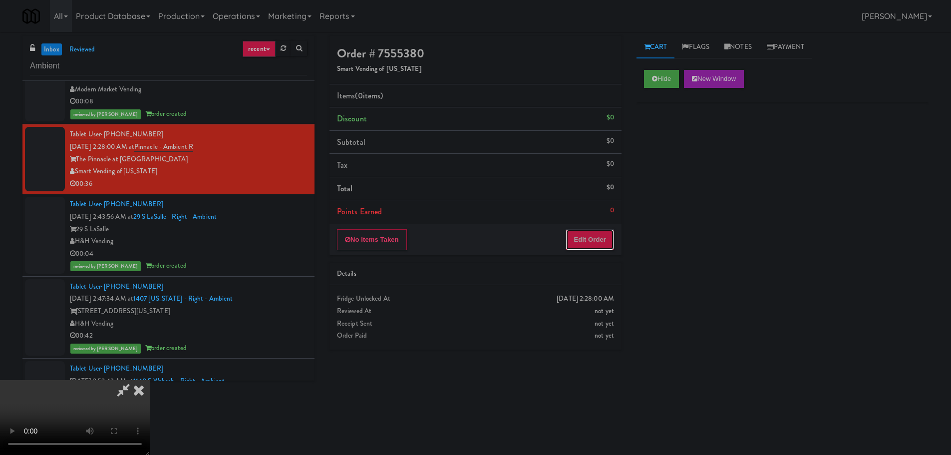
click at [591, 235] on button "Edit Order" at bounding box center [590, 239] width 48 height 21
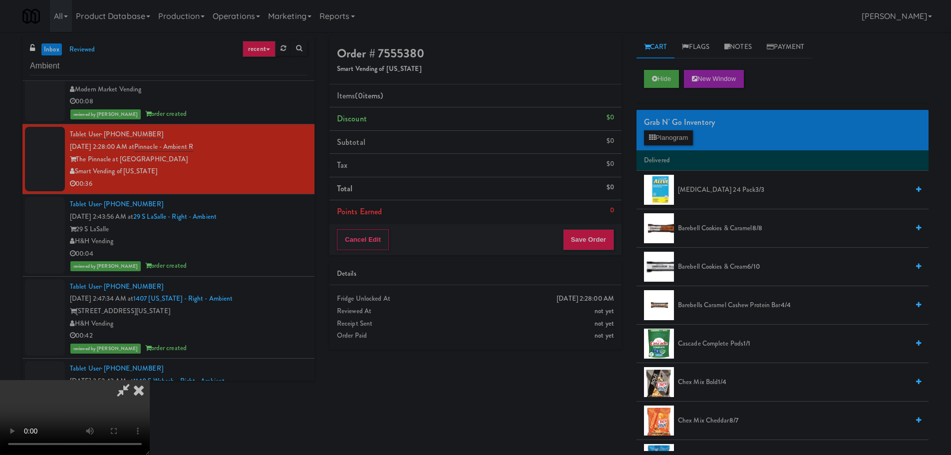
click at [150, 380] on video at bounding box center [75, 417] width 150 height 75
drag, startPoint x: 470, startPoint y: 336, endPoint x: 464, endPoint y: 328, distance: 9.3
click at [150, 380] on video at bounding box center [75, 417] width 150 height 75
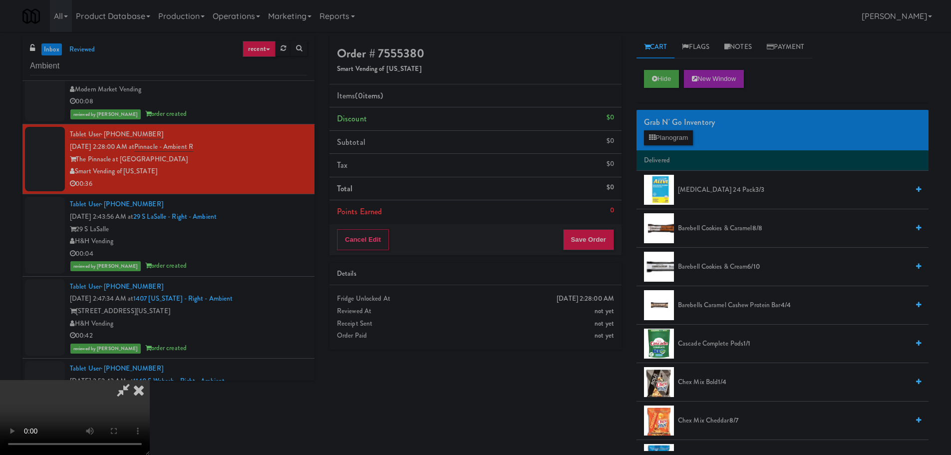
click at [150, 380] on video at bounding box center [75, 417] width 150 height 75
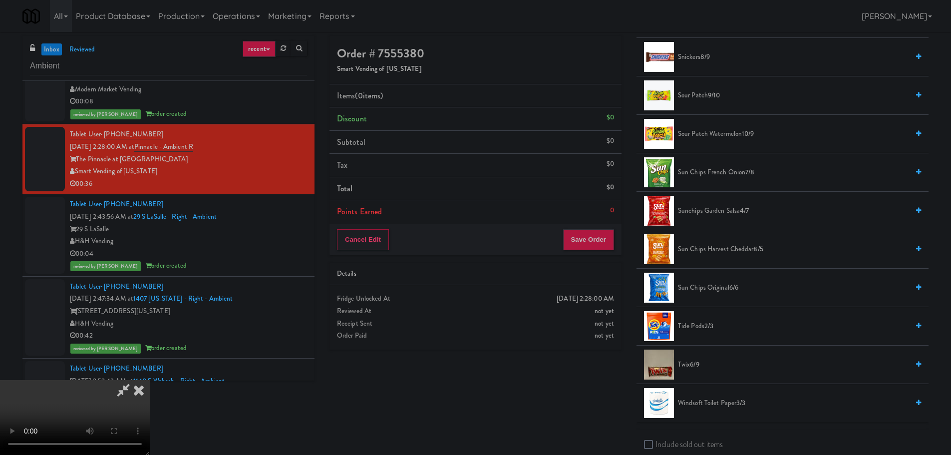
scroll to position [1098, 0]
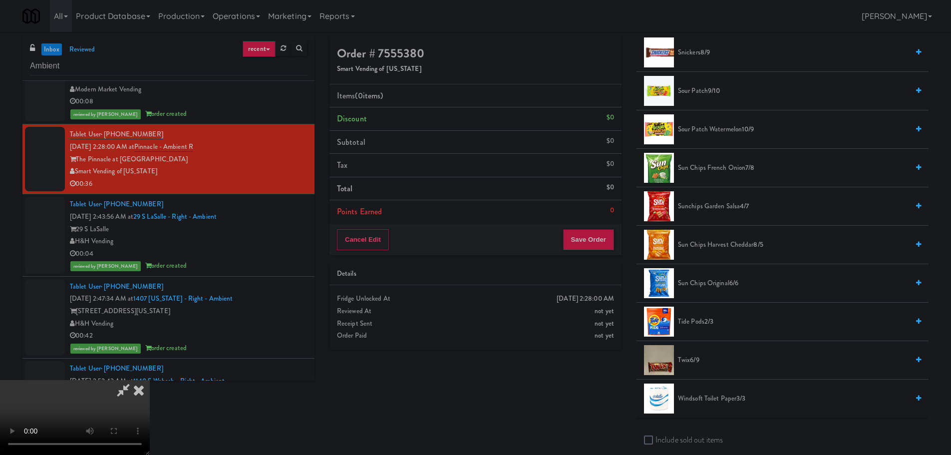
click at [716, 129] on span "Sour Patch Watermelon 10/9" at bounding box center [793, 129] width 231 height 12
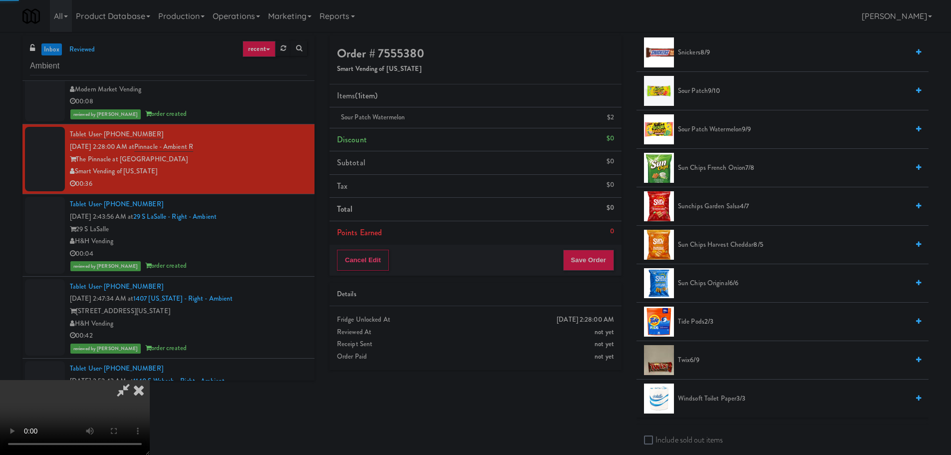
click at [150, 380] on video at bounding box center [75, 417] width 150 height 75
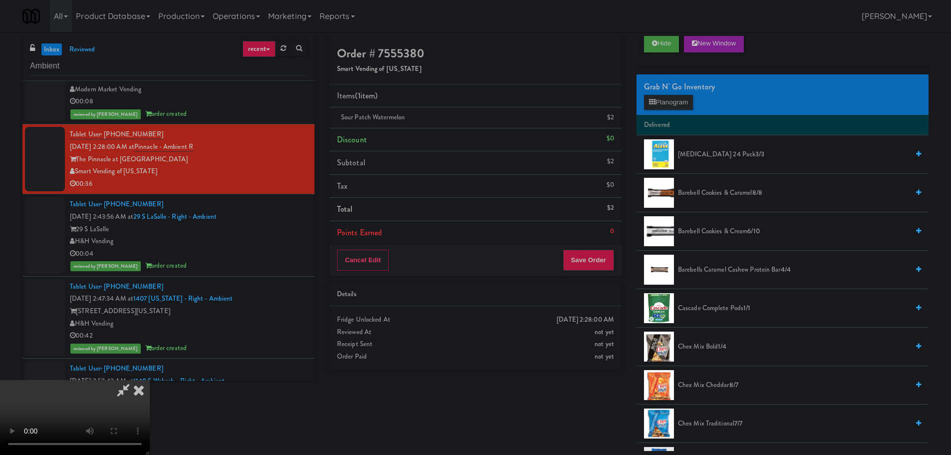
scroll to position [0, 0]
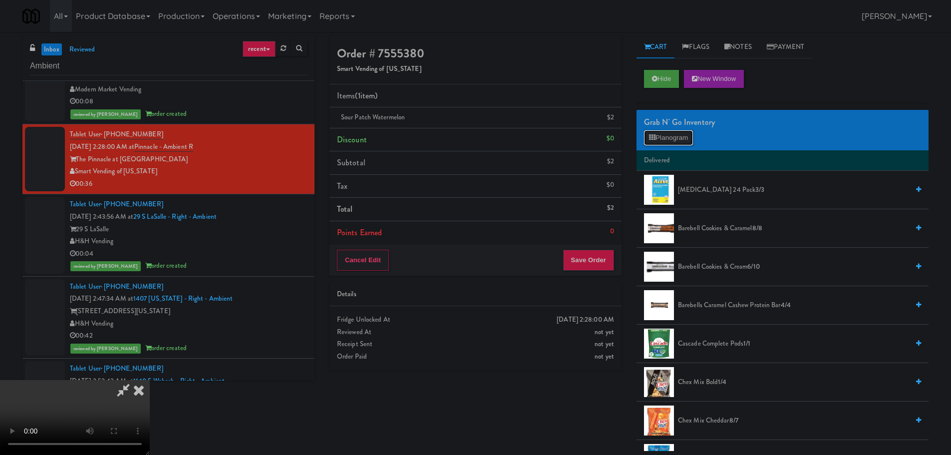
click at [685, 136] on button "Planogram" at bounding box center [668, 137] width 49 height 15
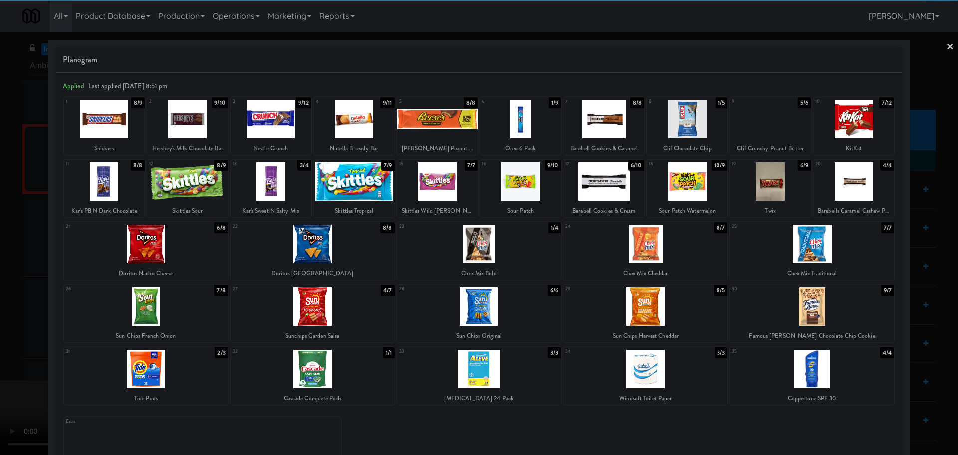
click at [209, 190] on div at bounding box center [187, 181] width 81 height 38
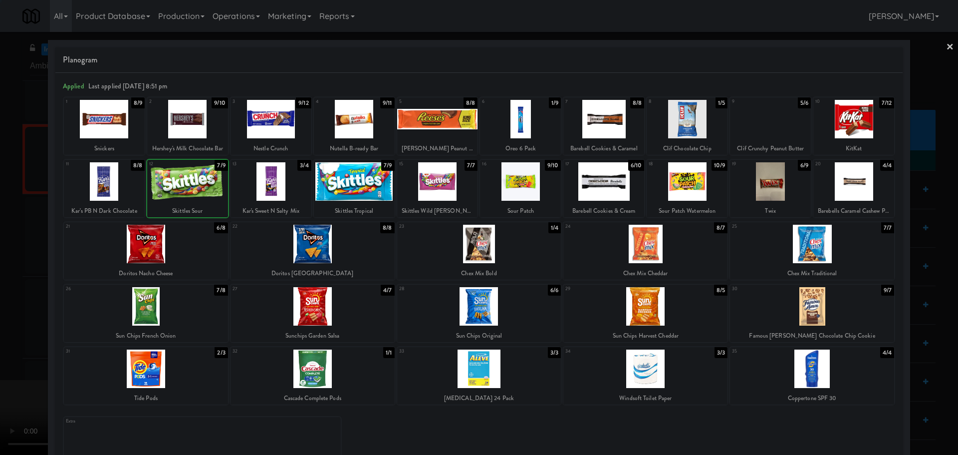
drag, startPoint x: 0, startPoint y: 228, endPoint x: 9, endPoint y: 242, distance: 17.3
click at [0, 230] on div at bounding box center [479, 227] width 958 height 455
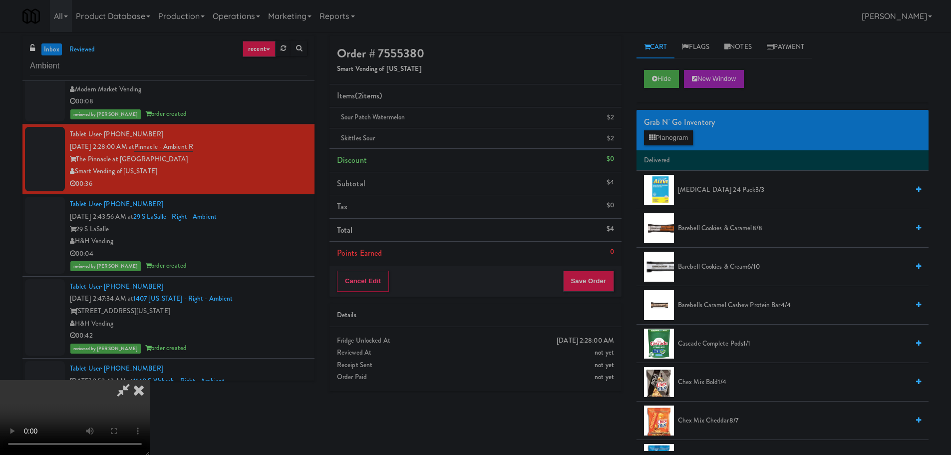
click at [150, 380] on video at bounding box center [75, 417] width 150 height 75
click at [579, 285] on button "Save Order" at bounding box center [588, 281] width 51 height 21
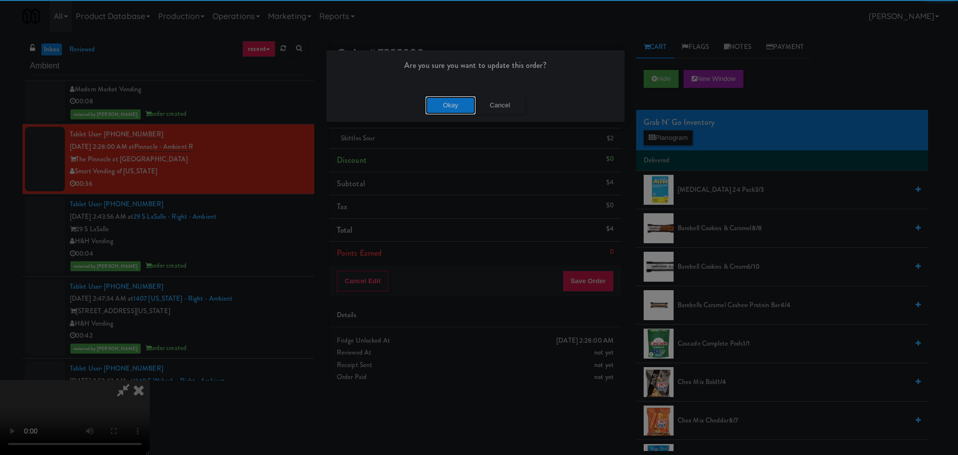
click at [440, 109] on button "Okay" at bounding box center [451, 105] width 50 height 18
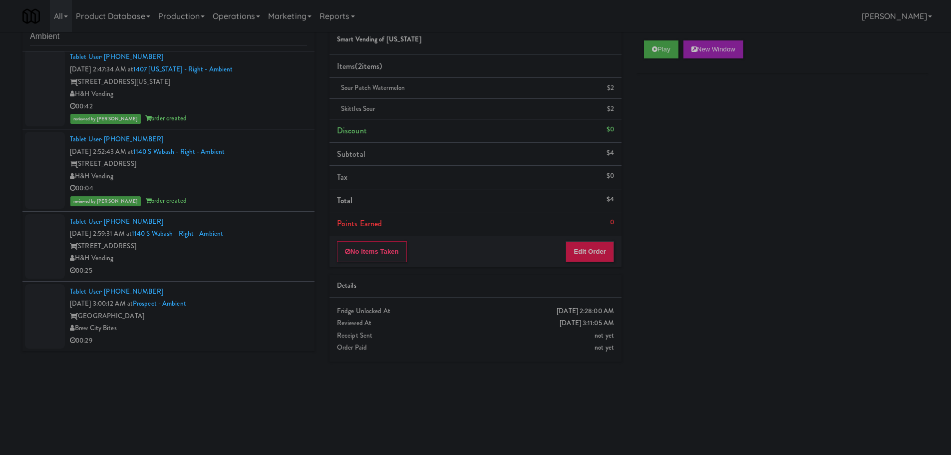
scroll to position [32, 0]
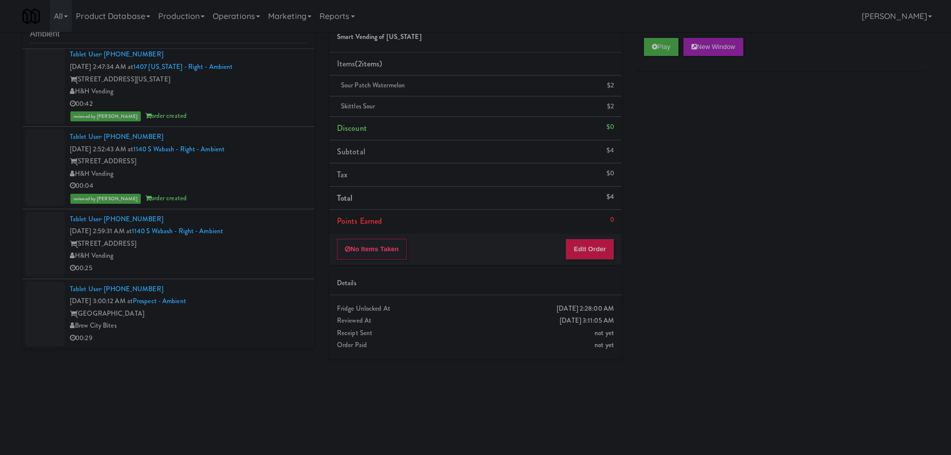
click at [260, 253] on div "H&H Vending" at bounding box center [188, 256] width 237 height 12
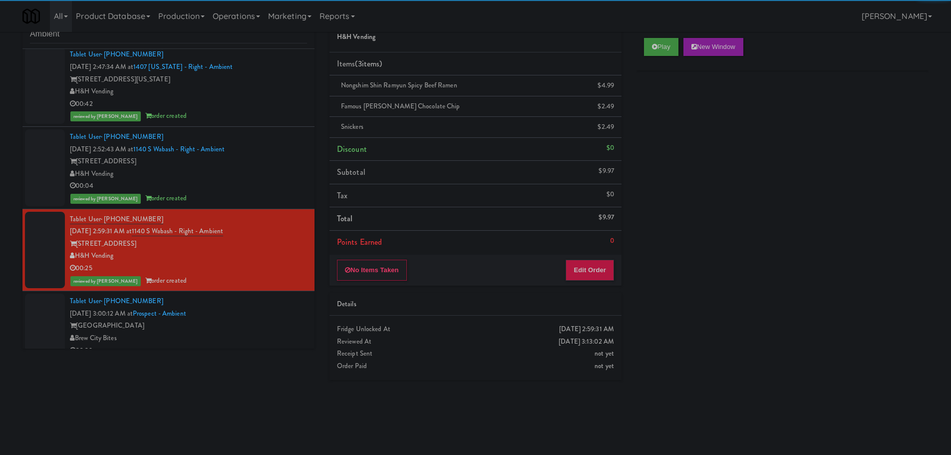
drag, startPoint x: 239, startPoint y: 317, endPoint x: 245, endPoint y: 315, distance: 6.8
click at [240, 317] on div "Tablet User · (512) 200-6879 Oct 6, 2025 3:00:12 AM at Prospect - Ambient Prosp…" at bounding box center [188, 325] width 237 height 61
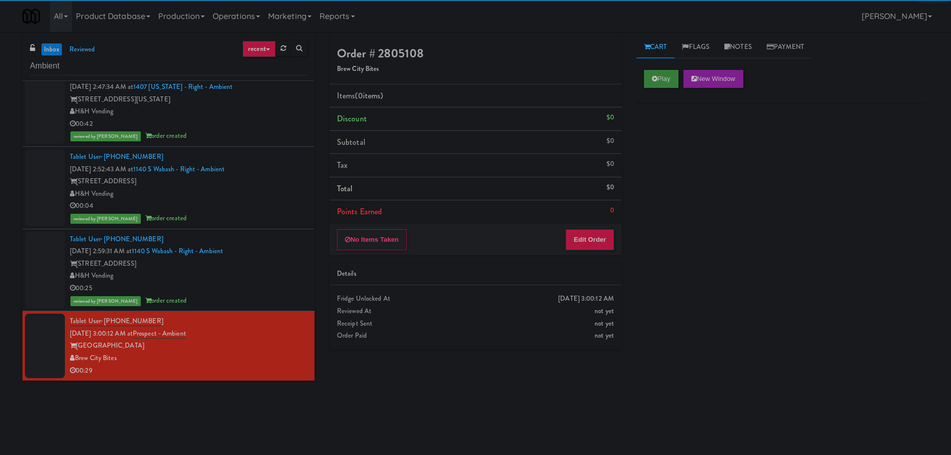
click at [642, 89] on div "Play New Window" at bounding box center [782, 82] width 292 height 40
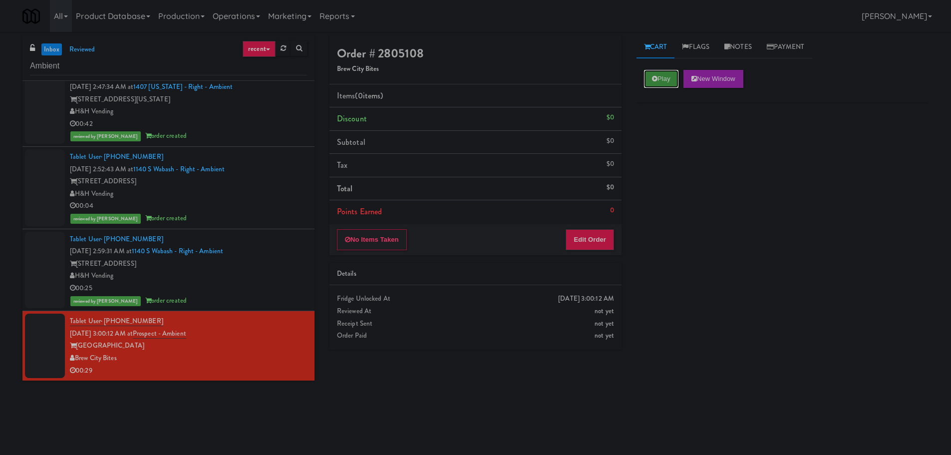
click at [653, 82] on button "Play" at bounding box center [661, 79] width 34 height 18
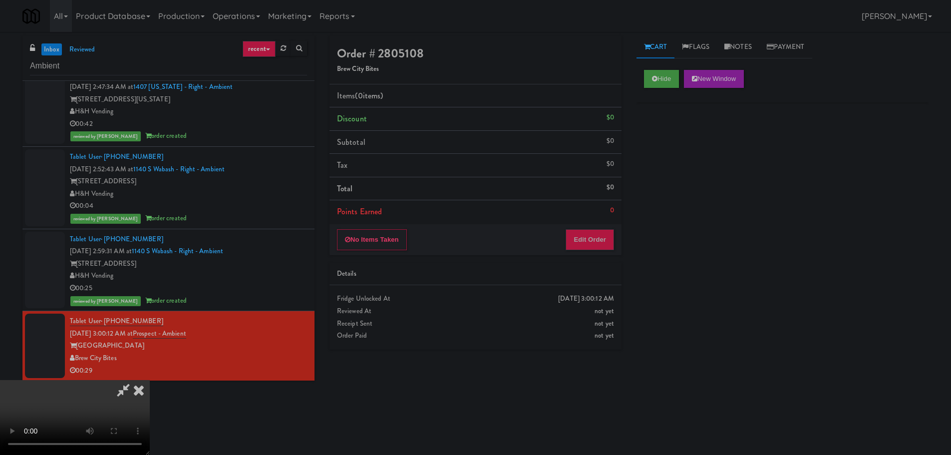
click at [588, 233] on div "No Items Taken Edit Order" at bounding box center [475, 239] width 292 height 31
click at [590, 234] on button "Edit Order" at bounding box center [590, 239] width 48 height 21
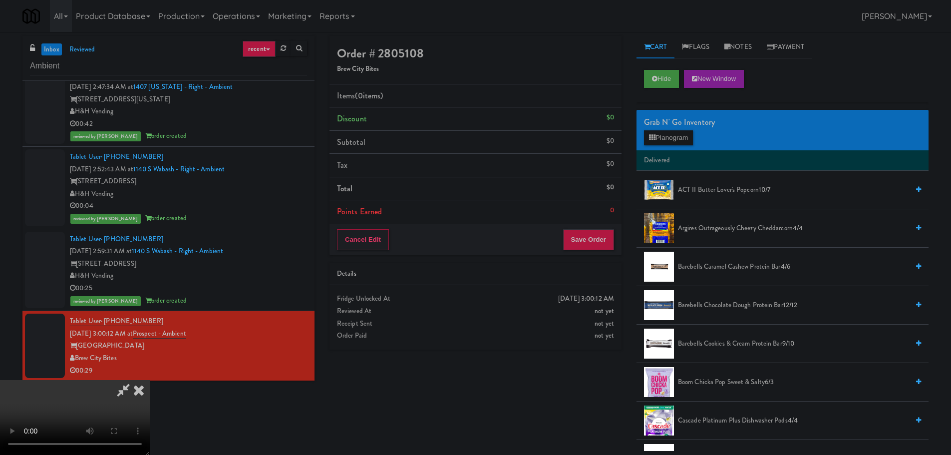
drag, startPoint x: 440, startPoint y: 250, endPoint x: 456, endPoint y: 252, distance: 15.5
click at [150, 380] on video at bounding box center [75, 417] width 150 height 75
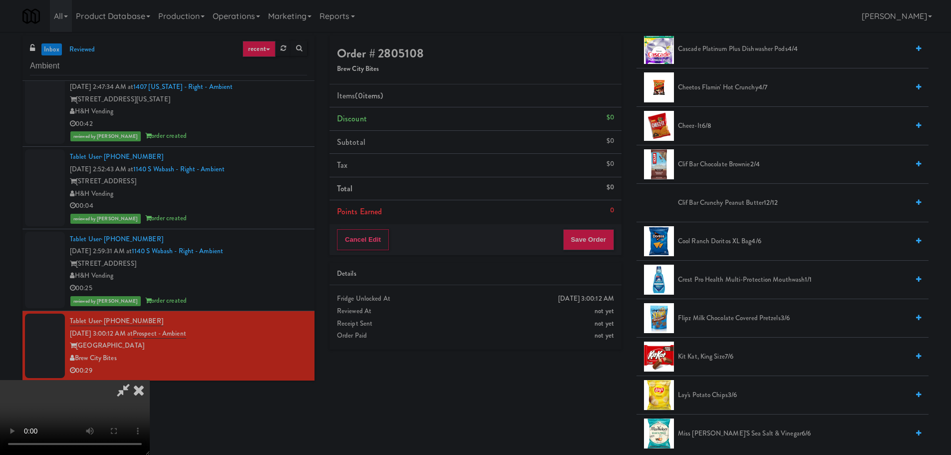
scroll to position [499, 0]
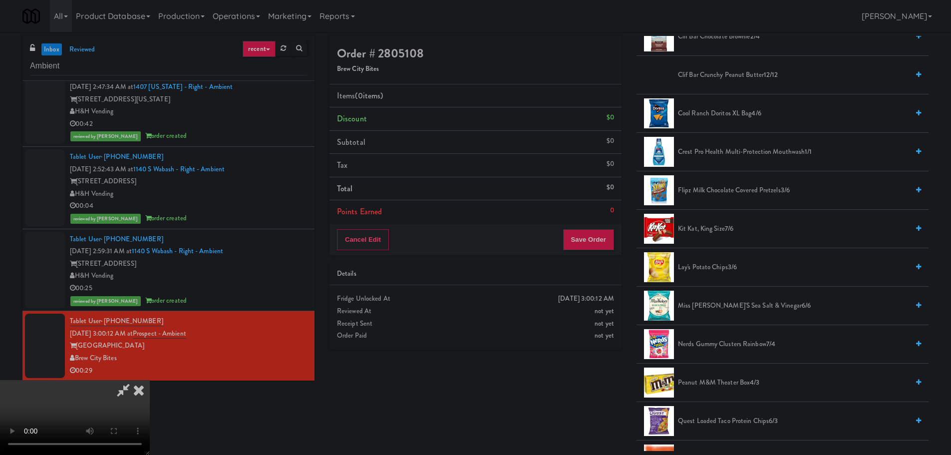
drag, startPoint x: 706, startPoint y: 228, endPoint x: 467, endPoint y: 227, distance: 238.6
click at [706, 228] on span "Kit Kat, King Size 7/6" at bounding box center [793, 229] width 231 height 12
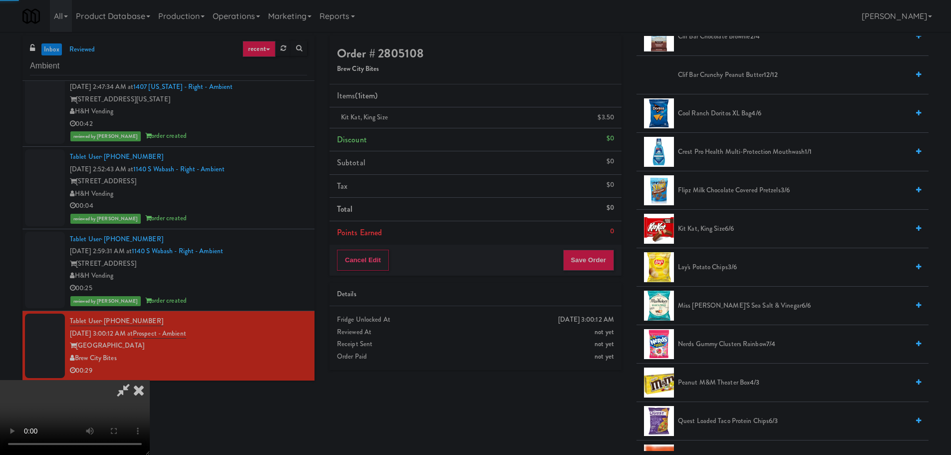
click at [150, 380] on video at bounding box center [75, 417] width 150 height 75
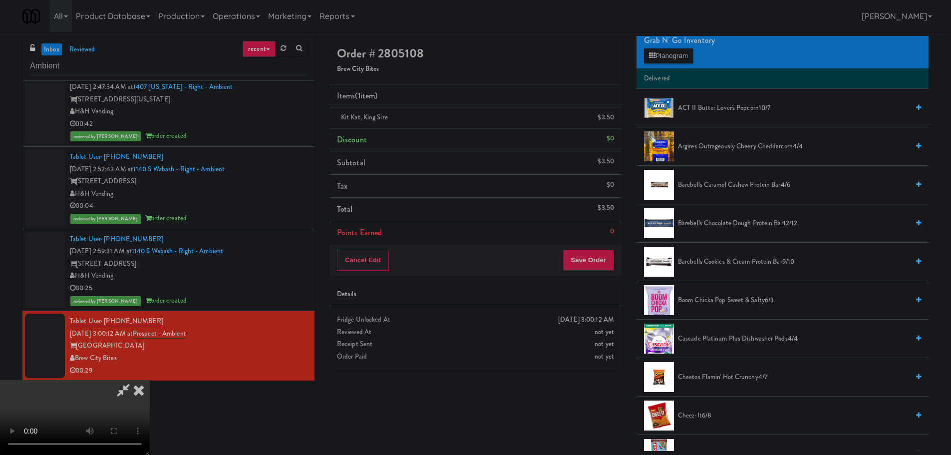
scroll to position [50, 0]
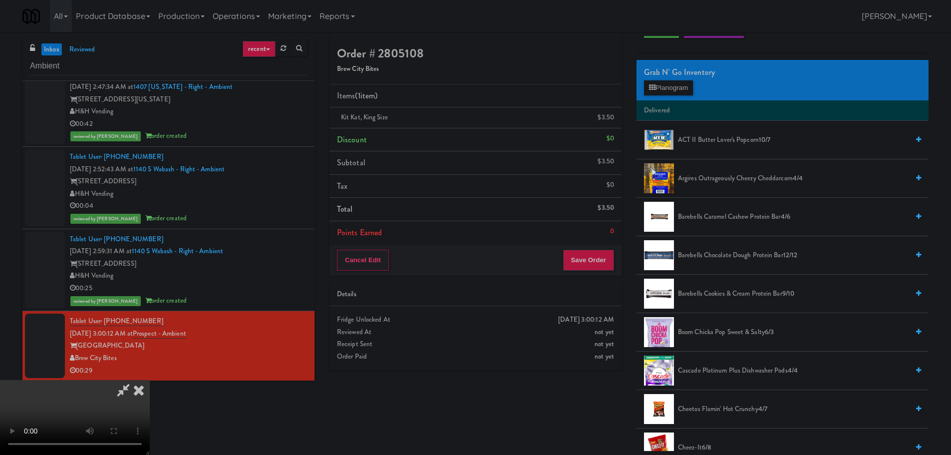
click at [736, 181] on span "Argires Outrageously Cheezy Cheddarcorn 4/4" at bounding box center [793, 178] width 231 height 12
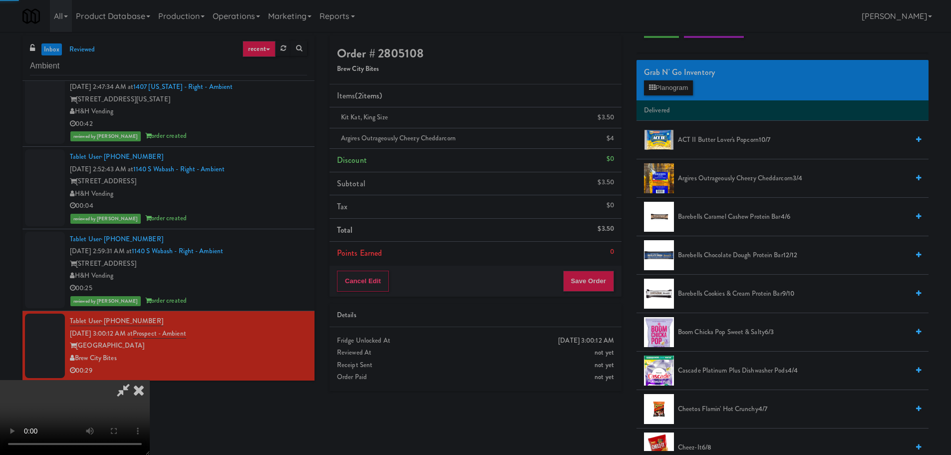
click at [150, 380] on video at bounding box center [75, 417] width 150 height 75
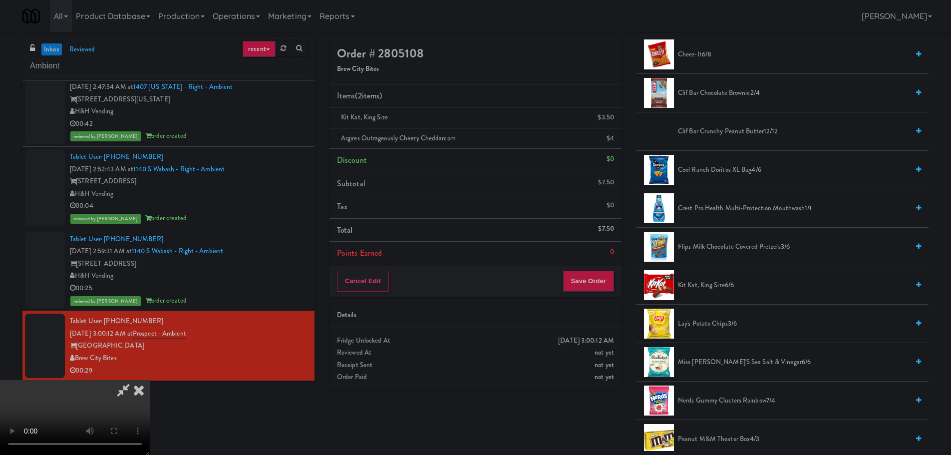
scroll to position [599, 0]
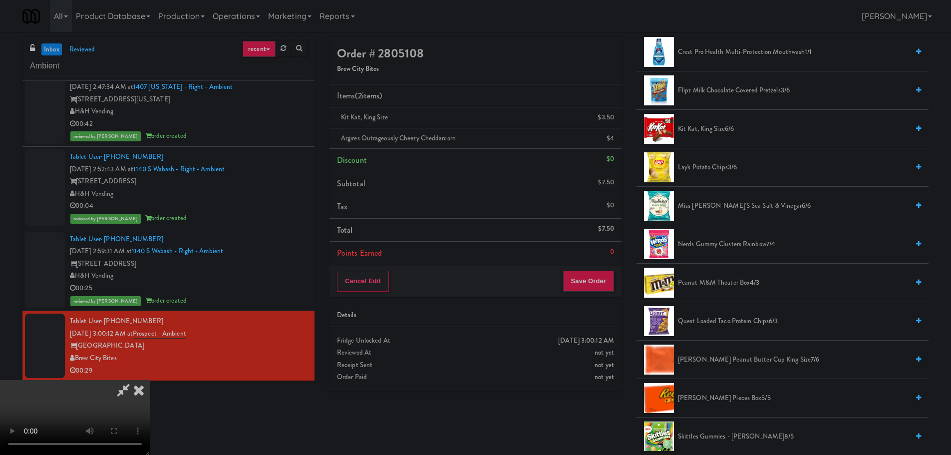
click at [709, 172] on span "Lay's Potato Chips 3/6" at bounding box center [793, 167] width 231 height 12
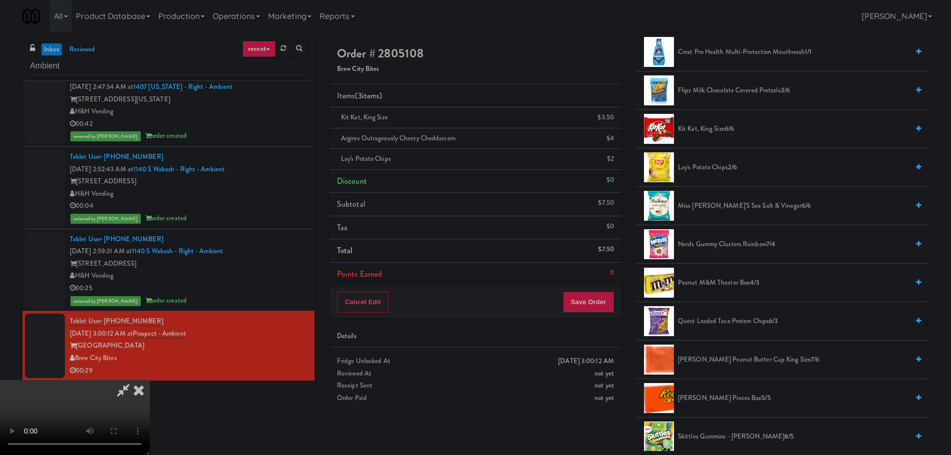
click at [150, 380] on video at bounding box center [75, 417] width 150 height 75
click at [581, 284] on li "Points Earned 0" at bounding box center [475, 274] width 292 height 23
click at [582, 298] on button "Save Order" at bounding box center [588, 302] width 51 height 21
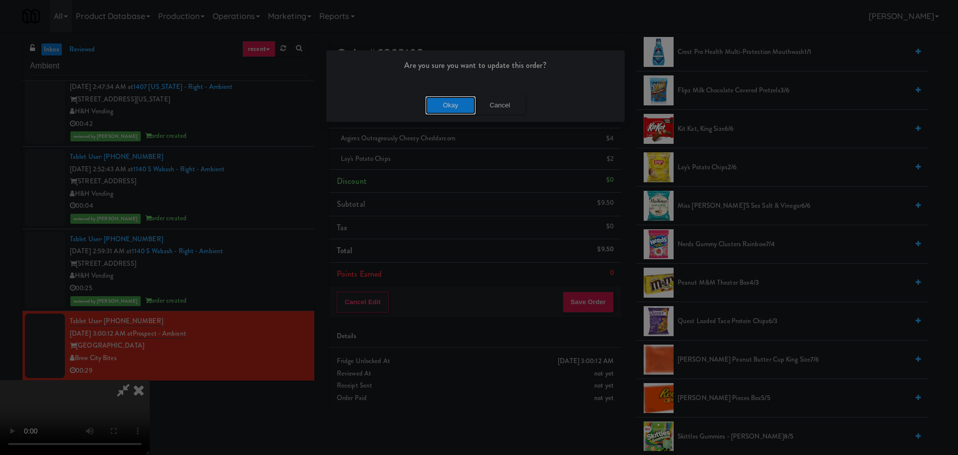
click at [443, 106] on button "Okay" at bounding box center [451, 105] width 50 height 18
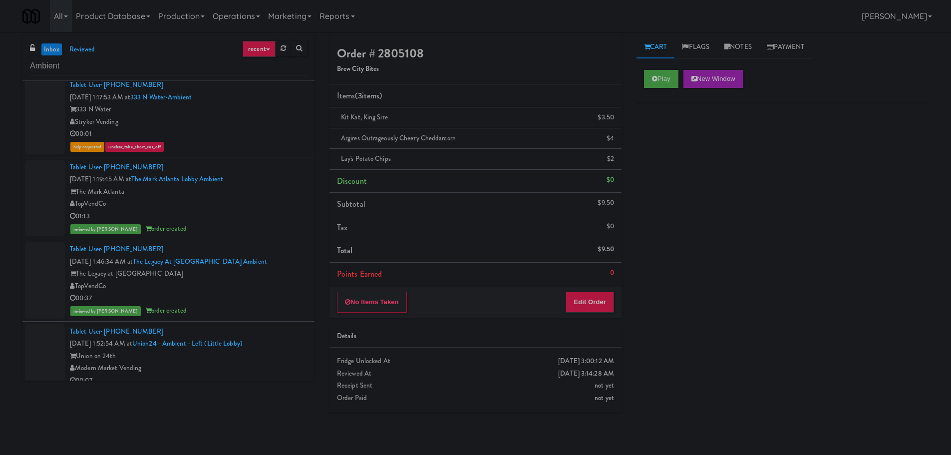
scroll to position [0, 0]
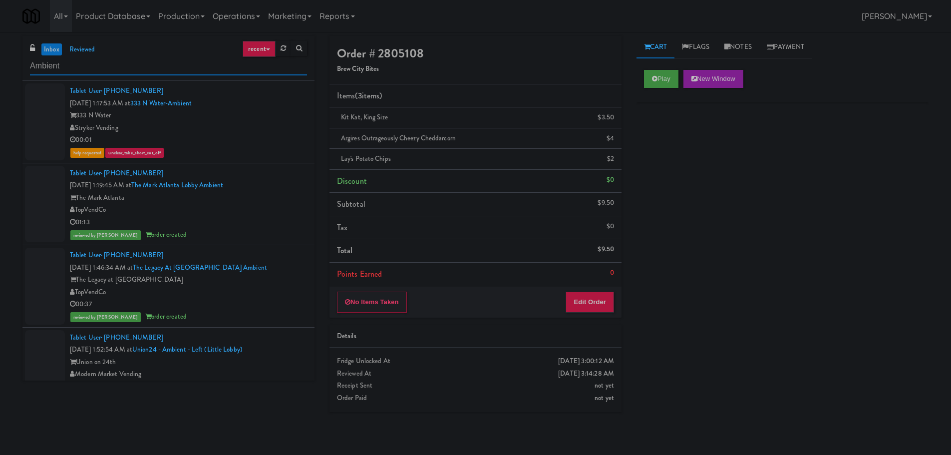
click at [143, 70] on input "Ambient" at bounding box center [168, 66] width 277 height 18
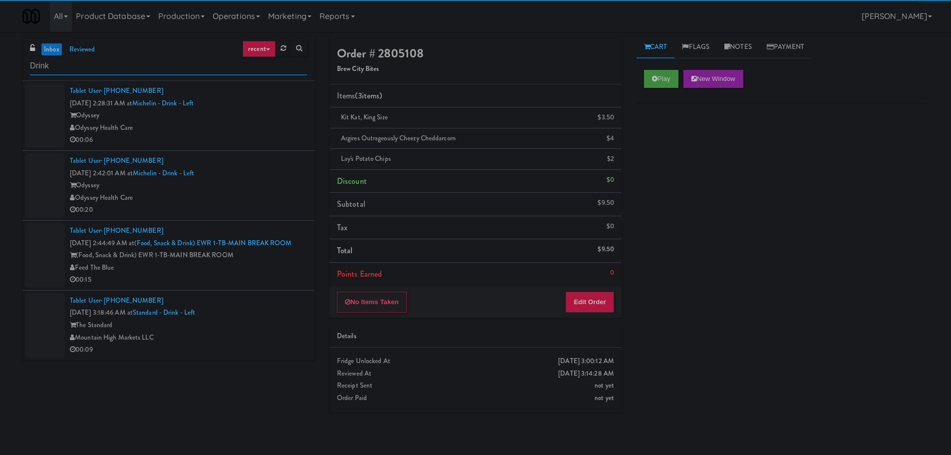
type input "Drink"
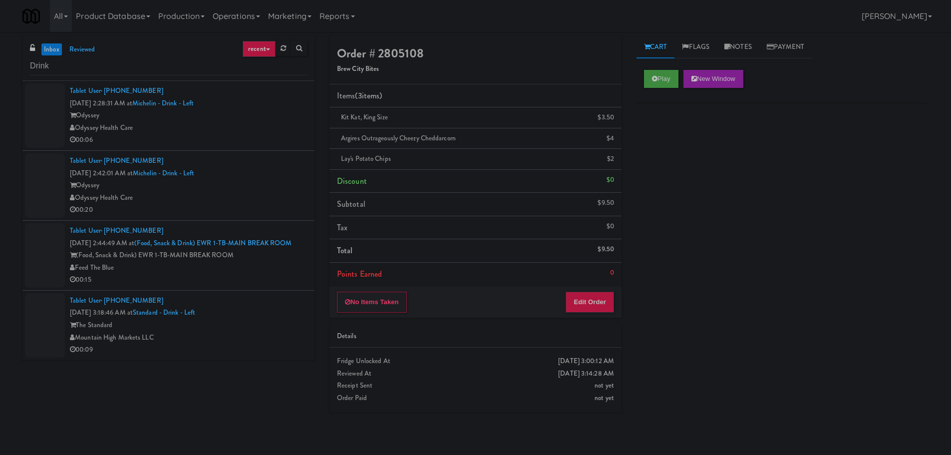
click at [256, 134] on div "00:06" at bounding box center [188, 140] width 237 height 12
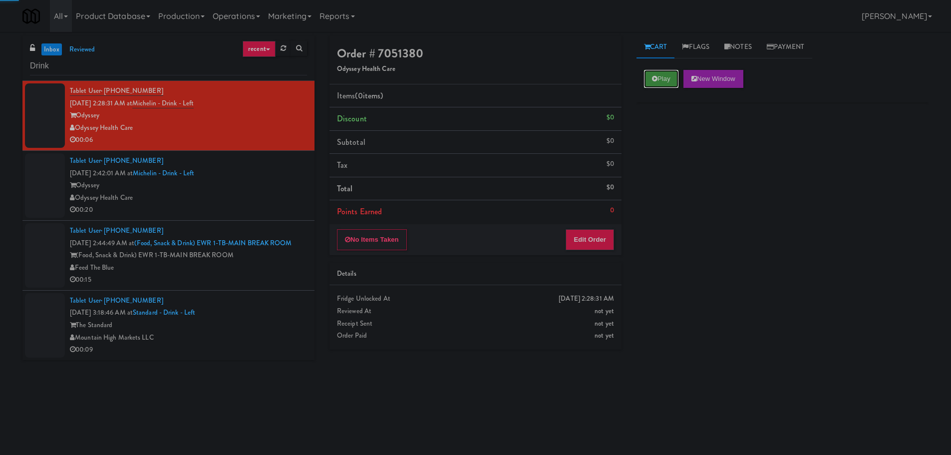
click at [665, 70] on button "Play" at bounding box center [661, 79] width 34 height 18
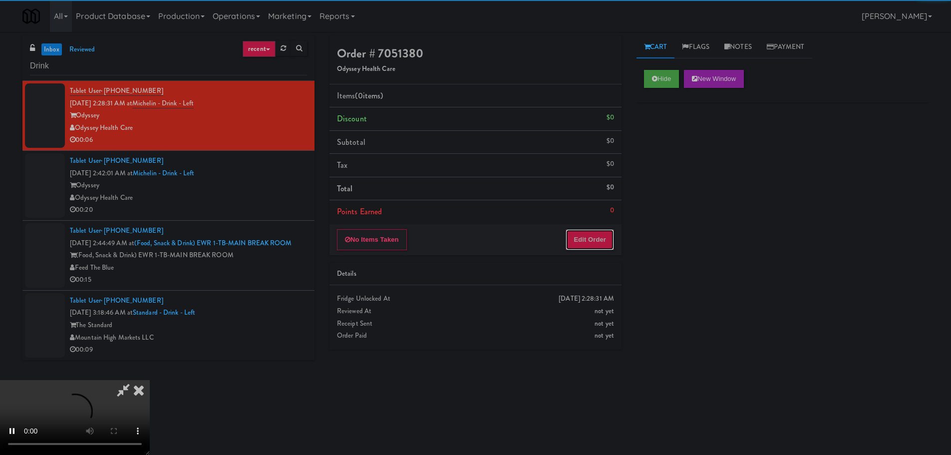
click at [596, 245] on button "Edit Order" at bounding box center [590, 239] width 48 height 21
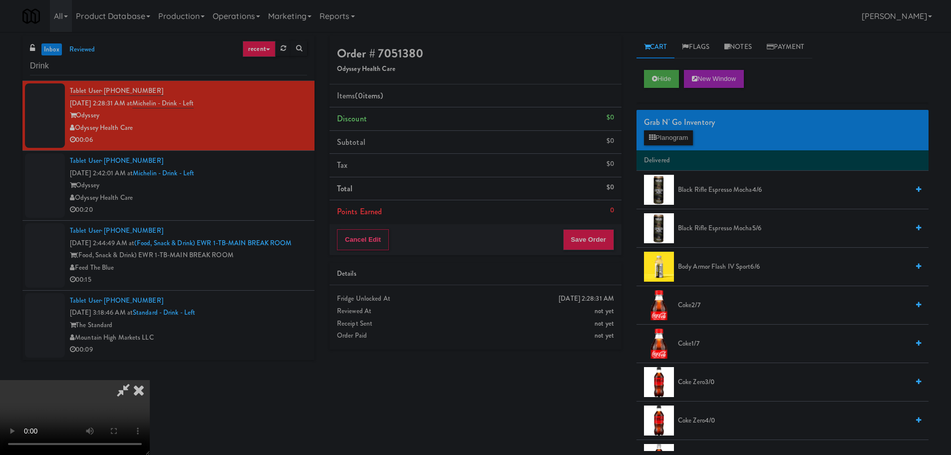
drag, startPoint x: 447, startPoint y: 260, endPoint x: 490, endPoint y: 245, distance: 45.9
click at [150, 380] on video at bounding box center [75, 417] width 150 height 75
click at [696, 138] on div "Grab N' Go Inventory Planogram" at bounding box center [782, 130] width 292 height 40
click at [682, 138] on button "Planogram" at bounding box center [668, 137] width 49 height 15
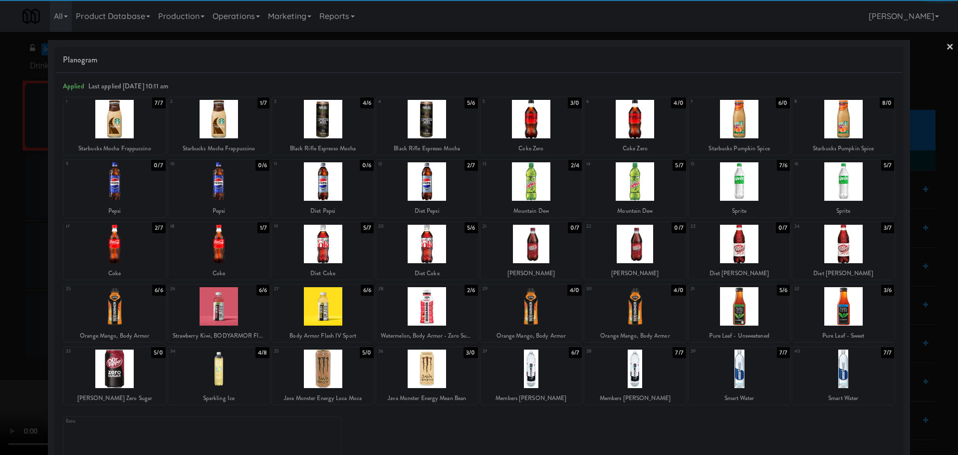
click at [545, 184] on div at bounding box center [532, 181] width 102 height 38
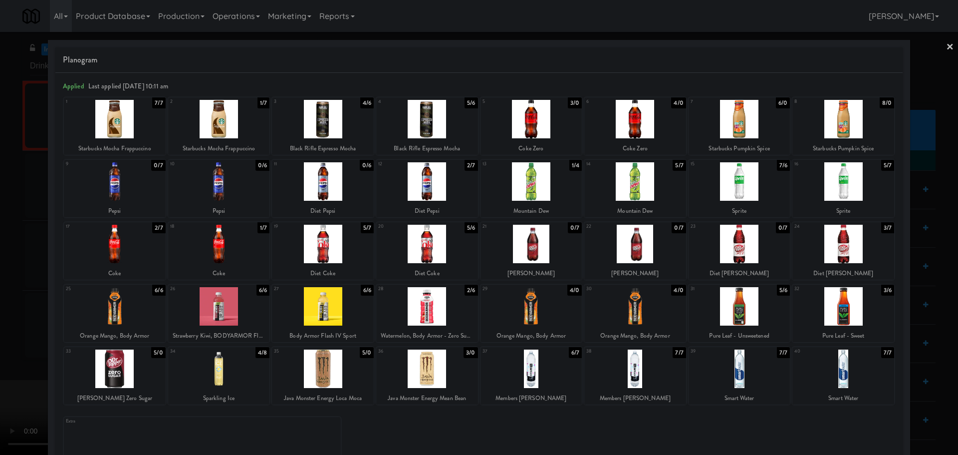
drag, startPoint x: 0, startPoint y: 252, endPoint x: 10, endPoint y: 253, distance: 10.0
click at [0, 252] on div at bounding box center [479, 227] width 958 height 455
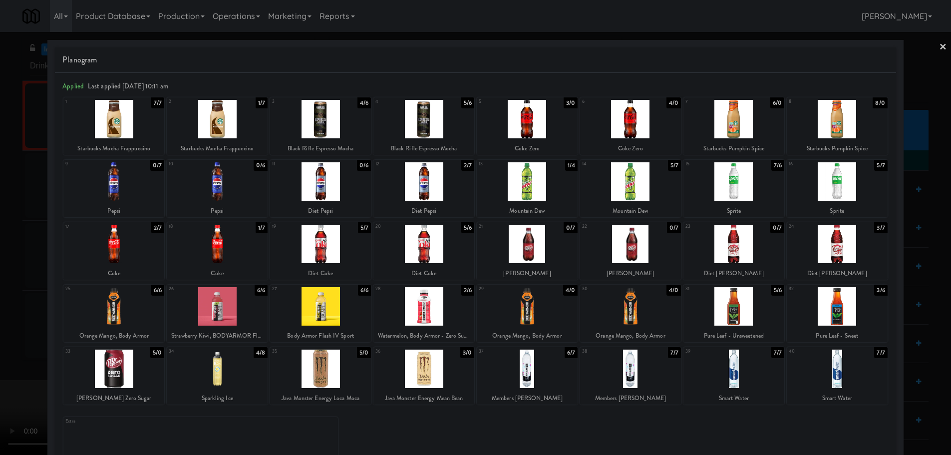
click at [150, 380] on video at bounding box center [75, 417] width 150 height 75
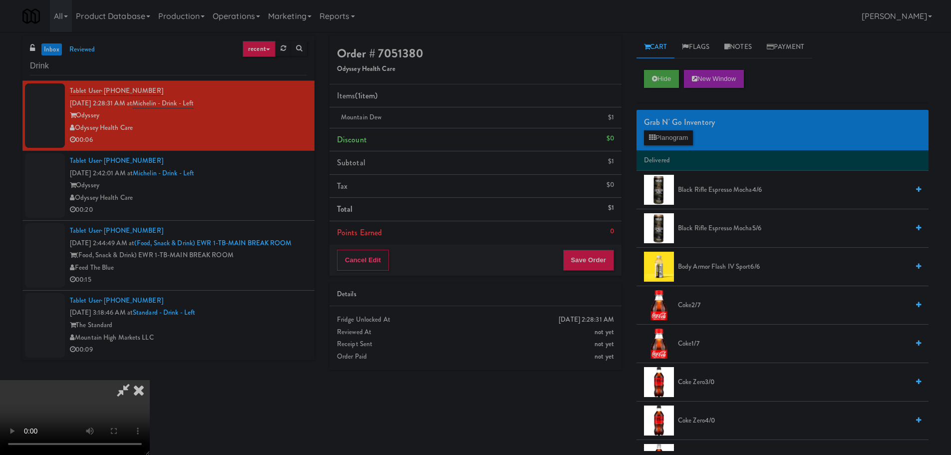
scroll to position [172, 0]
click at [585, 248] on div "Cancel Edit Save Order" at bounding box center [475, 260] width 292 height 31
click at [585, 260] on button "Save Order" at bounding box center [588, 260] width 51 height 21
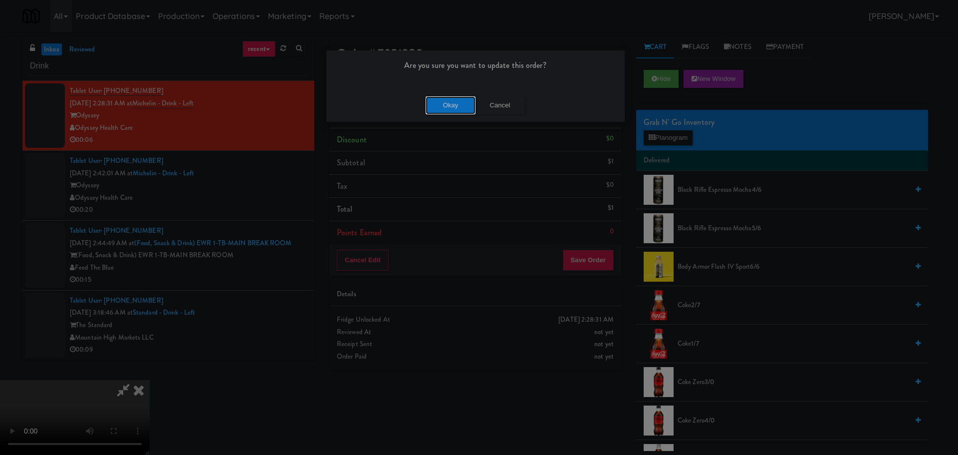
click at [440, 110] on button "Okay" at bounding box center [451, 105] width 50 height 18
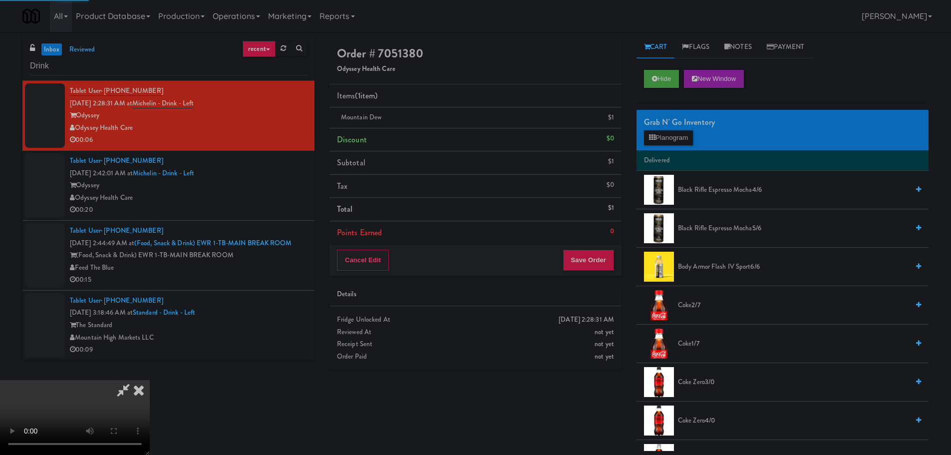
scroll to position [0, 0]
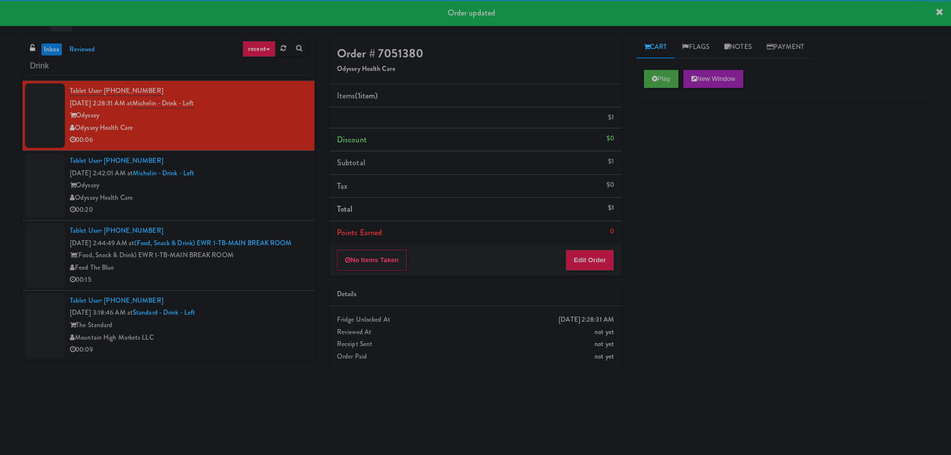
click at [249, 192] on div "Odyssey" at bounding box center [188, 185] width 237 height 12
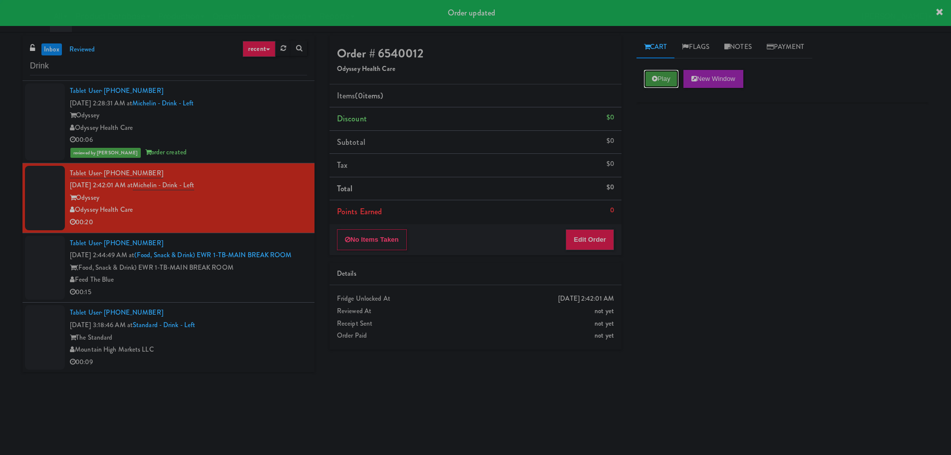
click at [666, 81] on button "Play" at bounding box center [661, 79] width 34 height 18
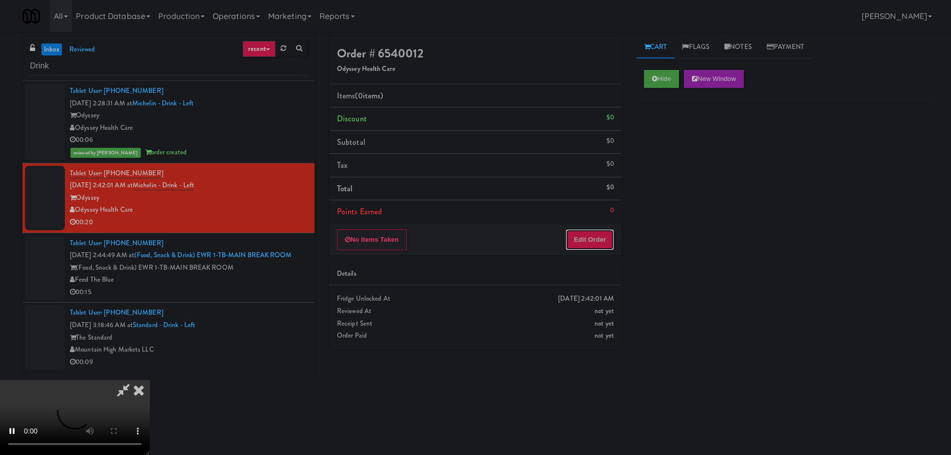
click at [580, 240] on button "Edit Order" at bounding box center [590, 239] width 48 height 21
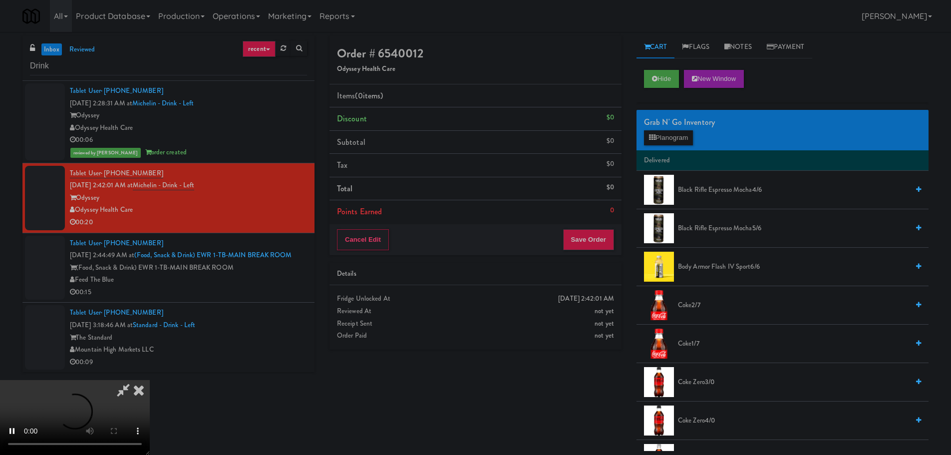
click at [150, 380] on video at bounding box center [75, 417] width 150 height 75
click at [684, 135] on button "Planogram" at bounding box center [668, 137] width 49 height 15
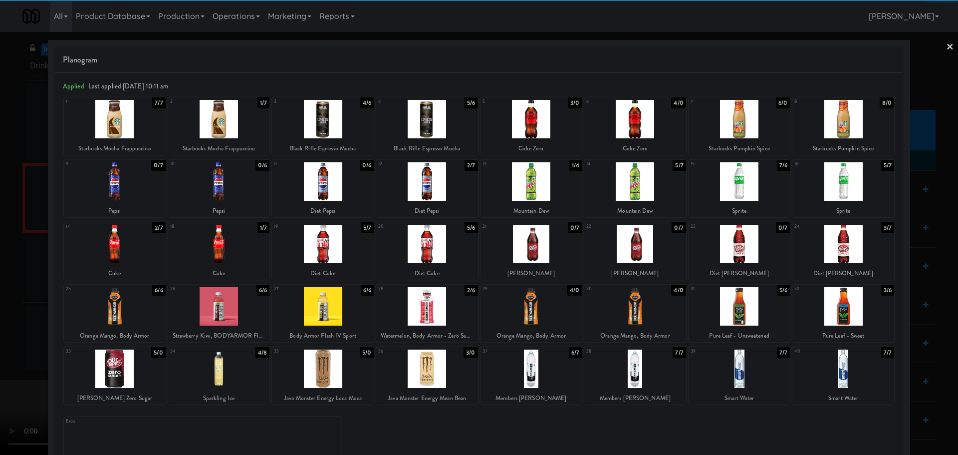
click at [142, 365] on div at bounding box center [115, 368] width 102 height 38
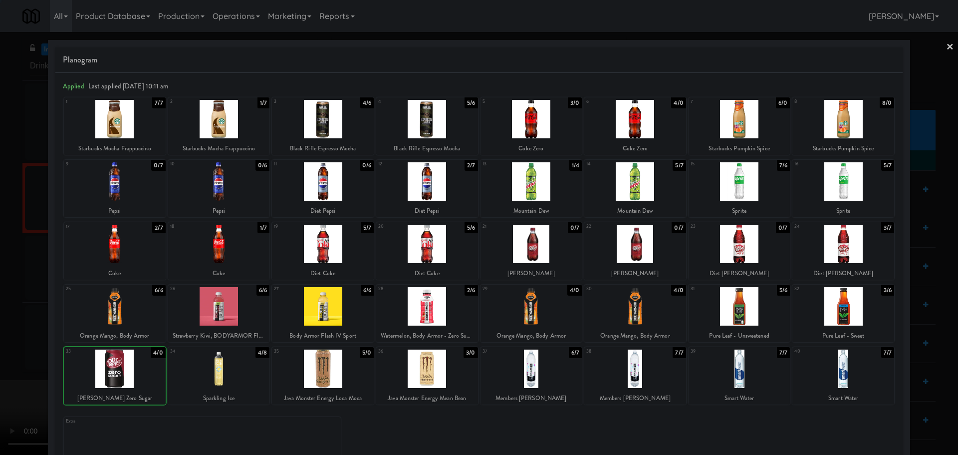
drag, startPoint x: 0, startPoint y: 351, endPoint x: 13, endPoint y: 347, distance: 13.9
click at [2, 351] on div at bounding box center [479, 227] width 958 height 455
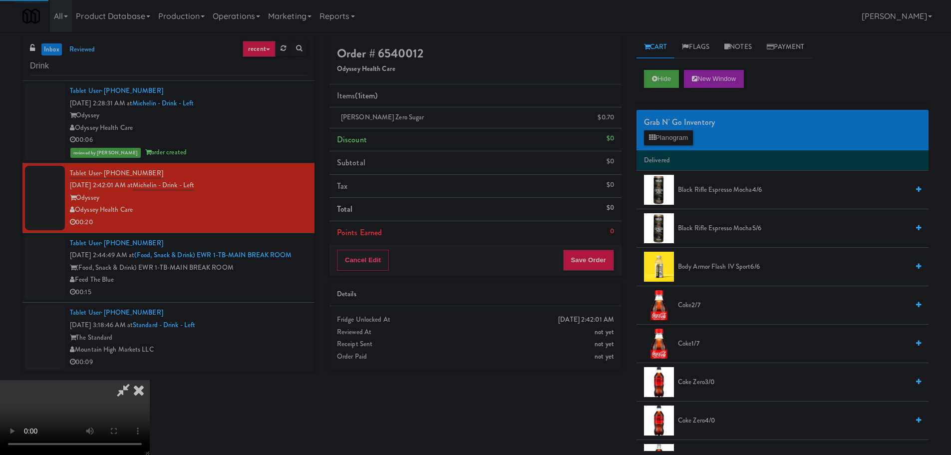
drag, startPoint x: 256, startPoint y: 259, endPoint x: 262, endPoint y: 256, distance: 6.3
click at [150, 380] on video at bounding box center [75, 417] width 150 height 75
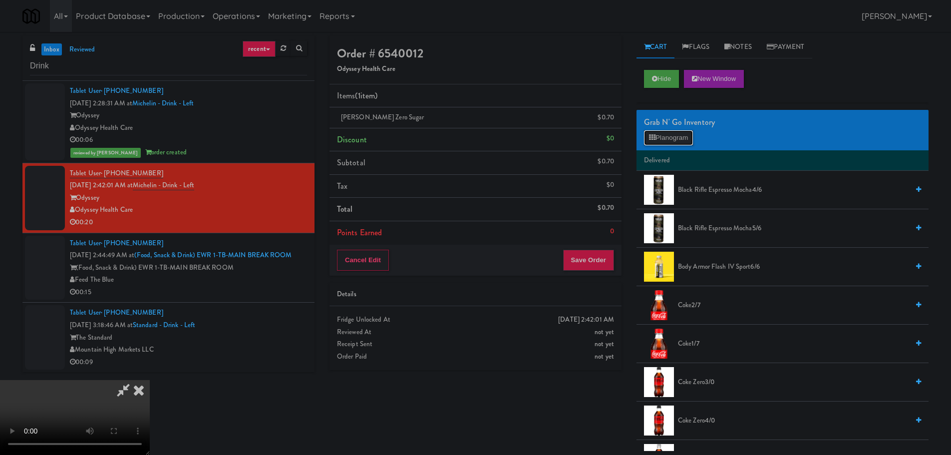
click at [662, 144] on button "Planogram" at bounding box center [668, 137] width 49 height 15
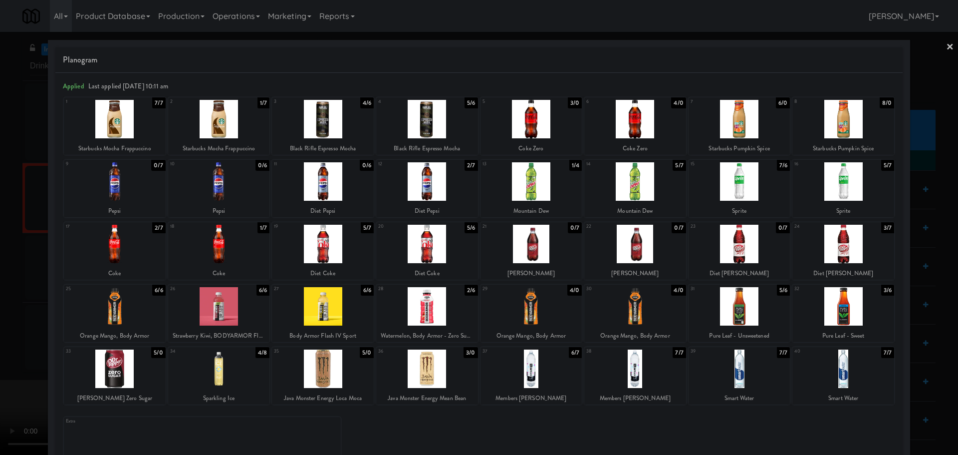
click at [0, 300] on div at bounding box center [479, 227] width 958 height 455
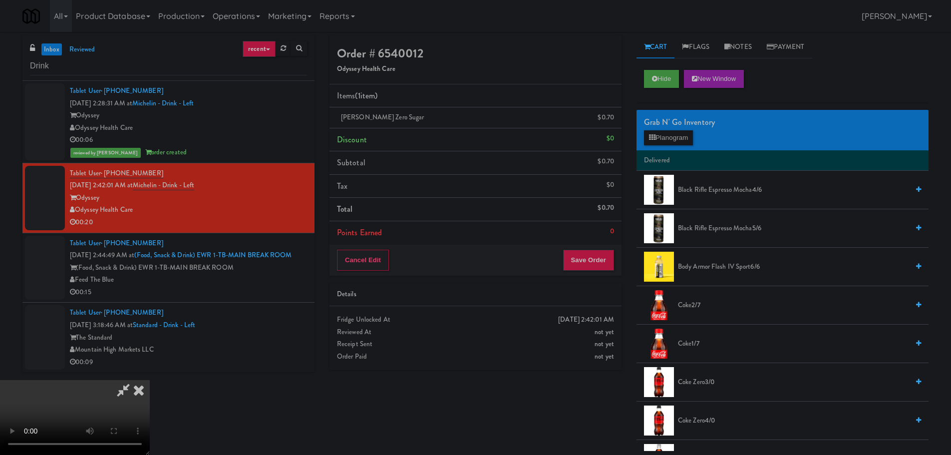
scroll to position [50, 0]
click at [671, 135] on button "Planogram" at bounding box center [668, 137] width 49 height 15
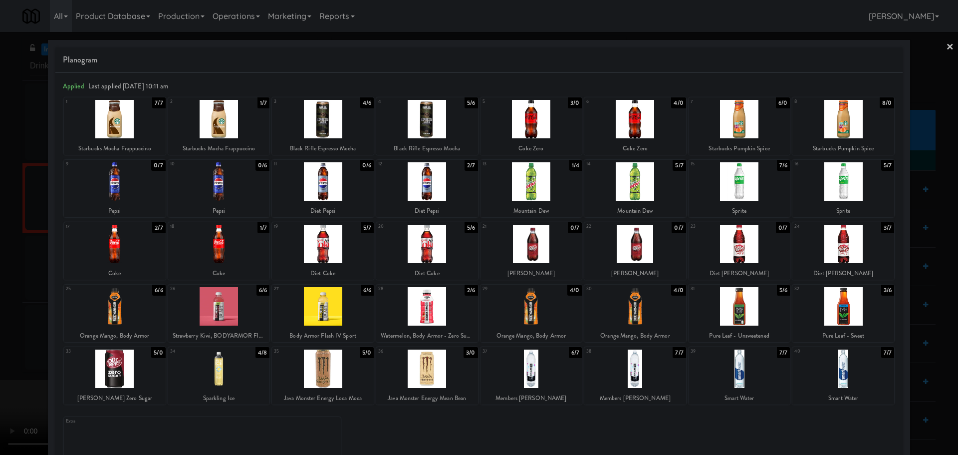
click at [531, 310] on div at bounding box center [532, 306] width 102 height 38
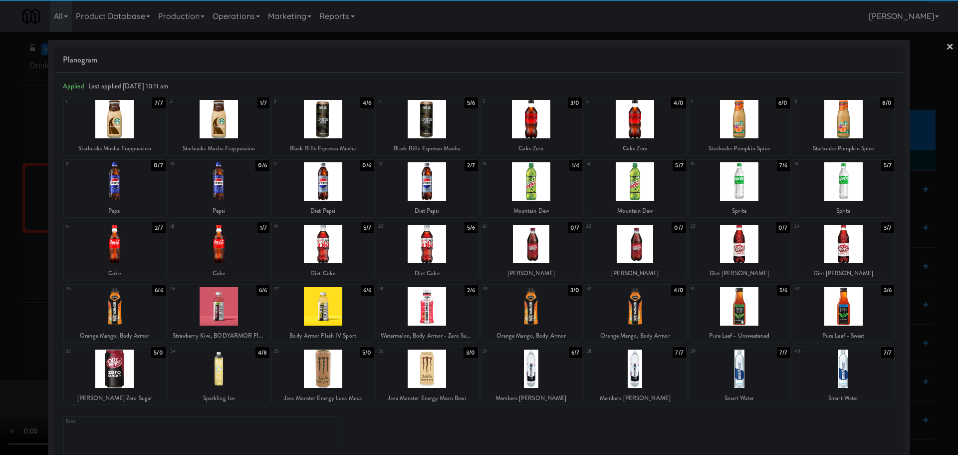
click at [0, 272] on div at bounding box center [479, 227] width 958 height 455
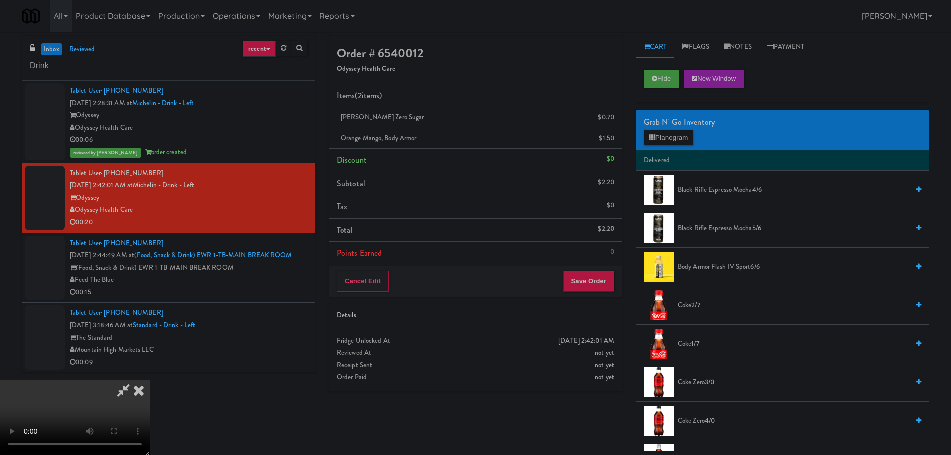
click at [150, 380] on video at bounding box center [75, 417] width 150 height 75
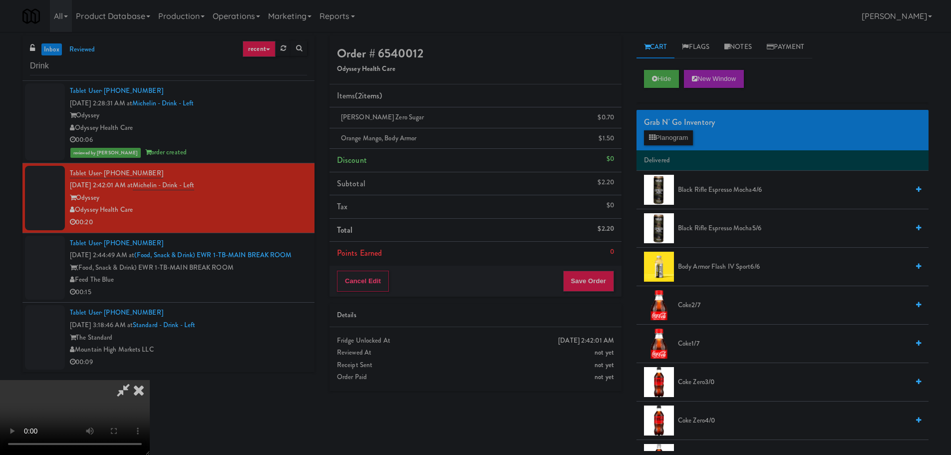
click at [150, 380] on video at bounding box center [75, 417] width 150 height 75
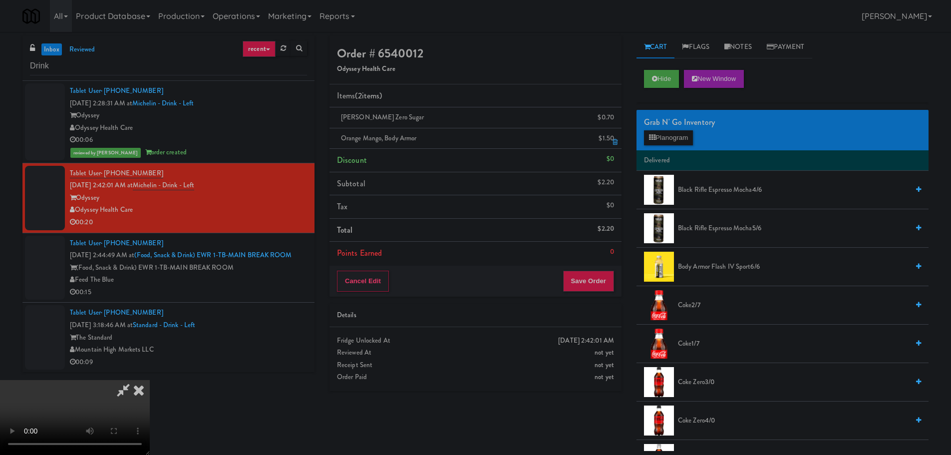
click at [610, 135] on div "$1.50" at bounding box center [605, 138] width 15 height 12
click at [613, 144] on icon at bounding box center [614, 142] width 5 height 6
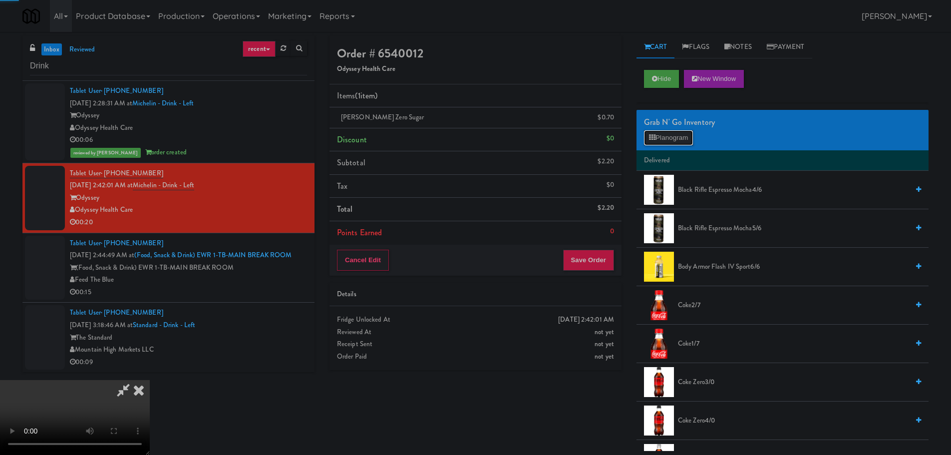
click at [652, 132] on button "Planogram" at bounding box center [668, 137] width 49 height 15
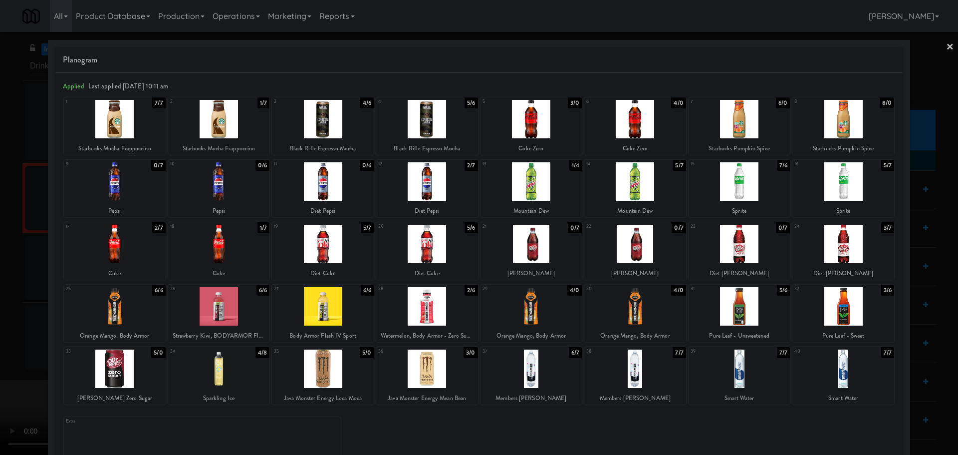
click at [525, 298] on div at bounding box center [532, 306] width 102 height 38
click at [30, 232] on div at bounding box center [479, 227] width 958 height 455
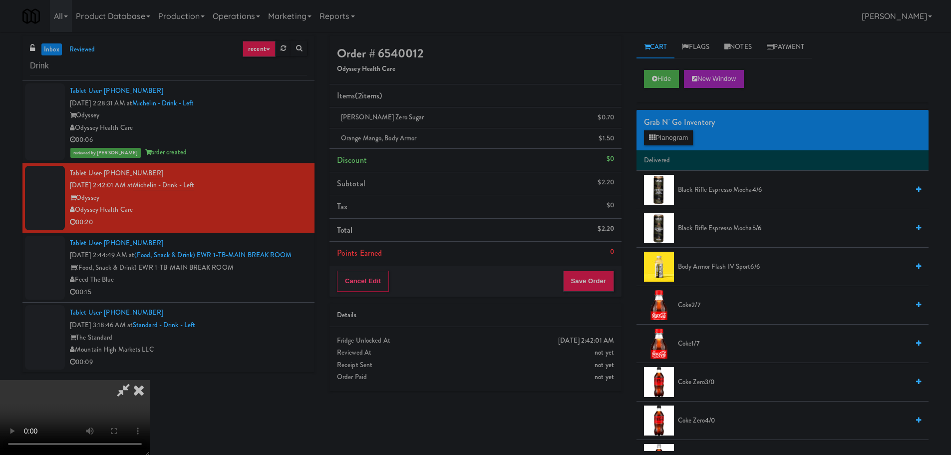
click at [150, 380] on video at bounding box center [75, 417] width 150 height 75
drag, startPoint x: 481, startPoint y: 271, endPoint x: 510, endPoint y: 258, distance: 32.4
click at [150, 380] on video at bounding box center [75, 417] width 150 height 75
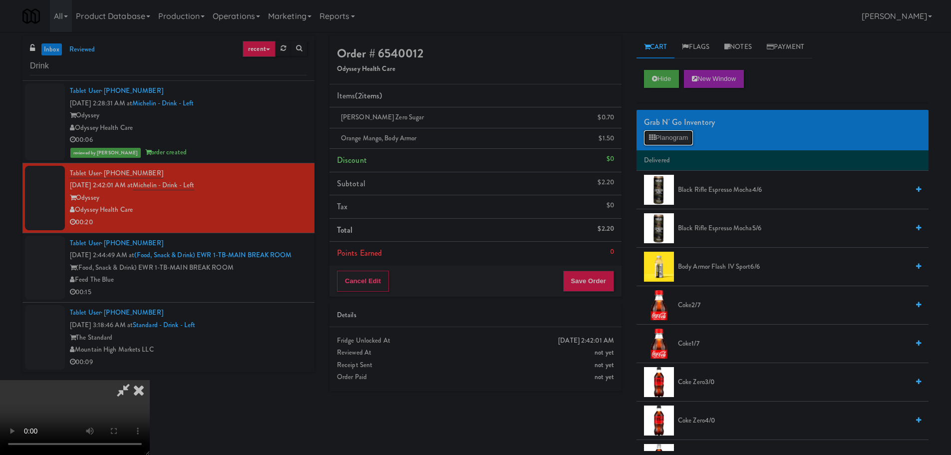
click at [672, 136] on button "Planogram" at bounding box center [668, 137] width 49 height 15
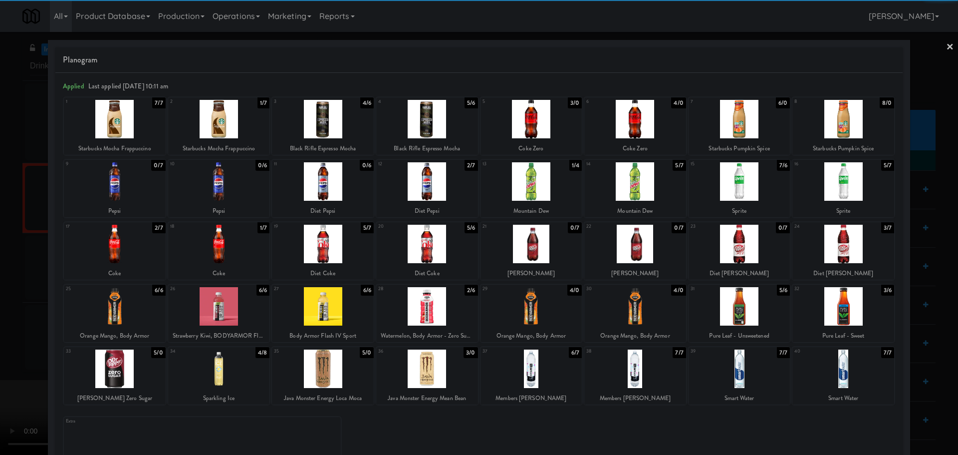
click at [657, 309] on div at bounding box center [636, 306] width 102 height 38
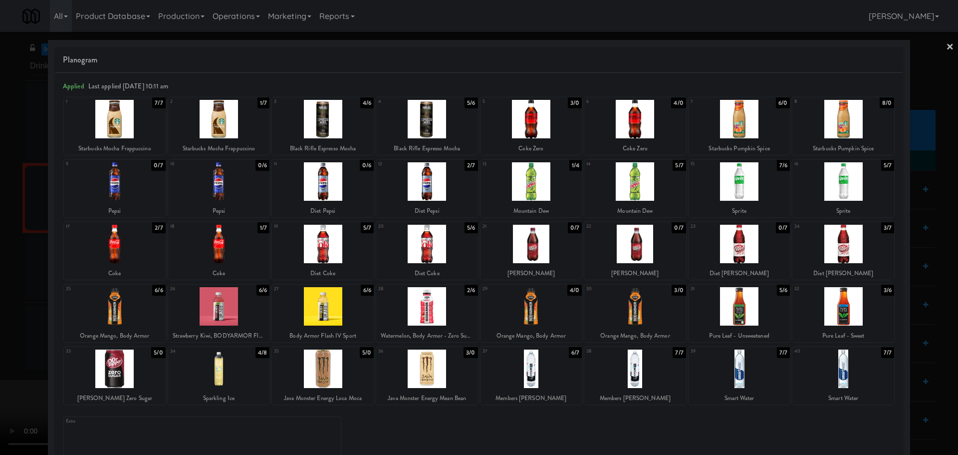
click at [0, 359] on div at bounding box center [479, 227] width 958 height 455
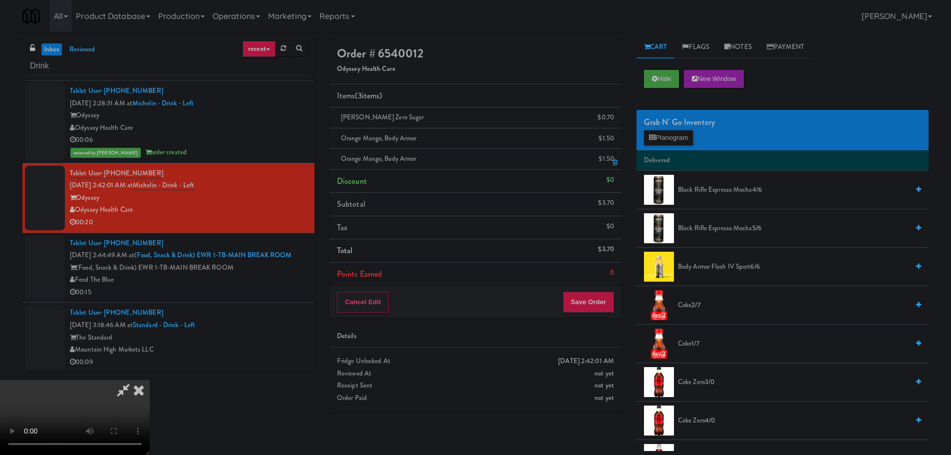
click at [614, 141] on icon at bounding box center [614, 142] width 5 height 6
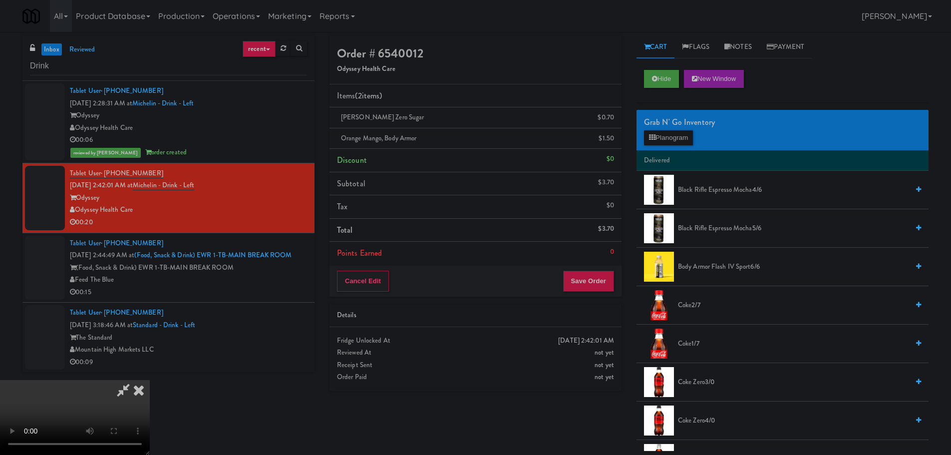
click at [150, 380] on video at bounding box center [75, 417] width 150 height 75
click at [135, 380] on icon at bounding box center [123, 390] width 23 height 20
click at [578, 278] on button "Save Order" at bounding box center [588, 281] width 51 height 21
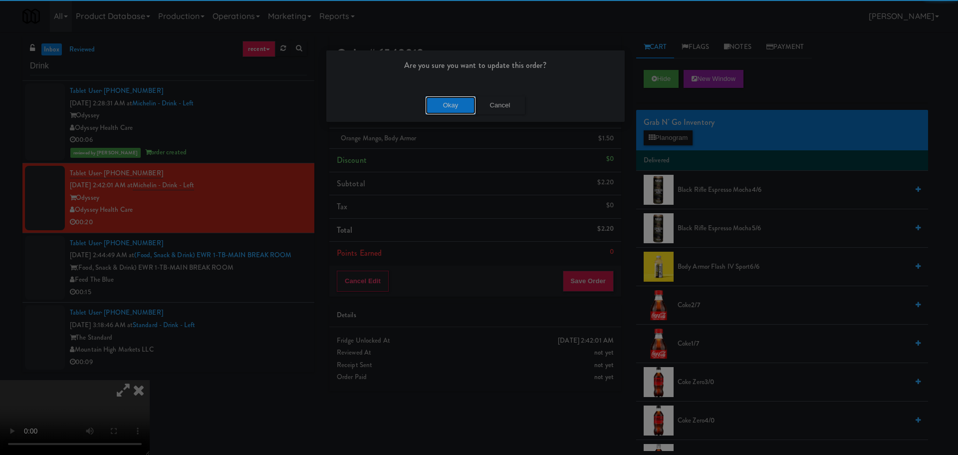
click at [449, 97] on button "Okay" at bounding box center [451, 105] width 50 height 18
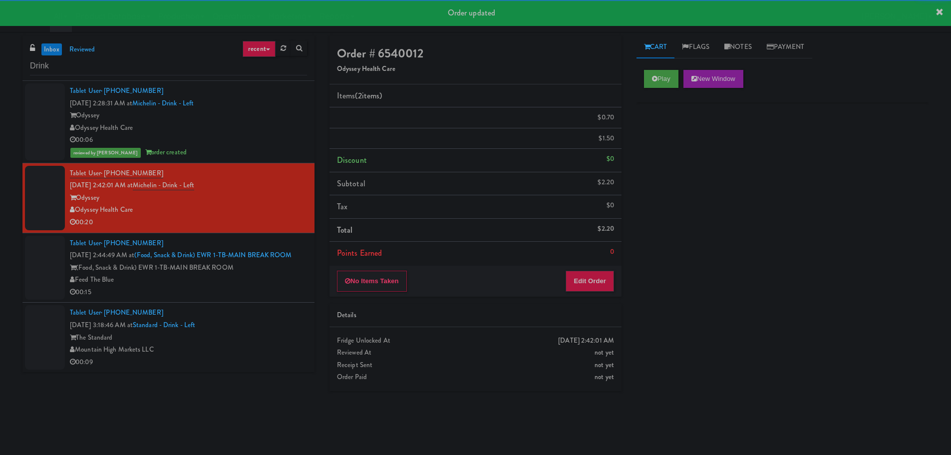
click at [275, 274] on div "(Food, Snack & Drink) EWR 1-TB-MAIN BREAK ROOM" at bounding box center [188, 268] width 237 height 12
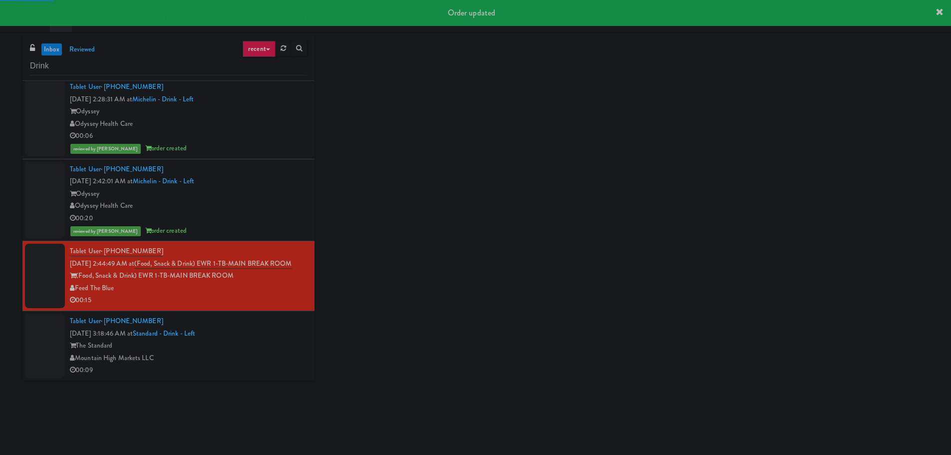
scroll to position [16, 0]
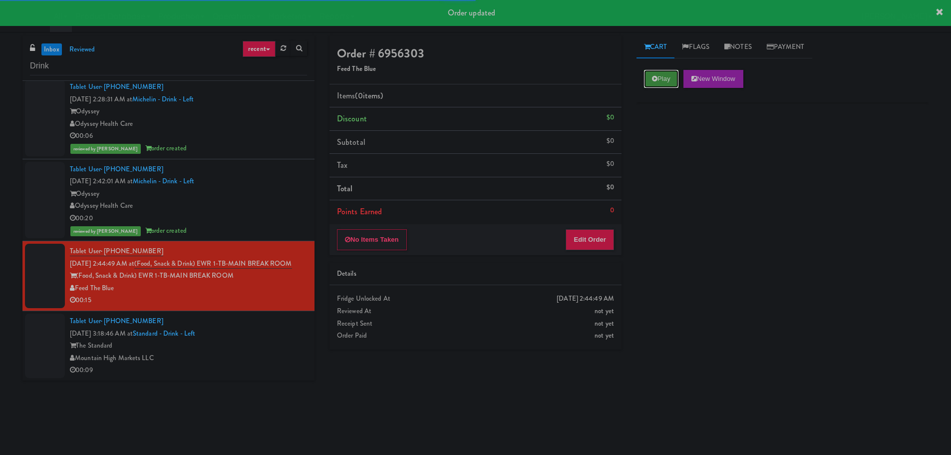
click at [666, 77] on button "Play" at bounding box center [661, 79] width 34 height 18
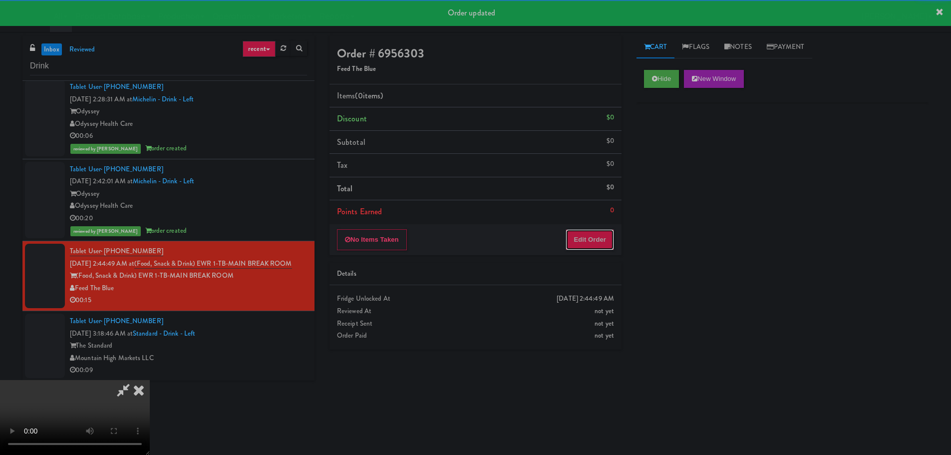
click at [571, 241] on button "Edit Order" at bounding box center [590, 239] width 48 height 21
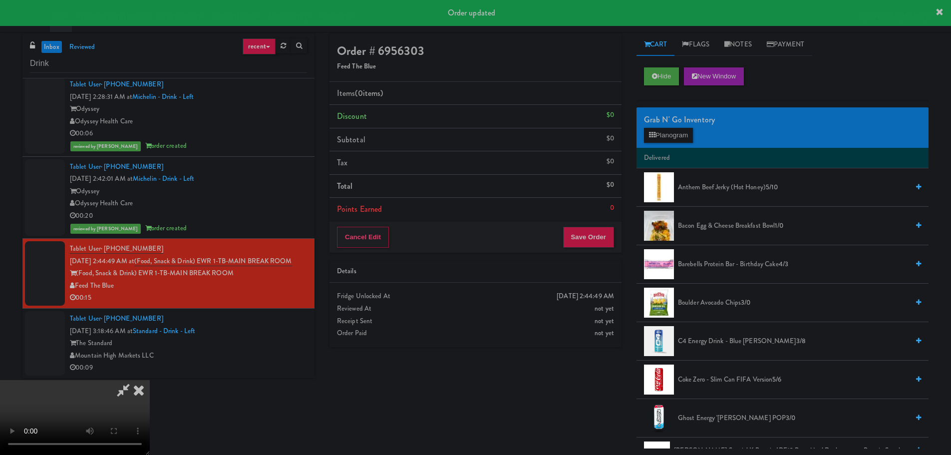
scroll to position [0, 0]
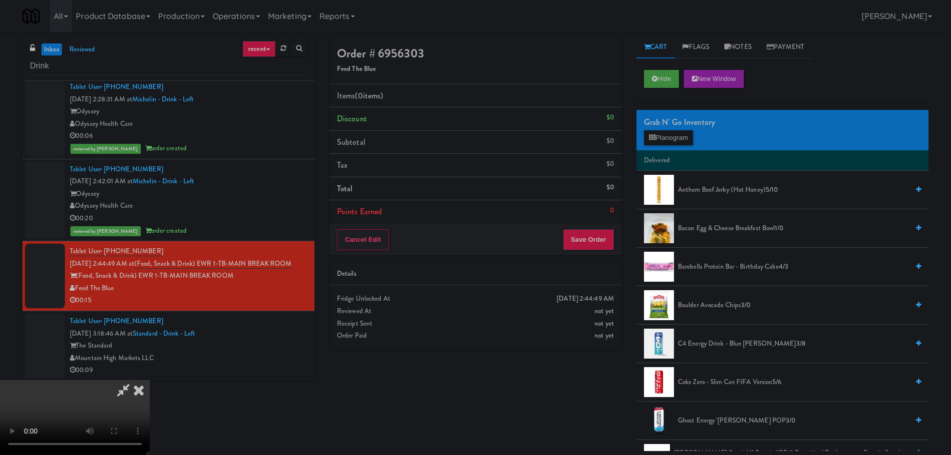
click at [150, 380] on video at bounding box center [75, 417] width 150 height 75
click at [655, 141] on icon at bounding box center [652, 137] width 6 height 6
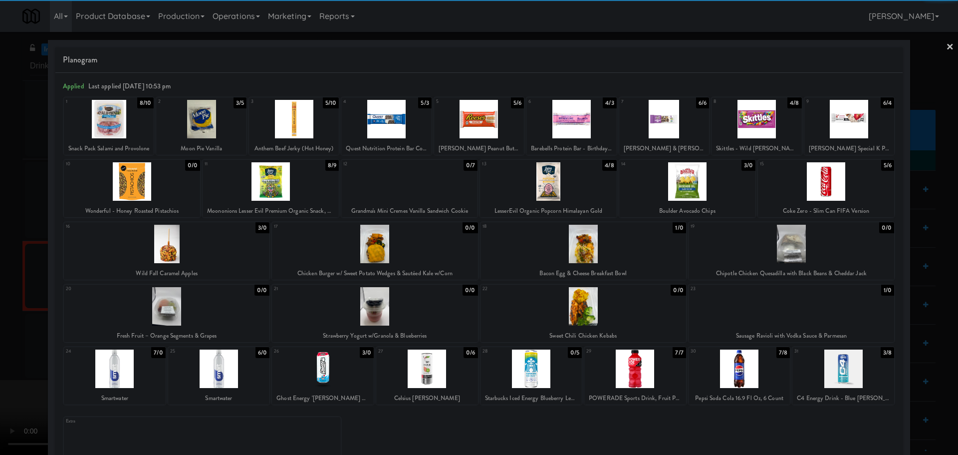
click at [851, 124] on div at bounding box center [850, 119] width 90 height 38
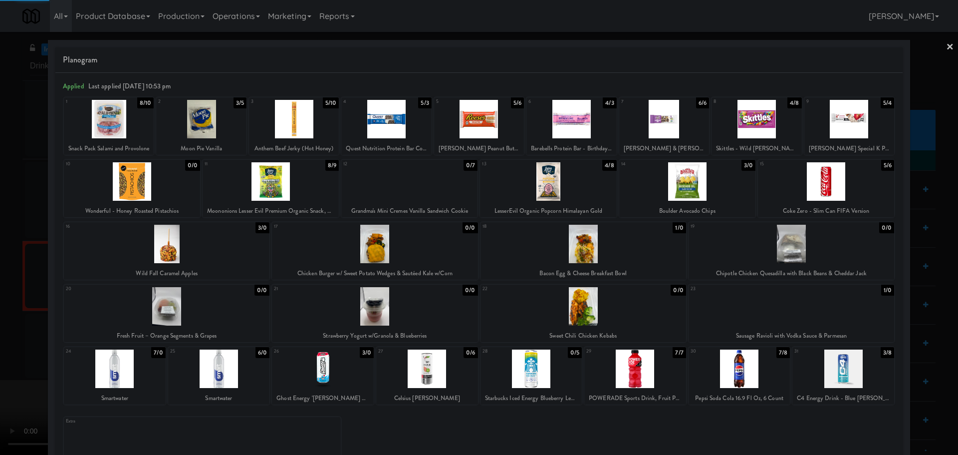
drag, startPoint x: 0, startPoint y: 301, endPoint x: 158, endPoint y: 273, distance: 160.8
click at [0, 302] on div at bounding box center [479, 227] width 958 height 455
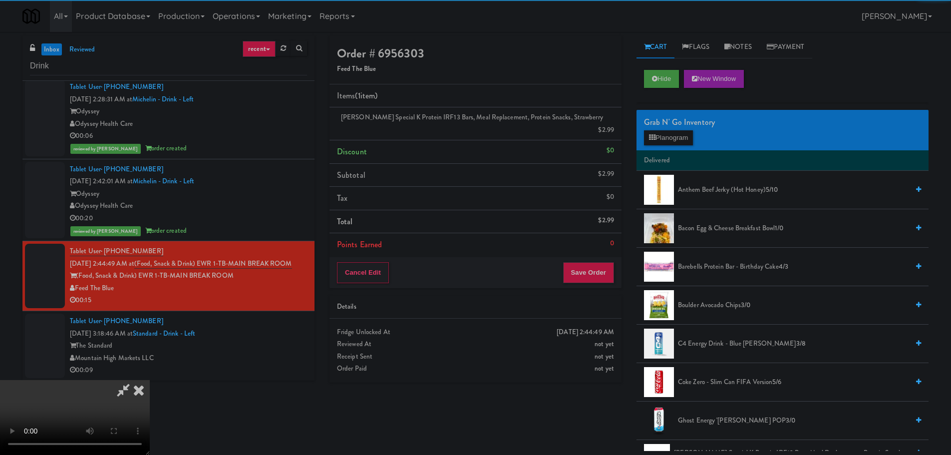
click at [150, 380] on video at bounding box center [75, 417] width 150 height 75
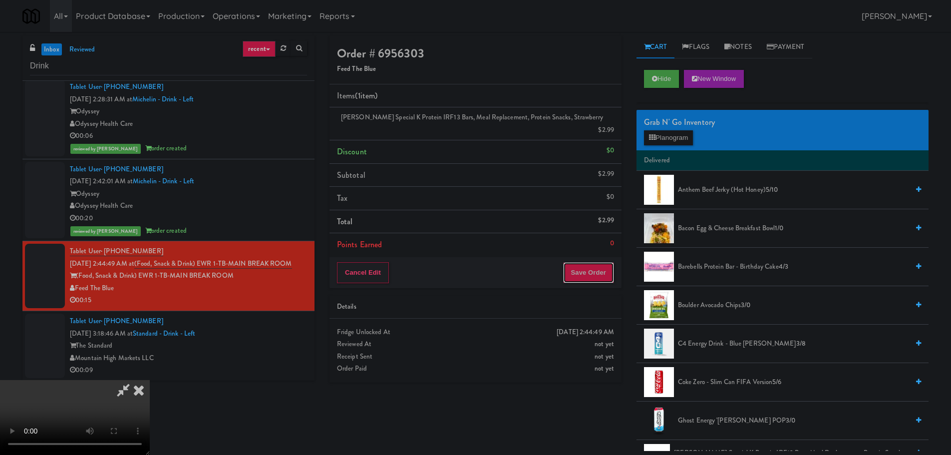
click at [589, 263] on button "Save Order" at bounding box center [588, 272] width 51 height 21
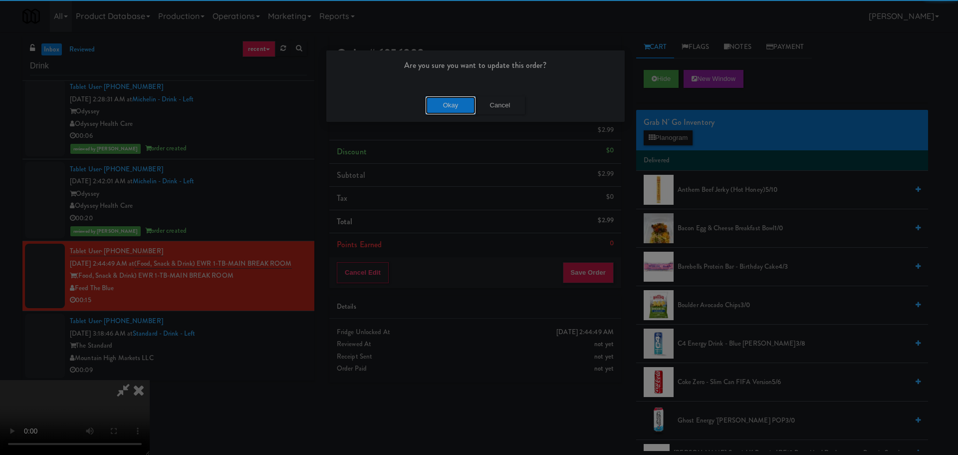
click at [453, 100] on button "Okay" at bounding box center [451, 105] width 50 height 18
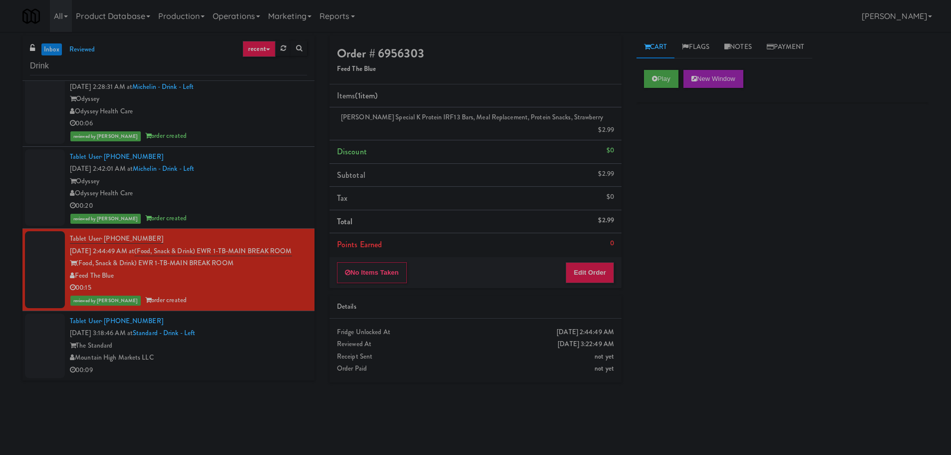
scroll to position [28, 0]
click at [245, 342] on div "The Standard" at bounding box center [188, 345] width 237 height 12
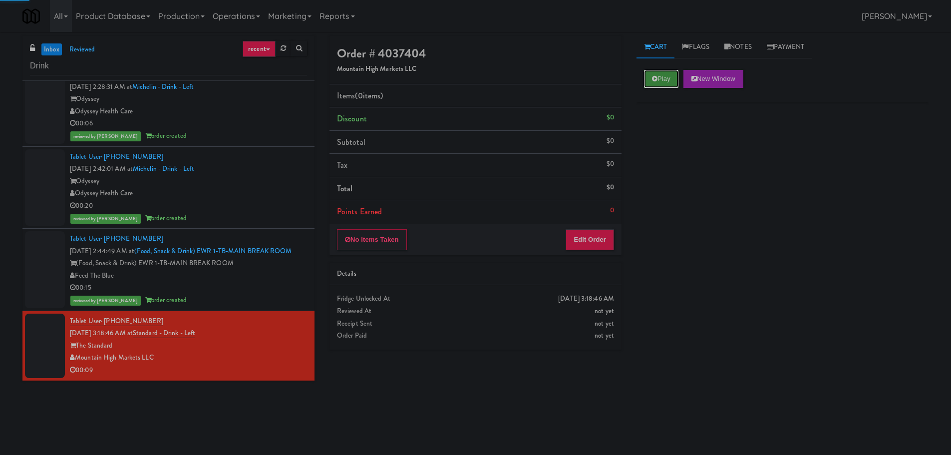
click at [660, 76] on button "Play" at bounding box center [661, 79] width 34 height 18
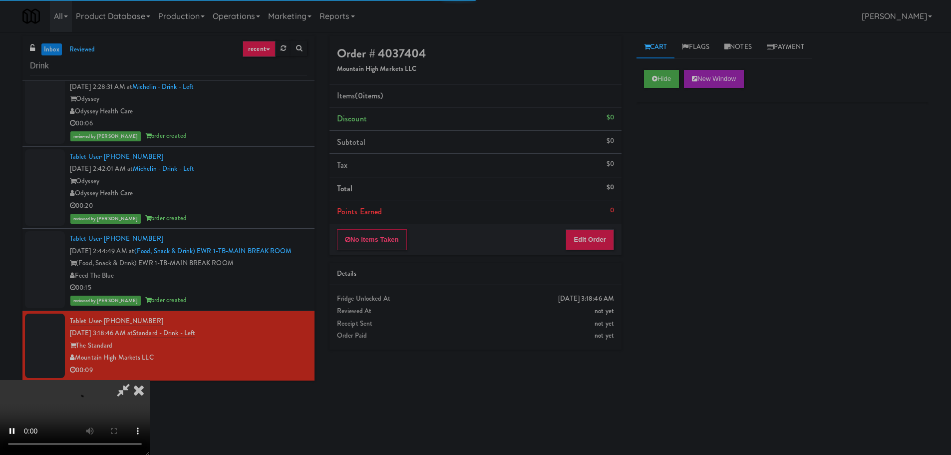
click at [586, 218] on li "Points Earned 0" at bounding box center [475, 211] width 292 height 23
click at [589, 241] on button "Edit Order" at bounding box center [590, 239] width 48 height 21
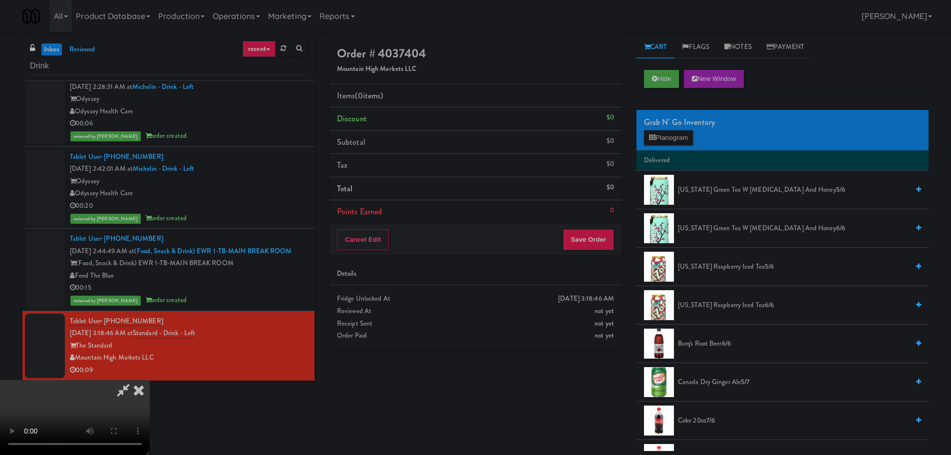
click at [150, 380] on video at bounding box center [75, 417] width 150 height 75
click at [645, 136] on button "Planogram" at bounding box center [668, 137] width 49 height 15
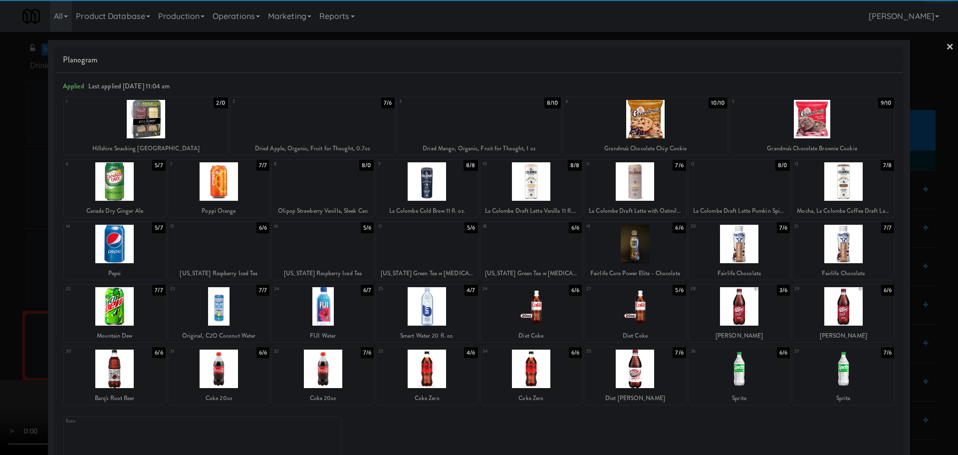
click at [740, 372] on div at bounding box center [740, 368] width 102 height 38
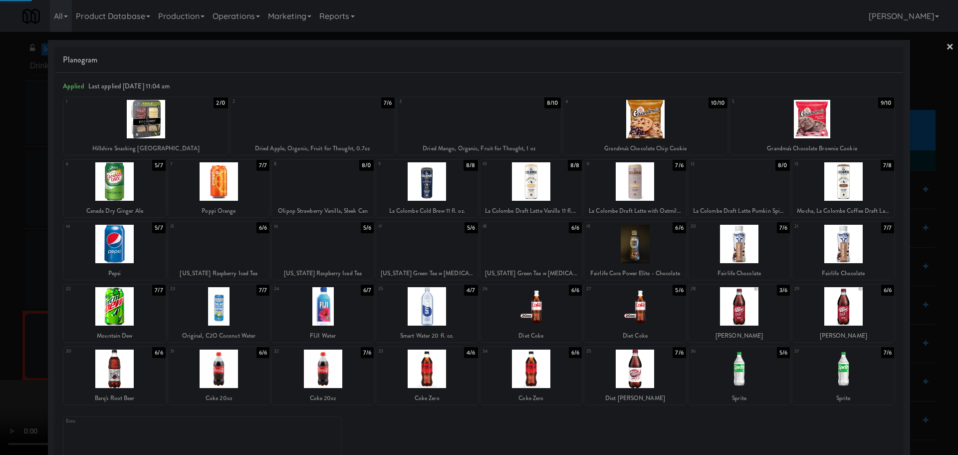
drag, startPoint x: 0, startPoint y: 362, endPoint x: 132, endPoint y: 350, distance: 132.8
click at [0, 363] on div at bounding box center [479, 227] width 958 height 455
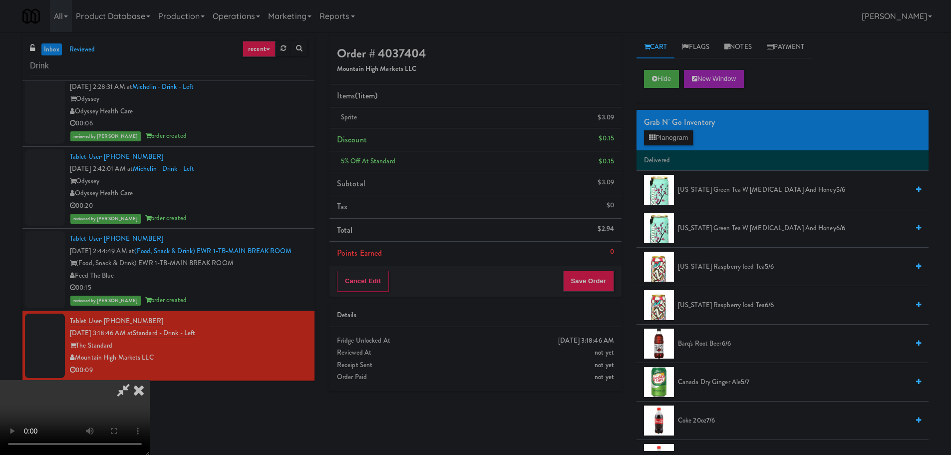
click at [150, 380] on video at bounding box center [75, 417] width 150 height 75
click at [679, 141] on button "Planogram" at bounding box center [668, 137] width 49 height 15
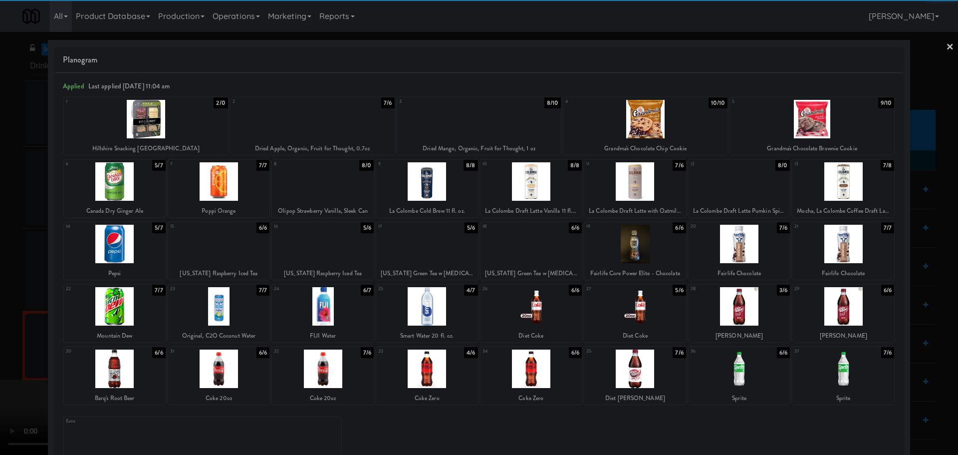
click at [851, 368] on div at bounding box center [844, 368] width 102 height 38
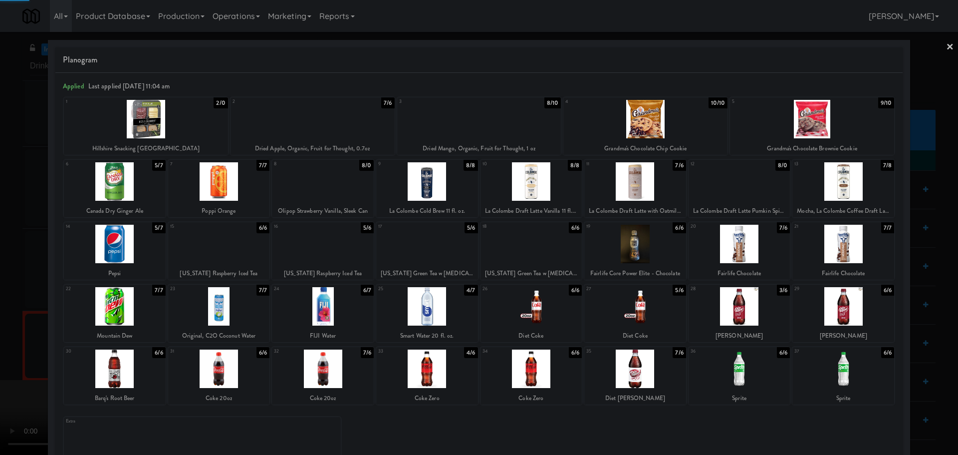
click at [0, 333] on div at bounding box center [479, 227] width 958 height 455
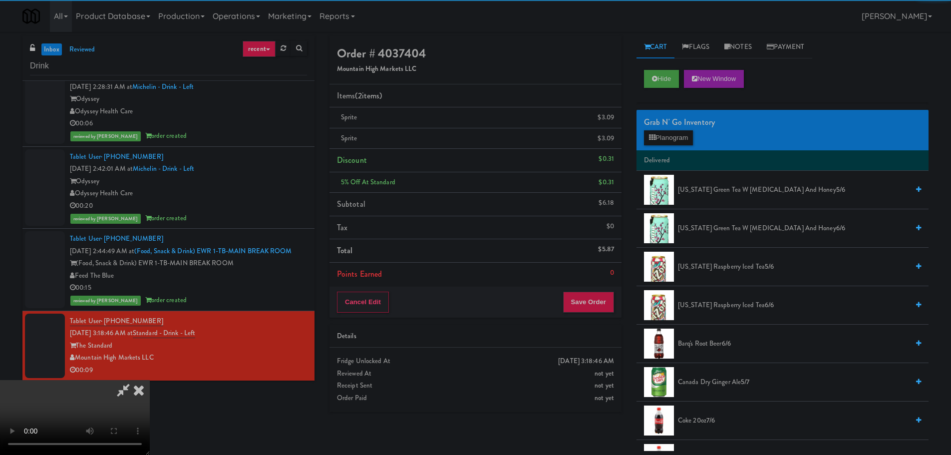
click at [150, 380] on video at bounding box center [75, 417] width 150 height 75
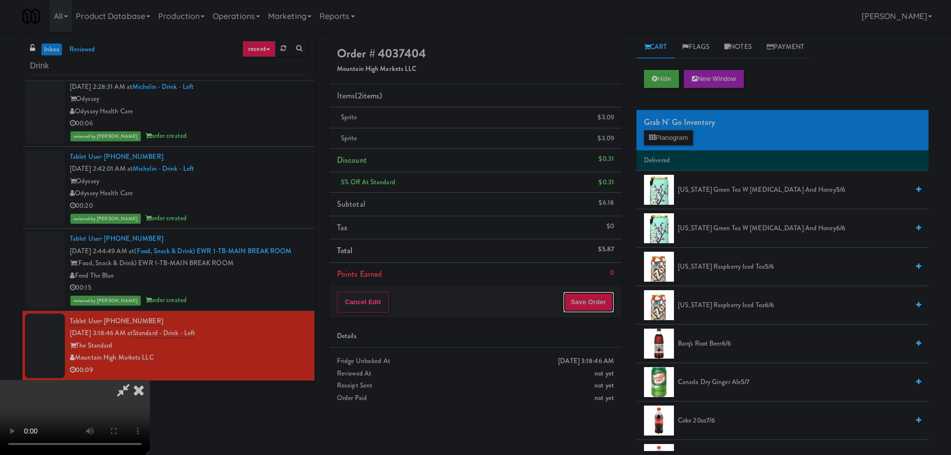
click at [605, 300] on button "Save Order" at bounding box center [588, 302] width 51 height 21
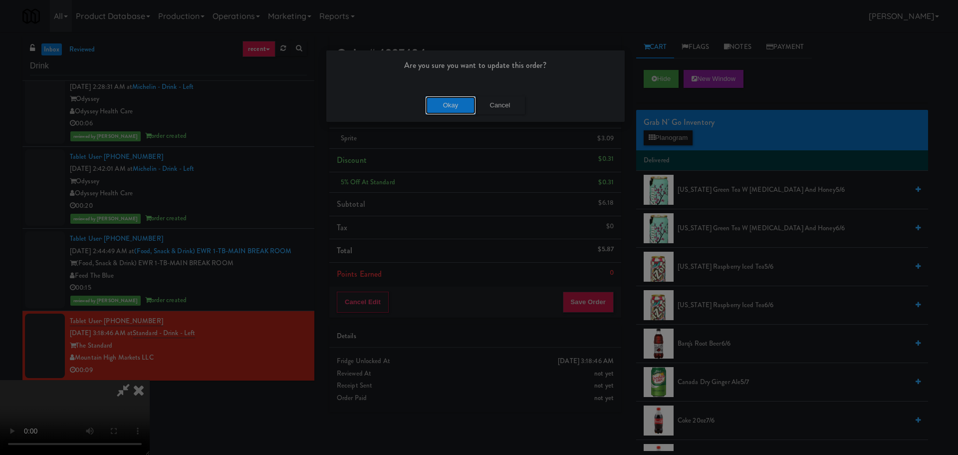
click at [449, 98] on button "Okay" at bounding box center [451, 105] width 50 height 18
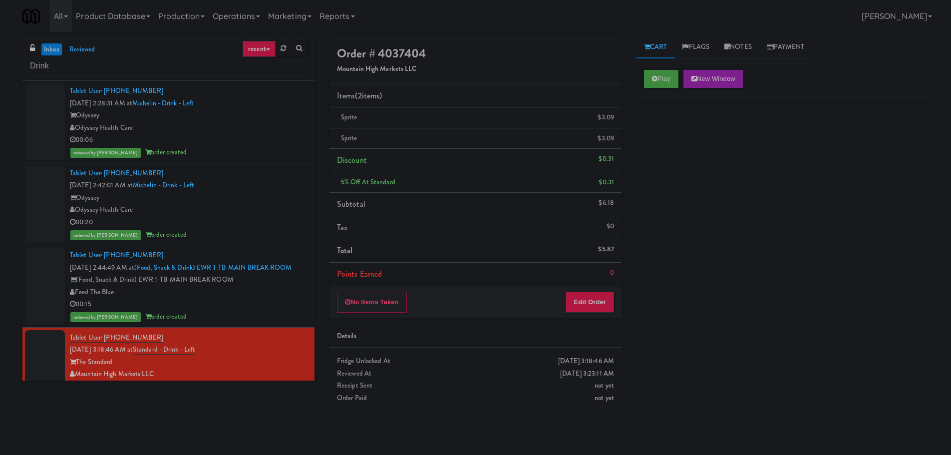
click at [70, 76] on div "inbox reviewed recent all unclear take inventory issue suspicious failed recent…" at bounding box center [168, 58] width 292 height 45
click at [129, 65] on input "Drink" at bounding box center [168, 66] width 277 height 18
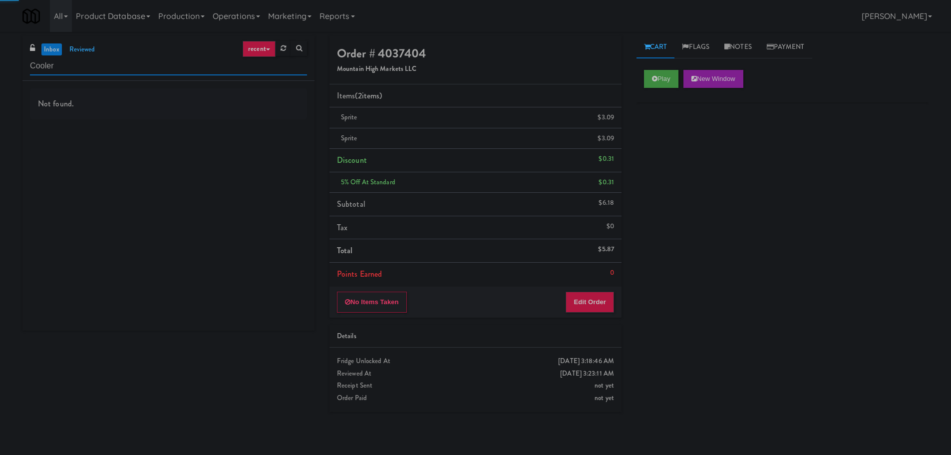
type input "Cooler"
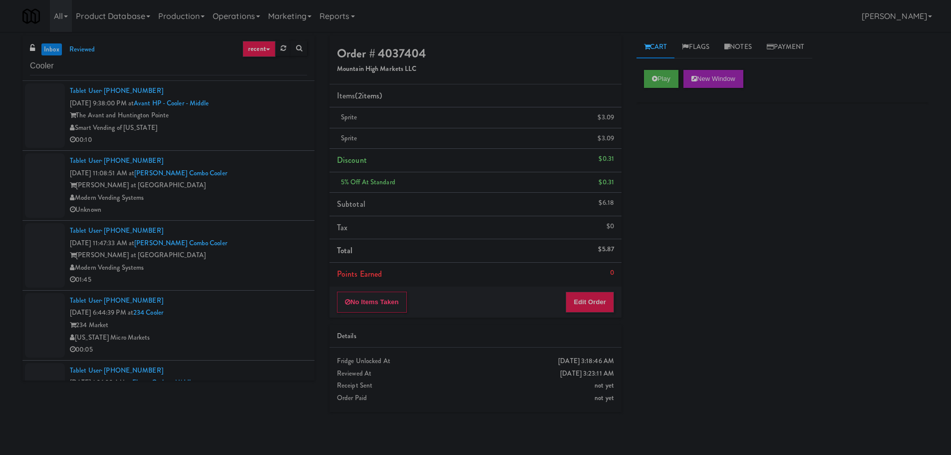
click at [52, 54] on link "inbox" at bounding box center [51, 49] width 20 height 12
click at [278, 123] on div "Smart Vending of [US_STATE]" at bounding box center [188, 128] width 237 height 12
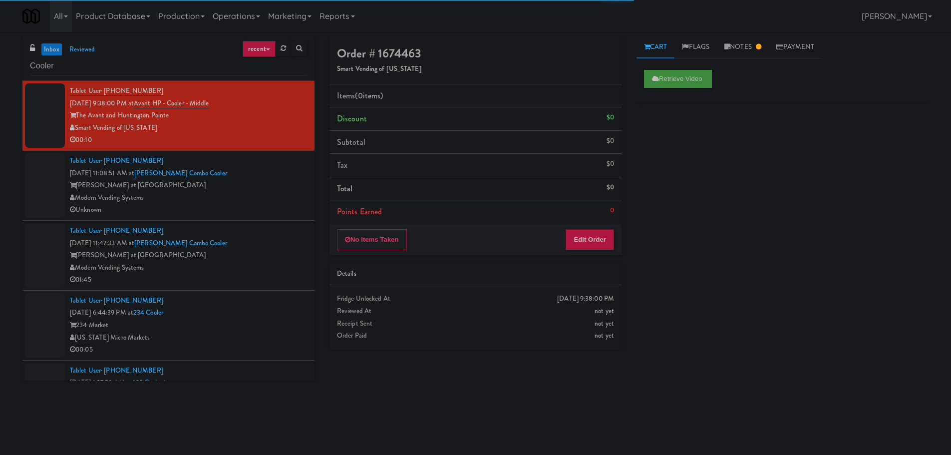
click at [278, 186] on div "Sloan at LoSo" at bounding box center [188, 185] width 237 height 12
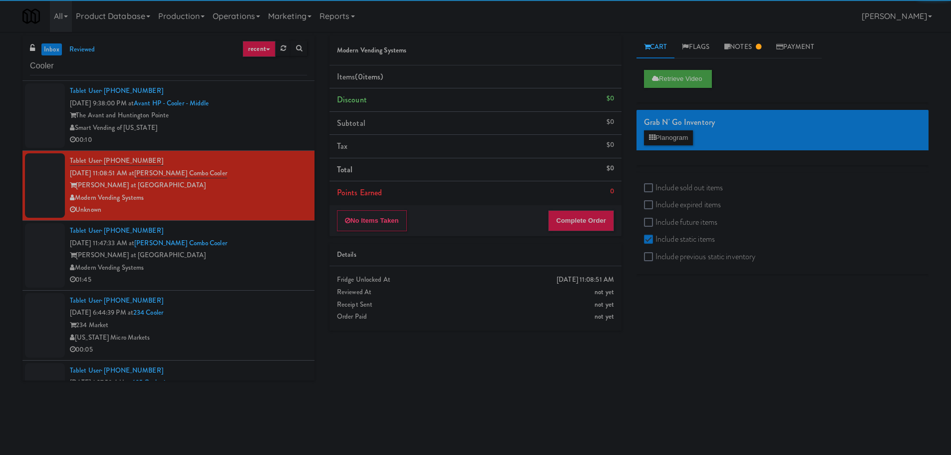
click at [270, 232] on div "Tablet User · (949) 793-3364 Oct 5, 2025 11:47:33 AM at Sloan Combo Cooler Sloa…" at bounding box center [188, 255] width 237 height 61
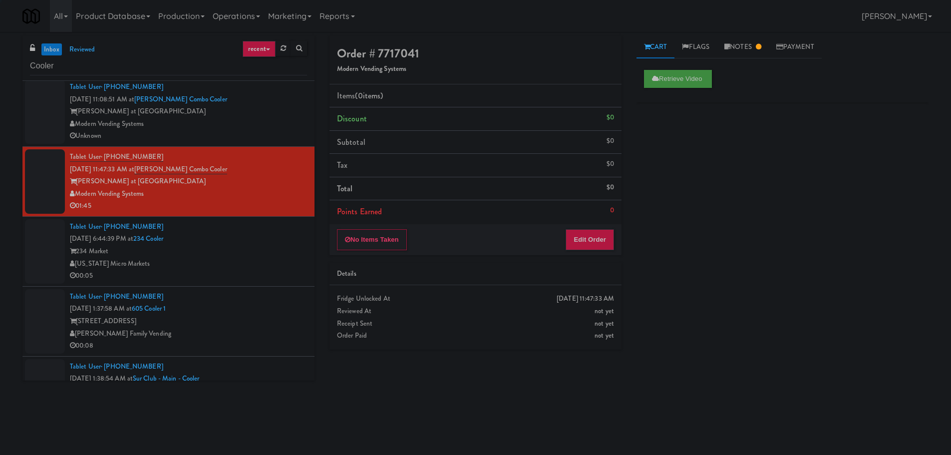
scroll to position [150, 0]
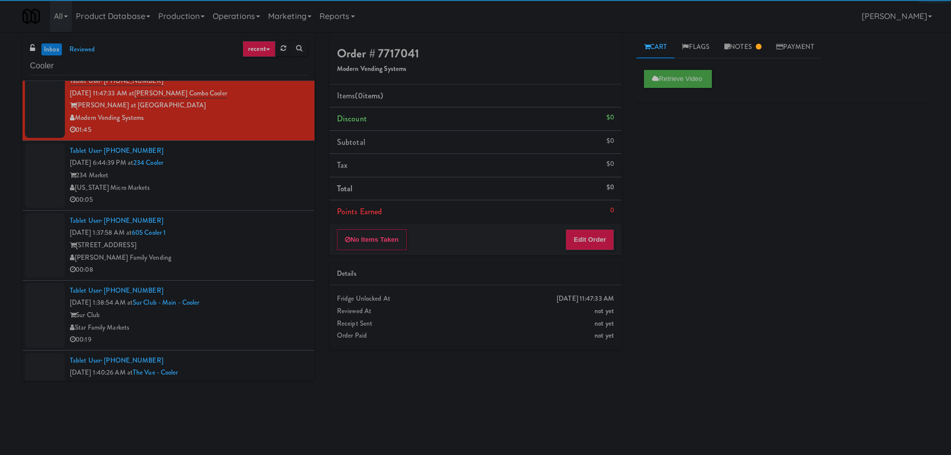
click at [265, 182] on div "[US_STATE] Micro Markets" at bounding box center [188, 188] width 237 height 12
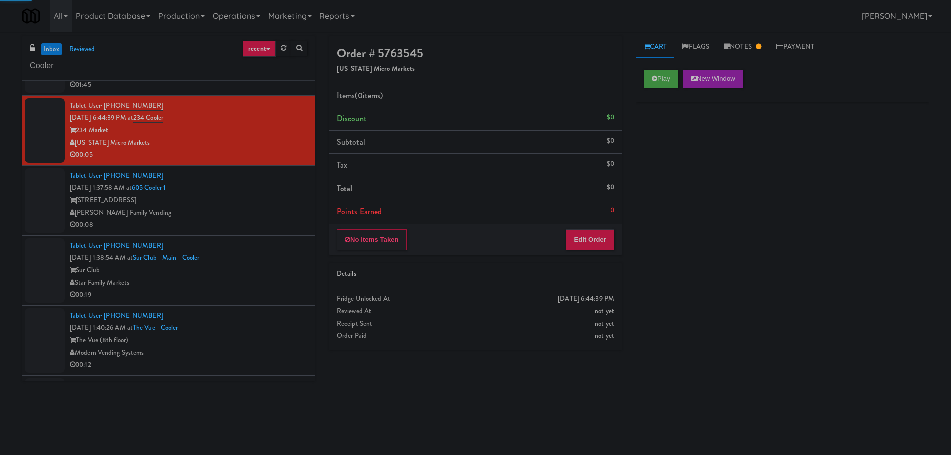
scroll to position [200, 0]
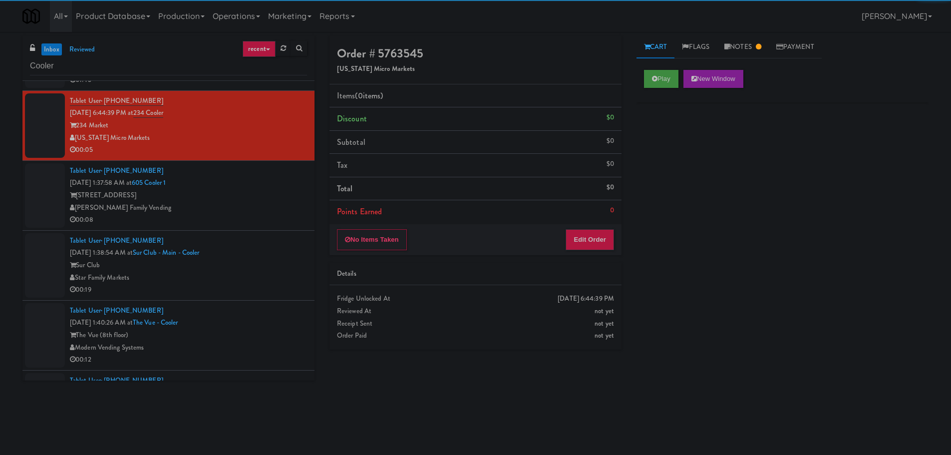
click at [269, 191] on div "605 Place" at bounding box center [188, 195] width 237 height 12
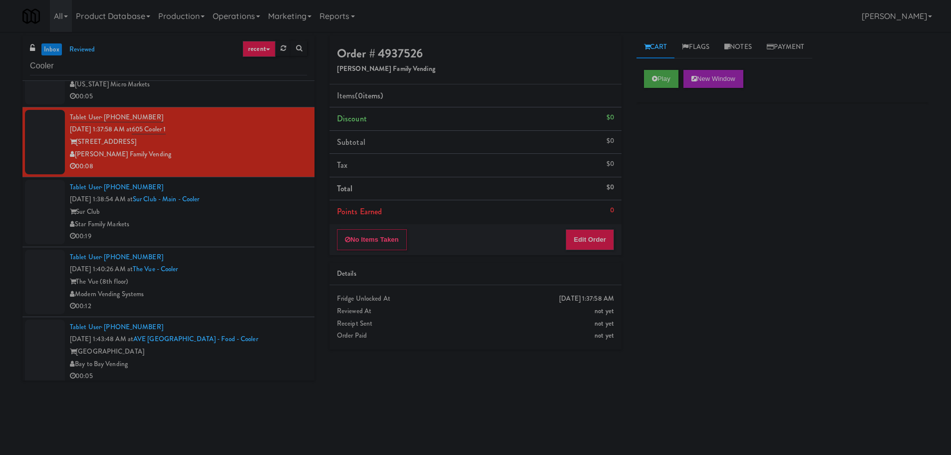
scroll to position [250, 0]
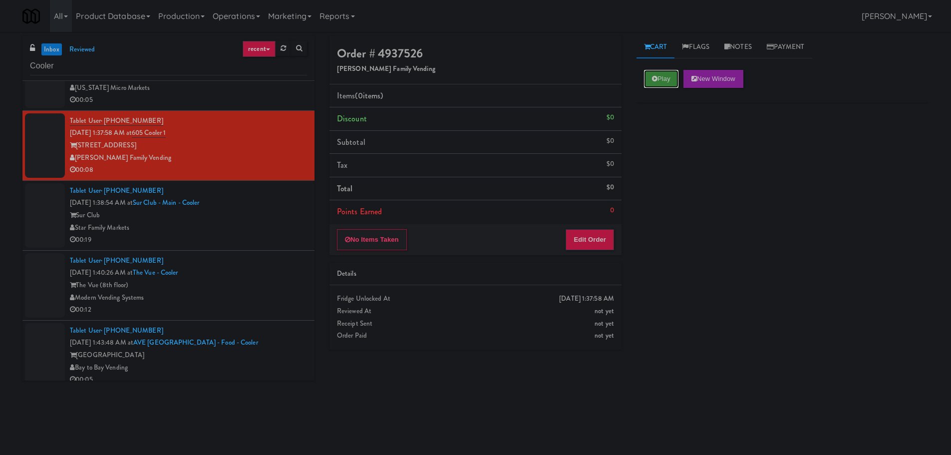
click at [657, 87] on button "Play" at bounding box center [661, 79] width 34 height 18
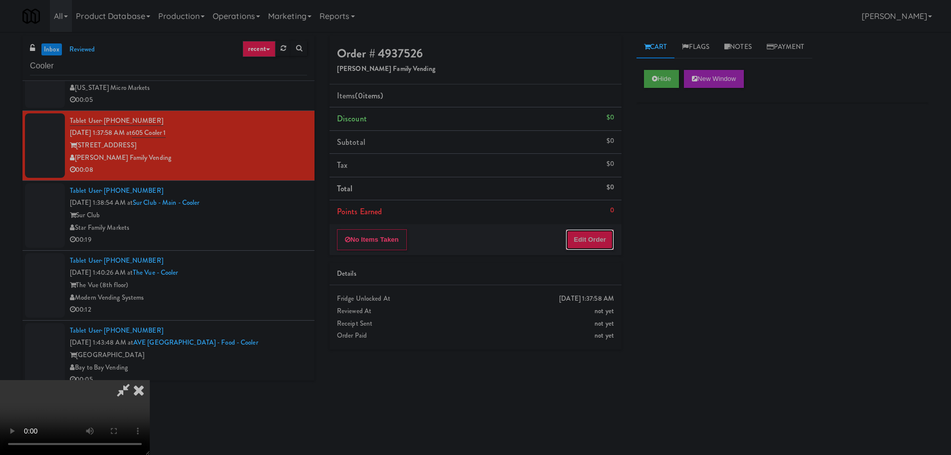
click at [613, 239] on button "Edit Order" at bounding box center [590, 239] width 48 height 21
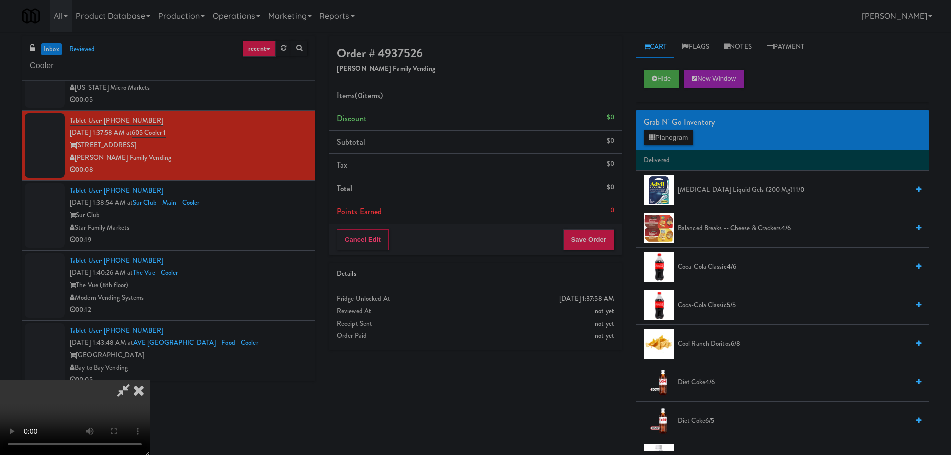
scroll to position [0, 0]
drag, startPoint x: 382, startPoint y: 267, endPoint x: 431, endPoint y: 251, distance: 51.3
click at [150, 380] on video at bounding box center [75, 417] width 150 height 75
click at [666, 131] on button "Planogram" at bounding box center [668, 137] width 49 height 15
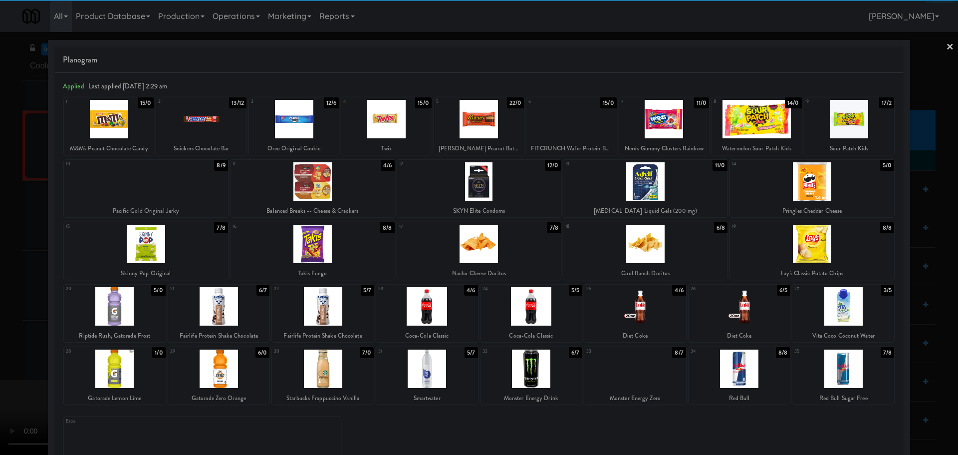
click at [139, 364] on div at bounding box center [115, 368] width 102 height 38
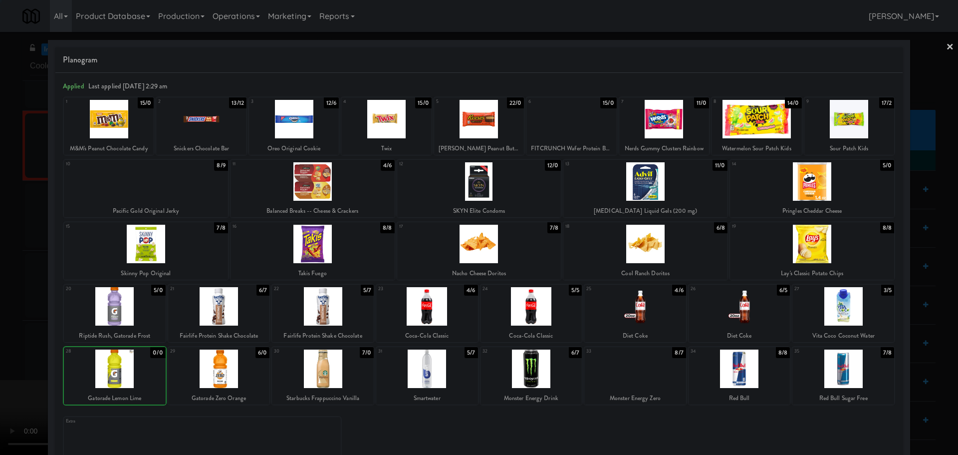
click at [0, 373] on div at bounding box center [479, 227] width 958 height 455
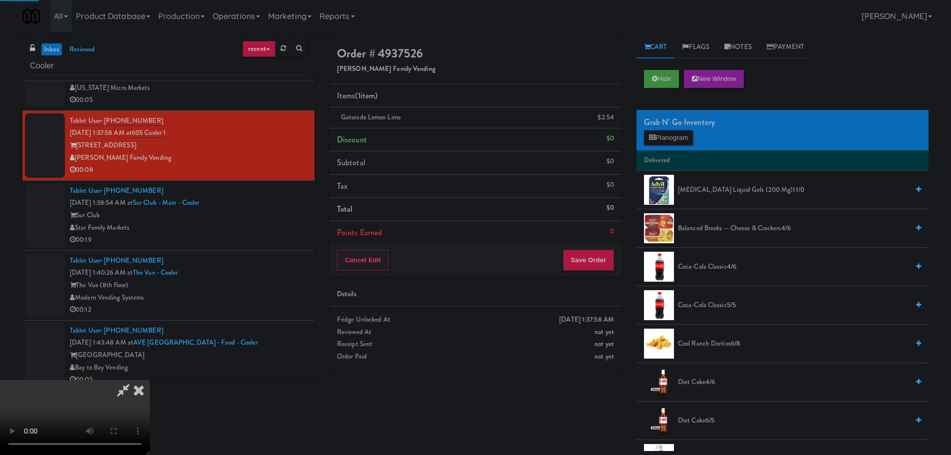
drag, startPoint x: 322, startPoint y: 258, endPoint x: 330, endPoint y: 257, distance: 7.6
click at [150, 380] on video at bounding box center [75, 417] width 150 height 75
drag, startPoint x: 394, startPoint y: 236, endPoint x: 453, endPoint y: 216, distance: 62.2
click at [150, 380] on video at bounding box center [75, 417] width 150 height 75
click at [610, 124] on link at bounding box center [612, 121] width 9 height 12
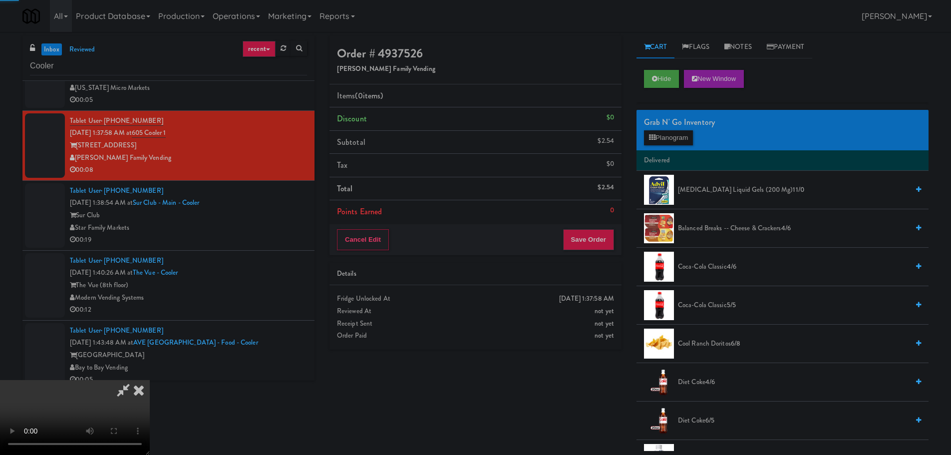
click at [150, 380] on video at bounding box center [75, 417] width 150 height 75
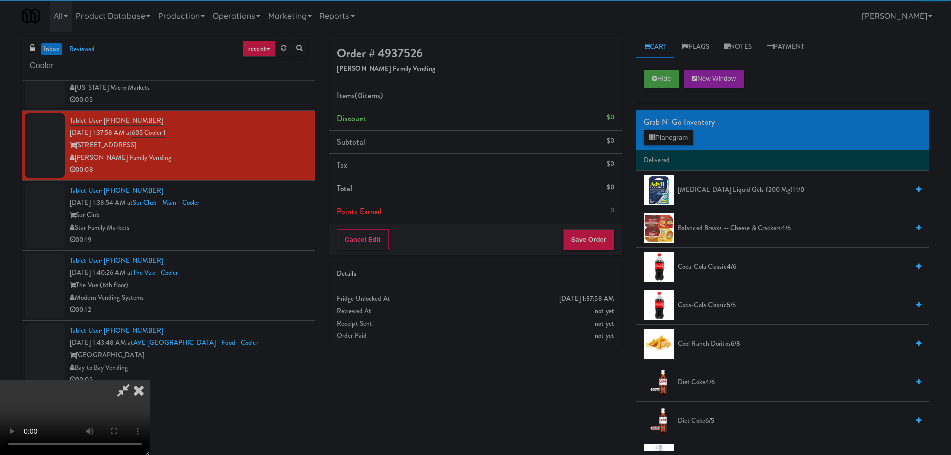
drag, startPoint x: 440, startPoint y: 276, endPoint x: 511, endPoint y: 248, distance: 76.0
click at [150, 380] on video at bounding box center [75, 417] width 150 height 75
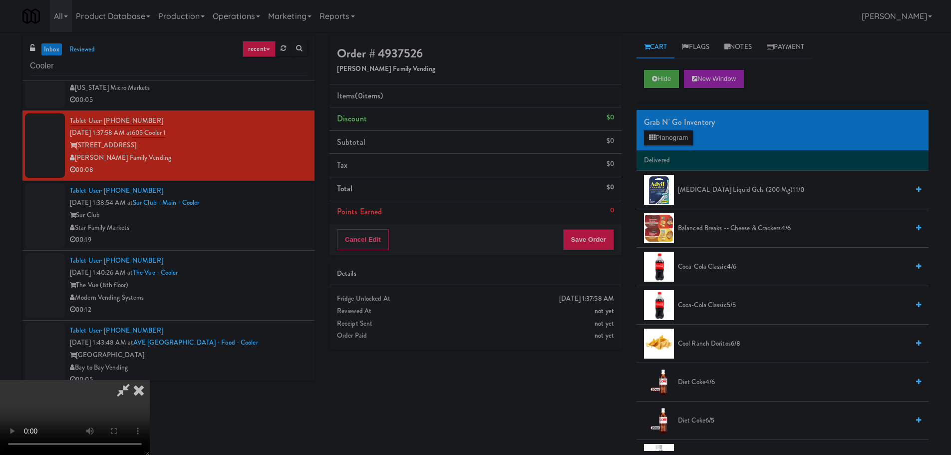
click at [652, 147] on div "Grab N' Go Inventory Planogram" at bounding box center [782, 130] width 292 height 40
click at [657, 138] on button "Planogram" at bounding box center [668, 137] width 49 height 15
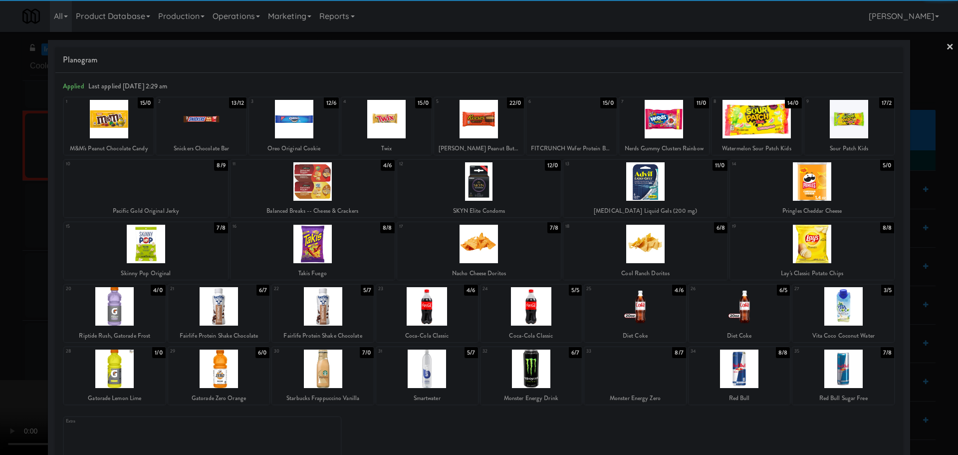
click at [132, 307] on div at bounding box center [115, 306] width 102 height 38
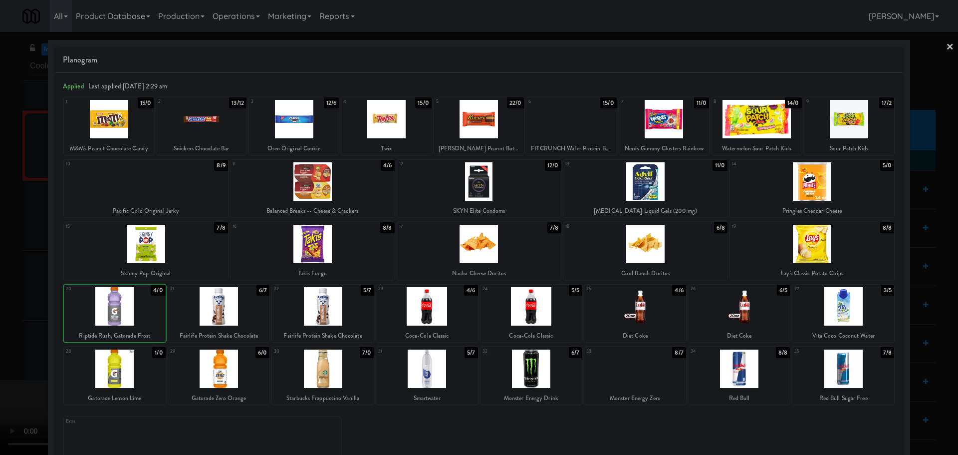
click at [26, 326] on div at bounding box center [479, 227] width 958 height 455
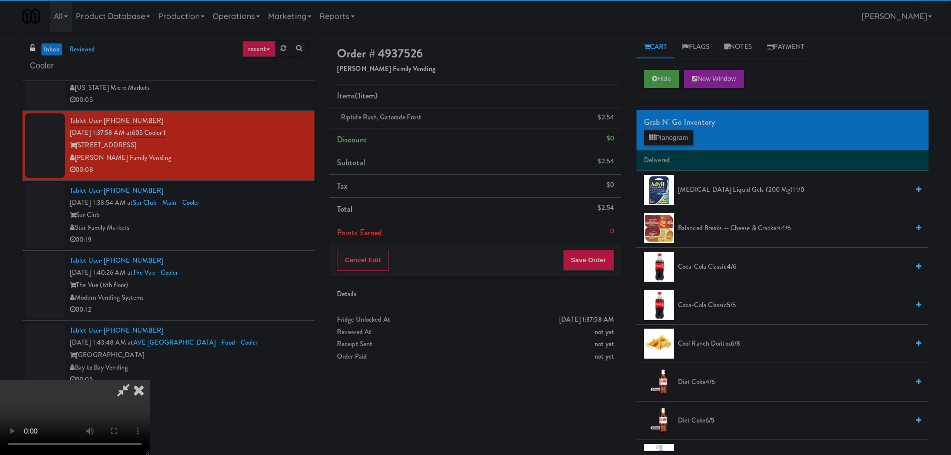
click at [150, 380] on video at bounding box center [75, 417] width 150 height 75
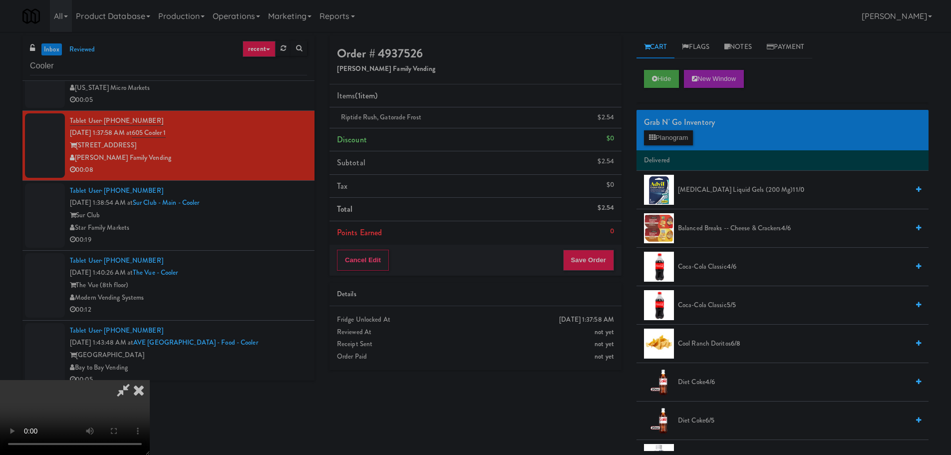
scroll to position [172, 0]
click at [589, 269] on button "Save Order" at bounding box center [588, 260] width 51 height 21
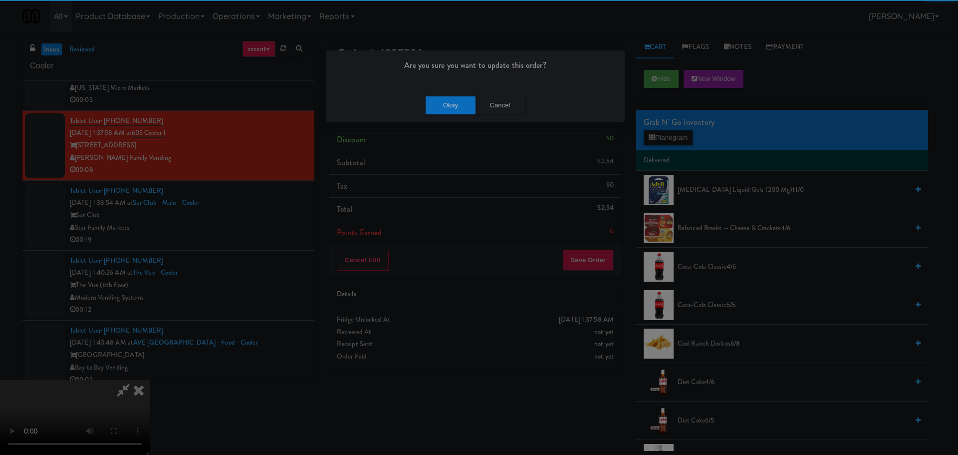
click at [457, 114] on div "Okay Cancel" at bounding box center [475, 104] width 298 height 33
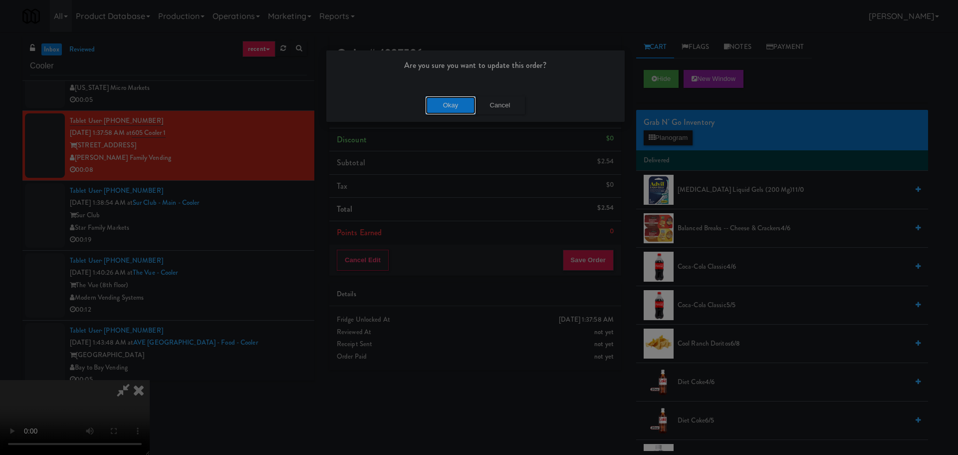
click at [457, 113] on button "Okay" at bounding box center [451, 105] width 50 height 18
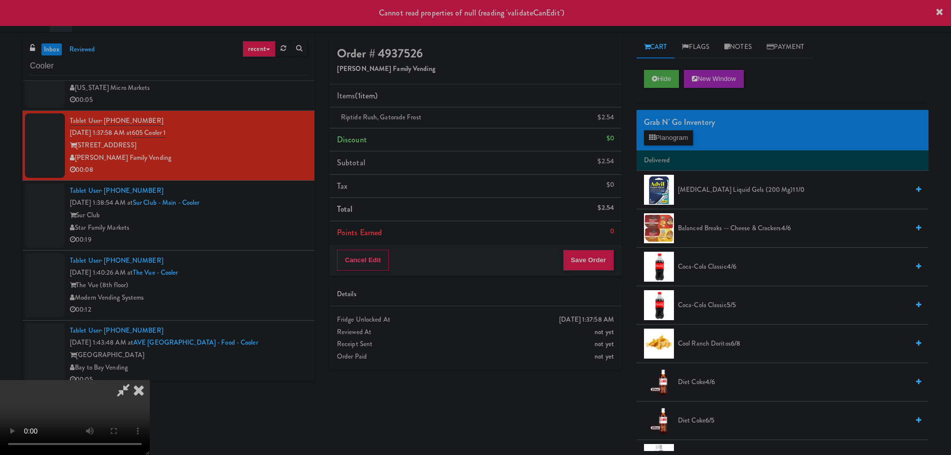
scroll to position [0, 0]
click at [150, 380] on icon at bounding box center [139, 390] width 22 height 20
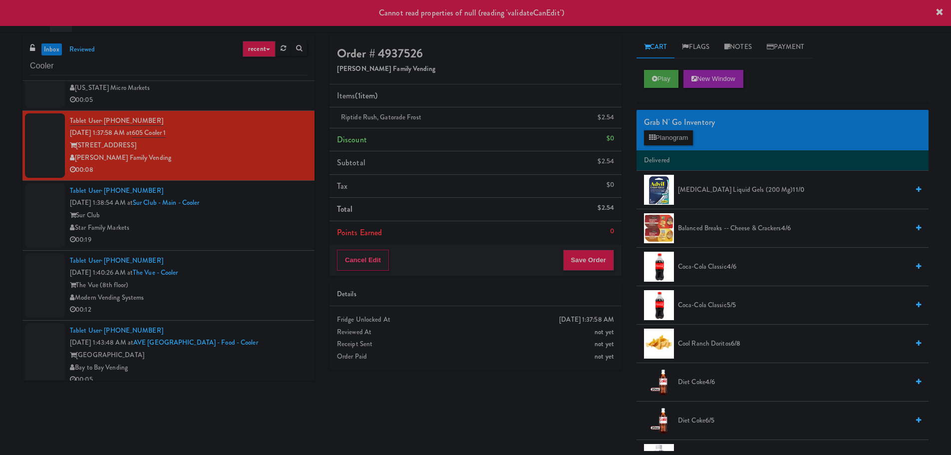
click at [226, 202] on div "Tablet User · (603) 831-2309 Oct 6, 2025 1:38:54 AM at Sur Club - Main - Cooler…" at bounding box center [188, 215] width 237 height 61
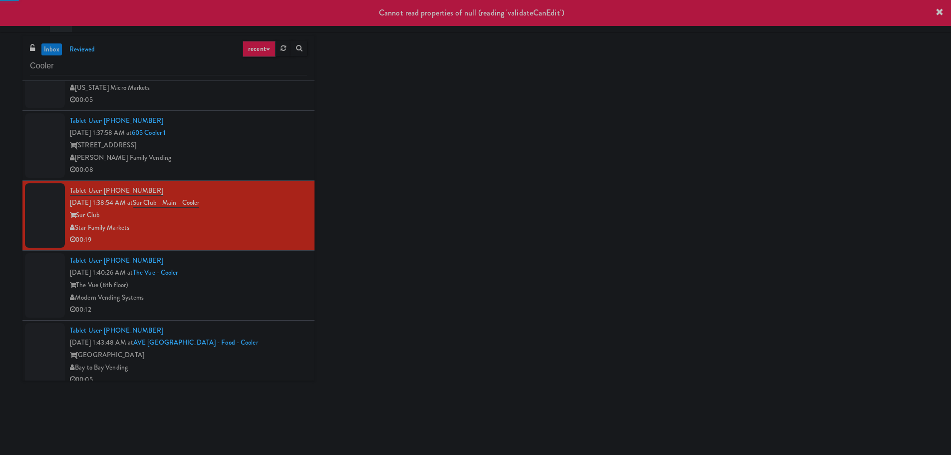
click at [266, 169] on div "00:08" at bounding box center [188, 170] width 237 height 12
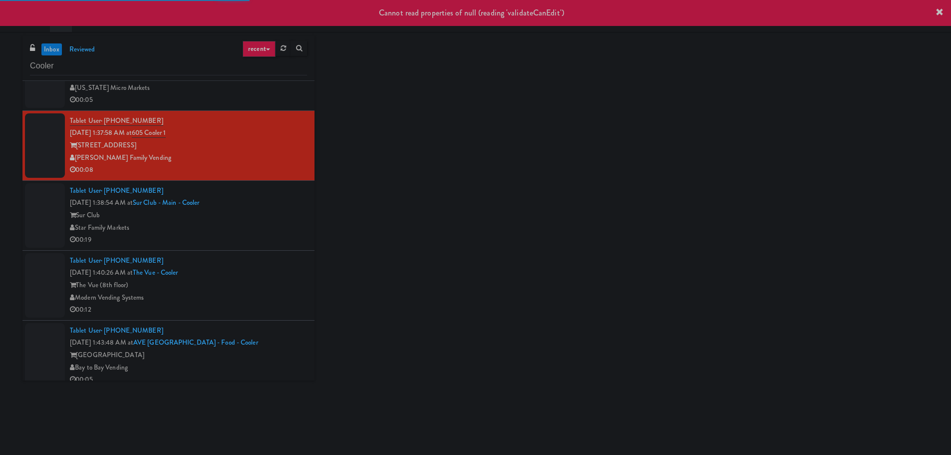
click at [272, 224] on div "Star Family Markets" at bounding box center [188, 228] width 237 height 12
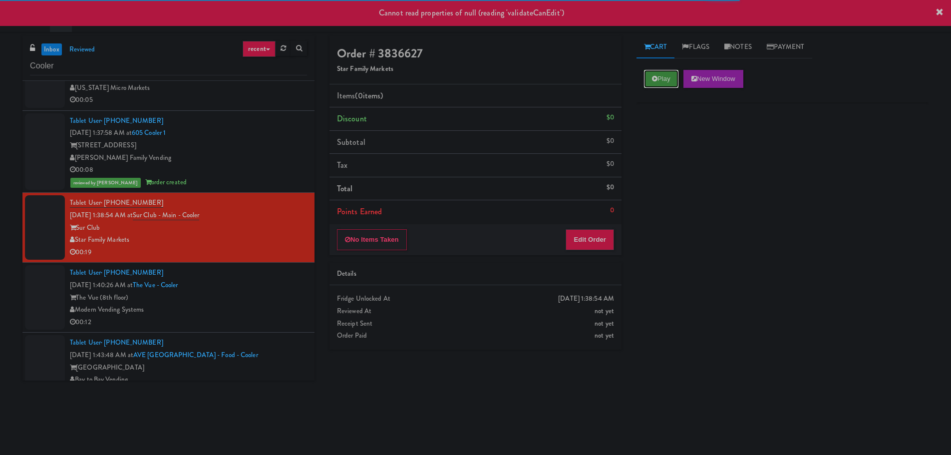
click at [666, 77] on button "Play" at bounding box center [661, 79] width 34 height 18
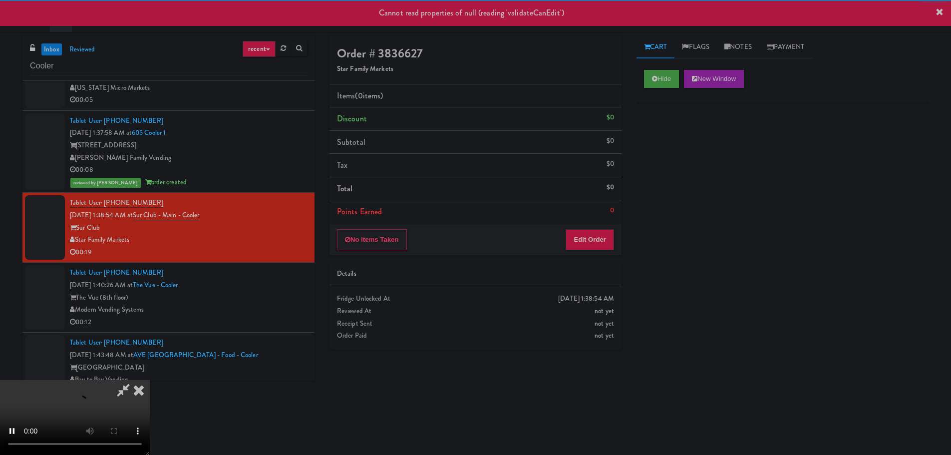
click at [595, 268] on div "Details" at bounding box center [475, 274] width 277 height 12
click at [600, 238] on button "Edit Order" at bounding box center [590, 239] width 48 height 21
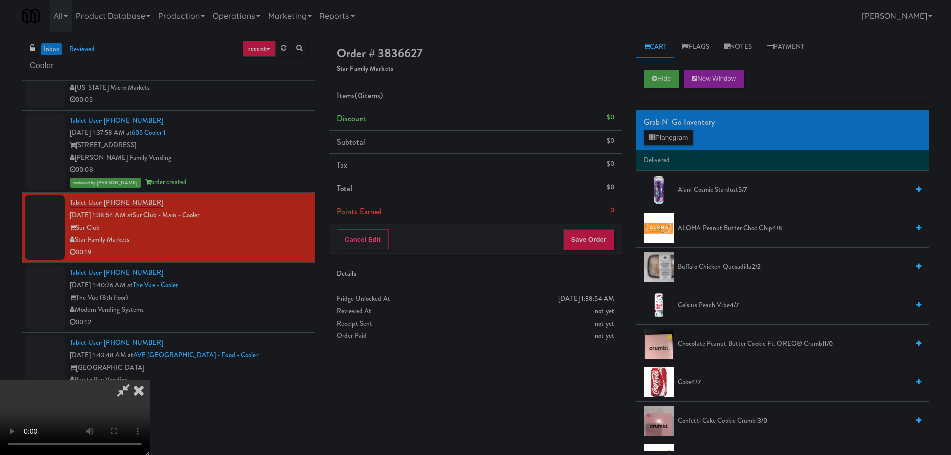
click at [150, 380] on video at bounding box center [75, 417] width 150 height 75
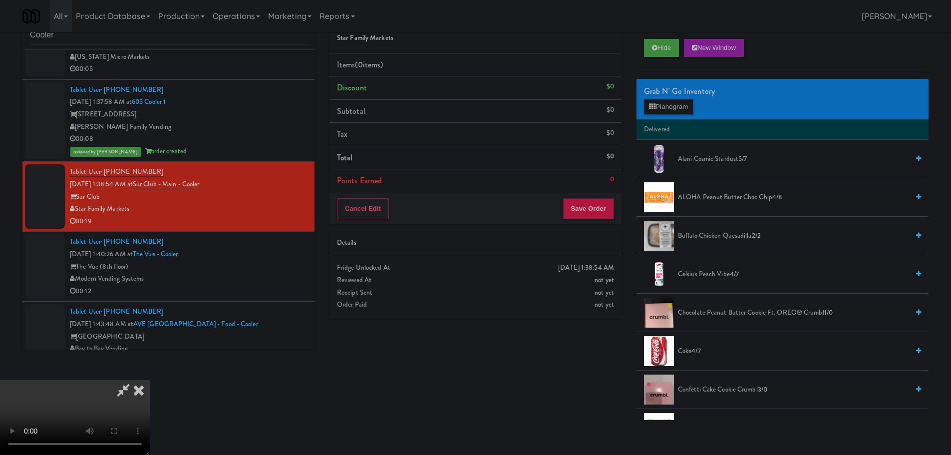
scroll to position [32, 0]
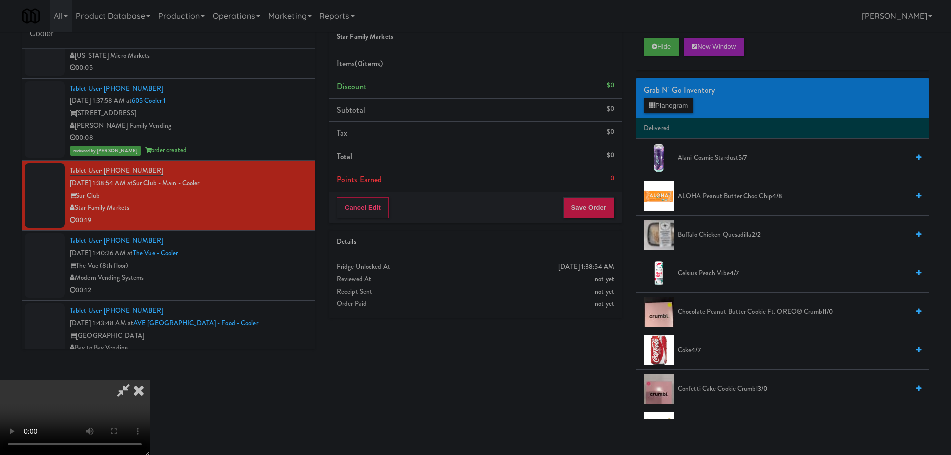
drag, startPoint x: 269, startPoint y: 326, endPoint x: 304, endPoint y: 306, distance: 41.1
click at [150, 380] on video at bounding box center [75, 417] width 150 height 75
click at [685, 109] on button "Planogram" at bounding box center [668, 105] width 49 height 15
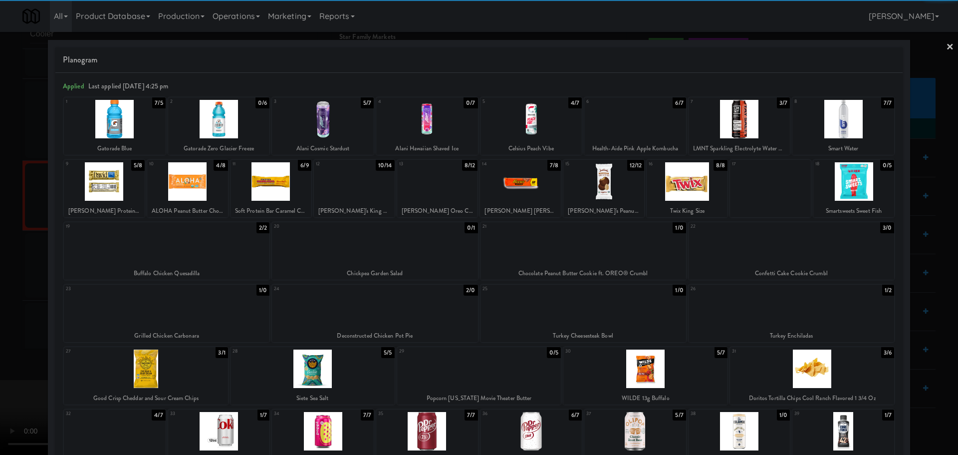
click at [836, 426] on div at bounding box center [844, 431] width 102 height 38
drag, startPoint x: 0, startPoint y: 306, endPoint x: 275, endPoint y: 293, distance: 274.9
click at [6, 307] on div at bounding box center [479, 227] width 958 height 455
drag, startPoint x: 275, startPoint y: 293, endPoint x: 281, endPoint y: 293, distance: 6.0
click at [150, 380] on video at bounding box center [75, 417] width 150 height 75
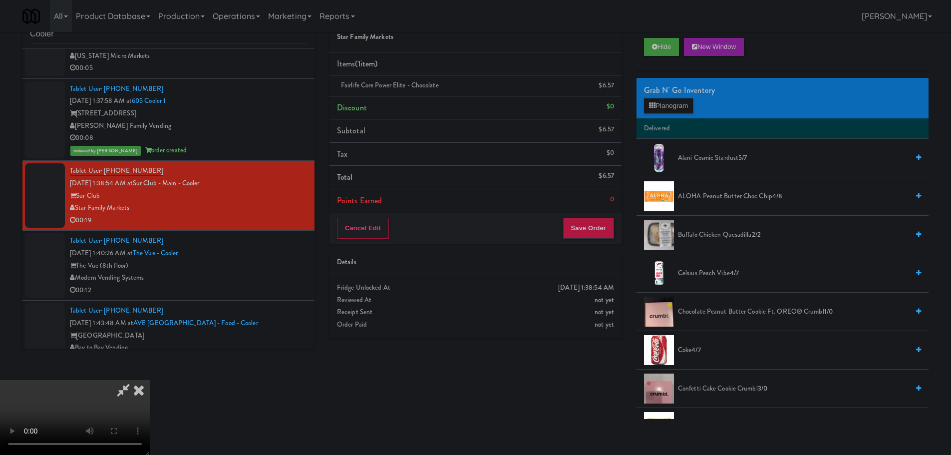
drag, startPoint x: 349, startPoint y: 297, endPoint x: 364, endPoint y: 294, distance: 15.9
click at [150, 380] on video at bounding box center [75, 417] width 150 height 75
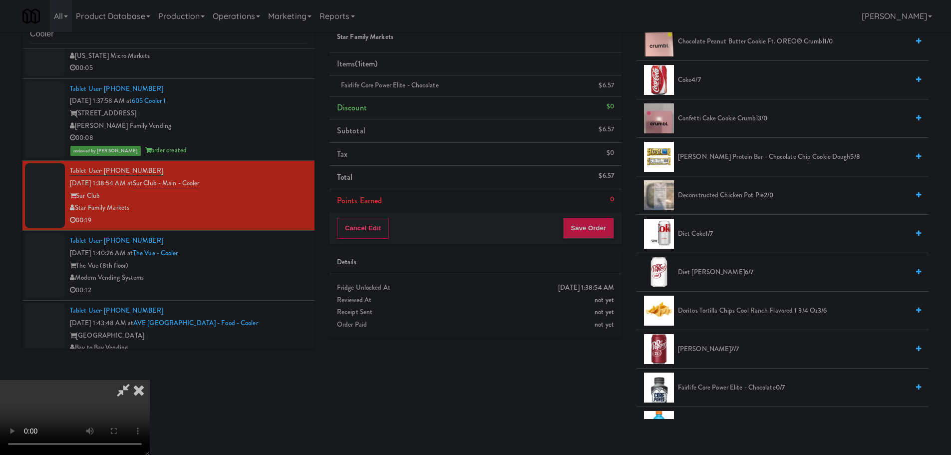
scroll to position [399, 0]
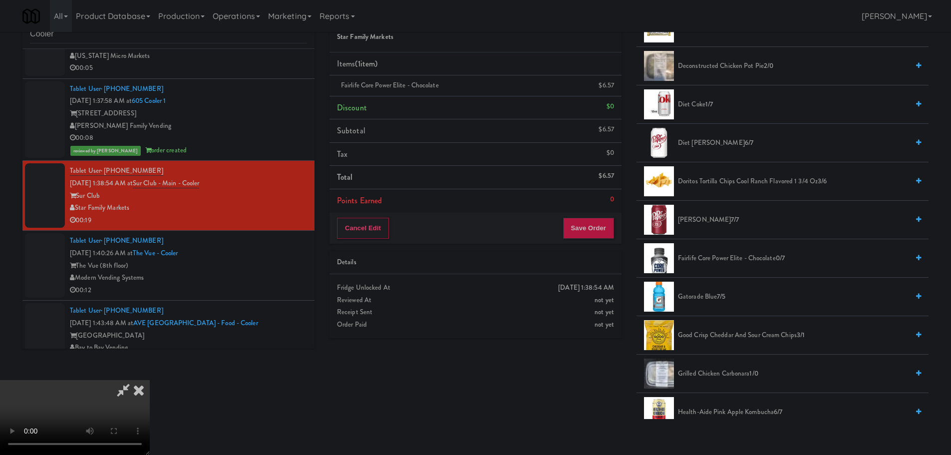
click at [704, 259] on span "Fairlife Core Power Elite - Chocolate 0/7" at bounding box center [793, 258] width 231 height 12
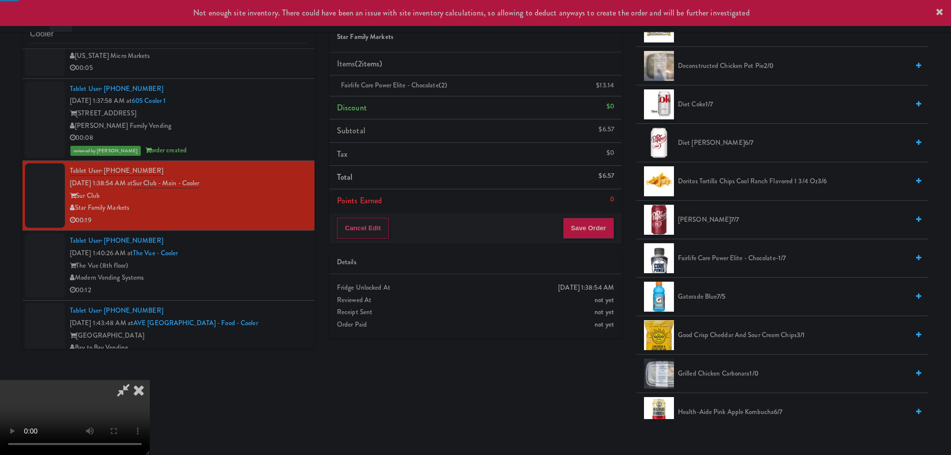
click at [150, 380] on video at bounding box center [75, 417] width 150 height 75
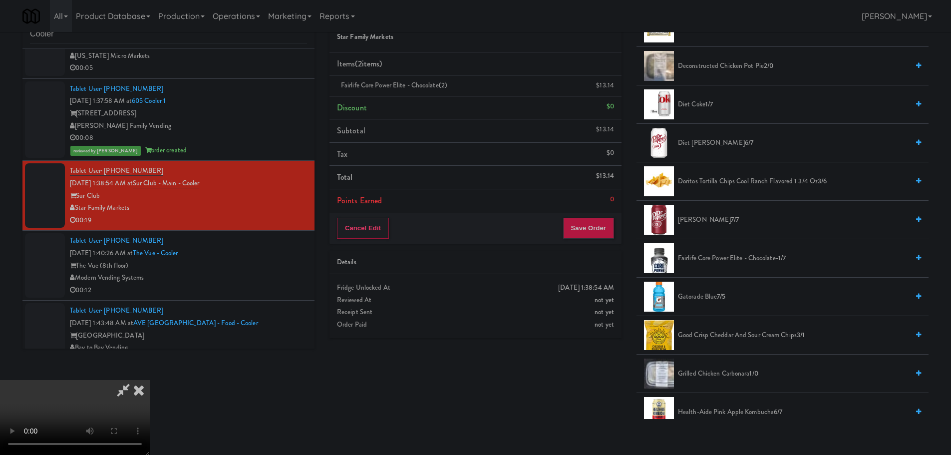
click at [150, 380] on video at bounding box center [75, 417] width 150 height 75
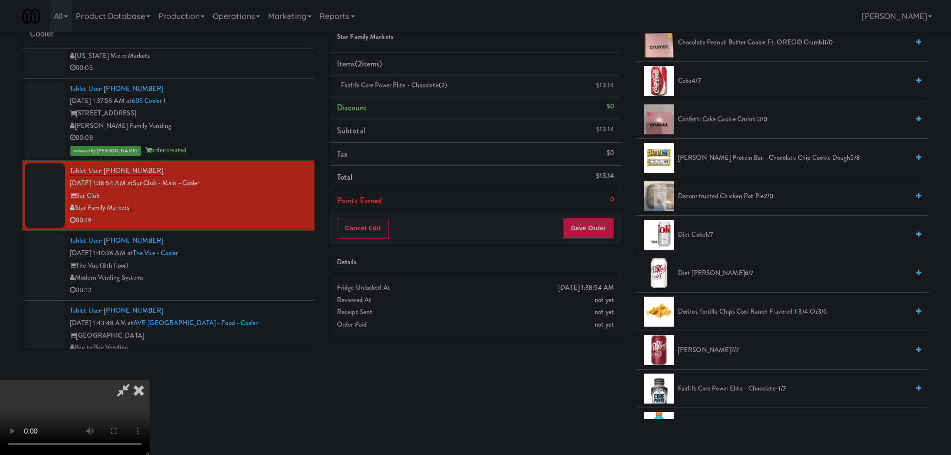
scroll to position [299, 0]
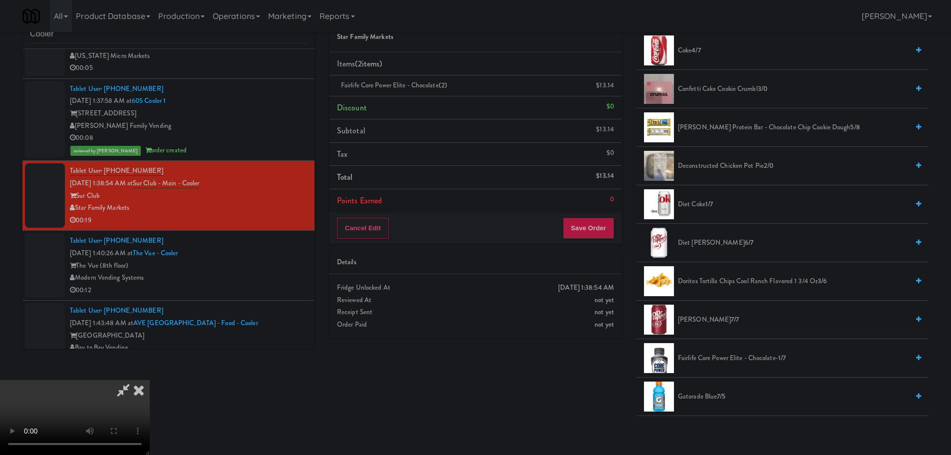
click at [700, 317] on span "Dr Pepper 7/7" at bounding box center [793, 319] width 231 height 12
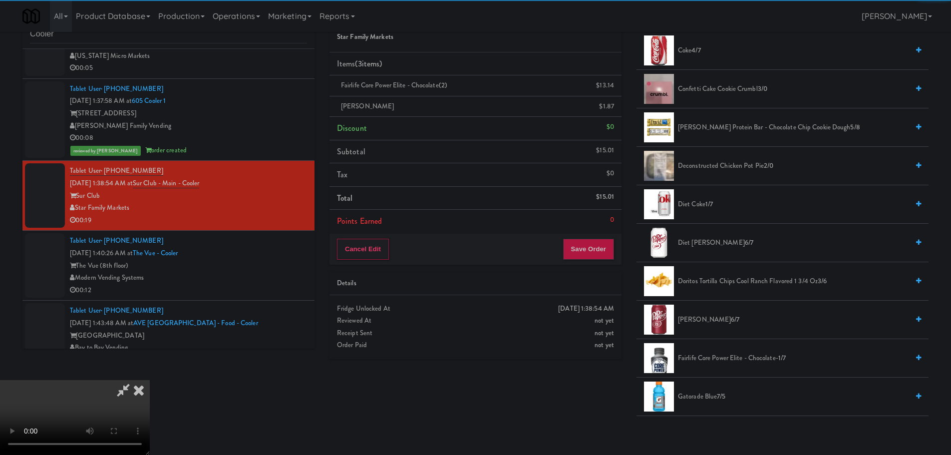
click at [150, 380] on video at bounding box center [75, 417] width 150 height 75
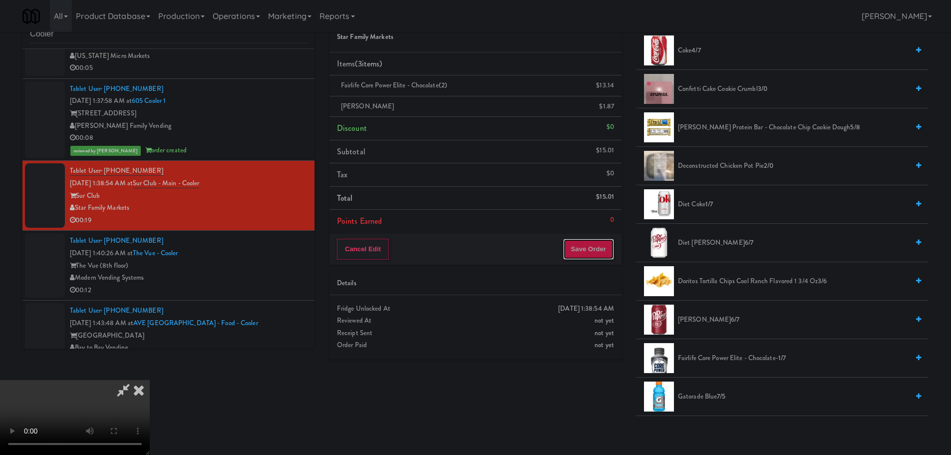
click at [598, 242] on button "Save Order" at bounding box center [588, 249] width 51 height 21
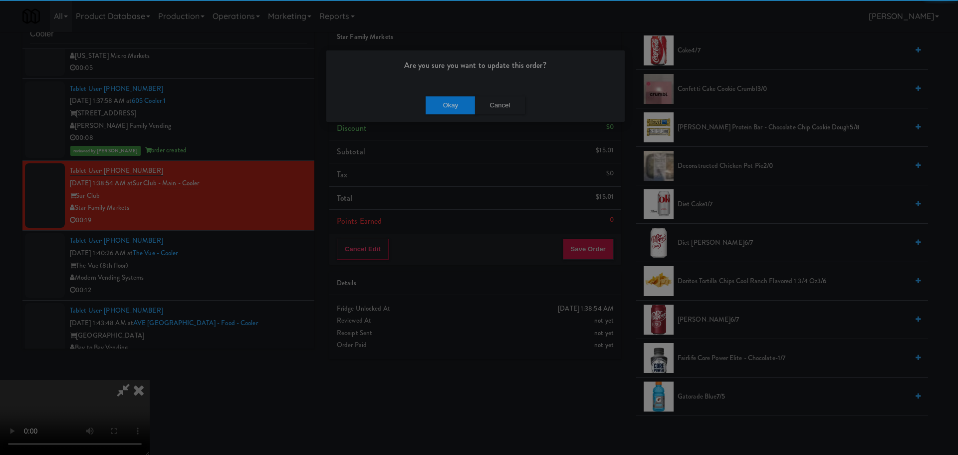
click at [446, 92] on div "Okay Cancel" at bounding box center [475, 104] width 298 height 33
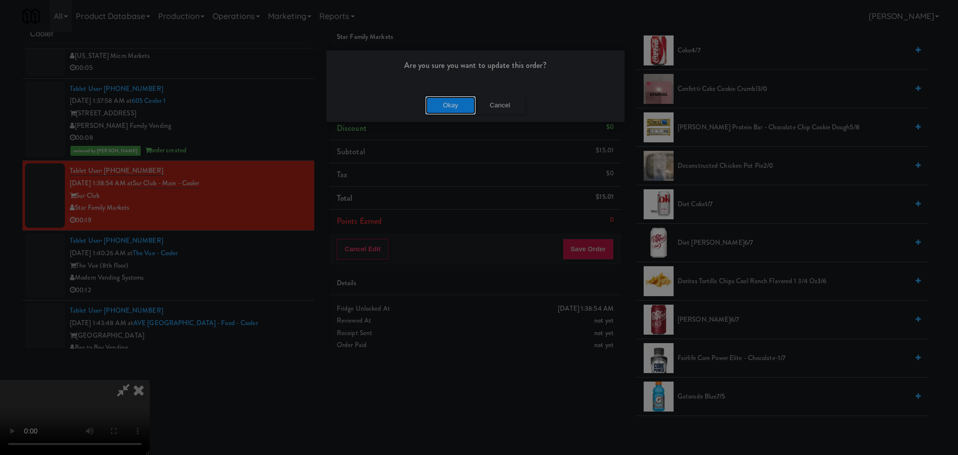
click at [449, 106] on button "Okay" at bounding box center [451, 105] width 50 height 18
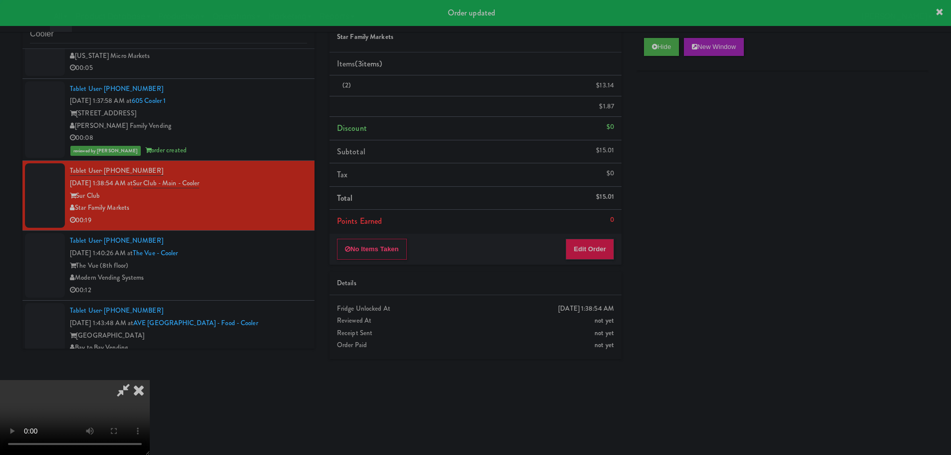
scroll to position [0, 0]
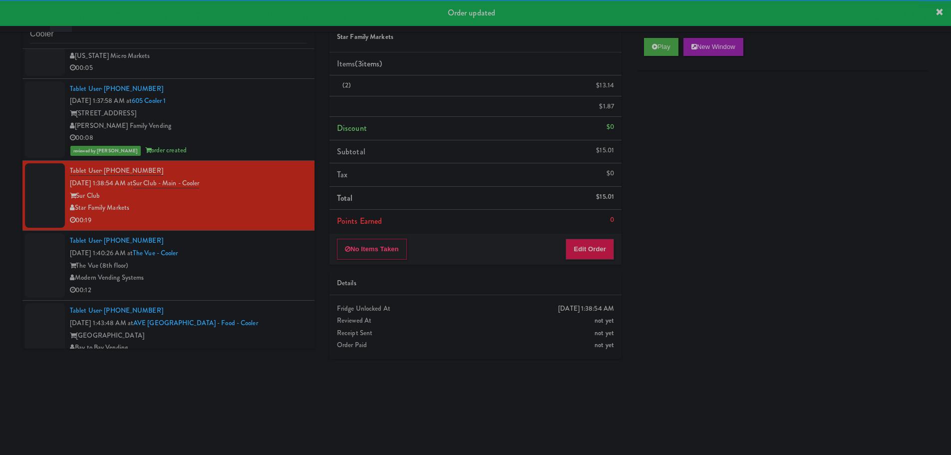
click at [275, 264] on div "Tablet User · (704) 967-5153 Oct 6, 2025 1:40:26 AM at The Vue - Cooler The Vue…" at bounding box center [188, 265] width 237 height 61
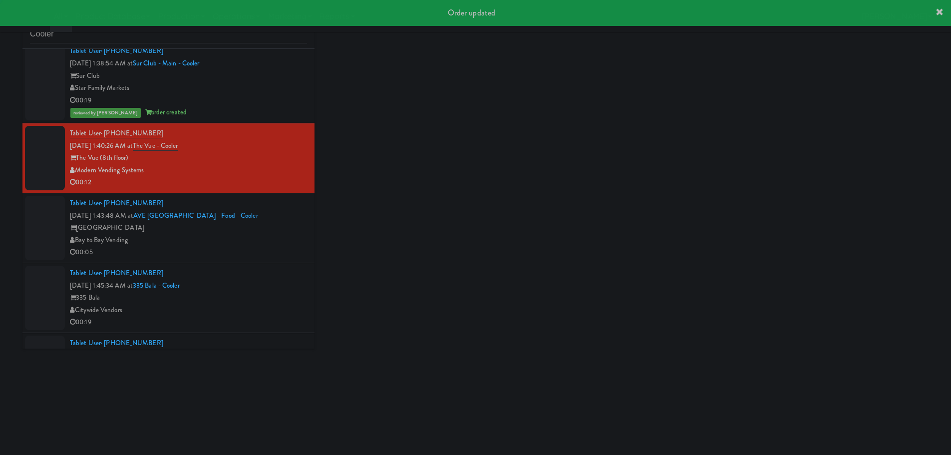
scroll to position [399, 0]
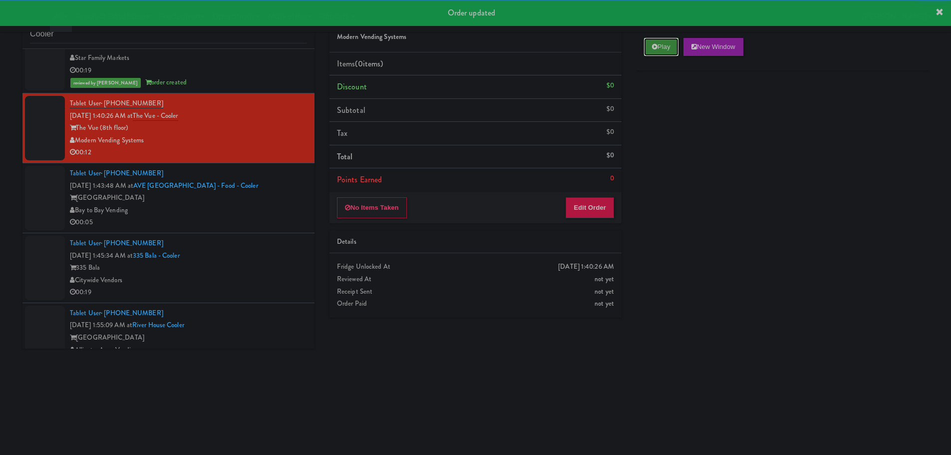
click at [650, 47] on button "Play" at bounding box center [661, 47] width 34 height 18
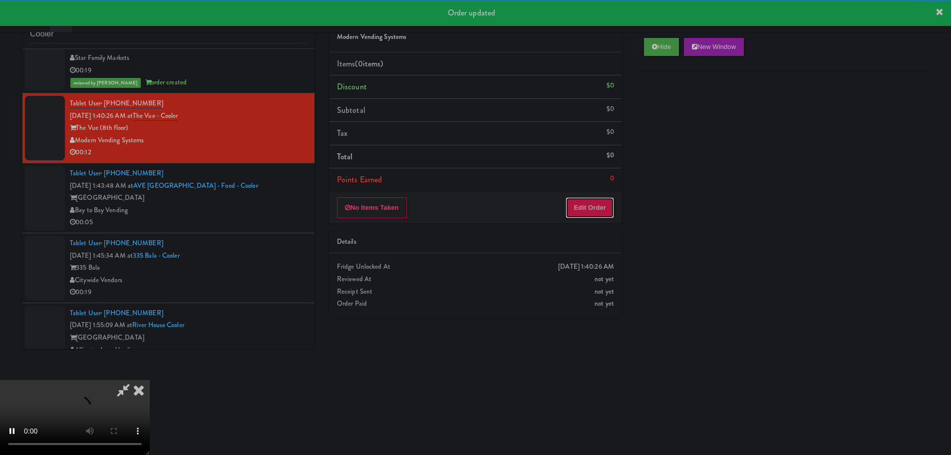
click at [599, 200] on button "Edit Order" at bounding box center [590, 207] width 48 height 21
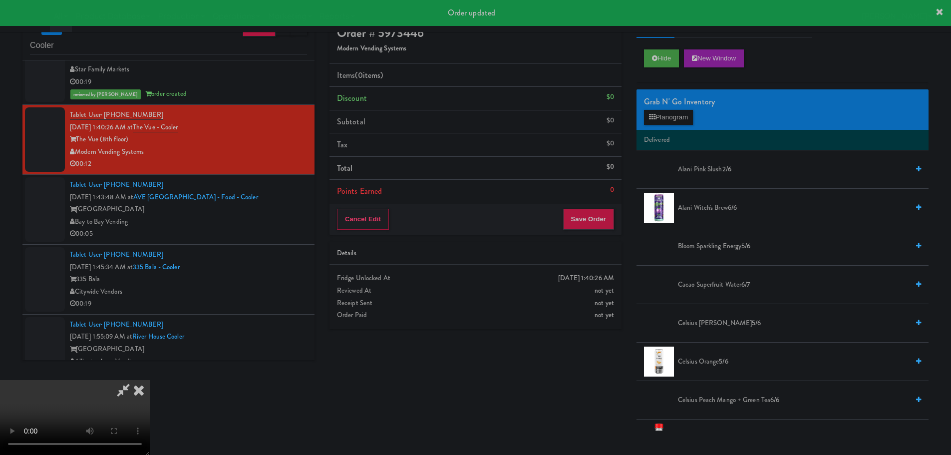
scroll to position [0, 0]
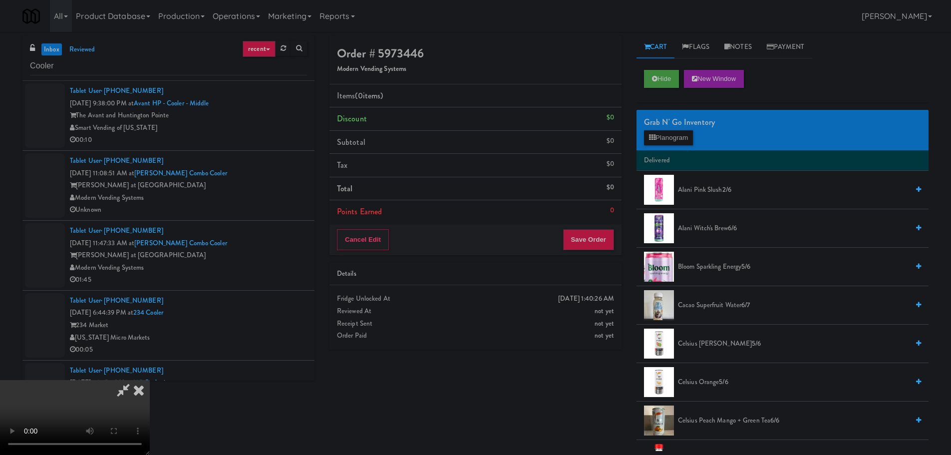
scroll to position [399, 0]
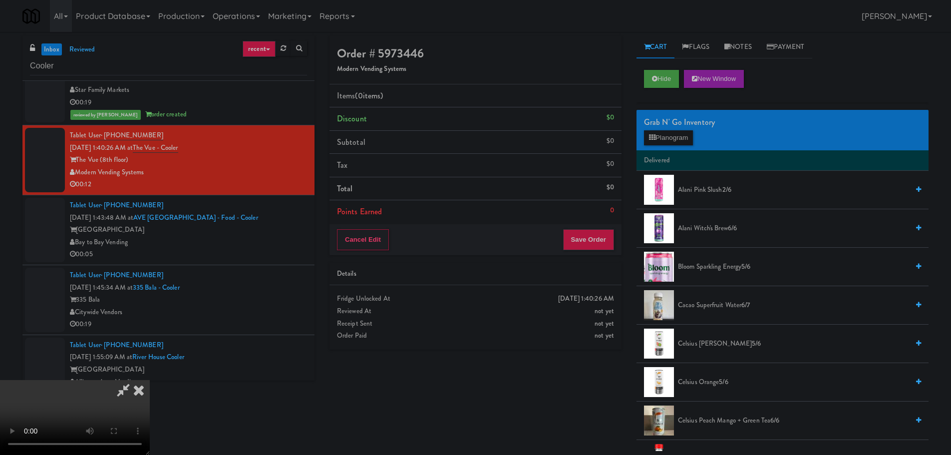
click at [150, 380] on video at bounding box center [75, 417] width 150 height 75
click at [682, 138] on button "Planogram" at bounding box center [668, 137] width 49 height 15
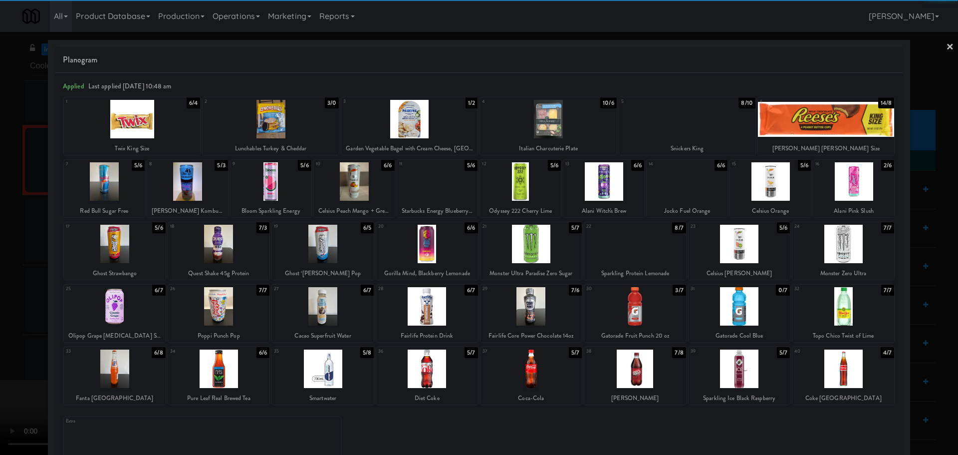
click at [530, 233] on div at bounding box center [532, 244] width 102 height 38
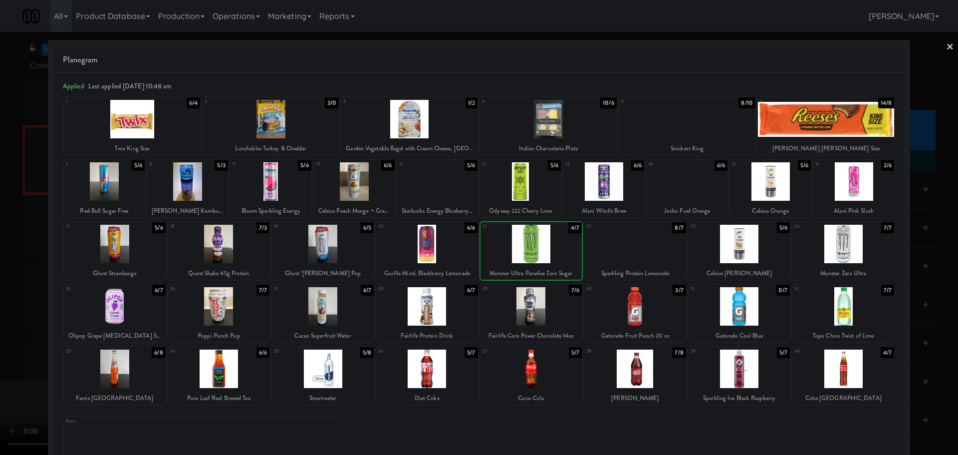
click at [0, 281] on div at bounding box center [479, 227] width 958 height 455
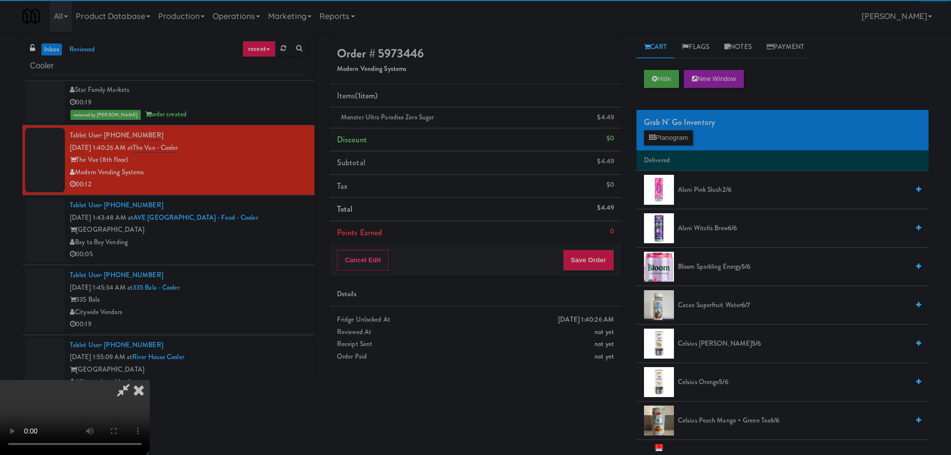
click at [150, 380] on video at bounding box center [75, 417] width 150 height 75
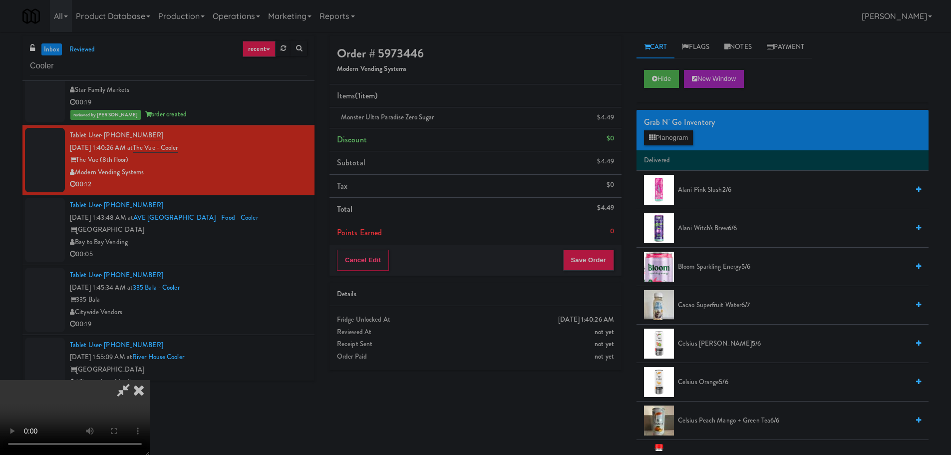
click at [150, 380] on video at bounding box center [75, 417] width 150 height 75
drag, startPoint x: 402, startPoint y: 320, endPoint x: 385, endPoint y: 324, distance: 17.9
click at [150, 380] on video at bounding box center [75, 417] width 150 height 75
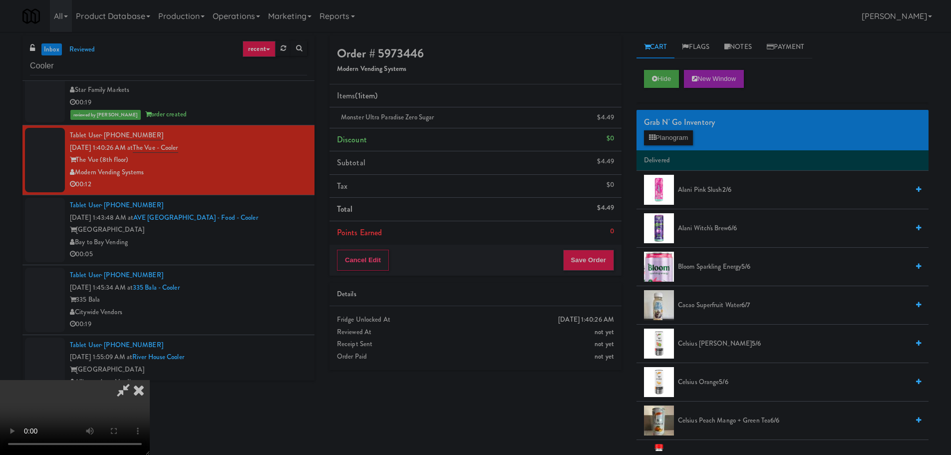
click at [150, 380] on video at bounding box center [75, 417] width 150 height 75
click at [664, 144] on button "Planogram" at bounding box center [668, 137] width 49 height 15
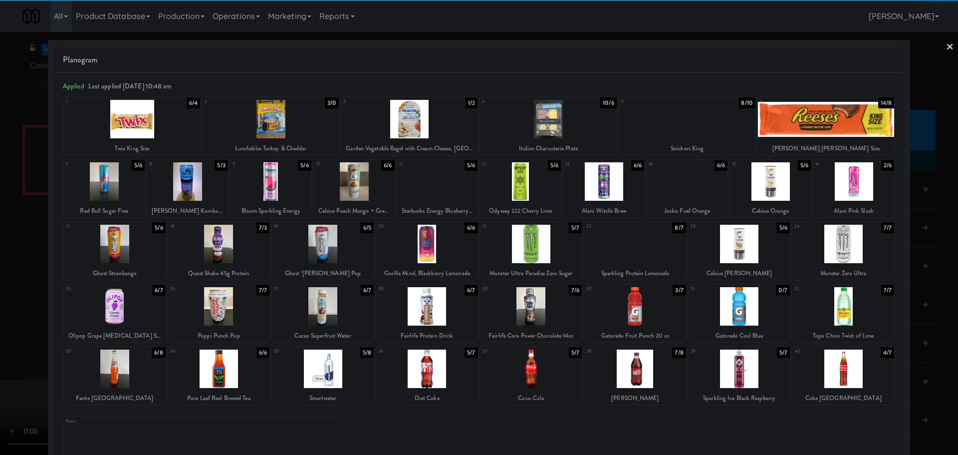
click at [304, 128] on div at bounding box center [271, 119] width 136 height 38
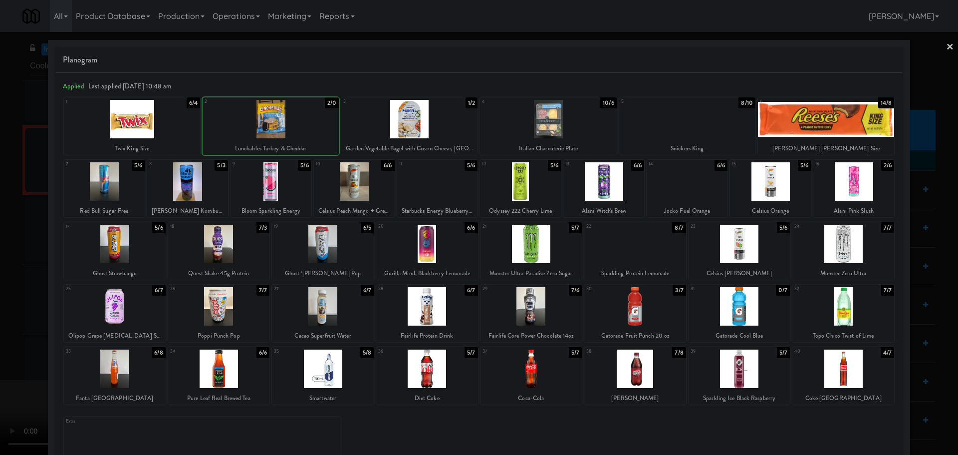
click at [0, 228] on div at bounding box center [479, 227] width 958 height 455
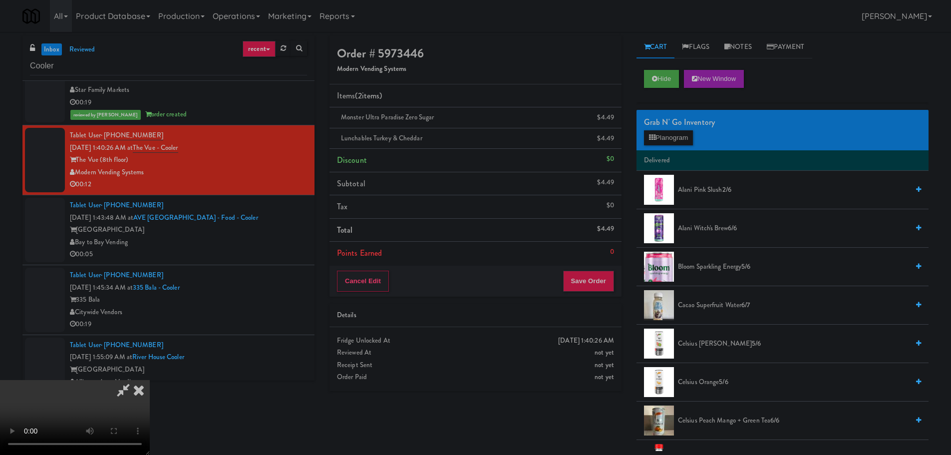
click at [150, 380] on video at bounding box center [75, 417] width 150 height 75
click at [585, 283] on button "Save Order" at bounding box center [588, 281] width 51 height 21
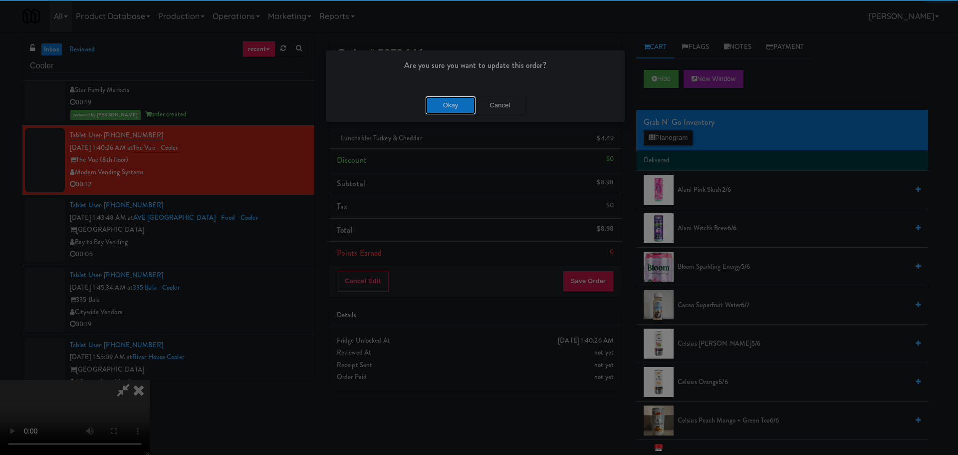
click at [444, 100] on button "Okay" at bounding box center [451, 105] width 50 height 18
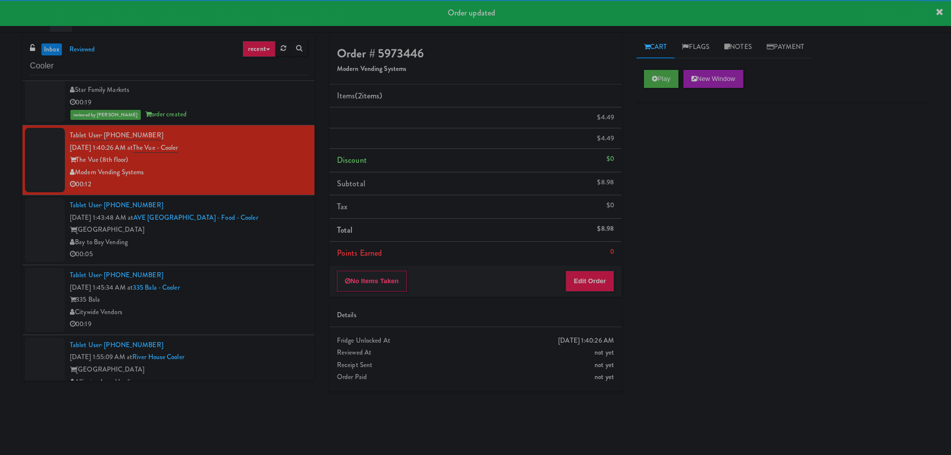
click at [257, 245] on div "Bay to Bay Vending" at bounding box center [188, 242] width 237 height 12
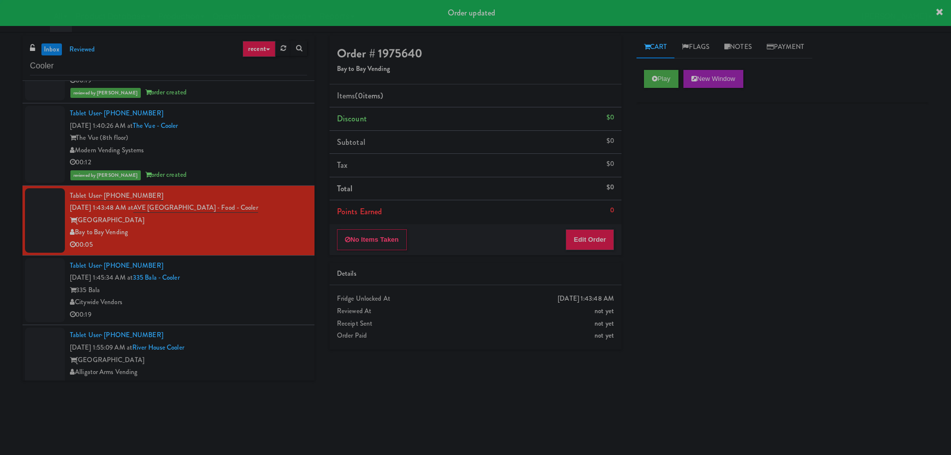
scroll to position [499, 0]
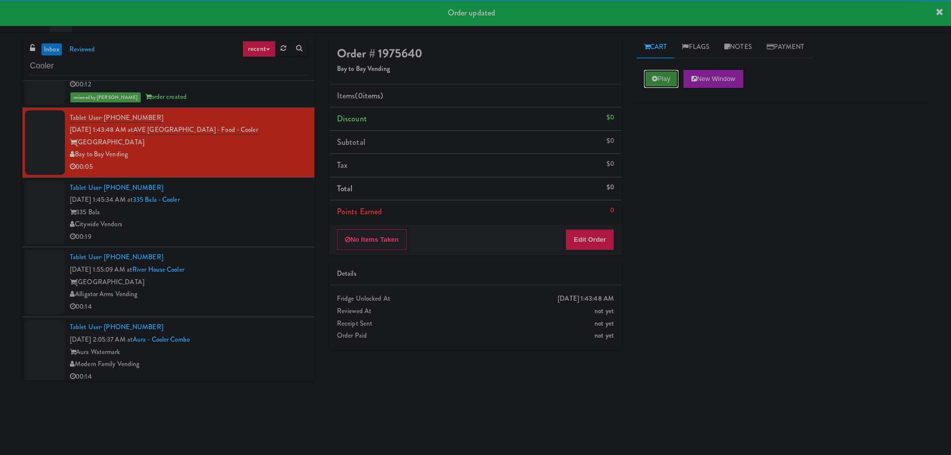
click at [653, 74] on button "Play" at bounding box center [661, 79] width 34 height 18
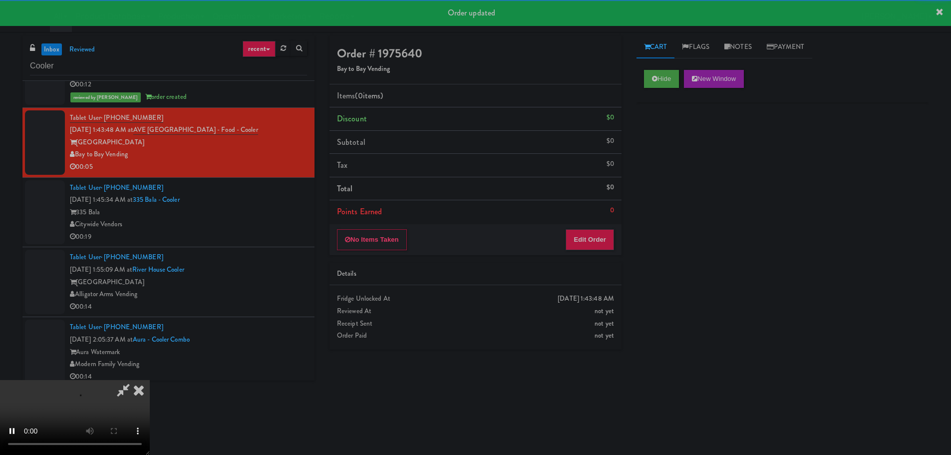
click at [567, 252] on div "No Items Taken Edit Order" at bounding box center [475, 239] width 292 height 31
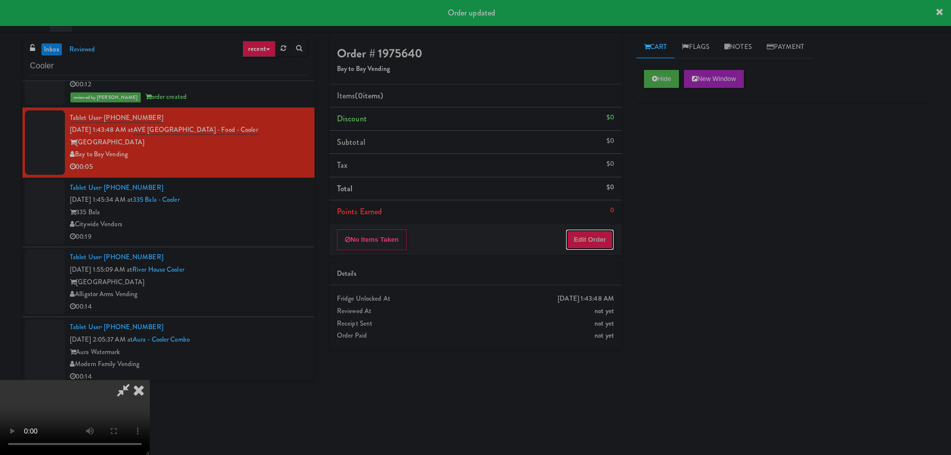
click at [574, 240] on button "Edit Order" at bounding box center [590, 239] width 48 height 21
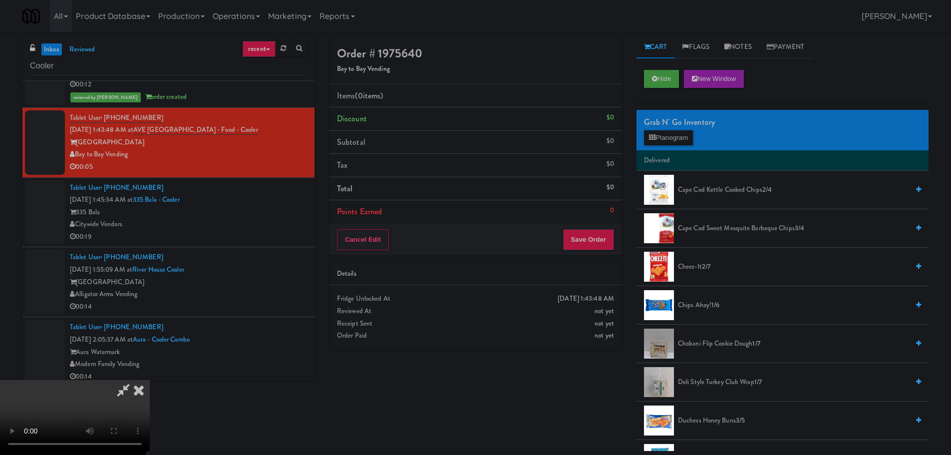
scroll to position [172, 0]
click at [150, 380] on video at bounding box center [75, 417] width 150 height 75
drag, startPoint x: 425, startPoint y: 280, endPoint x: 488, endPoint y: 255, distance: 68.1
click at [150, 380] on video at bounding box center [75, 417] width 150 height 75
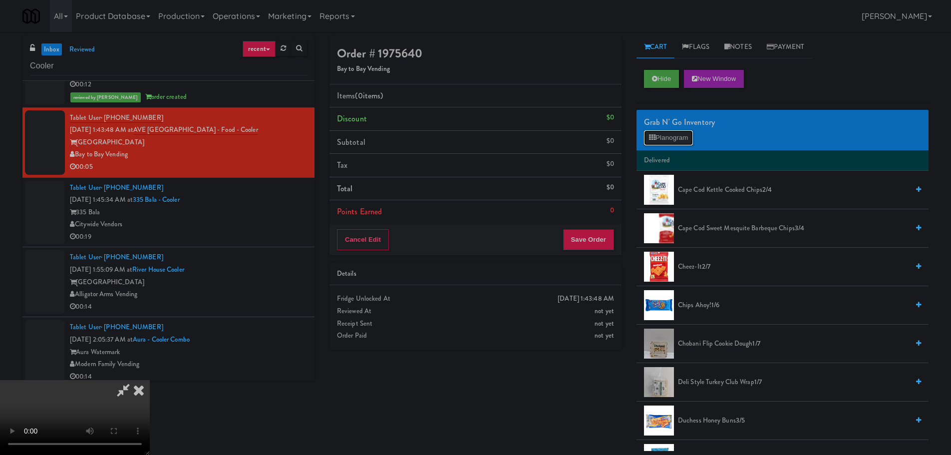
click at [663, 144] on button "Planogram" at bounding box center [668, 137] width 49 height 15
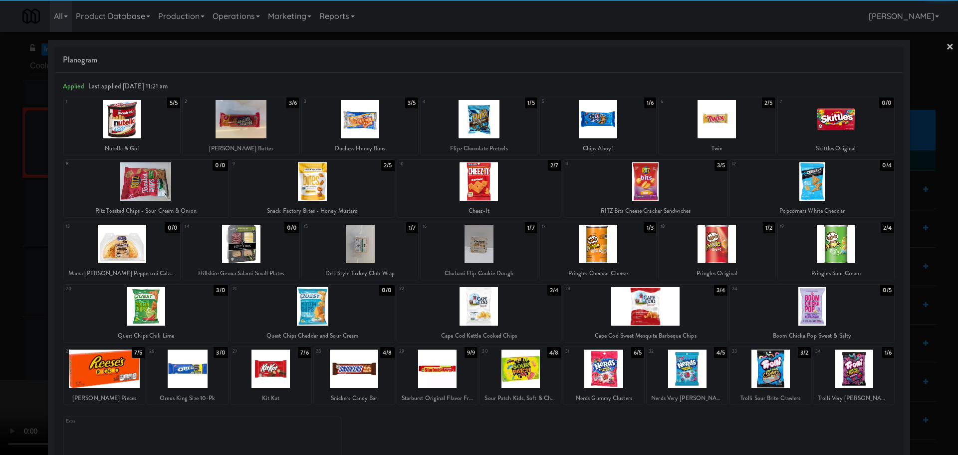
click at [767, 372] on div at bounding box center [770, 368] width 81 height 38
click at [0, 380] on div at bounding box center [479, 227] width 958 height 455
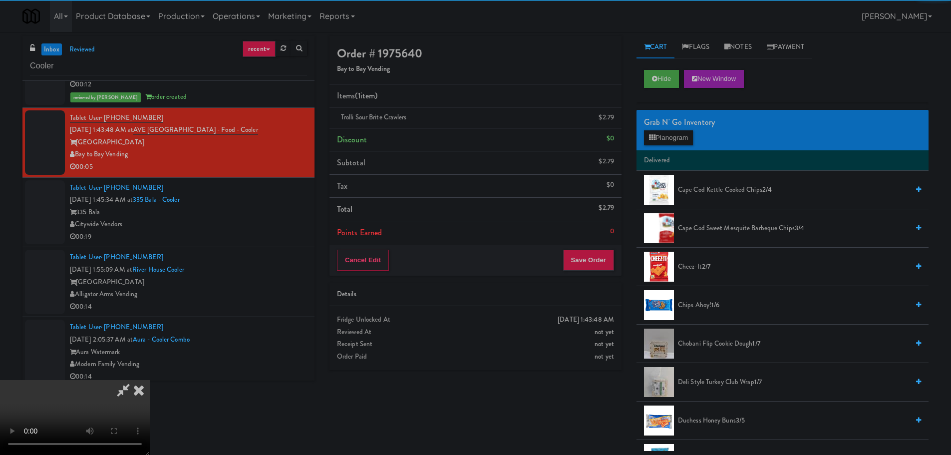
click at [150, 380] on video at bounding box center [75, 417] width 150 height 75
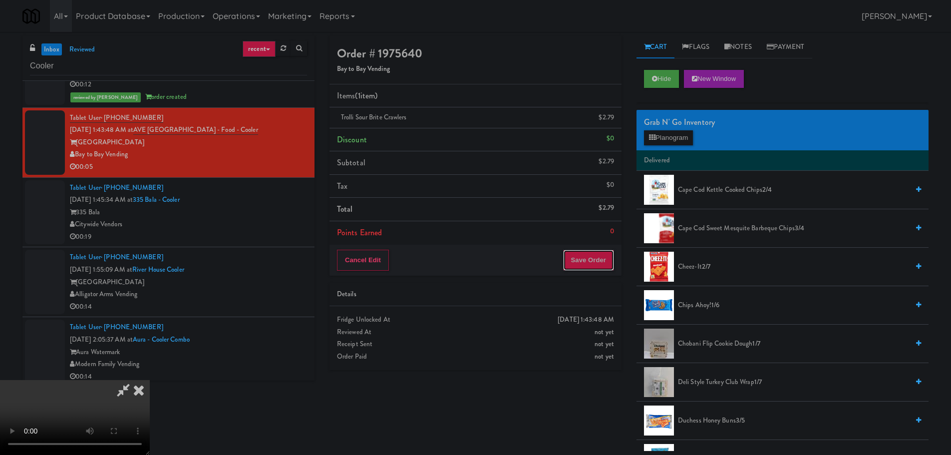
click at [579, 269] on button "Save Order" at bounding box center [588, 260] width 51 height 21
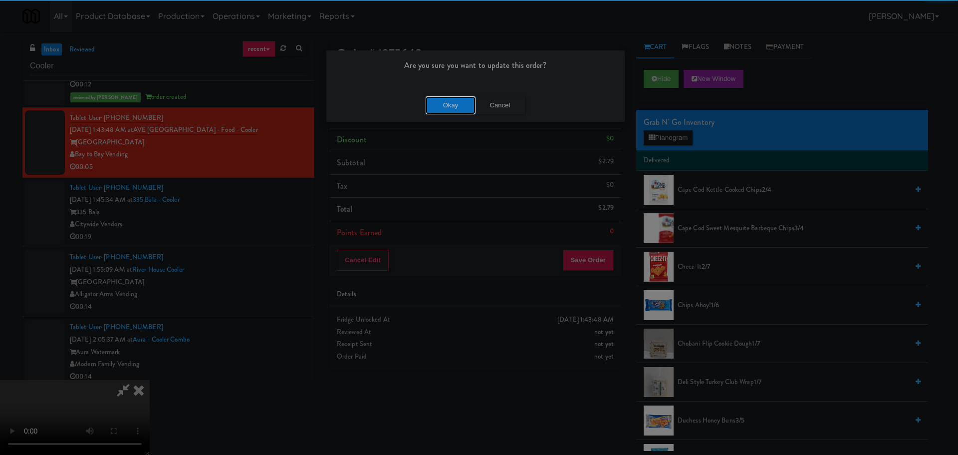
click at [440, 98] on button "Okay" at bounding box center [451, 105] width 50 height 18
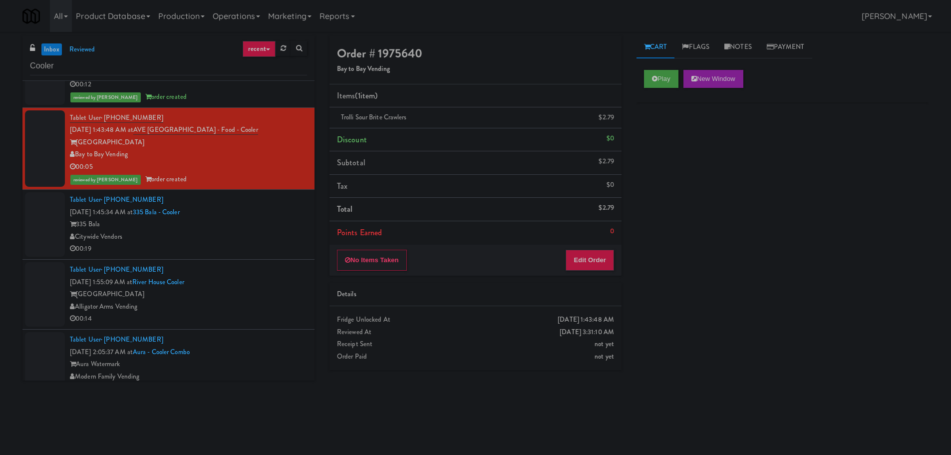
click at [251, 225] on div "335 Bala" at bounding box center [188, 224] width 237 height 12
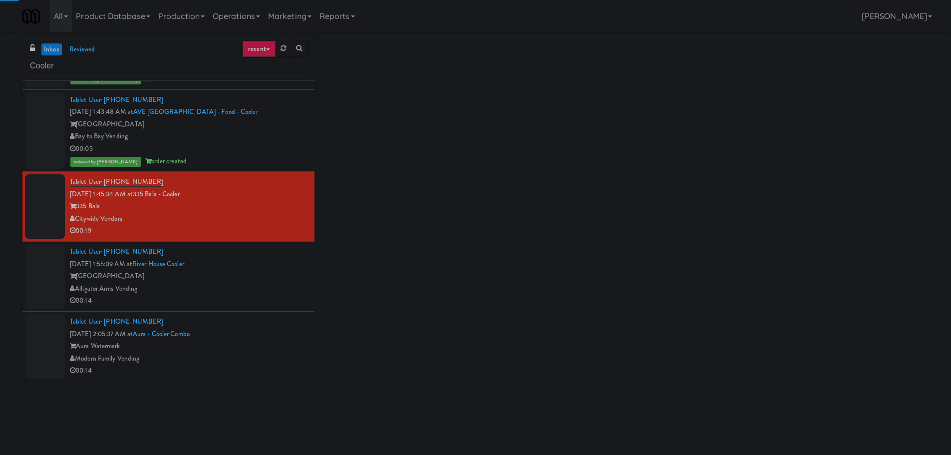
scroll to position [599, 0]
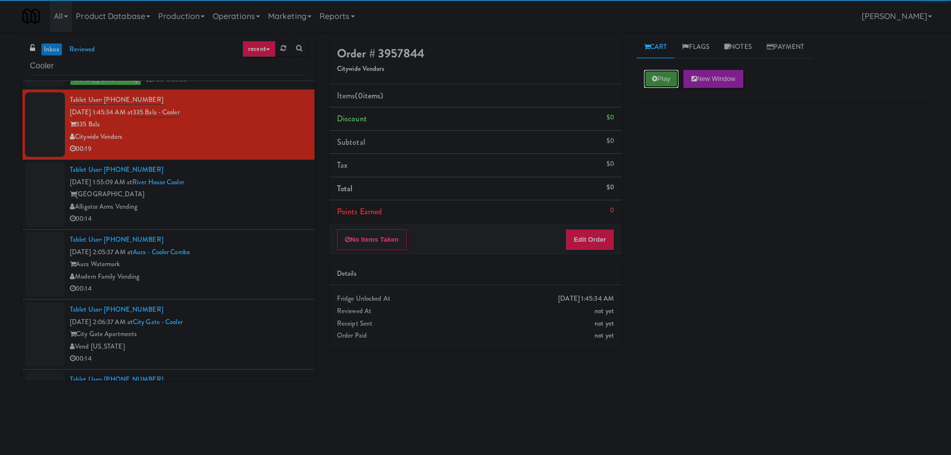
click at [663, 77] on button "Play" at bounding box center [661, 79] width 34 height 18
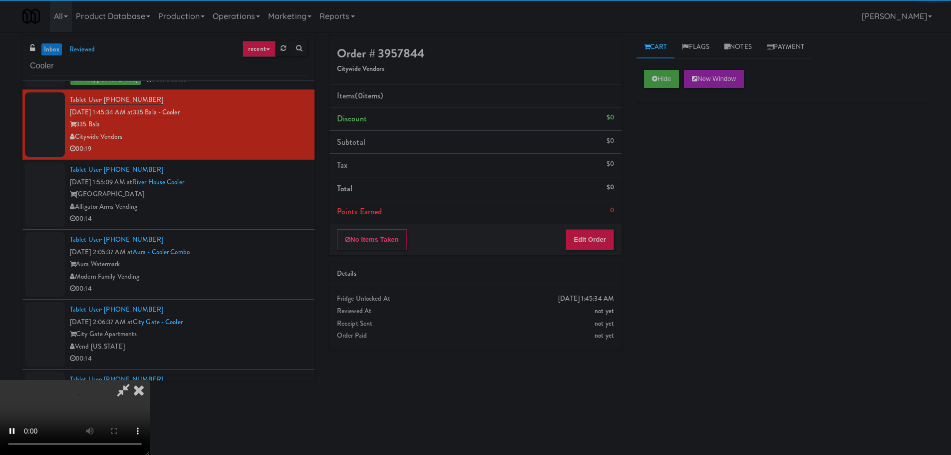
click at [618, 222] on li "Points Earned 0" at bounding box center [475, 211] width 292 height 23
click at [593, 234] on button "Edit Order" at bounding box center [590, 239] width 48 height 21
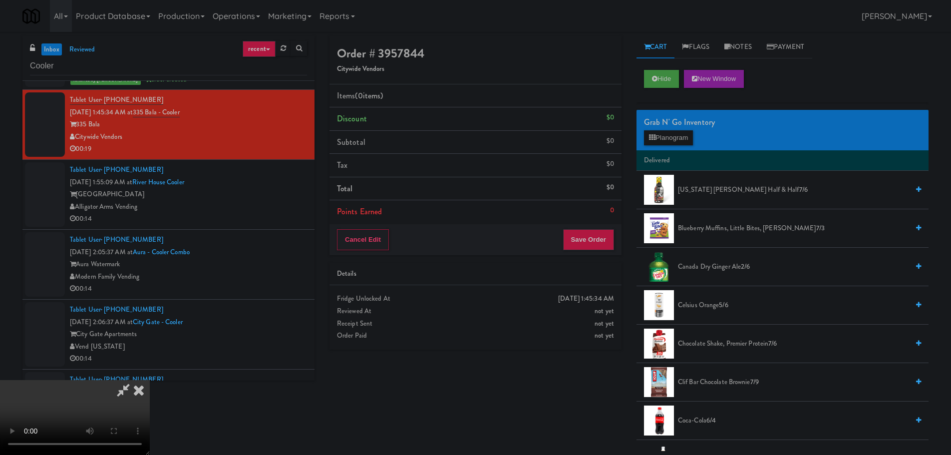
scroll to position [0, 0]
drag, startPoint x: 361, startPoint y: 252, endPoint x: 379, endPoint y: 250, distance: 17.6
click at [150, 380] on video at bounding box center [75, 417] width 150 height 75
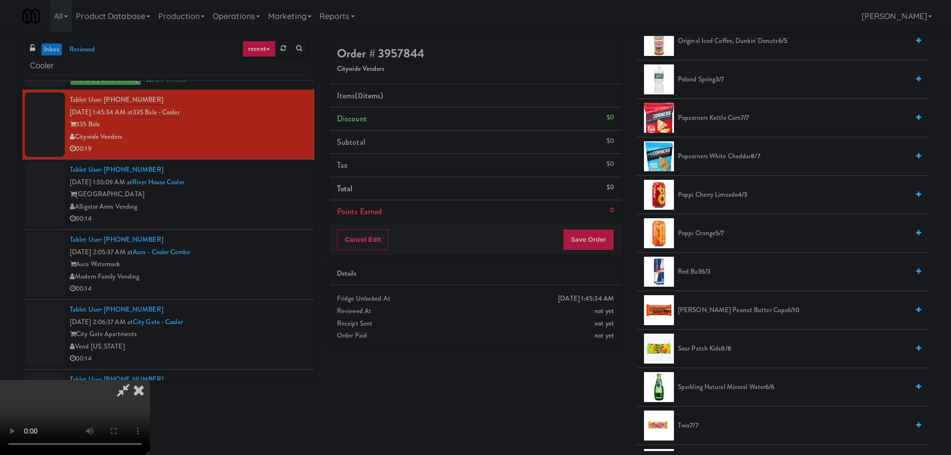
scroll to position [998, 0]
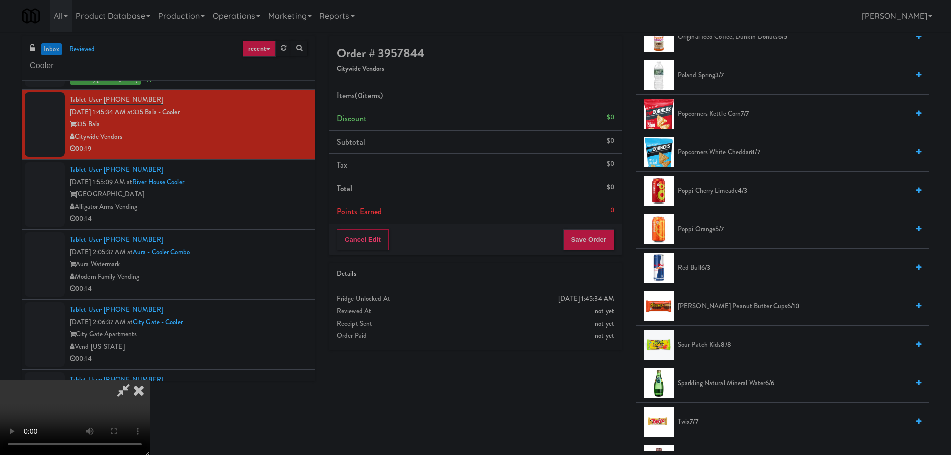
click at [710, 298] on li "Reese's Peanut Butter Cups 6/10" at bounding box center [782, 306] width 292 height 38
click at [711, 303] on span "Reese's Peanut Butter Cups 6/10" at bounding box center [793, 306] width 231 height 12
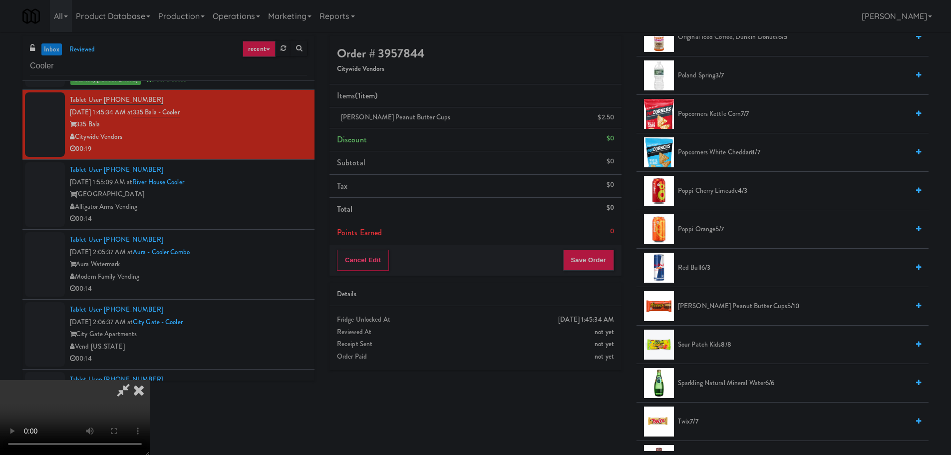
click at [693, 306] on span "Reese's Peanut Butter Cups 5/10" at bounding box center [793, 306] width 231 height 12
click at [720, 304] on span "Reese's Peanut Butter Cups 4/10" at bounding box center [793, 306] width 231 height 12
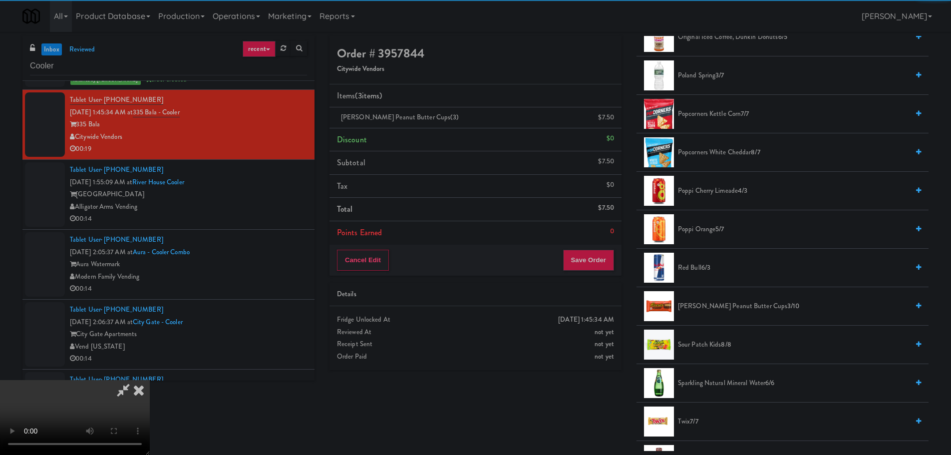
click at [150, 380] on video at bounding box center [75, 417] width 150 height 75
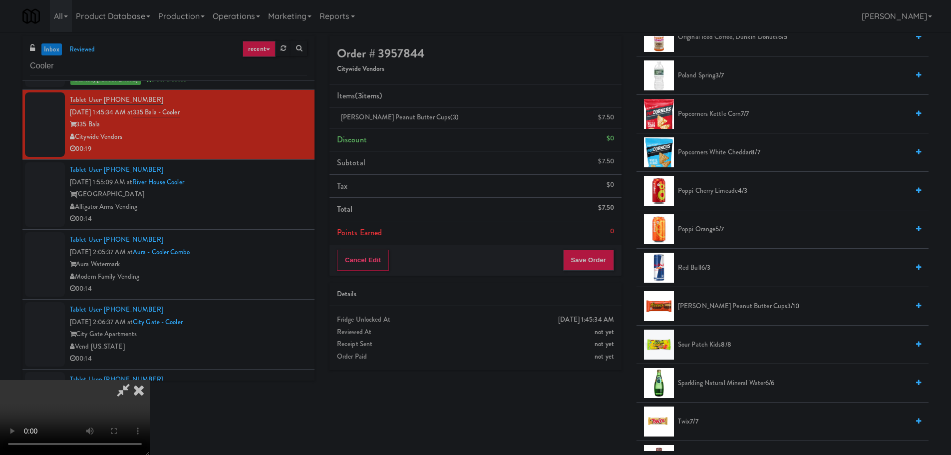
click at [150, 380] on video at bounding box center [75, 417] width 150 height 75
drag, startPoint x: 467, startPoint y: 189, endPoint x: 450, endPoint y: 212, distance: 27.9
click at [150, 380] on video at bounding box center [75, 417] width 150 height 75
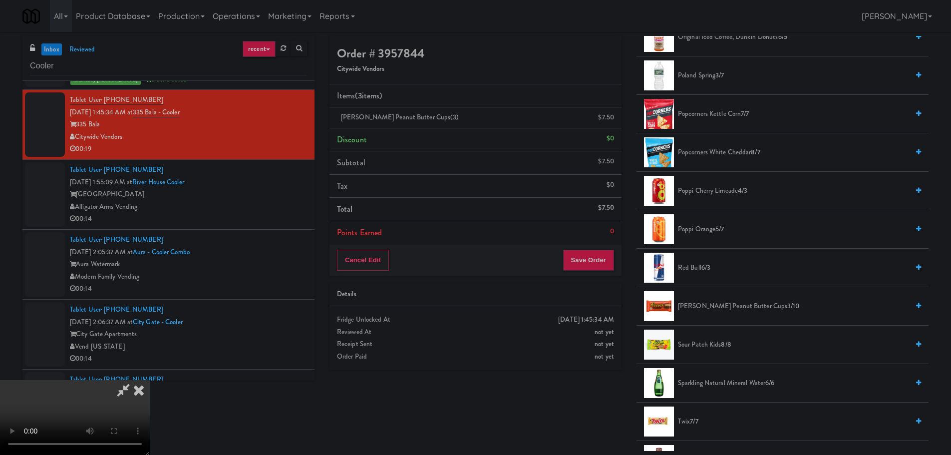
drag, startPoint x: 416, startPoint y: 246, endPoint x: 434, endPoint y: 248, distance: 18.1
click at [150, 380] on video at bounding box center [75, 417] width 150 height 75
click at [616, 122] on icon at bounding box center [614, 121] width 5 height 6
drag, startPoint x: 390, startPoint y: 276, endPoint x: 383, endPoint y: 279, distance: 7.6
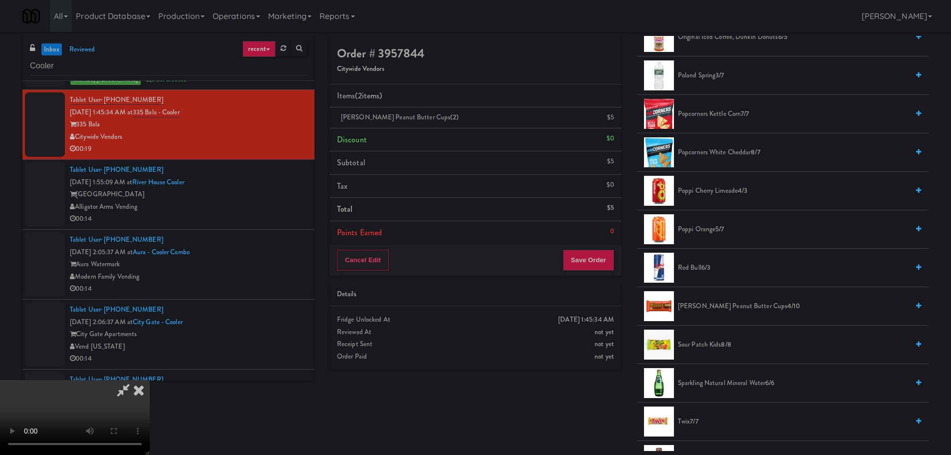
click at [150, 380] on video at bounding box center [75, 417] width 150 height 75
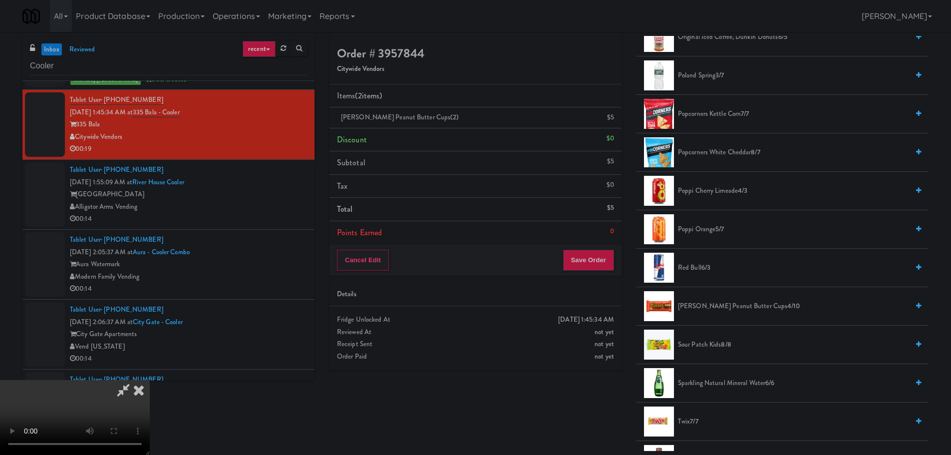
scroll to position [22, 0]
click at [150, 380] on video at bounding box center [75, 417] width 150 height 75
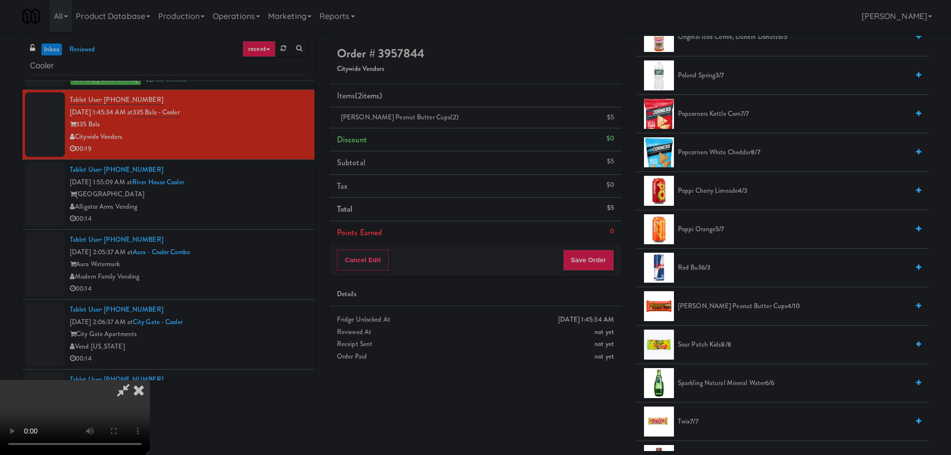
drag, startPoint x: 415, startPoint y: 283, endPoint x: 416, endPoint y: 290, distance: 7.1
click at [150, 380] on video at bounding box center [75, 417] width 150 height 75
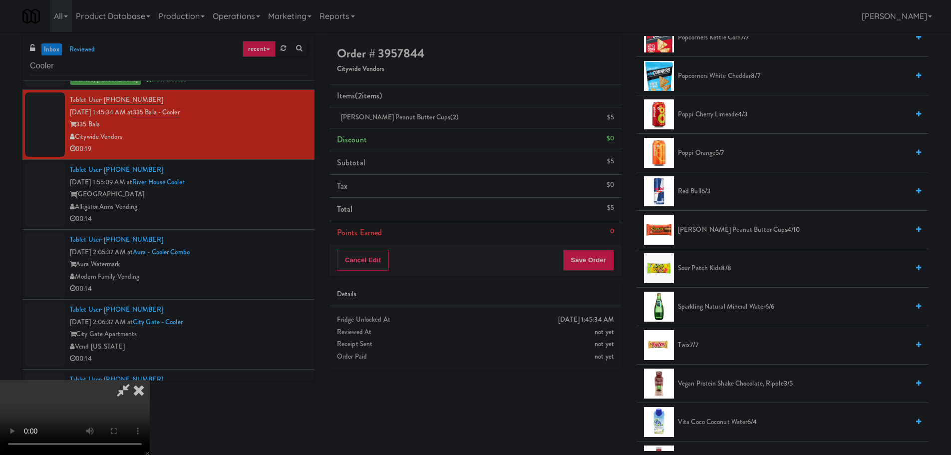
scroll to position [1219, 0]
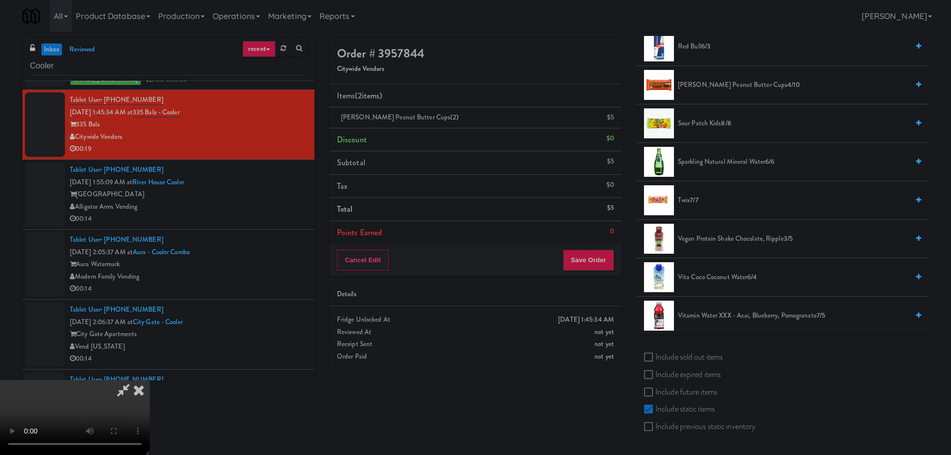
click at [686, 200] on span "Twix 7/7" at bounding box center [793, 200] width 231 height 12
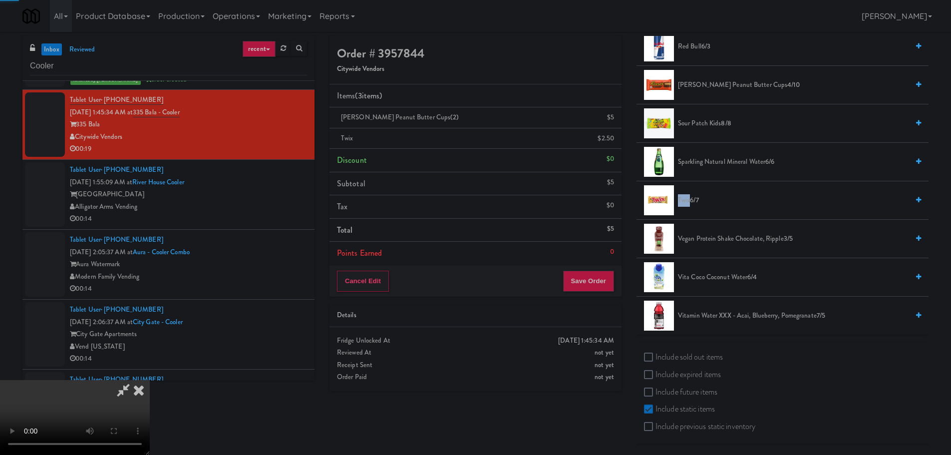
click at [686, 199] on span "Twix 6/7" at bounding box center [793, 200] width 231 height 12
click at [150, 380] on video at bounding box center [75, 417] width 150 height 75
click at [589, 290] on button "Save Order" at bounding box center [588, 281] width 51 height 21
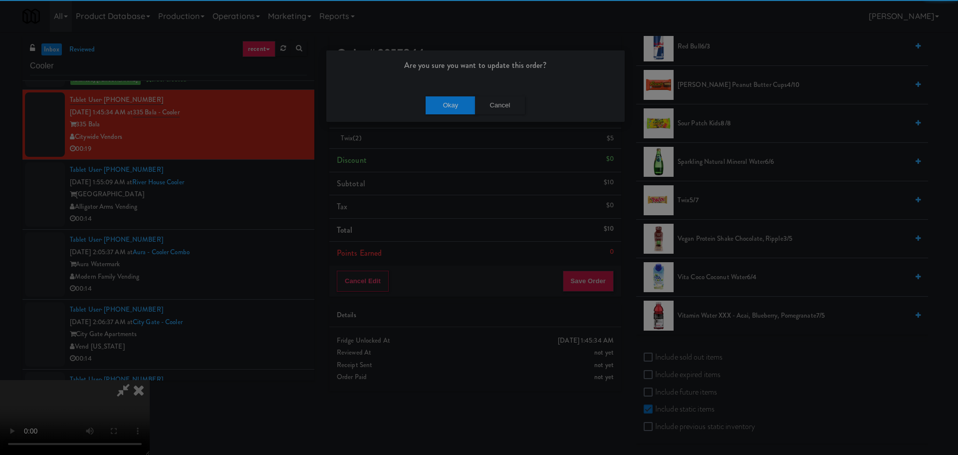
click at [444, 115] on div "Okay Cancel" at bounding box center [475, 104] width 298 height 33
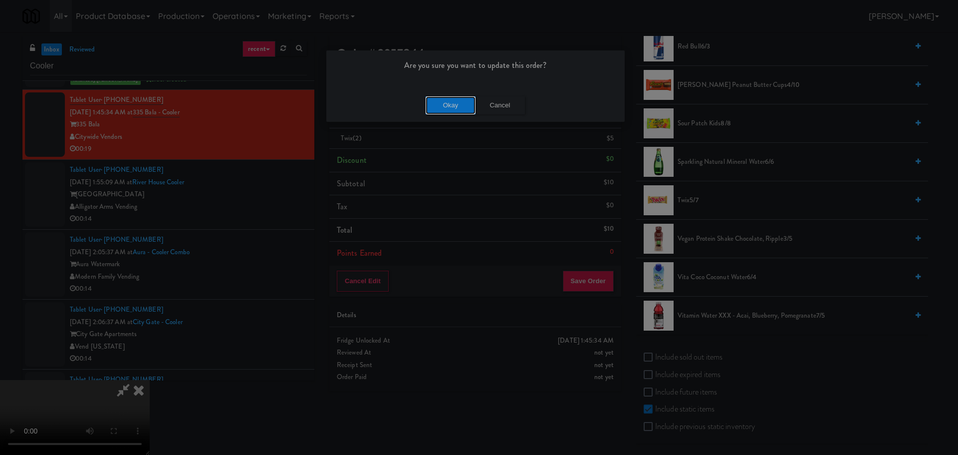
click at [446, 108] on button "Okay" at bounding box center [451, 105] width 50 height 18
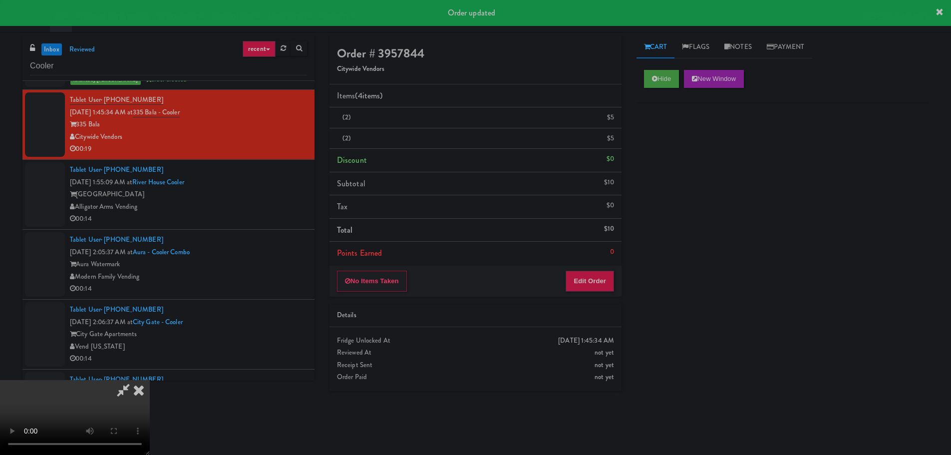
scroll to position [0, 0]
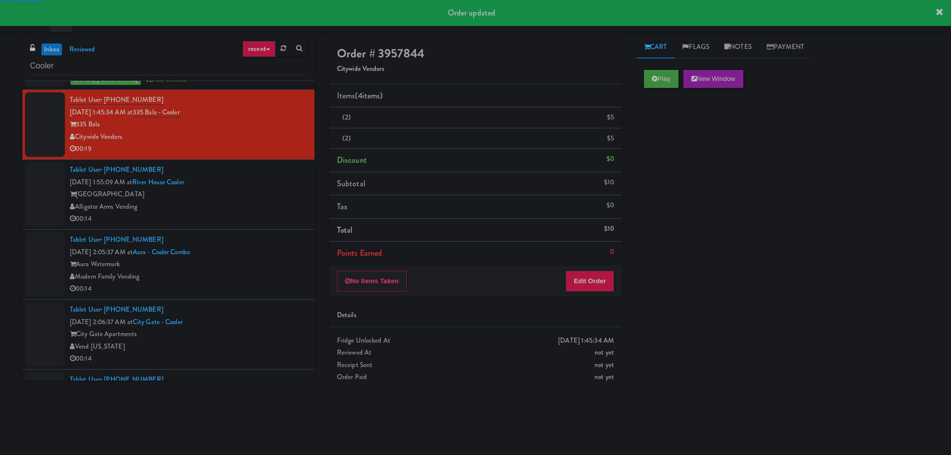
click at [286, 214] on div "00:14" at bounding box center [188, 219] width 237 height 12
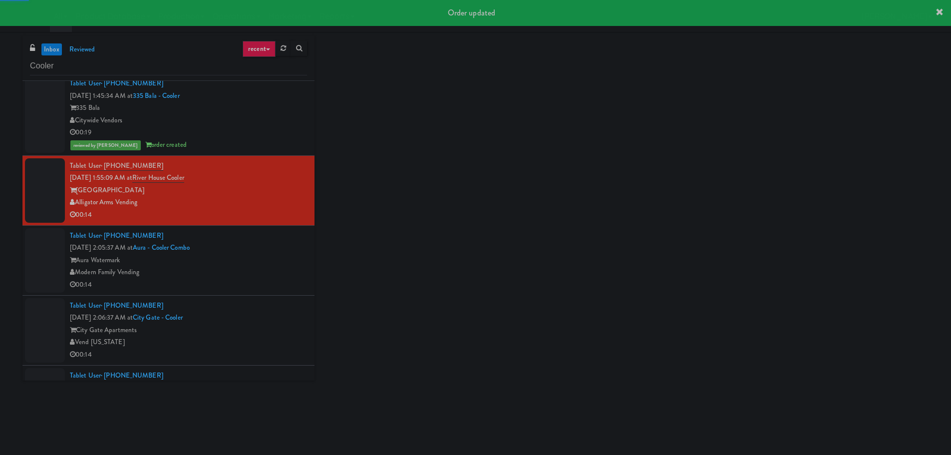
scroll to position [699, 0]
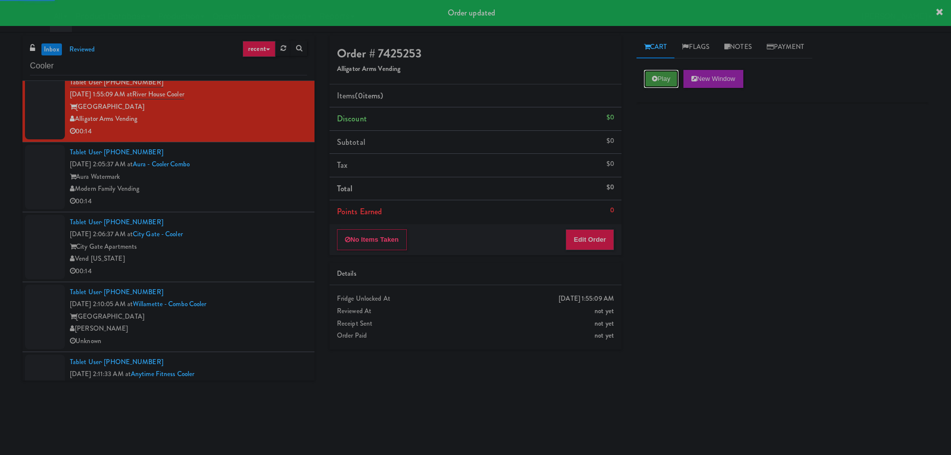
click at [654, 82] on button "Play" at bounding box center [661, 79] width 34 height 18
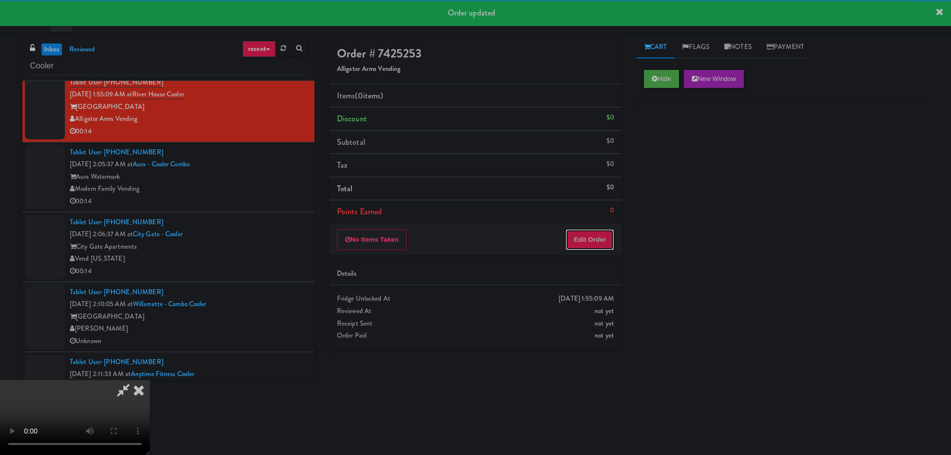
click at [586, 233] on button "Edit Order" at bounding box center [590, 239] width 48 height 21
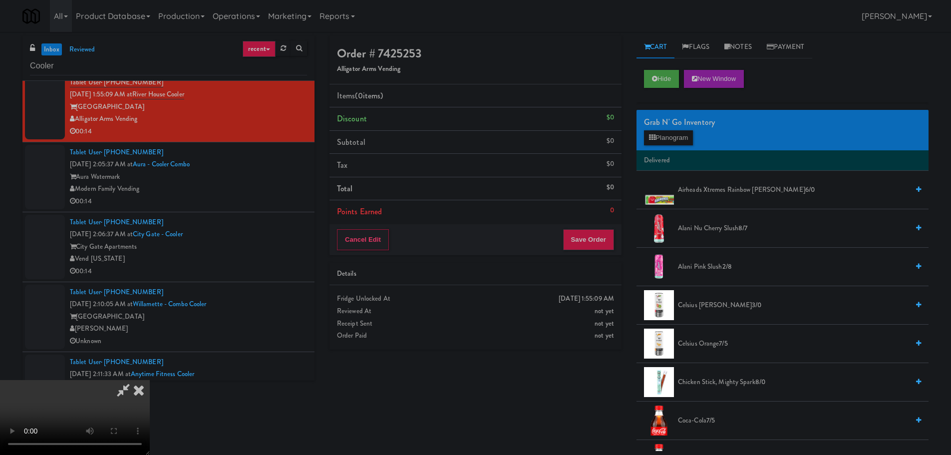
scroll to position [0, 0]
click at [150, 380] on video at bounding box center [75, 417] width 150 height 75
click at [676, 139] on button "Planogram" at bounding box center [668, 137] width 49 height 15
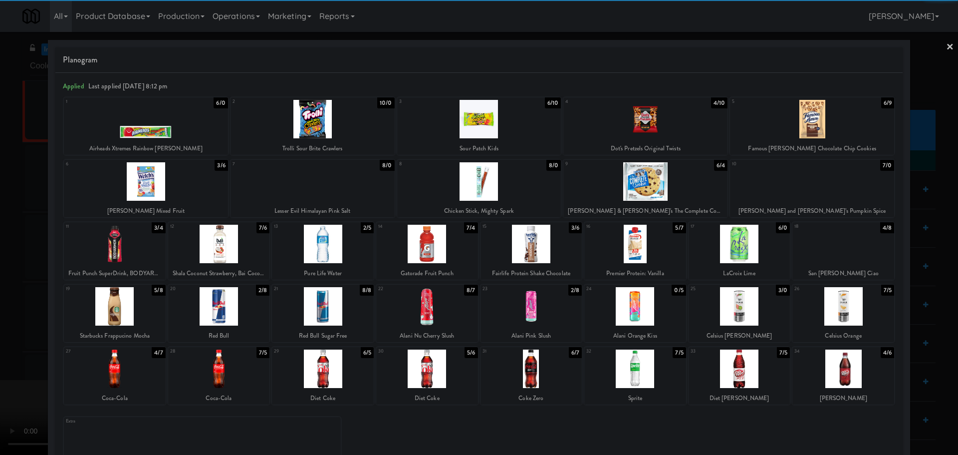
click at [544, 367] on div at bounding box center [532, 368] width 102 height 38
drag, startPoint x: 0, startPoint y: 375, endPoint x: 276, endPoint y: 304, distance: 285.0
click at [2, 375] on div at bounding box center [479, 227] width 958 height 455
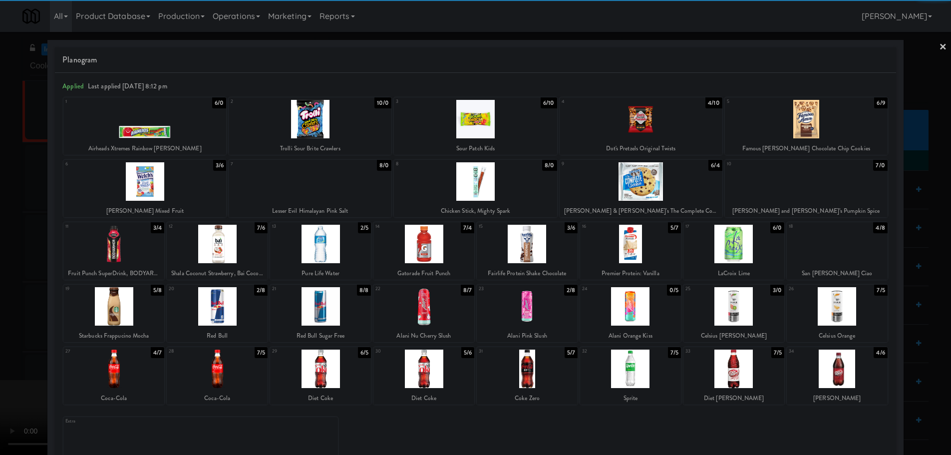
drag, startPoint x: 276, startPoint y: 304, endPoint x: 283, endPoint y: 303, distance: 6.7
click at [150, 380] on video at bounding box center [75, 417] width 150 height 75
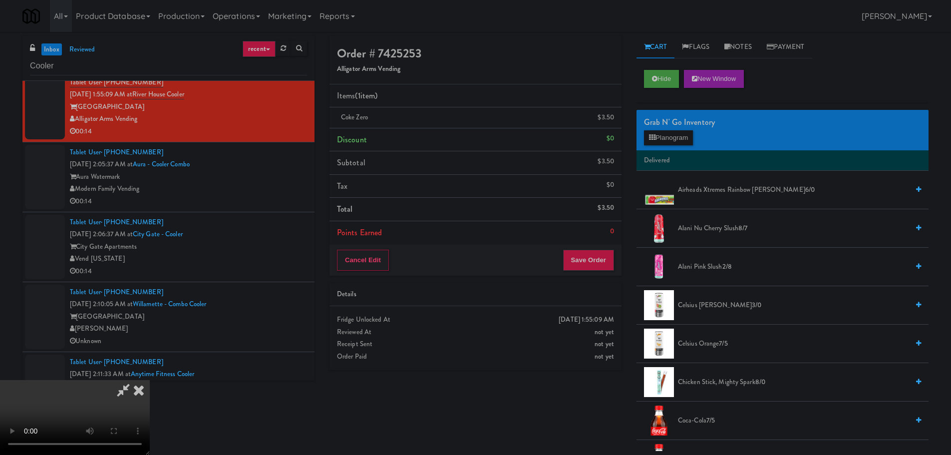
scroll to position [172, 0]
click at [596, 254] on button "Save Order" at bounding box center [588, 260] width 51 height 21
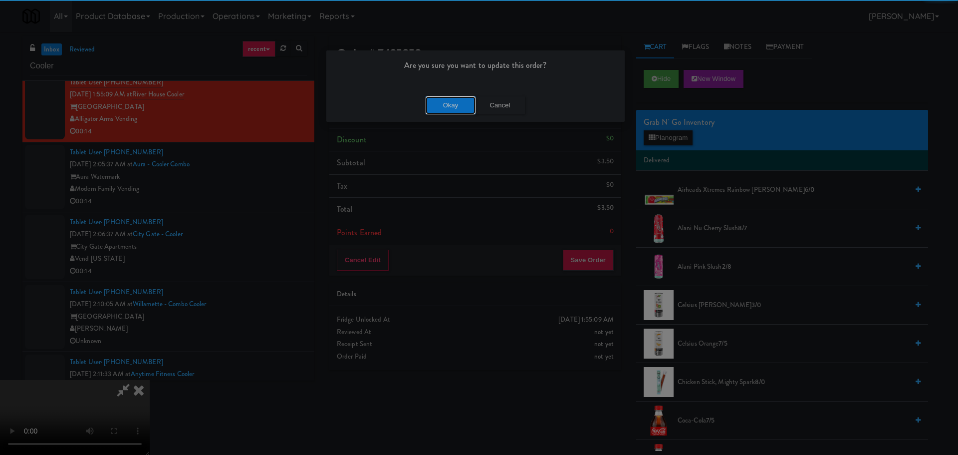
click at [457, 102] on button "Okay" at bounding box center [451, 105] width 50 height 18
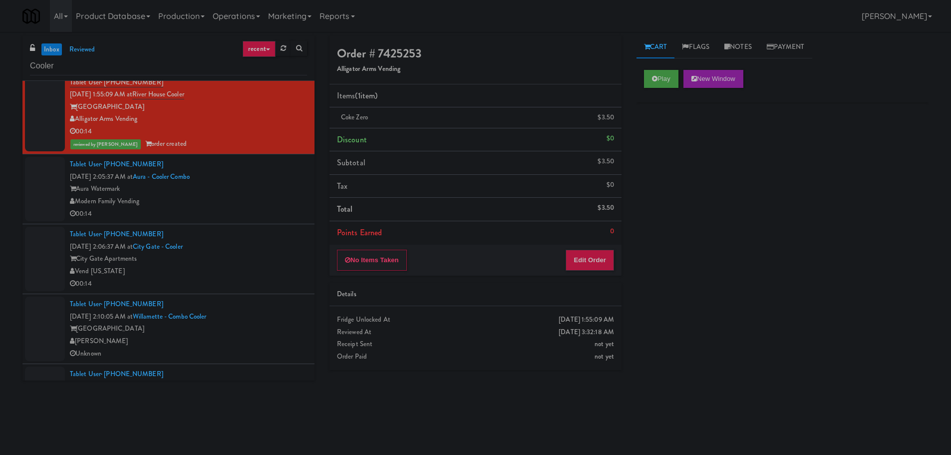
scroll to position [0, 0]
click at [248, 201] on div "Modern Family Vending" at bounding box center [188, 201] width 237 height 12
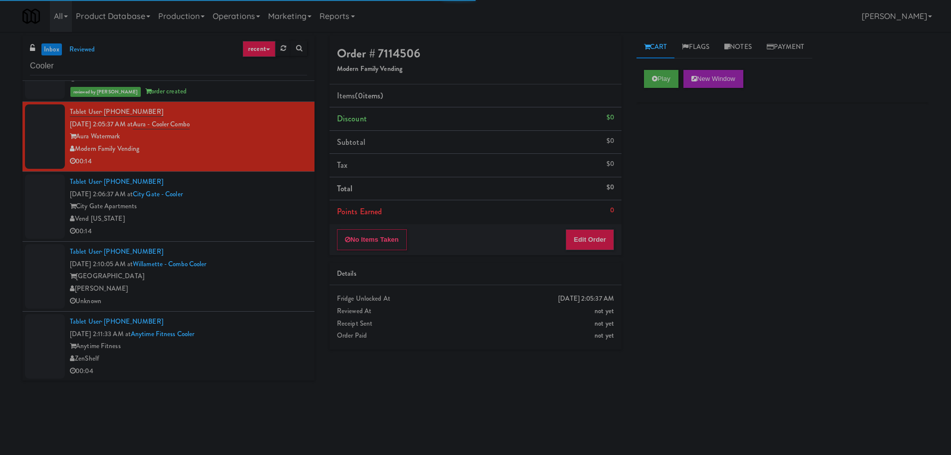
scroll to position [749, 0]
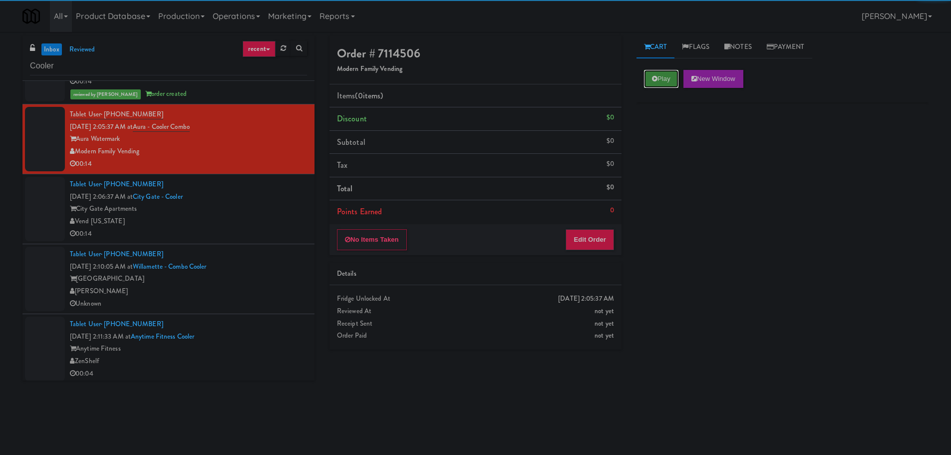
click at [671, 85] on button "Play" at bounding box center [661, 79] width 34 height 18
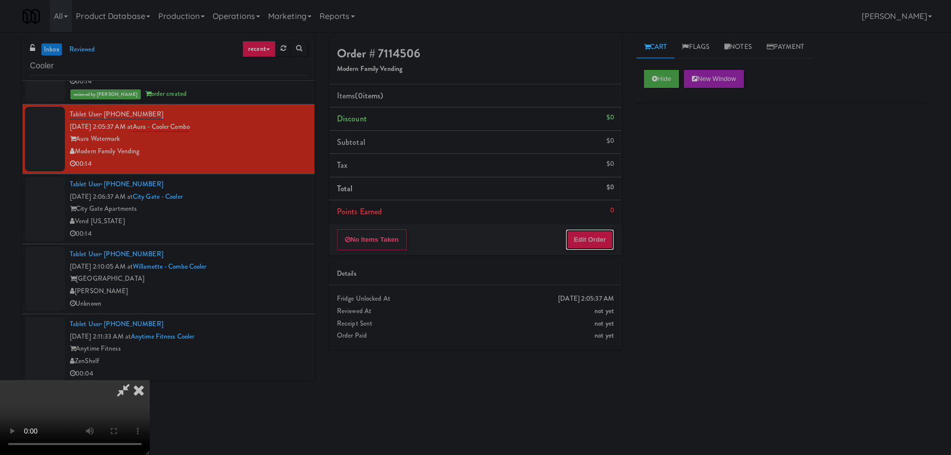
click at [598, 229] on button "Edit Order" at bounding box center [590, 239] width 48 height 21
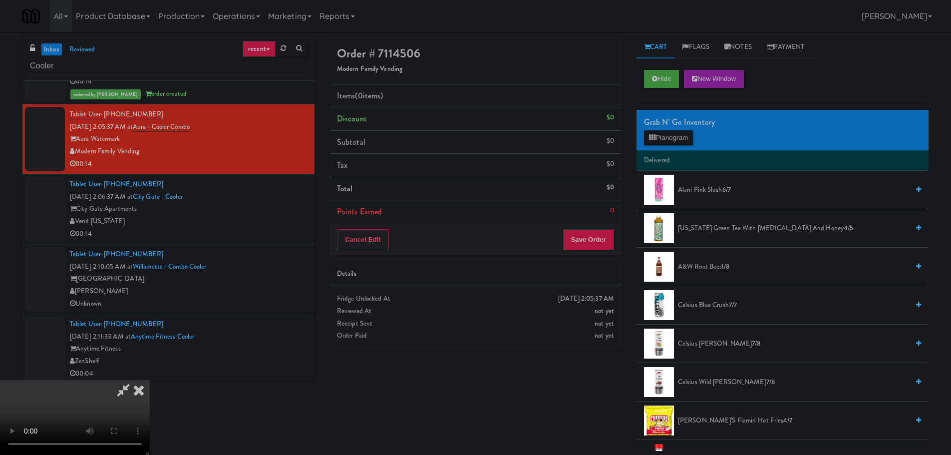
click at [150, 380] on video at bounding box center [75, 417] width 150 height 75
click at [662, 141] on button "Planogram" at bounding box center [668, 137] width 49 height 15
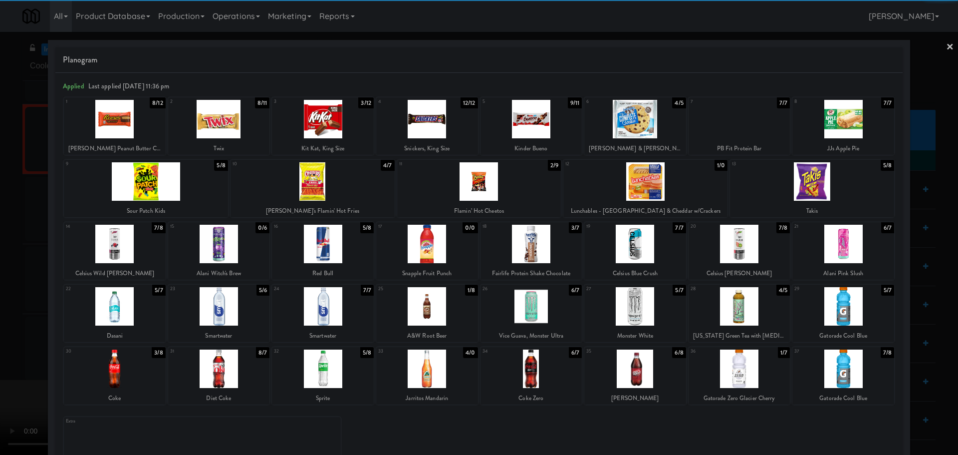
click at [354, 184] on div at bounding box center [313, 181] width 164 height 38
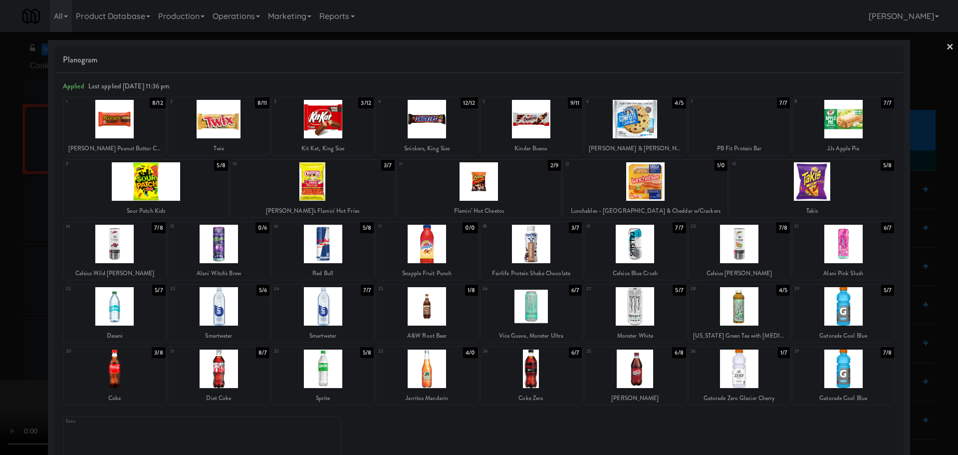
click at [14, 393] on div at bounding box center [479, 227] width 958 height 455
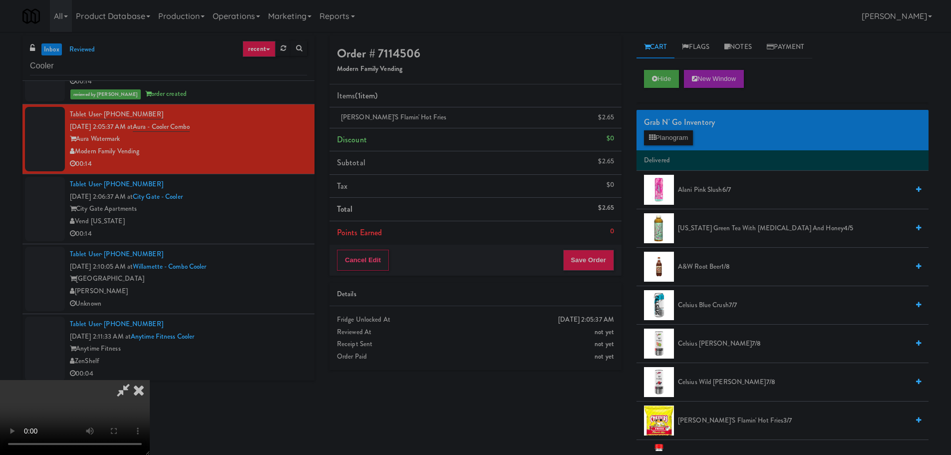
click at [150, 380] on video at bounding box center [75, 417] width 150 height 75
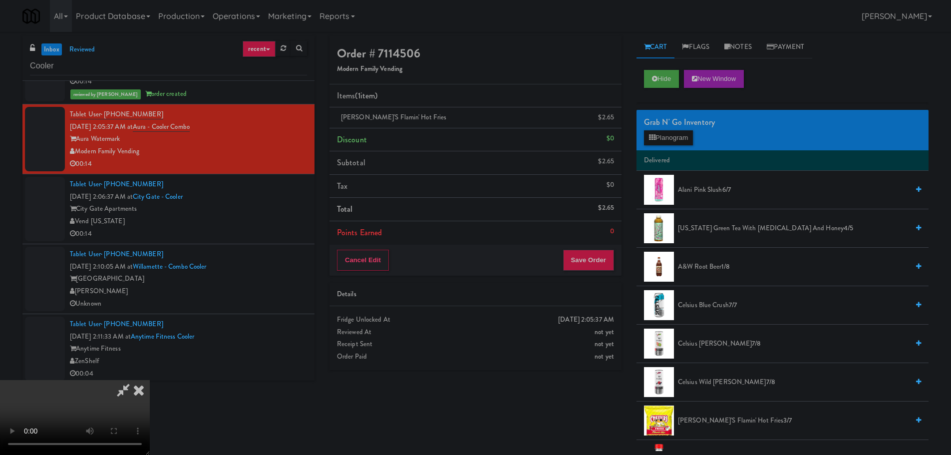
click at [150, 380] on video at bounding box center [75, 417] width 150 height 75
click at [687, 135] on button "Planogram" at bounding box center [668, 137] width 49 height 15
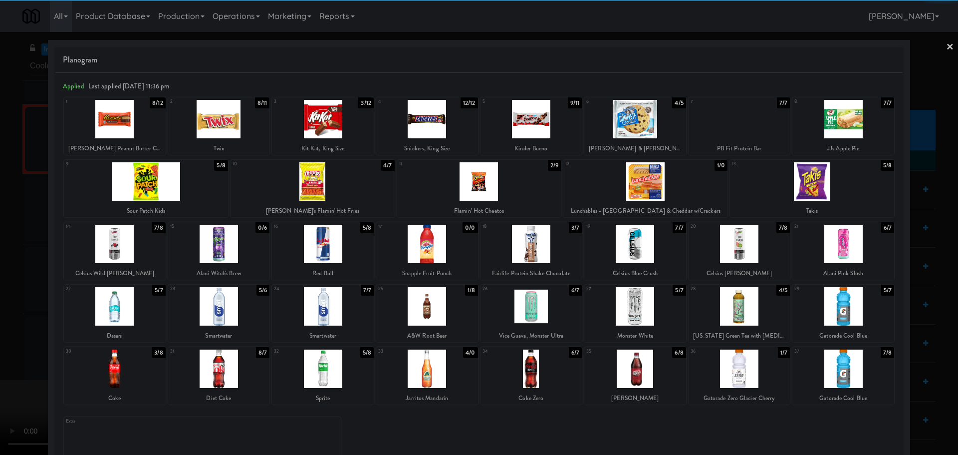
click at [740, 247] on div at bounding box center [740, 244] width 102 height 38
click at [0, 233] on div at bounding box center [479, 227] width 958 height 455
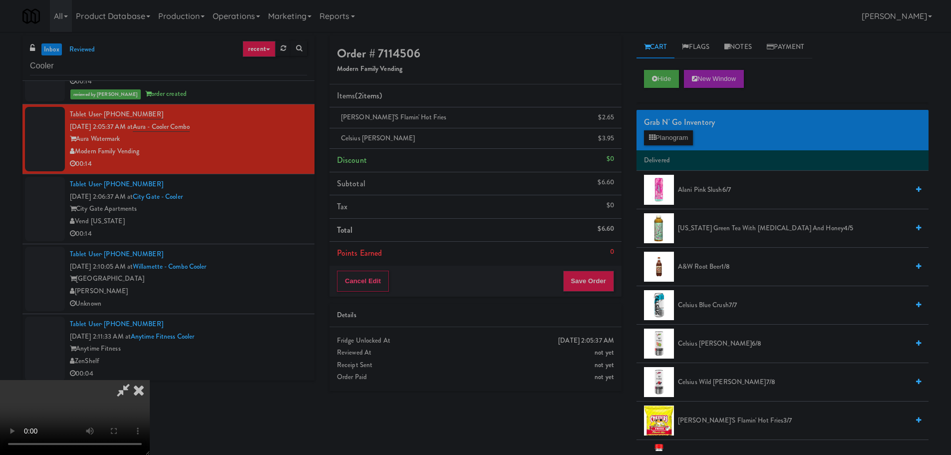
click at [150, 380] on video at bounding box center [75, 417] width 150 height 75
click at [609, 283] on button "Save Order" at bounding box center [588, 281] width 51 height 21
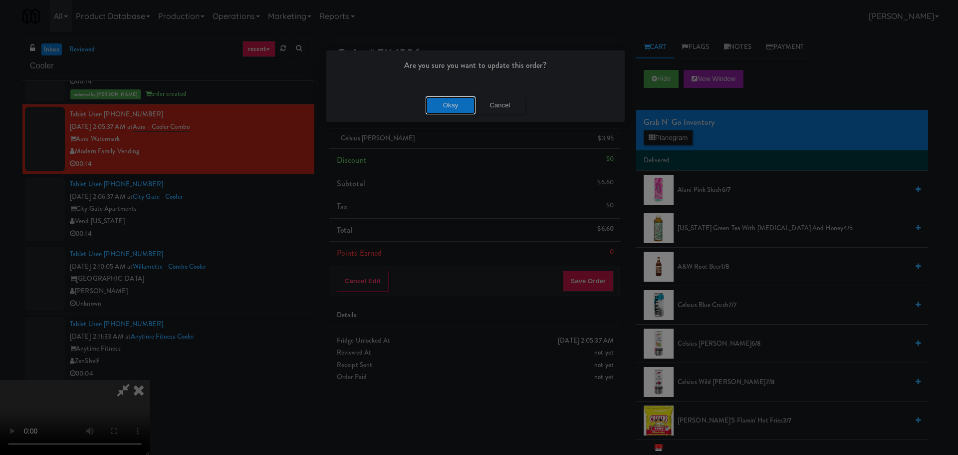
click at [446, 104] on button "Okay" at bounding box center [451, 105] width 50 height 18
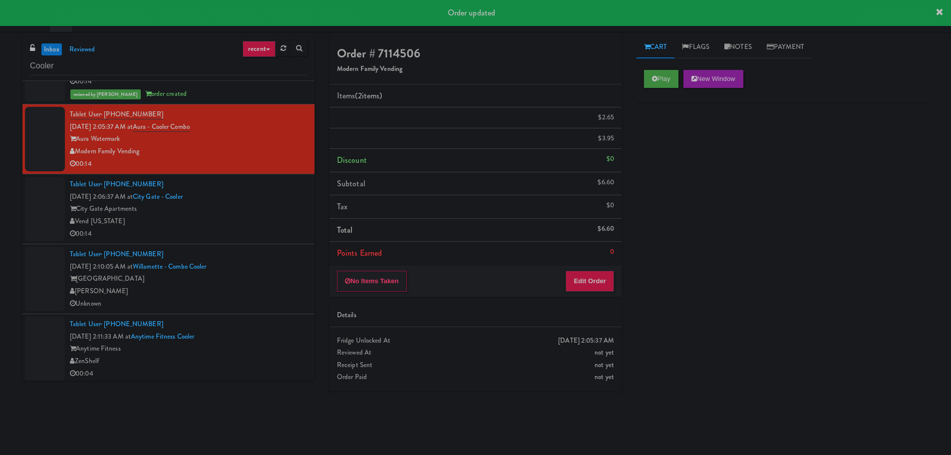
click at [257, 232] on div "00:14" at bounding box center [188, 234] width 237 height 12
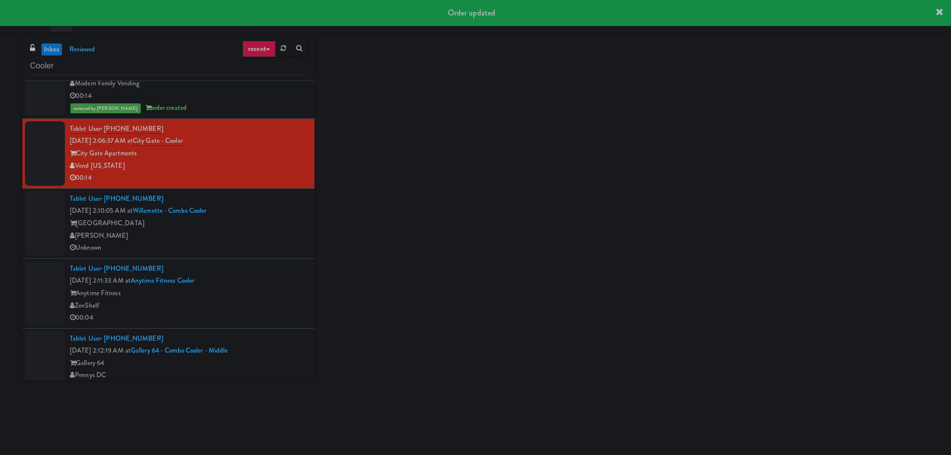
scroll to position [849, 0]
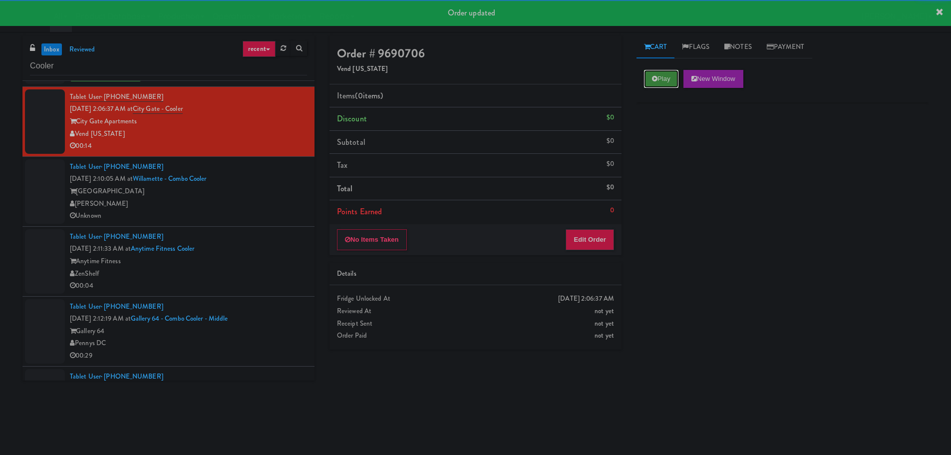
click at [654, 79] on icon at bounding box center [654, 78] width 5 height 6
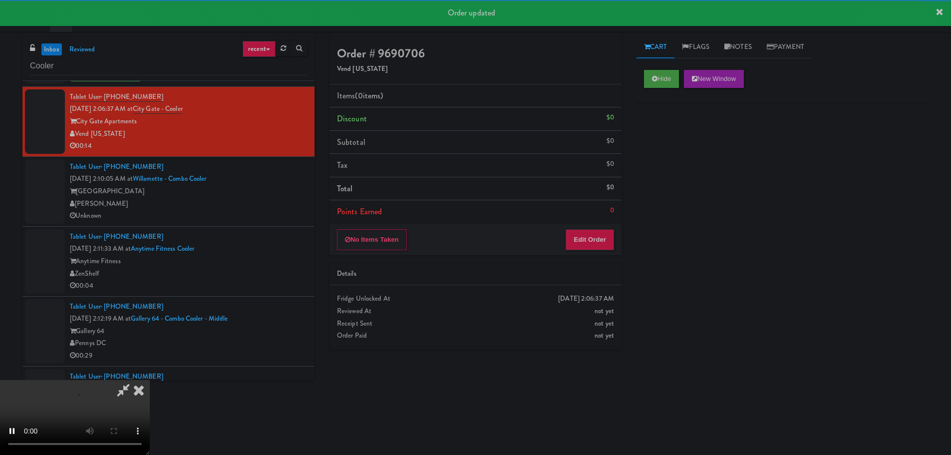
click at [600, 228] on div "No Items Taken Edit Order" at bounding box center [475, 239] width 292 height 31
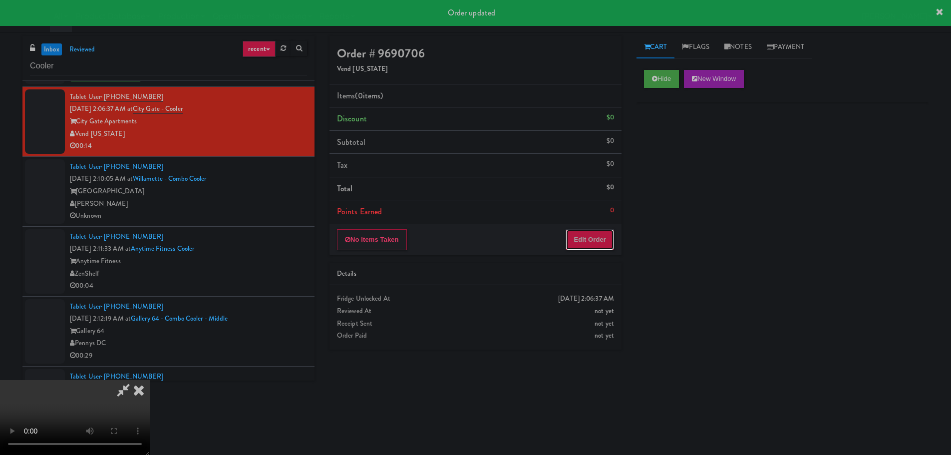
click at [601, 243] on button "Edit Order" at bounding box center [590, 239] width 48 height 21
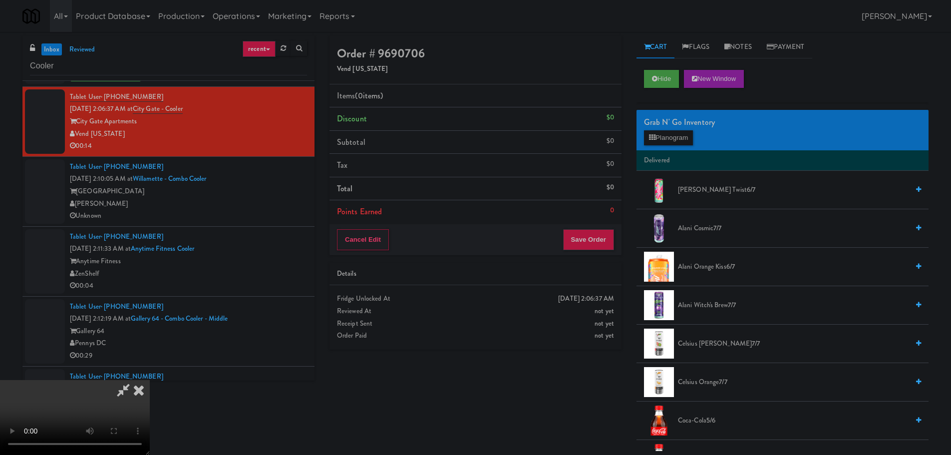
scroll to position [0, 0]
click at [150, 380] on video at bounding box center [75, 417] width 150 height 75
drag, startPoint x: 382, startPoint y: 231, endPoint x: 428, endPoint y: 229, distance: 46.4
click at [150, 380] on video at bounding box center [75, 417] width 150 height 75
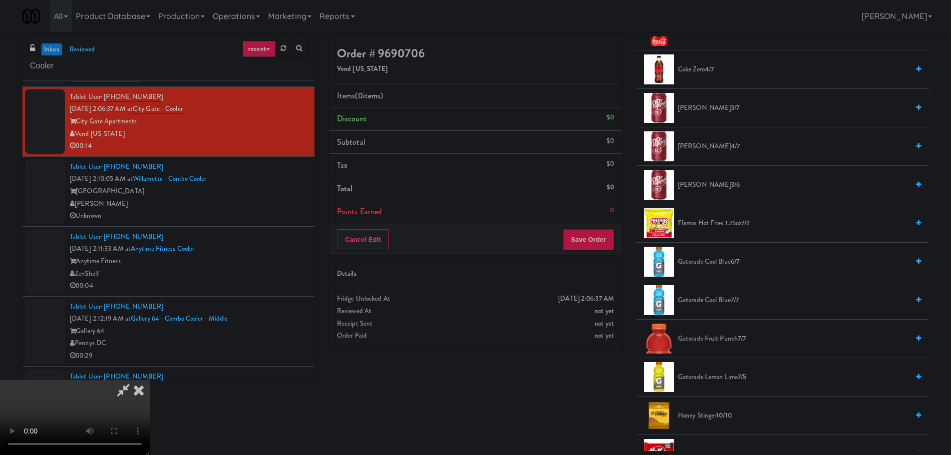
scroll to position [449, 0]
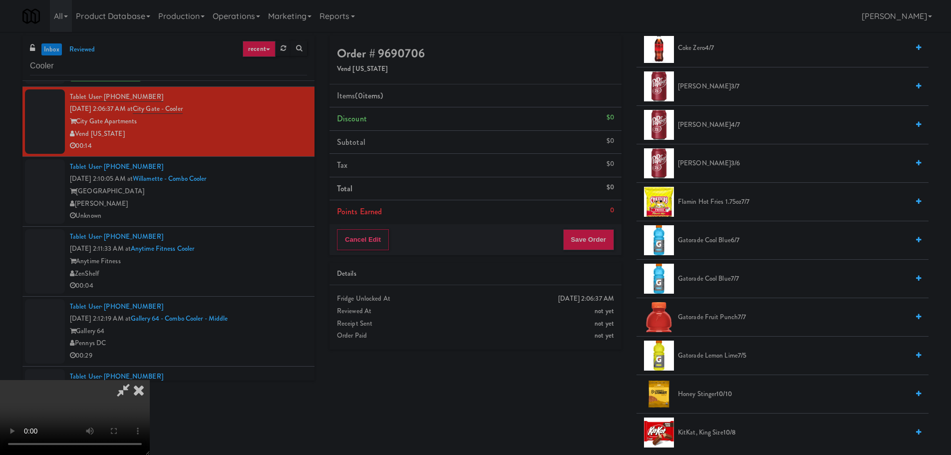
click at [702, 199] on span "Flamin Hot Fries 1.75oz 7/7" at bounding box center [793, 202] width 231 height 12
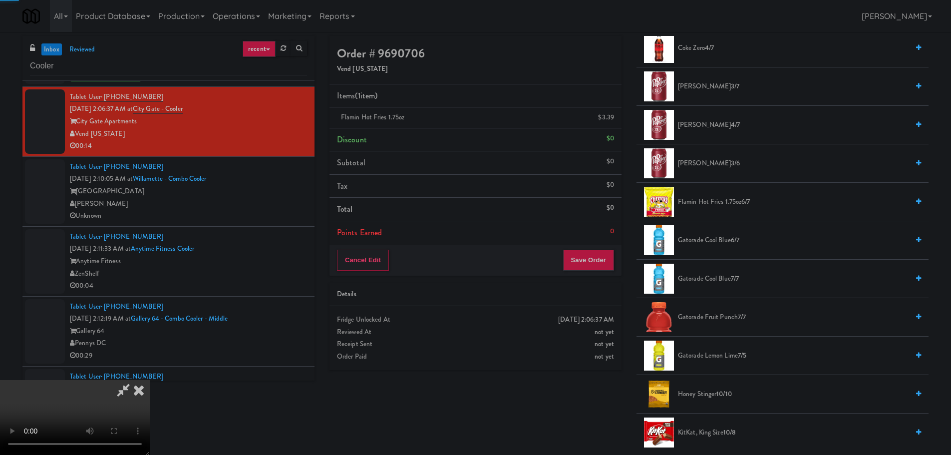
click at [150, 380] on video at bounding box center [75, 417] width 150 height 75
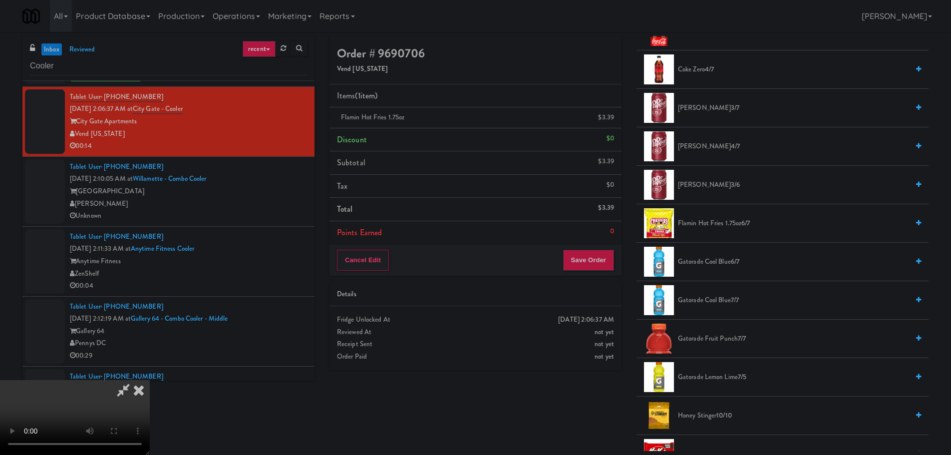
scroll to position [599, 0]
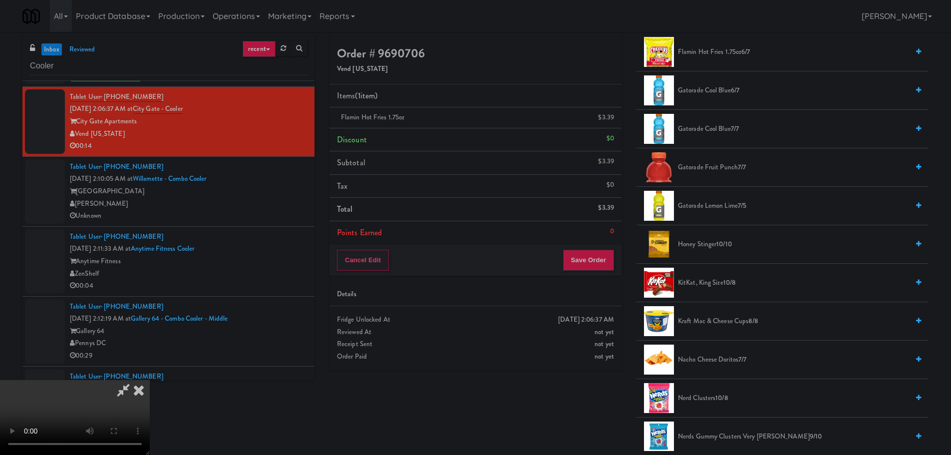
click at [718, 359] on span "Nacho Cheese Doritos 7/7" at bounding box center [793, 359] width 231 height 12
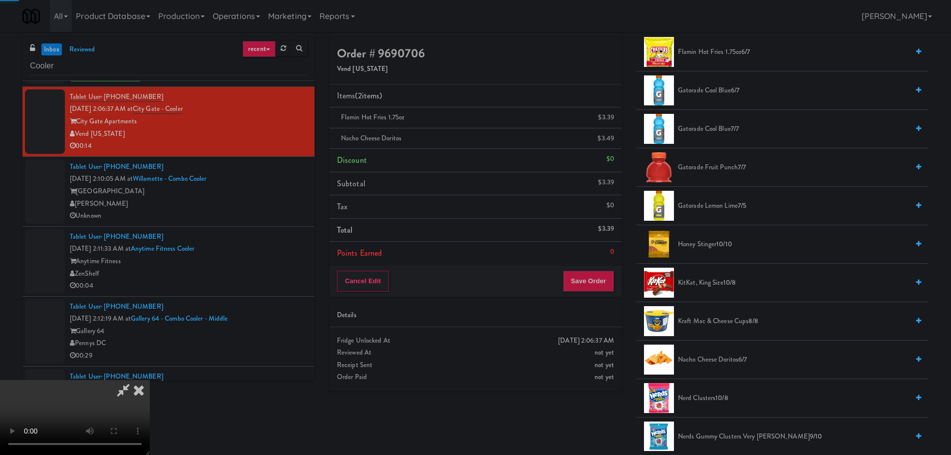
click at [150, 380] on video at bounding box center [75, 417] width 150 height 75
click at [604, 284] on button "Save Order" at bounding box center [588, 281] width 51 height 21
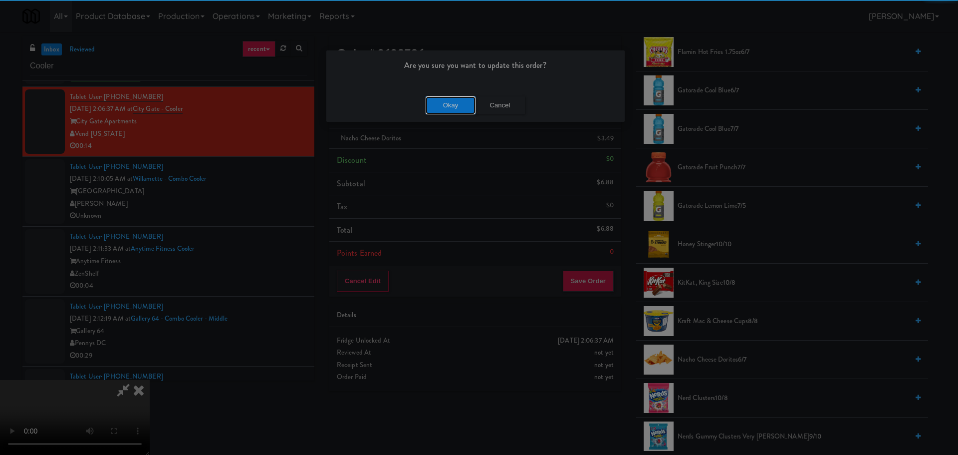
click at [464, 100] on button "Okay" at bounding box center [451, 105] width 50 height 18
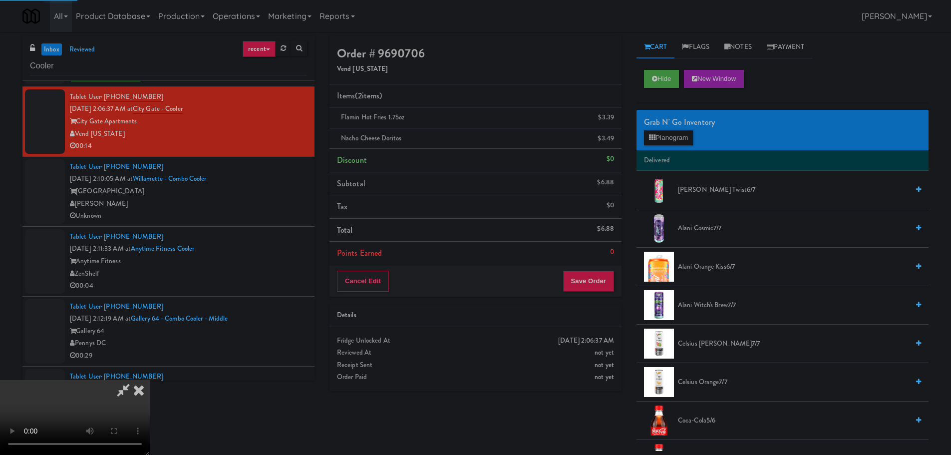
scroll to position [0, 0]
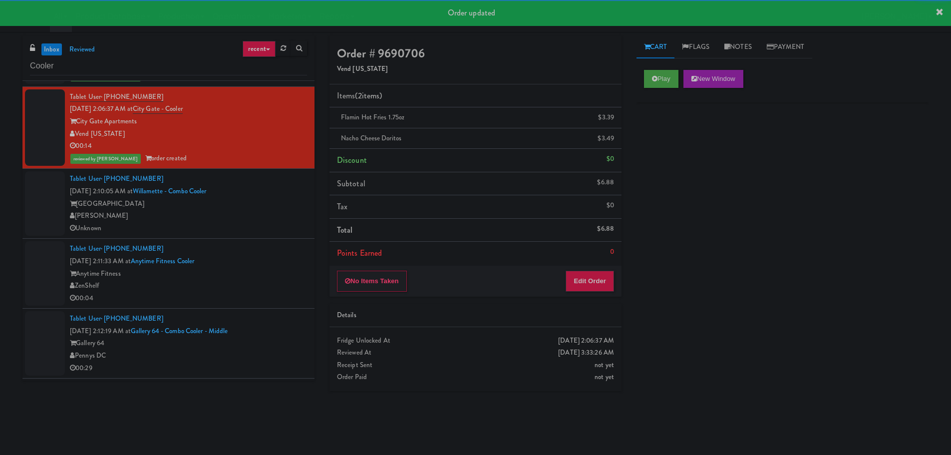
click at [268, 216] on div "[PERSON_NAME]" at bounding box center [188, 216] width 237 height 12
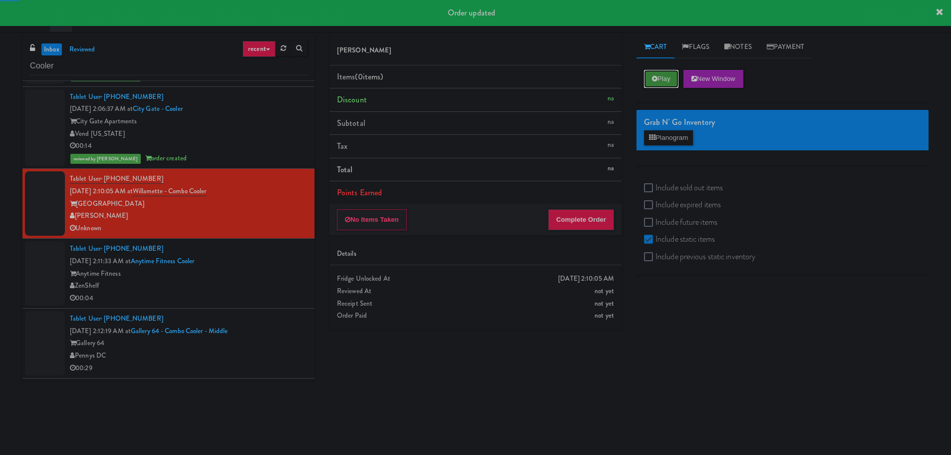
click at [661, 77] on button "Play" at bounding box center [661, 79] width 34 height 18
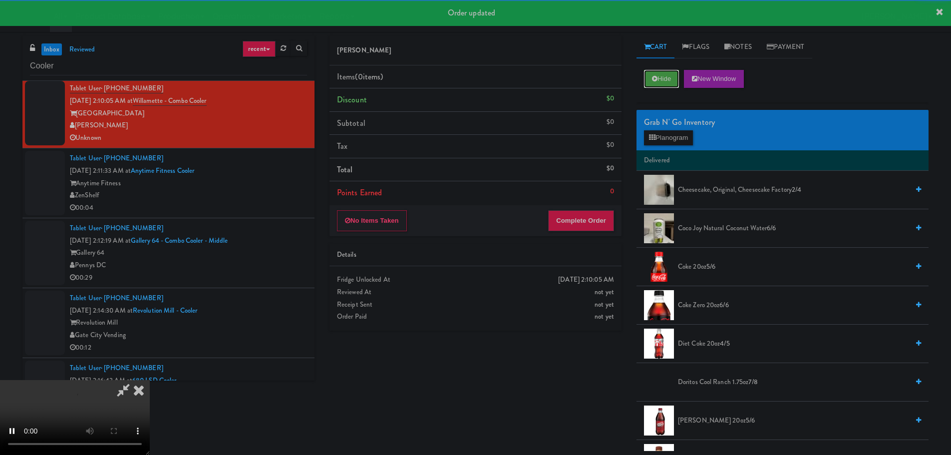
scroll to position [948, 0]
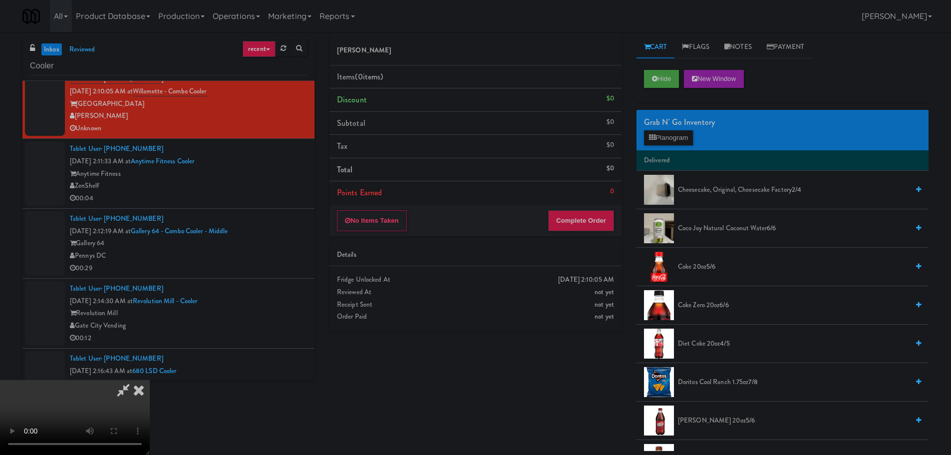
click at [150, 380] on icon at bounding box center [139, 390] width 22 height 20
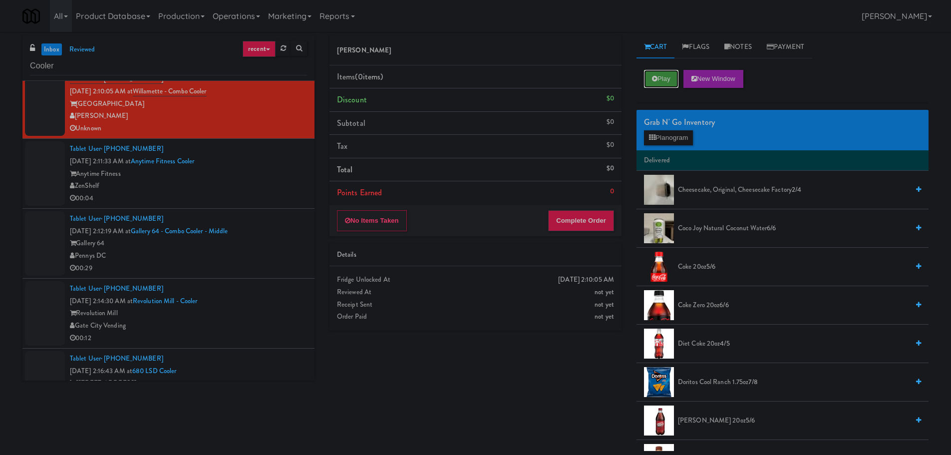
click at [657, 77] on icon at bounding box center [654, 78] width 5 height 6
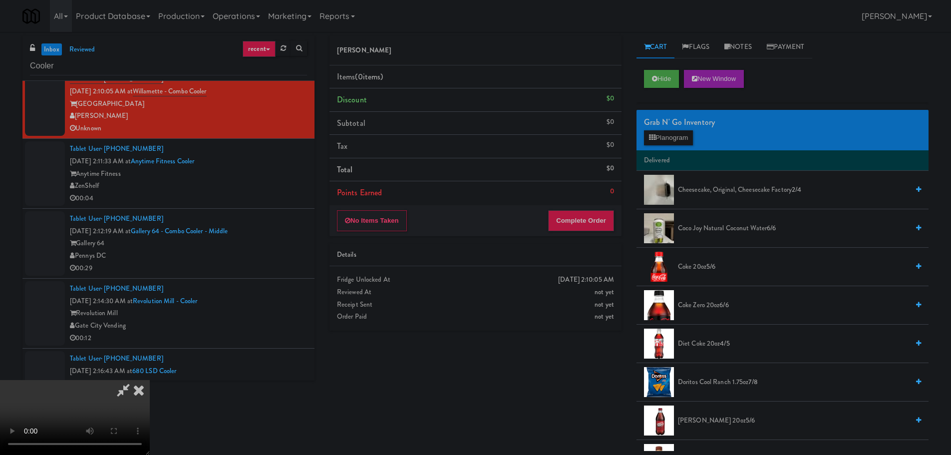
click at [593, 378] on div "Davey Vending Items (0 items ) Discount $0 Subtotal $0 Tax $0 Total $0 Points E…" at bounding box center [629, 243] width 614 height 415
click at [150, 380] on icon at bounding box center [139, 390] width 22 height 20
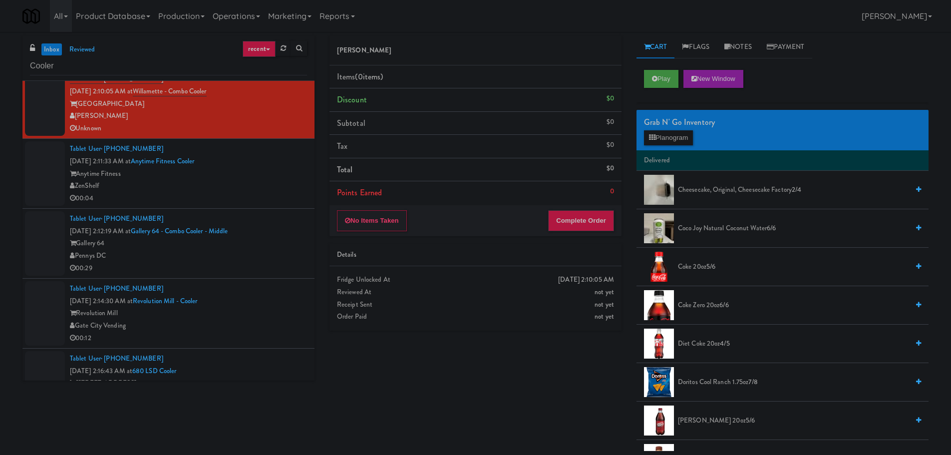
drag, startPoint x: 131, startPoint y: 114, endPoint x: 78, endPoint y: 119, distance: 53.2
click at [78, 119] on div "[PERSON_NAME]" at bounding box center [188, 116] width 237 height 12
copy div "[PERSON_NAME]"
drag, startPoint x: 220, startPoint y: 91, endPoint x: 148, endPoint y: 92, distance: 71.4
click at [148, 92] on div "Tablet User · (240) 449-0270 Oct 6, 2025 2:10:05 AM at Willamette - Combo Coole…" at bounding box center [188, 103] width 237 height 61
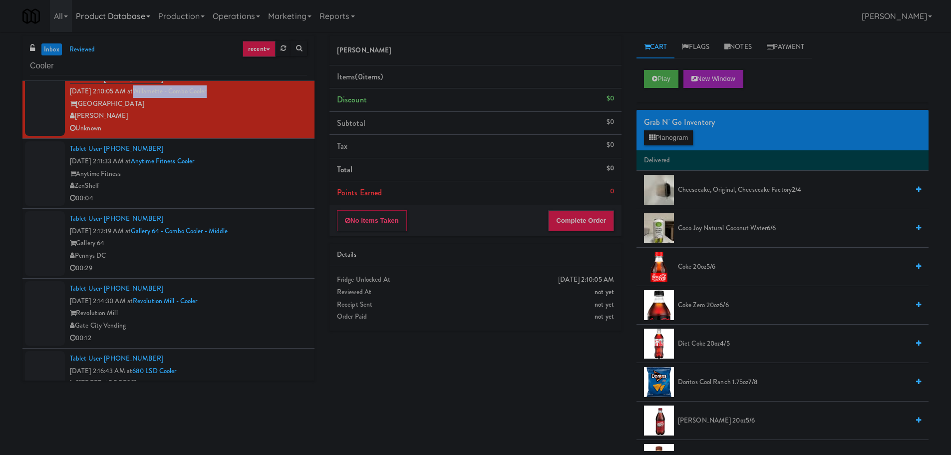
copy link "Willamette - Combo Cooler"
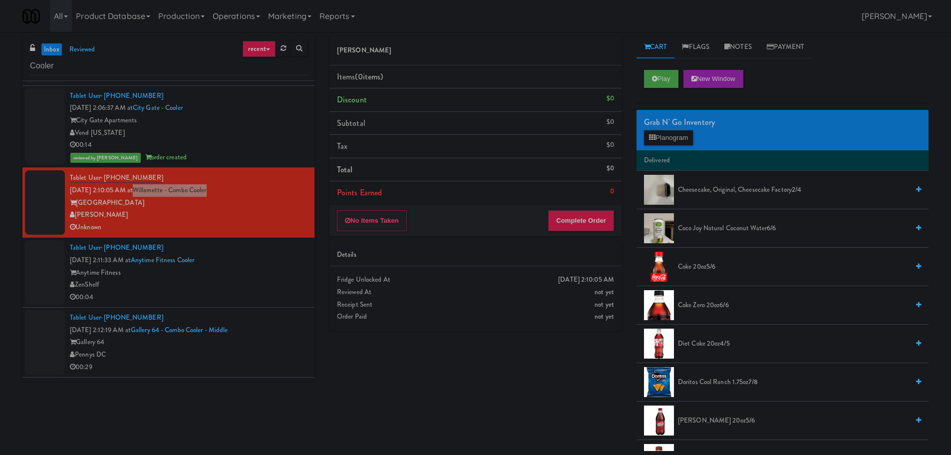
scroll to position [849, 0]
drag, startPoint x: 167, startPoint y: 176, endPoint x: 105, endPoint y: 178, distance: 61.9
click at [105, 178] on div "Tablet User · (240) 449-0270 Oct 6, 2025 2:10:05 AM at Willamette - Combo Coole…" at bounding box center [188, 203] width 237 height 61
copy span "(240) 449-0270"
click at [0, 245] on div "inbox reviewed recent all unclear take inventory issue suspicious failed recent…" at bounding box center [475, 243] width 951 height 415
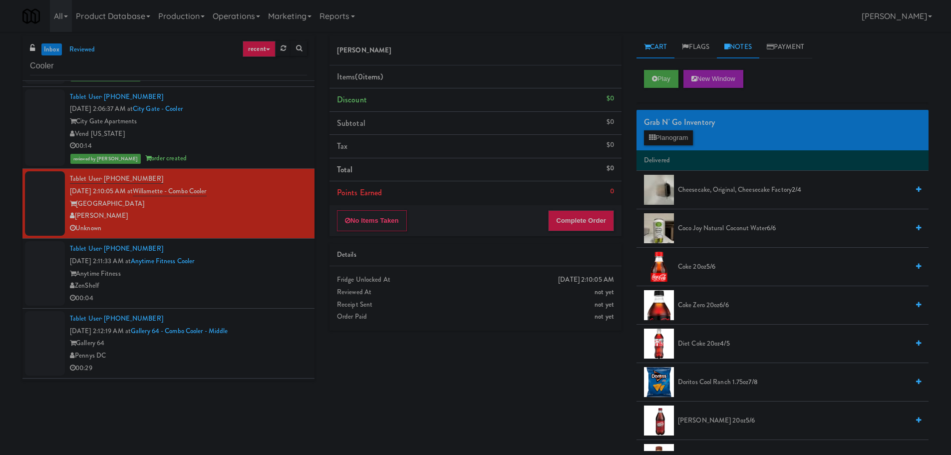
click at [754, 46] on link "Notes" at bounding box center [738, 47] width 42 height 22
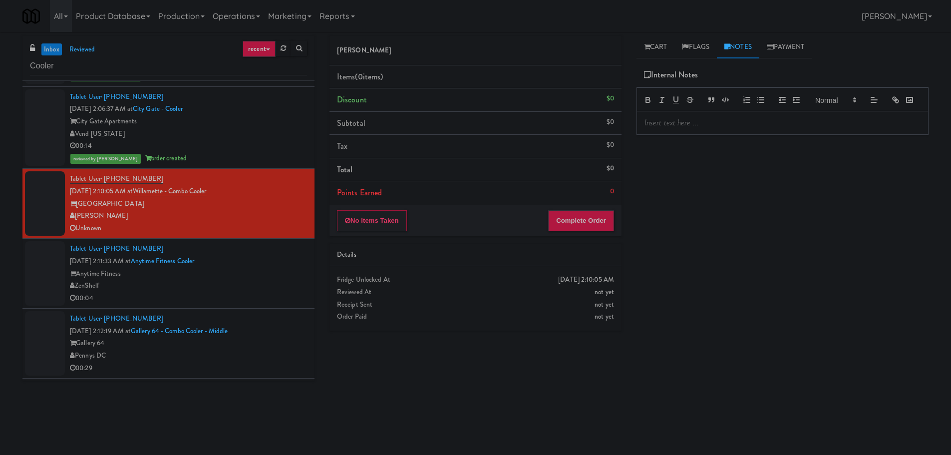
click at [700, 134] on div at bounding box center [782, 122] width 291 height 23
click at [260, 280] on div "ZenShelf" at bounding box center [188, 286] width 237 height 12
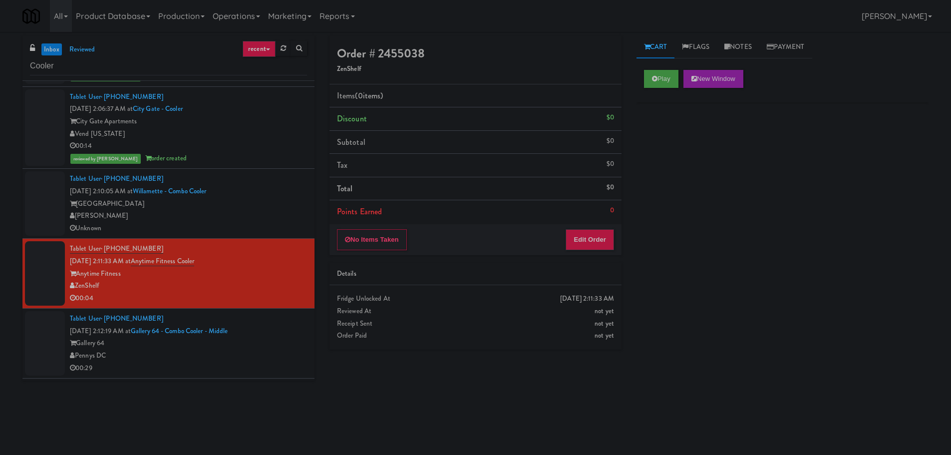
click at [248, 205] on div "Willamette Tower" at bounding box center [188, 204] width 237 height 12
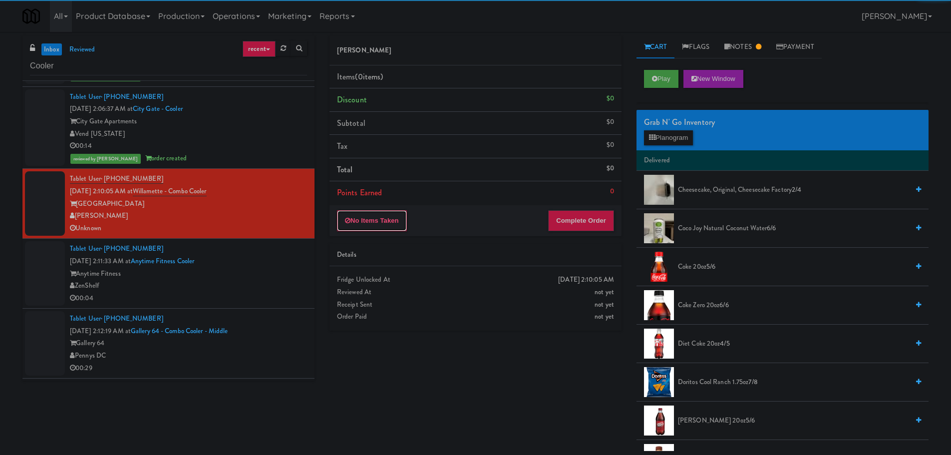
click at [388, 221] on button "No Items Taken" at bounding box center [372, 220] width 70 height 21
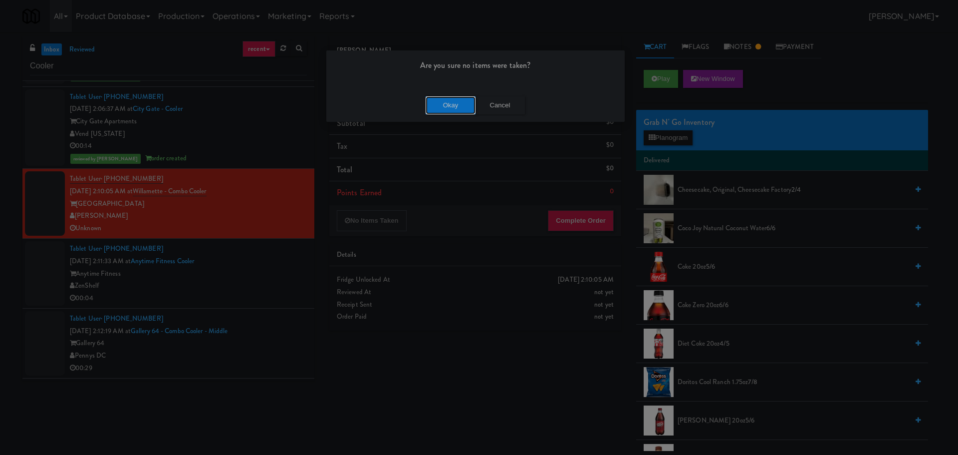
click at [459, 106] on button "Okay" at bounding box center [451, 105] width 50 height 18
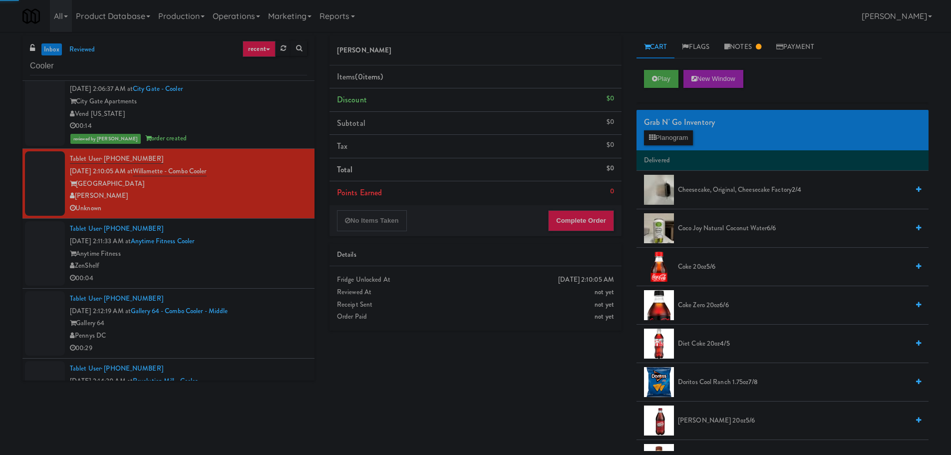
scroll to position [948, 0]
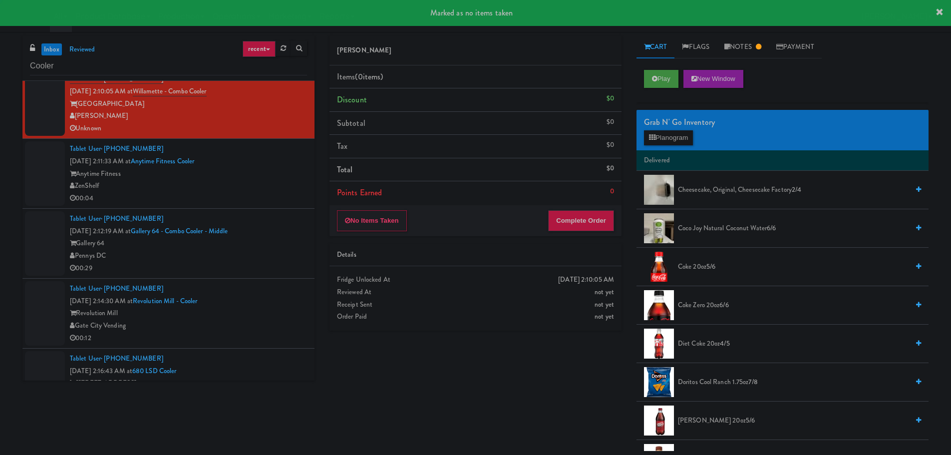
click at [268, 181] on div "ZenShelf" at bounding box center [188, 186] width 237 height 12
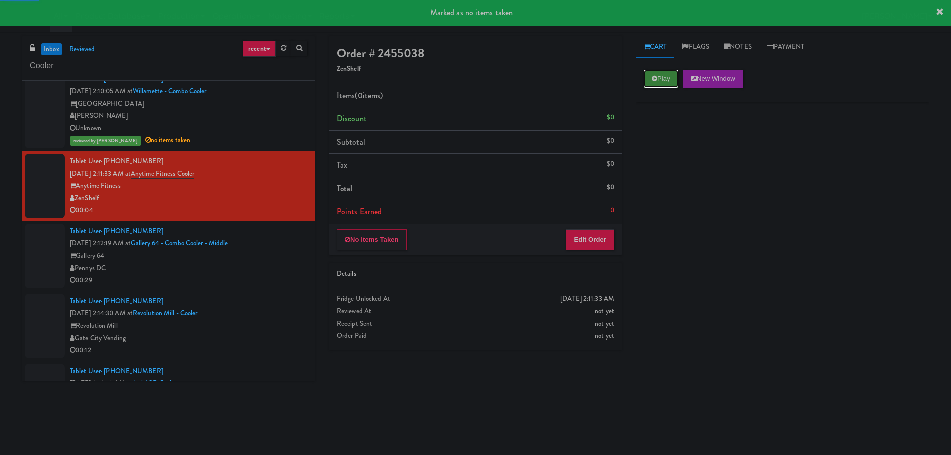
click at [655, 76] on icon at bounding box center [654, 78] width 5 height 6
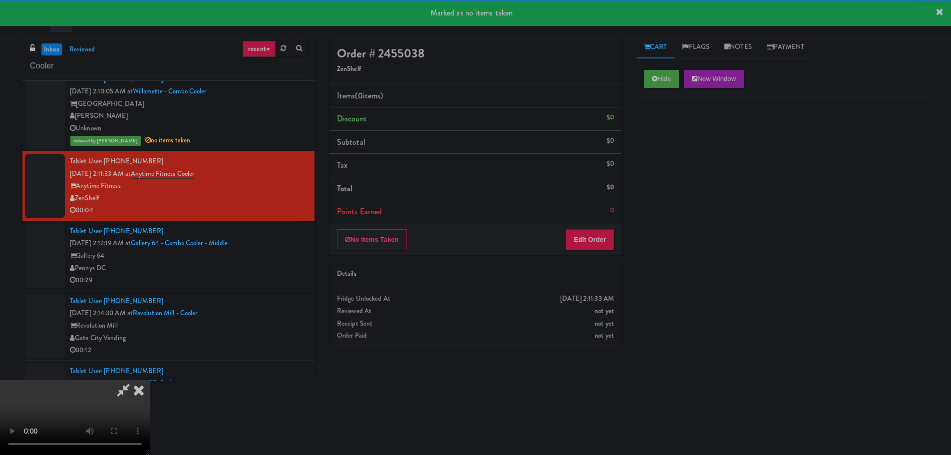
click at [600, 224] on div "Order # 2455038 ZenShelf Items (0 items ) Discount $0 Subtotal $0 Tax $0 Total …" at bounding box center [475, 145] width 292 height 219
click at [593, 236] on button "Edit Order" at bounding box center [590, 239] width 48 height 21
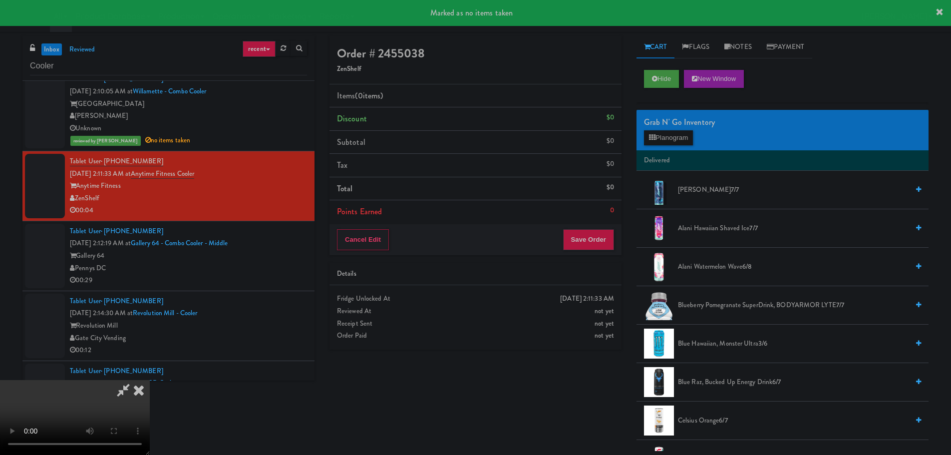
click at [456, 316] on div "Reviewed At" at bounding box center [475, 311] width 277 height 12
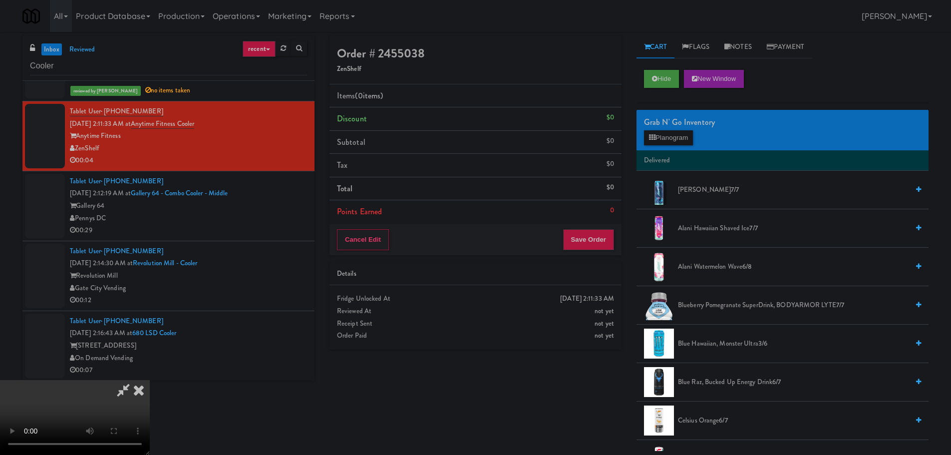
click at [150, 380] on video at bounding box center [75, 417] width 150 height 75
click at [666, 147] on div "Grab N' Go Inventory Planogram" at bounding box center [782, 130] width 292 height 40
click at [670, 137] on button "Planogram" at bounding box center [668, 137] width 49 height 15
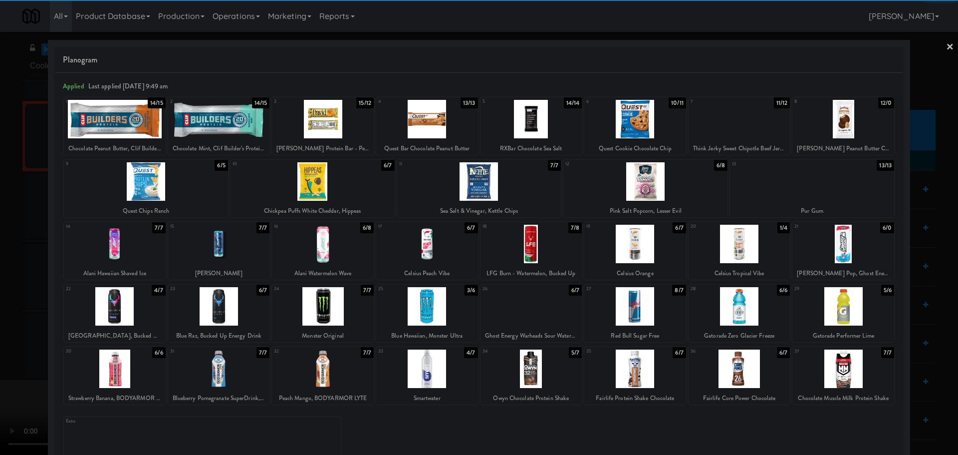
click at [167, 186] on div at bounding box center [146, 181] width 164 height 38
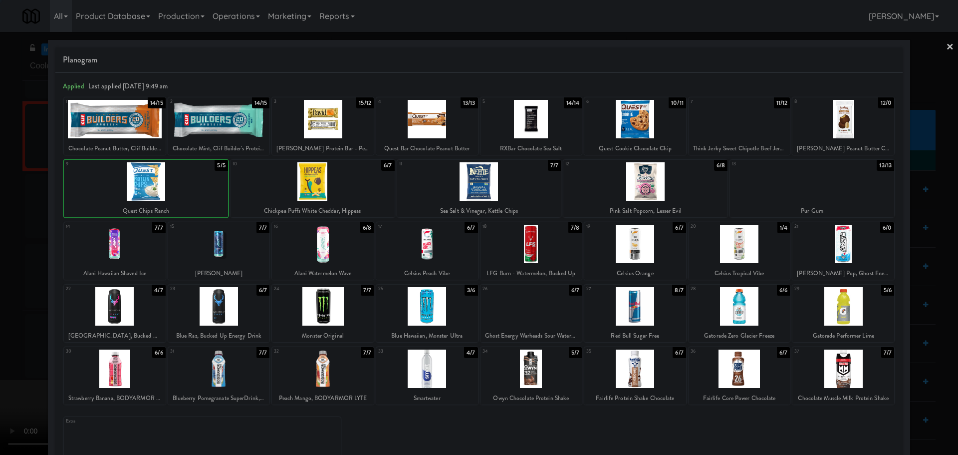
click at [0, 266] on div at bounding box center [479, 227] width 958 height 455
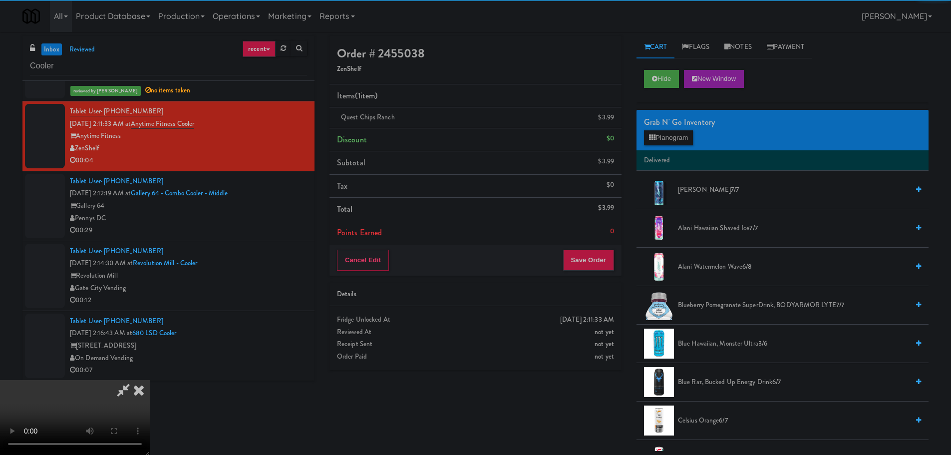
click at [150, 380] on video at bounding box center [75, 417] width 150 height 75
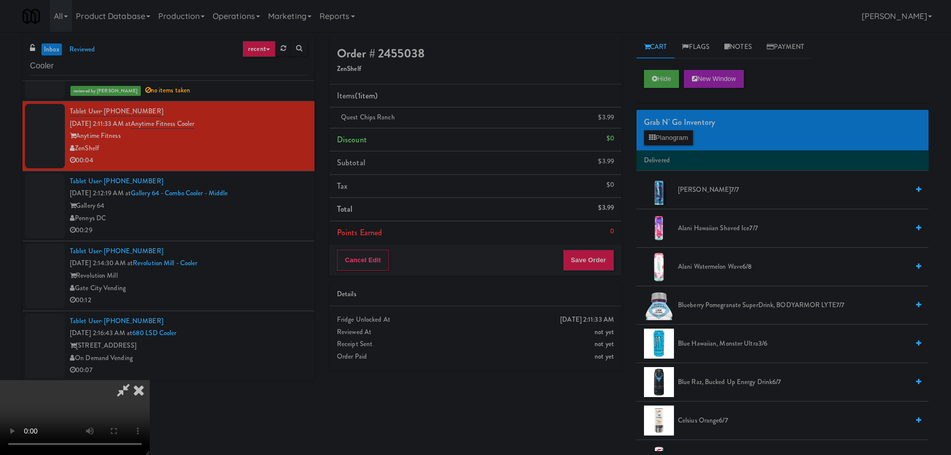
click at [150, 380] on video at bounding box center [75, 417] width 150 height 75
click at [585, 256] on button "Save Order" at bounding box center [588, 260] width 51 height 21
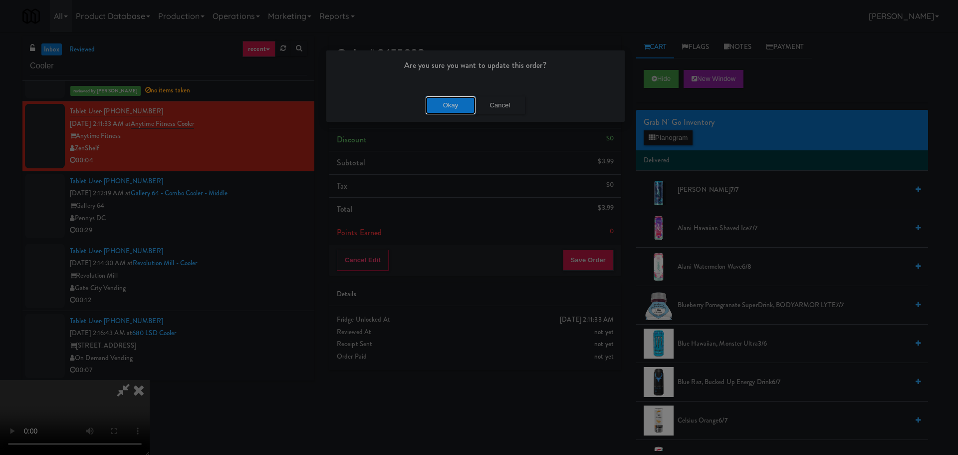
click at [459, 103] on button "Okay" at bounding box center [451, 105] width 50 height 18
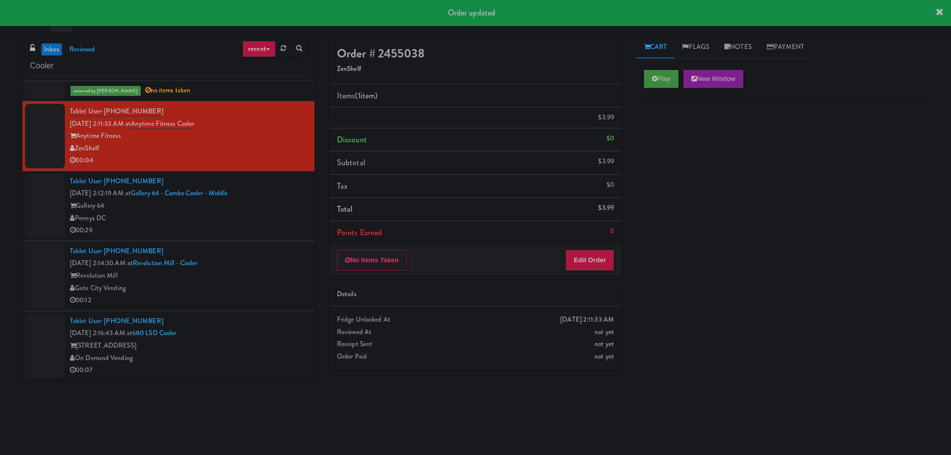
scroll to position [0, 0]
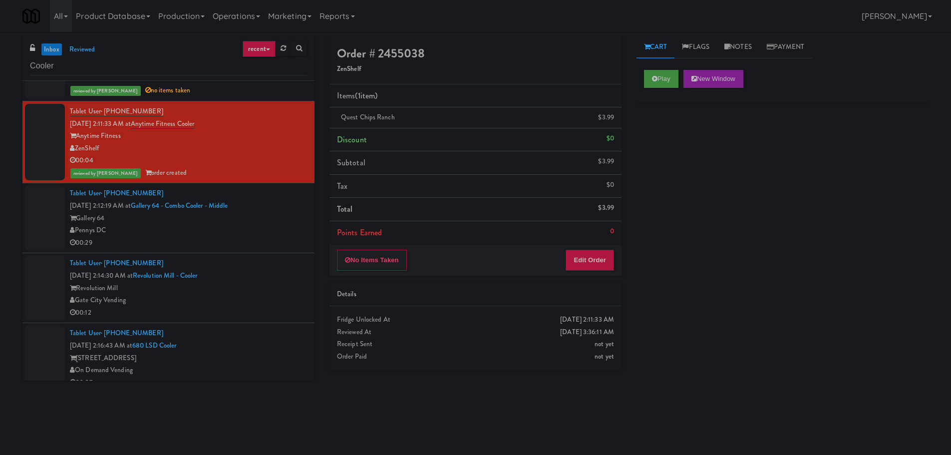
click at [252, 208] on div "Tablet User · (240) 638-4545 Oct 6, 2025 2:12:19 AM at Gallery 64 - Combo Coole…" at bounding box center [188, 217] width 237 height 61
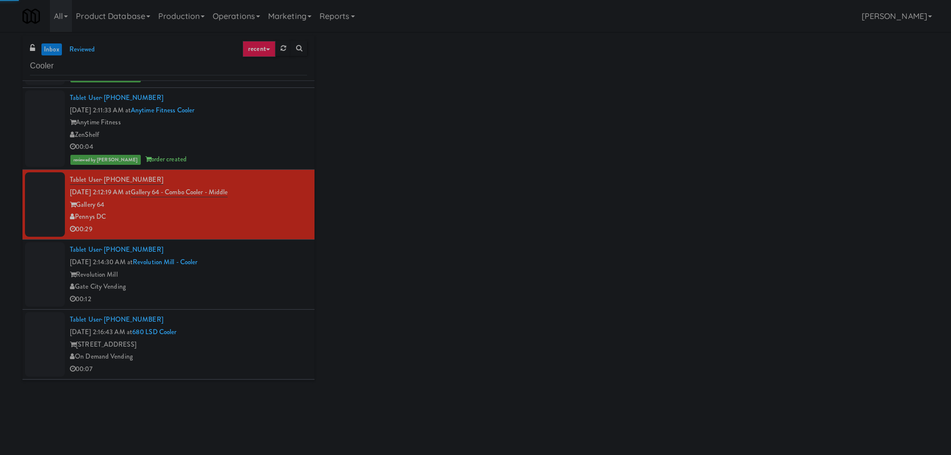
scroll to position [1098, 0]
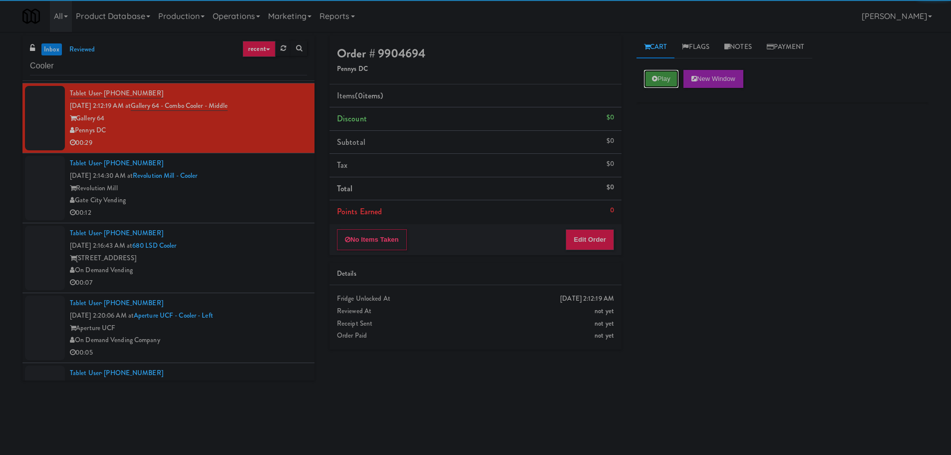
click at [660, 76] on button "Play" at bounding box center [661, 79] width 34 height 18
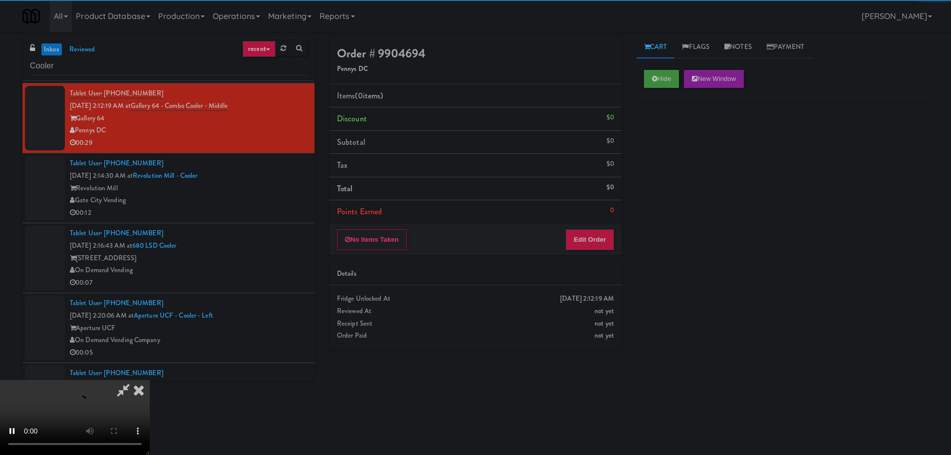
click at [578, 255] on div "Order # 9904694 Pennys DC Items (0 items ) Discount $0 Subtotal $0 Tax $0 Total…" at bounding box center [475, 196] width 307 height 321
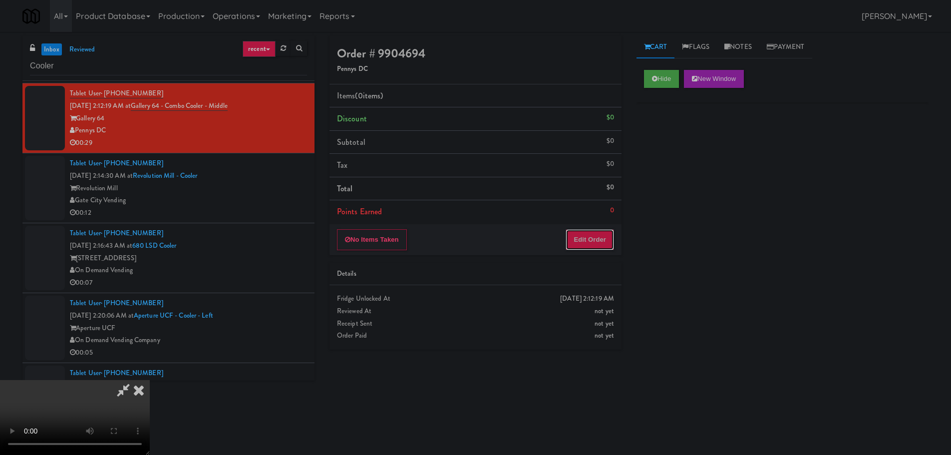
click at [572, 230] on button "Edit Order" at bounding box center [590, 239] width 48 height 21
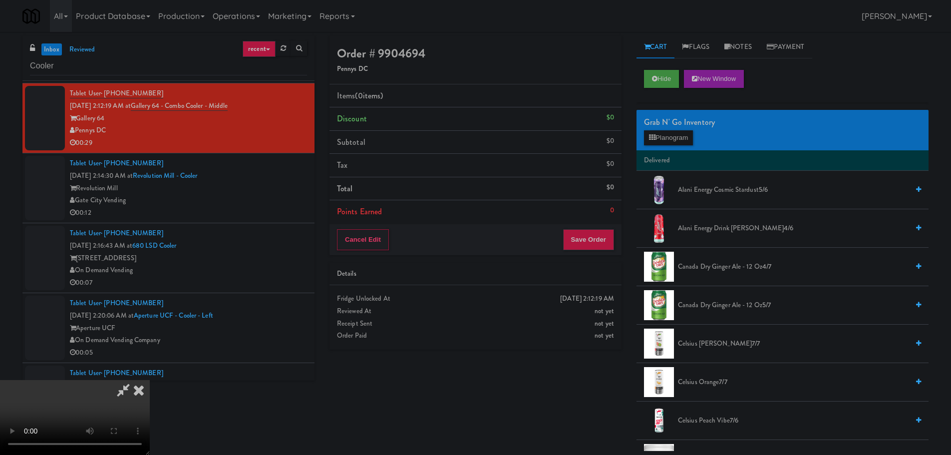
scroll to position [172, 0]
click at [150, 380] on video at bounding box center [75, 417] width 150 height 75
click at [150, 380] on icon at bounding box center [139, 390] width 22 height 20
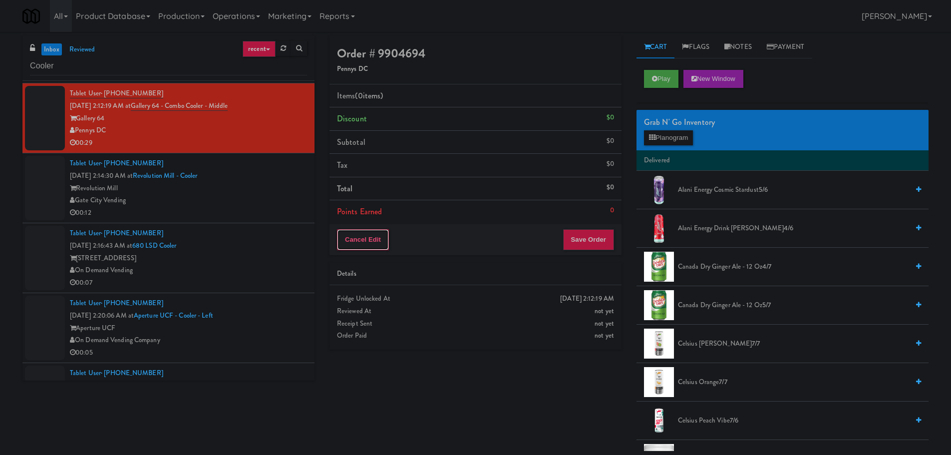
click at [380, 244] on button "Cancel Edit" at bounding box center [363, 239] width 52 height 21
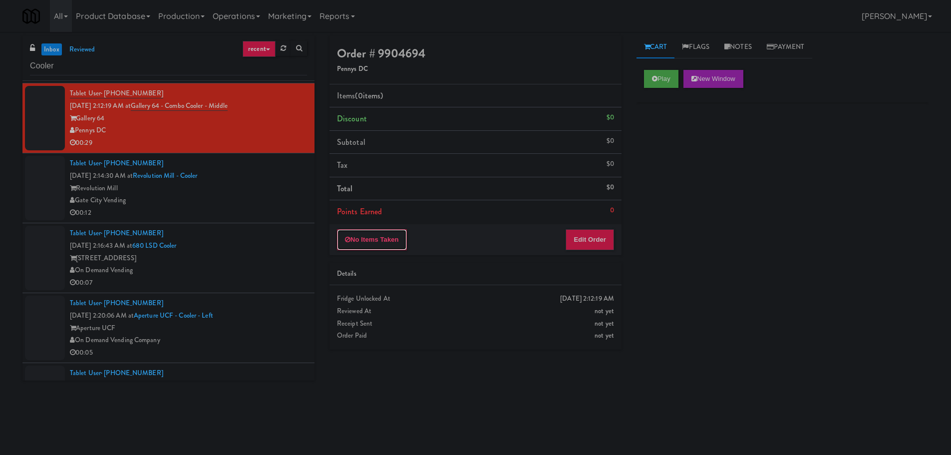
click at [380, 244] on button "No Items Taken" at bounding box center [372, 239] width 70 height 21
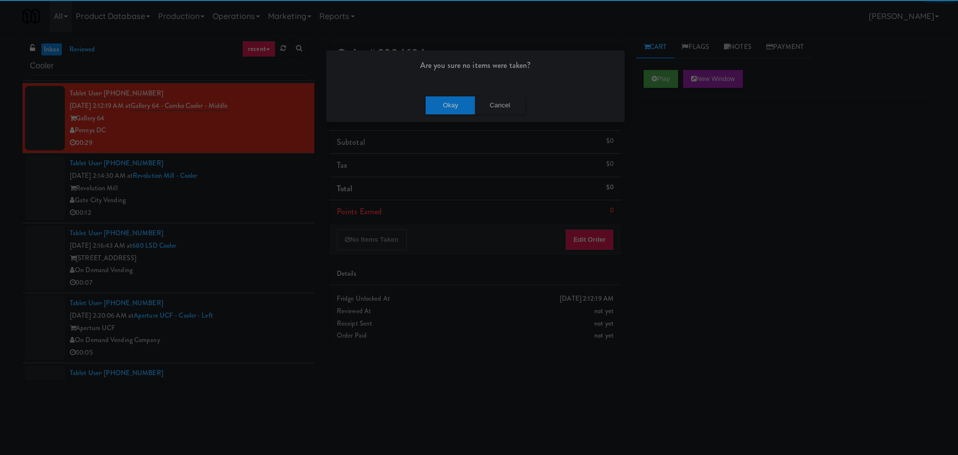
click at [439, 95] on div "Okay Cancel" at bounding box center [475, 104] width 298 height 33
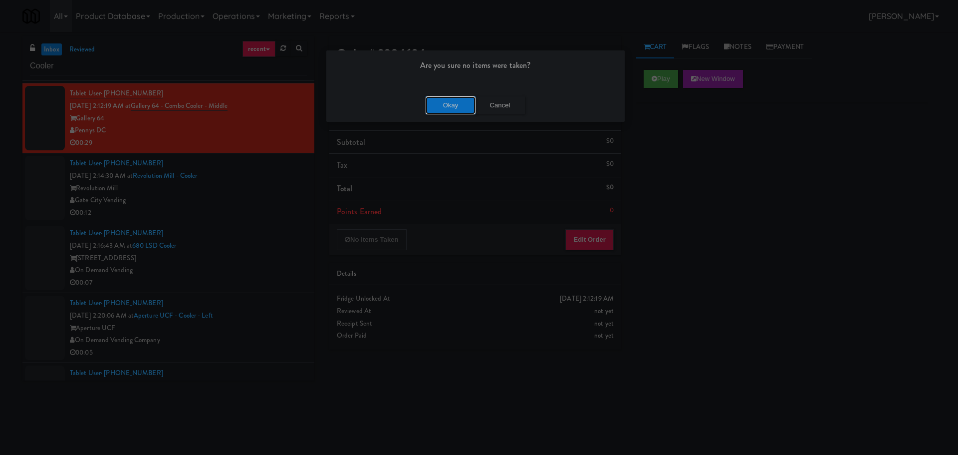
click at [438, 108] on button "Okay" at bounding box center [451, 105] width 50 height 18
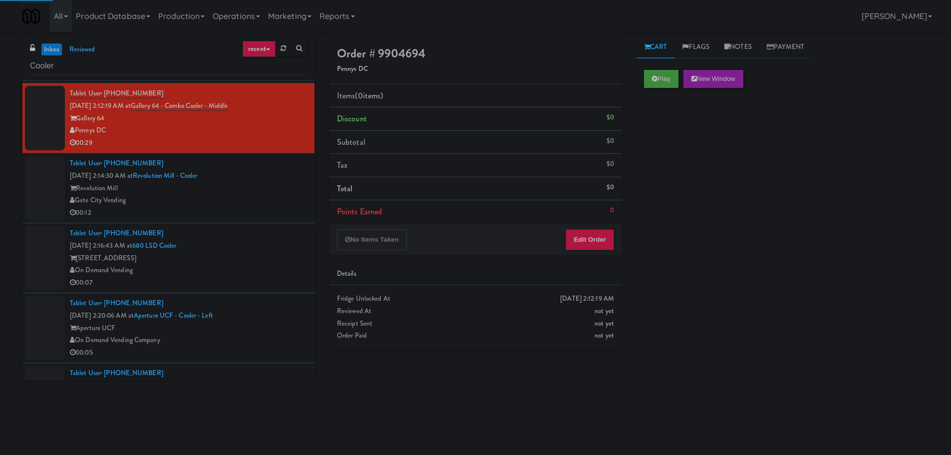
drag, startPoint x: 247, startPoint y: 203, endPoint x: 252, endPoint y: 204, distance: 5.1
click at [248, 203] on div "Gate City Vending" at bounding box center [188, 200] width 237 height 12
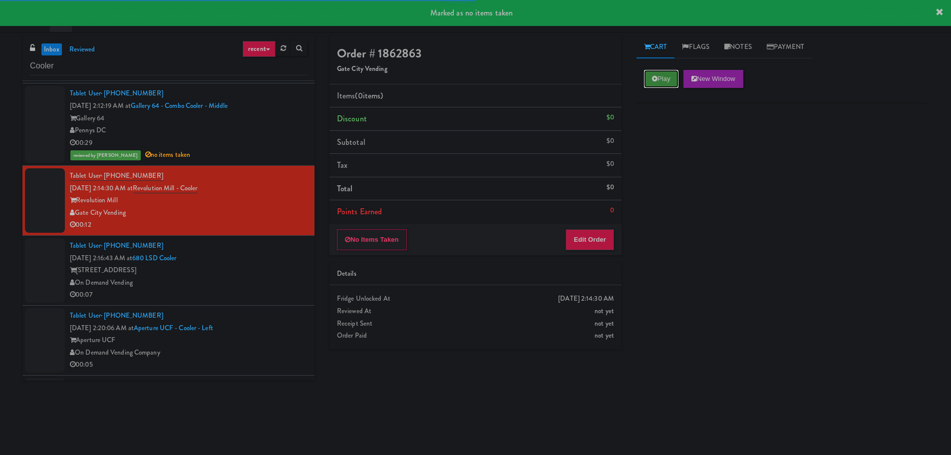
click at [657, 84] on button "Play" at bounding box center [661, 79] width 34 height 18
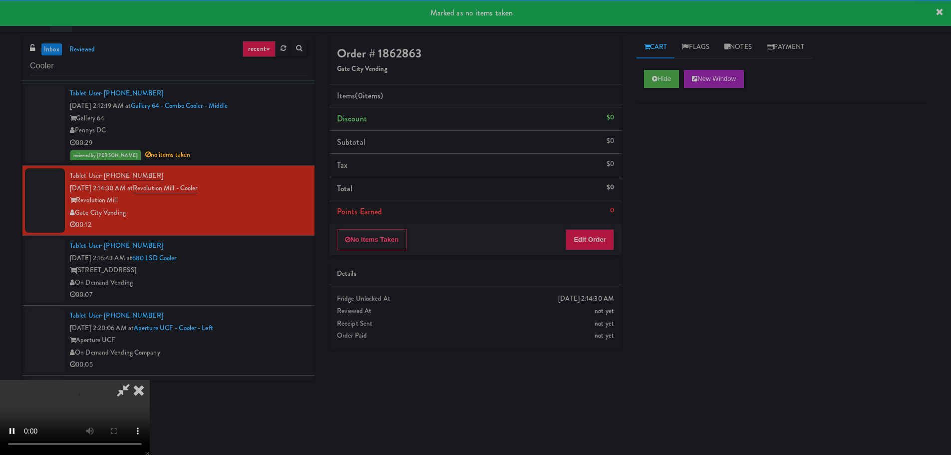
click at [603, 220] on li "Points Earned 0" at bounding box center [475, 211] width 292 height 23
click at [599, 238] on button "Edit Order" at bounding box center [590, 239] width 48 height 21
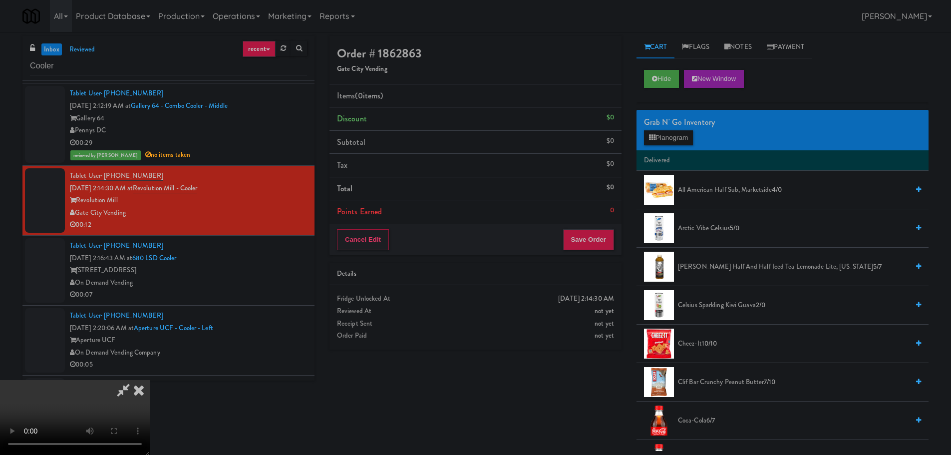
drag, startPoint x: 426, startPoint y: 245, endPoint x: 497, endPoint y: 225, distance: 73.2
click at [150, 380] on video at bounding box center [75, 417] width 150 height 75
click at [663, 144] on button "Planogram" at bounding box center [668, 137] width 49 height 15
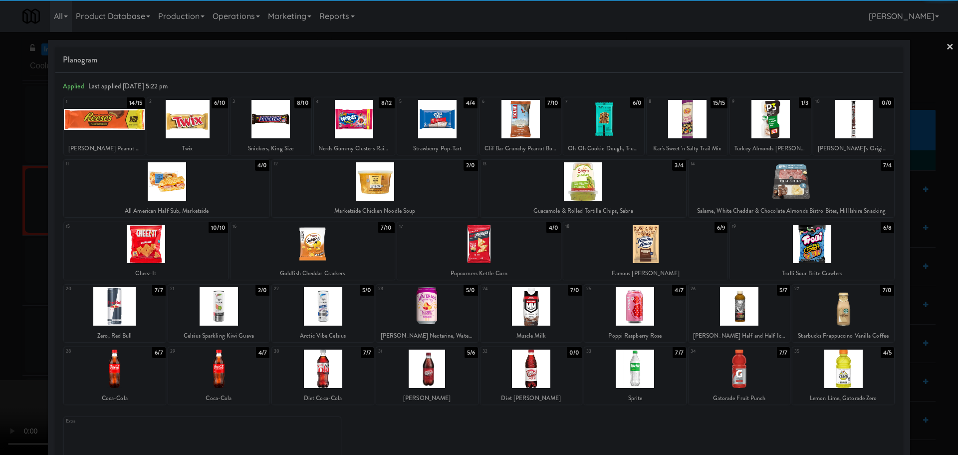
click at [157, 253] on div at bounding box center [146, 244] width 164 height 38
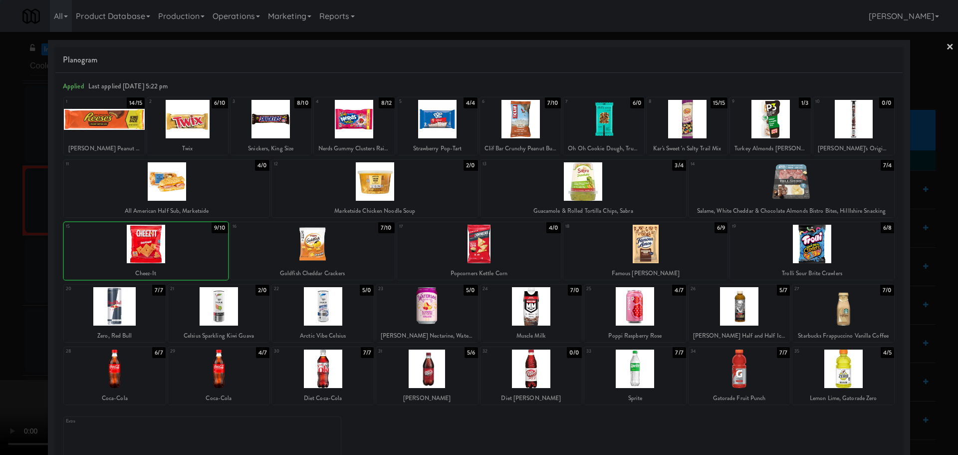
click at [0, 311] on div at bounding box center [479, 227] width 958 height 455
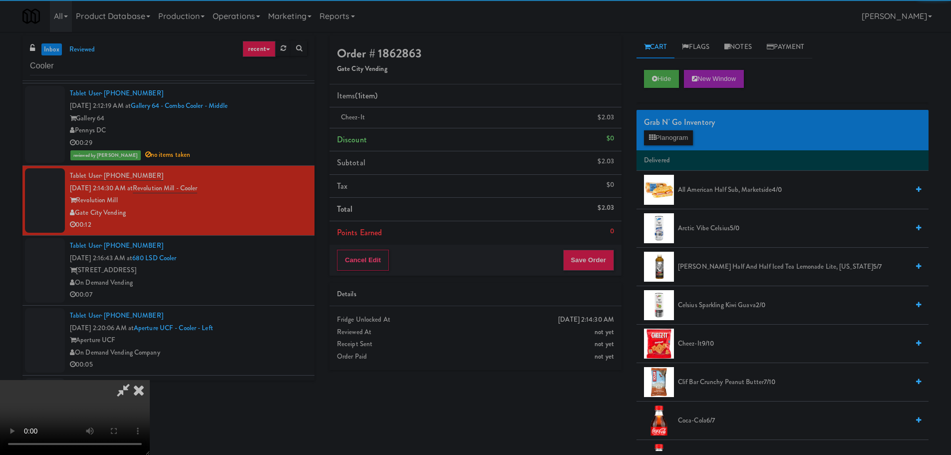
drag, startPoint x: 304, startPoint y: 245, endPoint x: 456, endPoint y: 226, distance: 152.9
click at [150, 380] on video at bounding box center [75, 417] width 150 height 75
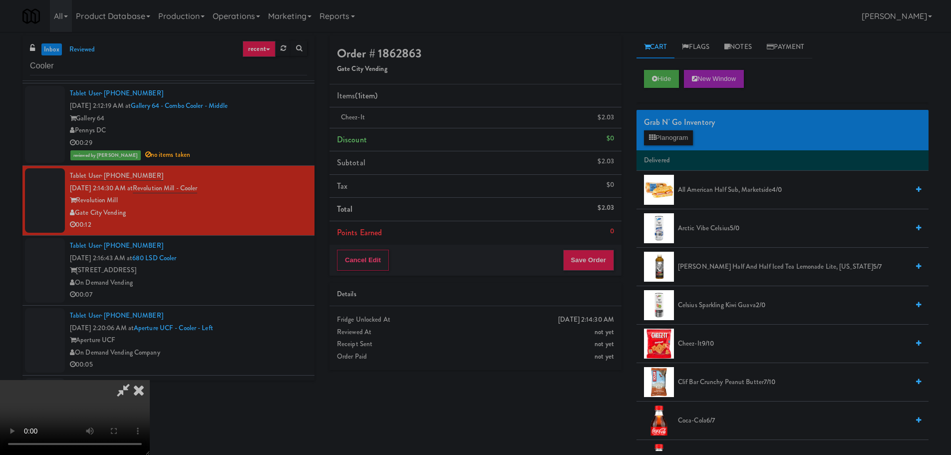
drag, startPoint x: 403, startPoint y: 268, endPoint x: 425, endPoint y: 262, distance: 23.2
click at [150, 380] on video at bounding box center [75, 417] width 150 height 75
click at [680, 136] on button "Planogram" at bounding box center [668, 137] width 49 height 15
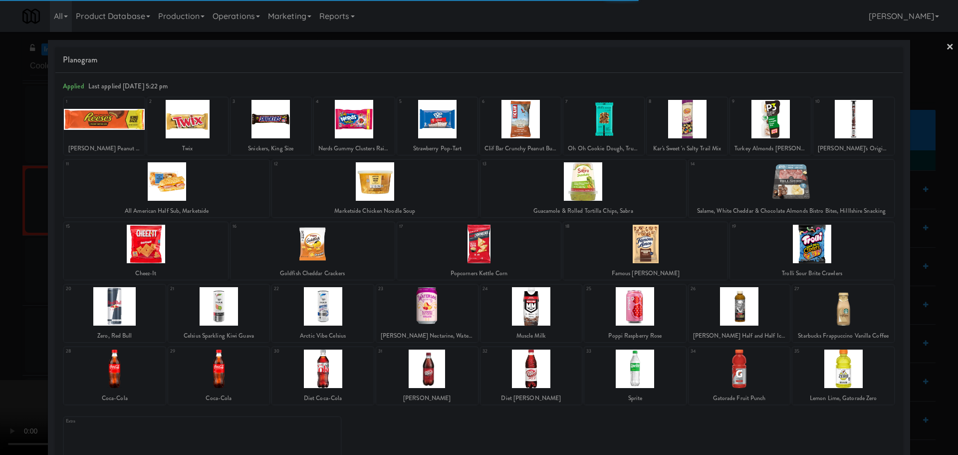
click at [440, 368] on div at bounding box center [427, 368] width 102 height 38
click at [0, 335] on div at bounding box center [479, 227] width 958 height 455
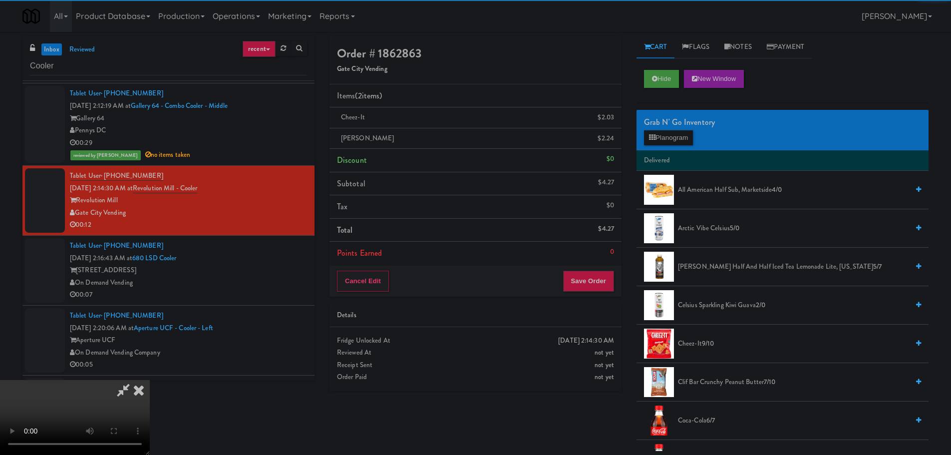
drag, startPoint x: 269, startPoint y: 260, endPoint x: 289, endPoint y: 259, distance: 20.5
click at [150, 380] on video at bounding box center [75, 417] width 150 height 75
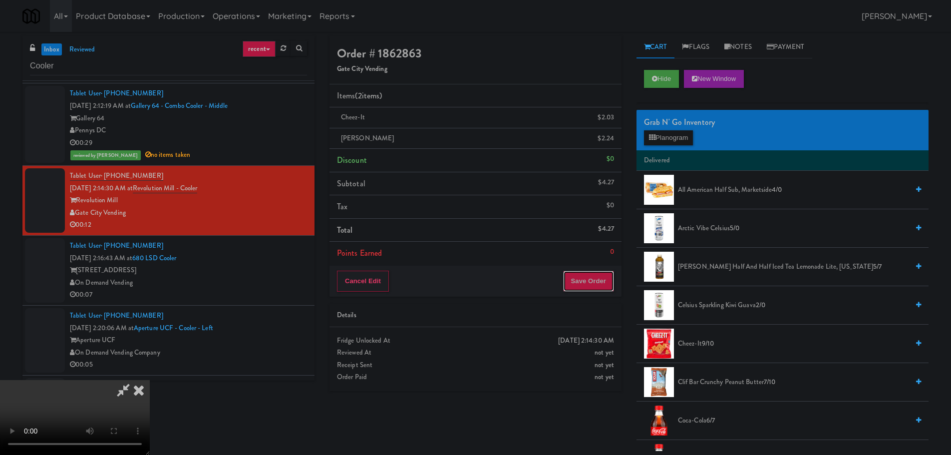
click at [587, 283] on button "Save Order" at bounding box center [588, 281] width 51 height 21
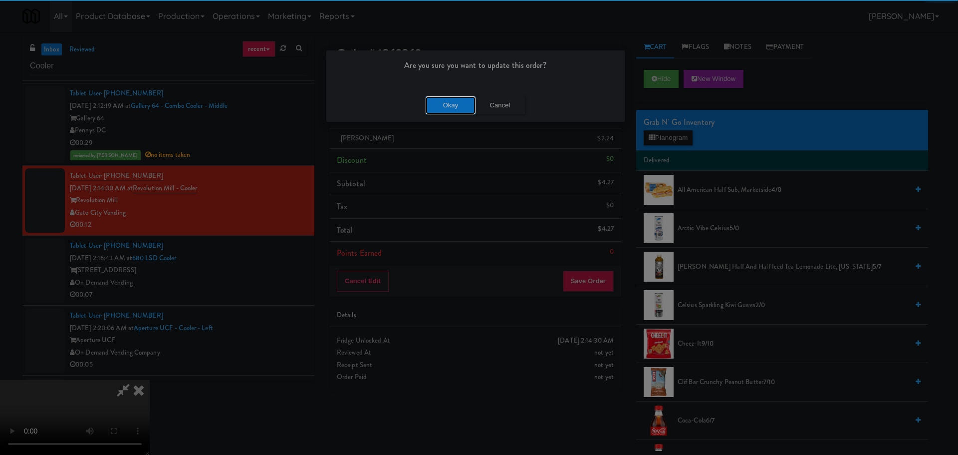
click at [457, 114] on button "Okay" at bounding box center [451, 105] width 50 height 18
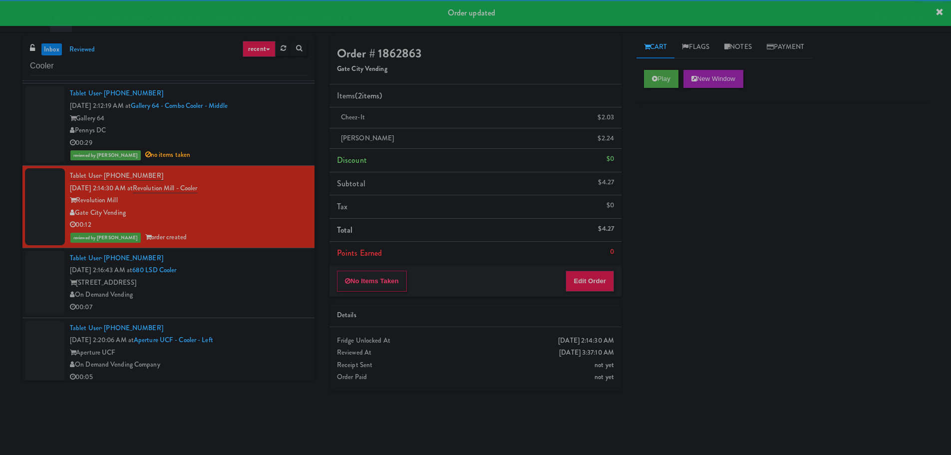
click at [242, 279] on div "680 N. Lake Shore" at bounding box center [188, 283] width 237 height 12
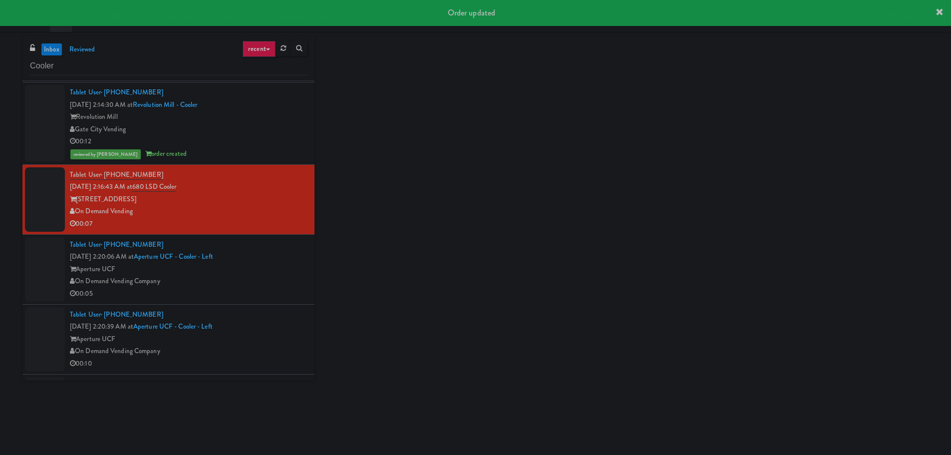
scroll to position [1248, 0]
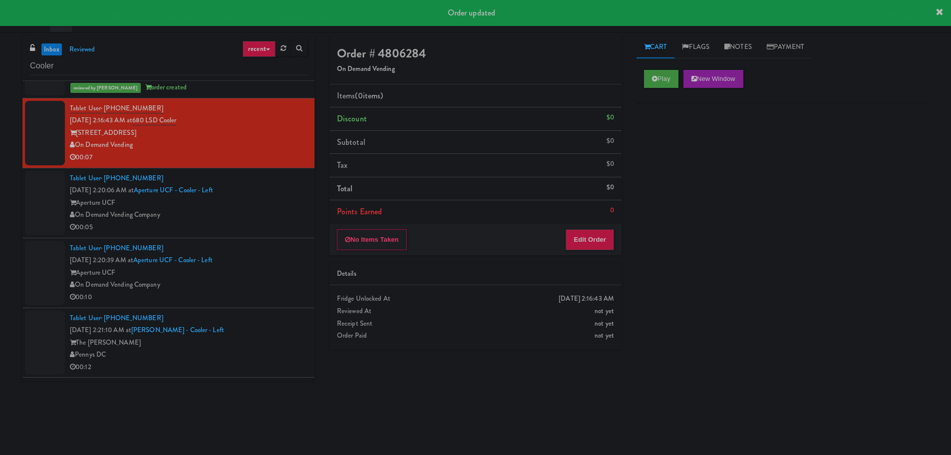
click at [640, 81] on div "Play New Window" at bounding box center [782, 82] width 292 height 40
click at [656, 77] on icon at bounding box center [654, 78] width 5 height 6
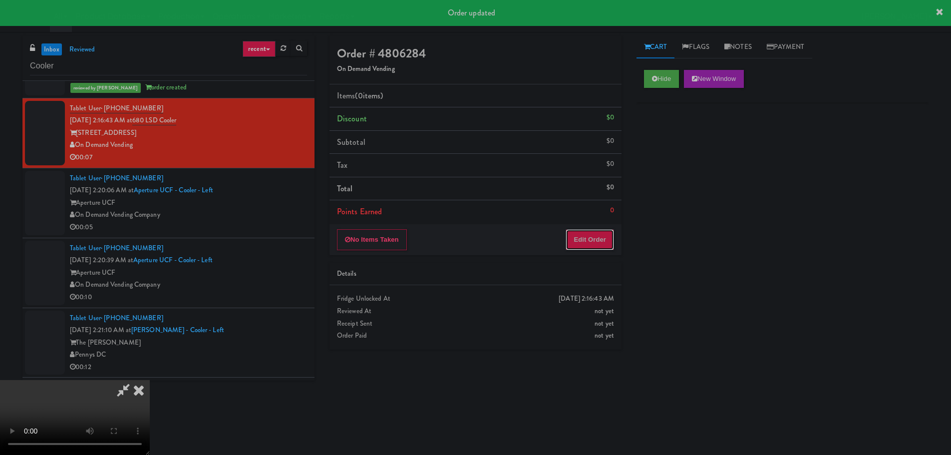
click at [589, 234] on button "Edit Order" at bounding box center [590, 239] width 48 height 21
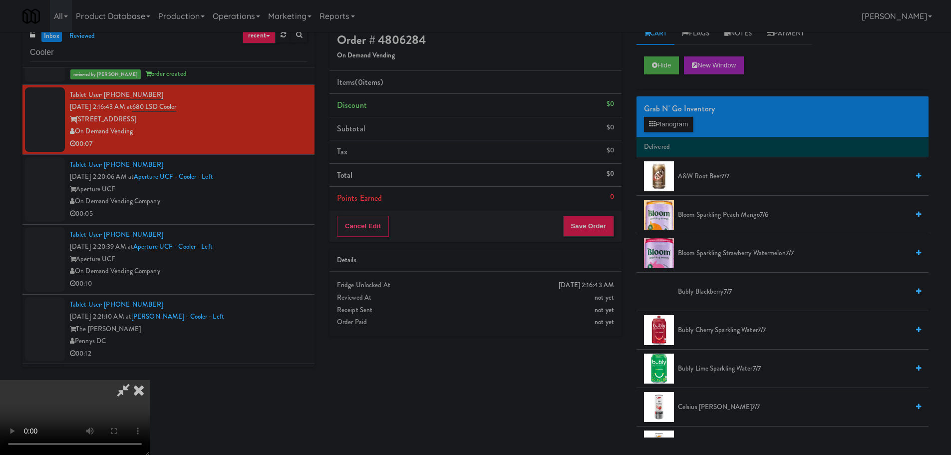
scroll to position [32, 0]
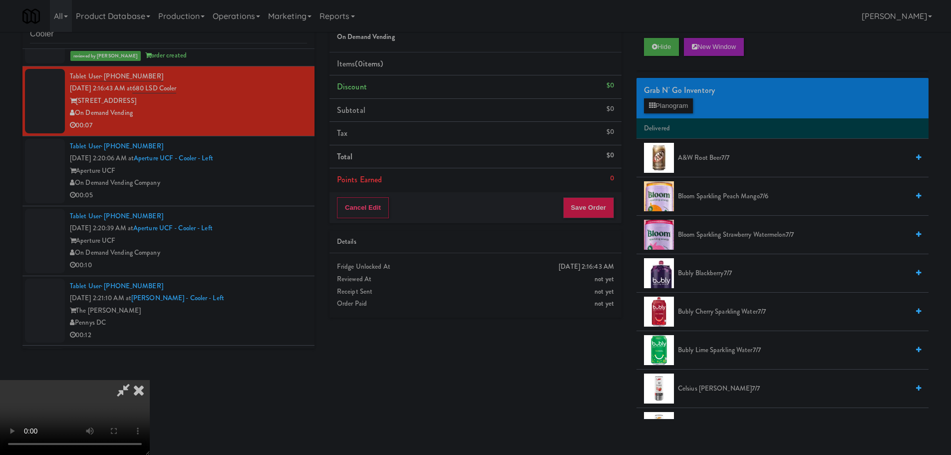
click at [150, 380] on video at bounding box center [75, 417] width 150 height 75
click at [678, 107] on button "Planogram" at bounding box center [668, 105] width 49 height 15
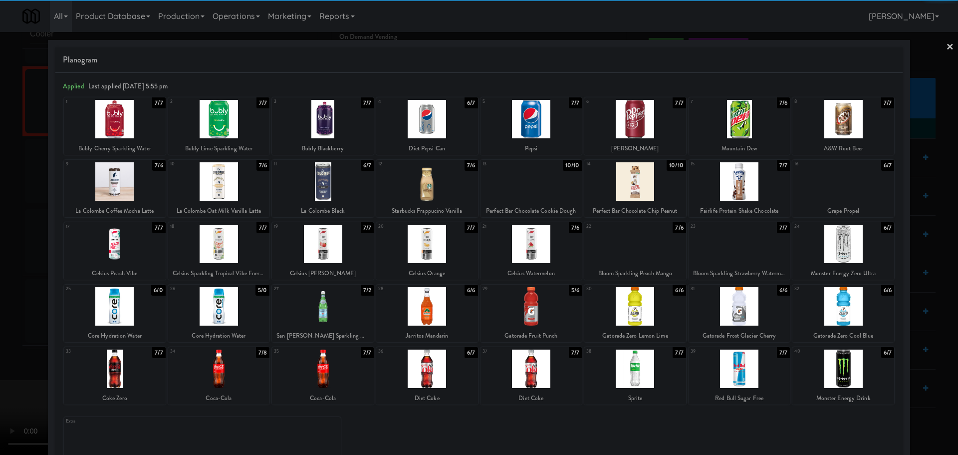
click at [121, 247] on div at bounding box center [115, 244] width 102 height 38
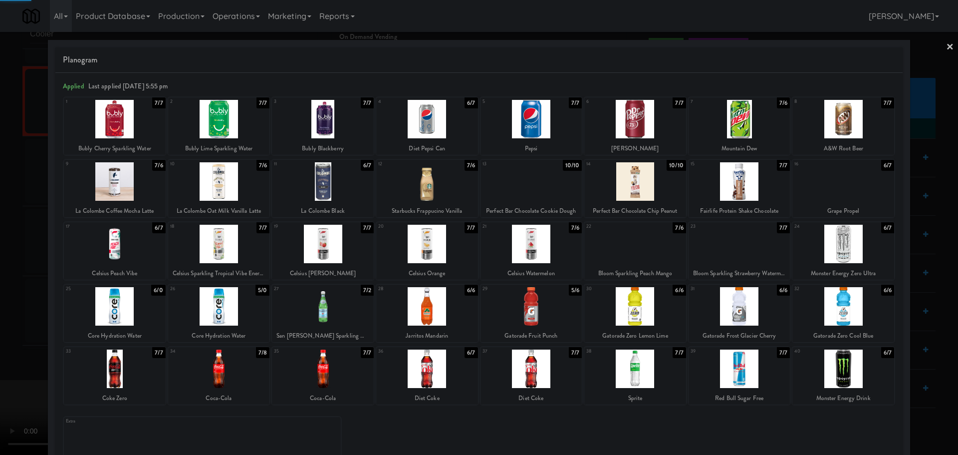
click at [0, 290] on div at bounding box center [479, 227] width 958 height 455
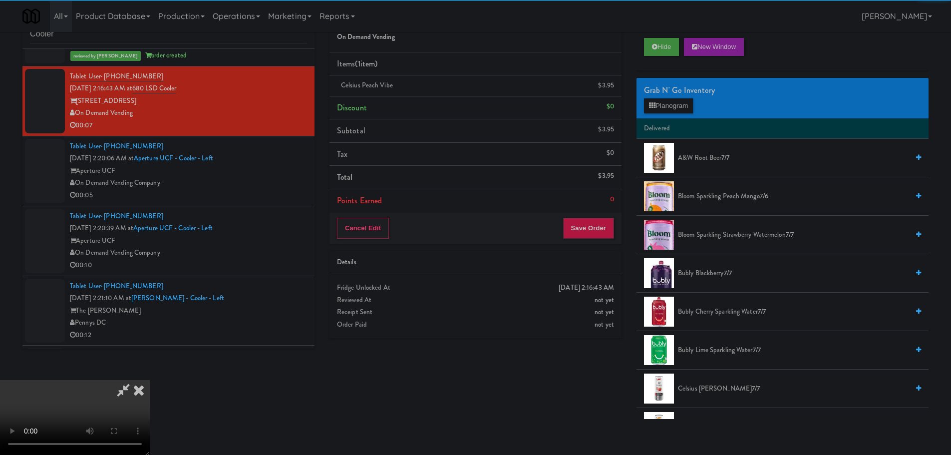
click at [150, 380] on video at bounding box center [75, 417] width 150 height 75
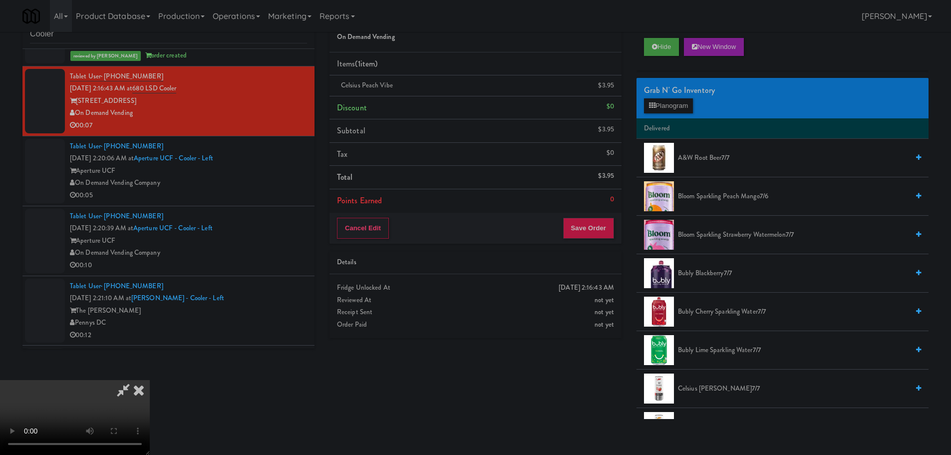
click at [597, 256] on div "Details" at bounding box center [475, 262] width 277 height 12
click at [590, 228] on button "Save Order" at bounding box center [588, 228] width 51 height 21
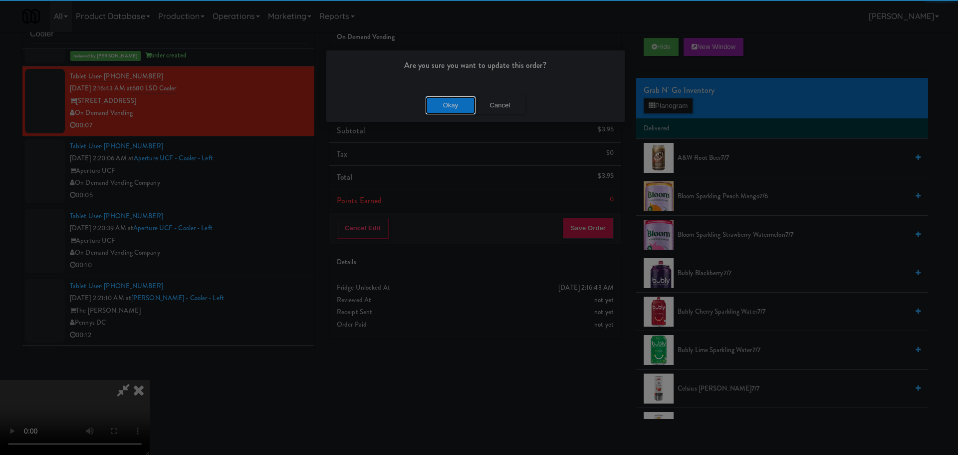
click at [459, 109] on button "Okay" at bounding box center [451, 105] width 50 height 18
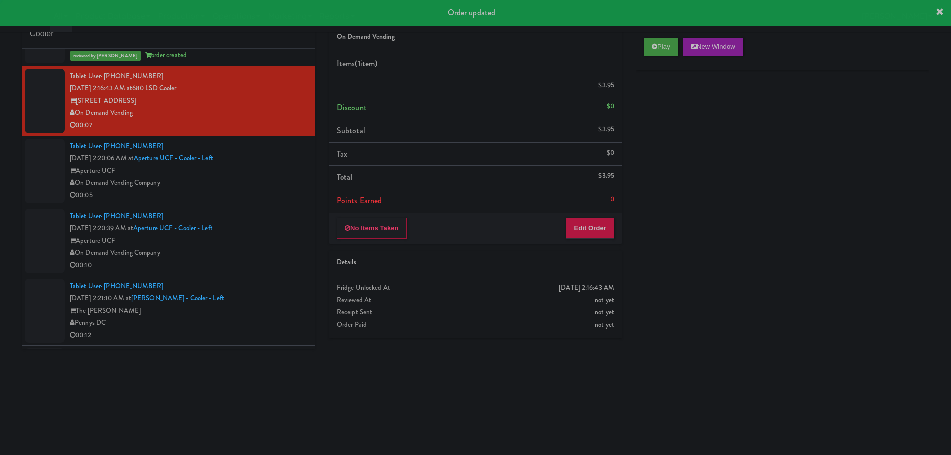
click at [279, 200] on div "00:05" at bounding box center [188, 195] width 237 height 12
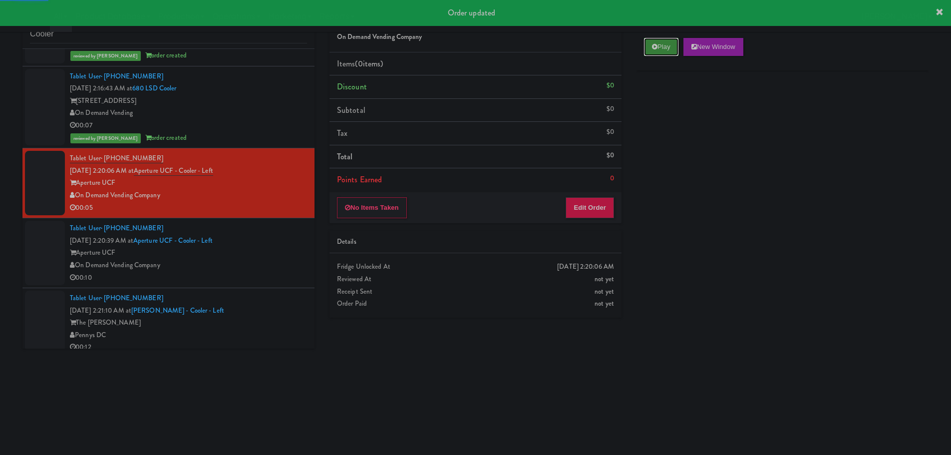
click at [667, 41] on button "Play" at bounding box center [661, 47] width 34 height 18
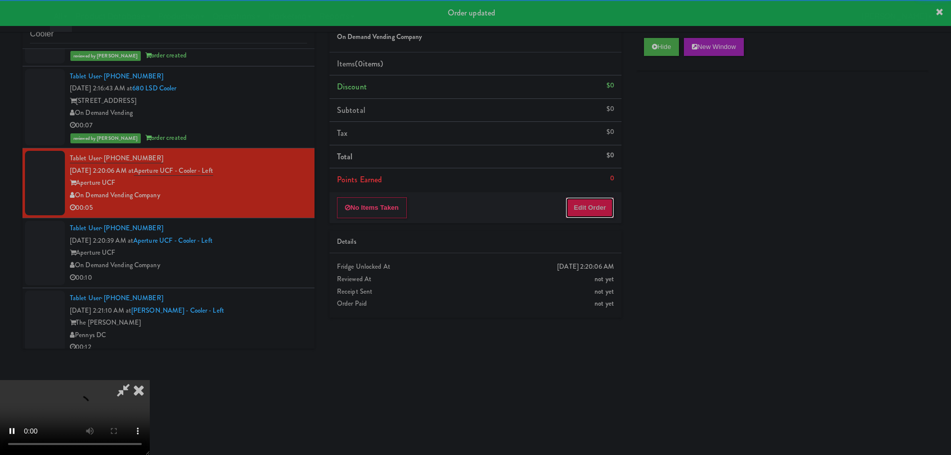
click at [595, 198] on button "Edit Order" at bounding box center [590, 207] width 48 height 21
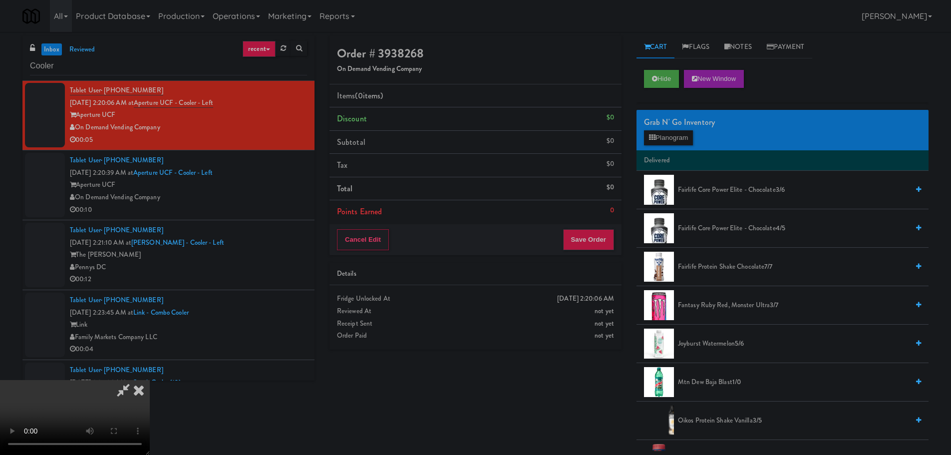
scroll to position [172, 0]
click at [150, 380] on video at bounding box center [75, 417] width 150 height 75
click at [128, 380] on video at bounding box center [75, 417] width 150 height 75
click at [150, 380] on video at bounding box center [75, 417] width 150 height 75
drag, startPoint x: 304, startPoint y: 314, endPoint x: 313, endPoint y: 299, distance: 17.5
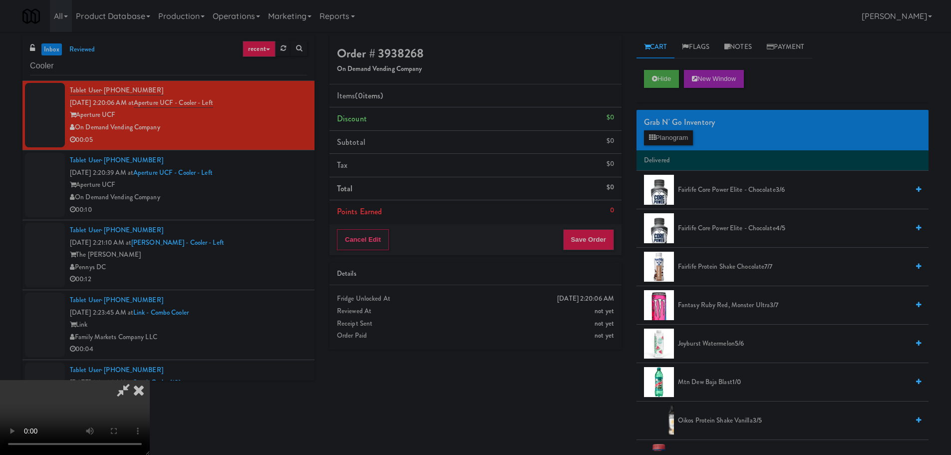
click at [150, 380] on video at bounding box center [75, 417] width 150 height 75
drag, startPoint x: 695, startPoint y: 135, endPoint x: 694, endPoint y: 141, distance: 5.7
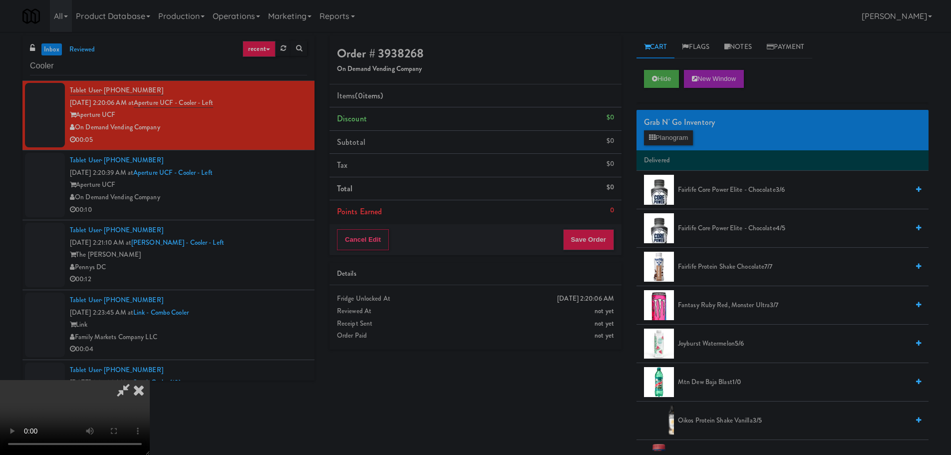
click at [694, 140] on div "Grab N' Go Inventory Planogram" at bounding box center [782, 130] width 292 height 40
click at [689, 141] on button "Planogram" at bounding box center [668, 137] width 49 height 15
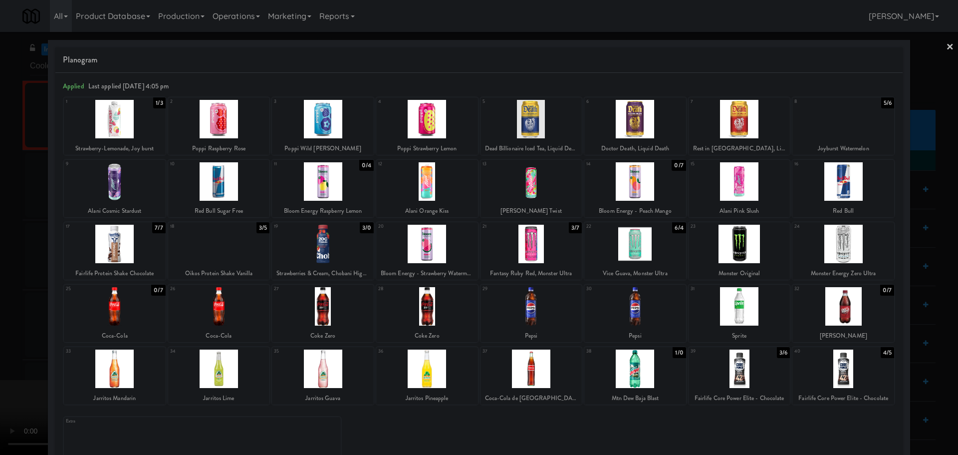
click at [447, 302] on div at bounding box center [427, 306] width 102 height 38
click at [0, 300] on div at bounding box center [479, 227] width 958 height 455
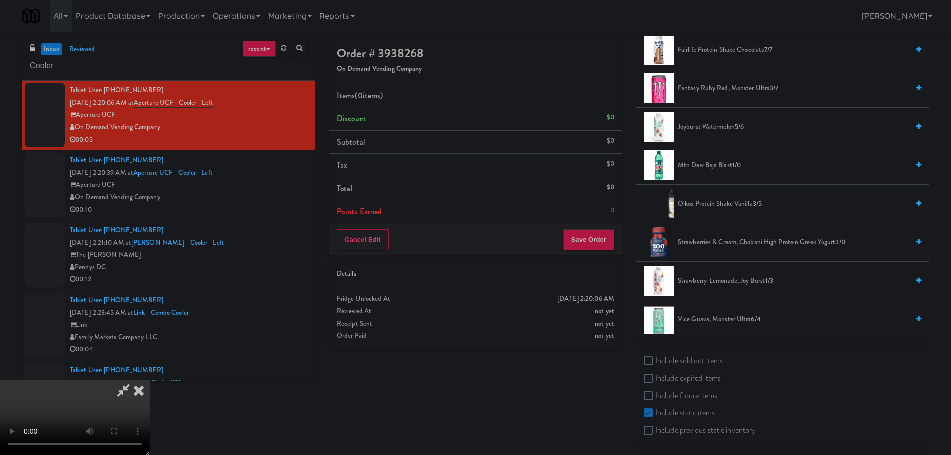
scroll to position [220, 0]
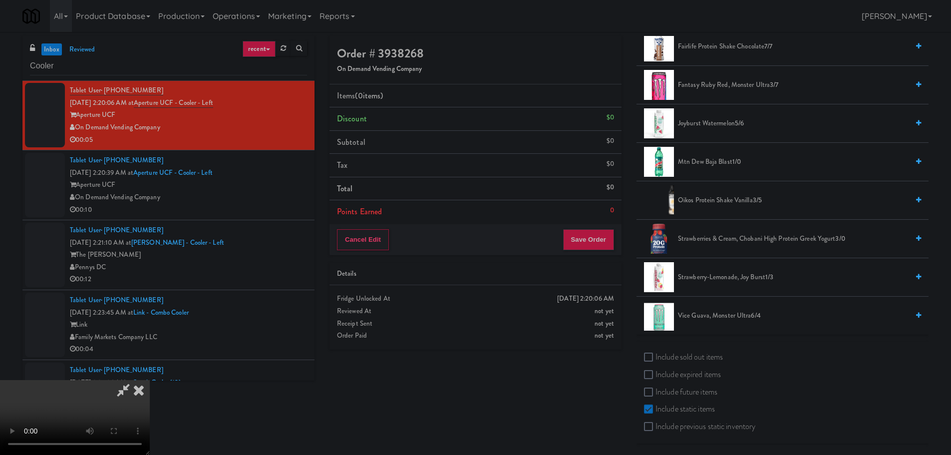
click at [673, 424] on label "Include previous static inventory" at bounding box center [699, 426] width 111 height 15
click at [655, 424] on input "Include previous static inventory" at bounding box center [649, 427] width 11 height 8
checkbox input "true"
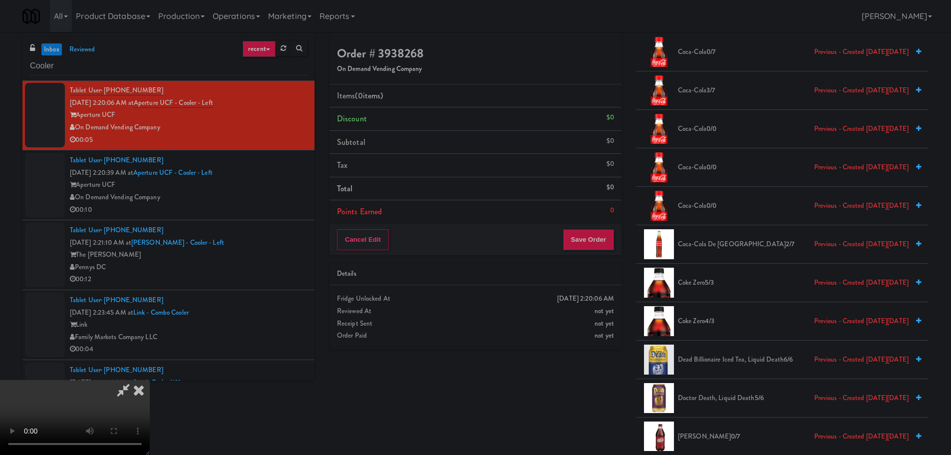
scroll to position [948, 0]
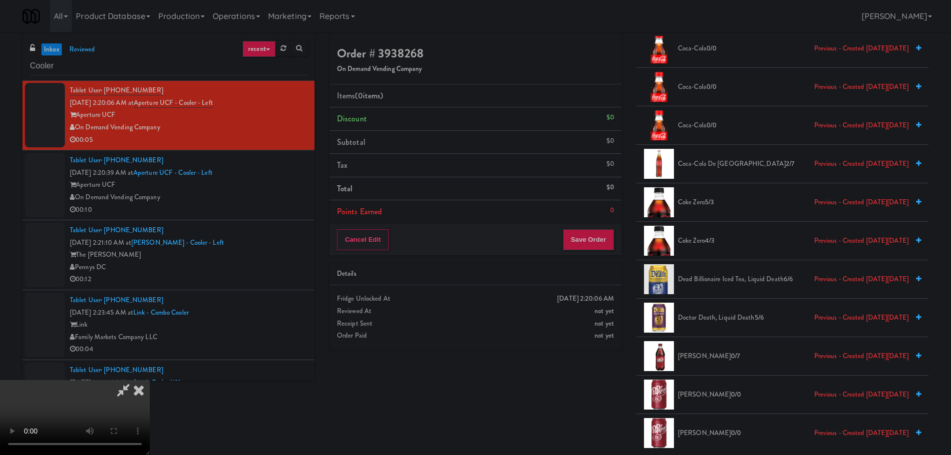
click at [700, 243] on span "Coke Zero 4/3 Previous - Created on Fri, Aug 1st 2025" at bounding box center [793, 241] width 231 height 12
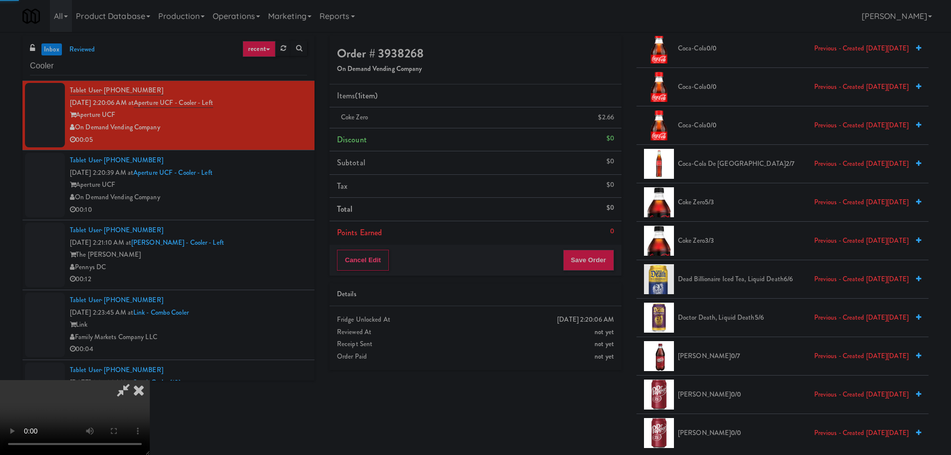
click at [150, 380] on video at bounding box center [75, 417] width 150 height 75
click at [593, 253] on button "Save Order" at bounding box center [588, 260] width 51 height 21
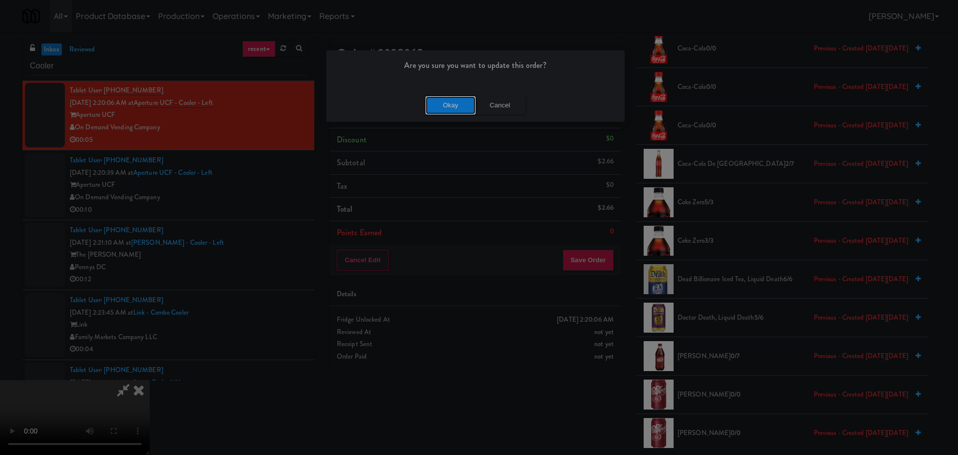
click at [450, 97] on button "Okay" at bounding box center [451, 105] width 50 height 18
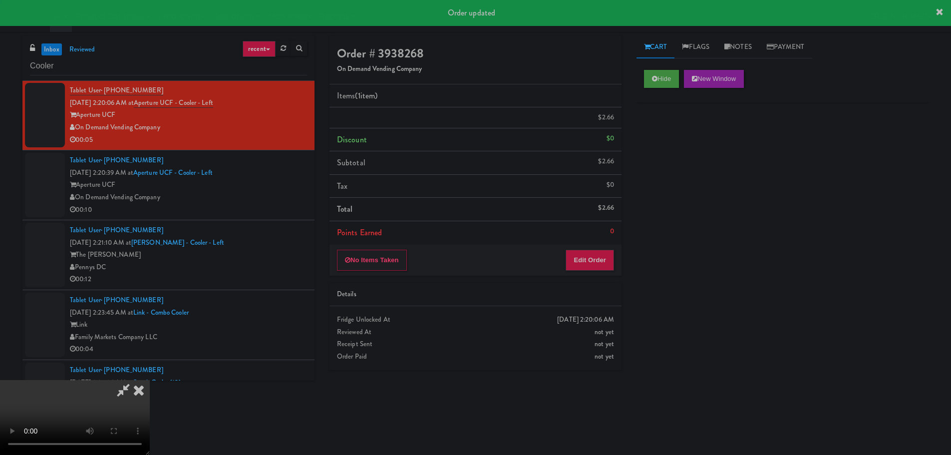
scroll to position [0, 0]
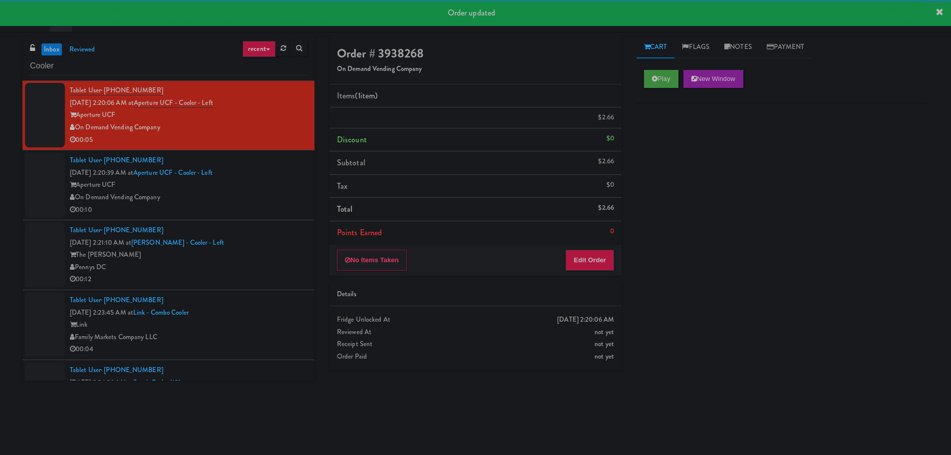
click at [267, 206] on div "Tablet User · (386) 295-5977 Oct 6, 2025 2:20:39 AM at Aperture UCF - Cooler - …" at bounding box center [188, 184] width 237 height 61
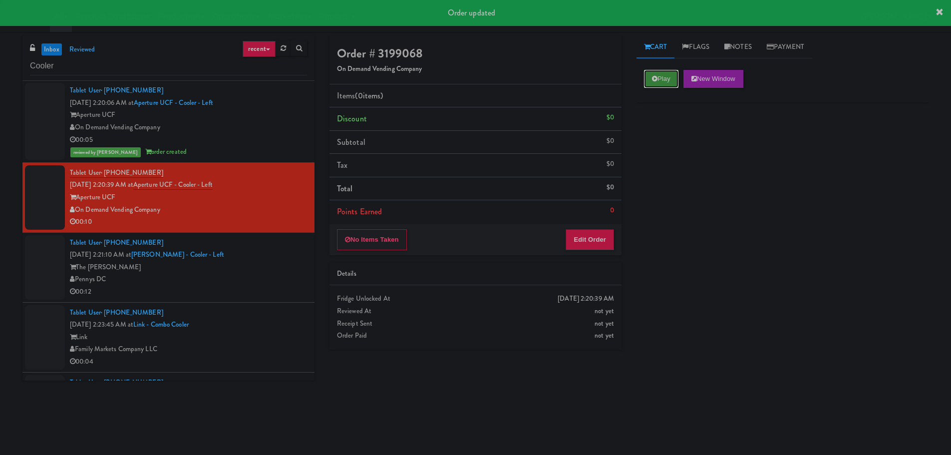
click at [648, 78] on button "Play" at bounding box center [661, 79] width 34 height 18
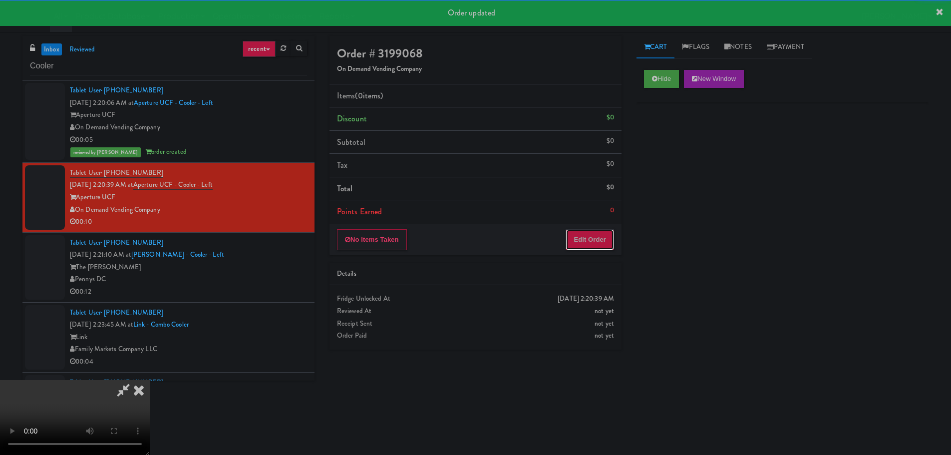
click at [566, 248] on button "Edit Order" at bounding box center [590, 239] width 48 height 21
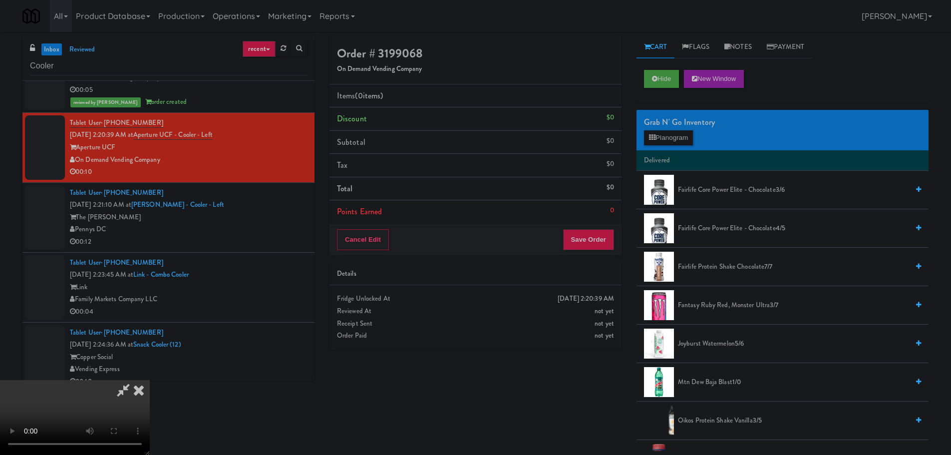
click at [150, 380] on video at bounding box center [75, 417] width 150 height 75
drag, startPoint x: 481, startPoint y: 269, endPoint x: 550, endPoint y: 237, distance: 76.1
click at [150, 380] on video at bounding box center [75, 417] width 150 height 75
click at [658, 143] on button "Planogram" at bounding box center [668, 137] width 49 height 15
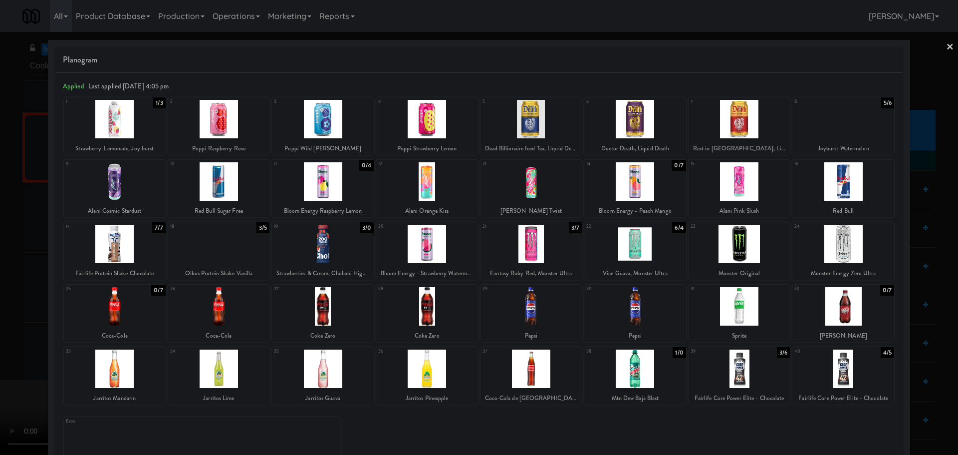
drag, startPoint x: 0, startPoint y: 322, endPoint x: 15, endPoint y: 324, distance: 15.0
click at [1, 323] on div at bounding box center [479, 227] width 958 height 455
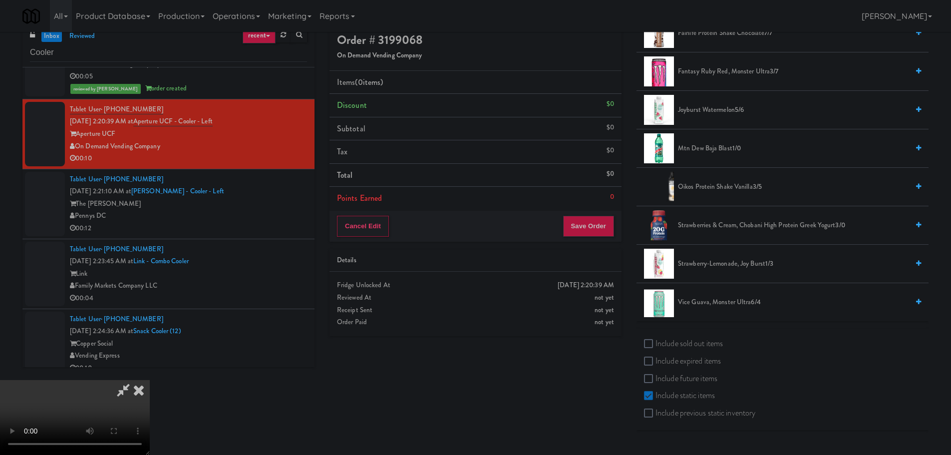
scroll to position [32, 0]
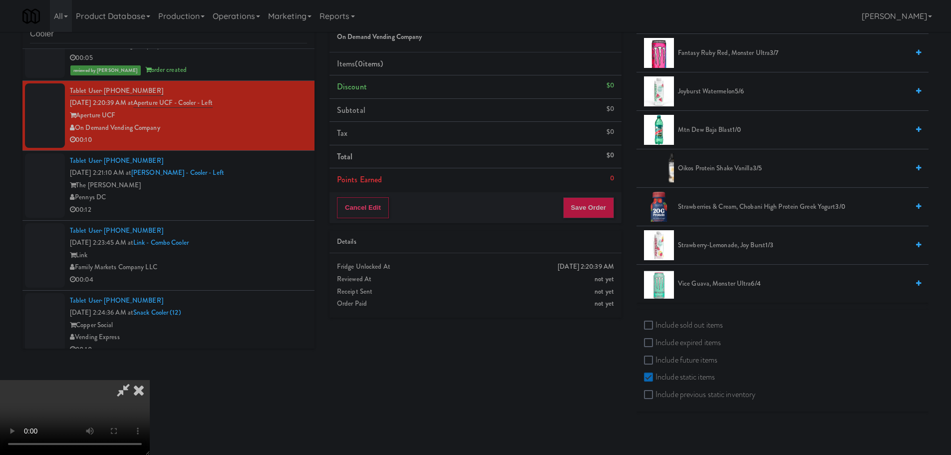
click at [675, 393] on label "Include previous static inventory" at bounding box center [699, 394] width 111 height 15
click at [655, 393] on input "Include previous static inventory" at bounding box center [649, 395] width 11 height 8
checkbox input "true"
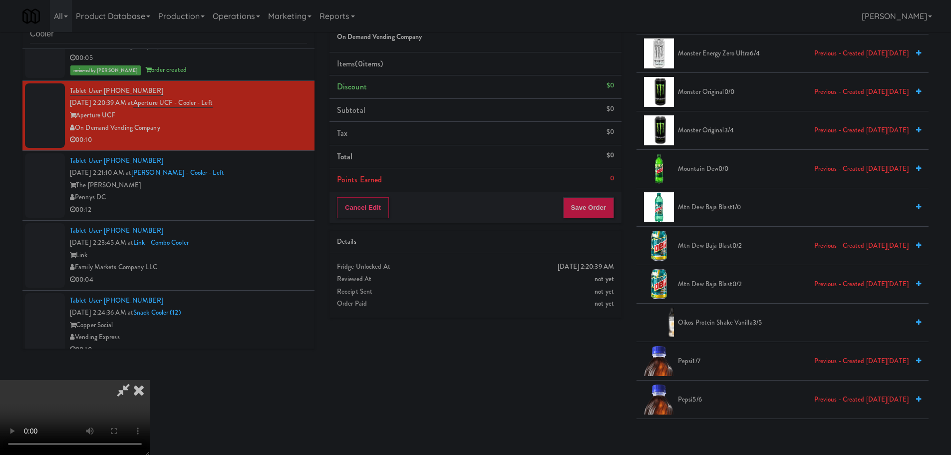
scroll to position [1917, 0]
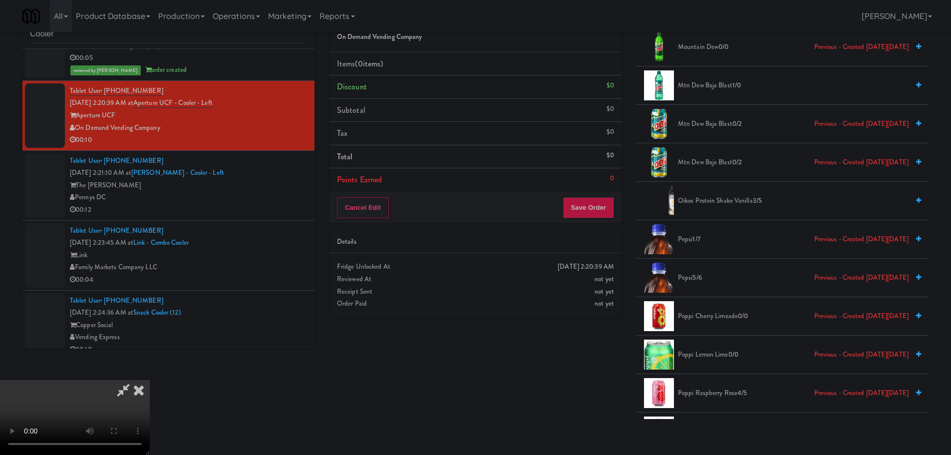
click at [691, 241] on span "Pepsi 1/7 Previous - Created on Fri, Aug 1st 2025" at bounding box center [793, 239] width 231 height 12
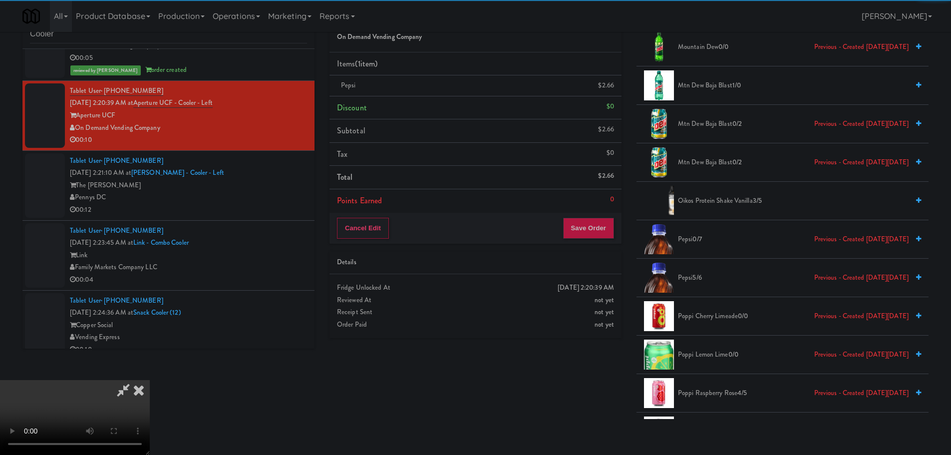
scroll to position [172, 0]
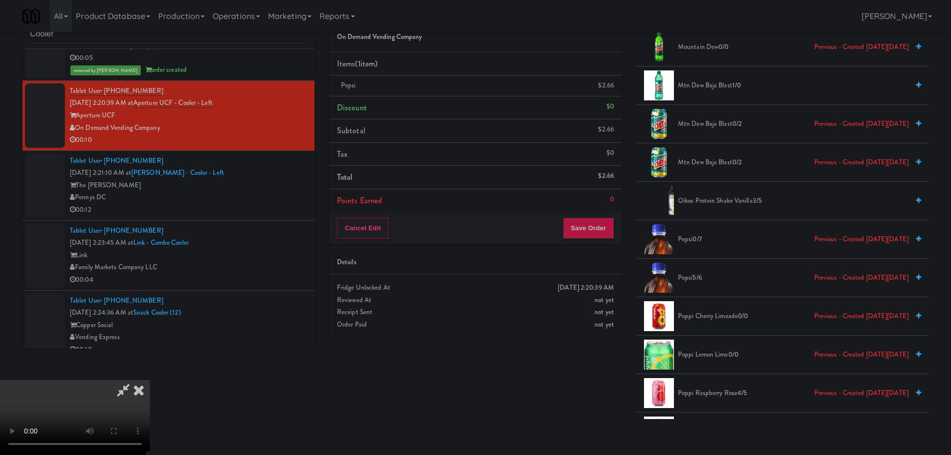
drag, startPoint x: 448, startPoint y: 278, endPoint x: 448, endPoint y: 268, distance: 10.0
click at [150, 380] on video at bounding box center [75, 417] width 150 height 75
click at [602, 222] on button "Save Order" at bounding box center [588, 228] width 51 height 21
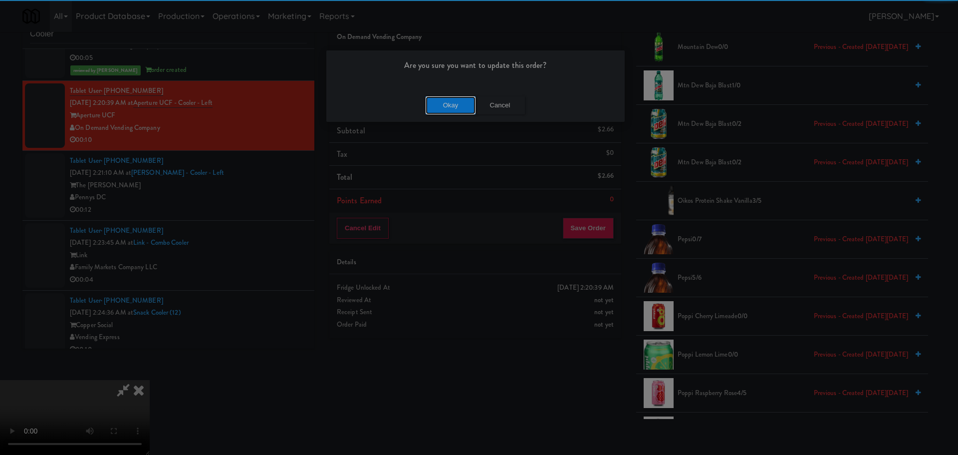
click at [456, 98] on button "Okay" at bounding box center [451, 105] width 50 height 18
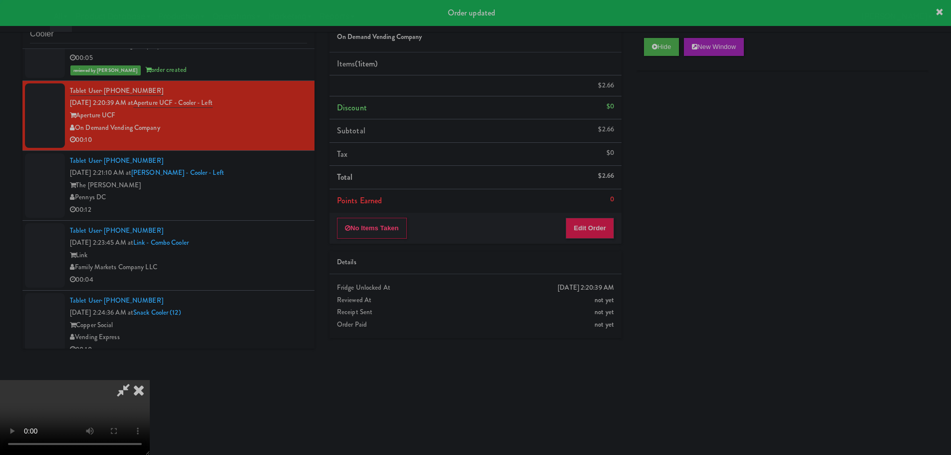
scroll to position [0, 0]
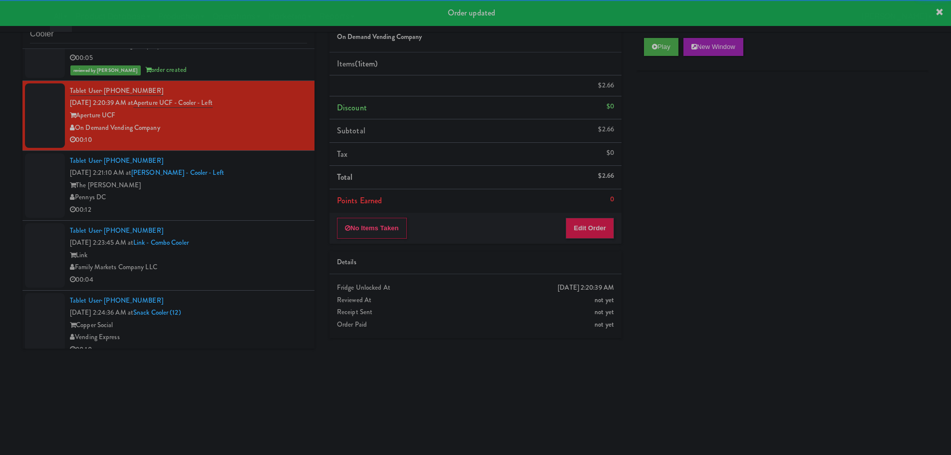
click at [262, 192] on div "The Kelvin" at bounding box center [188, 185] width 237 height 12
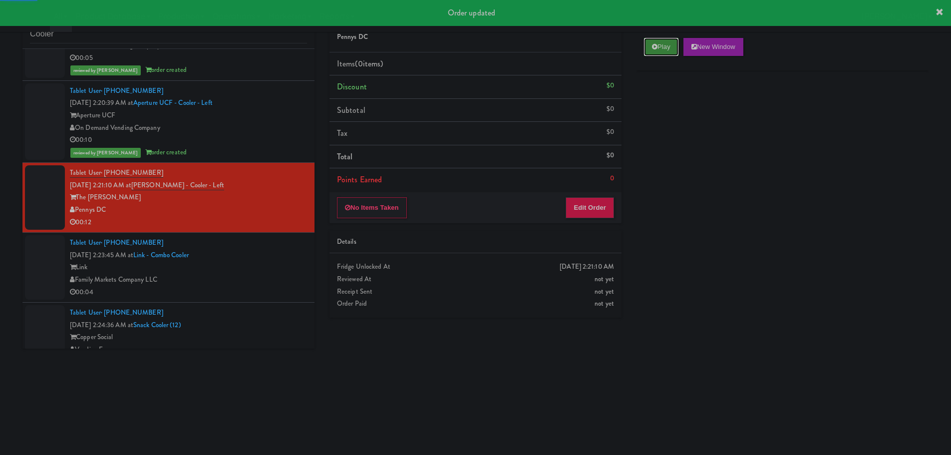
click at [666, 47] on button "Play" at bounding box center [661, 47] width 34 height 18
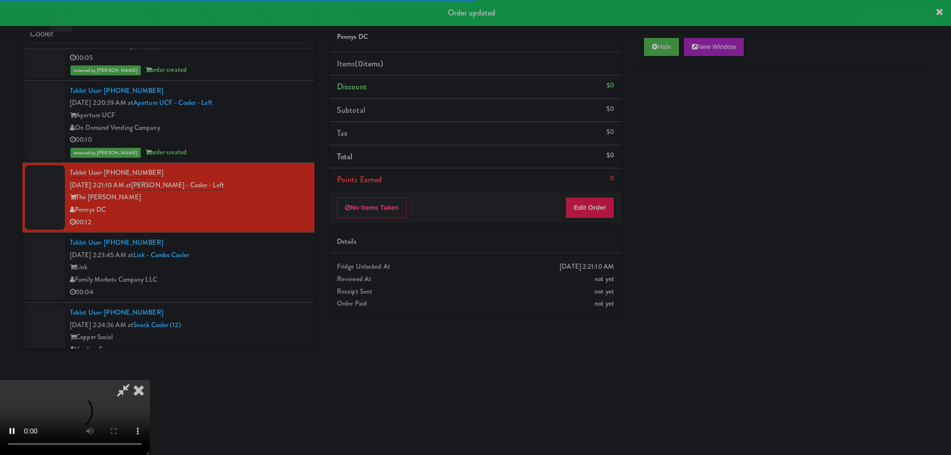
click at [590, 188] on li "Points Earned 0" at bounding box center [475, 179] width 292 height 23
click at [589, 203] on button "Edit Order" at bounding box center [590, 207] width 48 height 21
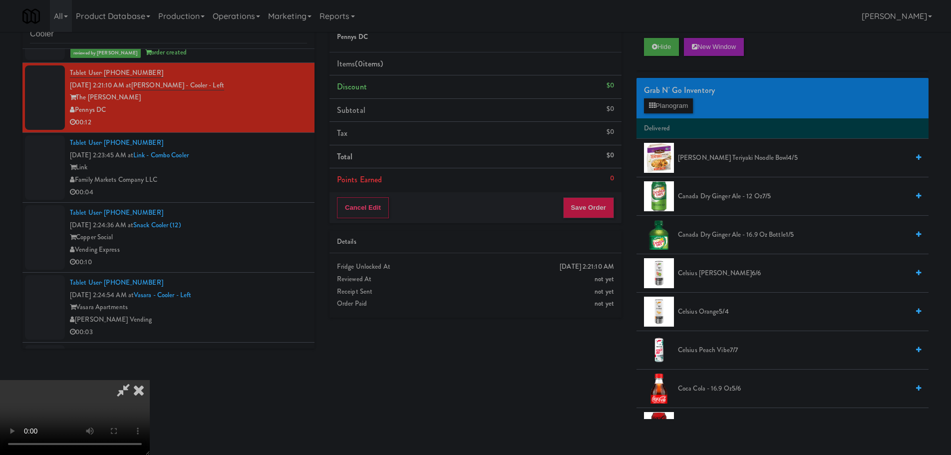
drag, startPoint x: 416, startPoint y: 290, endPoint x: 433, endPoint y: 286, distance: 17.8
click at [150, 380] on video at bounding box center [75, 417] width 150 height 75
click at [679, 117] on div "Grab N' Go Inventory Planogram" at bounding box center [782, 98] width 292 height 40
click at [678, 107] on button "Planogram" at bounding box center [668, 105] width 49 height 15
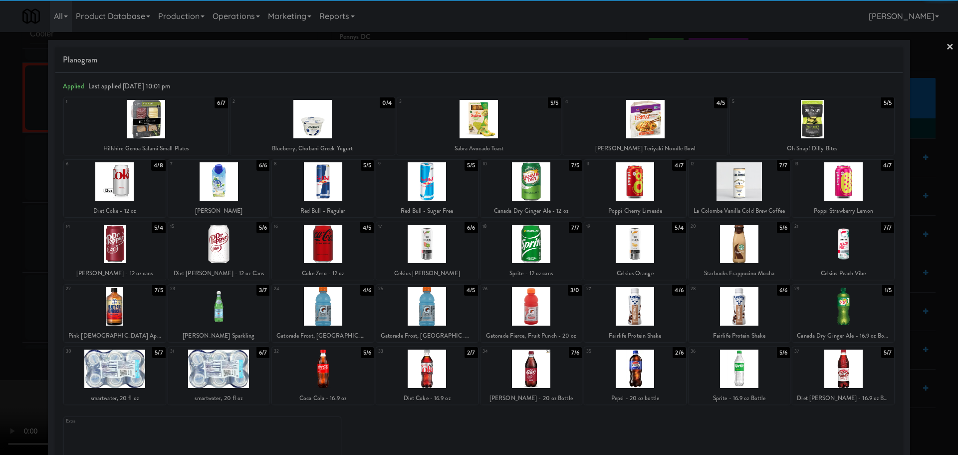
click at [737, 253] on div at bounding box center [740, 244] width 102 height 38
click at [0, 298] on div at bounding box center [479, 227] width 958 height 455
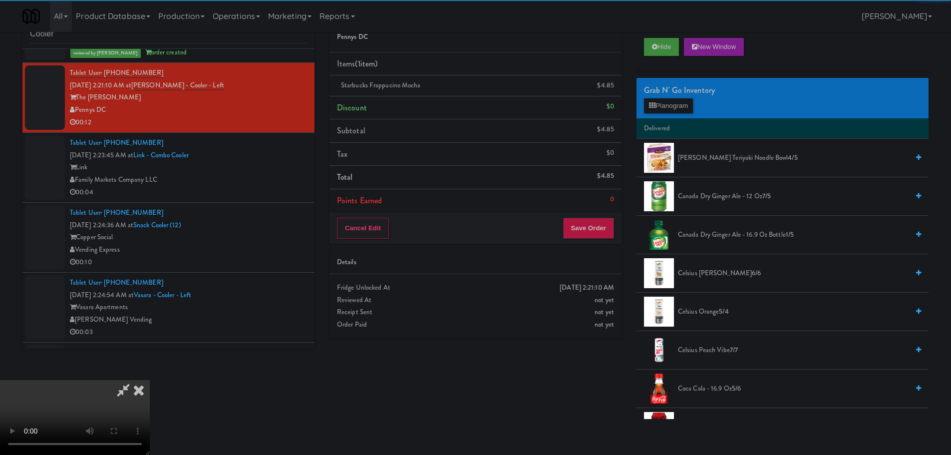
drag, startPoint x: 302, startPoint y: 247, endPoint x: 346, endPoint y: 246, distance: 43.4
click at [150, 380] on video at bounding box center [75, 417] width 150 height 75
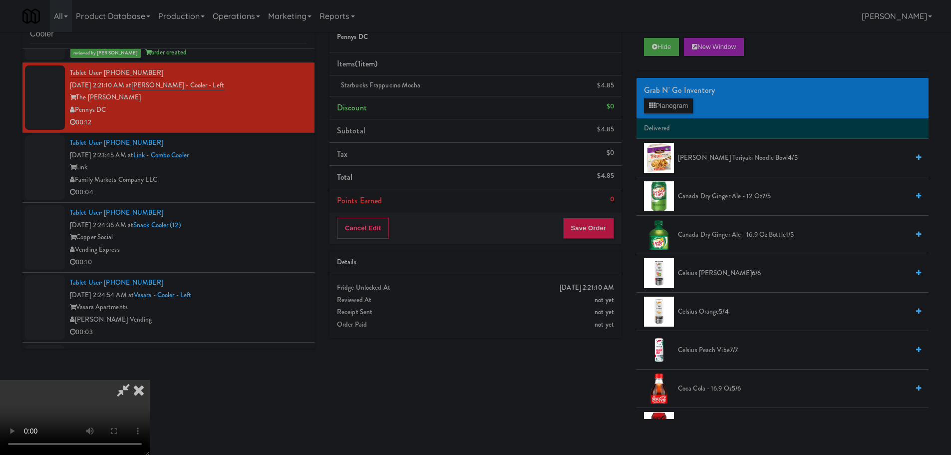
click at [150, 380] on video at bounding box center [75, 417] width 150 height 75
click at [675, 116] on div "Grab N' Go Inventory Planogram" at bounding box center [782, 98] width 292 height 40
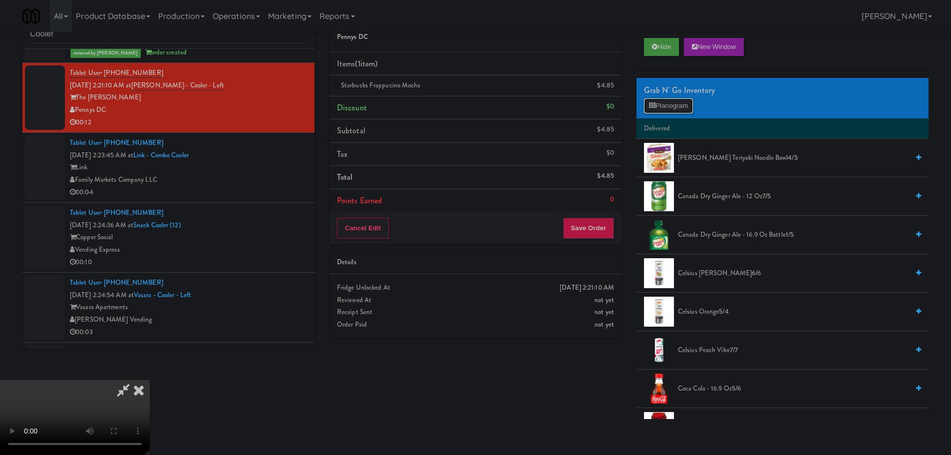
click at [677, 110] on button "Planogram" at bounding box center [668, 105] width 49 height 15
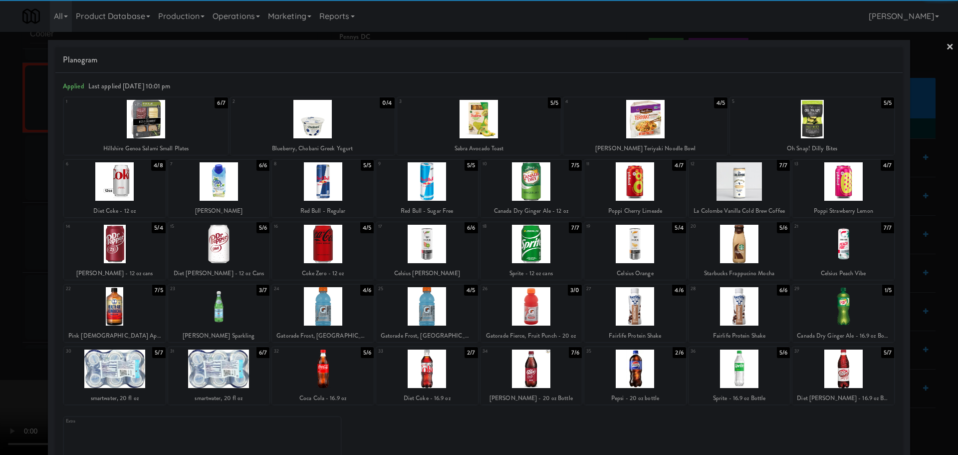
click at [228, 372] on div at bounding box center [219, 368] width 102 height 38
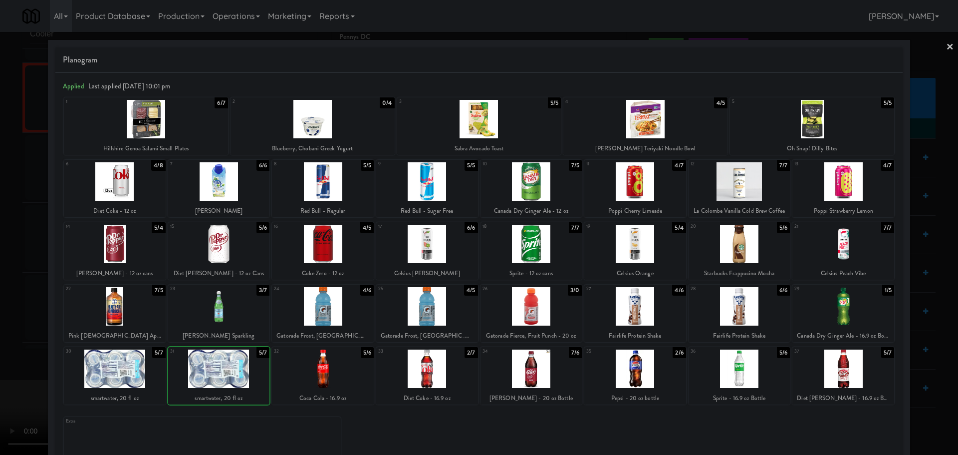
click at [1, 387] on div at bounding box center [479, 227] width 958 height 455
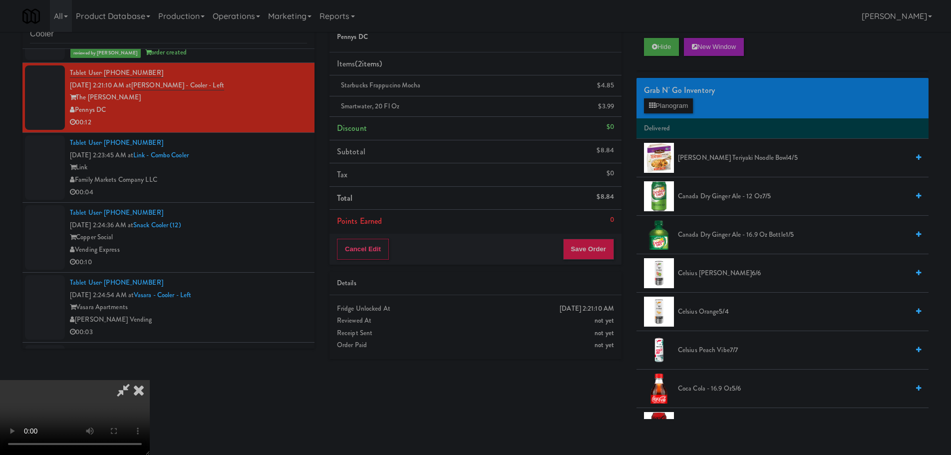
drag, startPoint x: 312, startPoint y: 260, endPoint x: 374, endPoint y: 255, distance: 61.6
click at [150, 380] on video at bounding box center [75, 417] width 150 height 75
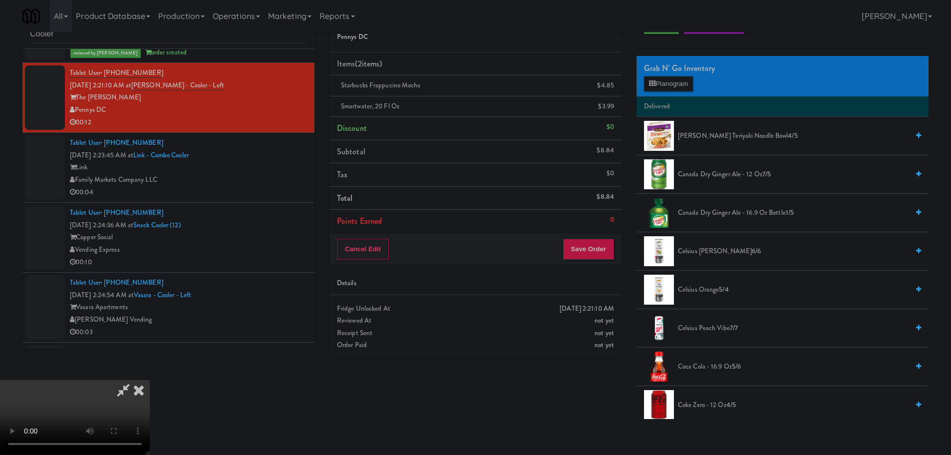
scroll to position [100, 0]
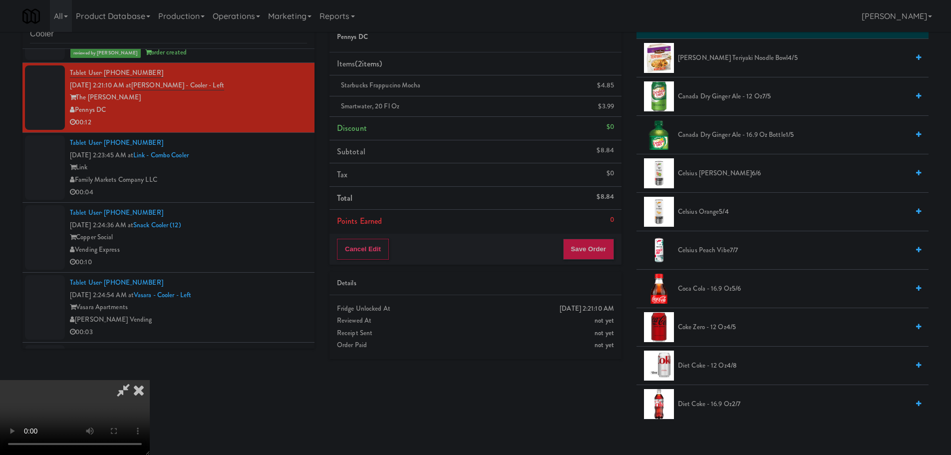
click at [711, 169] on span "Celsius Kiwi Guava 6/6" at bounding box center [793, 173] width 231 height 12
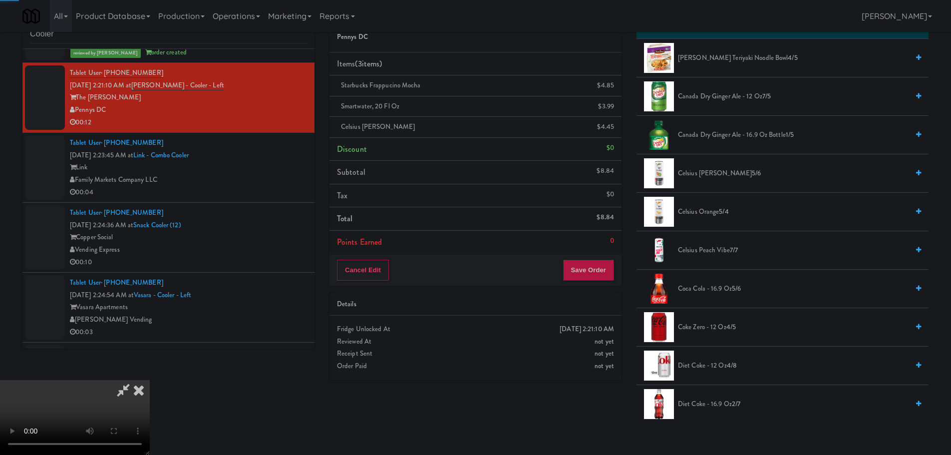
click at [150, 380] on video at bounding box center [75, 417] width 150 height 75
click at [601, 266] on button "Save Order" at bounding box center [588, 270] width 51 height 21
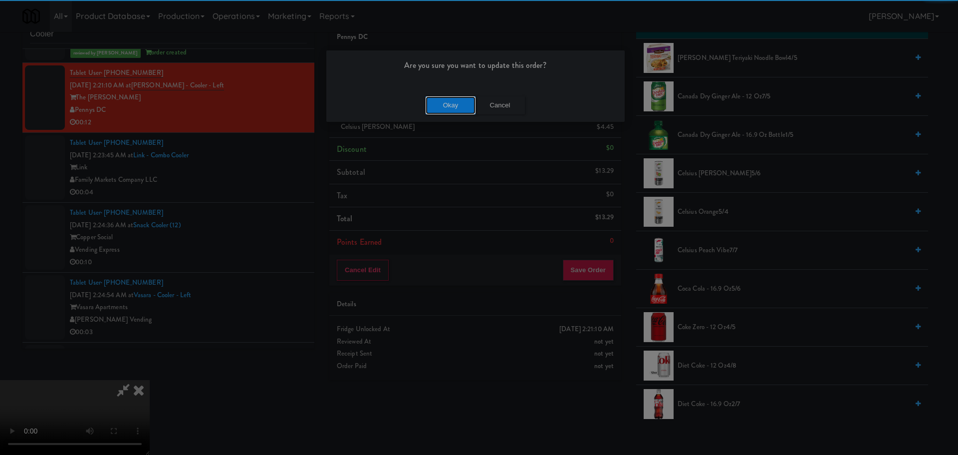
click at [443, 103] on button "Okay" at bounding box center [451, 105] width 50 height 18
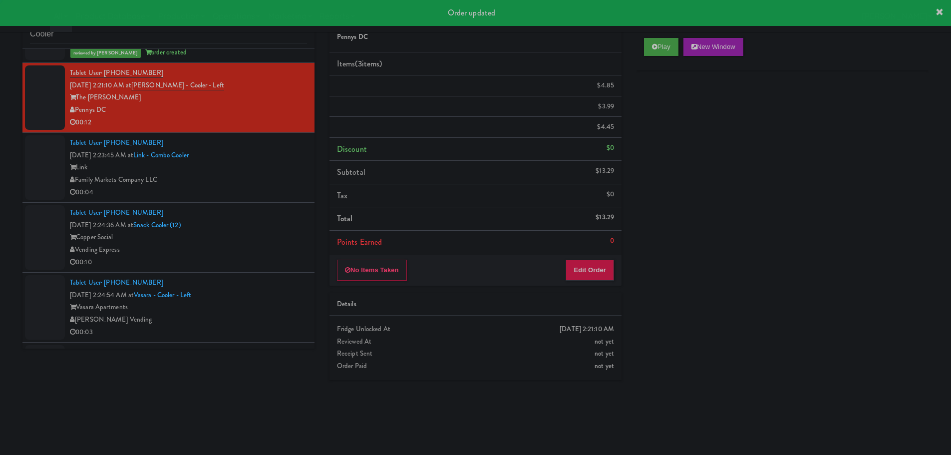
scroll to position [0, 0]
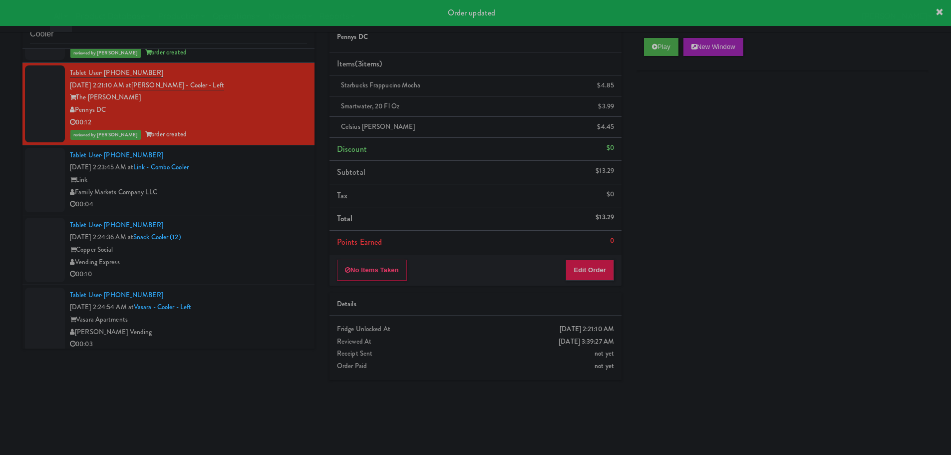
click at [226, 216] on li "Tablet User · (678) 682-0152 Oct 6, 2025 2:24:36 AM at Snack Cooler (12) Copper…" at bounding box center [168, 250] width 292 height 70
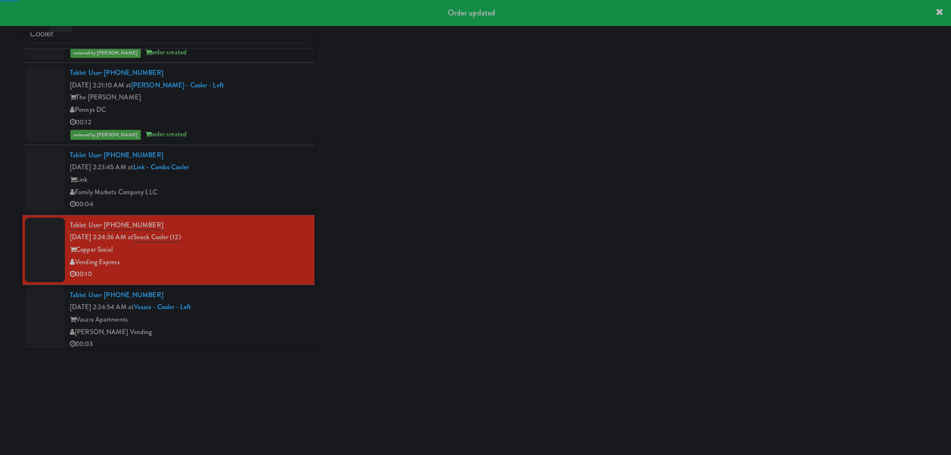
click at [236, 203] on div "00:04" at bounding box center [188, 204] width 237 height 12
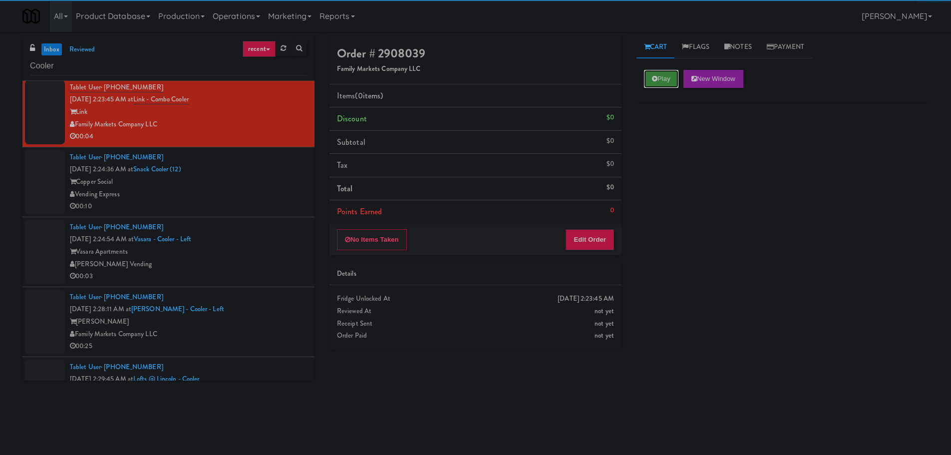
click at [651, 85] on button "Play" at bounding box center [661, 79] width 34 height 18
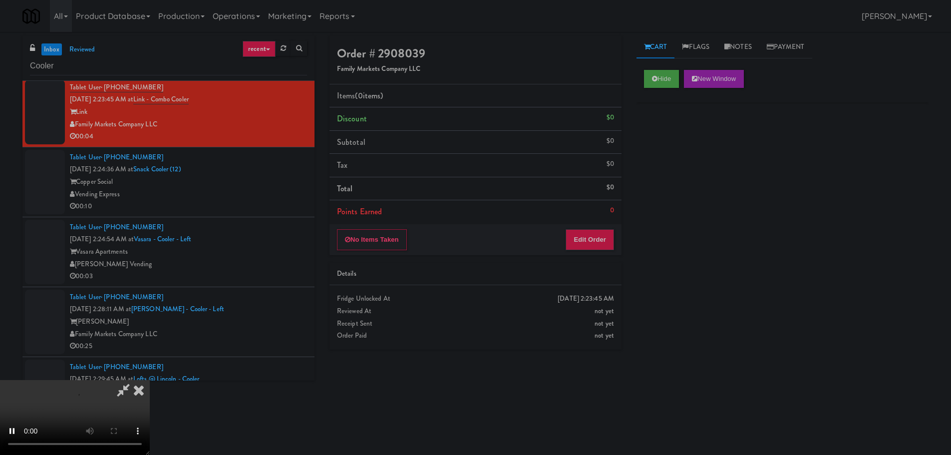
click at [605, 218] on li "Points Earned 0" at bounding box center [475, 211] width 292 height 23
click at [596, 238] on button "Edit Order" at bounding box center [590, 239] width 48 height 21
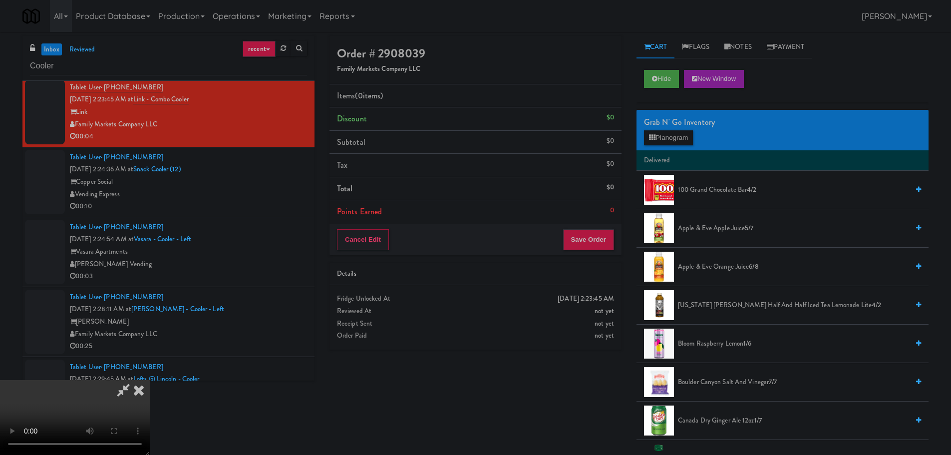
drag, startPoint x: 430, startPoint y: 275, endPoint x: 470, endPoint y: 265, distance: 40.7
click at [150, 380] on video at bounding box center [75, 417] width 150 height 75
drag, startPoint x: 661, startPoint y: 128, endPoint x: 659, endPoint y: 133, distance: 5.2
click at [660, 130] on div "Grab N' Go Inventory Planogram" at bounding box center [782, 130] width 292 height 40
click at [661, 135] on button "Planogram" at bounding box center [668, 137] width 49 height 15
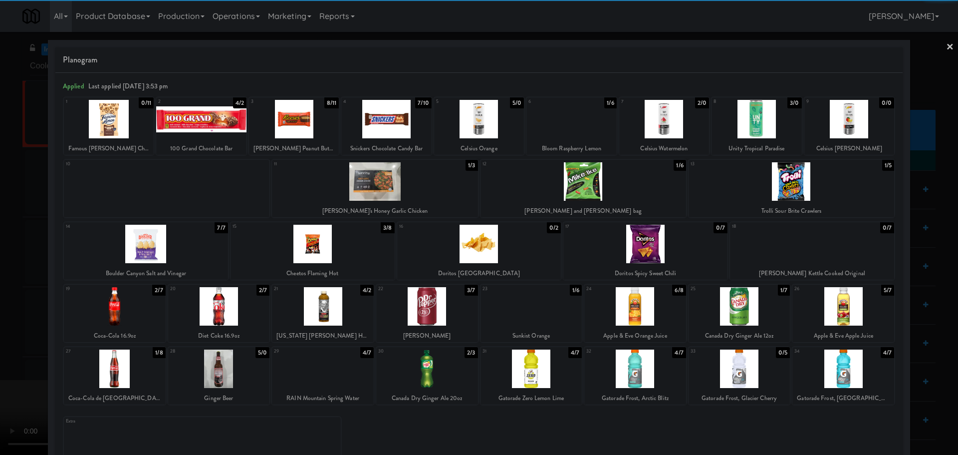
click at [165, 247] on div at bounding box center [146, 244] width 164 height 38
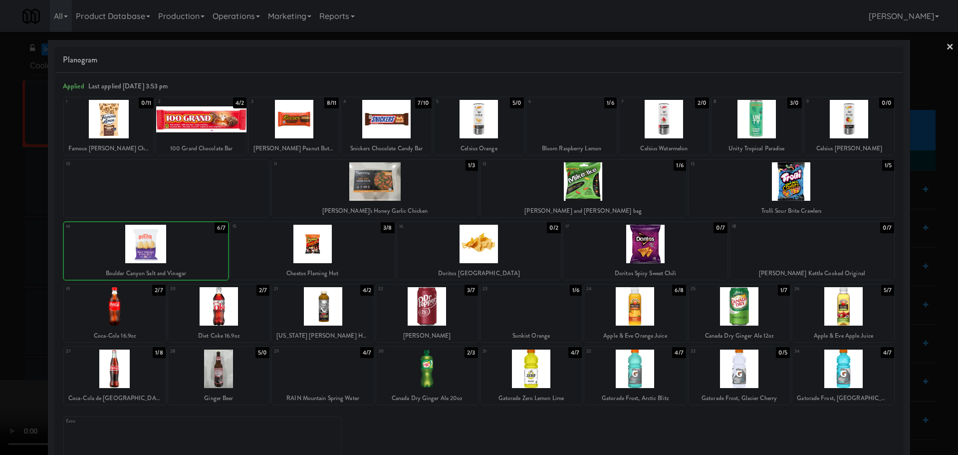
click at [0, 324] on div at bounding box center [479, 227] width 958 height 455
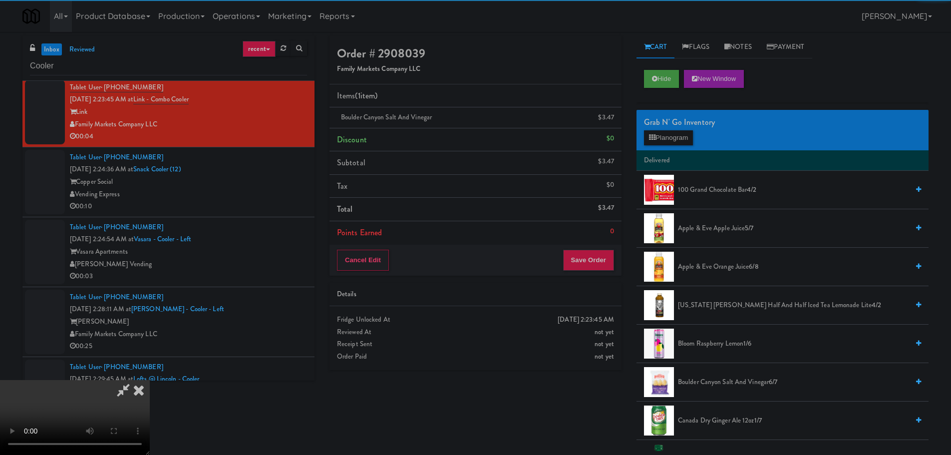
click at [150, 380] on video at bounding box center [75, 417] width 150 height 75
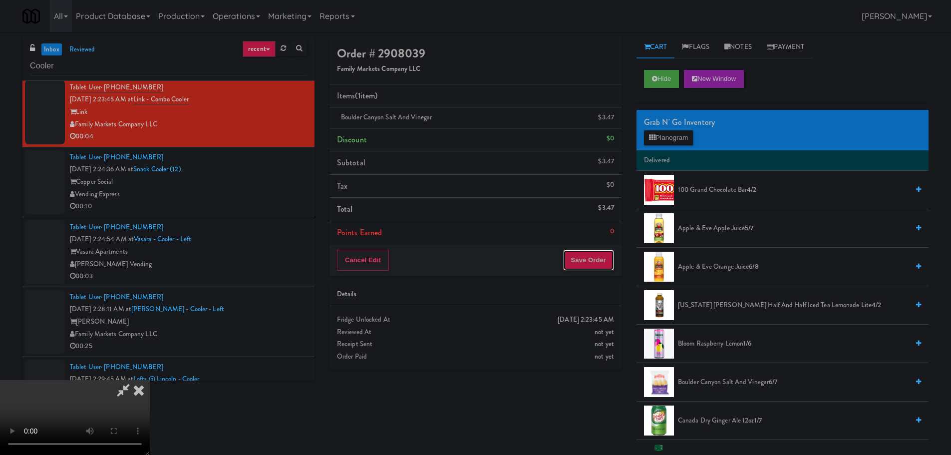
click at [579, 265] on button "Save Order" at bounding box center [588, 260] width 51 height 21
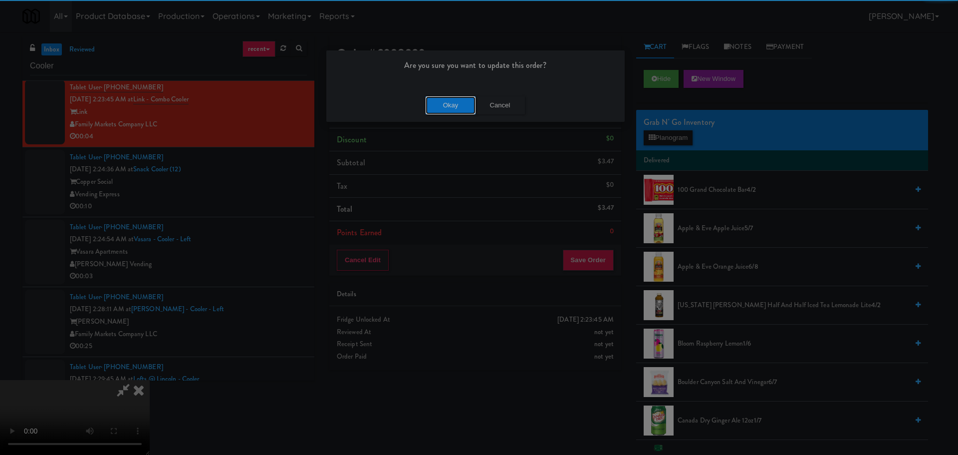
click at [459, 99] on button "Okay" at bounding box center [451, 105] width 50 height 18
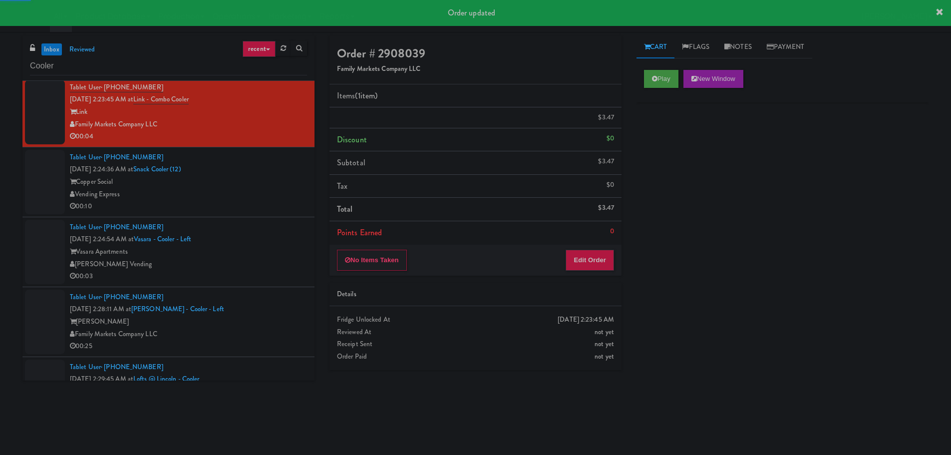
click at [228, 213] on li "Tablet User · (678) 682-0152 Oct 6, 2025 2:24:36 AM at Snack Cooler (12) Copper…" at bounding box center [168, 182] width 292 height 70
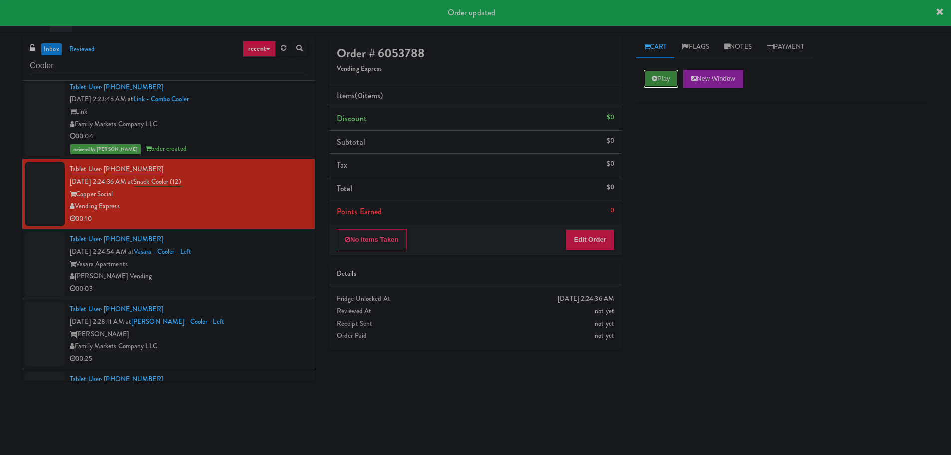
click at [663, 74] on button "Play" at bounding box center [661, 79] width 34 height 18
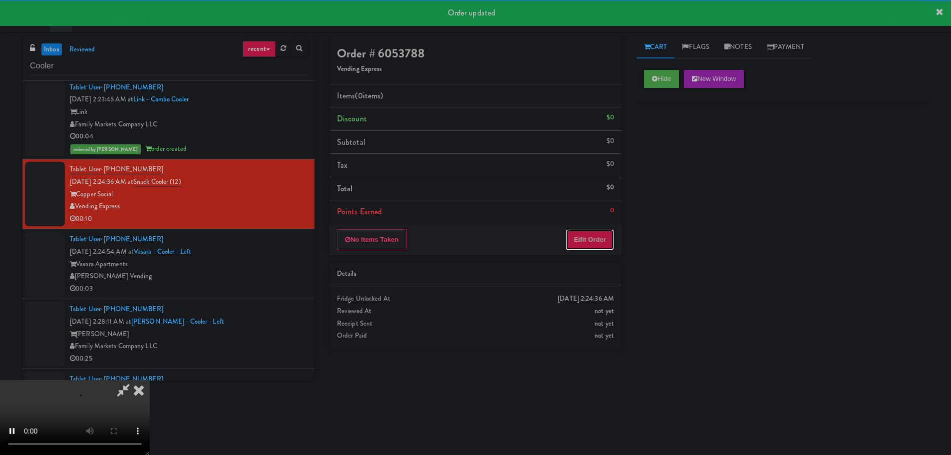
click at [599, 248] on button "Edit Order" at bounding box center [590, 239] width 48 height 21
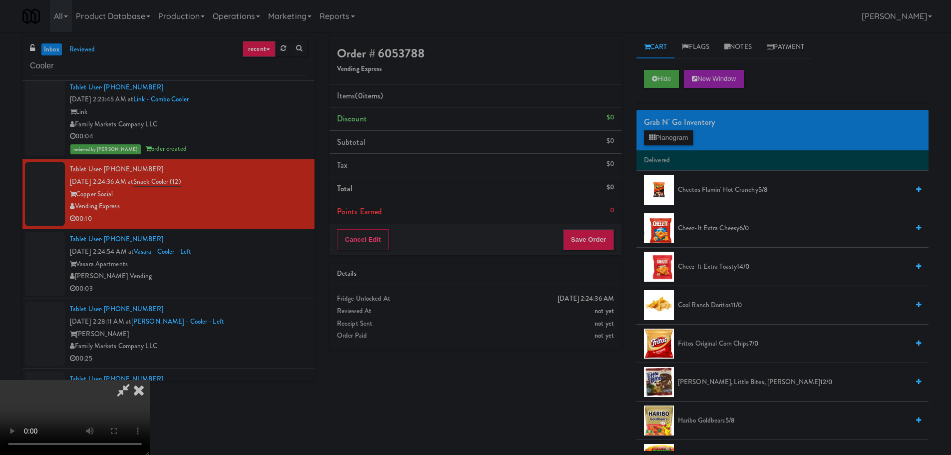
scroll to position [22, 0]
click at [150, 380] on video at bounding box center [75, 417] width 150 height 75
drag, startPoint x: 281, startPoint y: 321, endPoint x: 290, endPoint y: 297, distance: 25.6
click at [150, 380] on video at bounding box center [75, 417] width 150 height 75
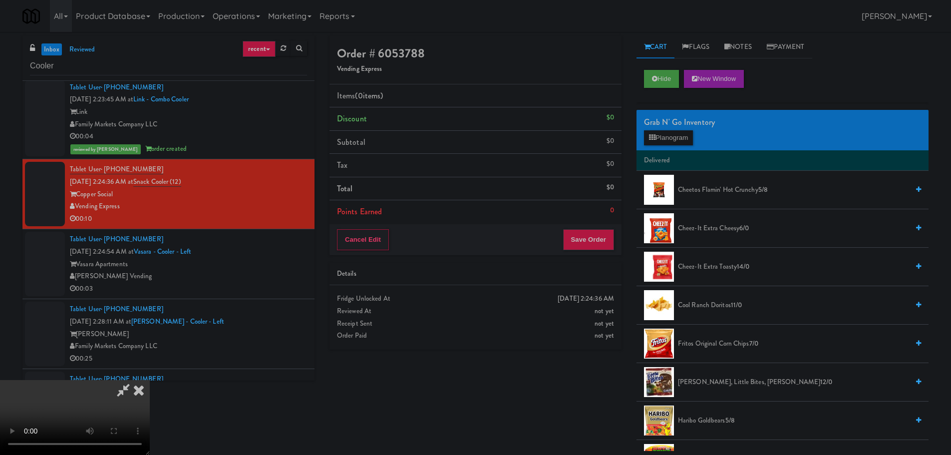
click at [150, 380] on video at bounding box center [75, 417] width 150 height 75
drag, startPoint x: 376, startPoint y: 240, endPoint x: 388, endPoint y: 239, distance: 11.5
click at [150, 380] on video at bounding box center [75, 417] width 150 height 75
click at [663, 137] on button "Planogram" at bounding box center [668, 137] width 49 height 15
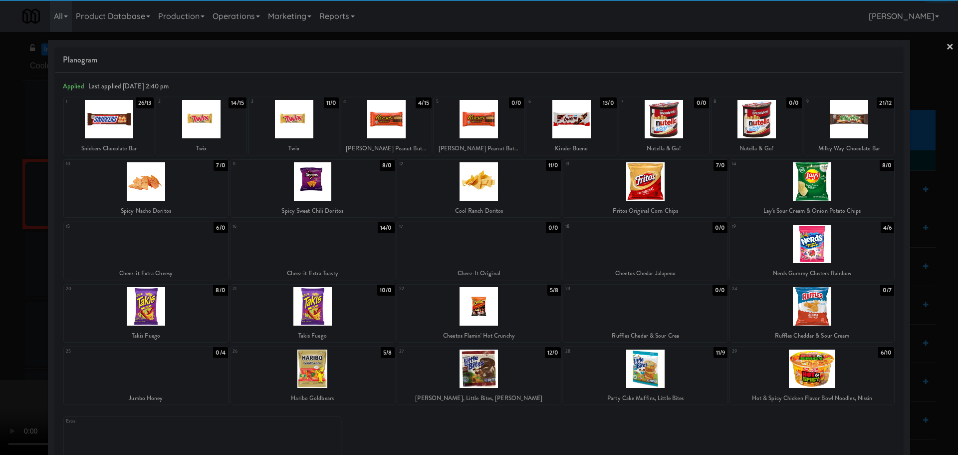
click at [345, 310] on div at bounding box center [313, 306] width 164 height 38
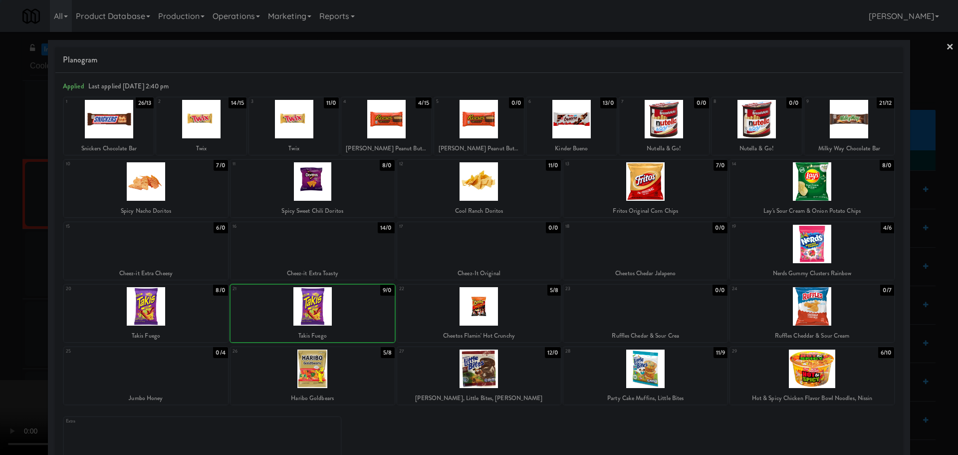
click at [0, 332] on div at bounding box center [479, 227] width 958 height 455
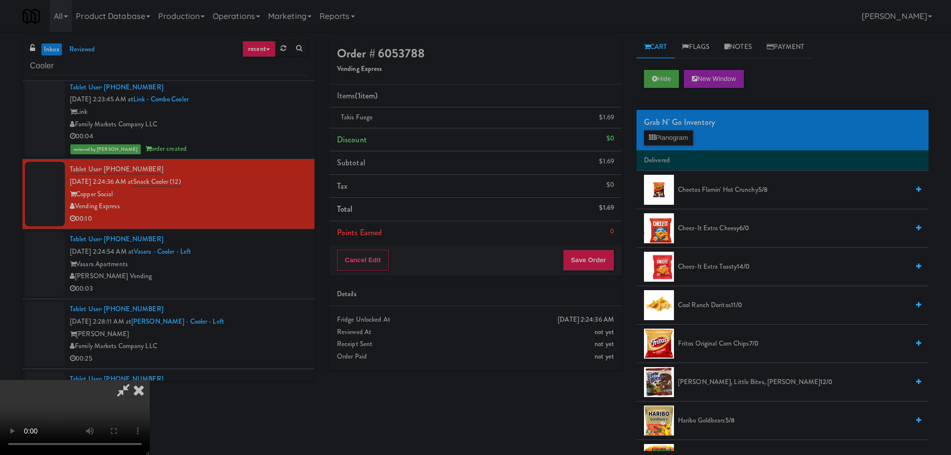
drag, startPoint x: 354, startPoint y: 296, endPoint x: 361, endPoint y: 285, distance: 13.4
click at [150, 380] on video at bounding box center [75, 417] width 150 height 75
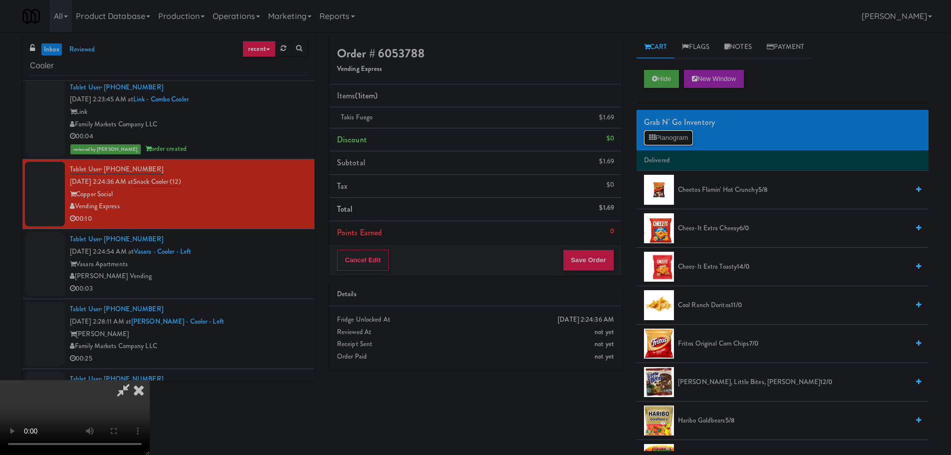
click at [672, 143] on button "Planogram" at bounding box center [668, 137] width 49 height 15
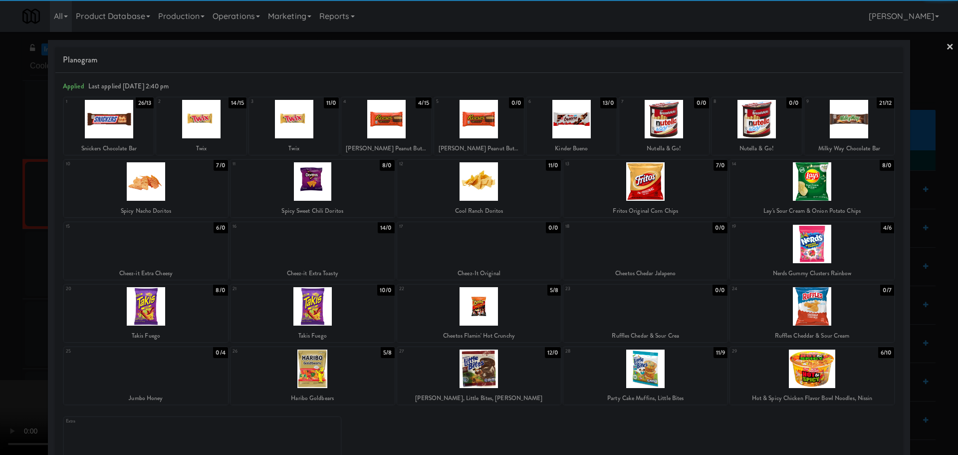
click at [497, 311] on div at bounding box center [479, 306] width 164 height 38
click at [0, 311] on div at bounding box center [479, 227] width 958 height 455
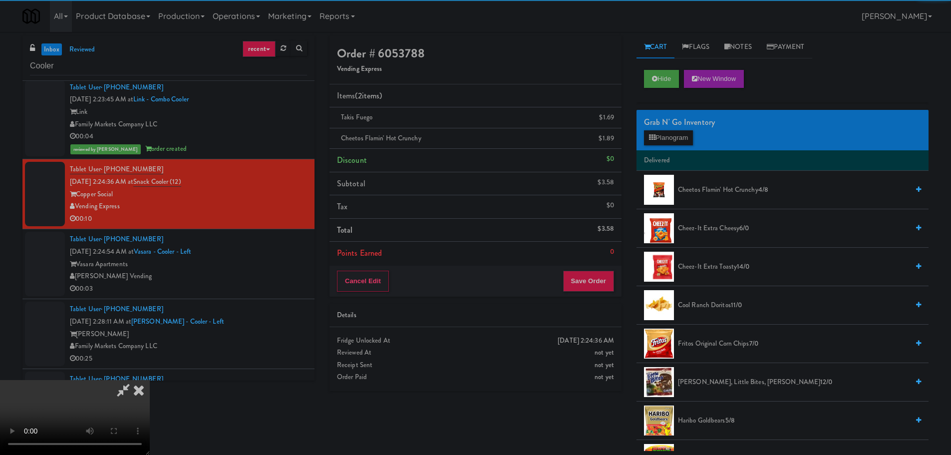
drag, startPoint x: 397, startPoint y: 261, endPoint x: 419, endPoint y: 258, distance: 22.2
click at [150, 380] on video at bounding box center [75, 417] width 150 height 75
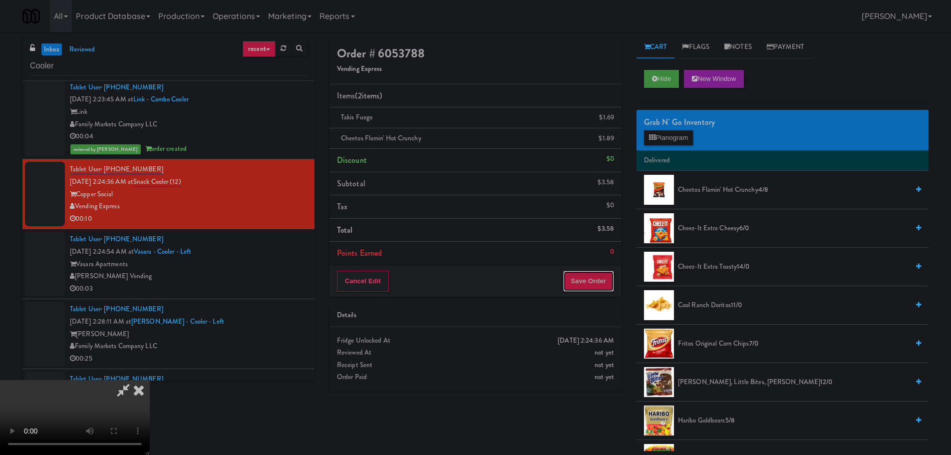
click at [604, 281] on button "Save Order" at bounding box center [588, 281] width 51 height 21
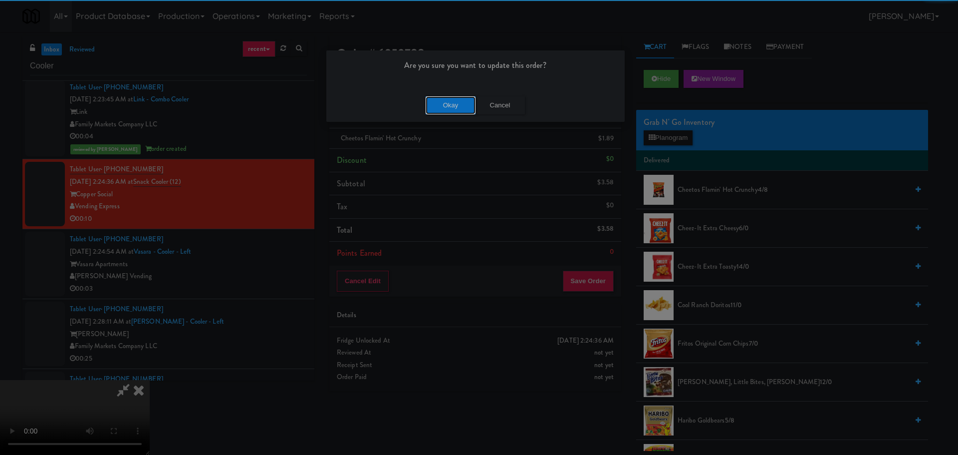
click at [455, 108] on button "Okay" at bounding box center [451, 105] width 50 height 18
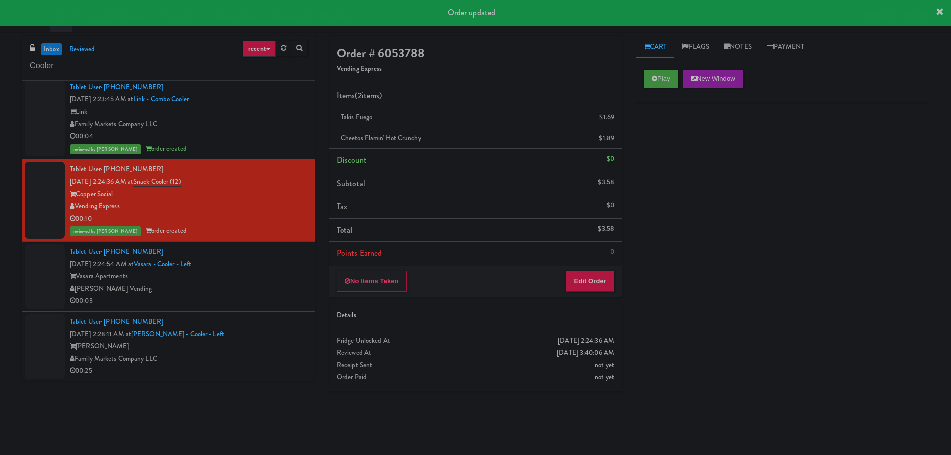
click at [265, 296] on div "00:03" at bounding box center [188, 300] width 237 height 12
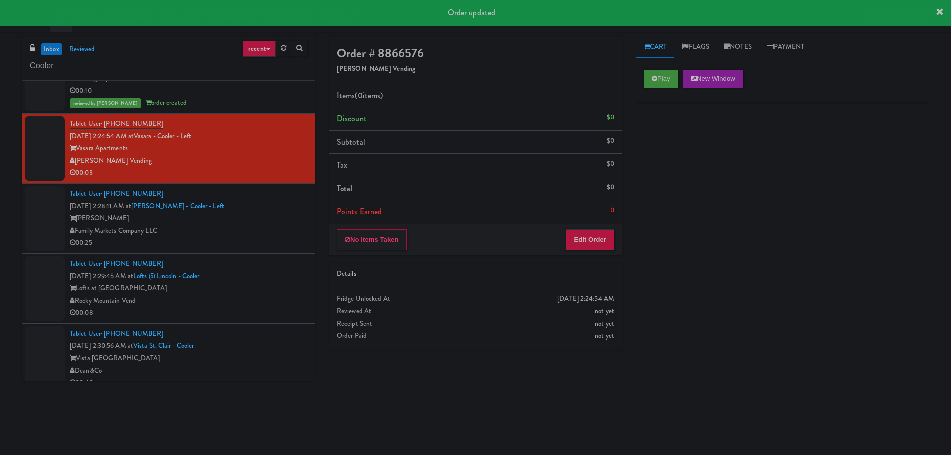
scroll to position [1747, 0]
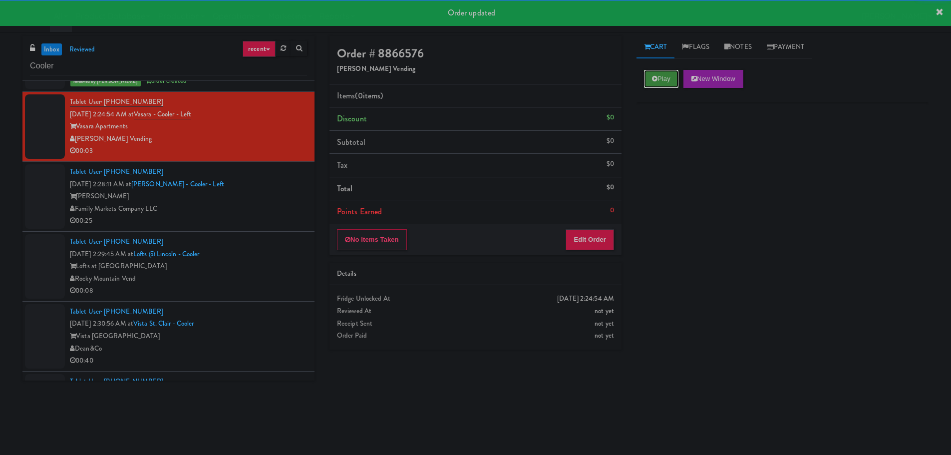
click at [650, 75] on button "Play" at bounding box center [661, 79] width 34 height 18
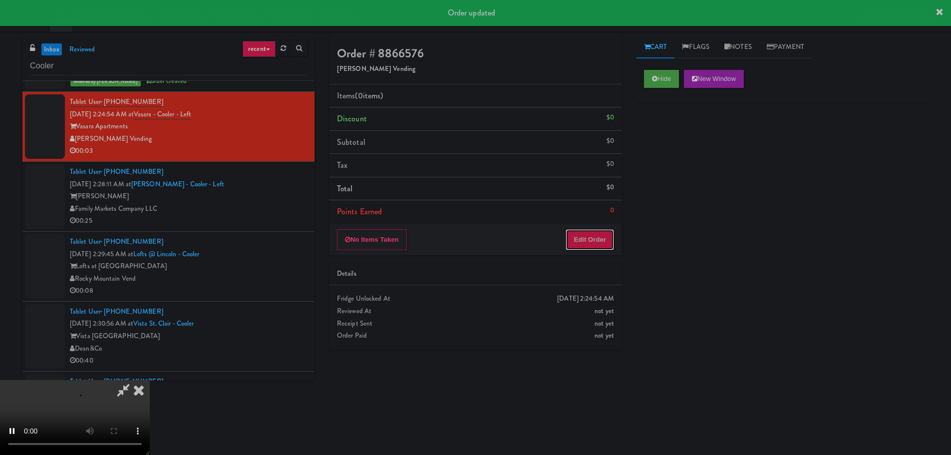
click at [609, 240] on button "Edit Order" at bounding box center [590, 239] width 48 height 21
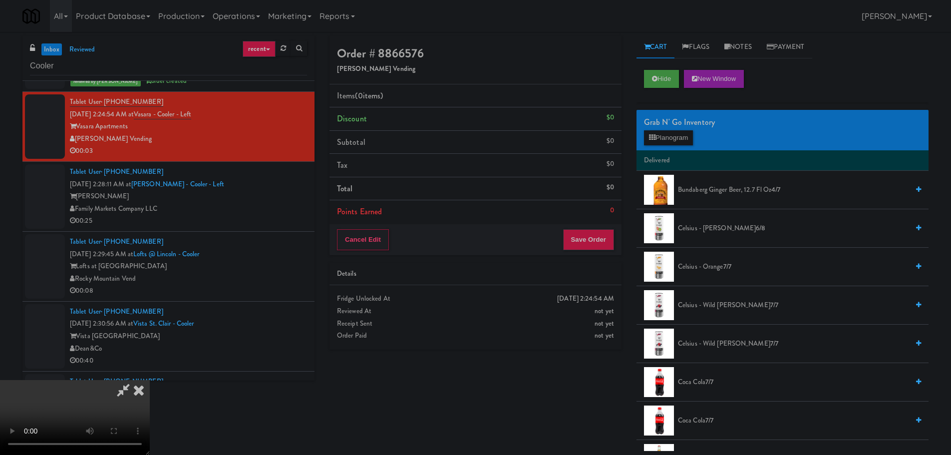
click at [150, 380] on video at bounding box center [75, 417] width 150 height 75
drag, startPoint x: 348, startPoint y: 321, endPoint x: 348, endPoint y: 315, distance: 6.0
click at [150, 380] on video at bounding box center [75, 417] width 150 height 75
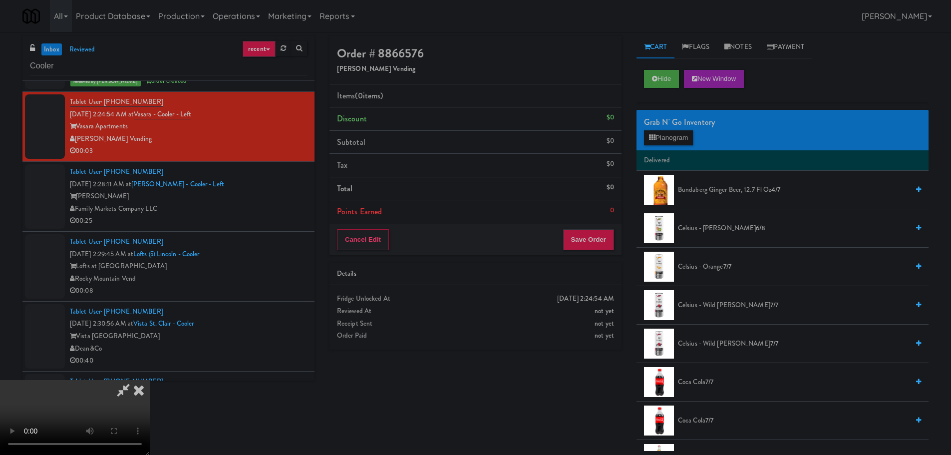
click at [150, 380] on video at bounding box center [75, 417] width 150 height 75
click at [659, 137] on button "Planogram" at bounding box center [668, 137] width 49 height 15
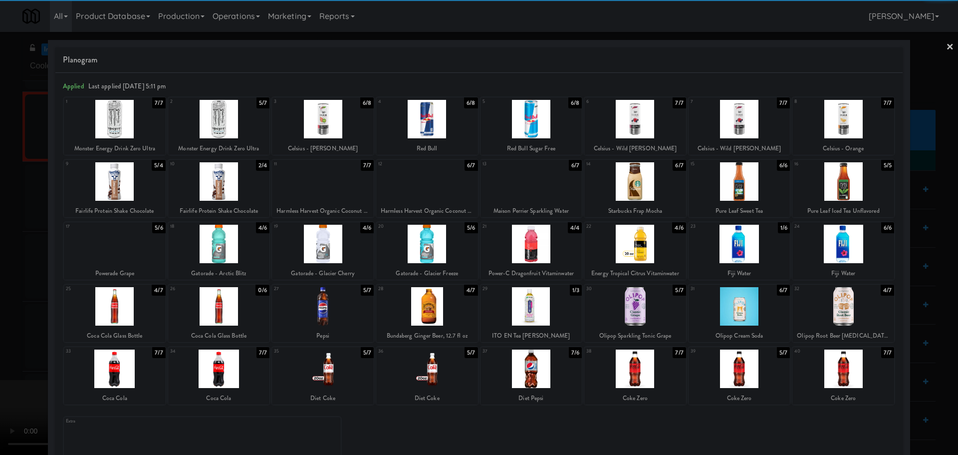
click at [346, 248] on div at bounding box center [323, 244] width 102 height 38
click at [6, 283] on div at bounding box center [479, 227] width 958 height 455
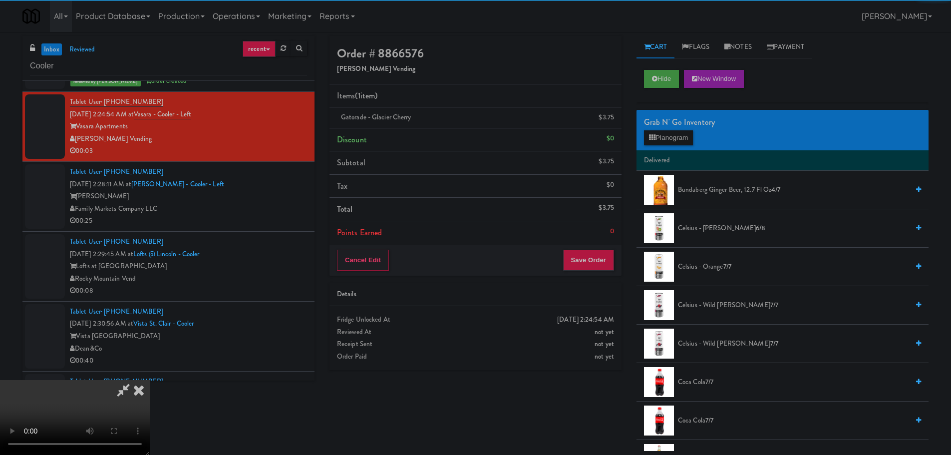
drag, startPoint x: 284, startPoint y: 256, endPoint x: 312, endPoint y: 261, distance: 29.4
click at [150, 380] on video at bounding box center [75, 417] width 150 height 75
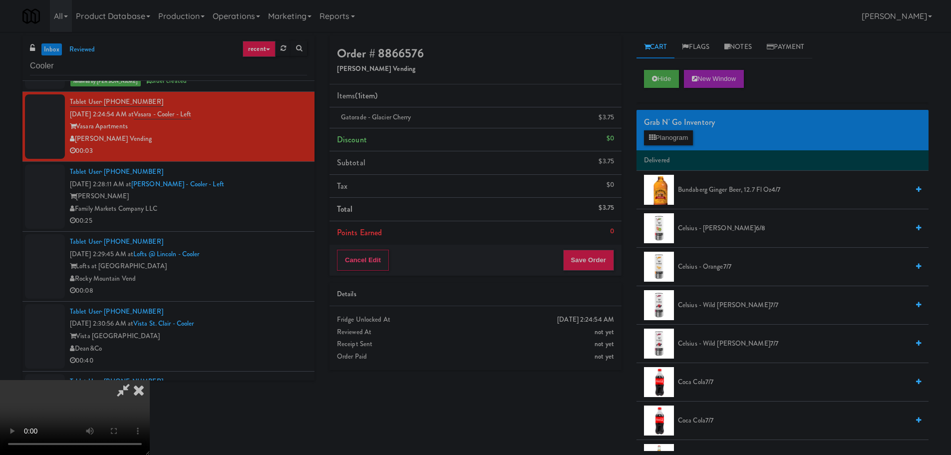
click at [150, 380] on video at bounding box center [75, 417] width 150 height 75
click at [597, 262] on button "Save Order" at bounding box center [588, 260] width 51 height 21
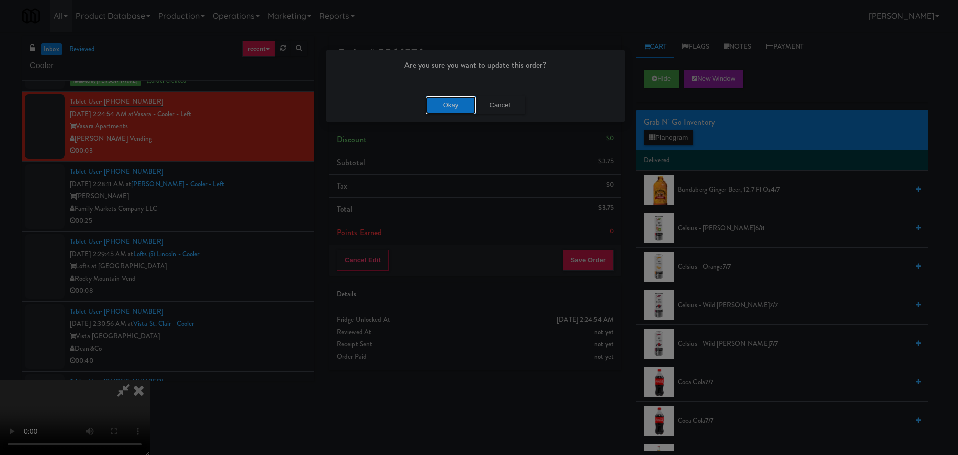
click at [452, 97] on button "Okay" at bounding box center [451, 105] width 50 height 18
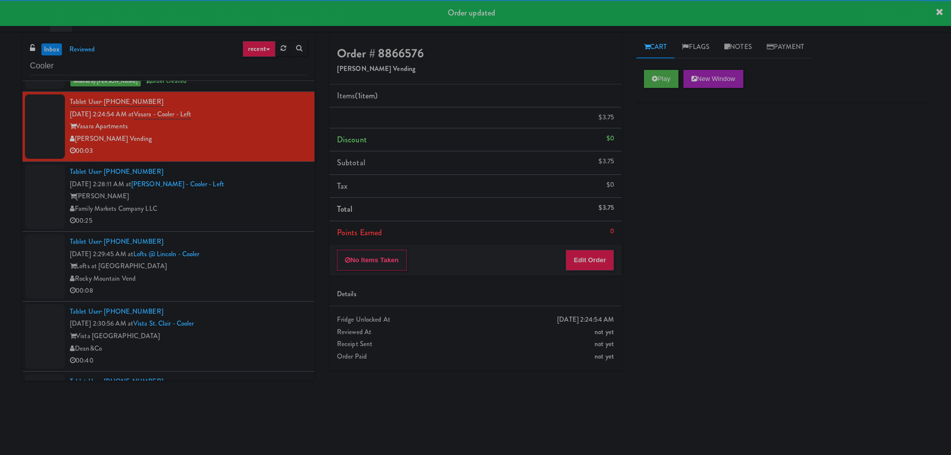
click at [279, 230] on li "Tablet User · (202) 509-1087 Oct 6, 2025 2:28:11 AM at Rowan - Cooler - Left Ro…" at bounding box center [168, 197] width 292 height 70
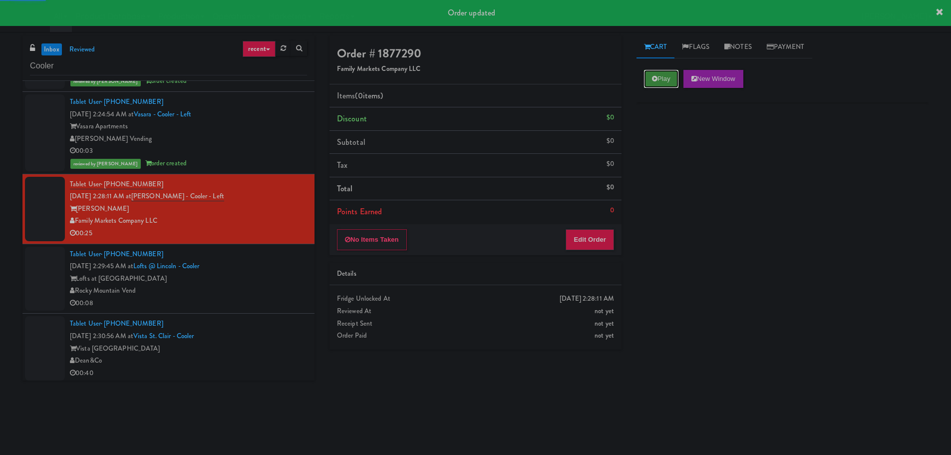
click at [665, 76] on button "Play" at bounding box center [661, 79] width 34 height 18
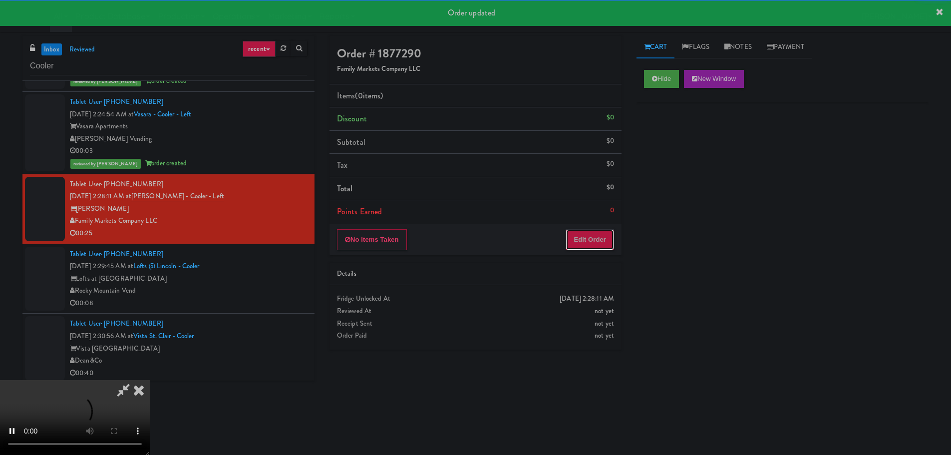
click at [599, 236] on button "Edit Order" at bounding box center [590, 239] width 48 height 21
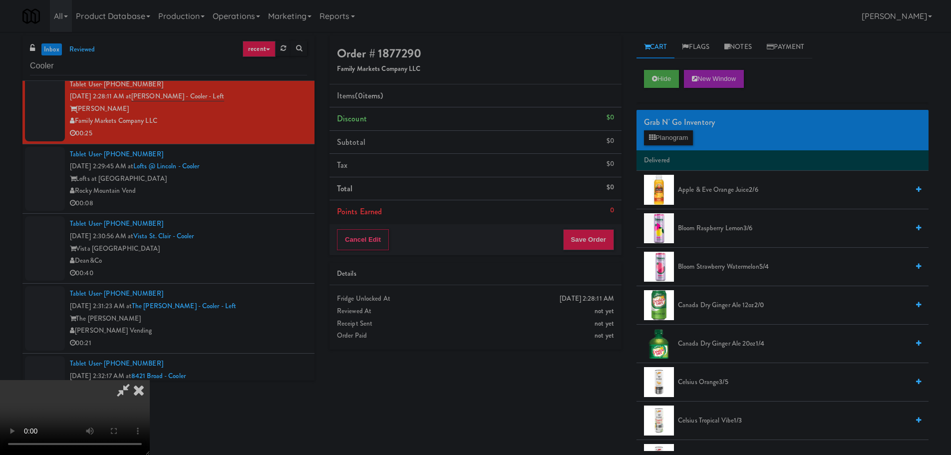
scroll to position [172, 0]
drag, startPoint x: 398, startPoint y: 217, endPoint x: 505, endPoint y: 187, distance: 110.8
click at [150, 380] on video at bounding box center [75, 417] width 150 height 75
click at [657, 128] on div "Grab N' Go Inventory" at bounding box center [782, 122] width 277 height 15
click at [657, 136] on button "Planogram" at bounding box center [668, 137] width 49 height 15
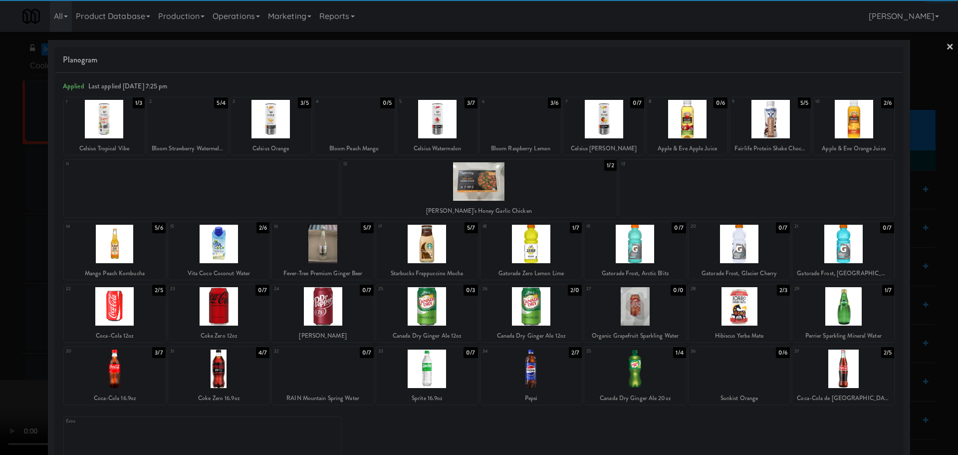
click at [130, 365] on div at bounding box center [115, 368] width 102 height 38
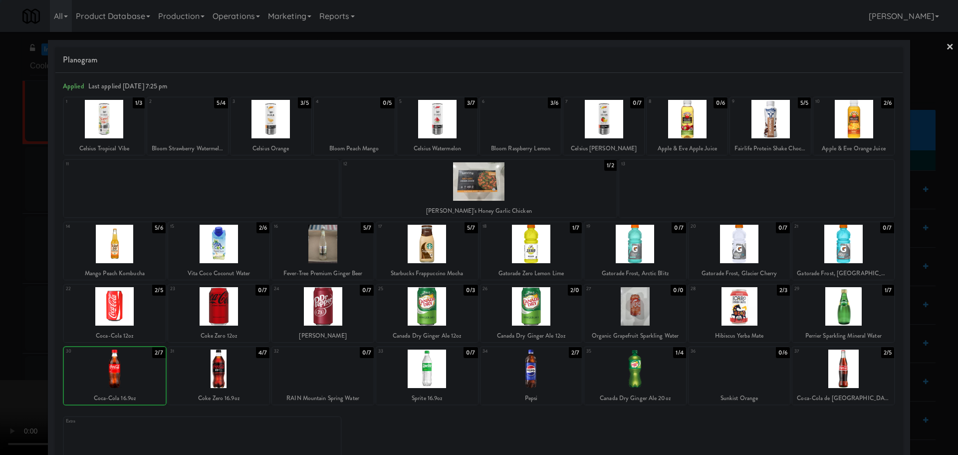
drag, startPoint x: 0, startPoint y: 367, endPoint x: 142, endPoint y: 282, distance: 165.5
click at [1, 366] on div at bounding box center [479, 227] width 958 height 455
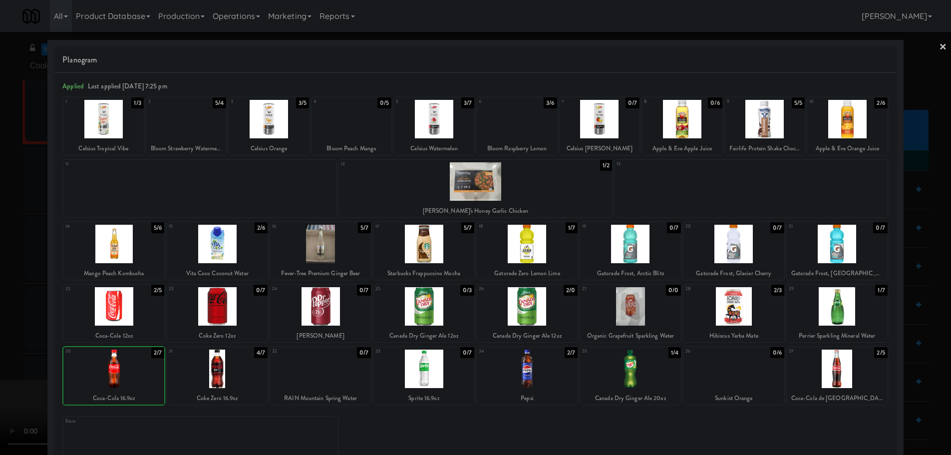
drag, startPoint x: 142, startPoint y: 282, endPoint x: 167, endPoint y: 271, distance: 27.3
click at [150, 380] on video at bounding box center [75, 417] width 150 height 75
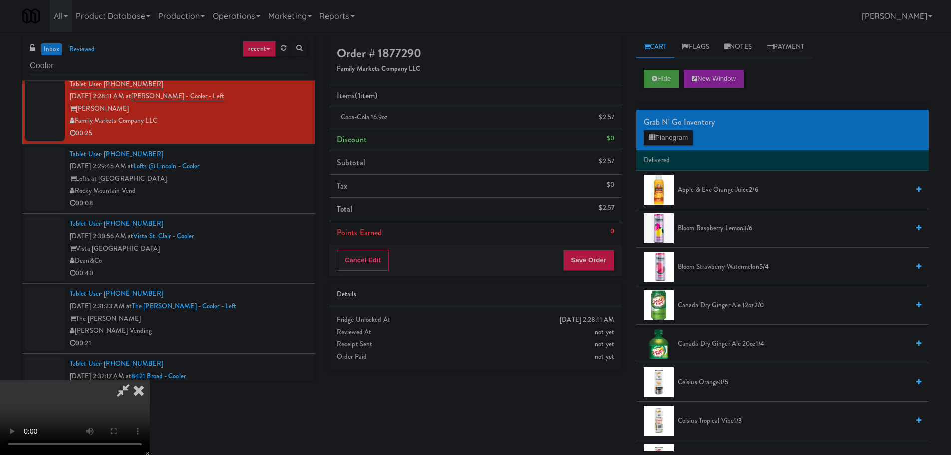
click at [150, 380] on video at bounding box center [75, 417] width 150 height 75
click at [661, 136] on button "Planogram" at bounding box center [668, 137] width 49 height 15
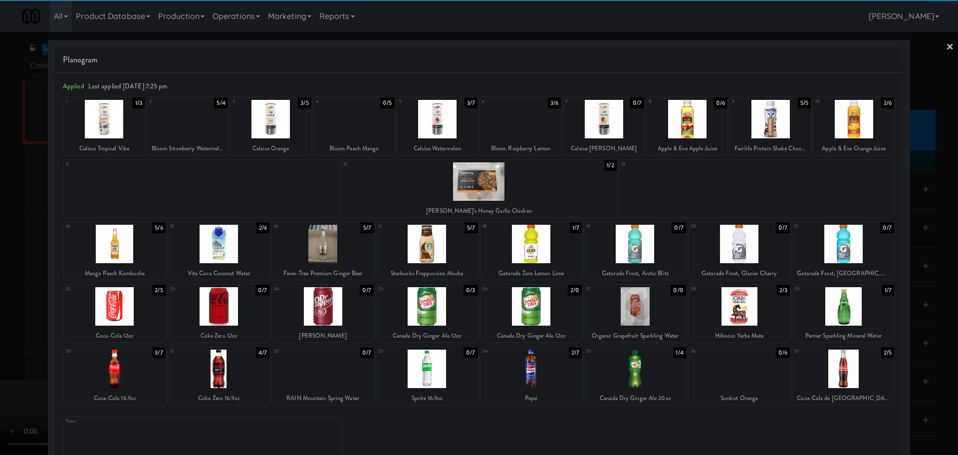
click at [135, 358] on div at bounding box center [115, 368] width 102 height 38
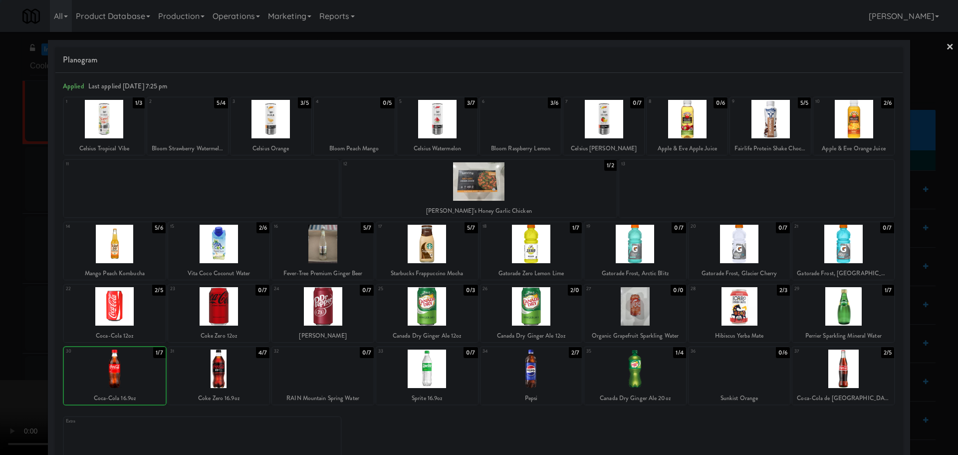
drag, startPoint x: 0, startPoint y: 343, endPoint x: 190, endPoint y: 228, distance: 222.1
click at [0, 342] on div at bounding box center [479, 227] width 958 height 455
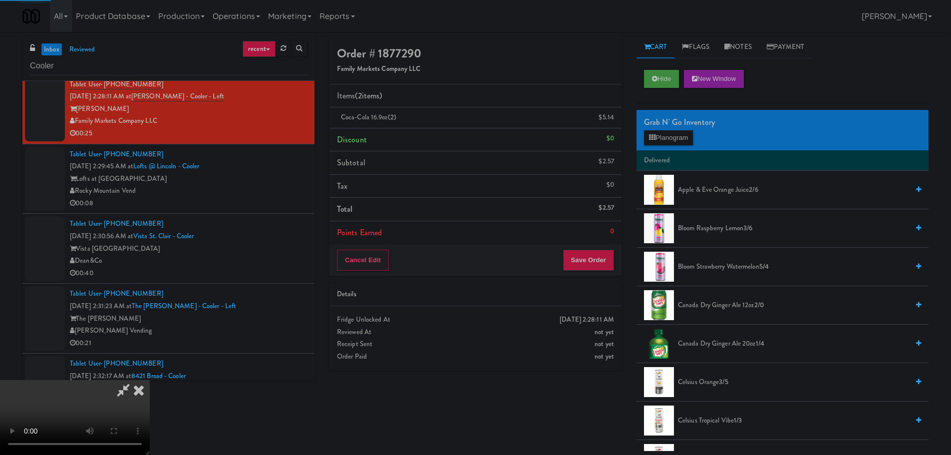
drag, startPoint x: 256, startPoint y: 214, endPoint x: 300, endPoint y: 209, distance: 44.2
click at [150, 380] on video at bounding box center [75, 417] width 150 height 75
click at [684, 142] on button "Planogram" at bounding box center [668, 137] width 49 height 15
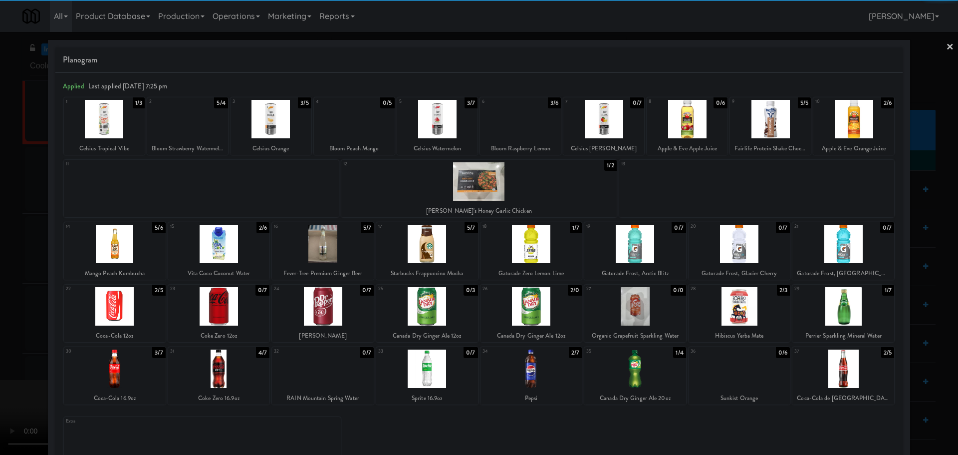
click at [134, 362] on div at bounding box center [115, 368] width 102 height 38
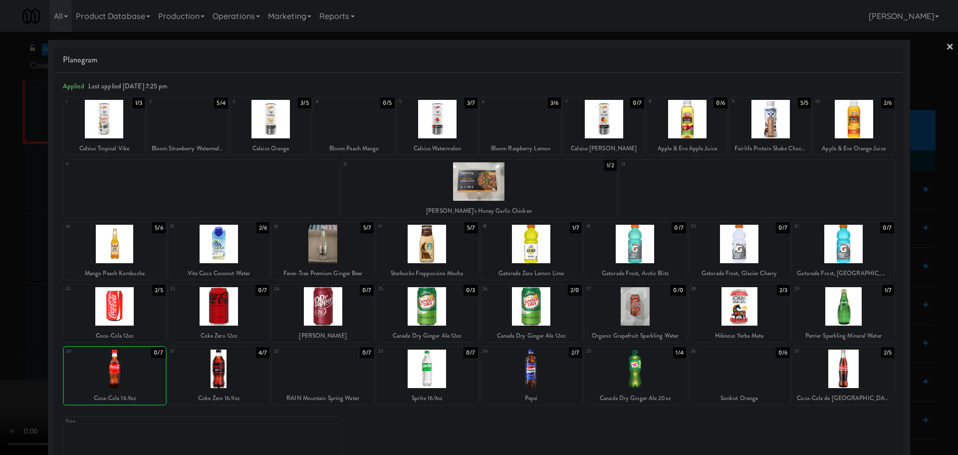
drag, startPoint x: 9, startPoint y: 369, endPoint x: 210, endPoint y: 267, distance: 224.8
click at [9, 368] on div at bounding box center [479, 227] width 958 height 455
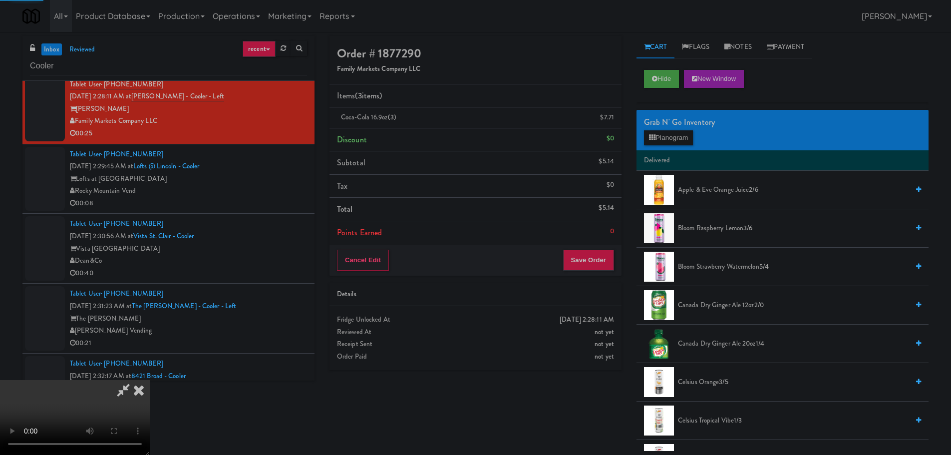
click at [150, 380] on video at bounding box center [75, 417] width 150 height 75
click at [587, 260] on button "Save Order" at bounding box center [588, 260] width 51 height 21
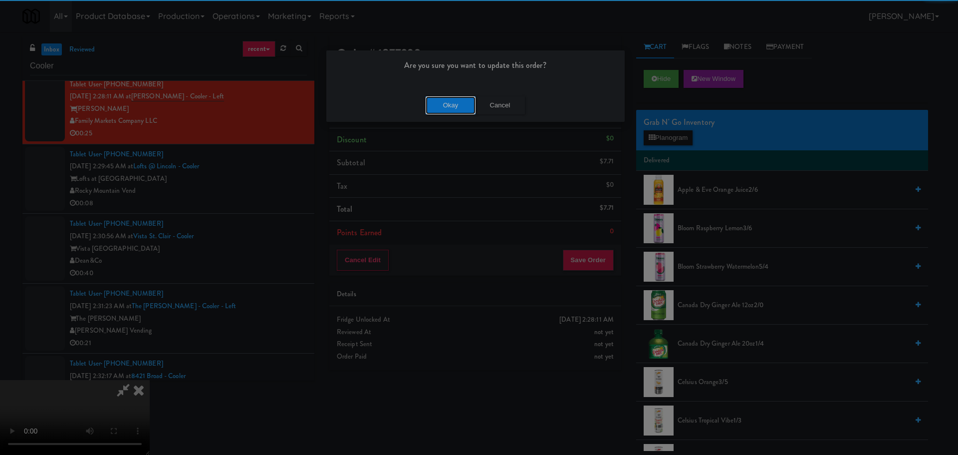
click at [457, 104] on button "Okay" at bounding box center [451, 105] width 50 height 18
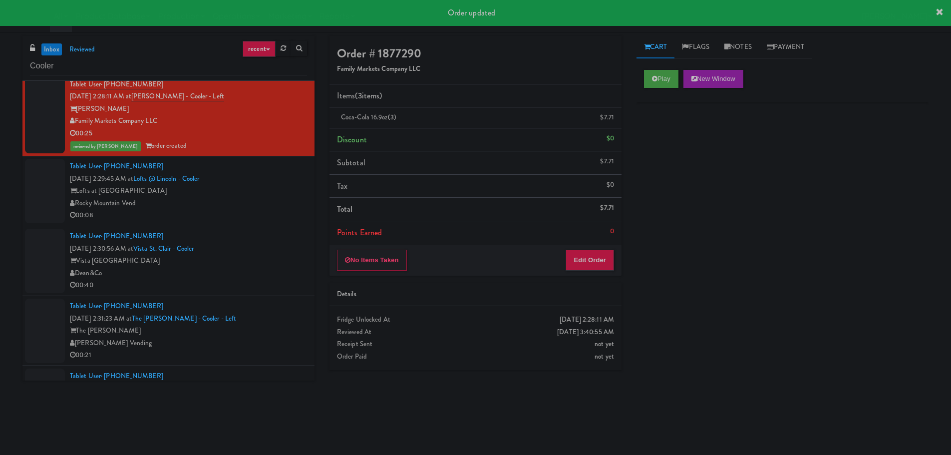
click at [256, 197] on div "Tablet User · (470) 396-8742 Oct 6, 2025 2:29:45 AM at Lofts @ Lincoln - Cooler…" at bounding box center [188, 190] width 237 height 61
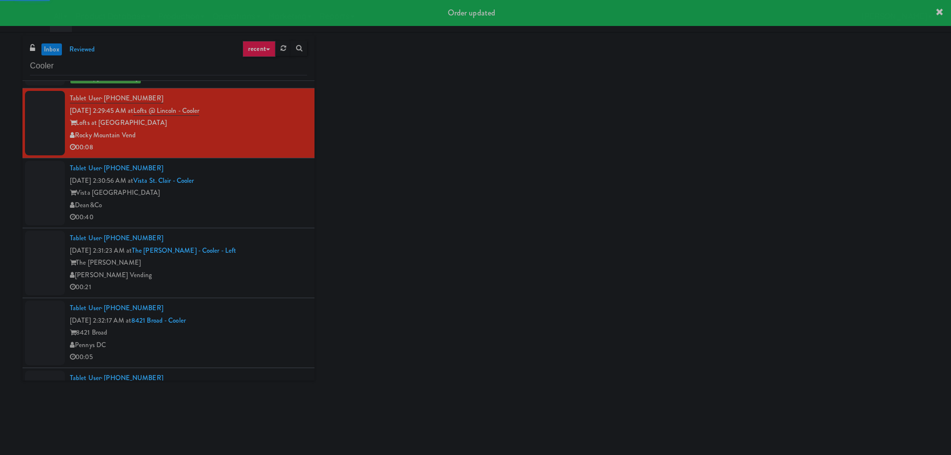
scroll to position [1947, 0]
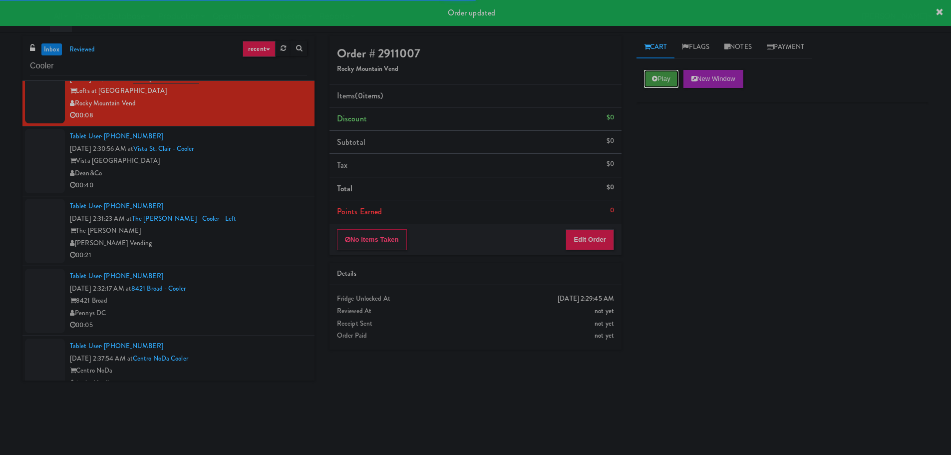
click at [655, 77] on icon at bounding box center [654, 78] width 5 height 6
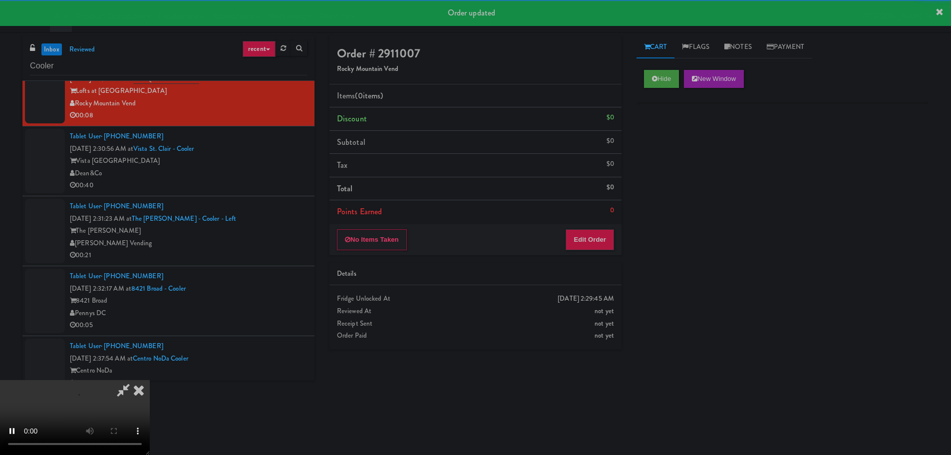
click at [581, 225] on div "Order # 2911007 Rocky Mountain Vend Items (0 items ) Discount $0 Subtotal $0 Ta…" at bounding box center [475, 145] width 292 height 219
click at [582, 239] on button "Edit Order" at bounding box center [590, 239] width 48 height 21
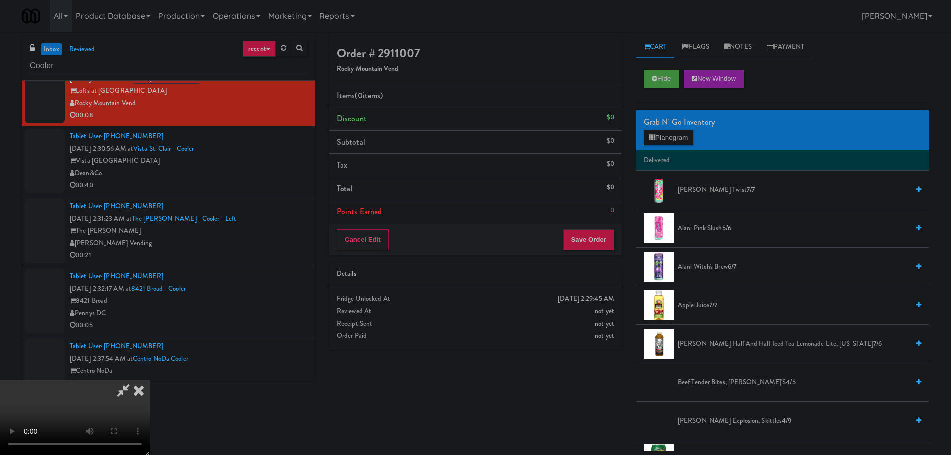
click at [453, 295] on div "Fridge Unlocked At" at bounding box center [475, 299] width 277 height 12
click at [150, 380] on video at bounding box center [75, 417] width 150 height 75
drag, startPoint x: 677, startPoint y: 121, endPoint x: 669, endPoint y: 139, distance: 19.2
click at [677, 123] on div "Grab N' Go Inventory" at bounding box center [782, 122] width 277 height 15
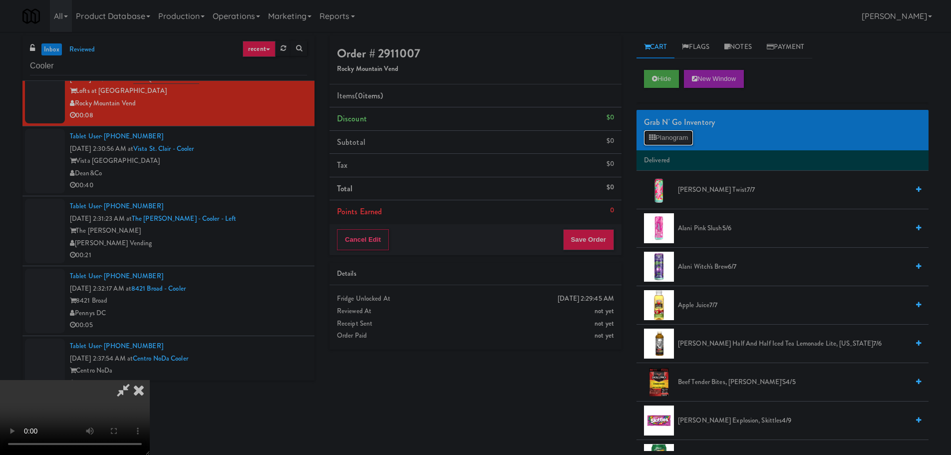
click at [669, 139] on button "Planogram" at bounding box center [668, 137] width 49 height 15
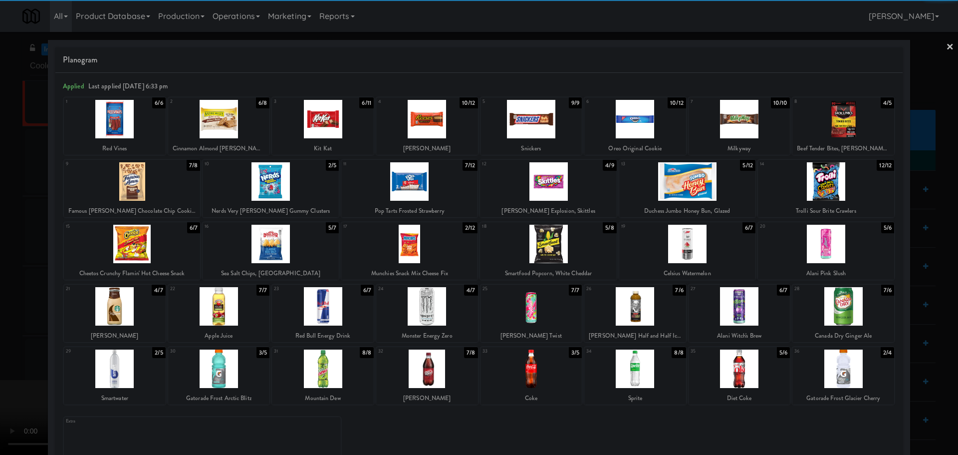
click at [707, 183] on div at bounding box center [687, 181] width 136 height 38
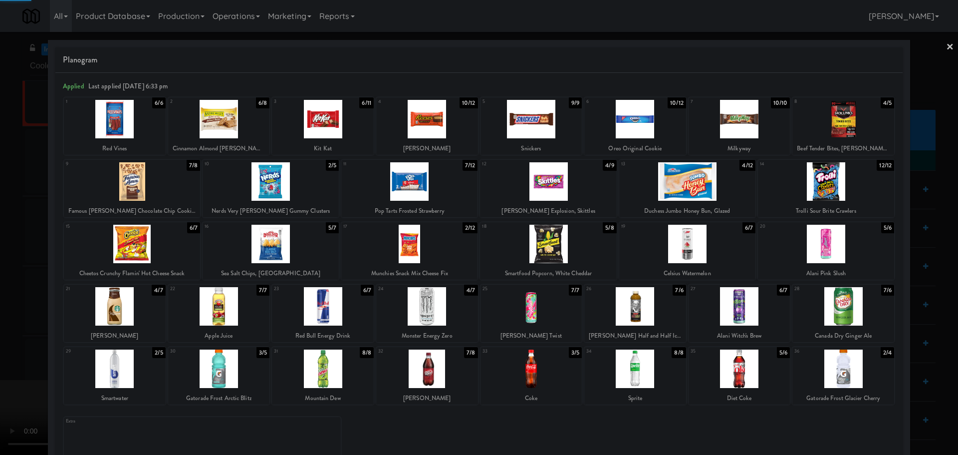
drag, startPoint x: 0, startPoint y: 261, endPoint x: 102, endPoint y: 240, distance: 104.0
click at [0, 262] on div at bounding box center [479, 227] width 958 height 455
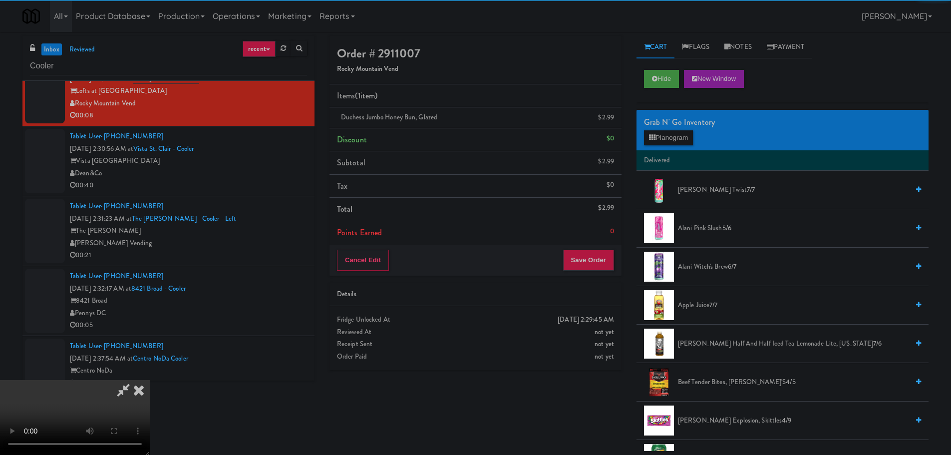
click at [150, 380] on video at bounding box center [75, 417] width 150 height 75
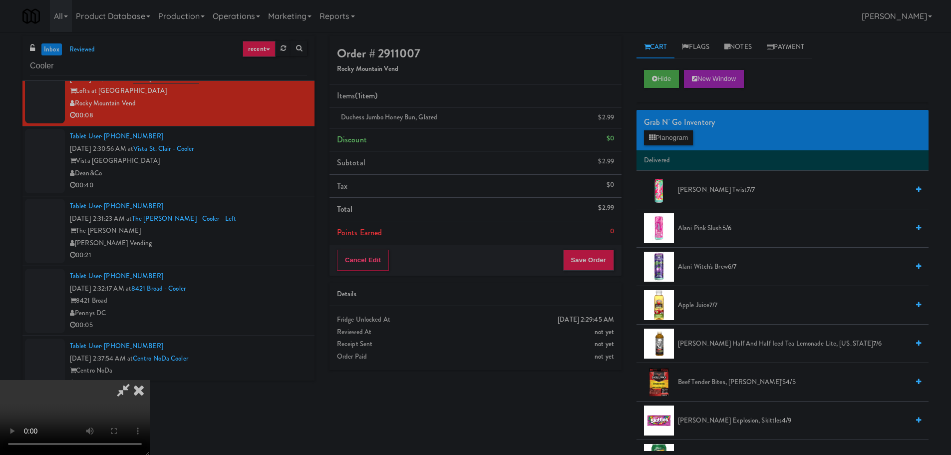
click at [150, 380] on video at bounding box center [75, 417] width 150 height 75
click at [684, 142] on button "Planogram" at bounding box center [668, 137] width 49 height 15
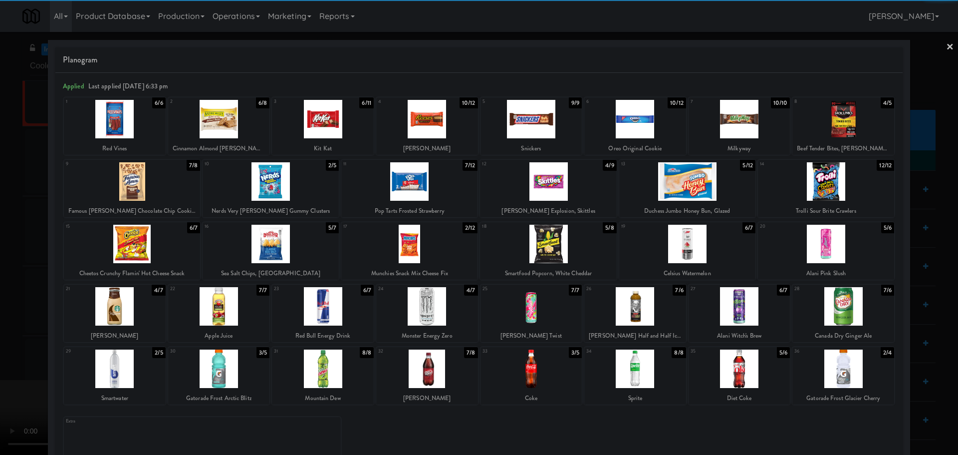
click at [436, 243] on div at bounding box center [409, 244] width 136 height 38
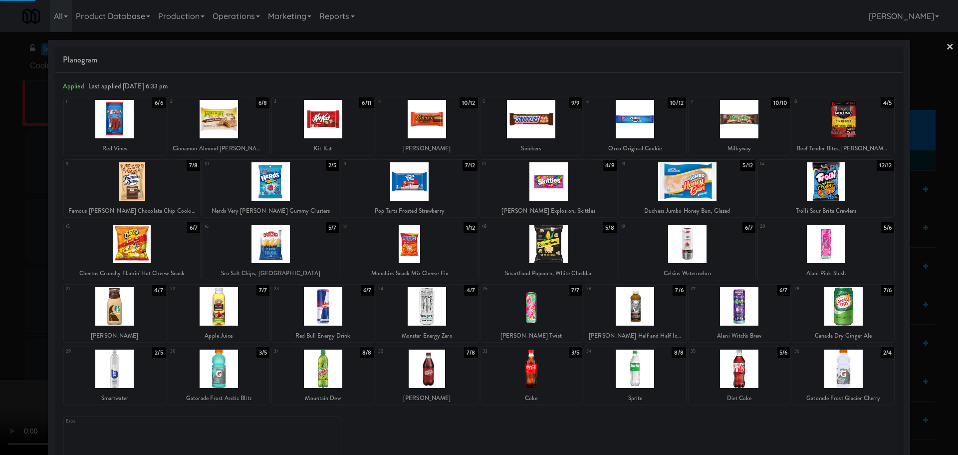
click at [0, 297] on div at bounding box center [479, 227] width 958 height 455
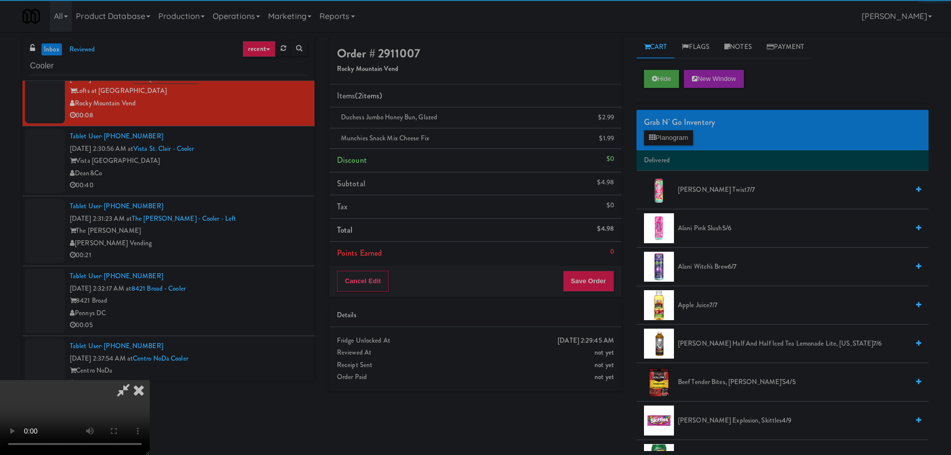
scroll to position [100, 0]
click at [150, 380] on video at bounding box center [75, 417] width 150 height 75
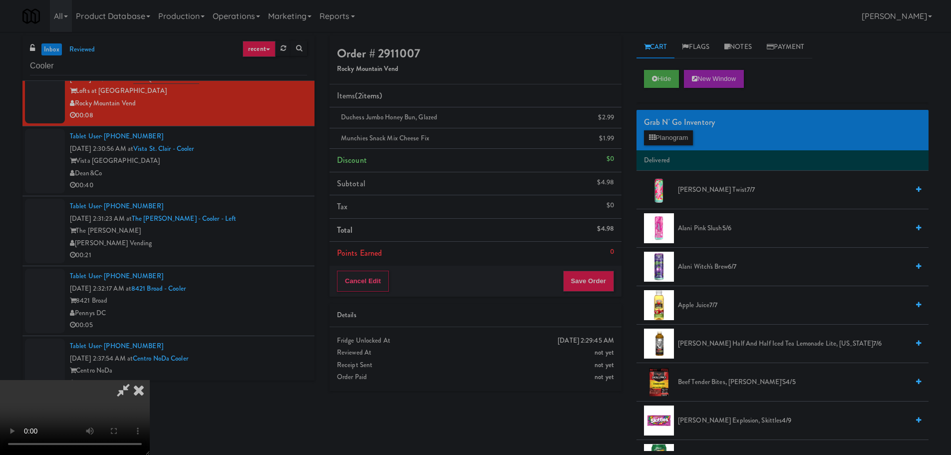
click at [150, 380] on video at bounding box center [75, 417] width 150 height 75
click at [601, 289] on button "Save Order" at bounding box center [588, 281] width 51 height 21
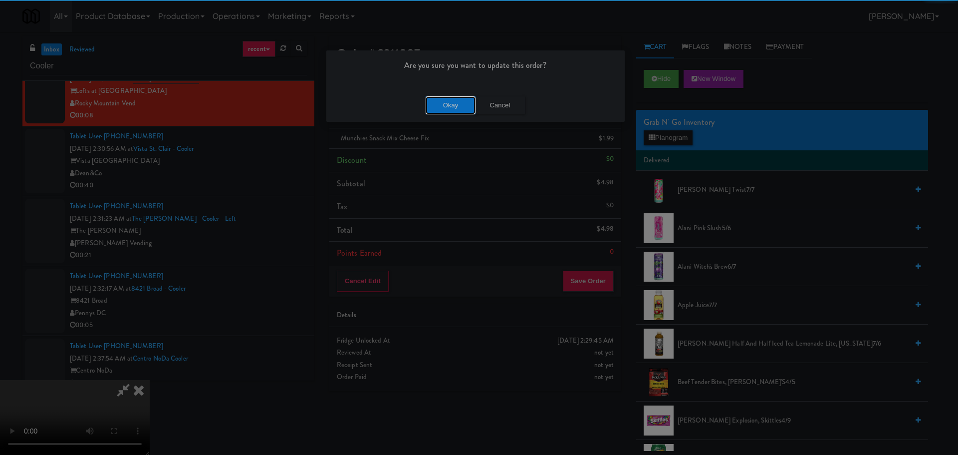
click at [439, 101] on button "Okay" at bounding box center [451, 105] width 50 height 18
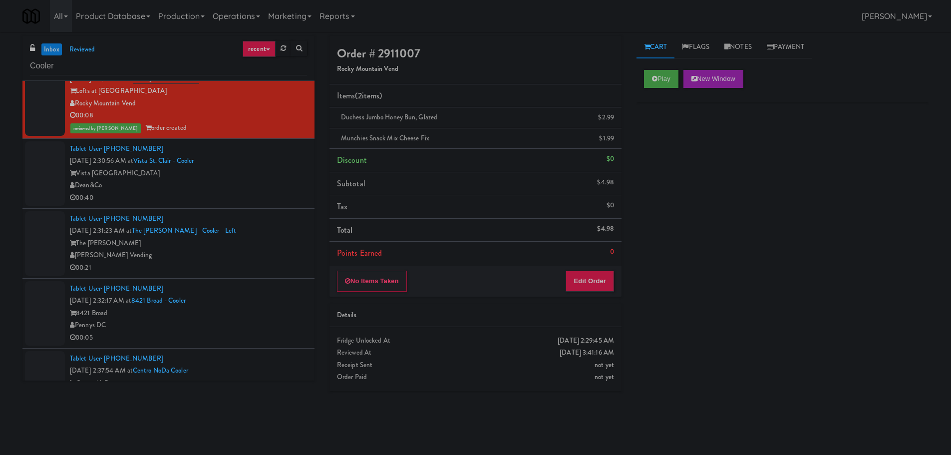
scroll to position [0, 0]
click at [262, 185] on div "Dean&Co" at bounding box center [188, 185] width 237 height 12
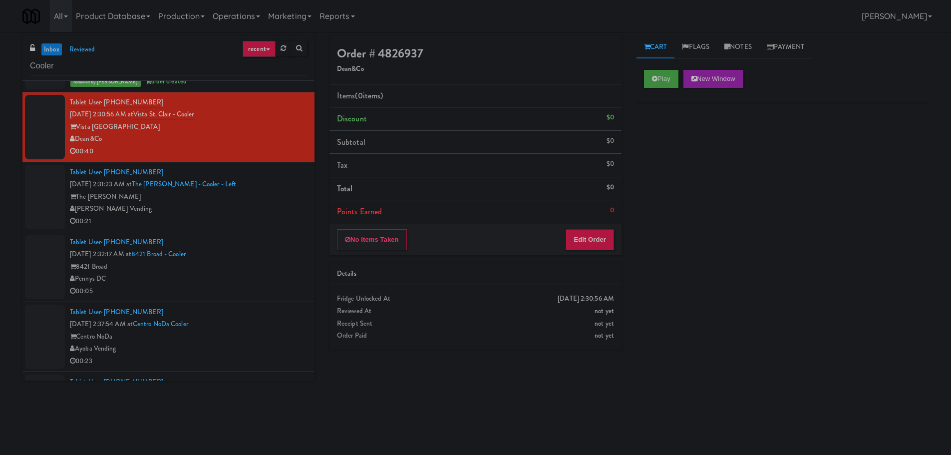
scroll to position [1997, 0]
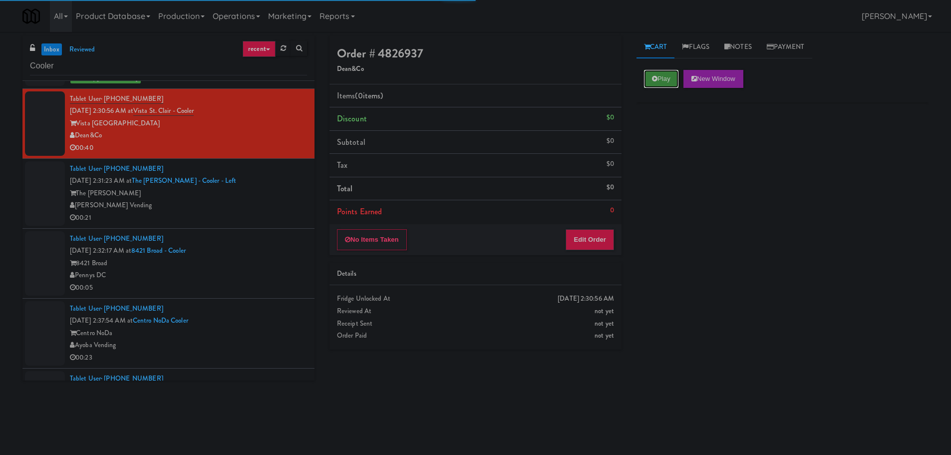
click at [650, 82] on button "Play" at bounding box center [661, 79] width 34 height 18
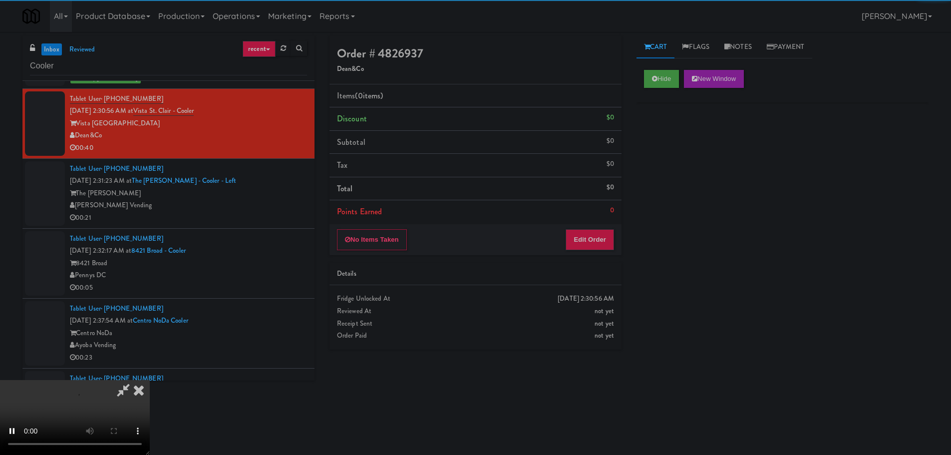
click at [616, 241] on div "No Items Taken Edit Order" at bounding box center [475, 239] width 292 height 31
click at [598, 244] on button "Edit Order" at bounding box center [590, 239] width 48 height 21
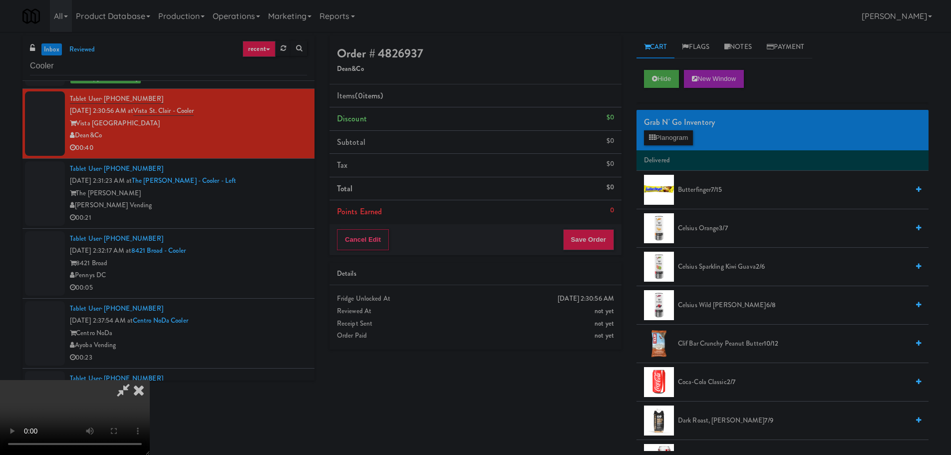
click at [150, 380] on video at bounding box center [75, 417] width 150 height 75
drag, startPoint x: 351, startPoint y: 260, endPoint x: 391, endPoint y: 258, distance: 40.0
click at [150, 380] on video at bounding box center [75, 417] width 150 height 75
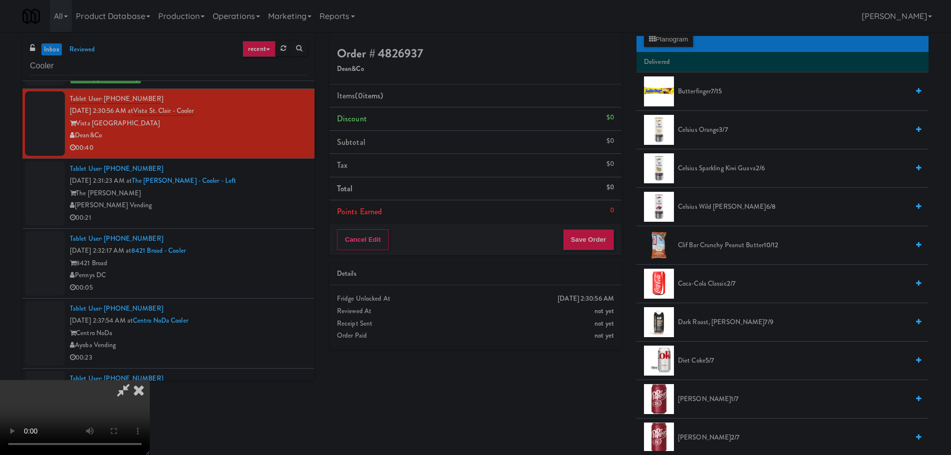
scroll to position [0, 0]
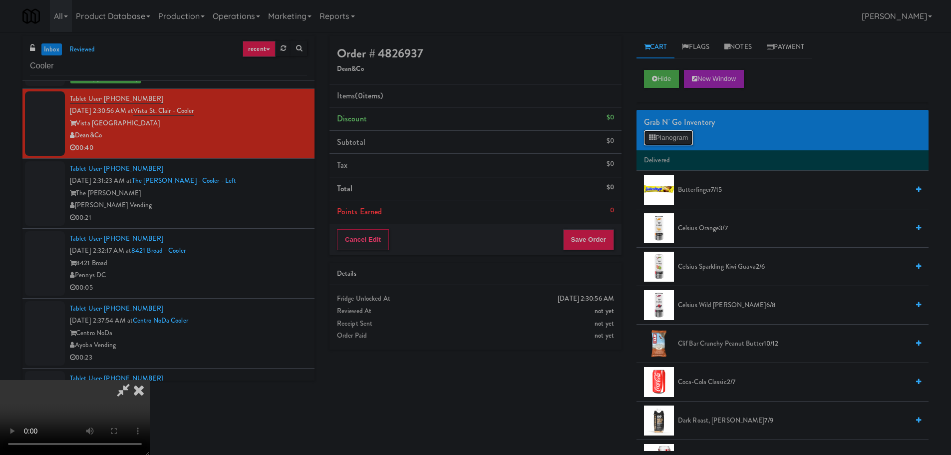
click at [693, 134] on button "Planogram" at bounding box center [668, 137] width 49 height 15
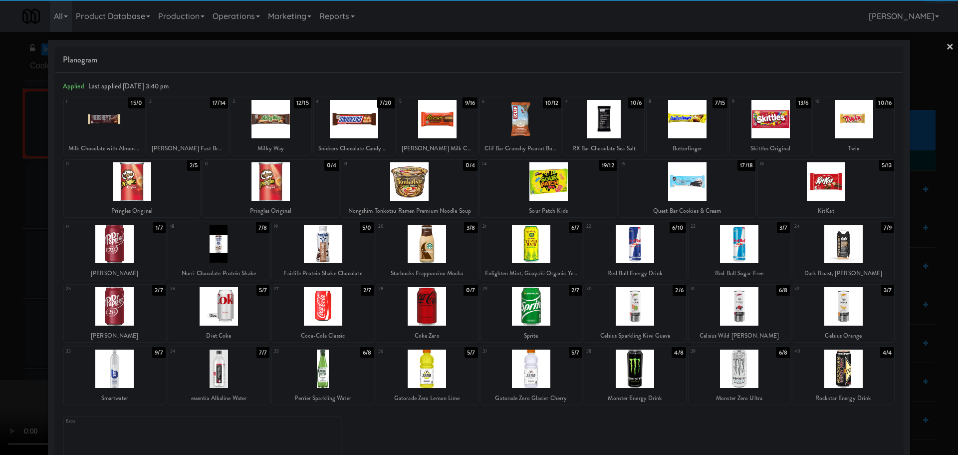
click at [436, 127] on div at bounding box center [437, 119] width 81 height 38
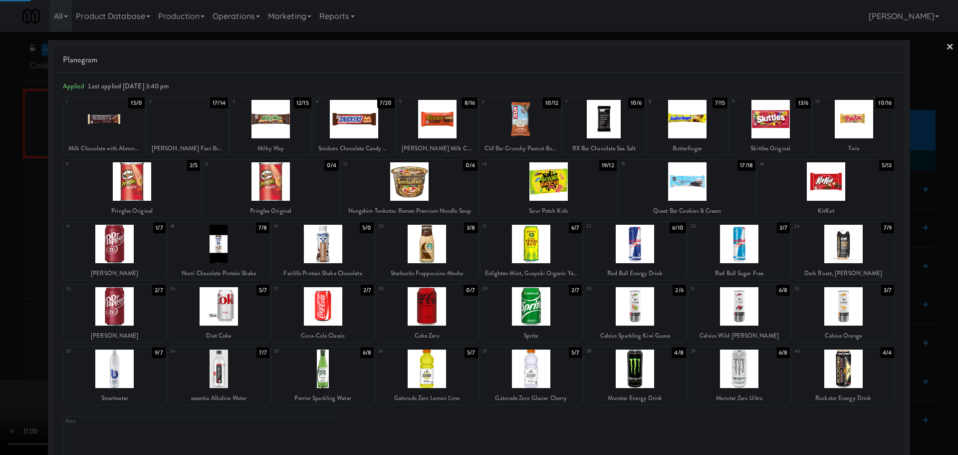
click at [0, 248] on div at bounding box center [479, 227] width 958 height 455
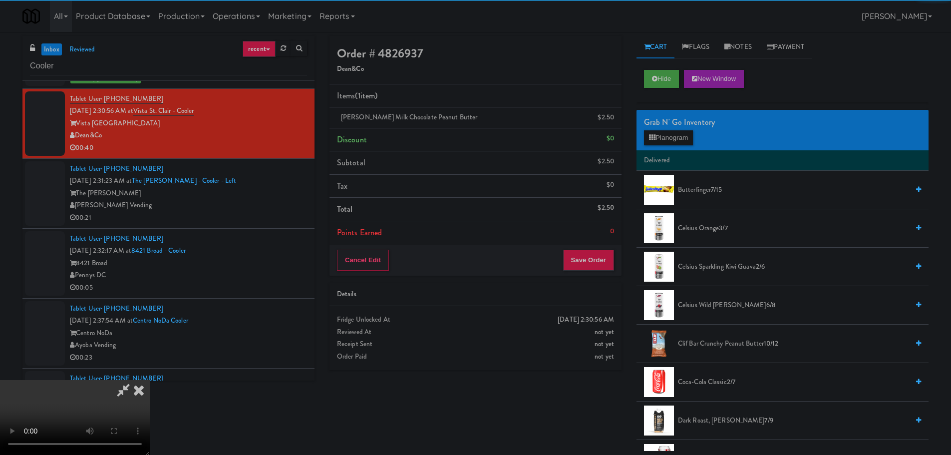
click at [150, 380] on video at bounding box center [75, 417] width 150 height 75
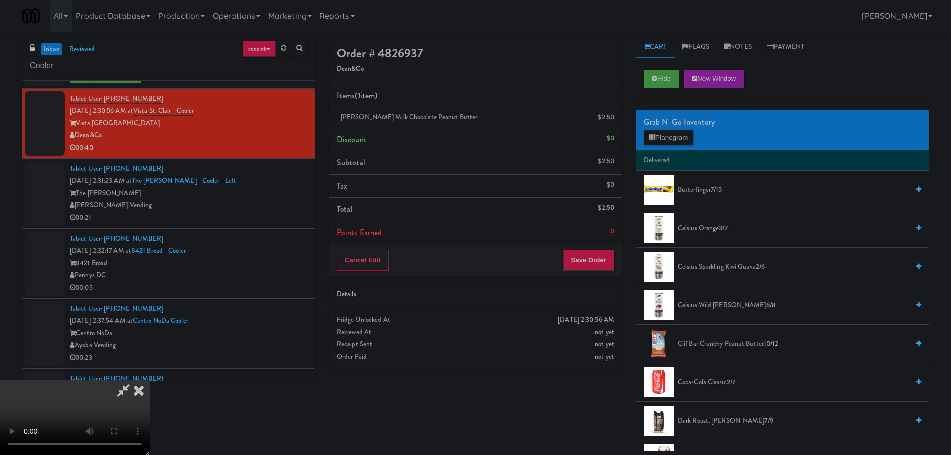
click at [150, 380] on video at bounding box center [75, 417] width 150 height 75
drag, startPoint x: 356, startPoint y: 245, endPoint x: 338, endPoint y: 280, distance: 39.5
click at [150, 380] on video at bounding box center [75, 417] width 150 height 75
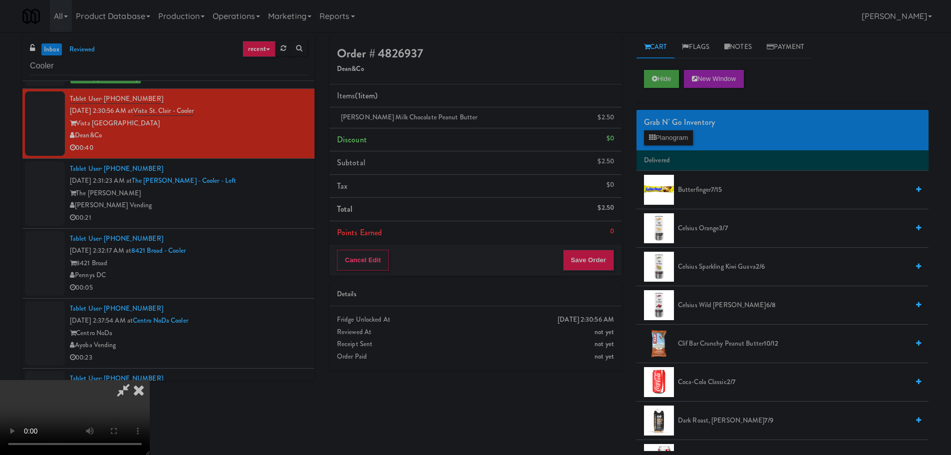
click at [150, 380] on video at bounding box center [75, 417] width 150 height 75
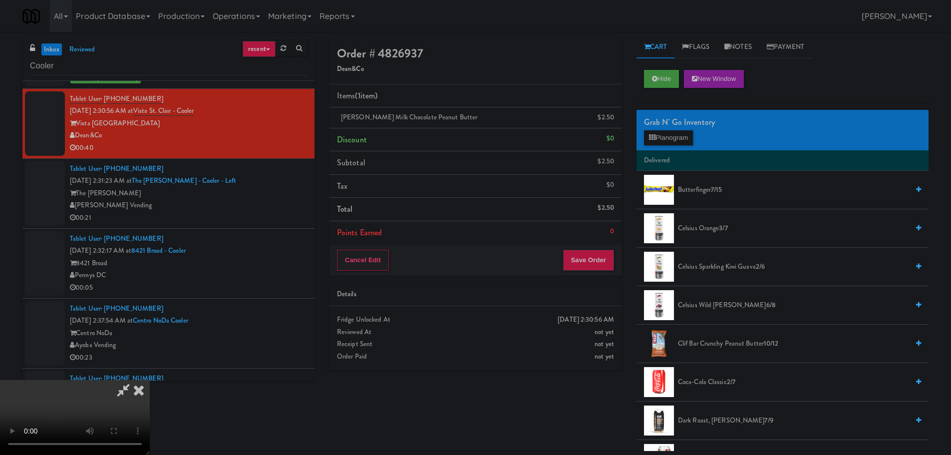
click at [150, 380] on video at bounding box center [75, 417] width 150 height 75
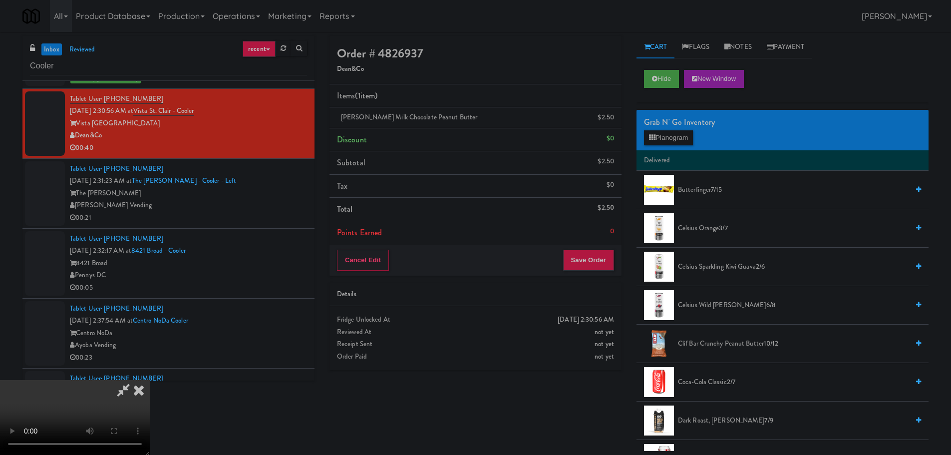
drag, startPoint x: 437, startPoint y: 303, endPoint x: 506, endPoint y: 288, distance: 70.6
click at [150, 380] on video at bounding box center [75, 417] width 150 height 75
click at [671, 138] on button "Planogram" at bounding box center [668, 137] width 49 height 15
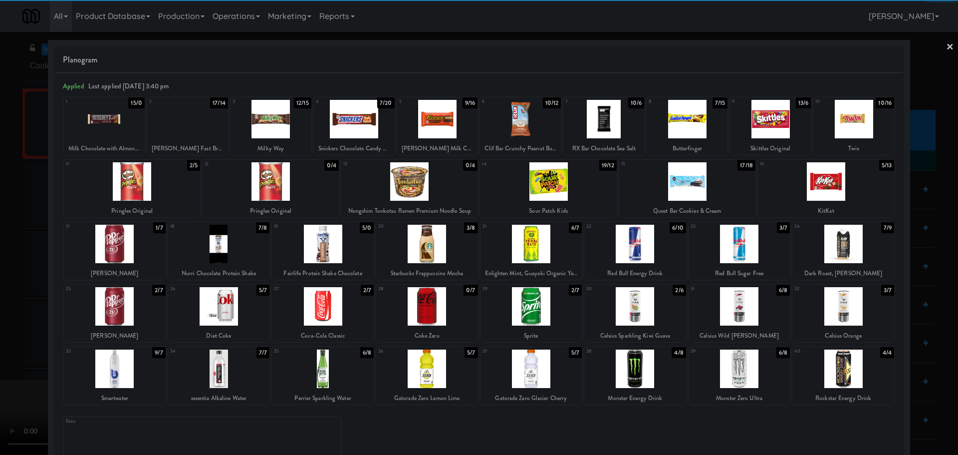
click at [236, 252] on div at bounding box center [219, 244] width 102 height 38
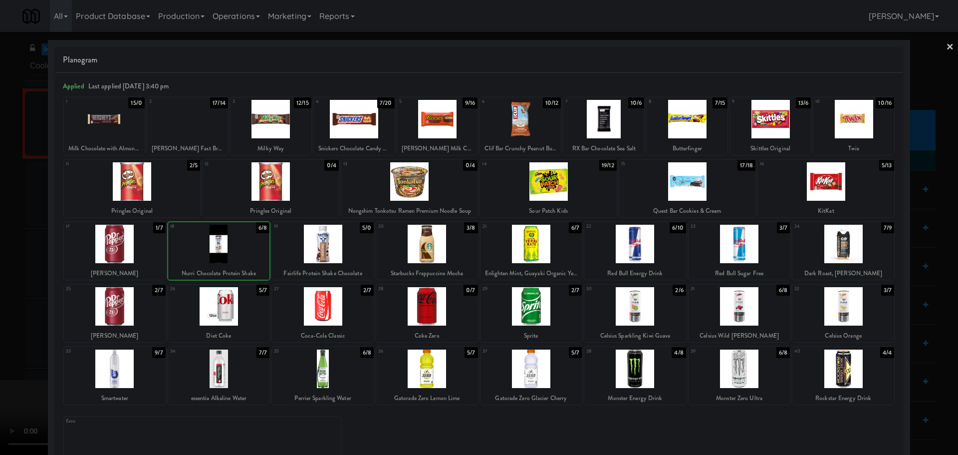
click at [0, 302] on div at bounding box center [479, 227] width 958 height 455
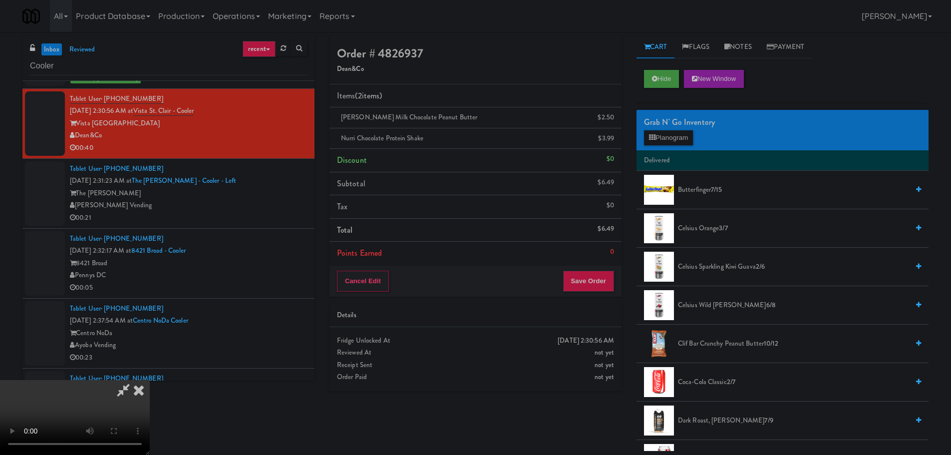
click at [150, 380] on video at bounding box center [75, 417] width 150 height 75
click at [587, 281] on button "Save Order" at bounding box center [588, 281] width 51 height 21
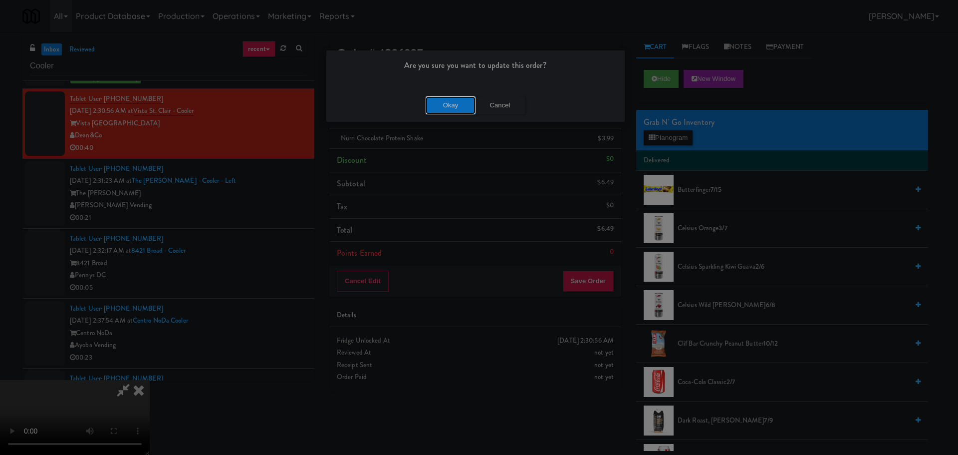
click at [443, 107] on button "Okay" at bounding box center [451, 105] width 50 height 18
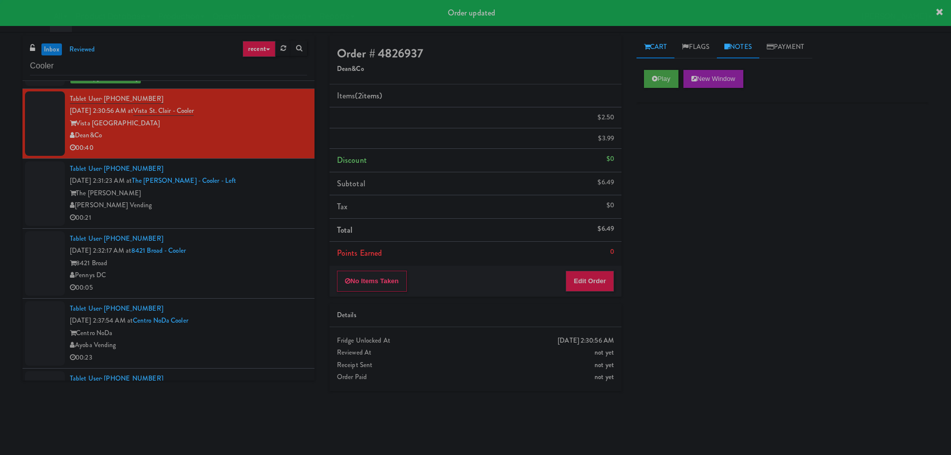
click at [741, 45] on link "Notes" at bounding box center [738, 47] width 42 height 22
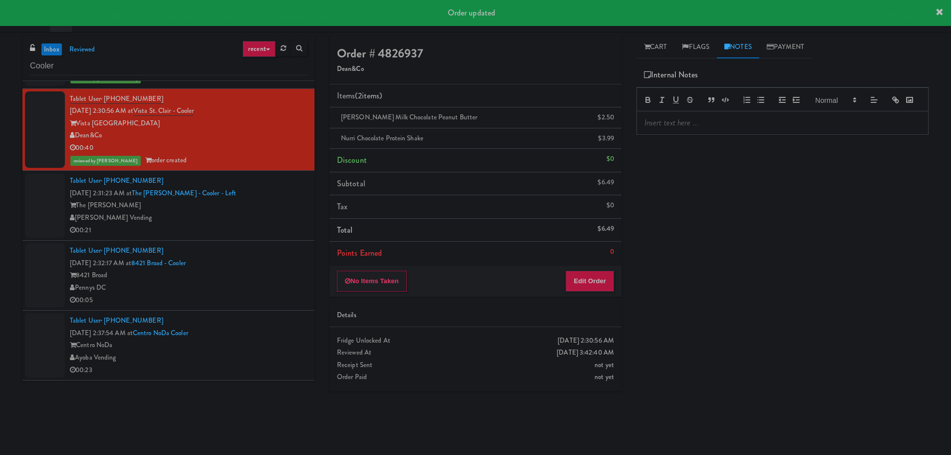
click at [687, 128] on p at bounding box center [782, 122] width 276 height 11
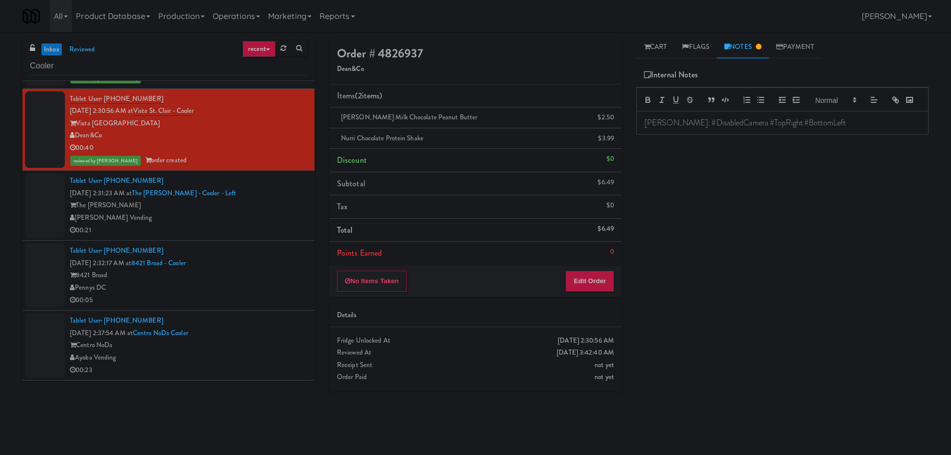
click at [708, 261] on div "Play New Window Primary Flag Clear Flag if unable to determine what was taken o…" at bounding box center [782, 249] width 292 height 374
click at [236, 230] on div "00:21" at bounding box center [188, 230] width 237 height 12
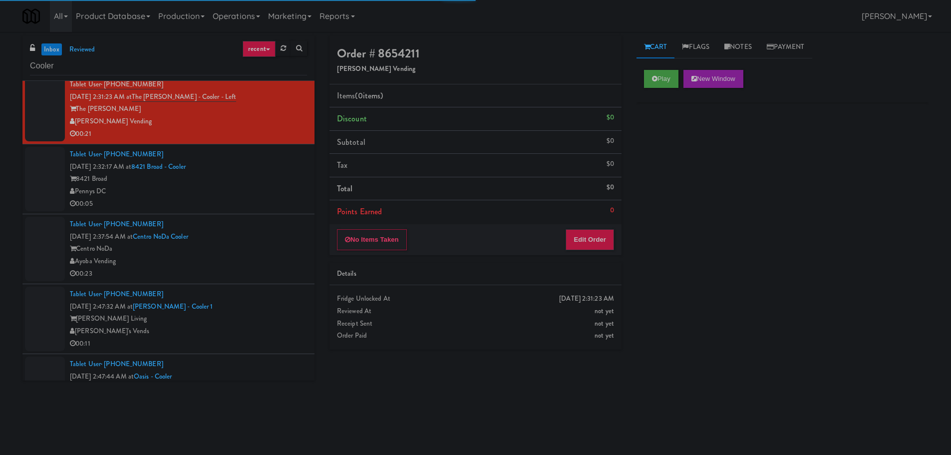
scroll to position [2096, 0]
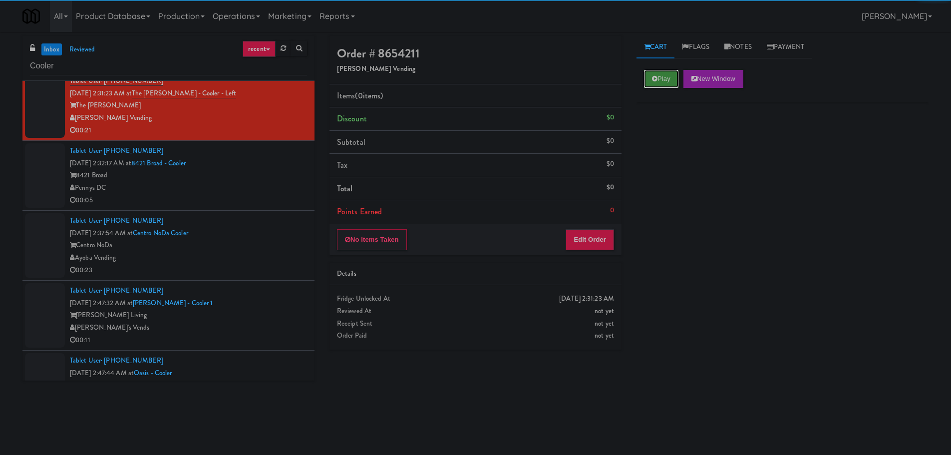
click at [663, 72] on button "Play" at bounding box center [661, 79] width 34 height 18
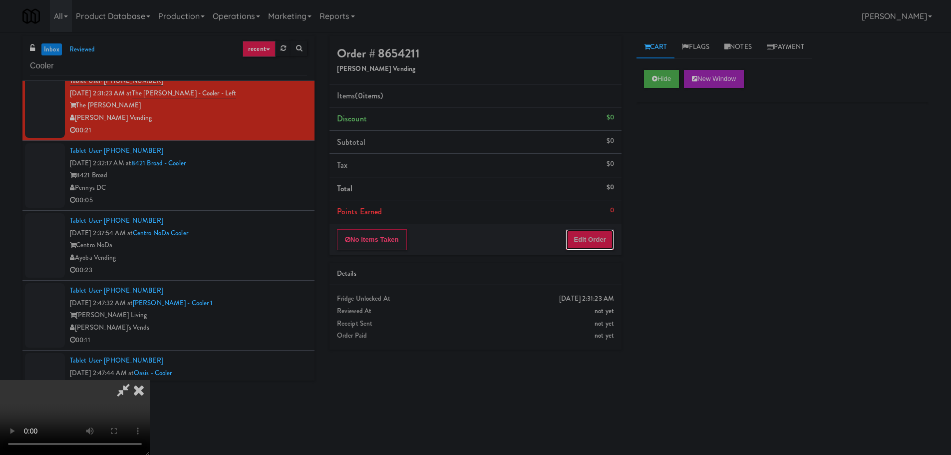
click at [588, 250] on button "Edit Order" at bounding box center [590, 239] width 48 height 21
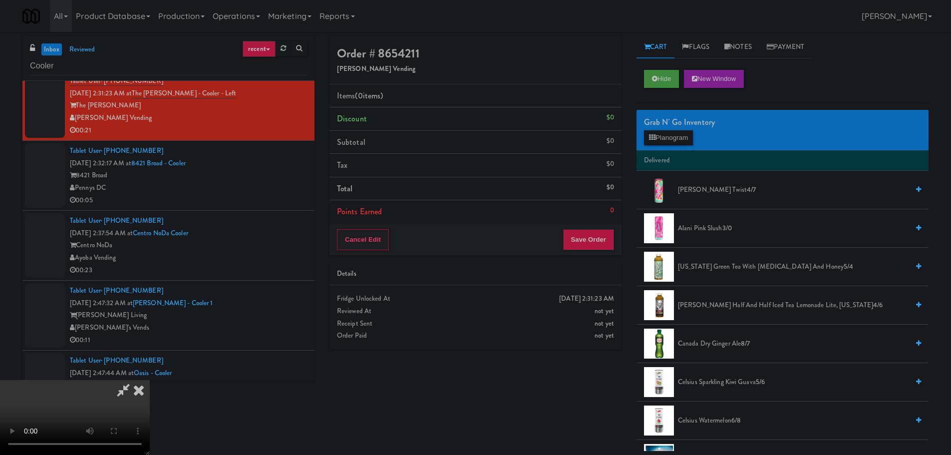
scroll to position [172, 0]
click at [150, 380] on video at bounding box center [75, 417] width 150 height 75
click at [660, 133] on button "Planogram" at bounding box center [668, 137] width 49 height 15
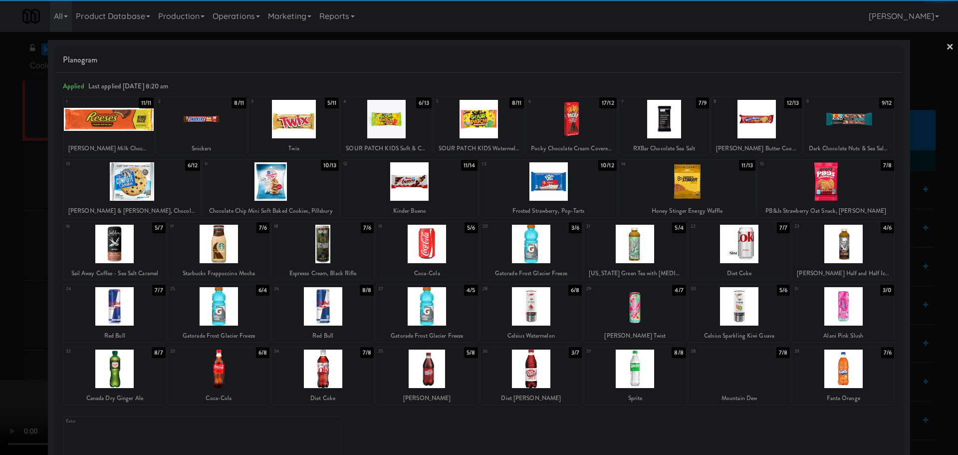
click at [238, 364] on div at bounding box center [219, 368] width 102 height 38
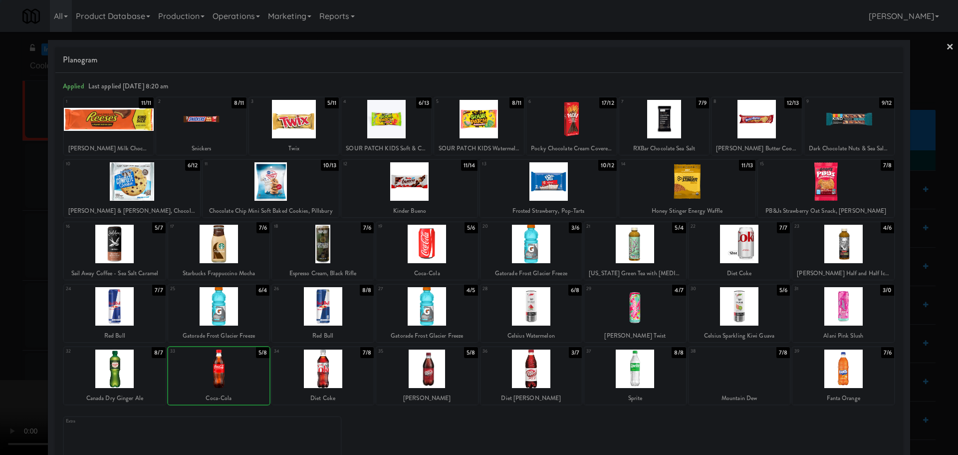
click at [0, 312] on div at bounding box center [479, 227] width 958 height 455
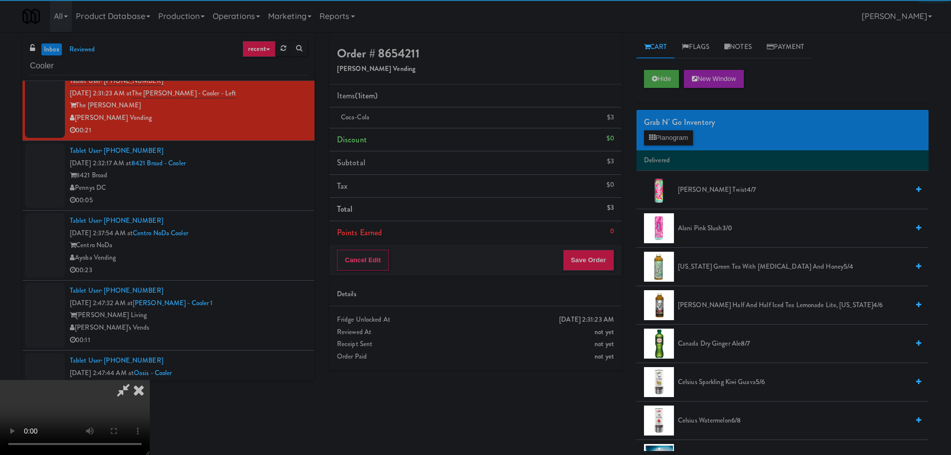
click at [150, 380] on video at bounding box center [75, 417] width 150 height 75
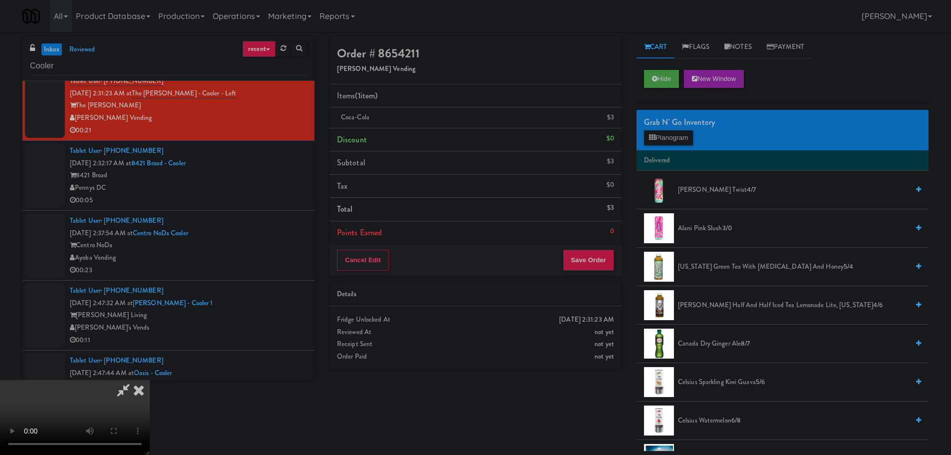
click at [576, 245] on div "Cancel Edit Save Order" at bounding box center [475, 260] width 292 height 31
click at [577, 259] on button "Save Order" at bounding box center [588, 260] width 51 height 21
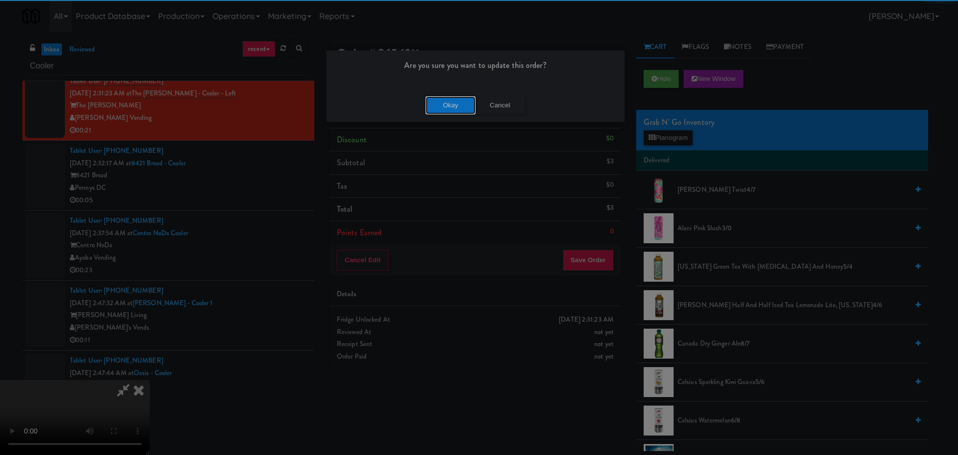
click at [430, 113] on button "Okay" at bounding box center [451, 105] width 50 height 18
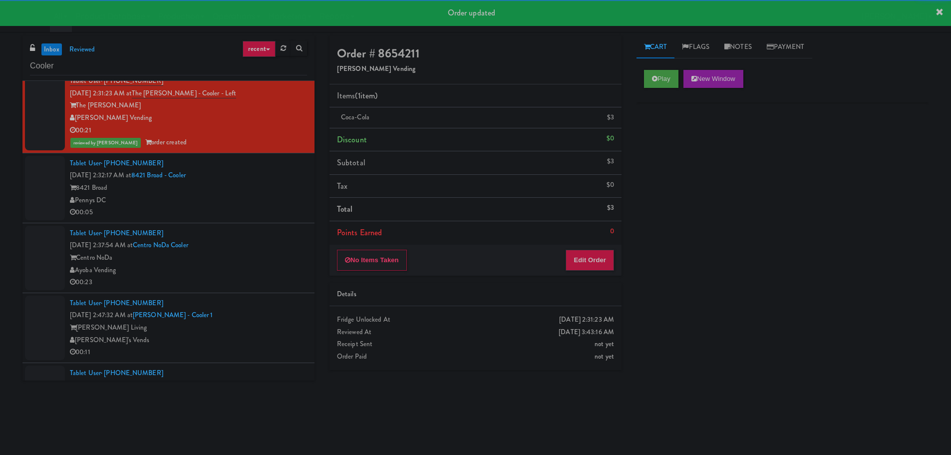
click at [248, 206] on div "Pennys DC" at bounding box center [188, 200] width 237 height 12
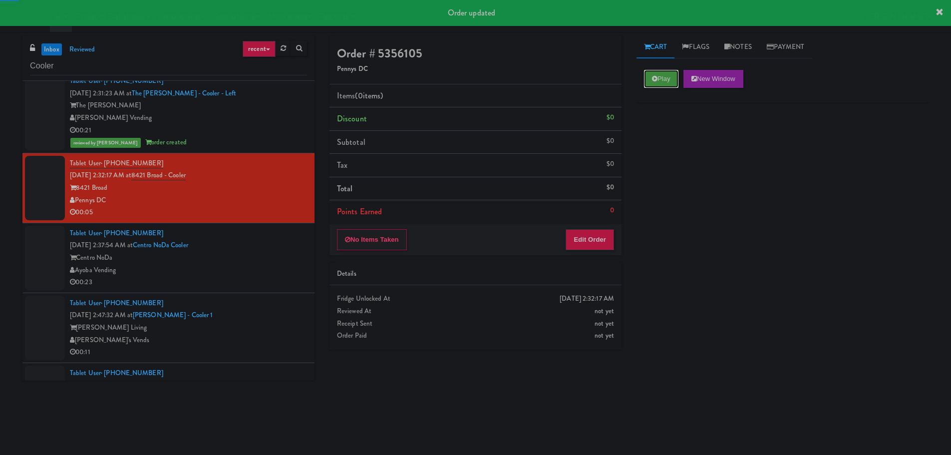
click at [661, 83] on button "Play" at bounding box center [661, 79] width 34 height 18
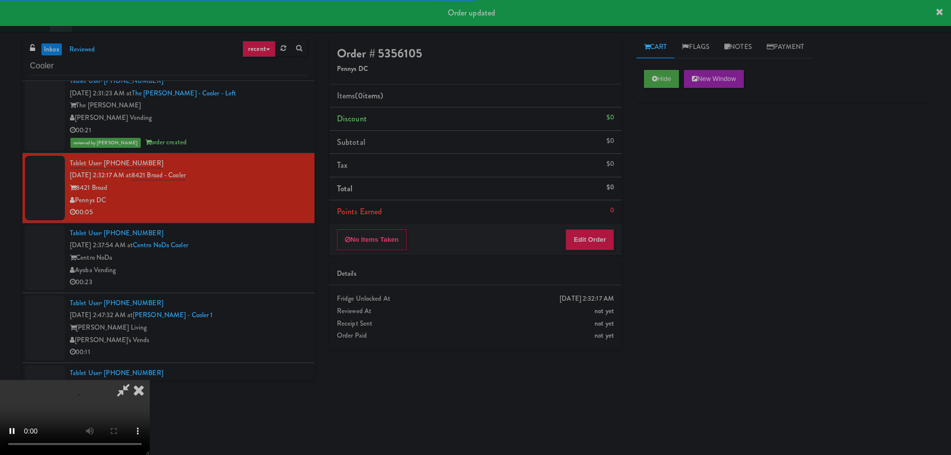
click at [614, 229] on div "No Items Taken Edit Order" at bounding box center [475, 239] width 292 height 31
click at [606, 242] on button "Edit Order" at bounding box center [590, 239] width 48 height 21
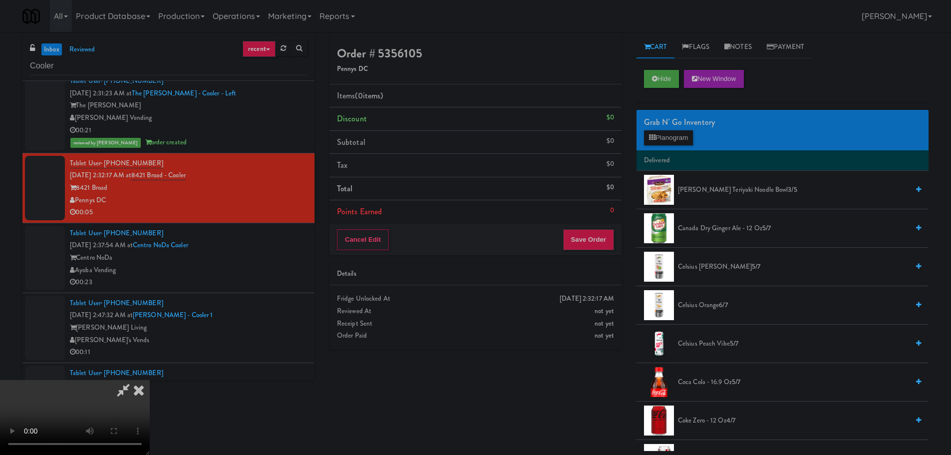
click at [150, 380] on video at bounding box center [75, 417] width 150 height 75
drag, startPoint x: 449, startPoint y: 268, endPoint x: 515, endPoint y: 237, distance: 73.2
click at [150, 380] on video at bounding box center [75, 417] width 150 height 75
click at [657, 135] on button "Planogram" at bounding box center [668, 137] width 49 height 15
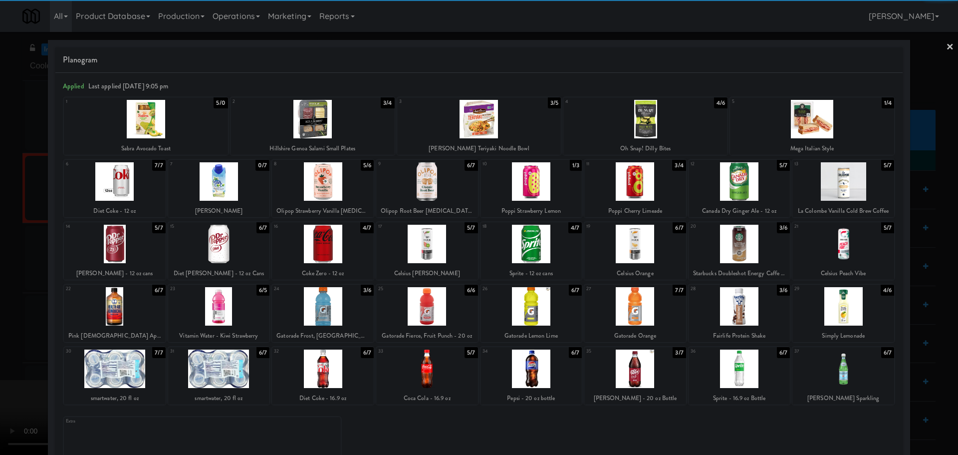
click at [741, 242] on div at bounding box center [740, 244] width 102 height 38
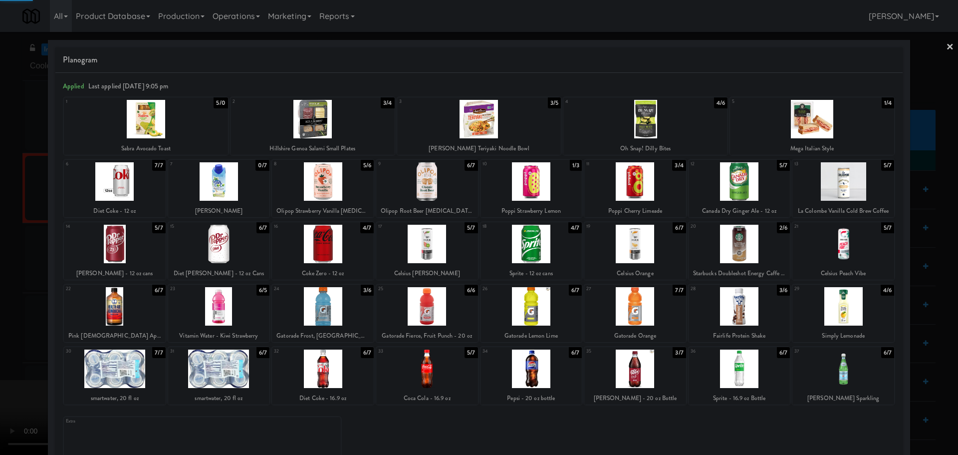
click at [0, 270] on div at bounding box center [479, 227] width 958 height 455
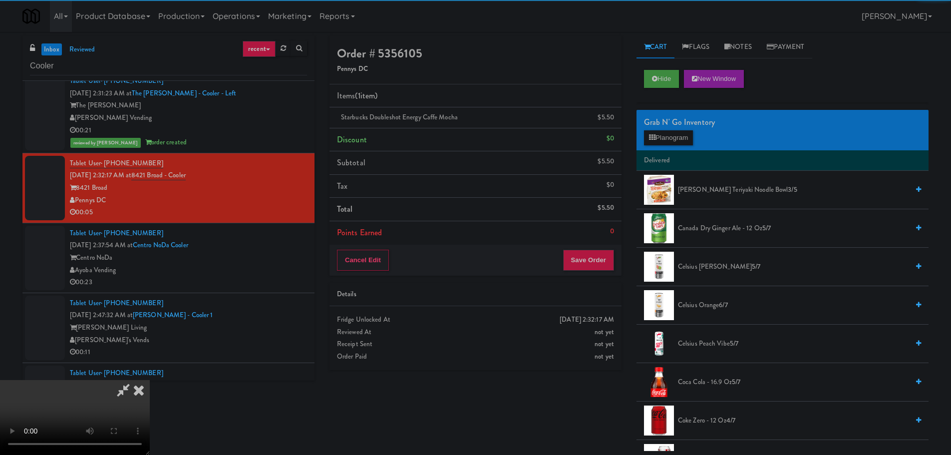
drag, startPoint x: 336, startPoint y: 221, endPoint x: 386, endPoint y: 221, distance: 50.4
click at [150, 380] on video at bounding box center [75, 417] width 150 height 75
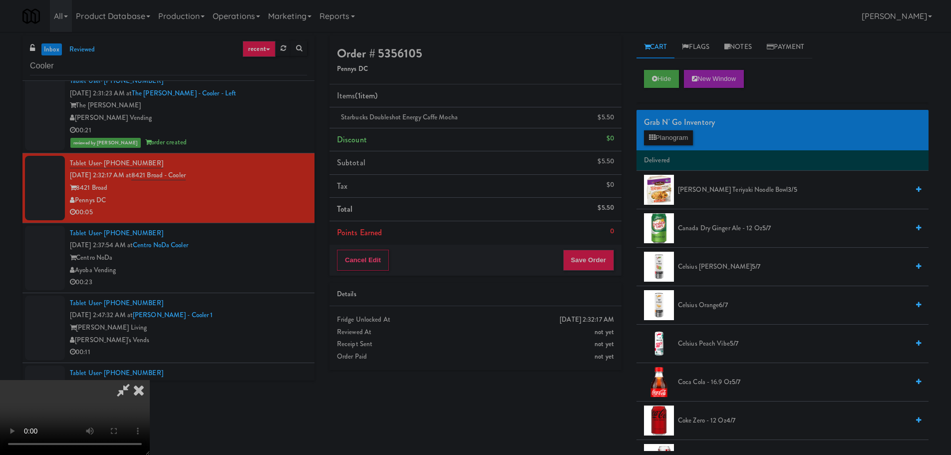
scroll to position [172, 0]
click at [590, 257] on button "Save Order" at bounding box center [588, 260] width 51 height 21
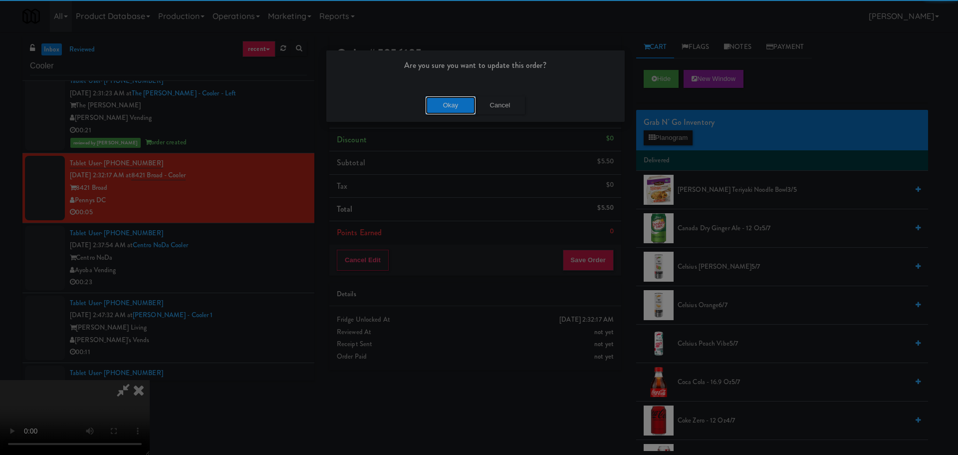
click at [447, 103] on button "Okay" at bounding box center [451, 105] width 50 height 18
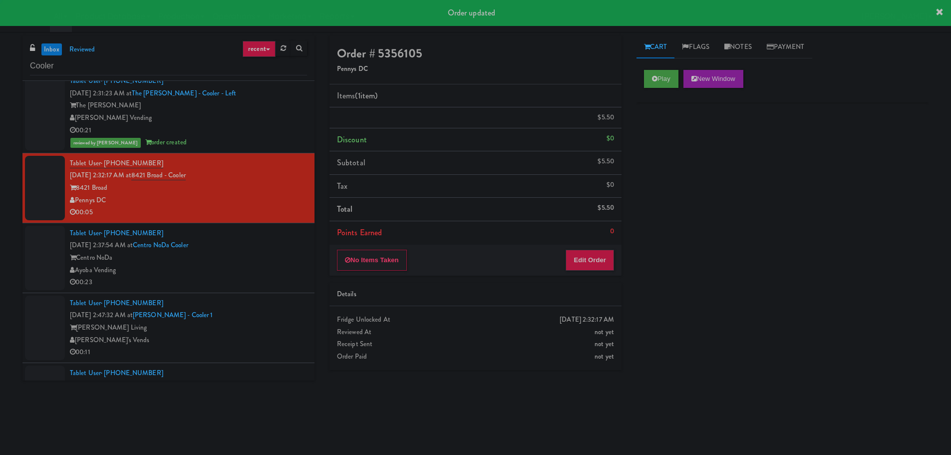
scroll to position [0, 0]
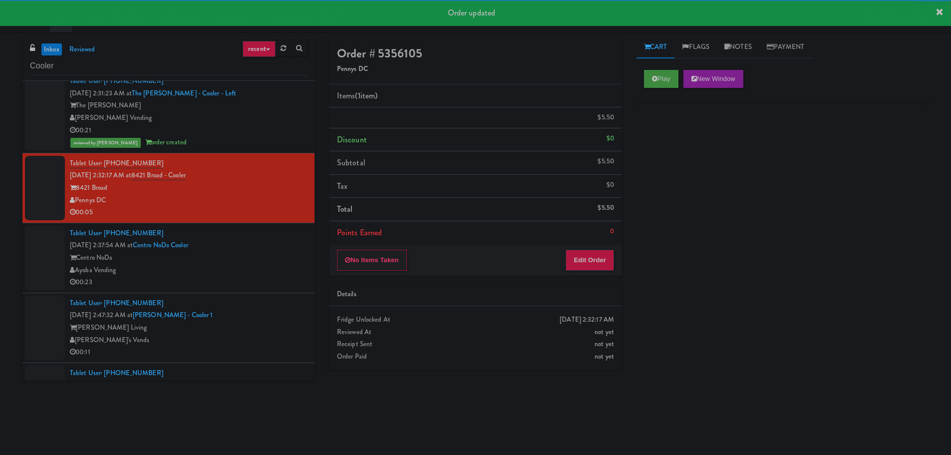
click at [256, 247] on div "Tablet User · (919) 924-3425 Oct 6, 2025 2:37:54 AM at Centro NoDa Cooler Centr…" at bounding box center [188, 257] width 237 height 61
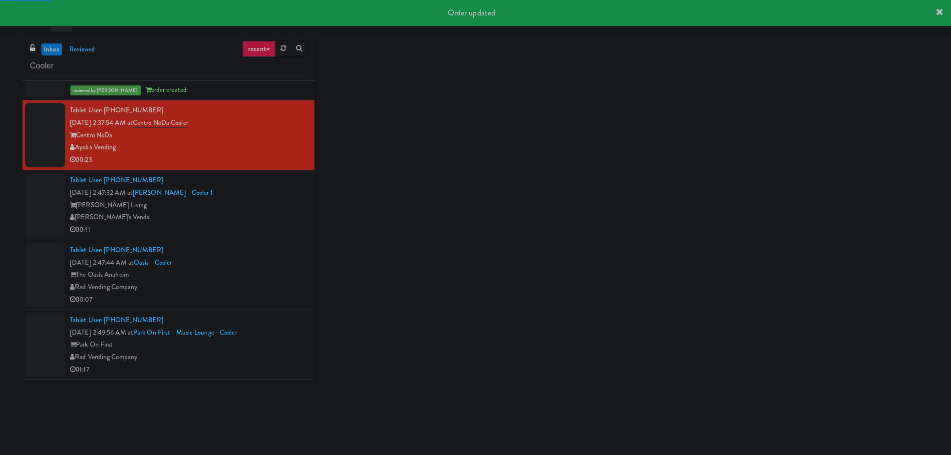
scroll to position [2246, 0]
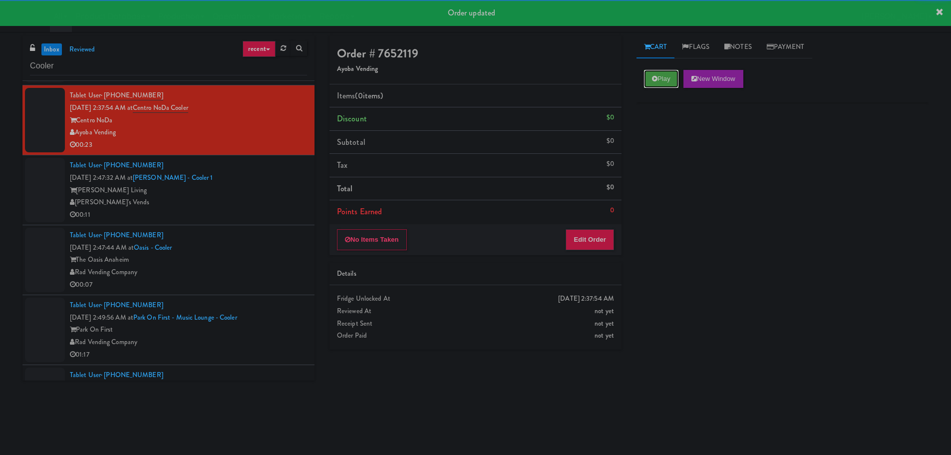
drag, startPoint x: 650, startPoint y: 82, endPoint x: 645, endPoint y: 96, distance: 14.4
click at [651, 82] on button "Play" at bounding box center [661, 79] width 34 height 18
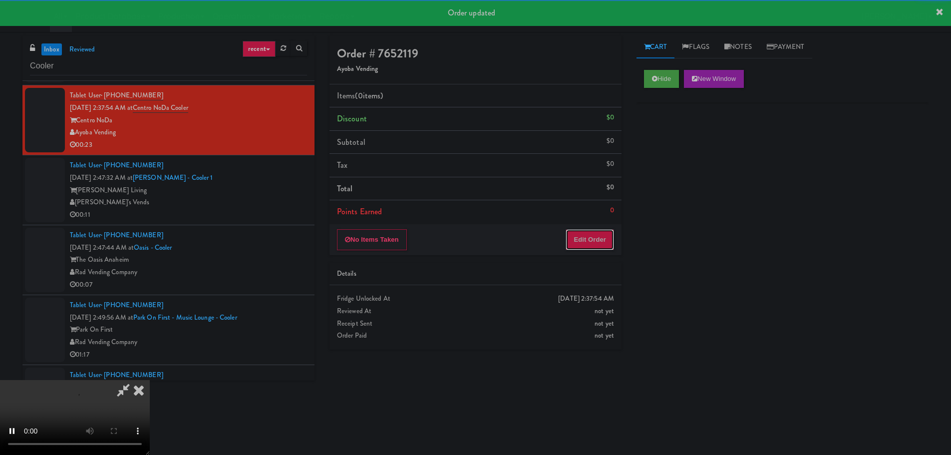
click at [610, 244] on button "Edit Order" at bounding box center [590, 239] width 48 height 21
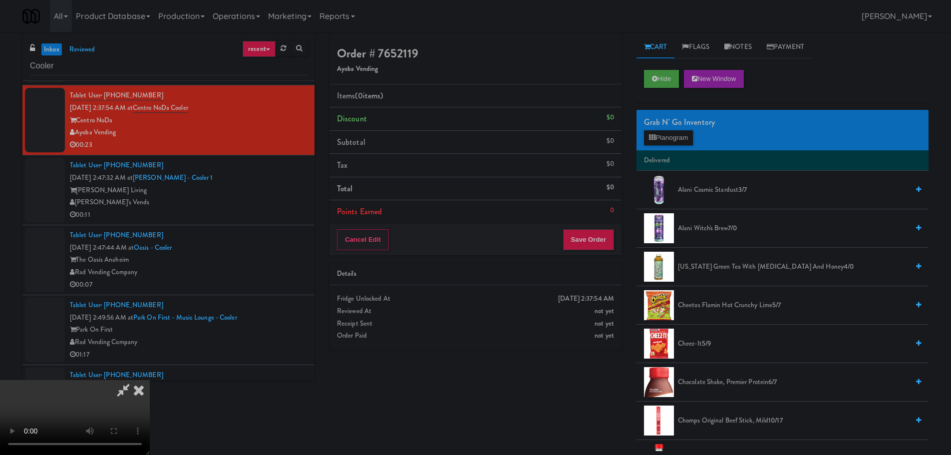
scroll to position [0, 0]
drag, startPoint x: 412, startPoint y: 246, endPoint x: 466, endPoint y: 234, distance: 55.6
click at [150, 380] on video at bounding box center [75, 417] width 150 height 75
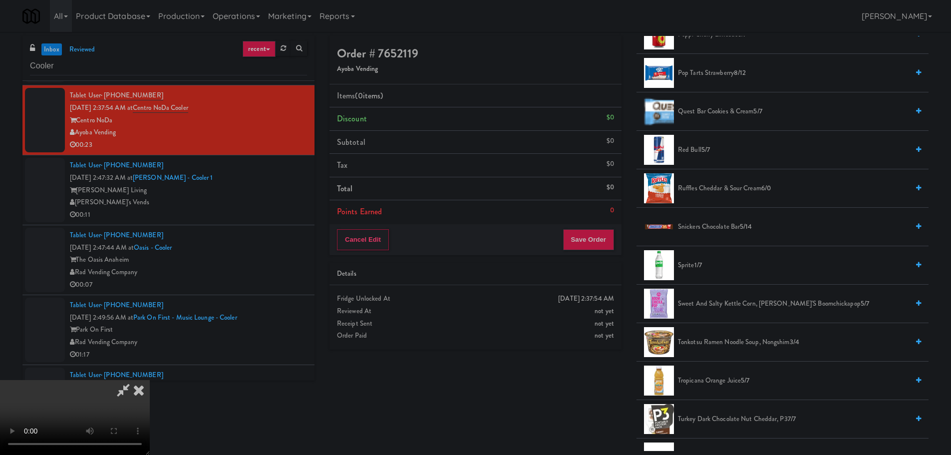
scroll to position [998, 0]
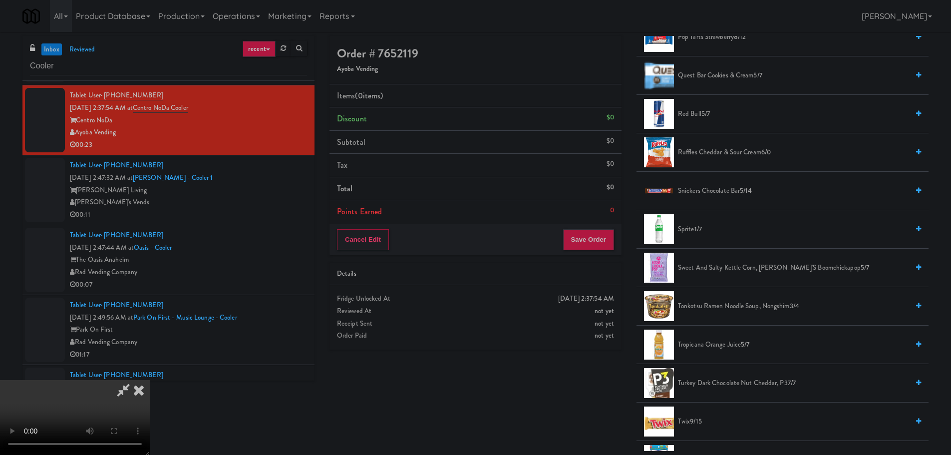
click at [683, 420] on span "Twix 9/15" at bounding box center [793, 421] width 231 height 12
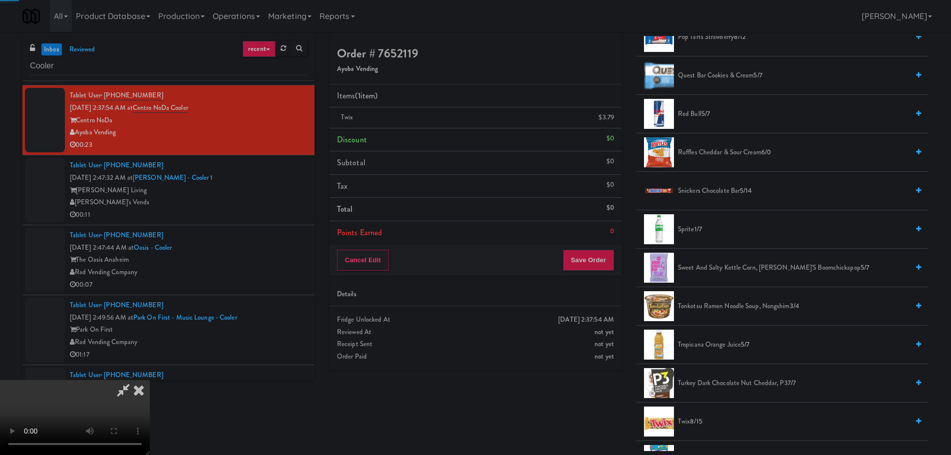
click at [150, 380] on video at bounding box center [75, 417] width 150 height 75
drag, startPoint x: 465, startPoint y: 296, endPoint x: 573, endPoint y: 285, distance: 109.0
click at [150, 380] on video at bounding box center [75, 417] width 150 height 75
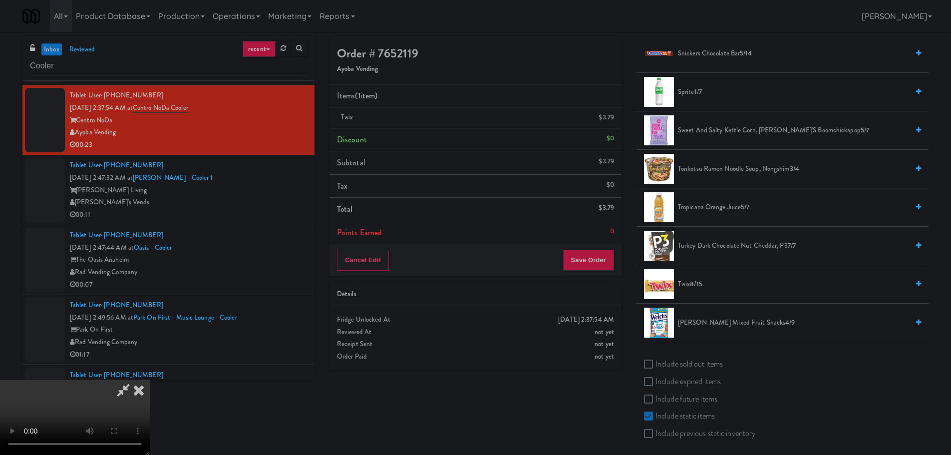
scroll to position [1143, 0]
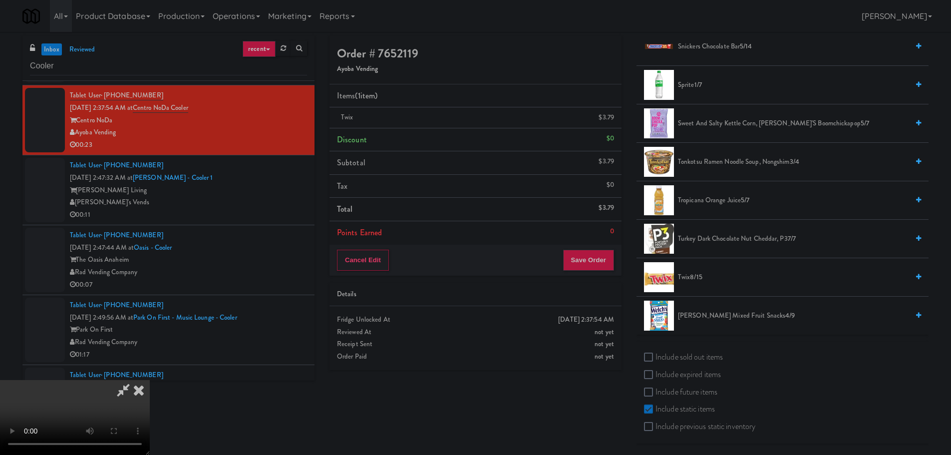
click at [691, 276] on span "8/15" at bounding box center [696, 276] width 12 height 9
click at [150, 380] on video at bounding box center [75, 417] width 150 height 75
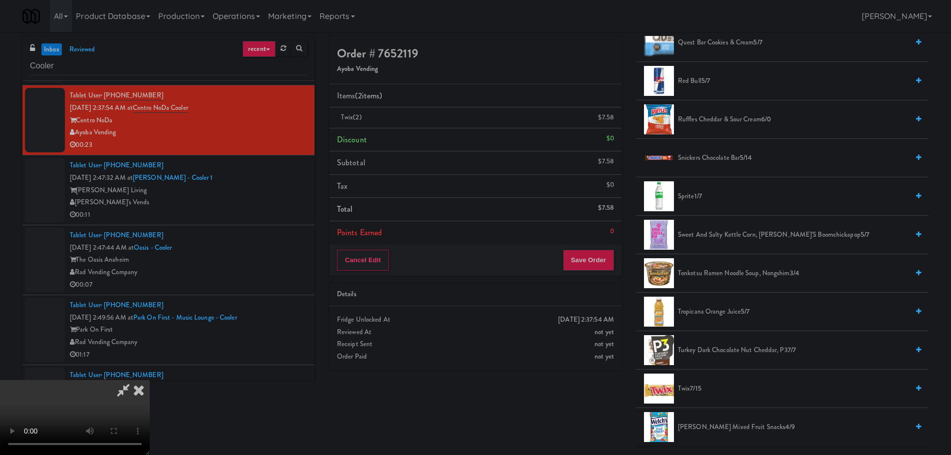
scroll to position [993, 0]
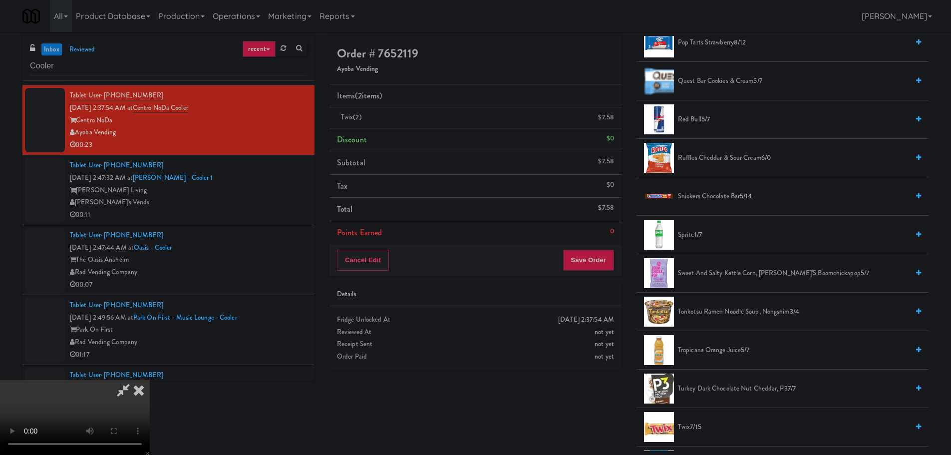
click at [705, 195] on span "Snickers Chocolate Bar 5/14" at bounding box center [793, 196] width 231 height 12
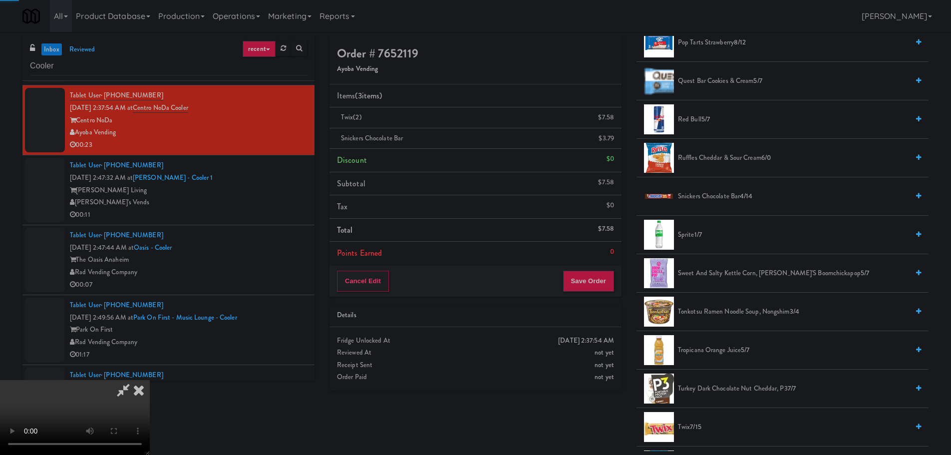
click at [150, 380] on video at bounding box center [75, 417] width 150 height 75
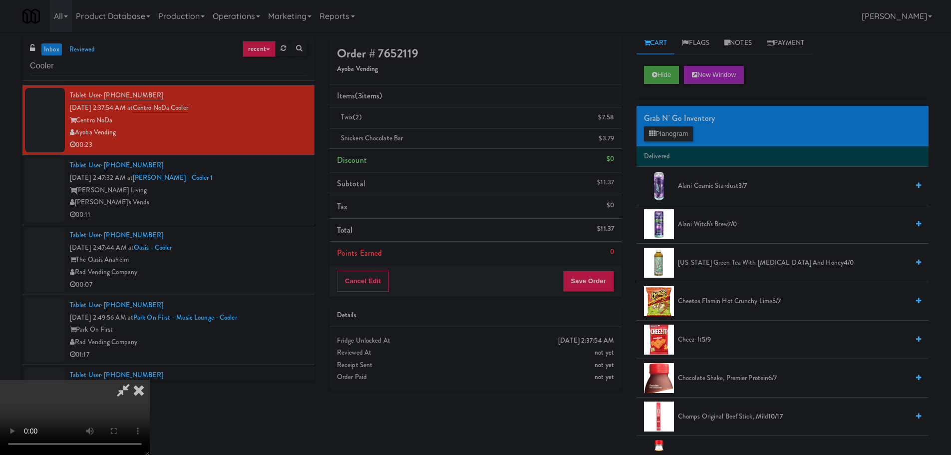
scroll to position [0, 0]
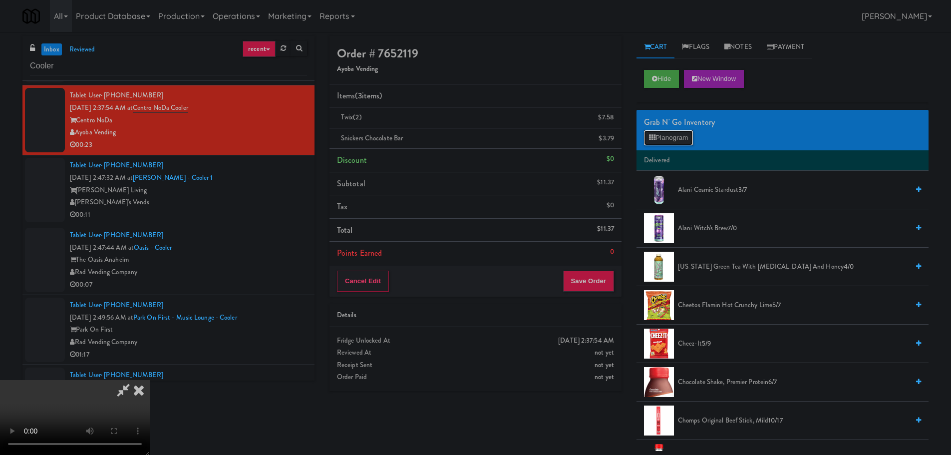
click at [648, 137] on button "Planogram" at bounding box center [668, 137] width 49 height 15
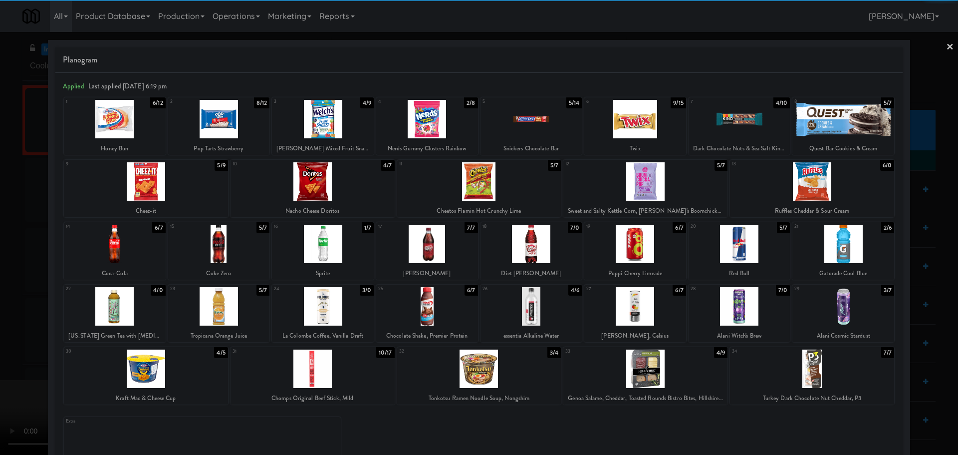
click at [488, 373] on div at bounding box center [479, 368] width 164 height 38
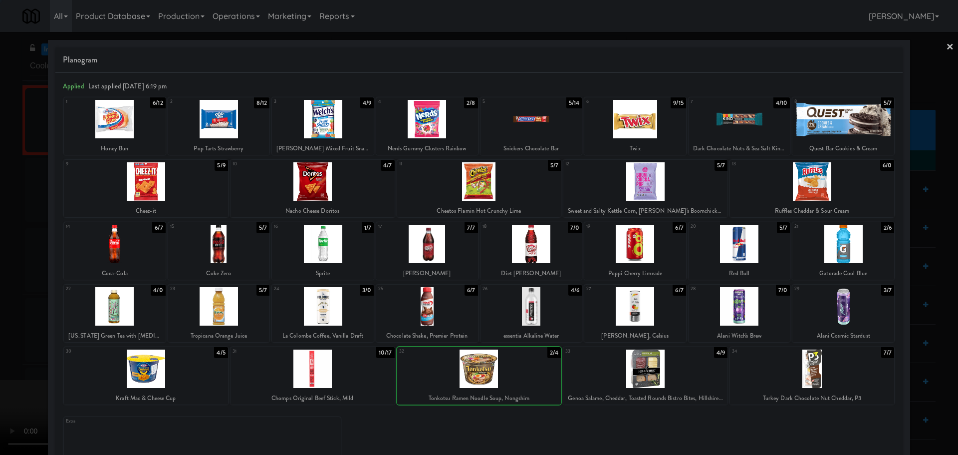
click at [0, 336] on div at bounding box center [479, 227] width 958 height 455
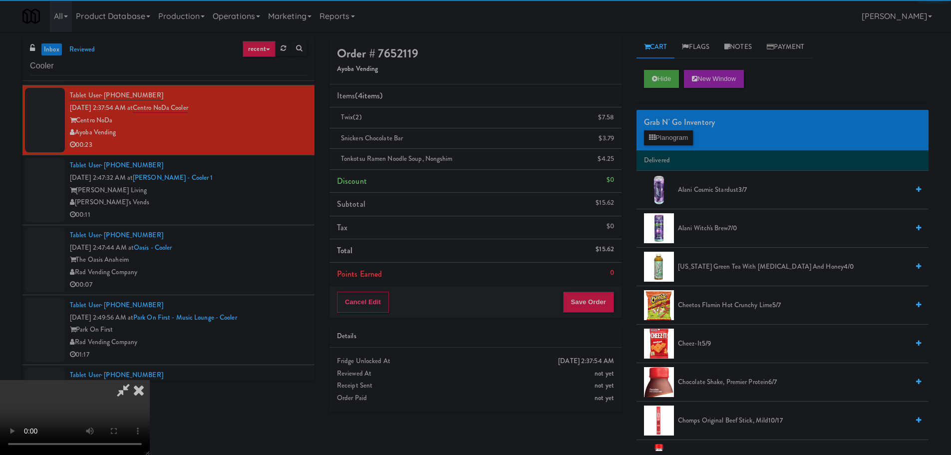
drag, startPoint x: 337, startPoint y: 265, endPoint x: 378, endPoint y: 266, distance: 41.0
click at [150, 380] on video at bounding box center [75, 417] width 150 height 75
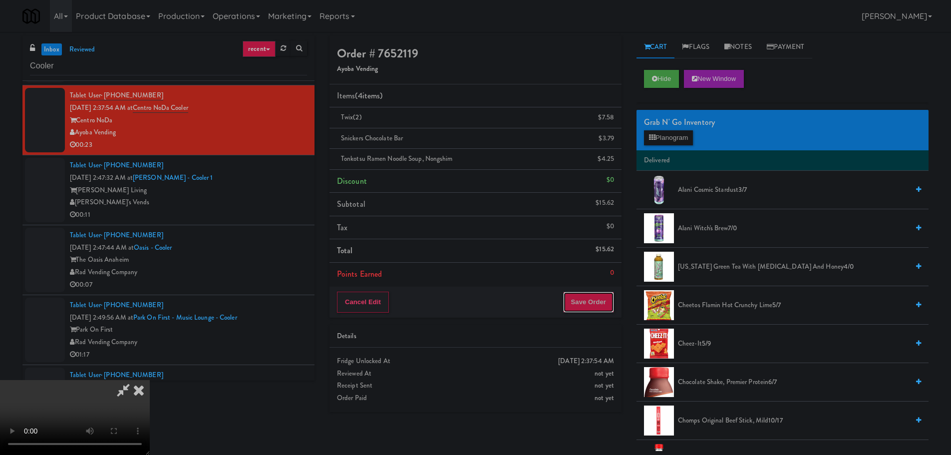
click at [589, 302] on button "Save Order" at bounding box center [588, 302] width 51 height 21
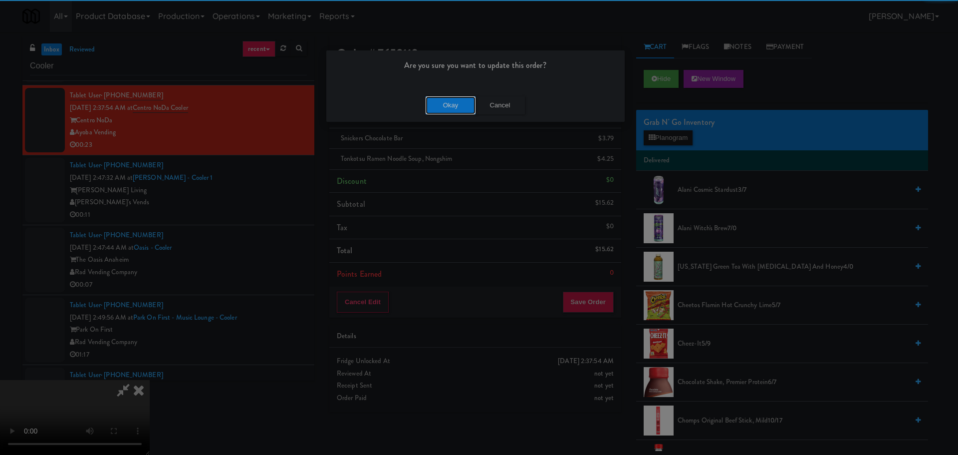
click at [439, 106] on button "Okay" at bounding box center [451, 105] width 50 height 18
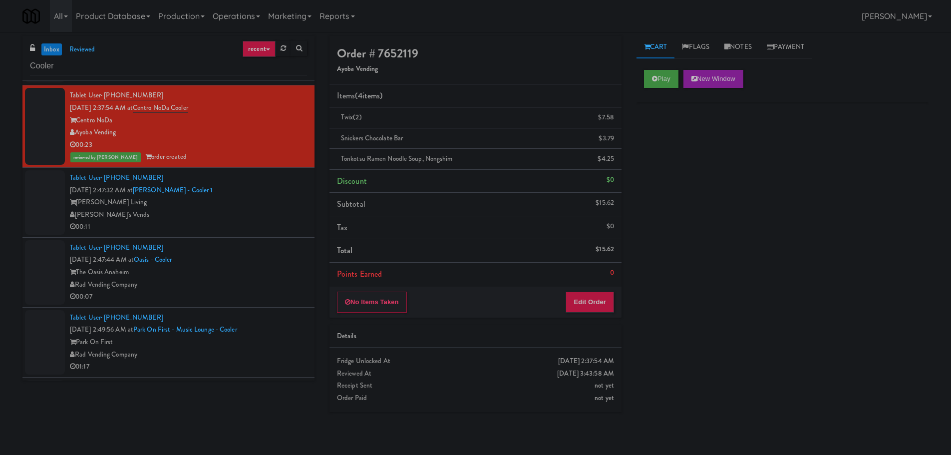
click at [259, 210] on div "[PERSON_NAME]'s Vends" at bounding box center [188, 215] width 237 height 12
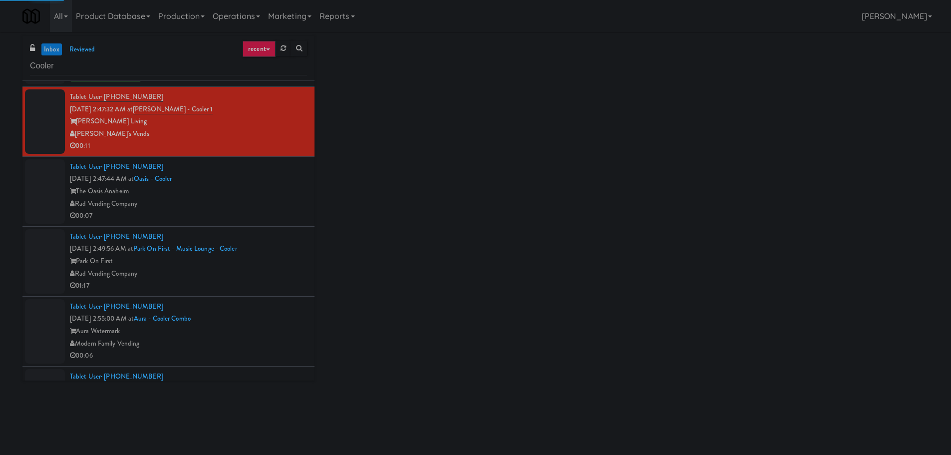
scroll to position [2346, 0]
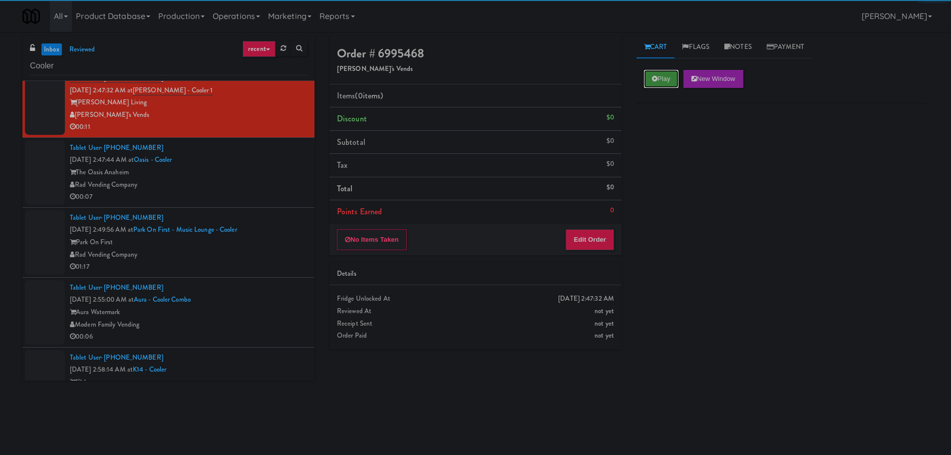
drag, startPoint x: 650, startPoint y: 75, endPoint x: 650, endPoint y: 87, distance: 11.5
click at [651, 75] on button "Play" at bounding box center [661, 79] width 34 height 18
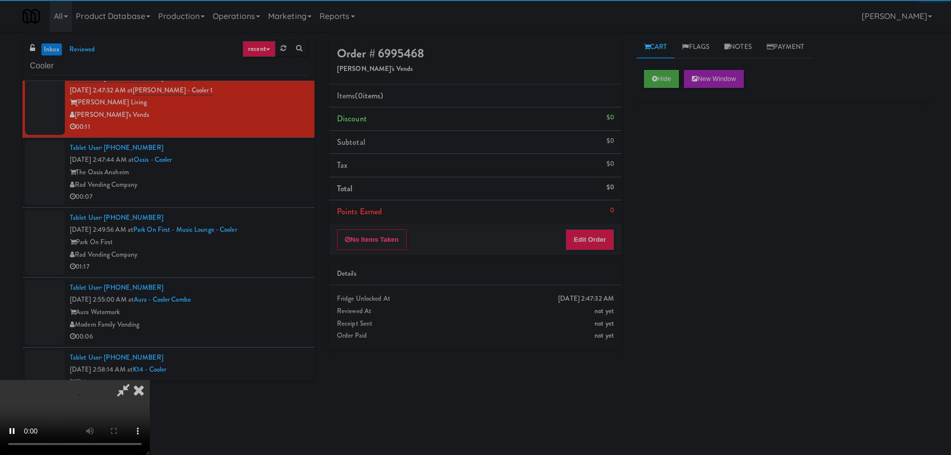
drag, startPoint x: 607, startPoint y: 211, endPoint x: 601, endPoint y: 223, distance: 12.9
click at [607, 212] on li "Points Earned 0" at bounding box center [475, 211] width 292 height 23
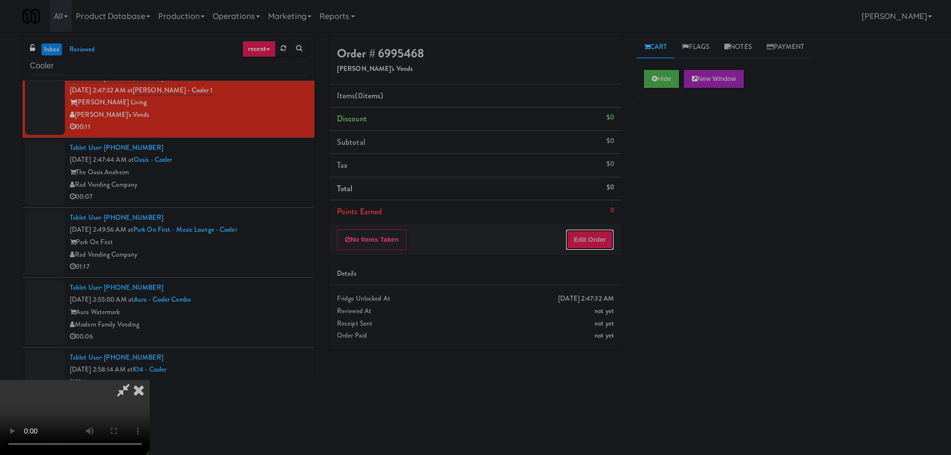
click at [599, 230] on button "Edit Order" at bounding box center [590, 239] width 48 height 21
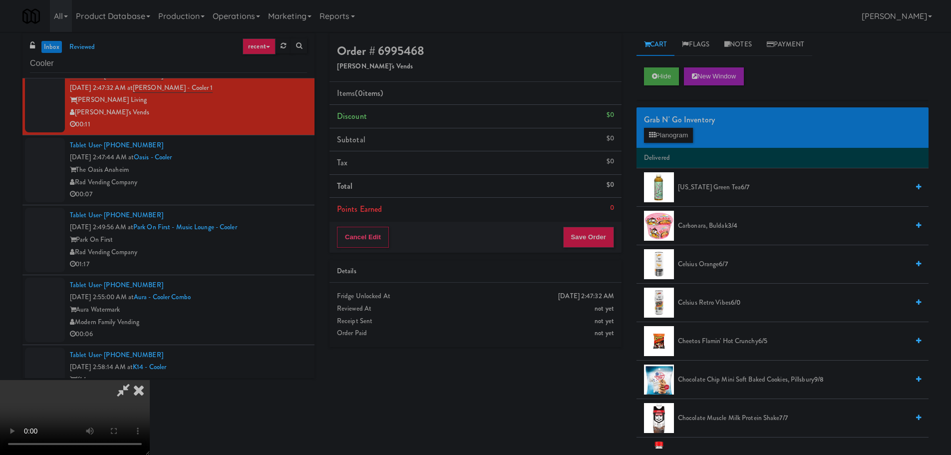
scroll to position [0, 0]
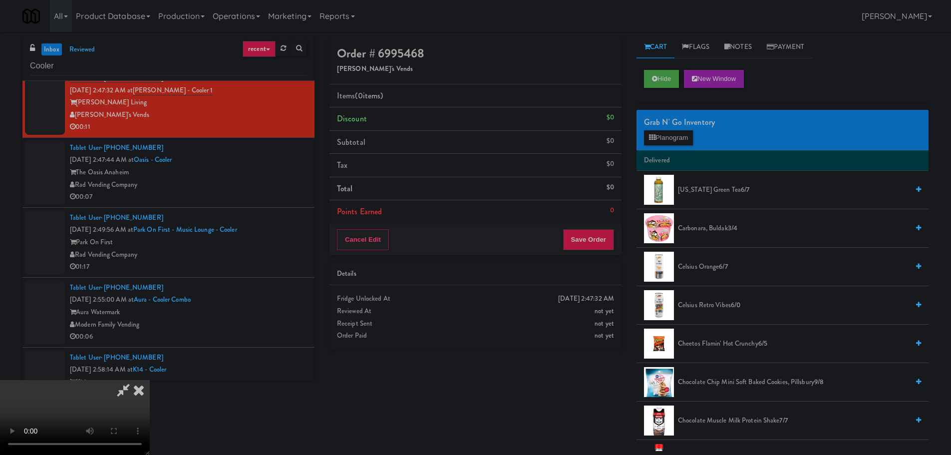
click at [150, 380] on video at bounding box center [75, 417] width 150 height 75
click at [662, 137] on button "Planogram" at bounding box center [668, 137] width 49 height 15
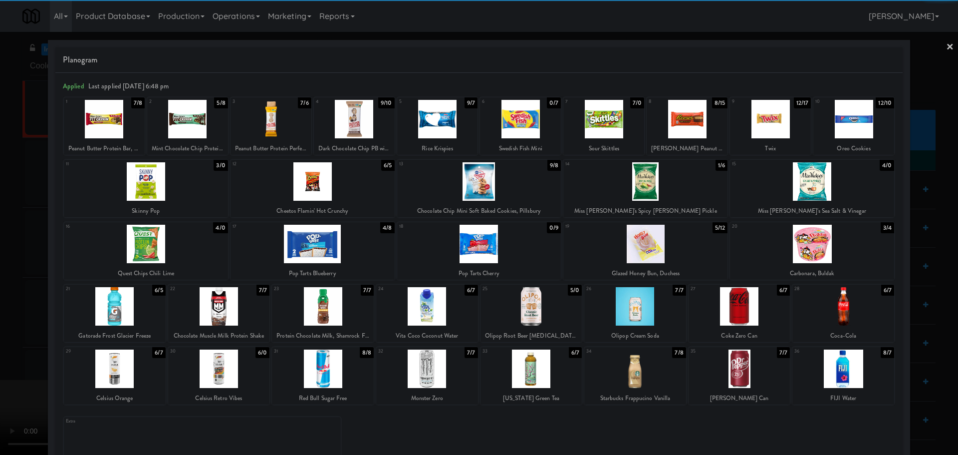
click at [131, 324] on div at bounding box center [115, 306] width 102 height 38
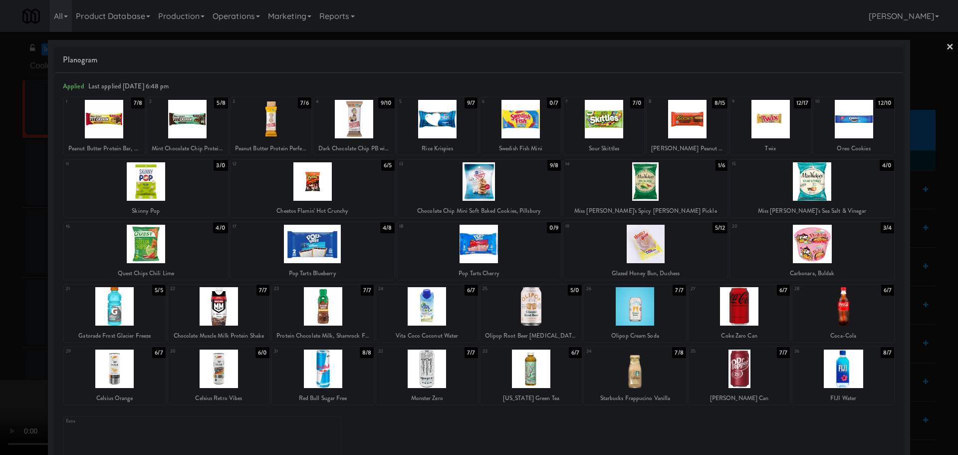
drag, startPoint x: 0, startPoint y: 337, endPoint x: 252, endPoint y: 278, distance: 258.5
click at [1, 337] on div at bounding box center [479, 227] width 958 height 455
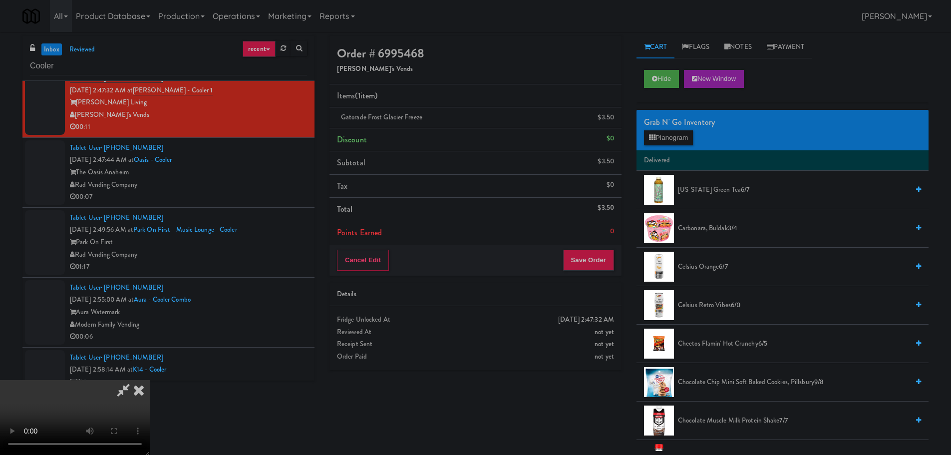
click at [150, 380] on video at bounding box center [75, 417] width 150 height 75
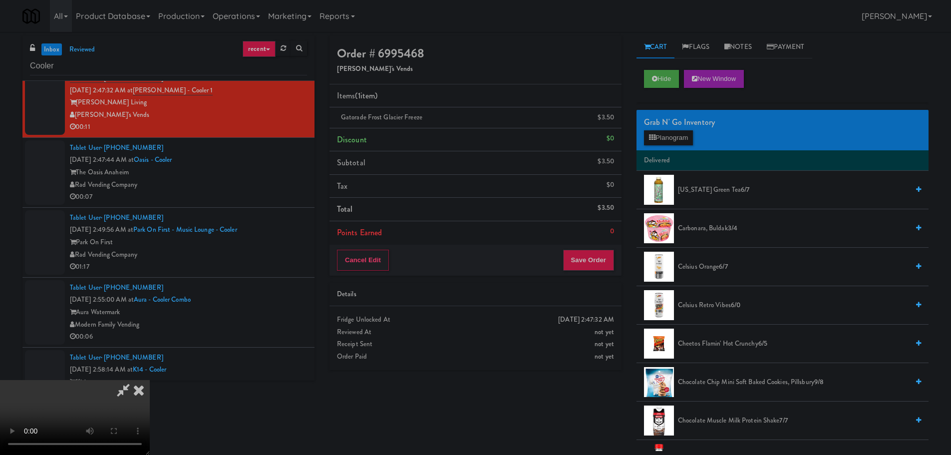
click at [150, 380] on video at bounding box center [75, 417] width 150 height 75
click at [667, 133] on button "Planogram" at bounding box center [668, 137] width 49 height 15
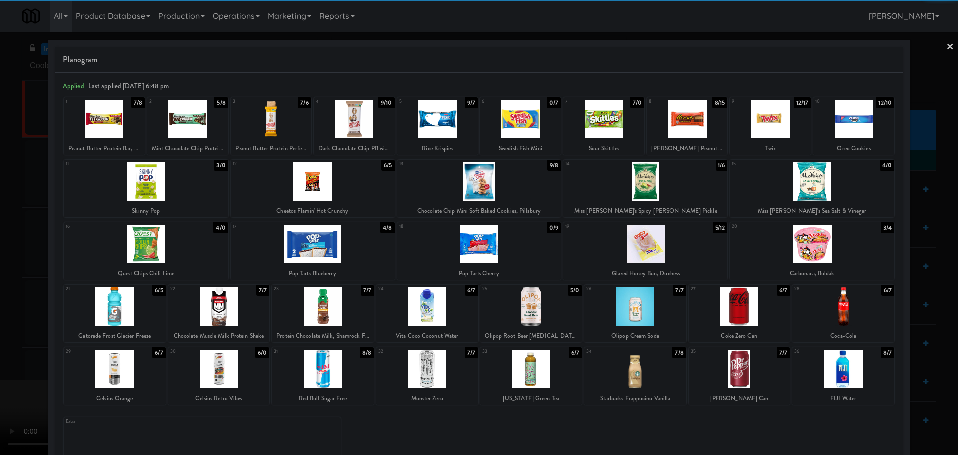
click at [744, 313] on div at bounding box center [740, 306] width 102 height 38
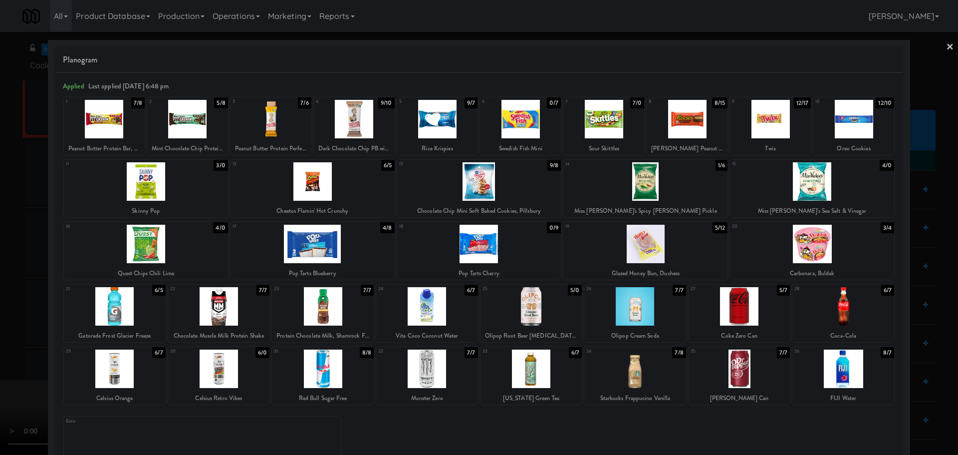
click at [6, 294] on div at bounding box center [479, 227] width 958 height 455
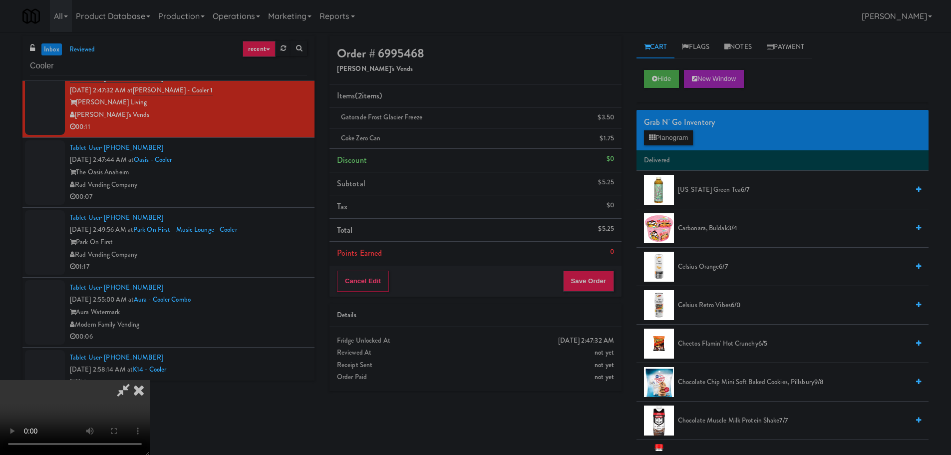
click at [150, 380] on video at bounding box center [75, 417] width 150 height 75
click at [591, 280] on button "Save Order" at bounding box center [588, 281] width 51 height 21
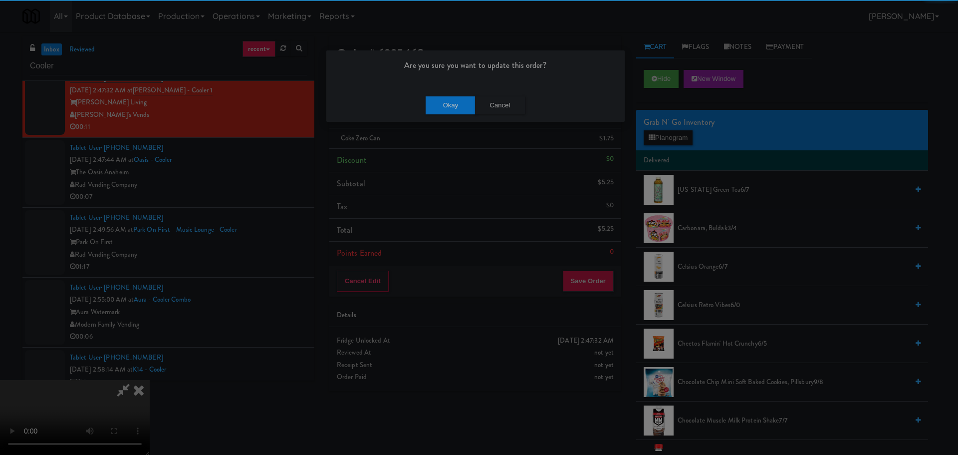
click at [440, 118] on div "Okay Cancel" at bounding box center [475, 104] width 298 height 33
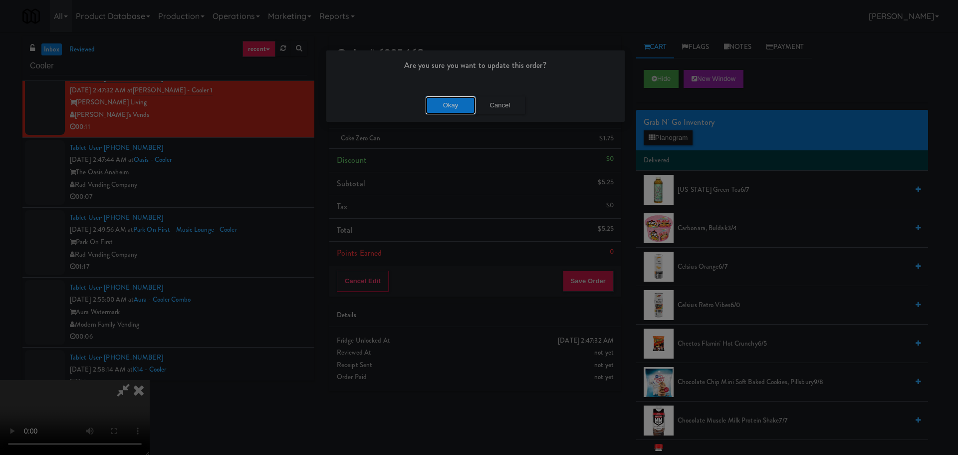
click at [442, 107] on button "Okay" at bounding box center [451, 105] width 50 height 18
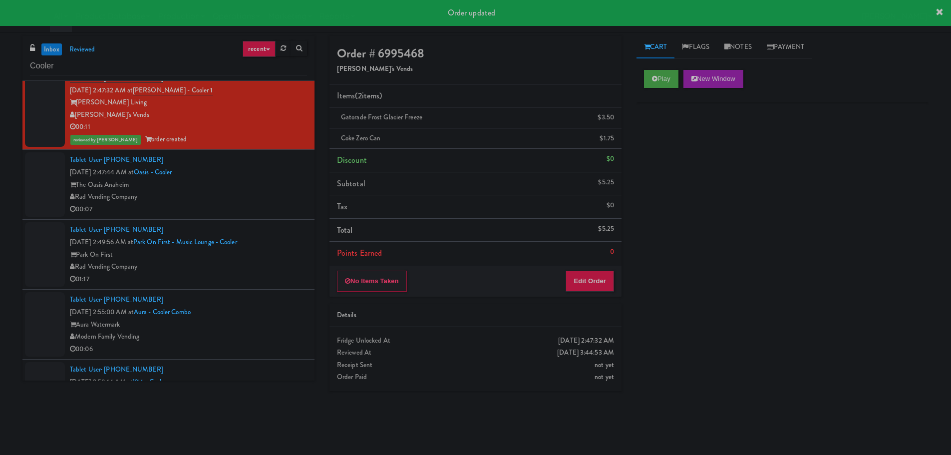
click at [247, 192] on div "Rad Vending Company" at bounding box center [188, 197] width 237 height 12
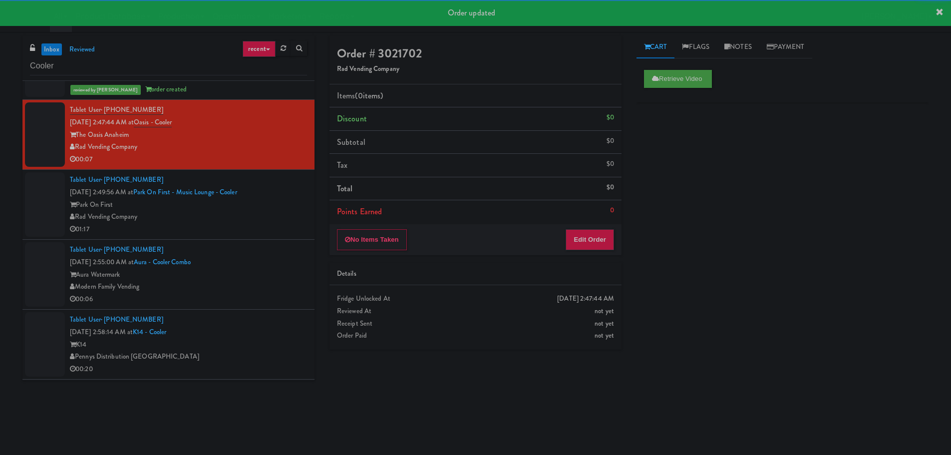
click at [279, 218] on div "Rad Vending Company" at bounding box center [188, 217] width 237 height 12
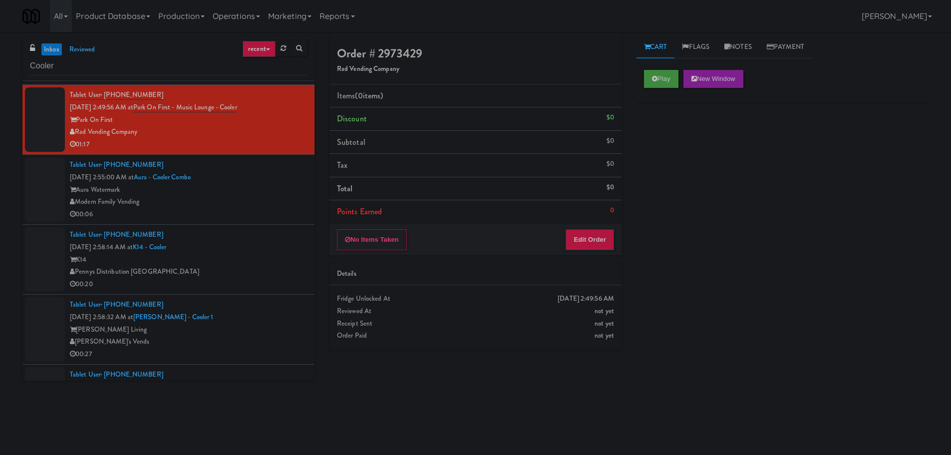
scroll to position [2496, 0]
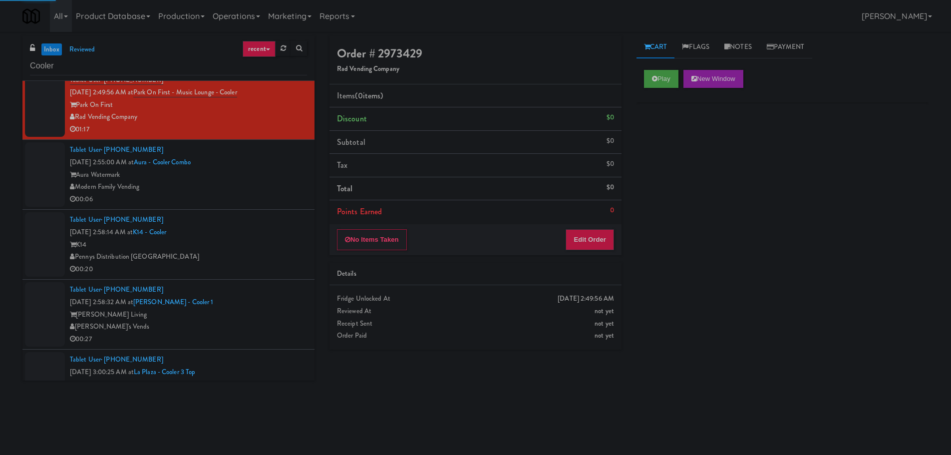
click at [285, 198] on div "00:06" at bounding box center [188, 199] width 237 height 12
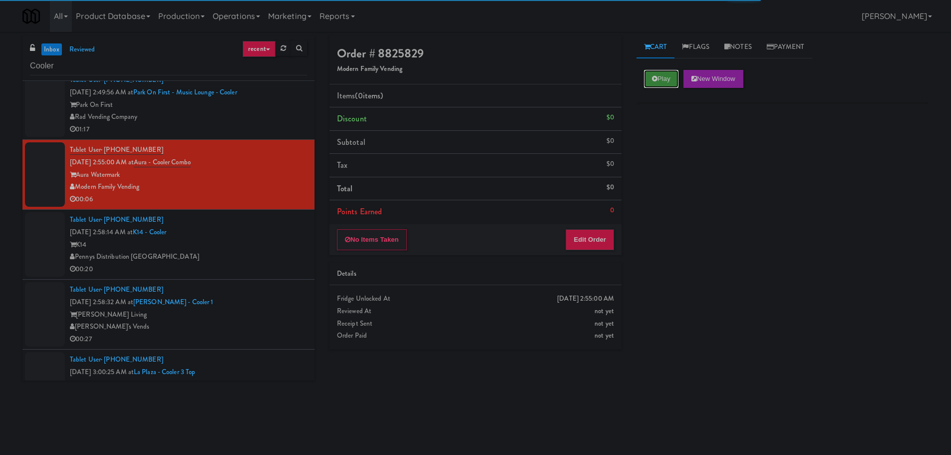
click at [647, 77] on button "Play" at bounding box center [661, 79] width 34 height 18
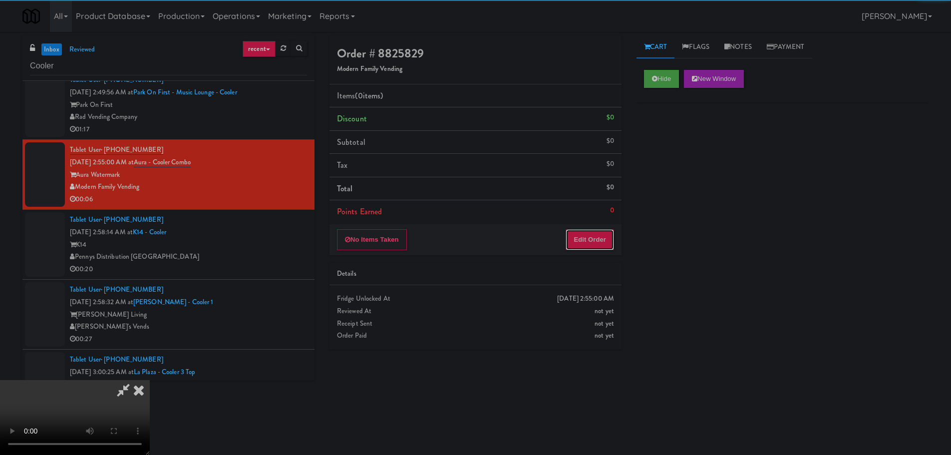
click at [578, 243] on button "Edit Order" at bounding box center [590, 239] width 48 height 21
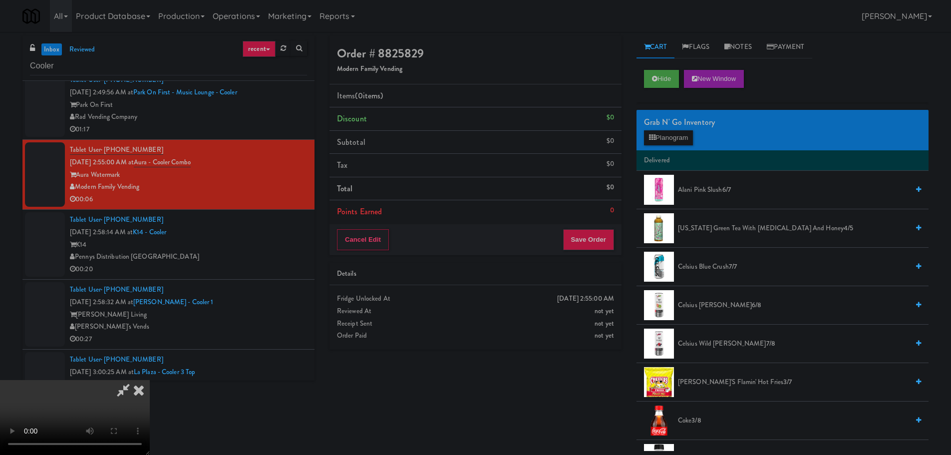
click at [150, 380] on video at bounding box center [75, 417] width 150 height 75
click at [687, 141] on button "Planogram" at bounding box center [668, 137] width 49 height 15
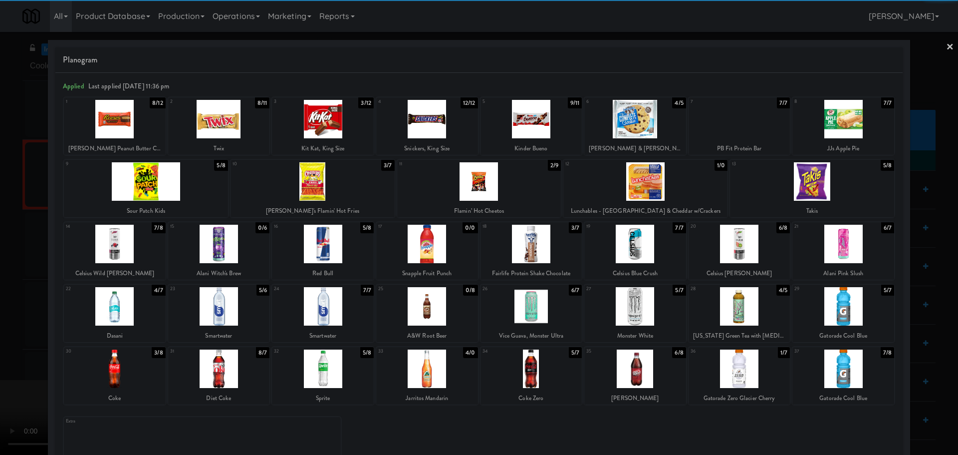
click at [322, 373] on div at bounding box center [323, 368] width 102 height 38
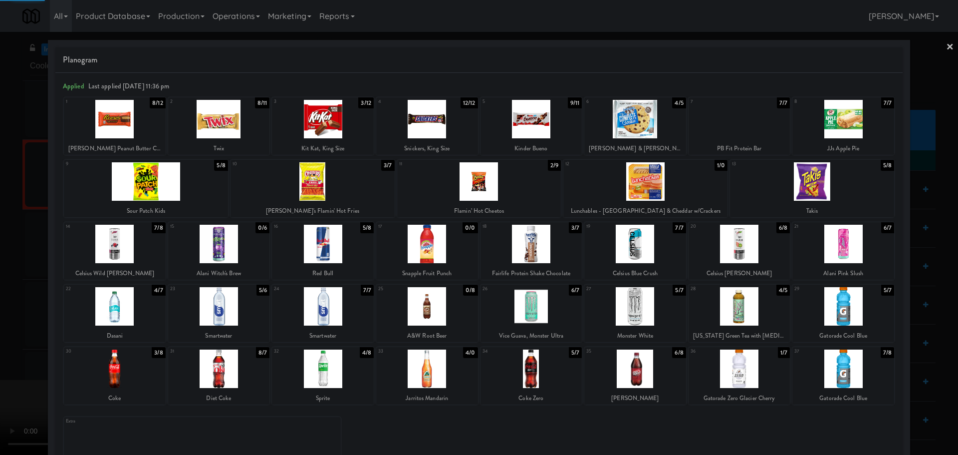
drag, startPoint x: 0, startPoint y: 361, endPoint x: 113, endPoint y: 321, distance: 119.5
click at [1, 361] on div at bounding box center [479, 227] width 958 height 455
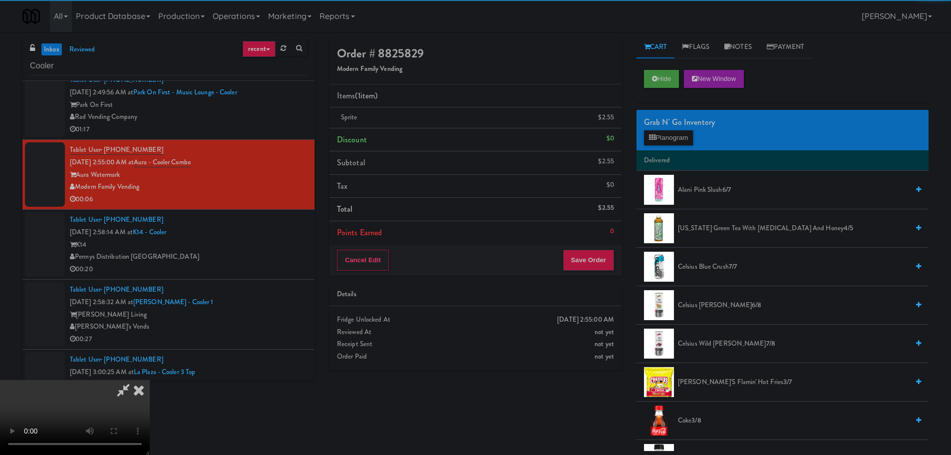
click at [150, 380] on video at bounding box center [75, 417] width 150 height 75
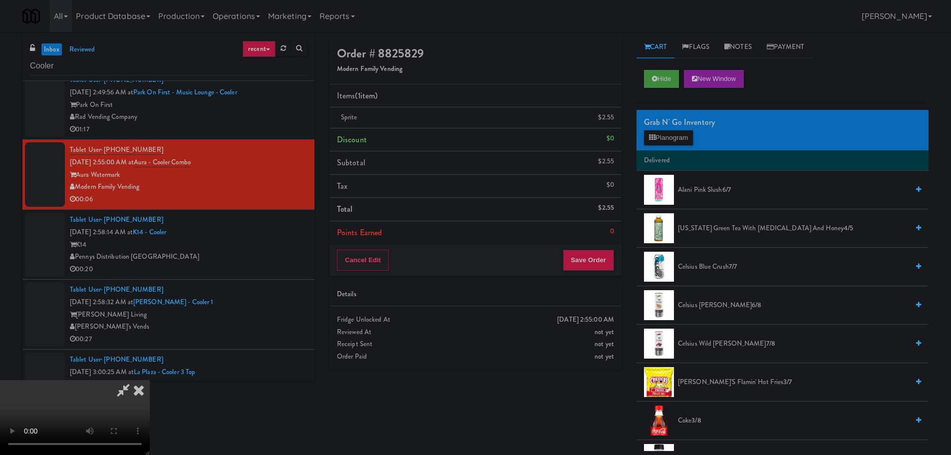
click at [150, 380] on video at bounding box center [75, 417] width 150 height 75
click at [675, 146] on div "Grab N' Go Inventory Planogram" at bounding box center [782, 130] width 292 height 40
click at [677, 141] on button "Planogram" at bounding box center [668, 137] width 49 height 15
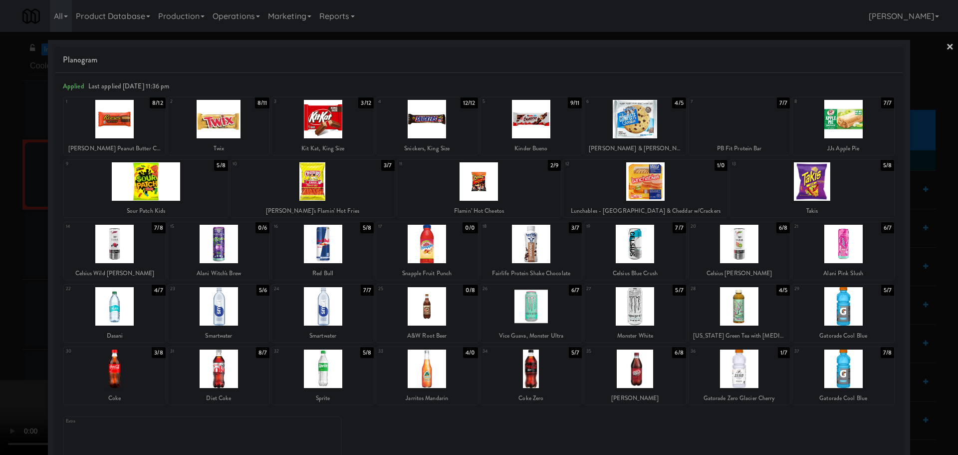
click at [231, 363] on div at bounding box center [219, 368] width 102 height 38
drag, startPoint x: 0, startPoint y: 326, endPoint x: 240, endPoint y: 243, distance: 254.0
click at [0, 325] on div at bounding box center [479, 227] width 958 height 455
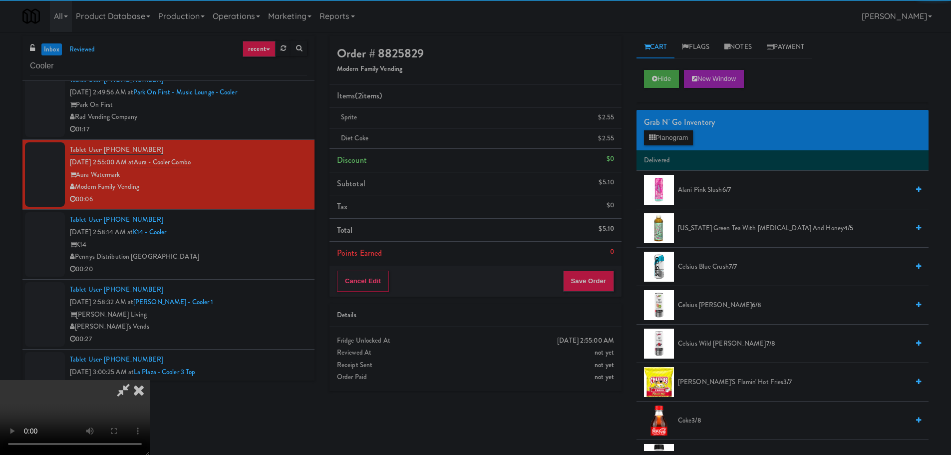
drag, startPoint x: 240, startPoint y: 243, endPoint x: 254, endPoint y: 240, distance: 14.4
click at [150, 380] on video at bounding box center [75, 417] width 150 height 75
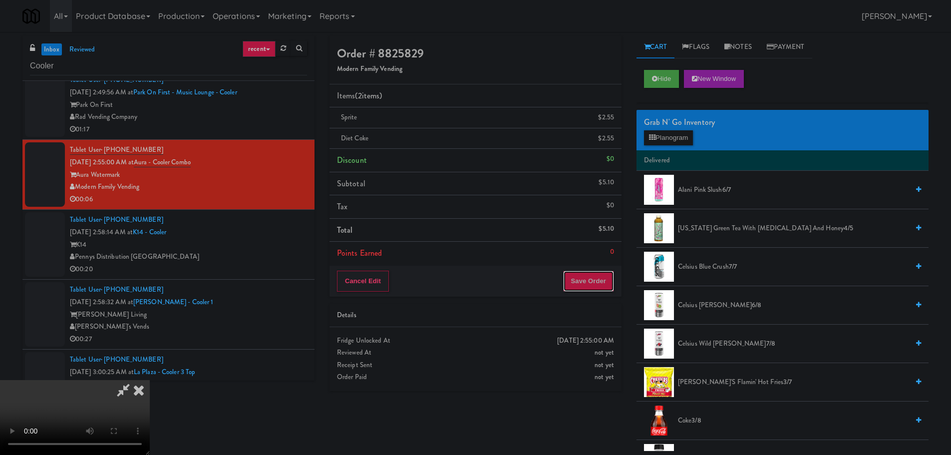
click at [600, 280] on button "Save Order" at bounding box center [588, 281] width 51 height 21
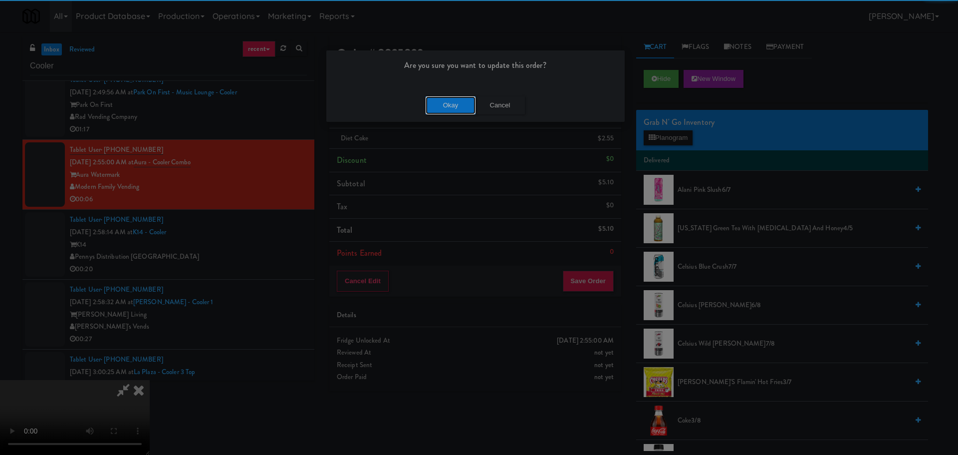
click at [459, 100] on button "Okay" at bounding box center [451, 105] width 50 height 18
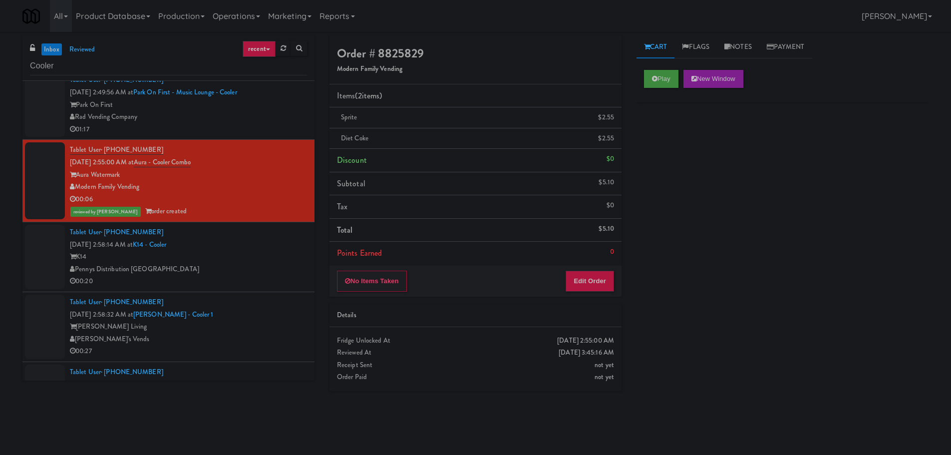
click at [259, 260] on div "K14" at bounding box center [188, 257] width 237 height 12
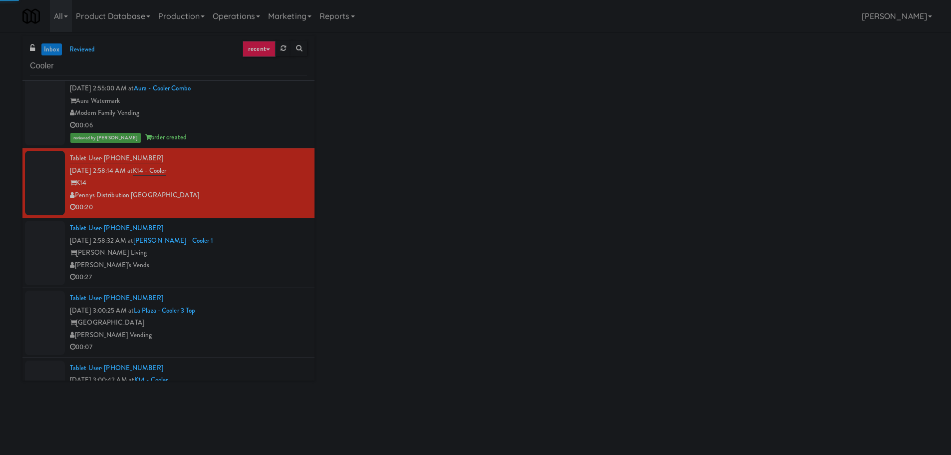
scroll to position [2596, 0]
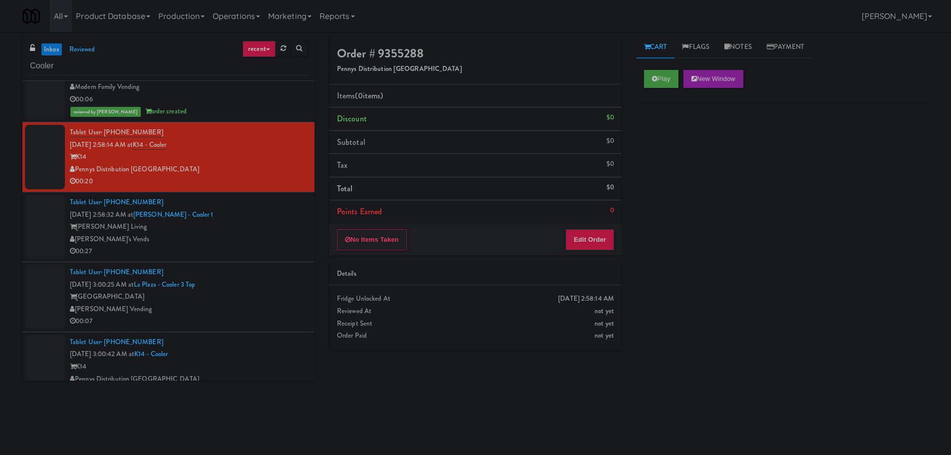
click at [257, 322] on div "00:07" at bounding box center [188, 321] width 237 height 12
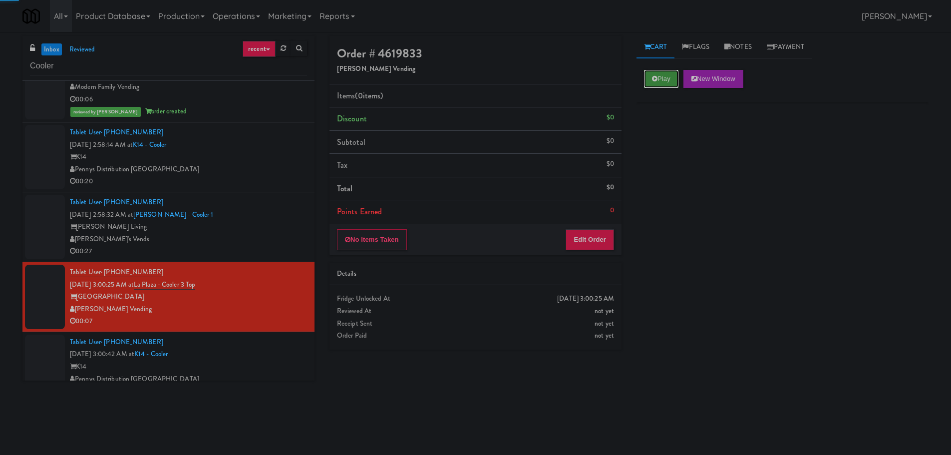
click at [666, 78] on button "Play" at bounding box center [661, 79] width 34 height 18
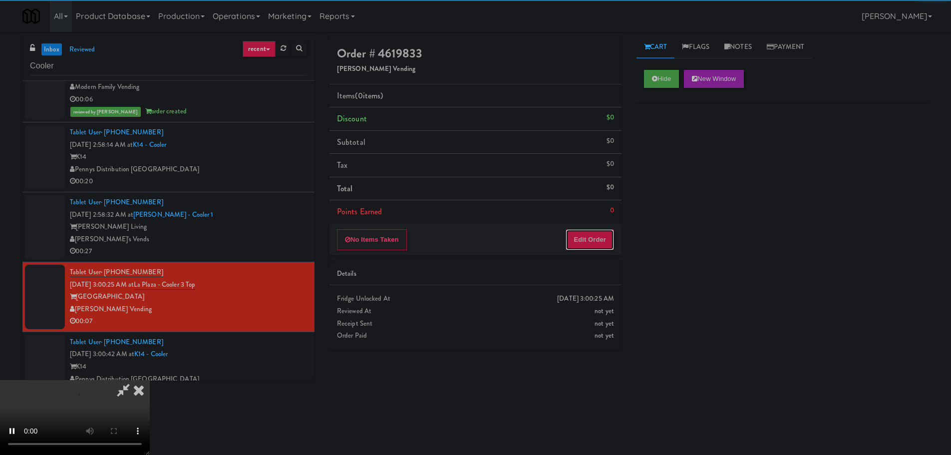
click at [597, 236] on button "Edit Order" at bounding box center [590, 239] width 48 height 21
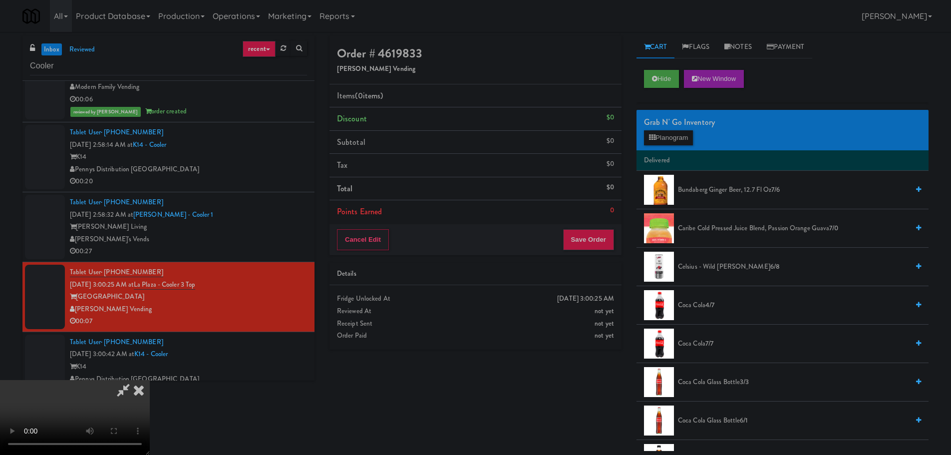
click at [150, 380] on video at bounding box center [75, 417] width 150 height 75
drag, startPoint x: 337, startPoint y: 247, endPoint x: 335, endPoint y: 254, distance: 6.8
click at [150, 380] on video at bounding box center [75, 417] width 150 height 75
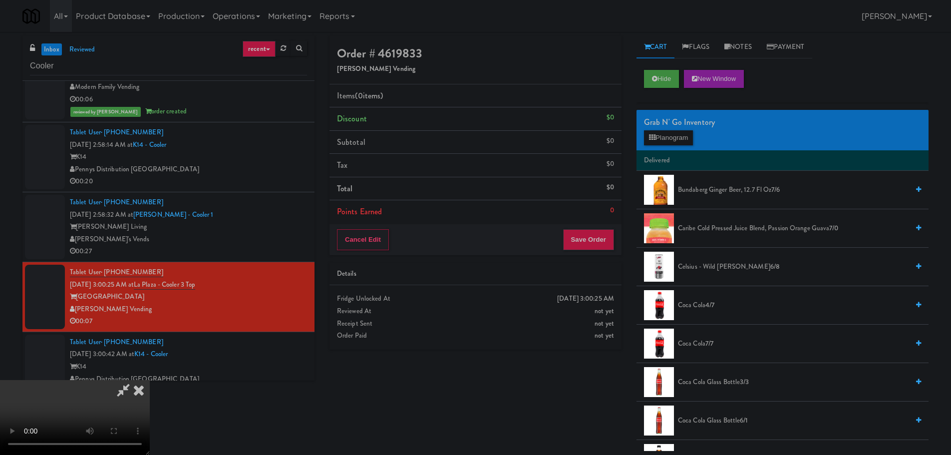
click at [150, 380] on video at bounding box center [75, 417] width 150 height 75
click at [676, 129] on div "Grab N' Go Inventory Planogram" at bounding box center [782, 130] width 292 height 40
click at [674, 138] on button "Planogram" at bounding box center [668, 137] width 49 height 15
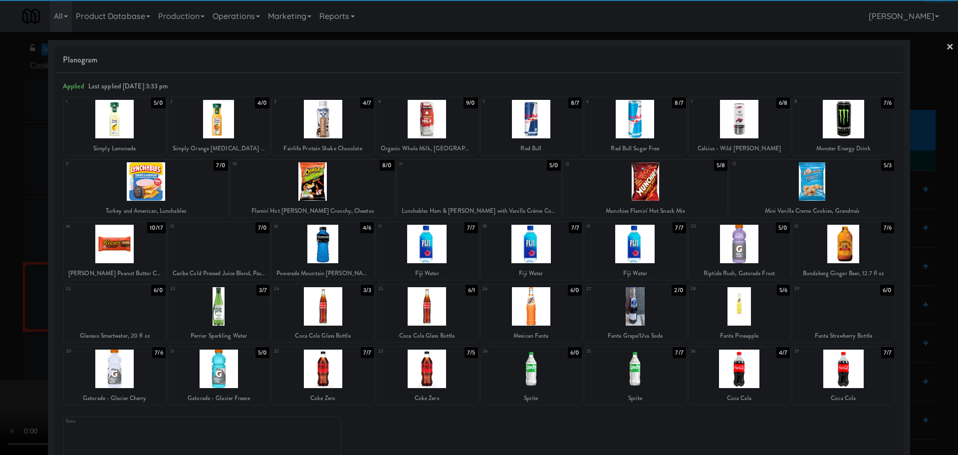
click at [132, 252] on div at bounding box center [115, 244] width 102 height 38
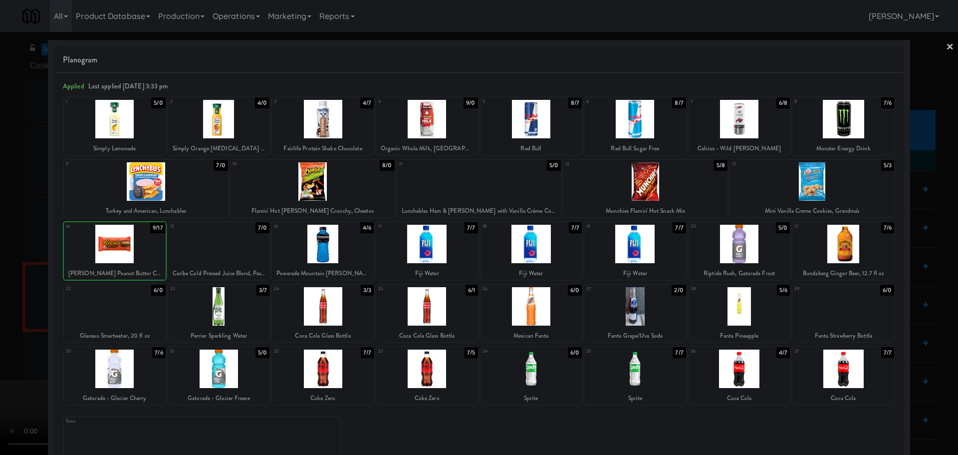
drag, startPoint x: 0, startPoint y: 297, endPoint x: 13, endPoint y: 297, distance: 13.5
click at [0, 297] on div at bounding box center [479, 227] width 958 height 455
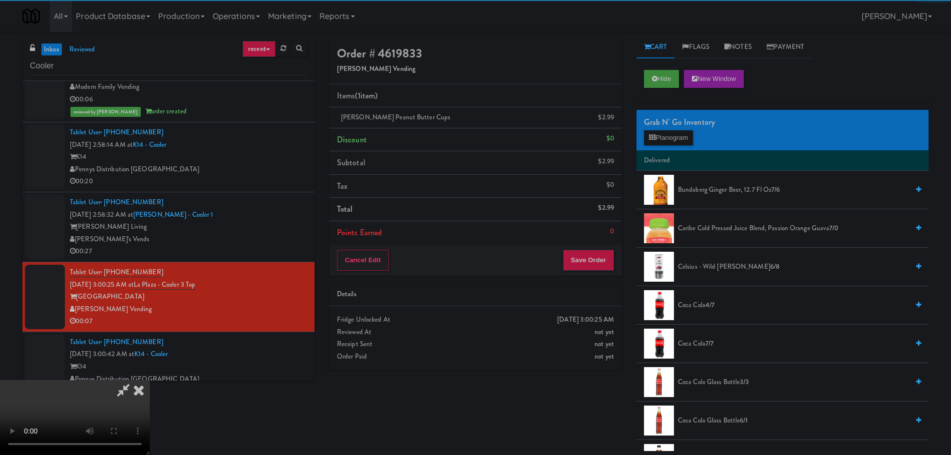
drag, startPoint x: 269, startPoint y: 276, endPoint x: 316, endPoint y: 276, distance: 47.9
click at [150, 380] on video at bounding box center [75, 417] width 150 height 75
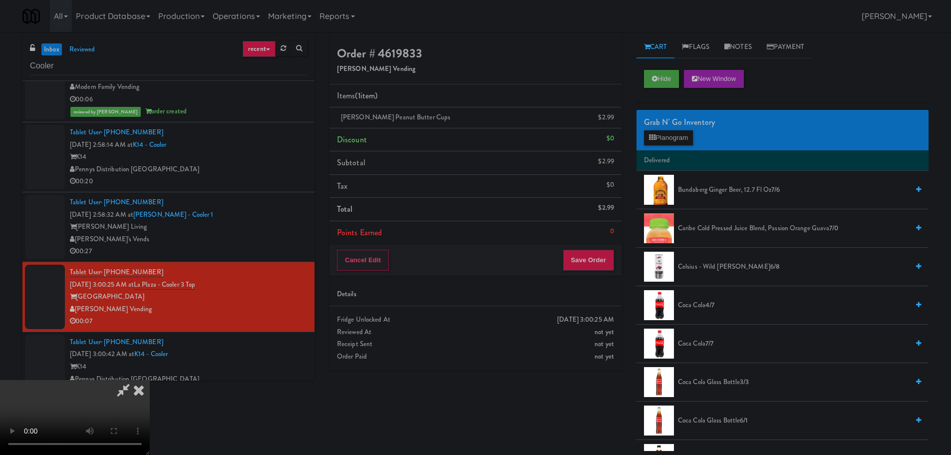
scroll to position [172, 0]
click at [584, 262] on button "Save Order" at bounding box center [588, 260] width 51 height 21
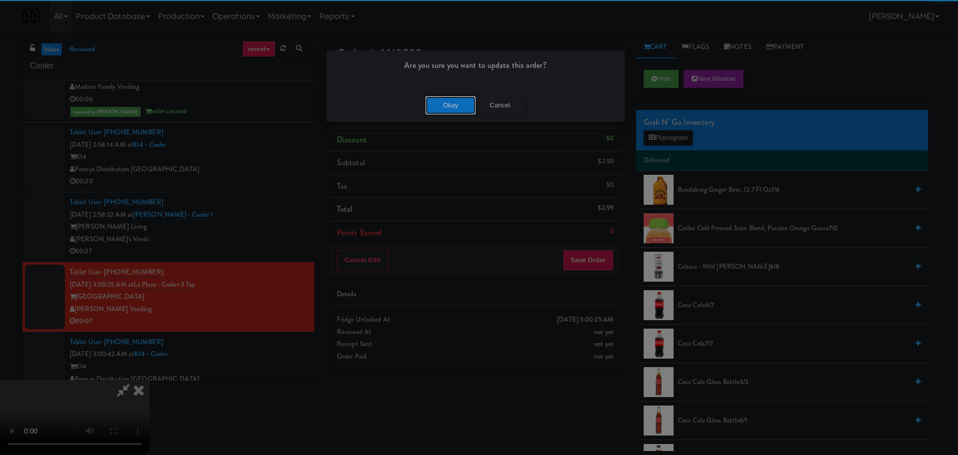
click at [455, 107] on button "Okay" at bounding box center [451, 105] width 50 height 18
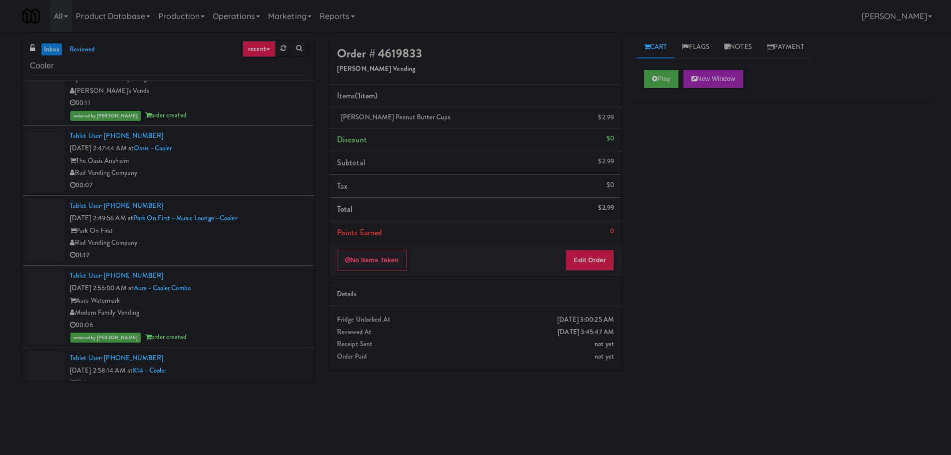
scroll to position [2346, 0]
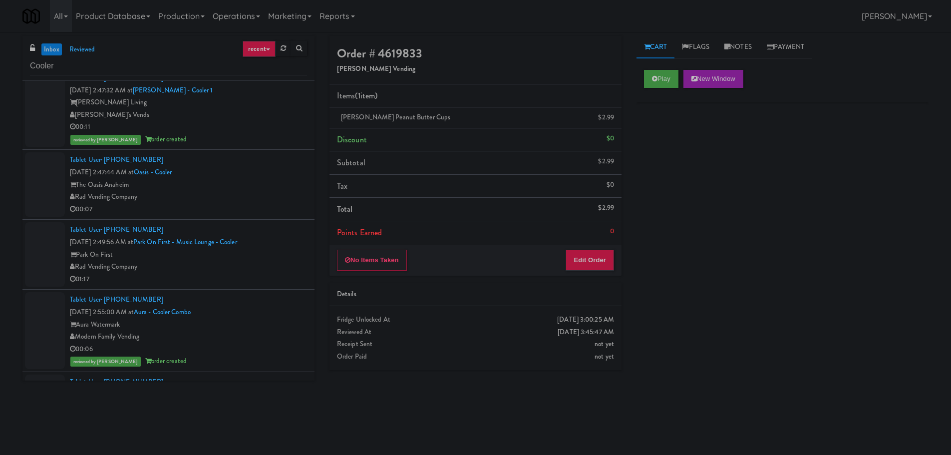
click at [257, 199] on div "Rad Vending Company" at bounding box center [188, 197] width 237 height 12
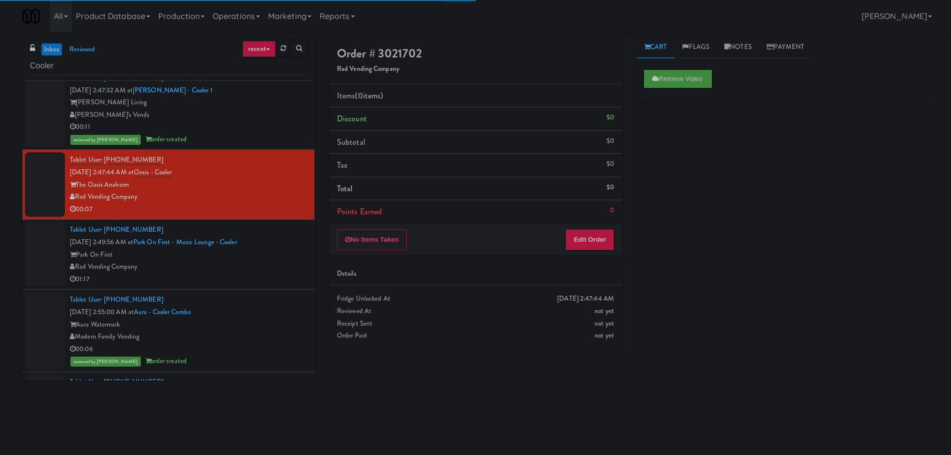
click at [270, 271] on div "Rad Vending Company" at bounding box center [188, 267] width 237 height 12
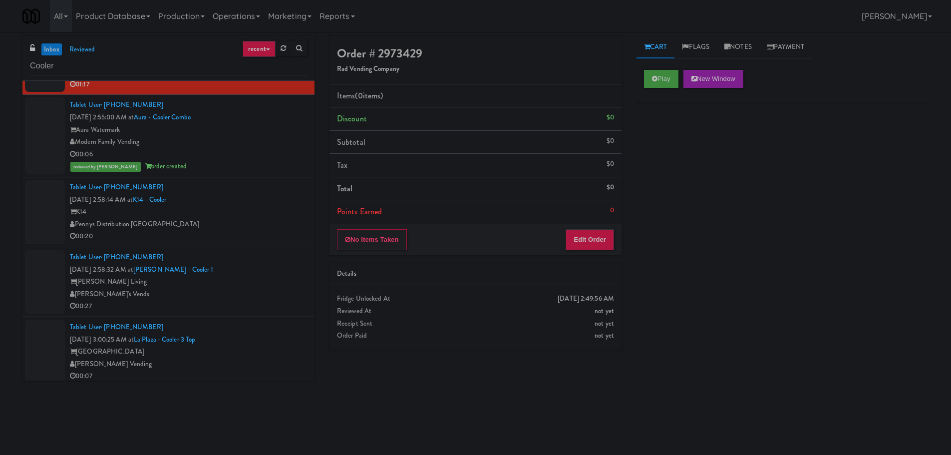
scroll to position [2546, 0]
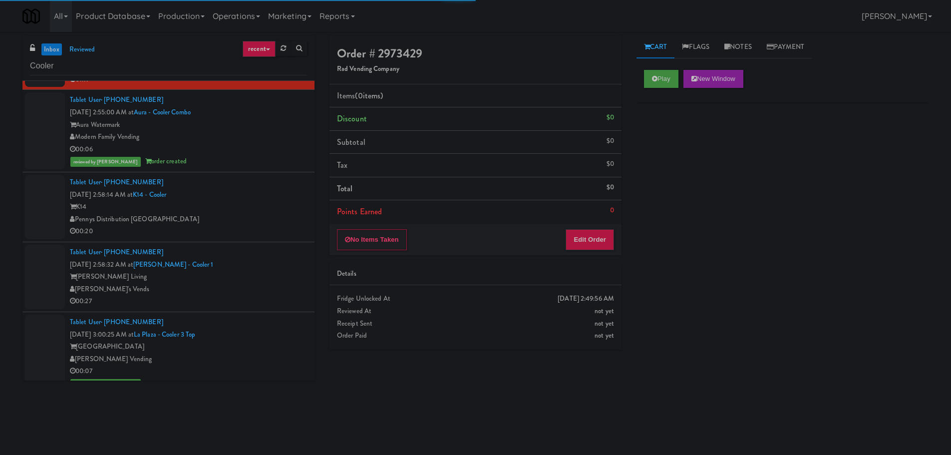
click at [265, 211] on div "K14" at bounding box center [188, 207] width 237 height 12
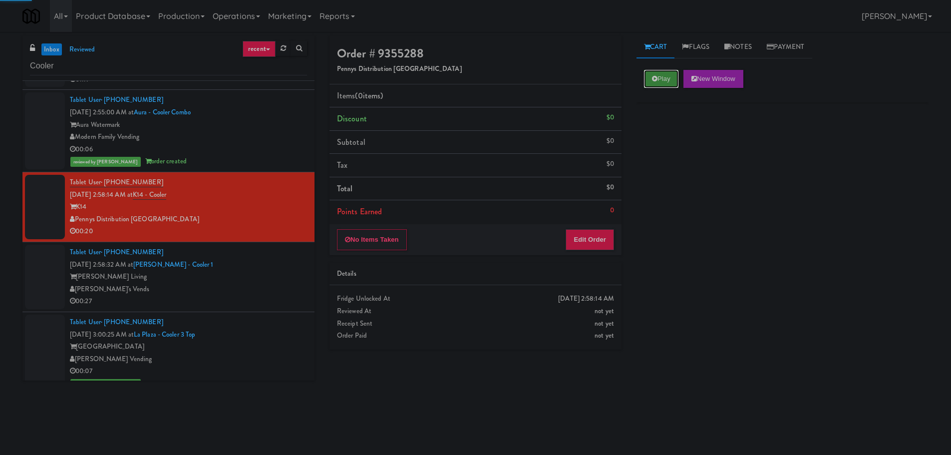
click at [660, 78] on button "Play" at bounding box center [661, 79] width 34 height 18
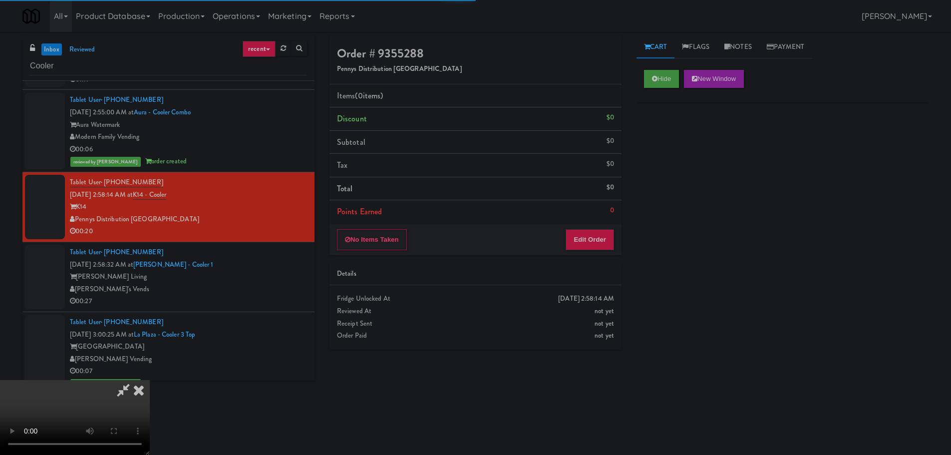
drag, startPoint x: 593, startPoint y: 267, endPoint x: 594, endPoint y: 262, distance: 5.7
click at [593, 267] on div "Details" at bounding box center [475, 274] width 292 height 23
click at [594, 240] on button "Edit Order" at bounding box center [590, 239] width 48 height 21
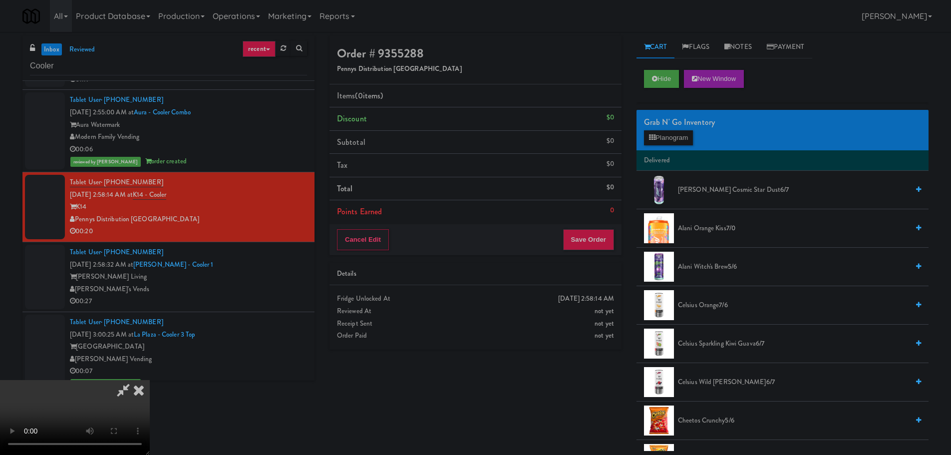
scroll to position [172, 0]
click at [150, 380] on video at bounding box center [75, 417] width 150 height 75
click at [680, 151] on li "Delivered" at bounding box center [782, 160] width 292 height 21
click at [682, 145] on div "Grab N' Go Inventory Planogram" at bounding box center [782, 130] width 292 height 40
click at [682, 139] on button "Planogram" at bounding box center [668, 137] width 49 height 15
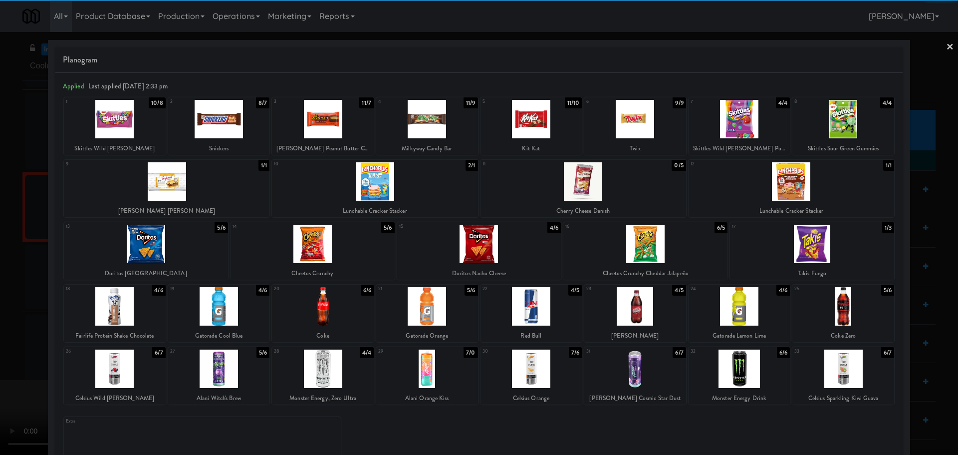
click at [817, 257] on div at bounding box center [812, 244] width 164 height 38
drag, startPoint x: 0, startPoint y: 340, endPoint x: 242, endPoint y: 279, distance: 249.3
click at [0, 341] on div at bounding box center [479, 227] width 958 height 455
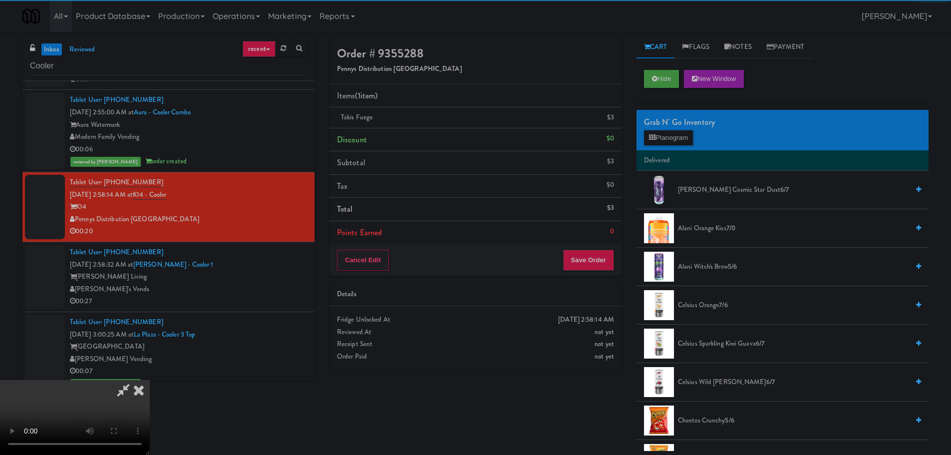
drag, startPoint x: 278, startPoint y: 276, endPoint x: 296, endPoint y: 273, distance: 18.6
click at [150, 380] on video at bounding box center [75, 417] width 150 height 75
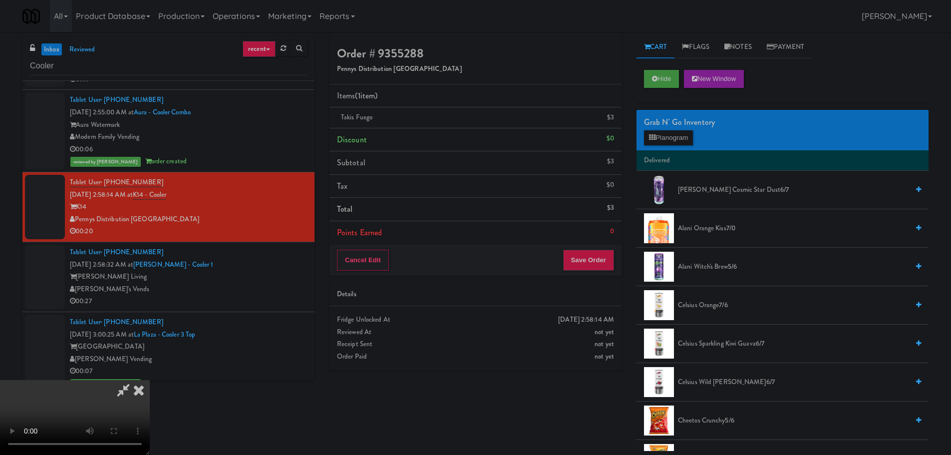
click at [150, 380] on video at bounding box center [75, 417] width 150 height 75
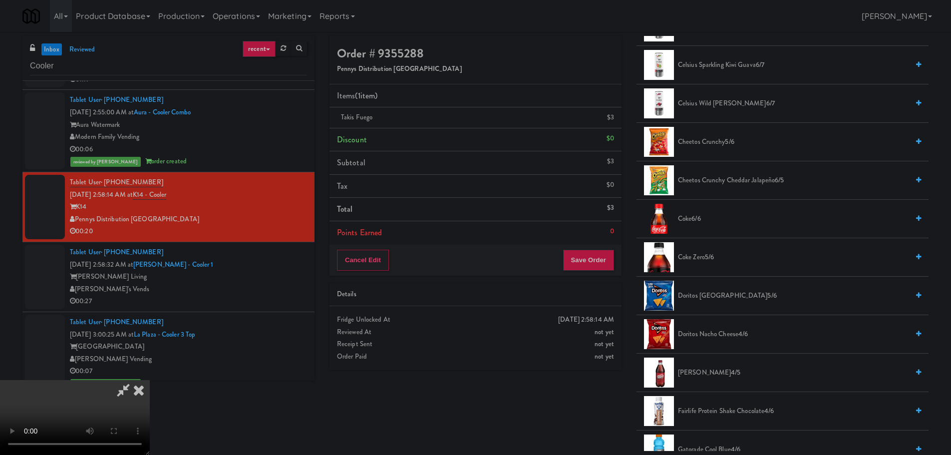
scroll to position [399, 0]
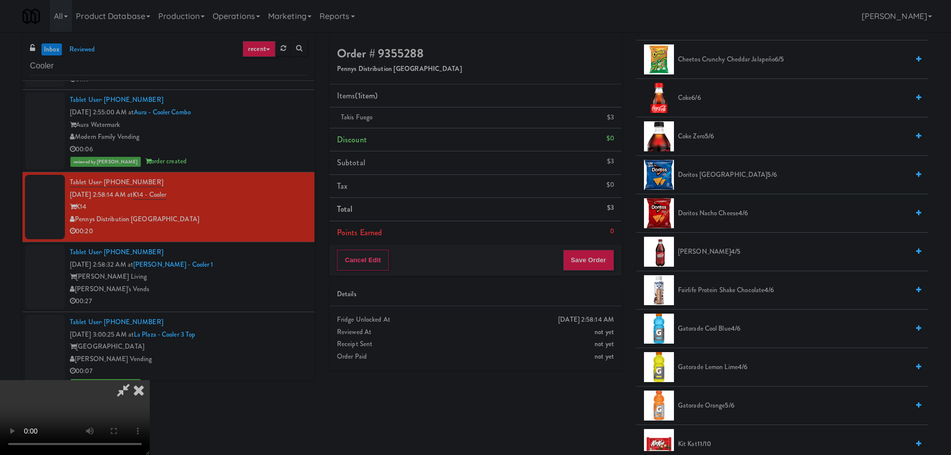
click at [698, 256] on span "Dr Pepper 4/5" at bounding box center [793, 252] width 231 height 12
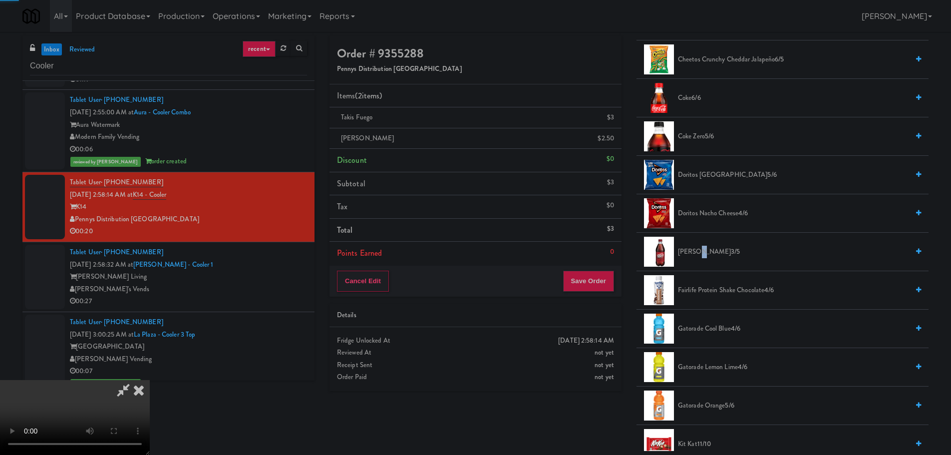
click at [150, 380] on video at bounding box center [75, 417] width 150 height 75
click at [600, 408] on div "Order # 9355288 Pennys Distribution Eugene Items (2 items ) Takis Fuego $3 Dr P…" at bounding box center [629, 243] width 614 height 415
click at [589, 281] on button "Save Order" at bounding box center [588, 281] width 51 height 21
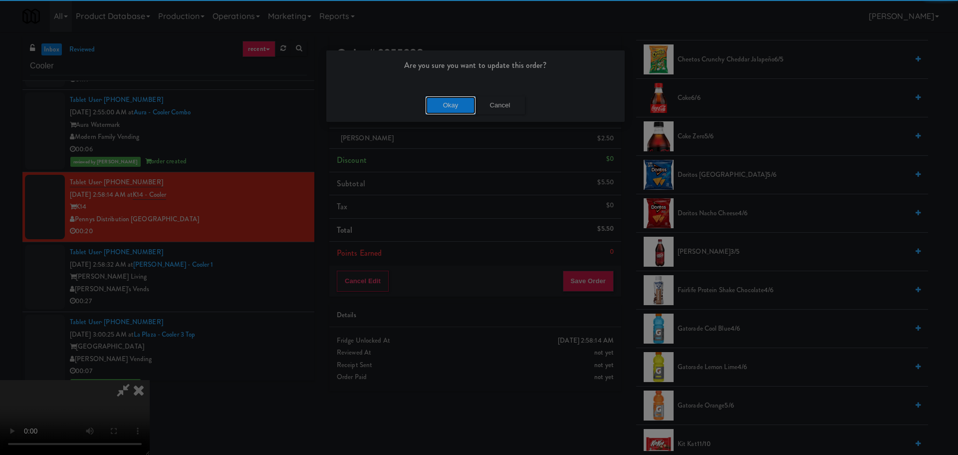
click at [458, 109] on button "Okay" at bounding box center [451, 105] width 50 height 18
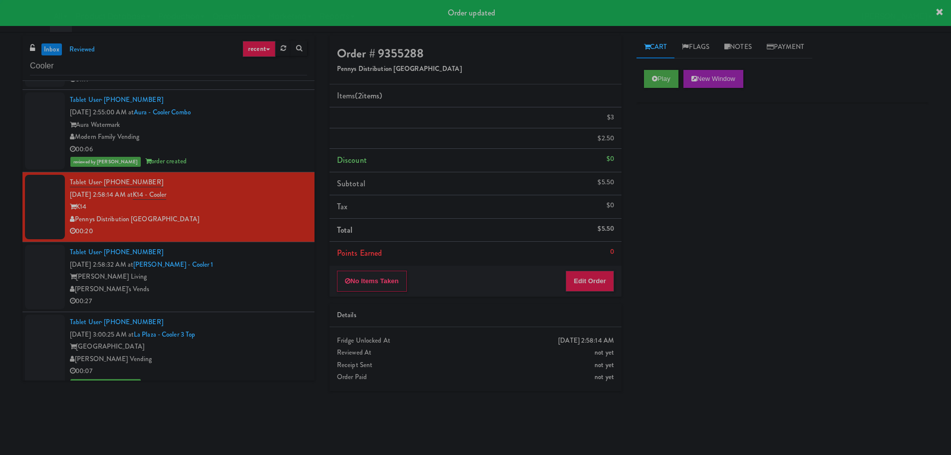
scroll to position [0, 0]
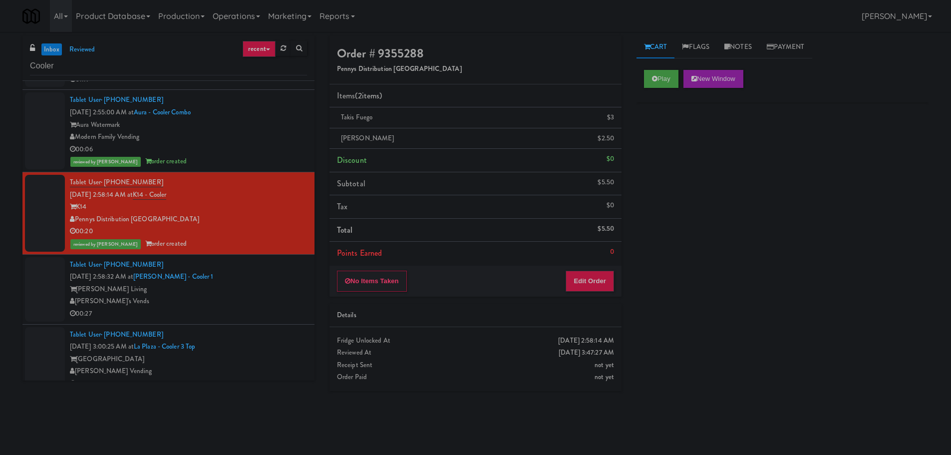
click at [239, 296] on div "[PERSON_NAME]'s Vends" at bounding box center [188, 301] width 237 height 12
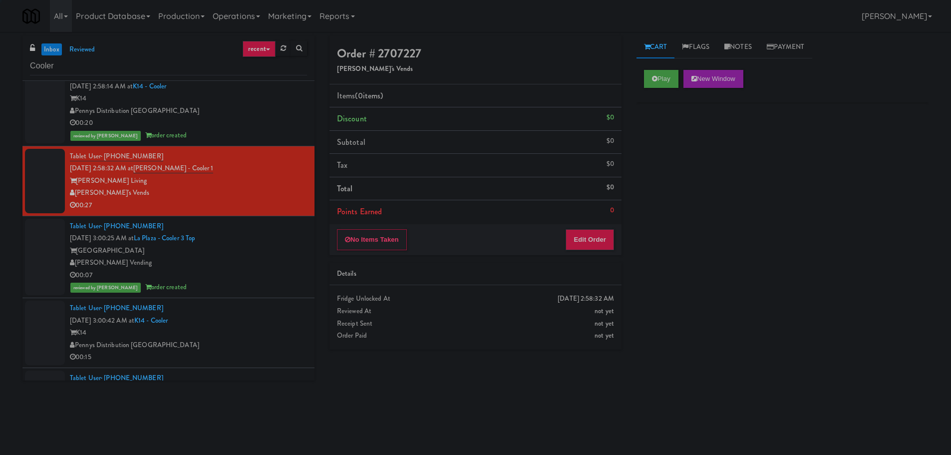
scroll to position [2695, 0]
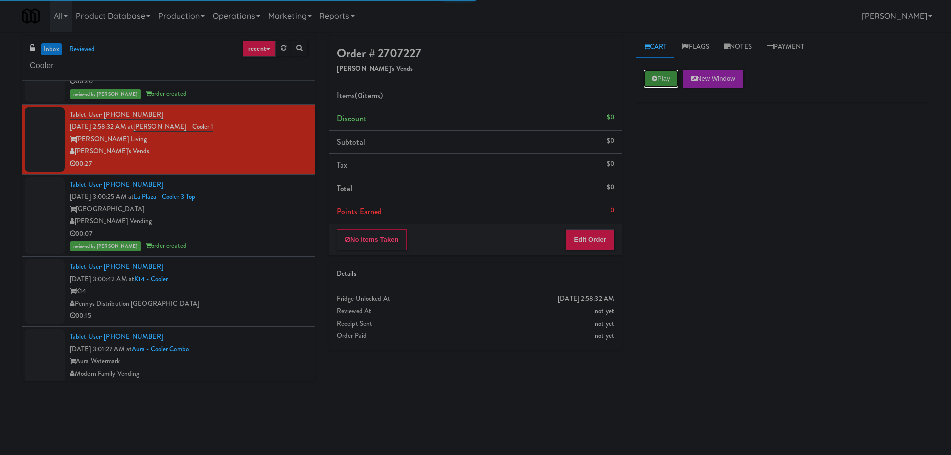
click at [657, 82] on button "Play" at bounding box center [661, 79] width 34 height 18
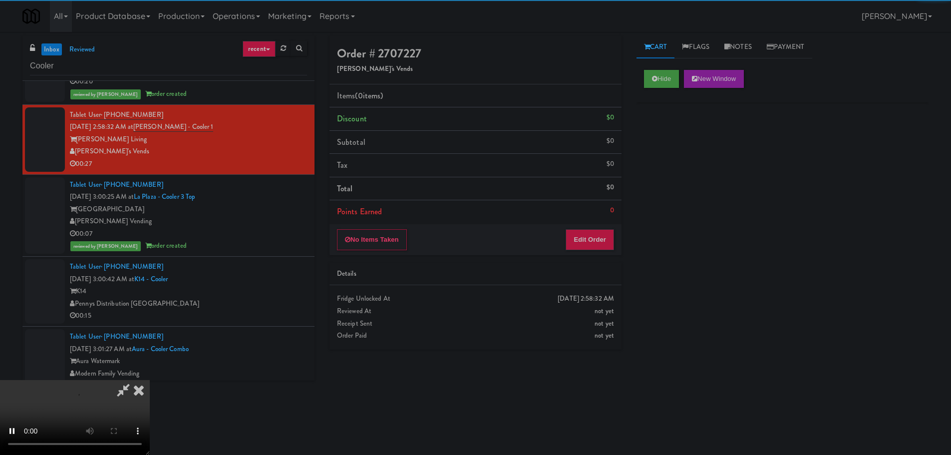
drag, startPoint x: 588, startPoint y: 220, endPoint x: 588, endPoint y: 226, distance: 5.5
click at [588, 224] on div "Order # 2707227 Fred's Vends Items (0 items ) Discount $0 Subtotal $0 Tax $0 To…" at bounding box center [475, 145] width 292 height 219
click at [588, 226] on div "No Items Taken Edit Order" at bounding box center [475, 239] width 292 height 31
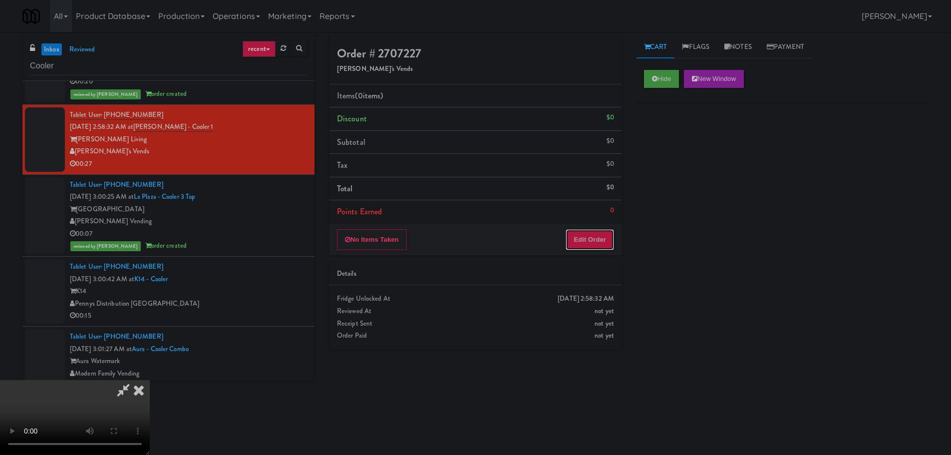
click at [590, 235] on button "Edit Order" at bounding box center [590, 239] width 48 height 21
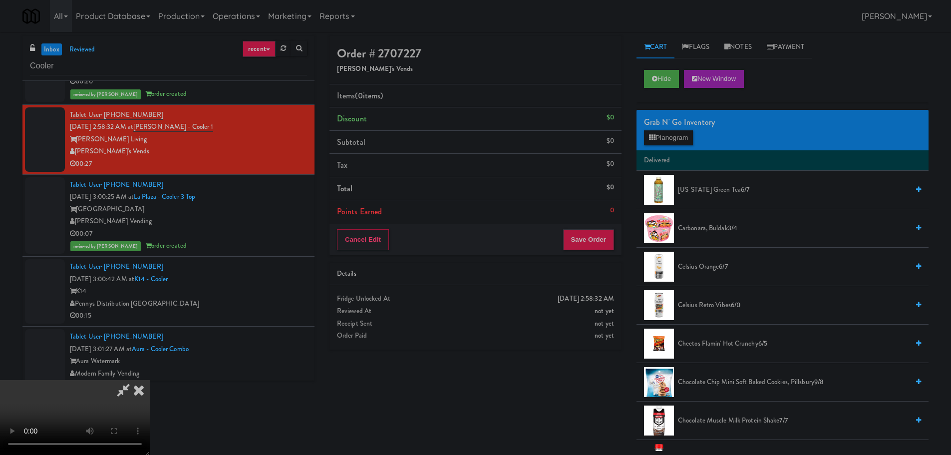
click at [150, 380] on video at bounding box center [75, 417] width 150 height 75
click at [669, 132] on button "Planogram" at bounding box center [668, 137] width 49 height 15
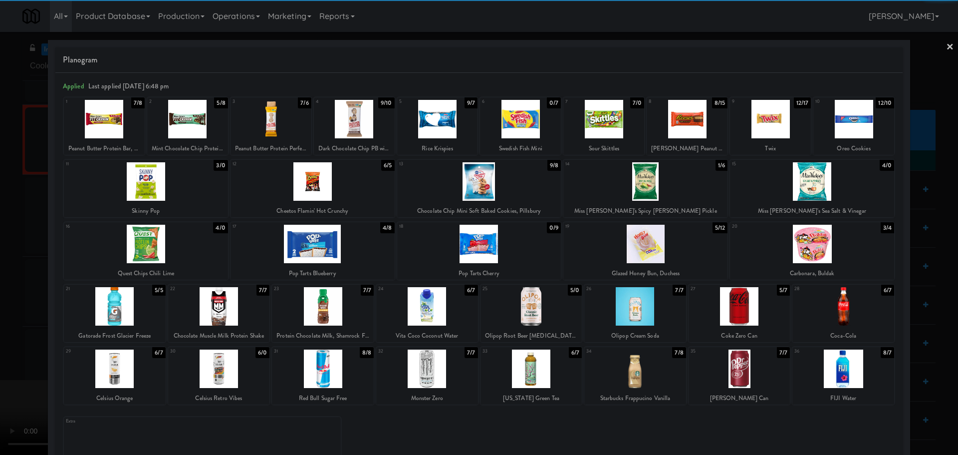
click at [738, 308] on div at bounding box center [740, 306] width 102 height 38
drag, startPoint x: 0, startPoint y: 251, endPoint x: 103, endPoint y: 231, distance: 104.7
click at [0, 252] on div at bounding box center [479, 227] width 958 height 455
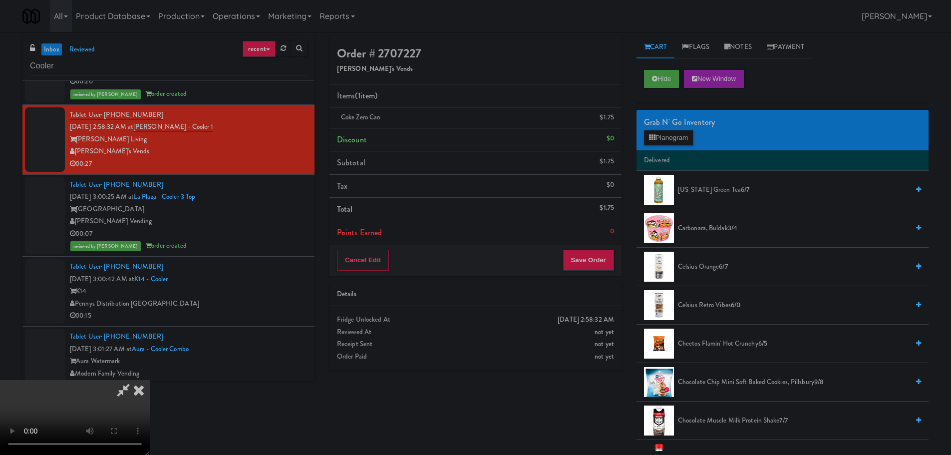
drag, startPoint x: 360, startPoint y: 198, endPoint x: 387, endPoint y: 204, distance: 27.5
click at [150, 380] on video at bounding box center [75, 417] width 150 height 75
click at [679, 129] on div "Grab N' Go Inventory Planogram" at bounding box center [782, 130] width 292 height 40
click at [686, 139] on button "Planogram" at bounding box center [668, 137] width 49 height 15
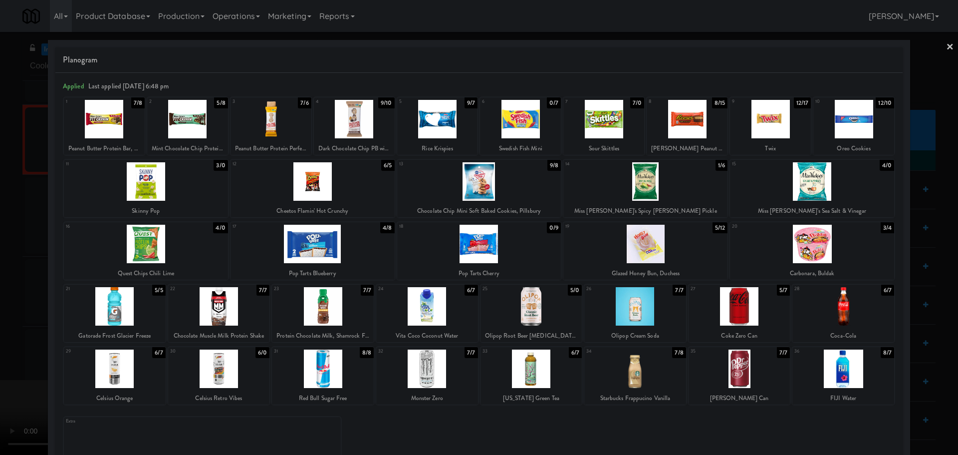
click at [669, 244] on div at bounding box center [646, 244] width 164 height 38
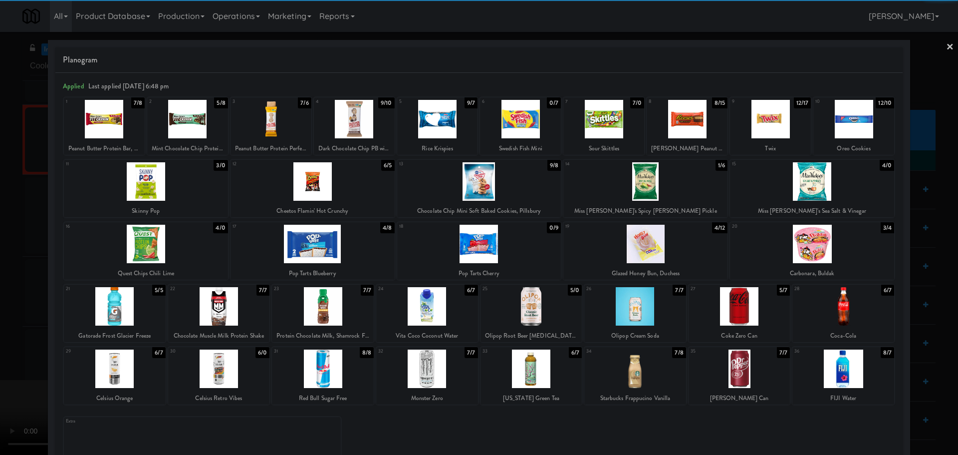
drag, startPoint x: 0, startPoint y: 276, endPoint x: 62, endPoint y: 301, distance: 67.6
click at [0, 278] on div at bounding box center [479, 227] width 958 height 455
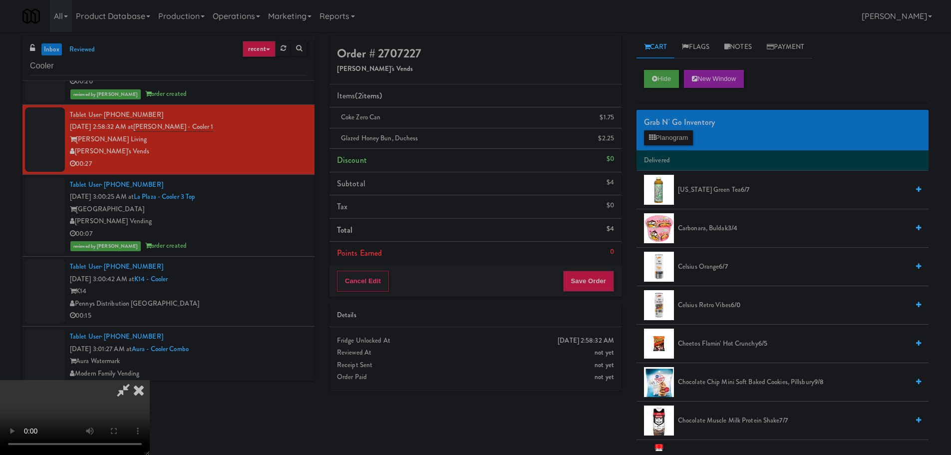
click at [150, 380] on video at bounding box center [75, 417] width 150 height 75
click at [669, 139] on button "Planogram" at bounding box center [668, 137] width 49 height 15
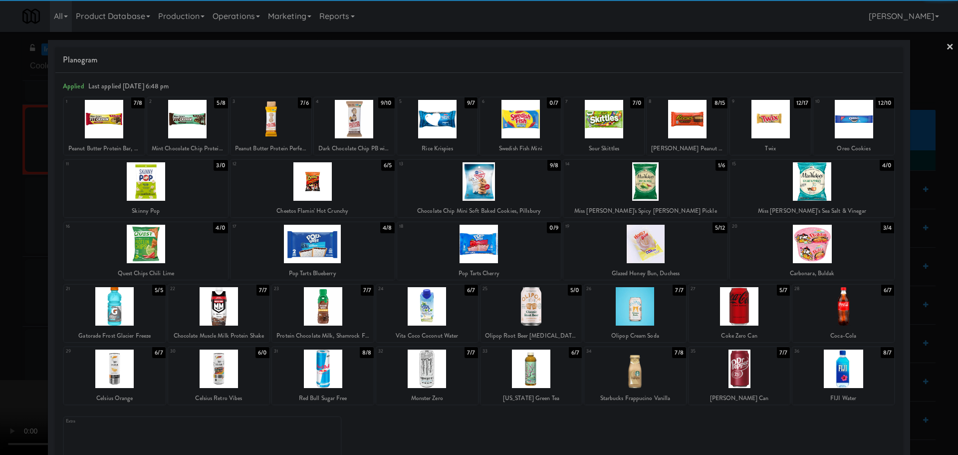
click at [660, 246] on div at bounding box center [646, 244] width 164 height 38
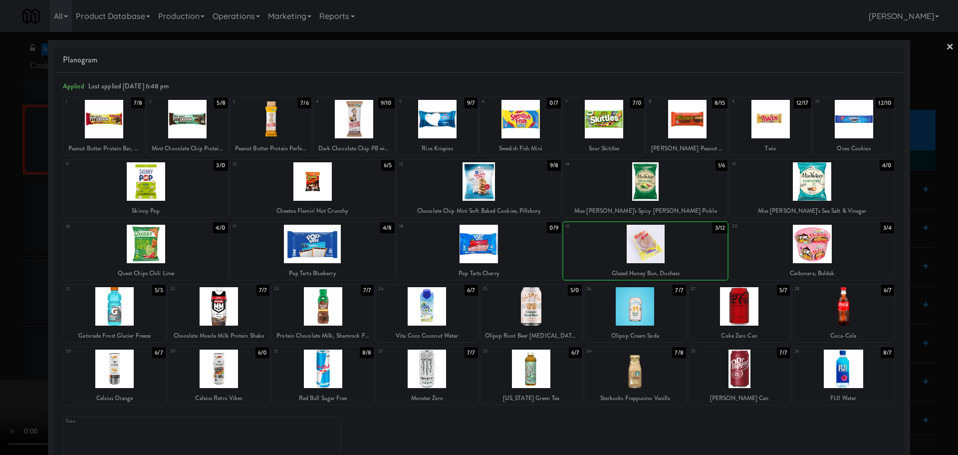
click at [0, 278] on div at bounding box center [479, 227] width 958 height 455
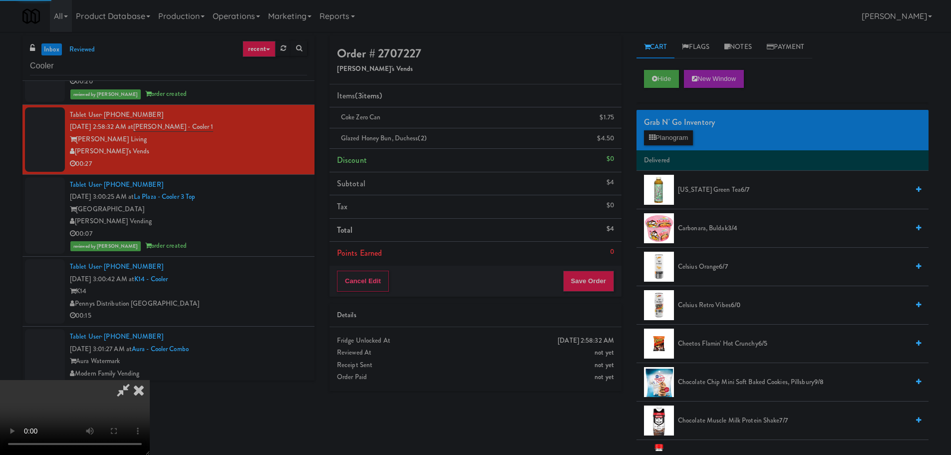
drag, startPoint x: 387, startPoint y: 184, endPoint x: 409, endPoint y: 183, distance: 22.0
click at [150, 380] on video at bounding box center [75, 417] width 150 height 75
click at [591, 280] on button "Save Order" at bounding box center [588, 281] width 51 height 21
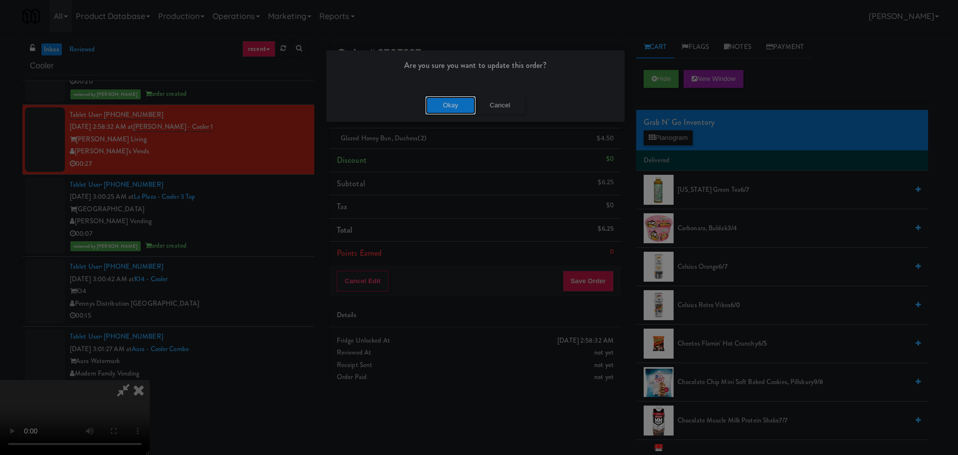
click at [457, 100] on button "Okay" at bounding box center [451, 105] width 50 height 18
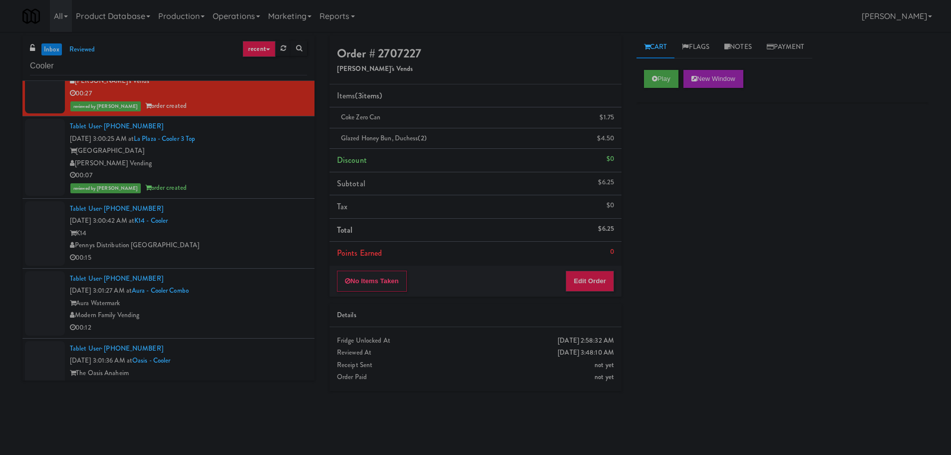
scroll to position [2795, 0]
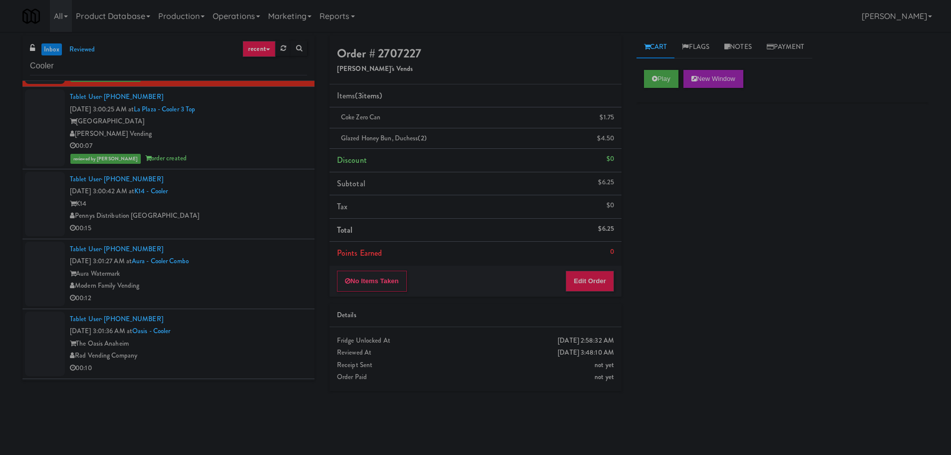
click at [256, 226] on div "00:15" at bounding box center [188, 228] width 237 height 12
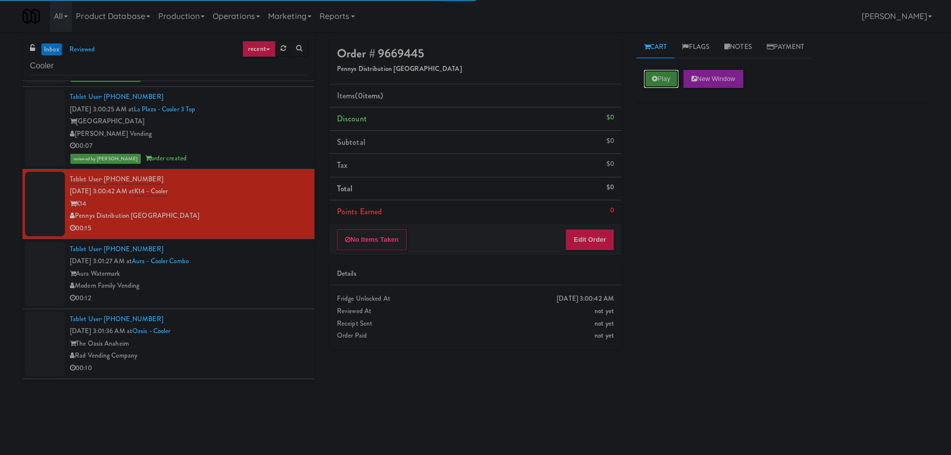
click at [648, 75] on button "Play" at bounding box center [661, 79] width 34 height 18
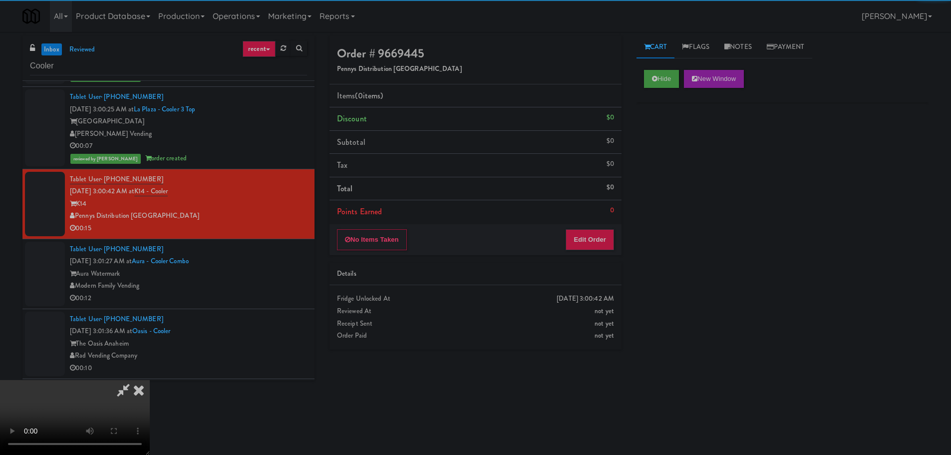
click at [581, 252] on div "No Items Taken Edit Order" at bounding box center [475, 239] width 292 height 31
click at [585, 242] on button "Edit Order" at bounding box center [590, 239] width 48 height 21
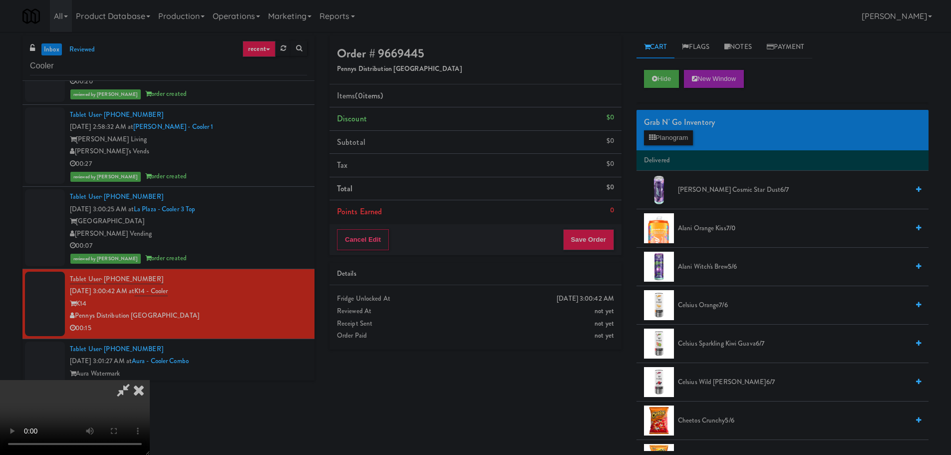
scroll to position [172, 0]
drag, startPoint x: 410, startPoint y: 204, endPoint x: 417, endPoint y: 204, distance: 7.0
click at [150, 380] on video at bounding box center [75, 417] width 150 height 75
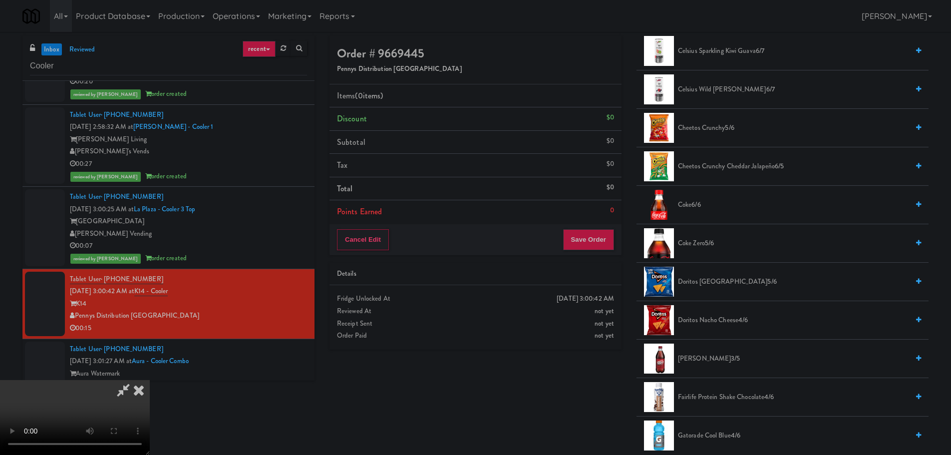
scroll to position [299, 0]
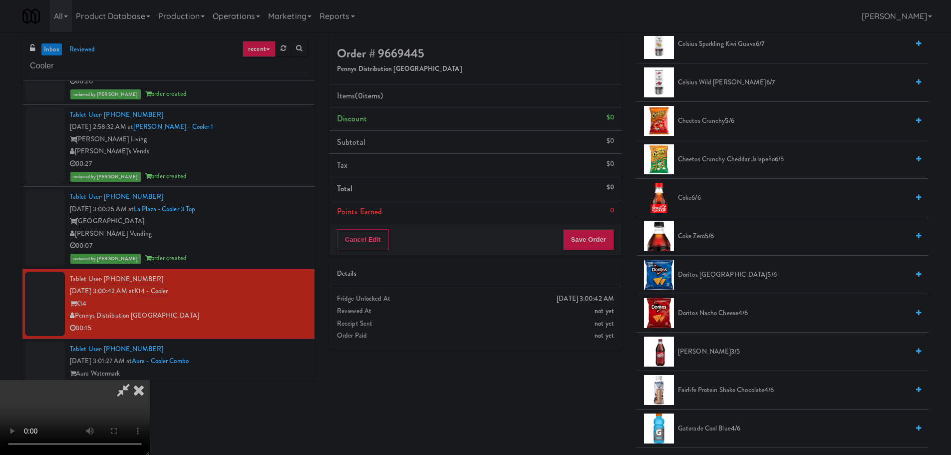
click at [711, 273] on span "Doritos Cool Ranch 5/6" at bounding box center [793, 275] width 231 height 12
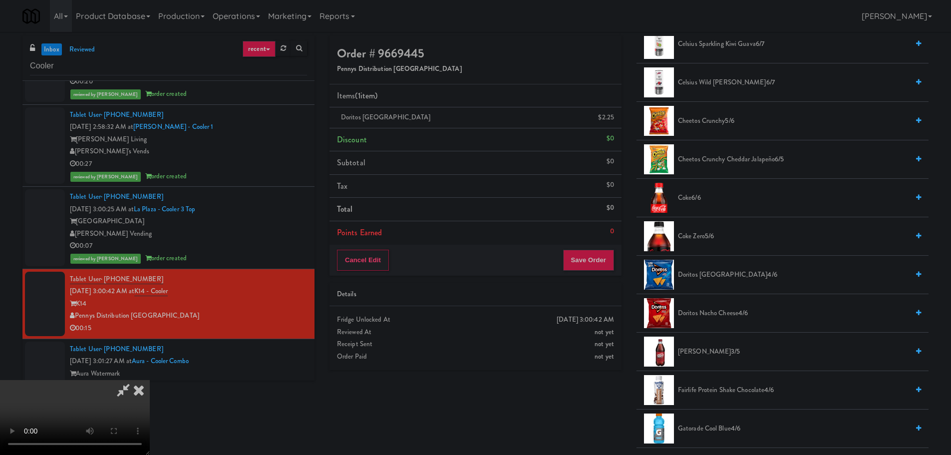
click at [150, 380] on video at bounding box center [75, 417] width 150 height 75
click at [596, 260] on button "Save Order" at bounding box center [588, 260] width 51 height 21
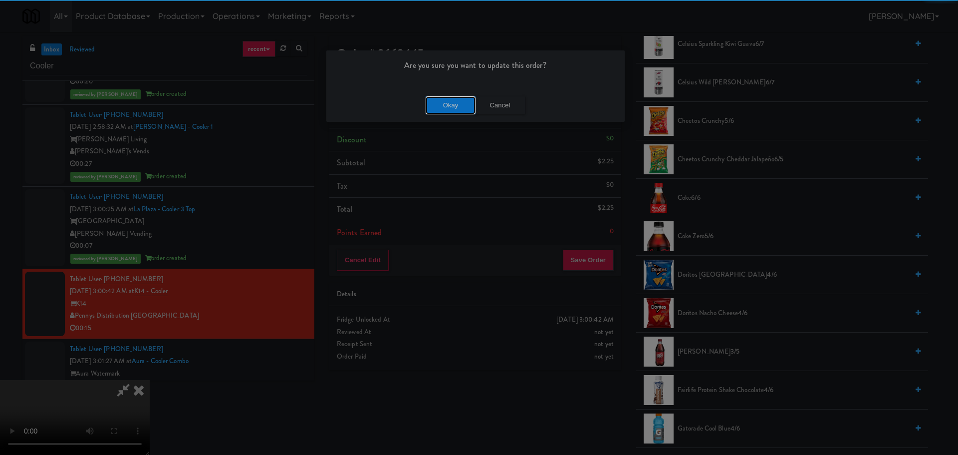
click at [448, 104] on button "Okay" at bounding box center [451, 105] width 50 height 18
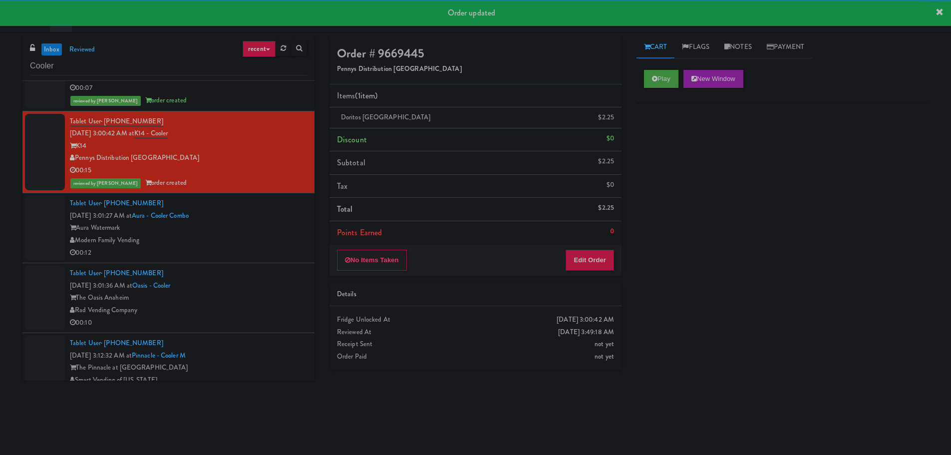
scroll to position [2895, 0]
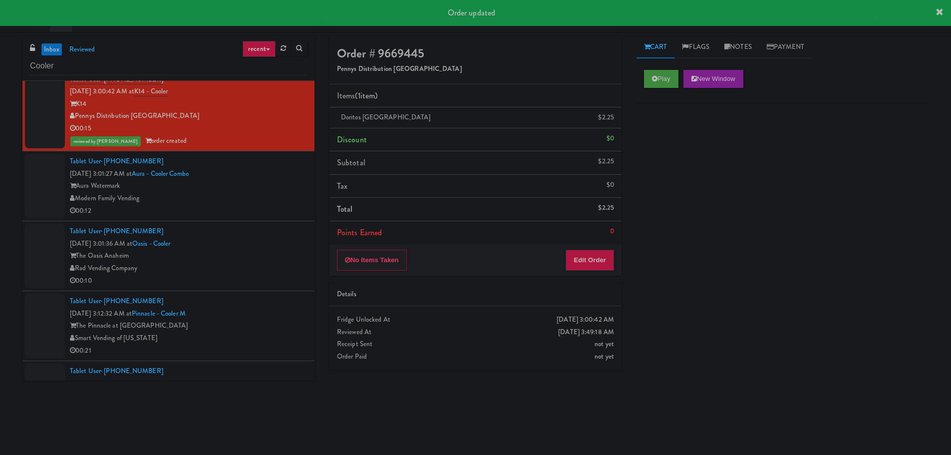
click at [273, 208] on div "00:12" at bounding box center [188, 211] width 237 height 12
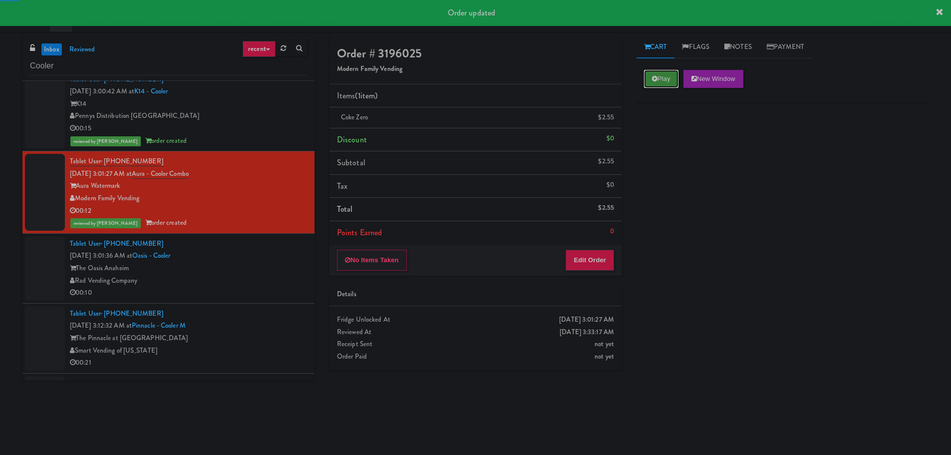
click at [645, 71] on button "Play" at bounding box center [661, 79] width 34 height 18
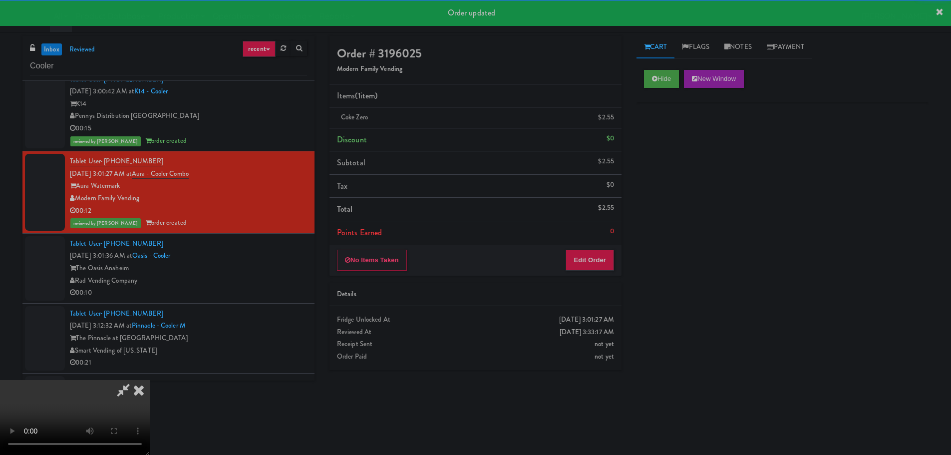
drag, startPoint x: 137, startPoint y: 390, endPoint x: 179, endPoint y: 361, distance: 51.2
click at [137, 390] on icon at bounding box center [139, 390] width 22 height 20
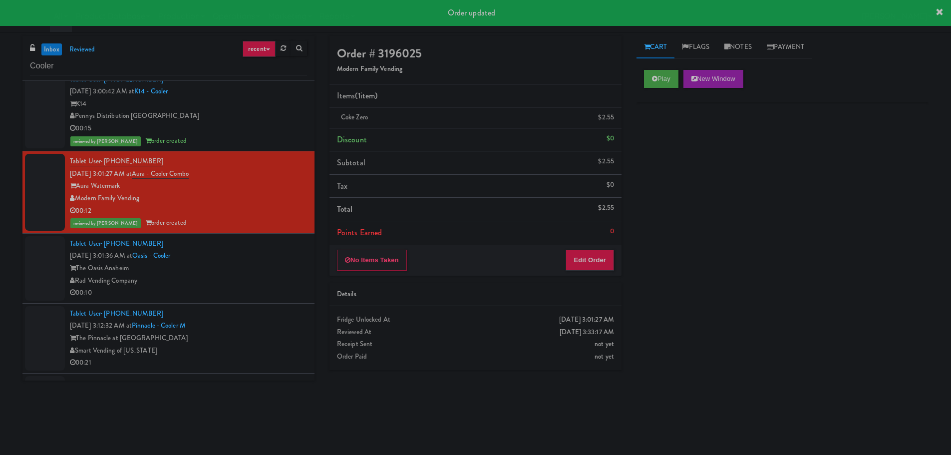
click at [253, 297] on div "00:10" at bounding box center [188, 293] width 237 height 12
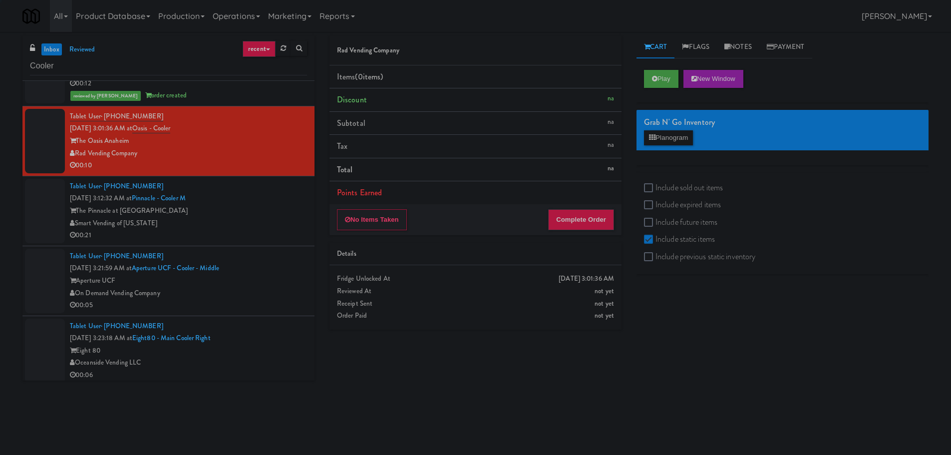
scroll to position [3045, 0]
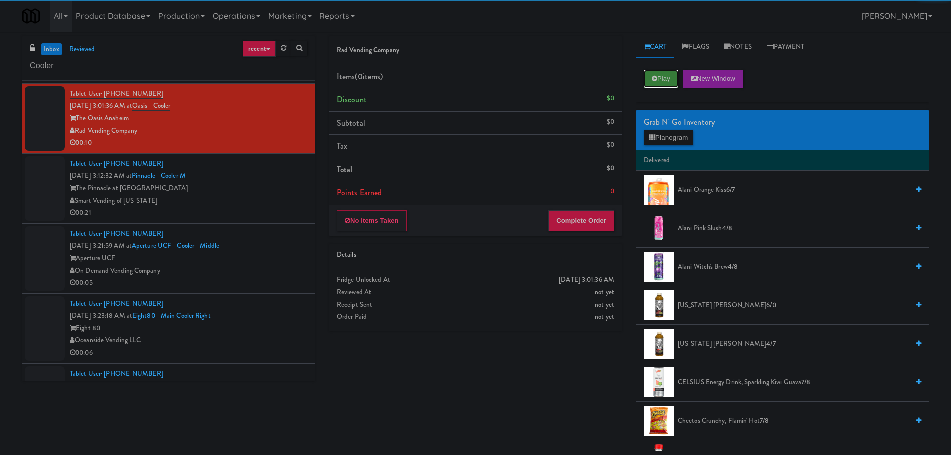
click at [649, 79] on button "Play" at bounding box center [661, 79] width 34 height 18
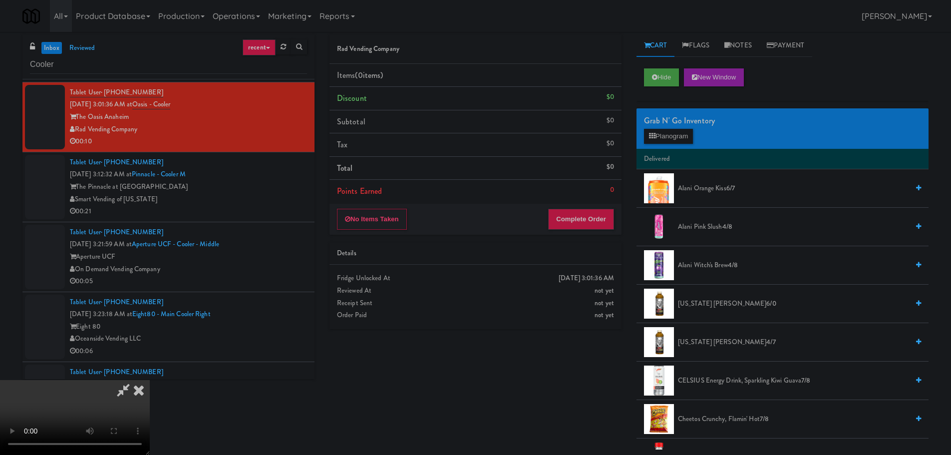
scroll to position [0, 0]
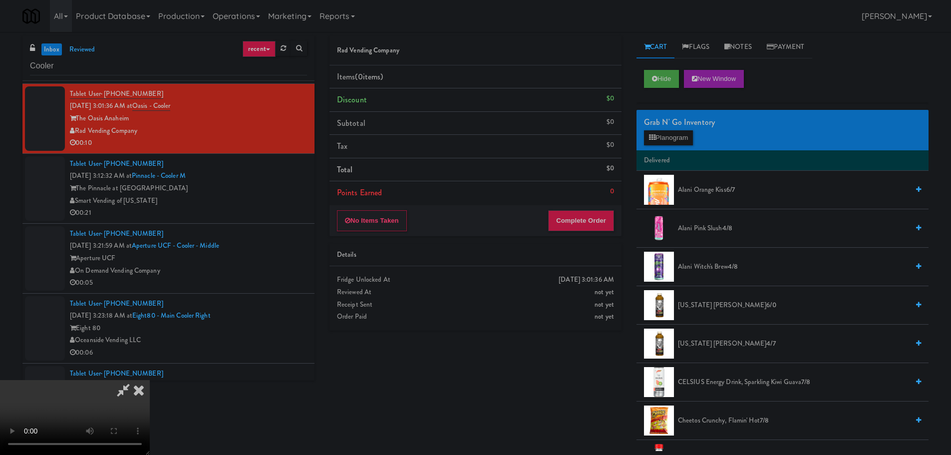
click at [150, 380] on video at bounding box center [75, 417] width 150 height 75
click at [687, 230] on span "Alani Pink Slush 4/8" at bounding box center [793, 228] width 231 height 12
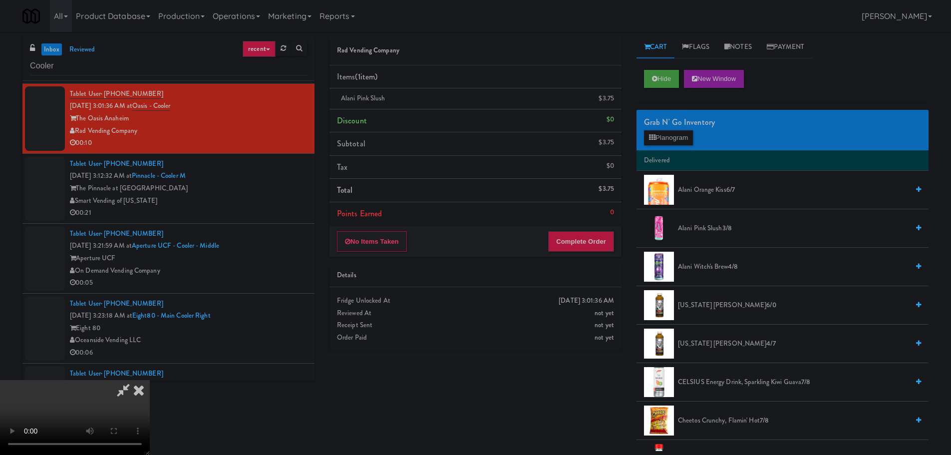
click at [150, 380] on video at bounding box center [75, 417] width 150 height 75
click at [683, 142] on button "Planogram" at bounding box center [668, 137] width 49 height 15
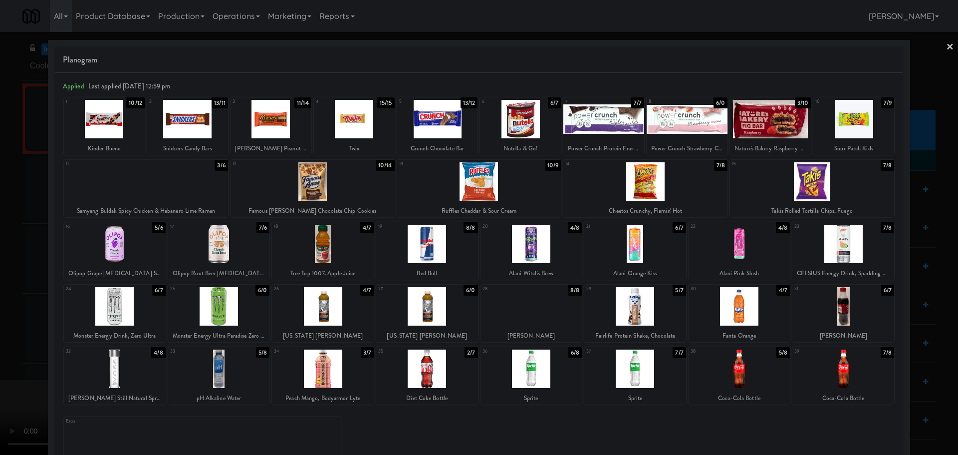
click at [546, 313] on div at bounding box center [532, 306] width 102 height 38
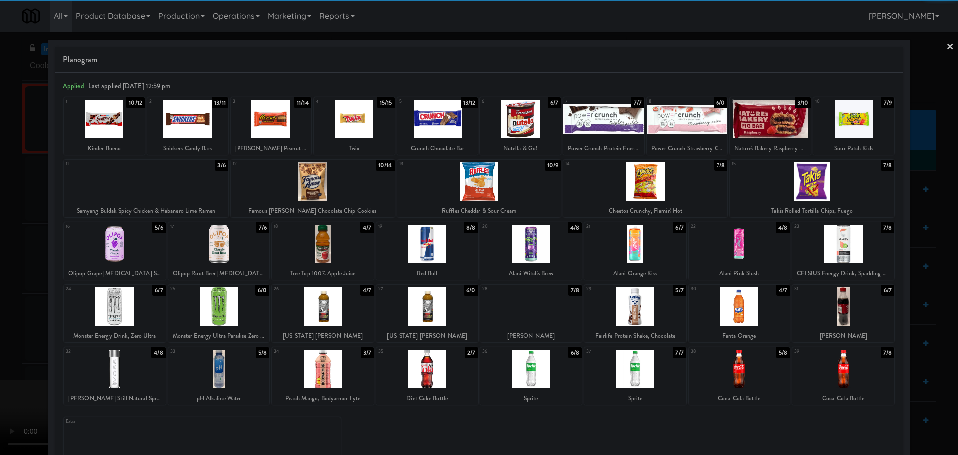
click at [0, 343] on div at bounding box center [479, 227] width 958 height 455
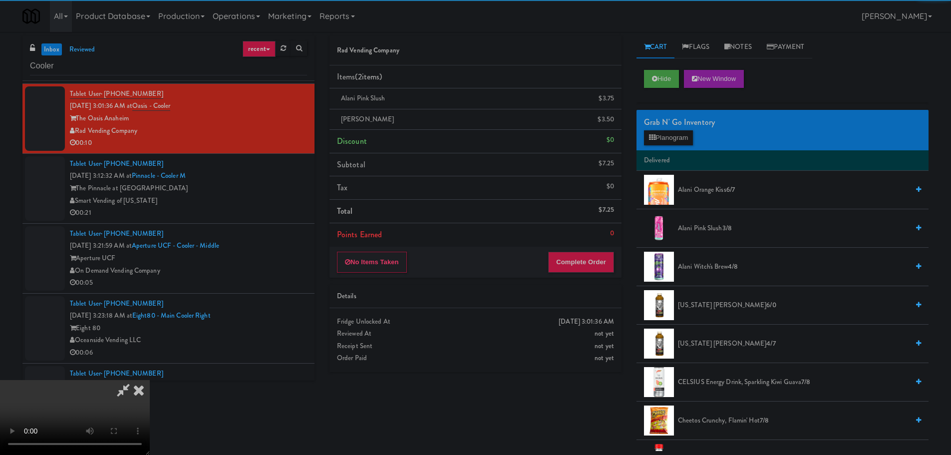
click at [150, 380] on video at bounding box center [75, 417] width 150 height 75
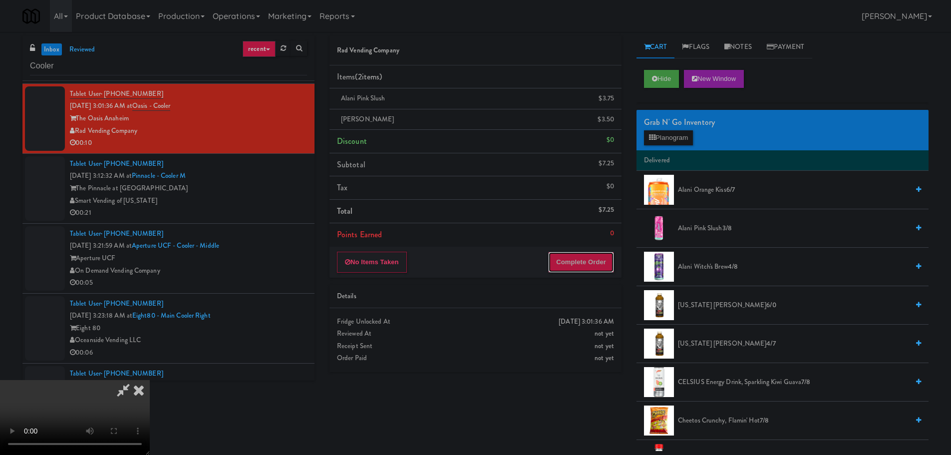
click at [601, 265] on button "Complete Order" at bounding box center [581, 262] width 66 height 21
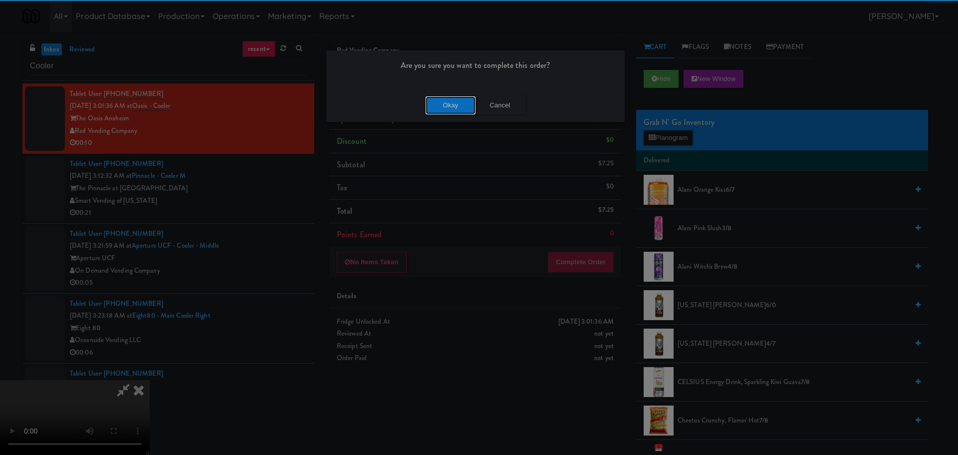
click at [443, 98] on button "Okay" at bounding box center [451, 105] width 50 height 18
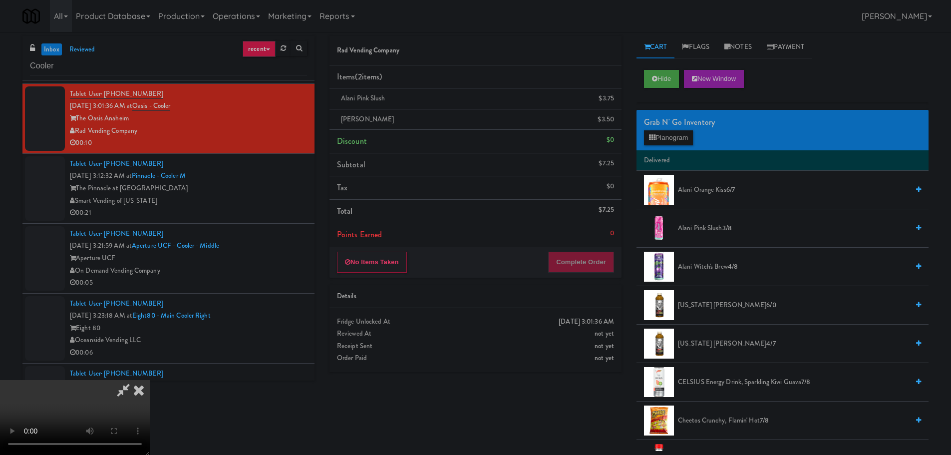
click at [135, 380] on icon at bounding box center [123, 390] width 23 height 20
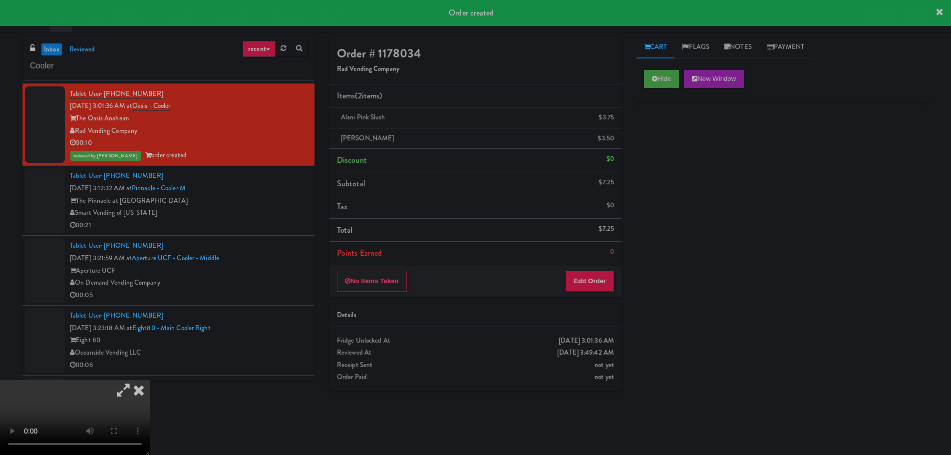
click at [150, 380] on icon at bounding box center [139, 390] width 22 height 20
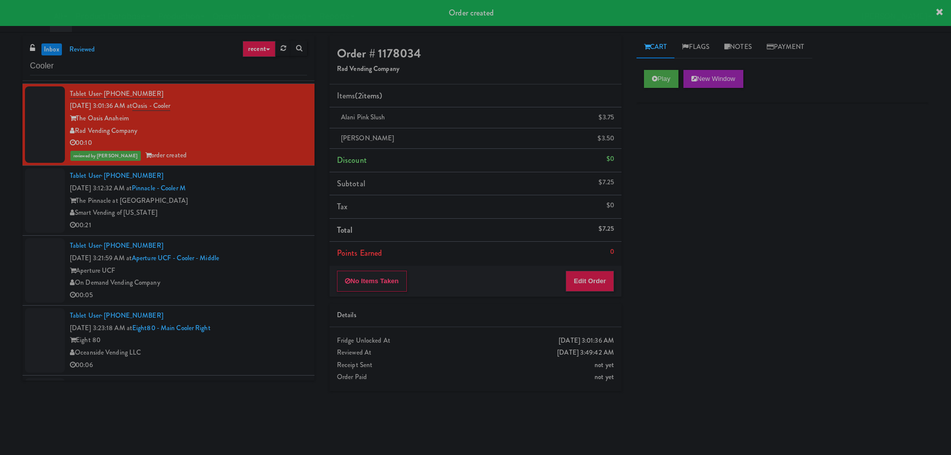
click at [256, 218] on div "Smart Vending of [US_STATE]" at bounding box center [188, 213] width 237 height 12
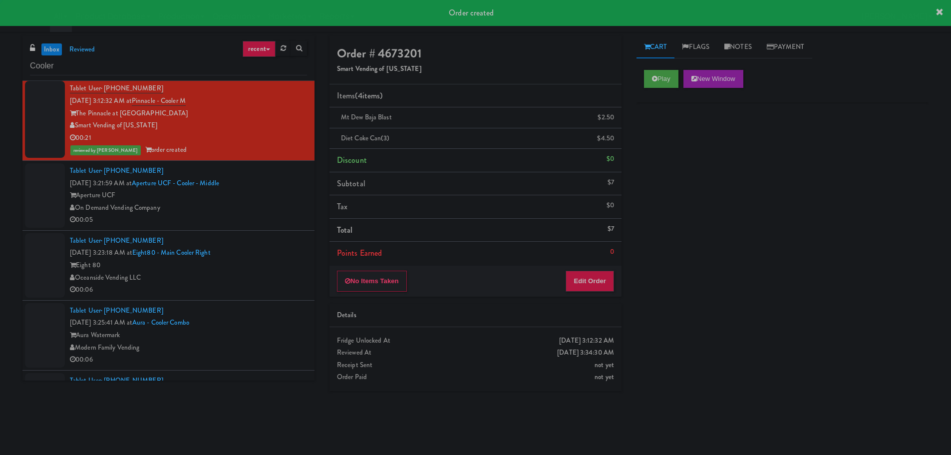
scroll to position [3192, 0]
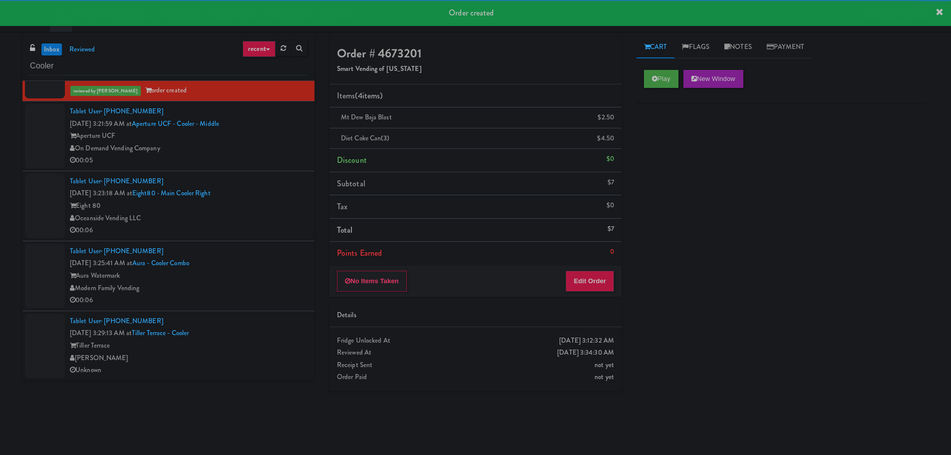
click at [262, 174] on li "Tablet User · (714) 914-3463 Oct 6, 2025 3:23:18 AM at Eight80 - Main Cooler Ri…" at bounding box center [168, 206] width 292 height 70
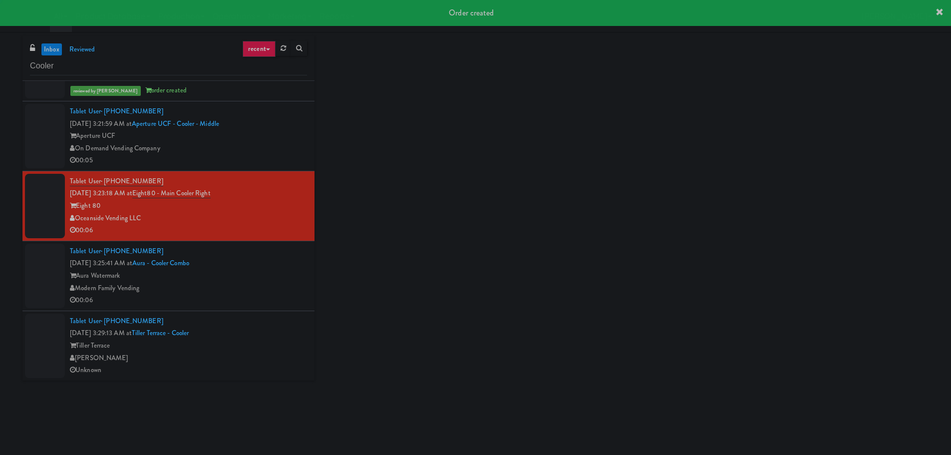
click at [267, 154] on div "00:05" at bounding box center [188, 160] width 237 height 12
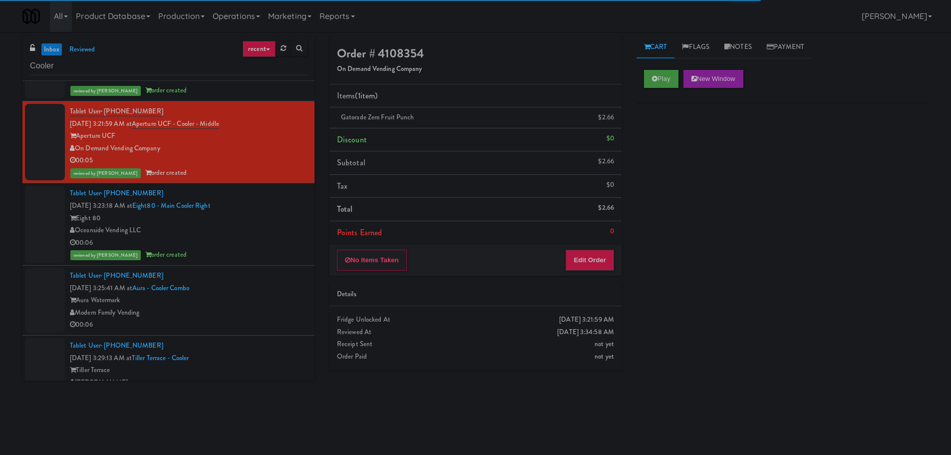
click at [280, 308] on div "Modern Family Vending" at bounding box center [188, 312] width 237 height 12
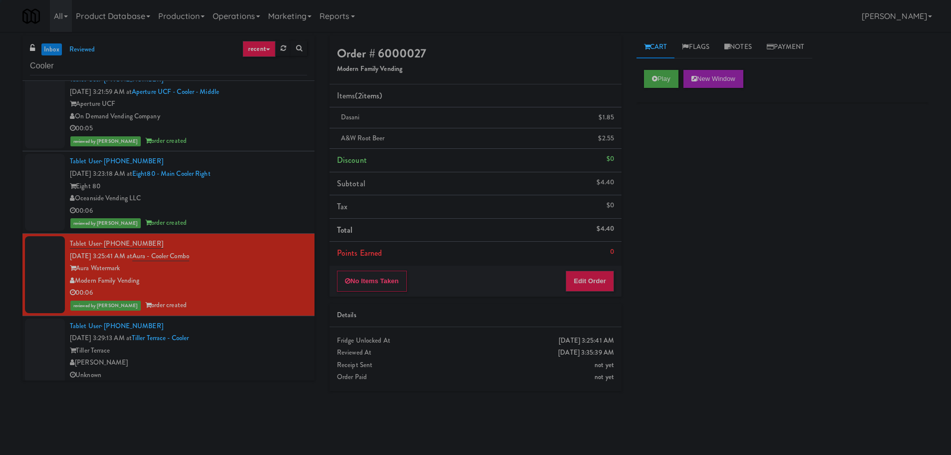
scroll to position [3229, 0]
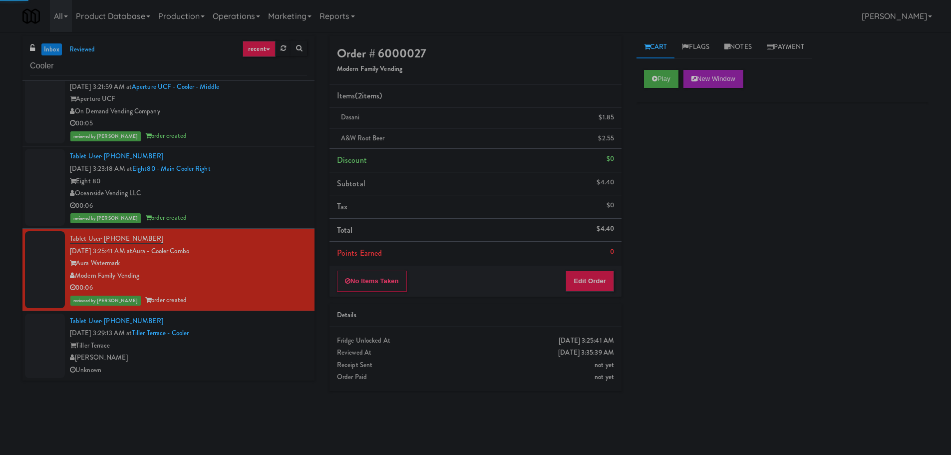
click at [265, 323] on div "Tablet User · (971) 772-9038 Oct 6, 2025 3:29:13 AM at Tiller Terrace - Cooler …" at bounding box center [188, 345] width 237 height 61
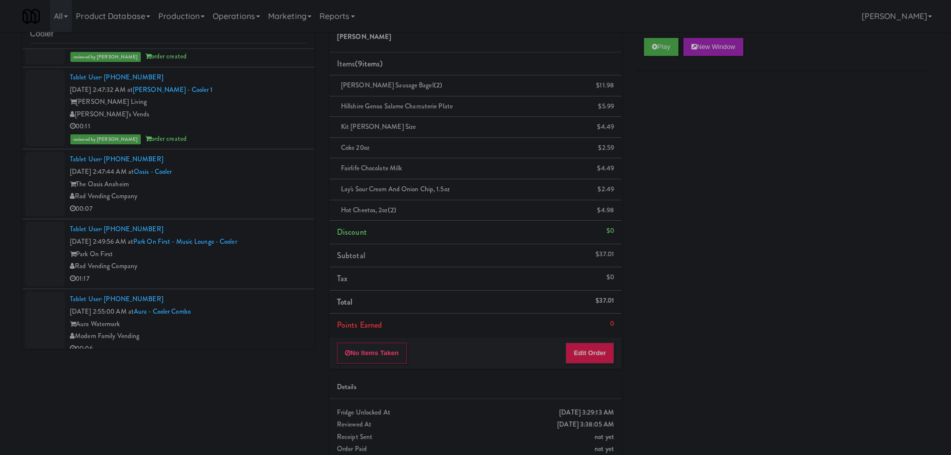
scroll to position [2330, 0]
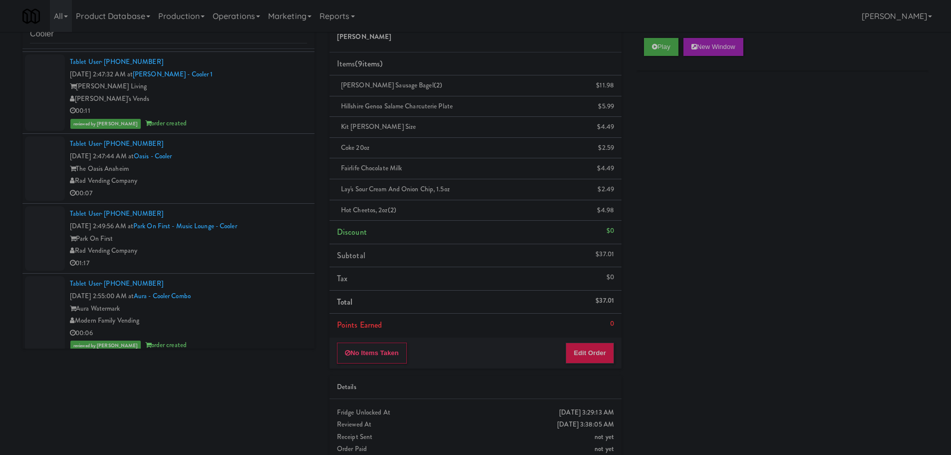
click at [269, 238] on div "Park On First" at bounding box center [188, 239] width 237 height 12
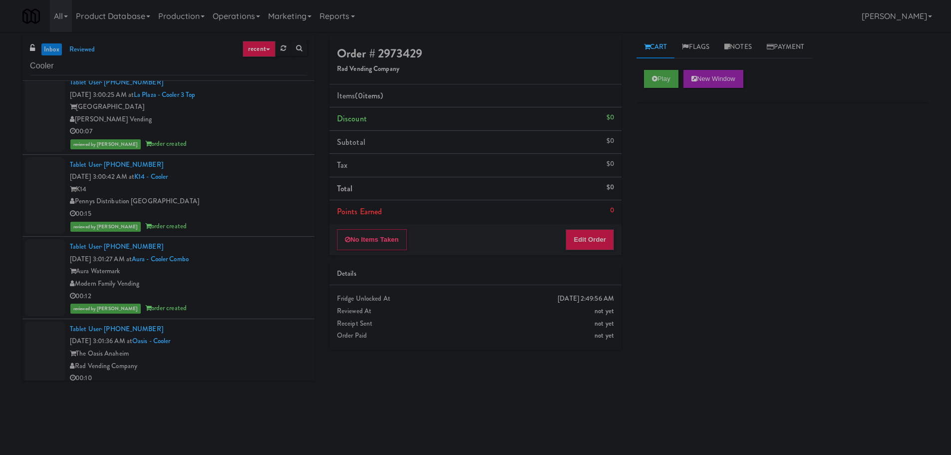
scroll to position [2791, 0]
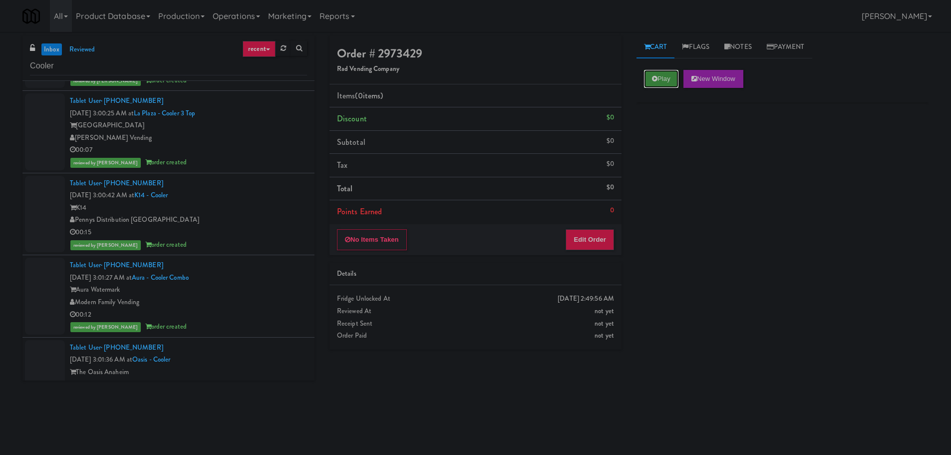
click at [649, 80] on button "Play" at bounding box center [661, 79] width 34 height 18
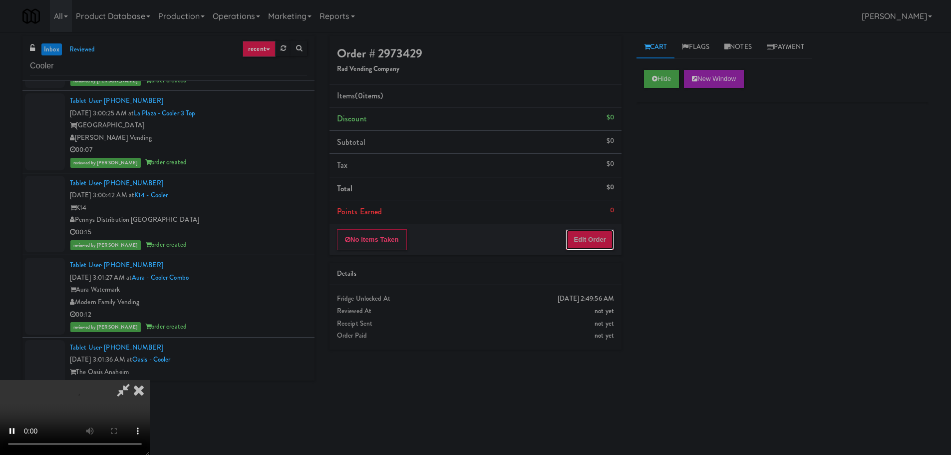
click at [603, 242] on button "Edit Order" at bounding box center [590, 239] width 48 height 21
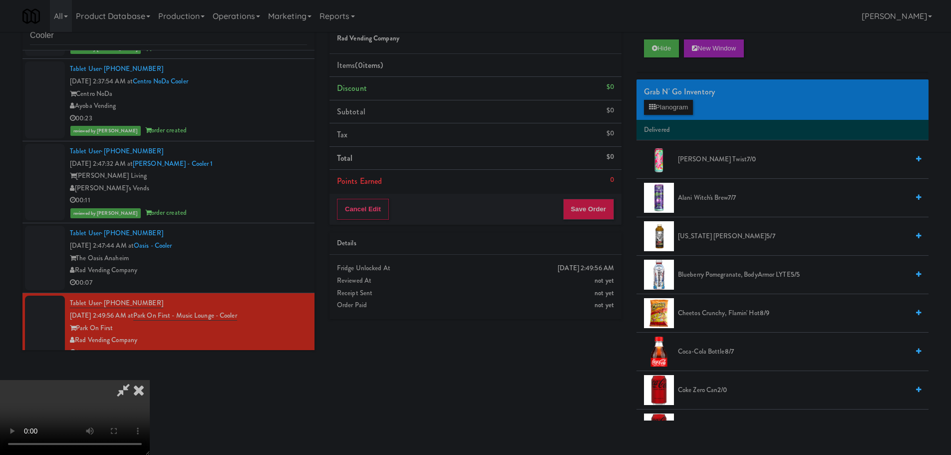
scroll to position [32, 0]
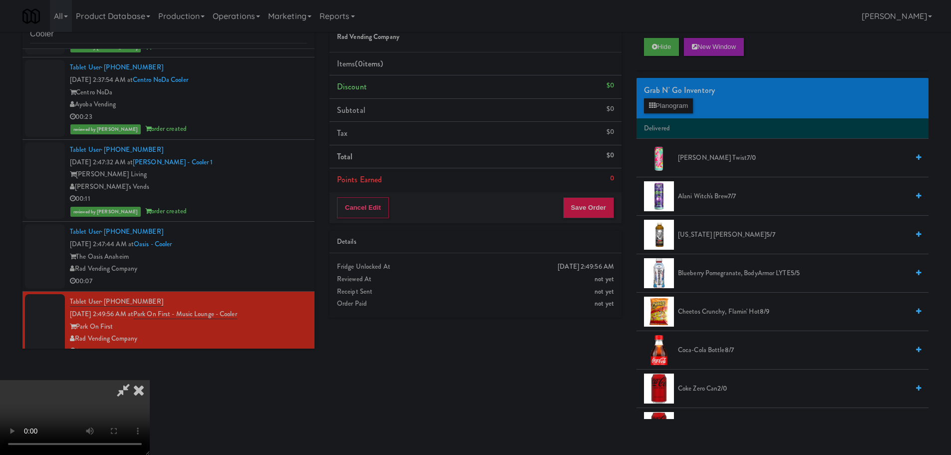
click at [150, 380] on video at bounding box center [75, 417] width 150 height 75
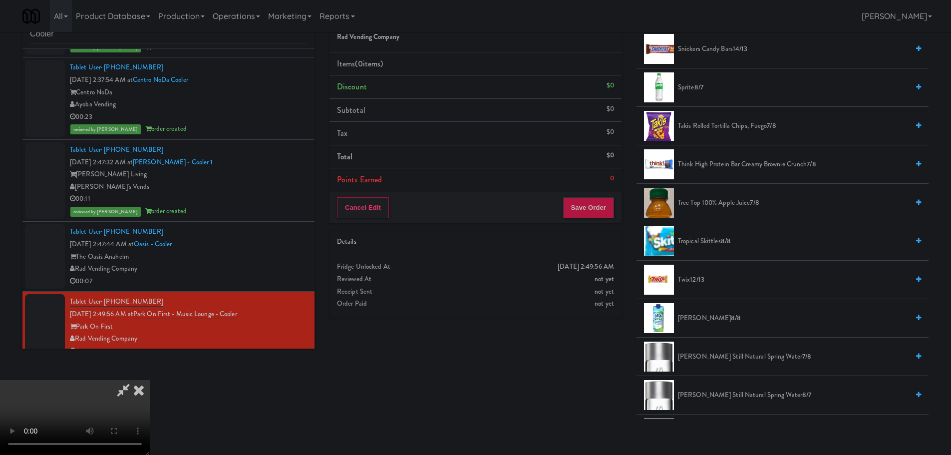
scroll to position [1296, 0]
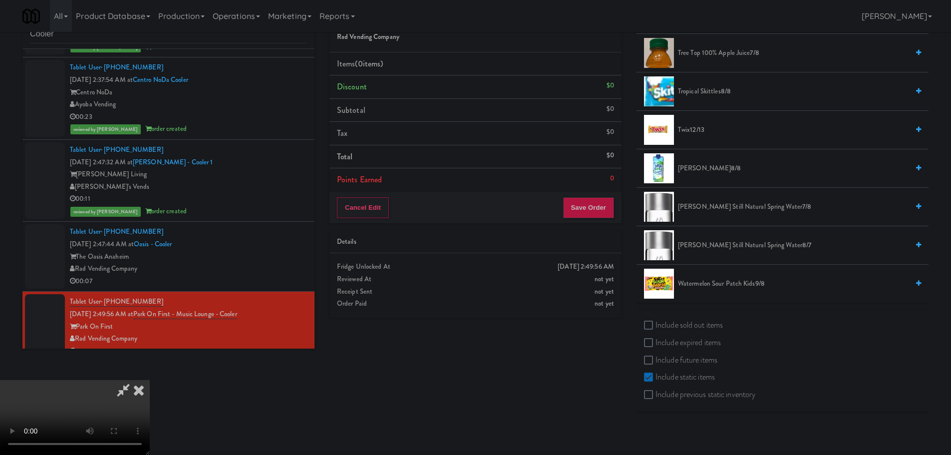
click at [717, 286] on span "Watermelon Sour Patch Kids 9/8" at bounding box center [793, 284] width 231 height 12
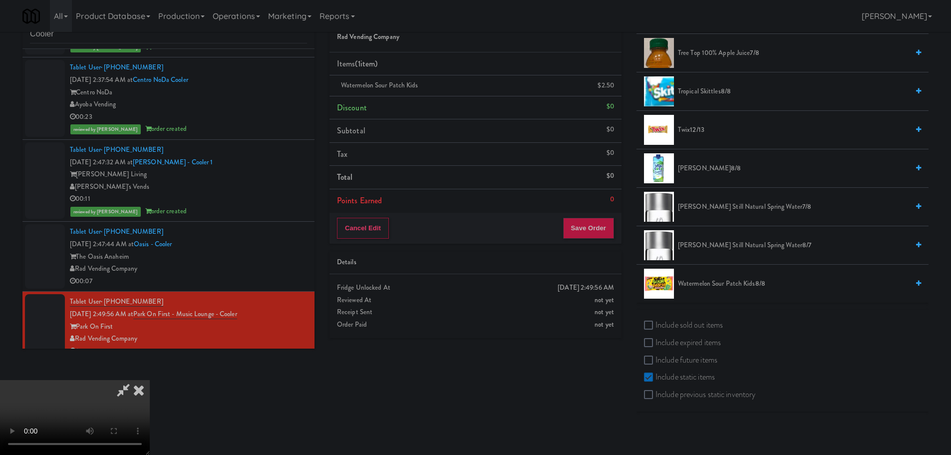
click at [150, 380] on video at bounding box center [75, 417] width 150 height 75
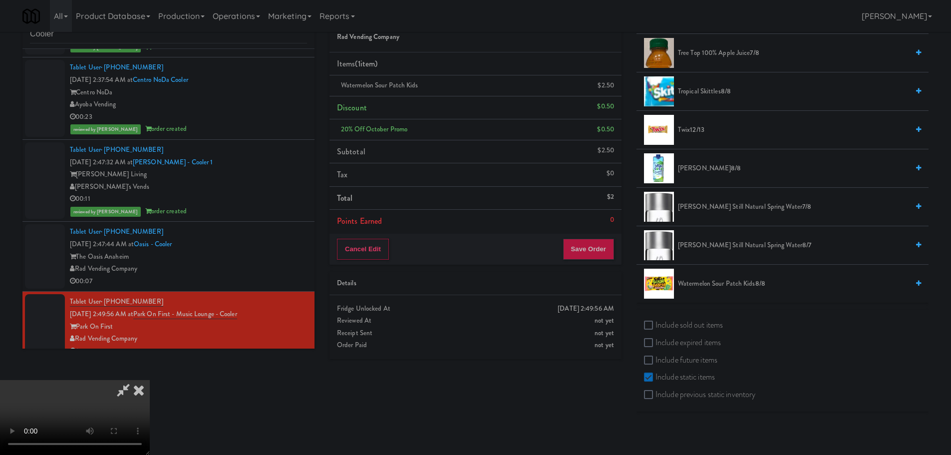
drag, startPoint x: 493, startPoint y: 284, endPoint x: 514, endPoint y: 284, distance: 20.5
click at [150, 380] on video at bounding box center [75, 417] width 150 height 75
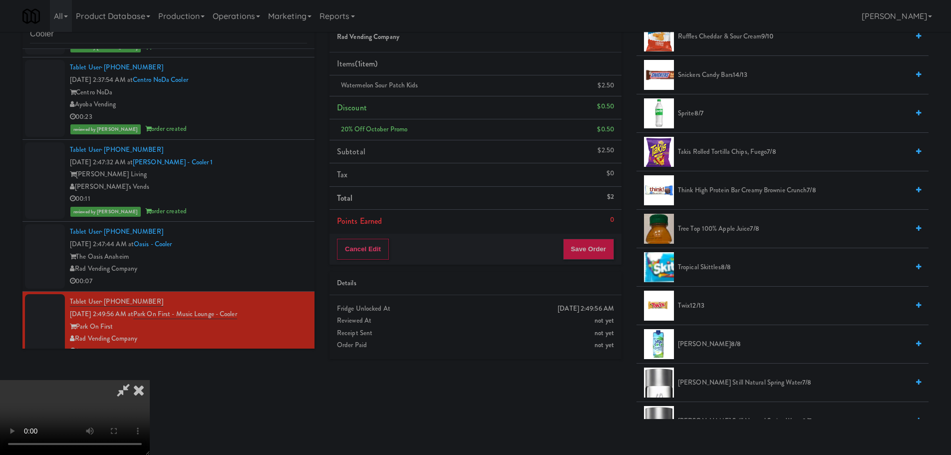
scroll to position [1097, 0]
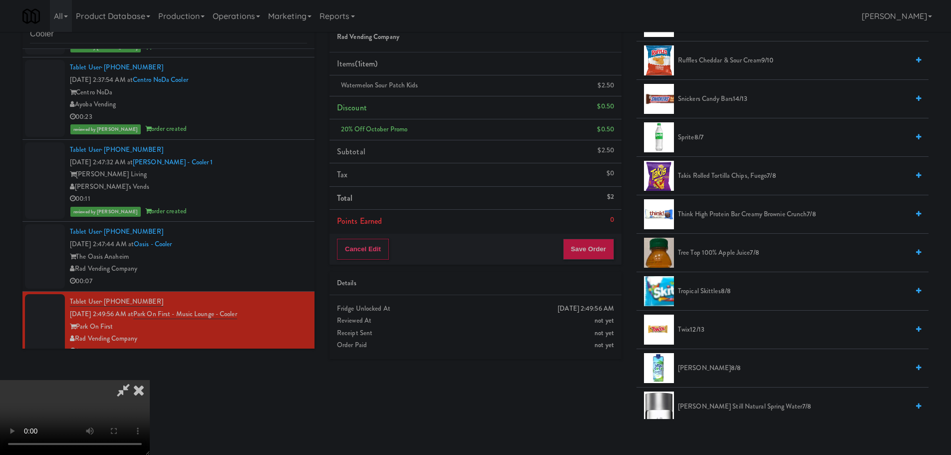
click at [718, 174] on span "Takis Rolled Tortilla Chips, Fuego 7/8" at bounding box center [793, 176] width 231 height 12
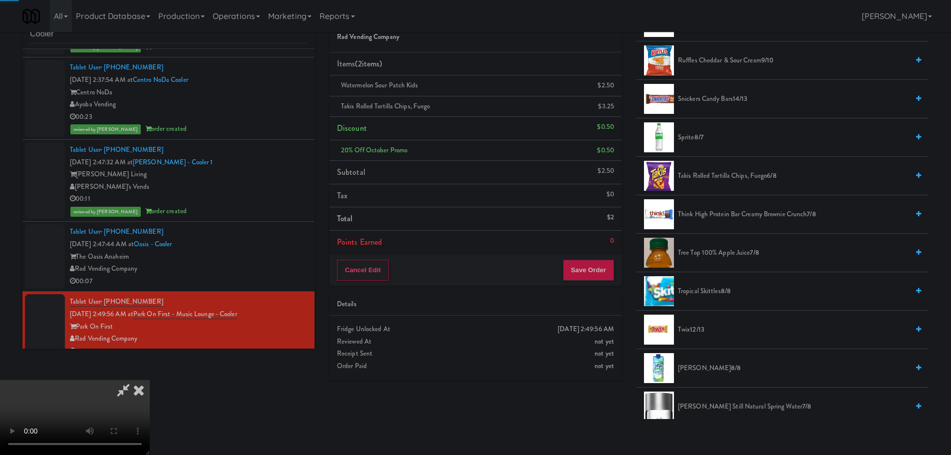
click at [150, 380] on video at bounding box center [75, 417] width 150 height 75
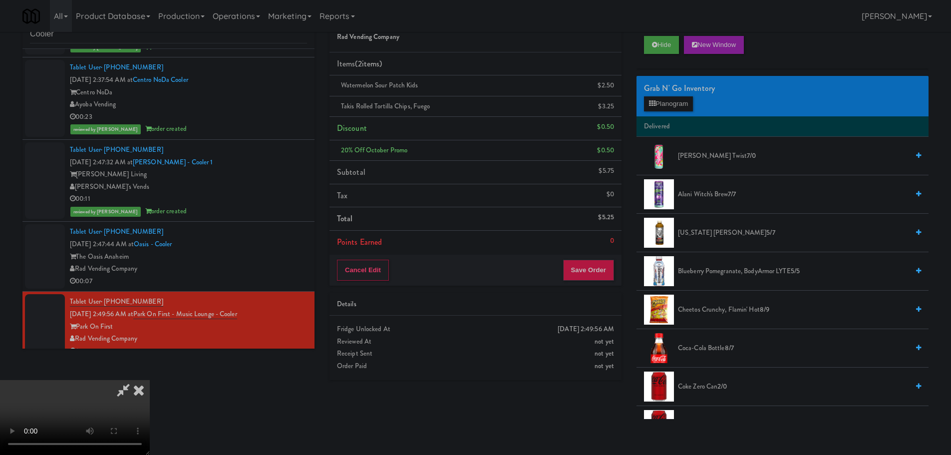
scroll to position [0, 0]
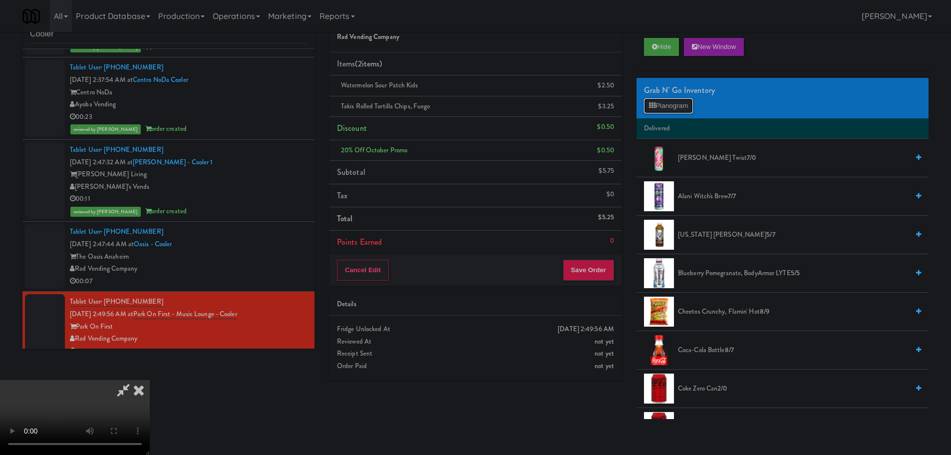
click at [674, 108] on button "Planogram" at bounding box center [668, 105] width 49 height 15
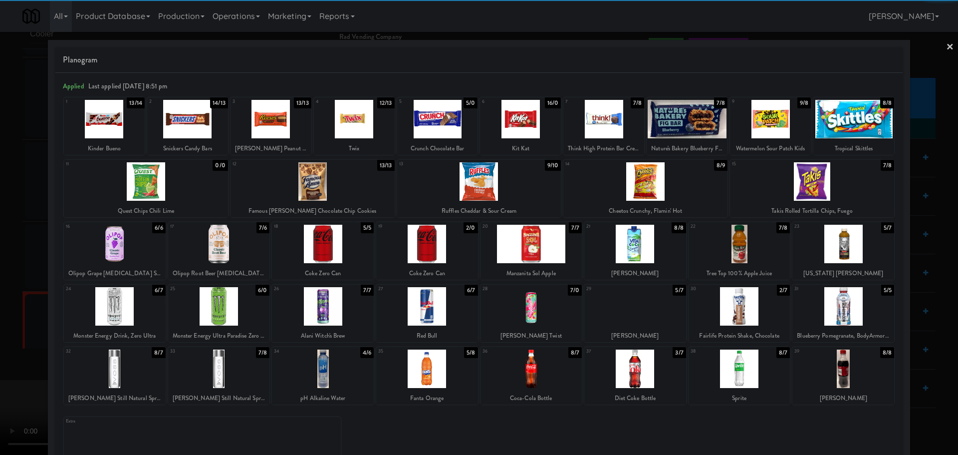
click at [853, 363] on div at bounding box center [844, 368] width 102 height 38
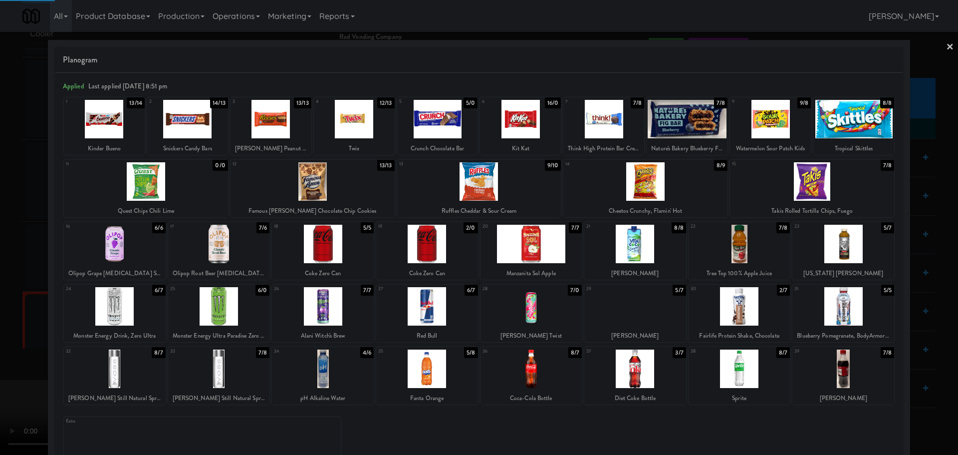
drag, startPoint x: 0, startPoint y: 302, endPoint x: 173, endPoint y: 284, distance: 174.1
click at [1, 301] on div at bounding box center [479, 227] width 958 height 455
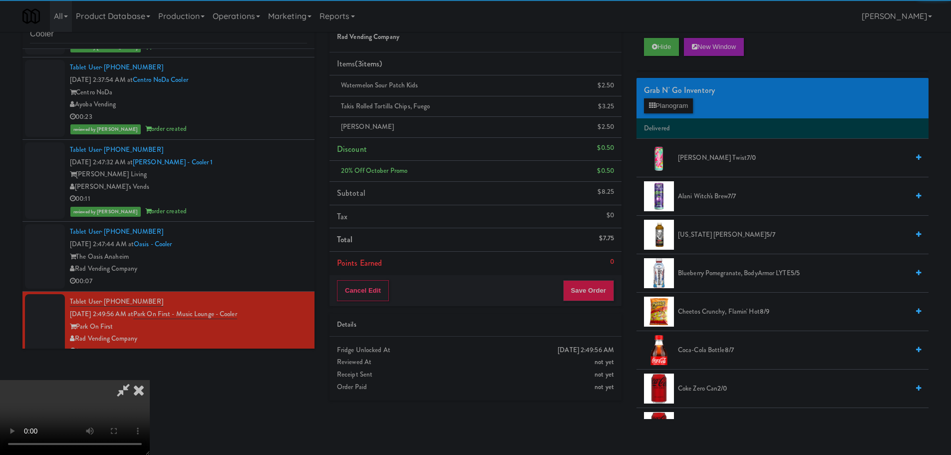
click at [150, 380] on video at bounding box center [75, 417] width 150 height 75
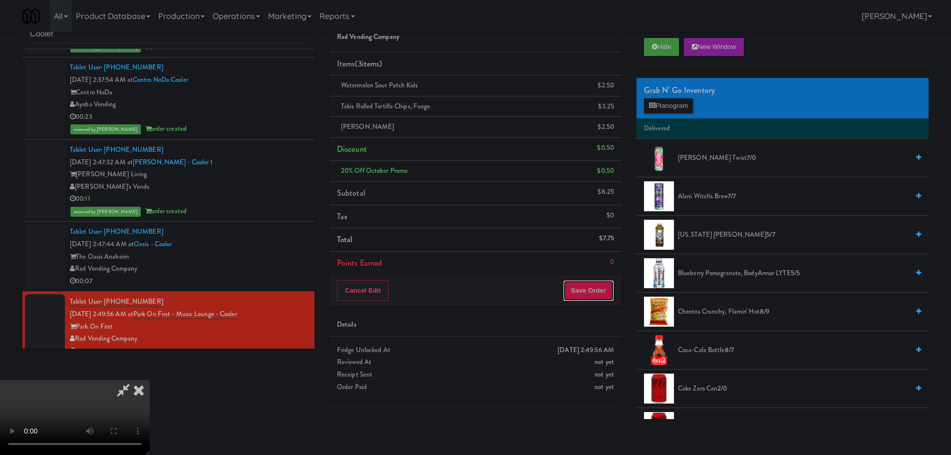
click at [601, 300] on button "Save Order" at bounding box center [588, 290] width 51 height 21
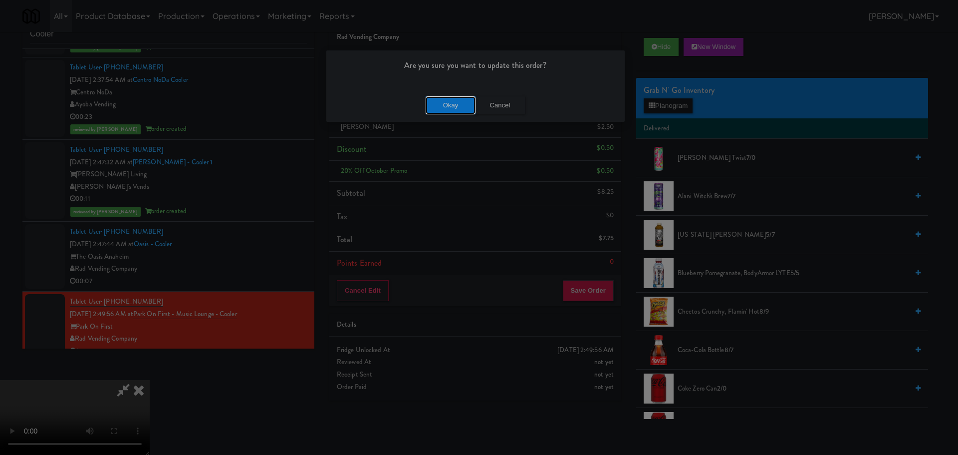
click at [462, 99] on button "Okay" at bounding box center [451, 105] width 50 height 18
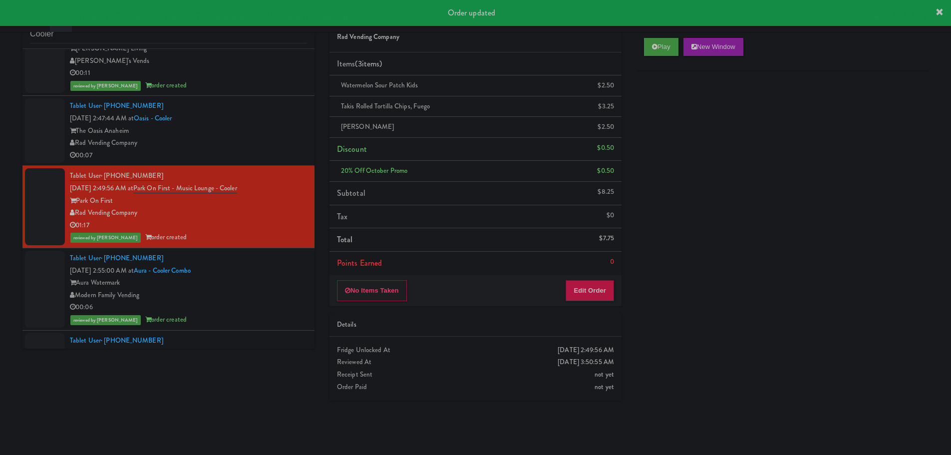
scroll to position [2392, 0]
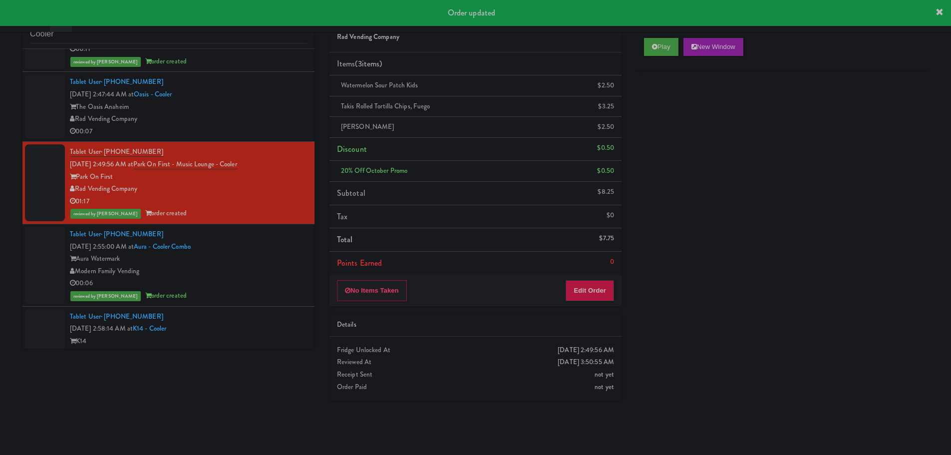
click at [239, 125] on div "00:07" at bounding box center [188, 131] width 237 height 12
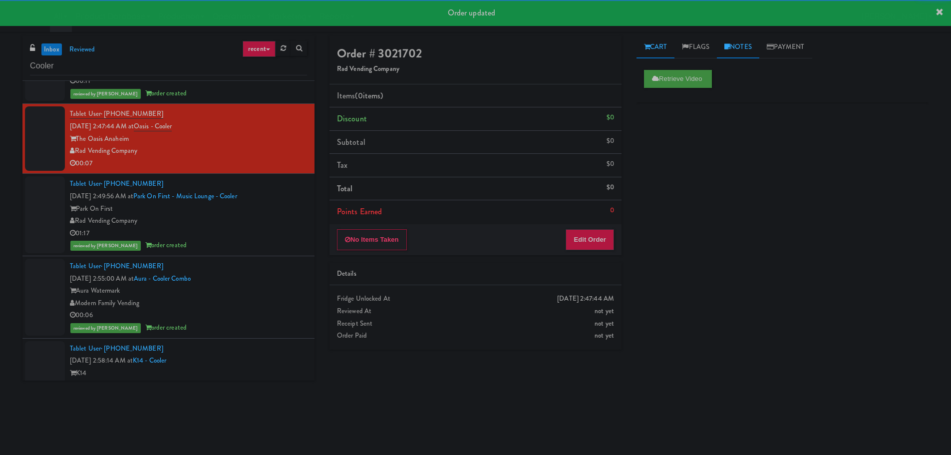
click at [737, 50] on link "Notes" at bounding box center [738, 47] width 42 height 22
click at [665, 48] on link "Cart" at bounding box center [655, 47] width 38 height 22
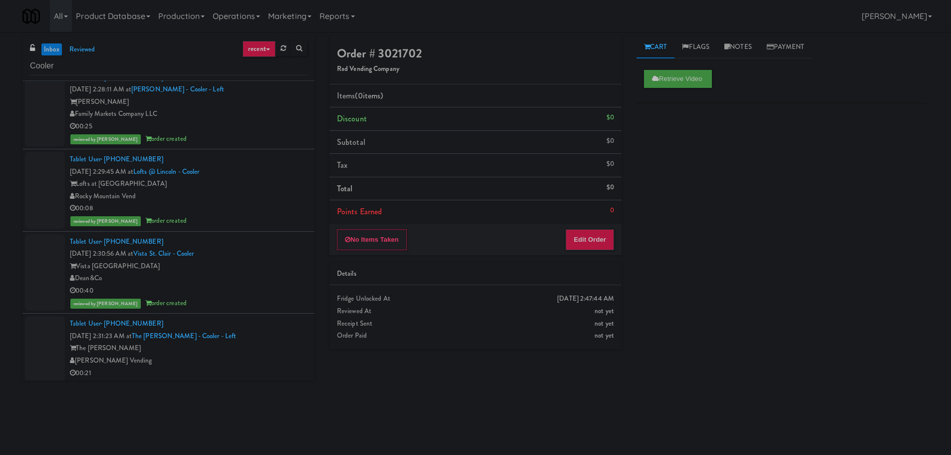
scroll to position [1843, 0]
